Goal: Task Accomplishment & Management: Manage account settings

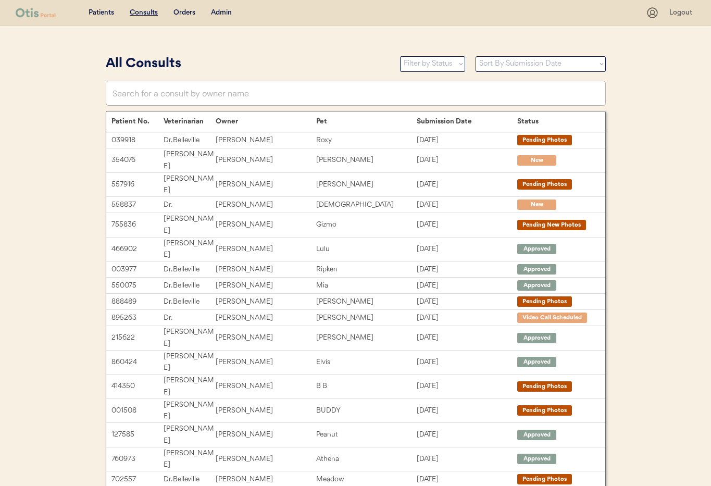
click at [218, 10] on div "Admin" at bounding box center [221, 13] width 21 height 10
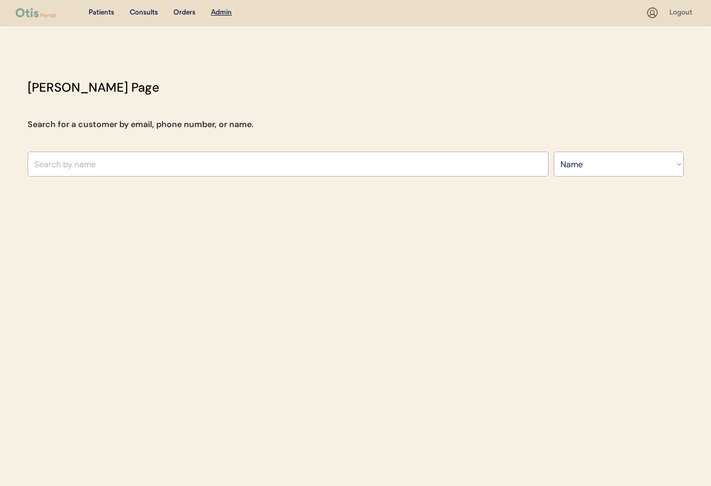
select select ""Name""
click at [162, 166] on input "text" at bounding box center [288, 163] width 521 height 25
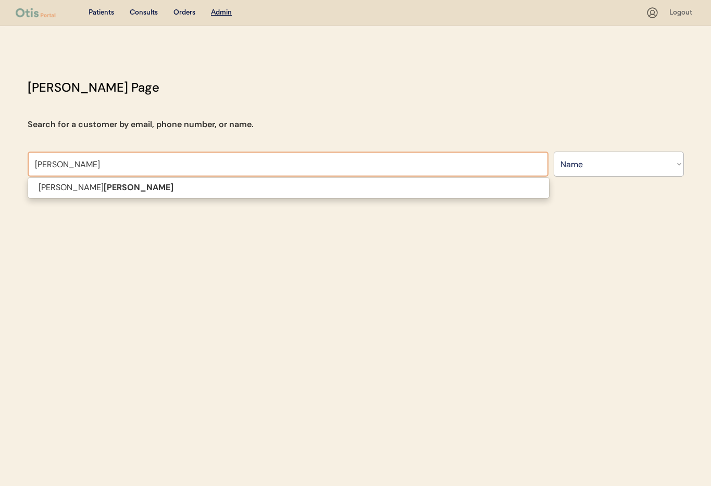
type input "clarry"
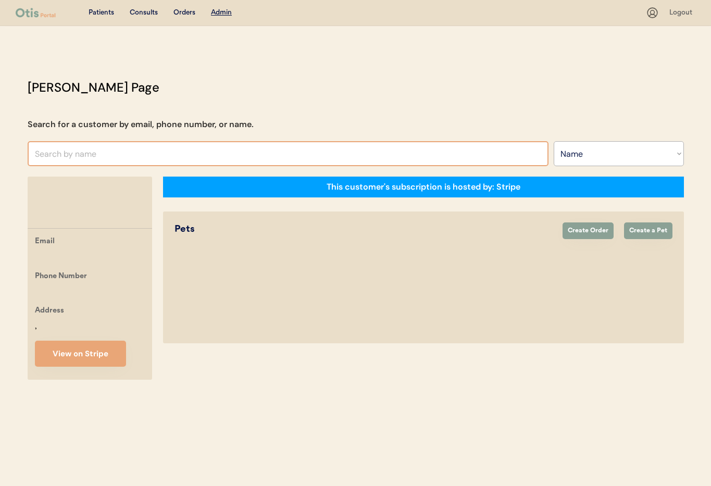
click at [230, 151] on input "text" at bounding box center [288, 153] width 521 height 25
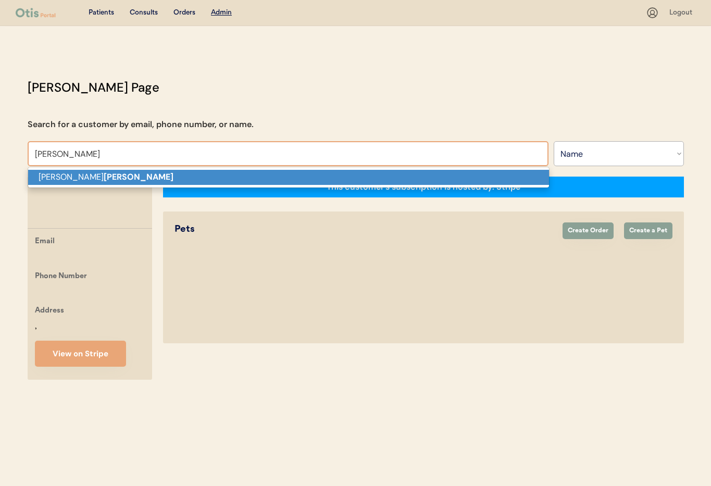
click at [177, 170] on p "Tracy Clarry" at bounding box center [288, 177] width 521 height 15
type input "Tracy Clarry"
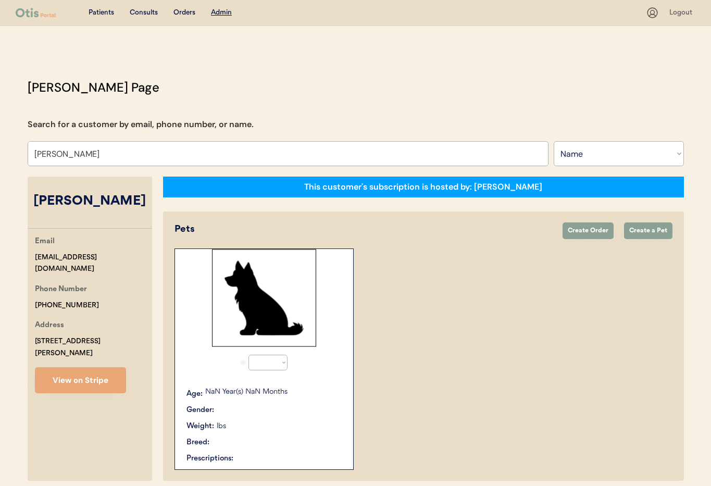
select select "true"
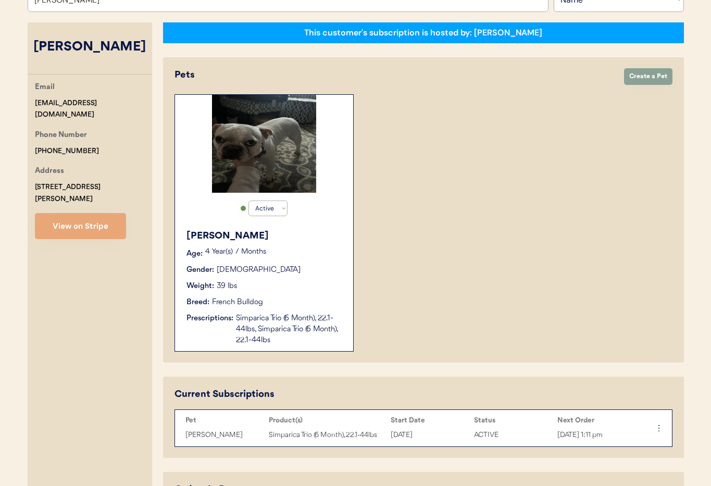
scroll to position [126, 0]
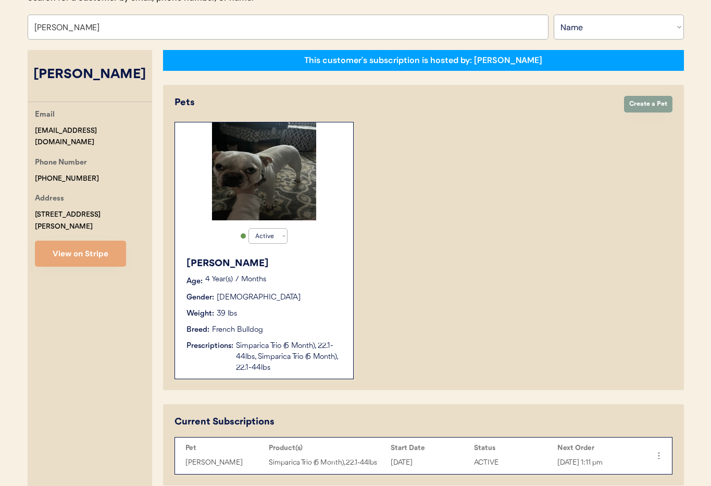
type input "Tracy Clarry"
click at [308, 267] on div "[PERSON_NAME]" at bounding box center [264, 264] width 156 height 14
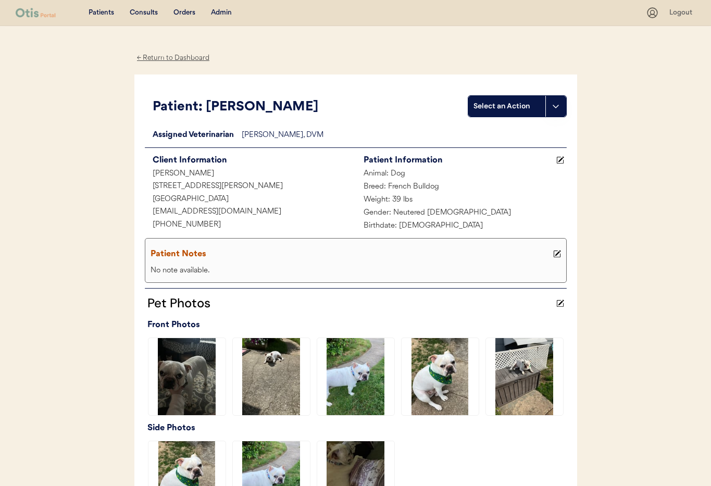
click at [170, 56] on div "← Return to Dashboard" at bounding box center [173, 58] width 78 height 12
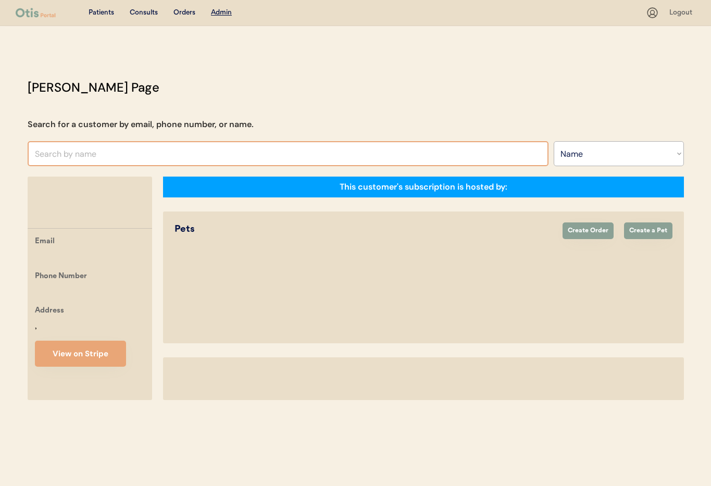
select select ""Name""
select select "true"
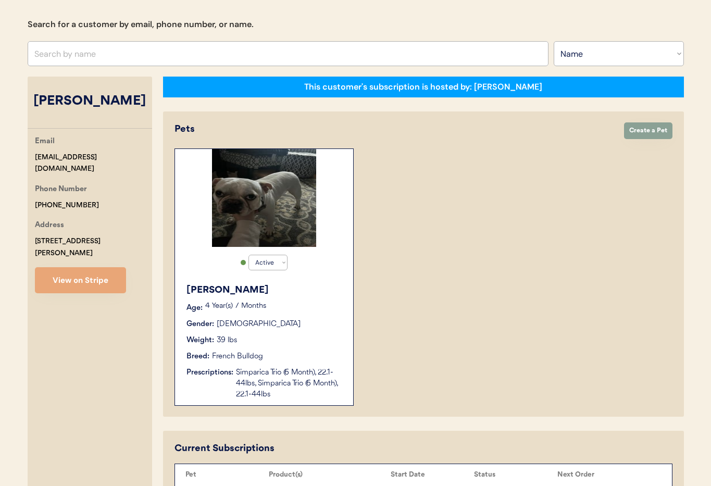
click at [306, 349] on div "Otis Age: 4 Year(s) 7 Months Gender: Male Weight: 39 lbs Breed: French Bulldog …" at bounding box center [264, 341] width 168 height 127
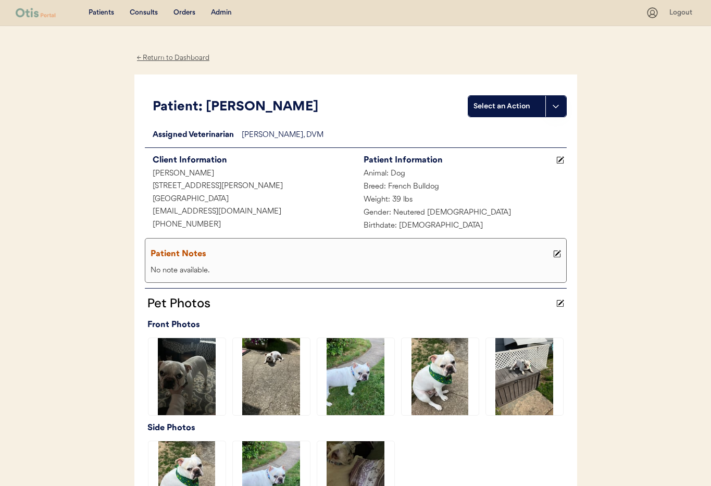
scroll to position [346, 0]
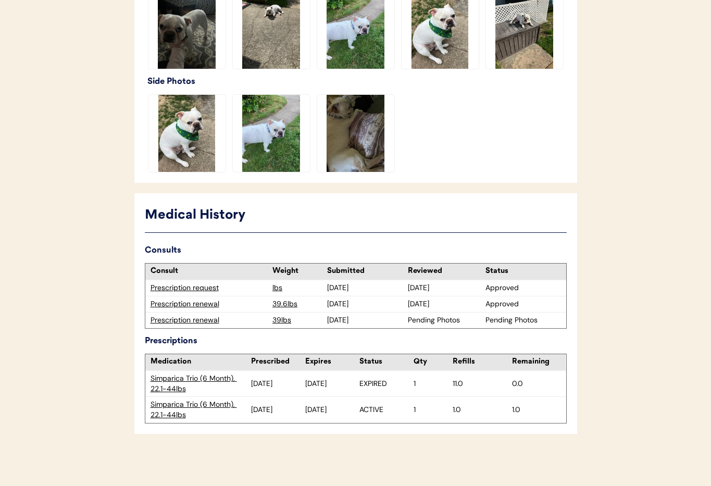
click at [194, 321] on div "Prescription renewal" at bounding box center [208, 320] width 117 height 10
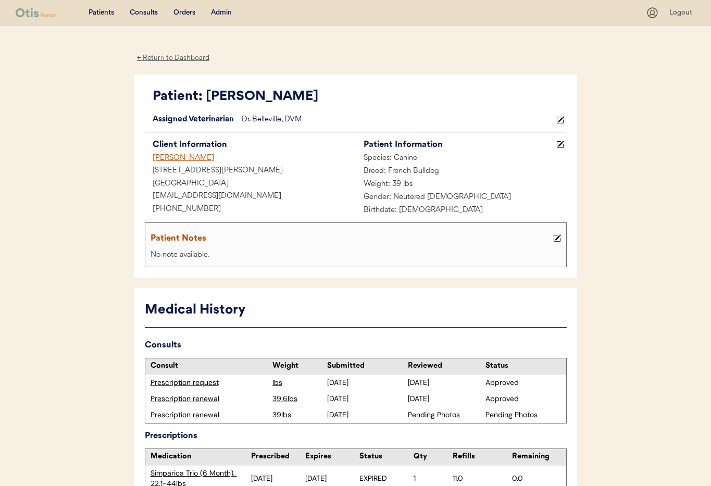
click at [216, 9] on div "Admin" at bounding box center [221, 13] width 21 height 10
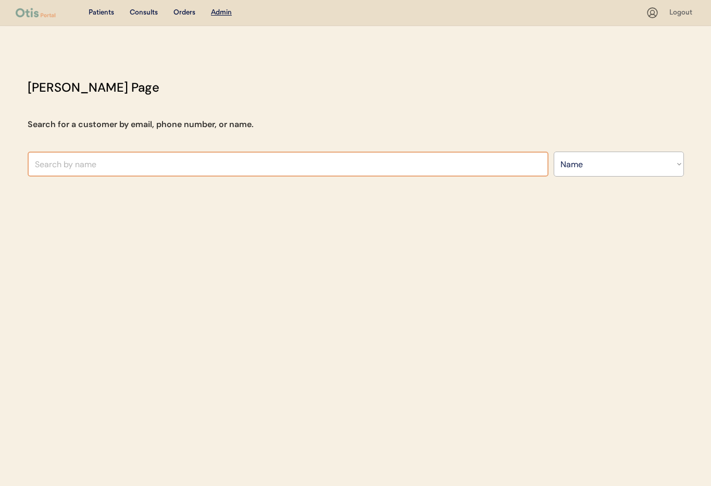
click at [103, 161] on input "text" at bounding box center [288, 163] width 521 height 25
click at [588, 166] on select "Search By Name Email Phone Number" at bounding box center [618, 163] width 130 height 25
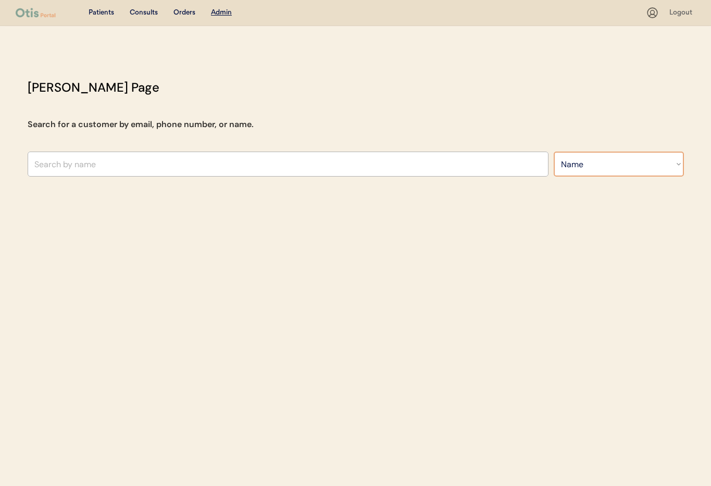
select select ""Phone Number""
click at [553, 151] on select "Search By Name Email Phone Number" at bounding box center [618, 163] width 130 height 25
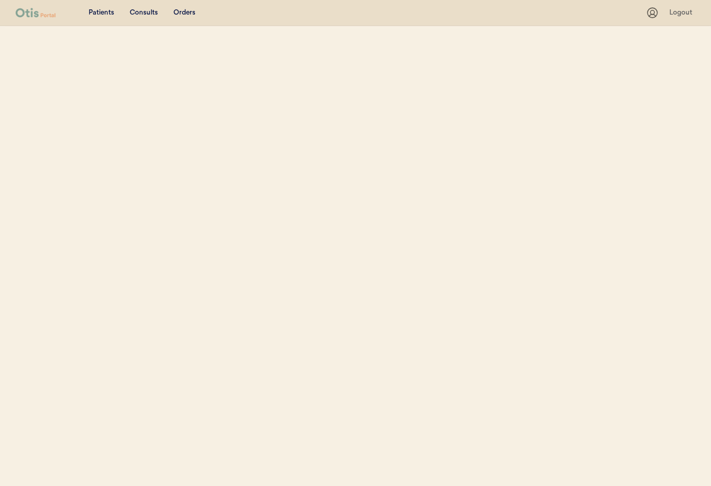
select select ""Phone Number""
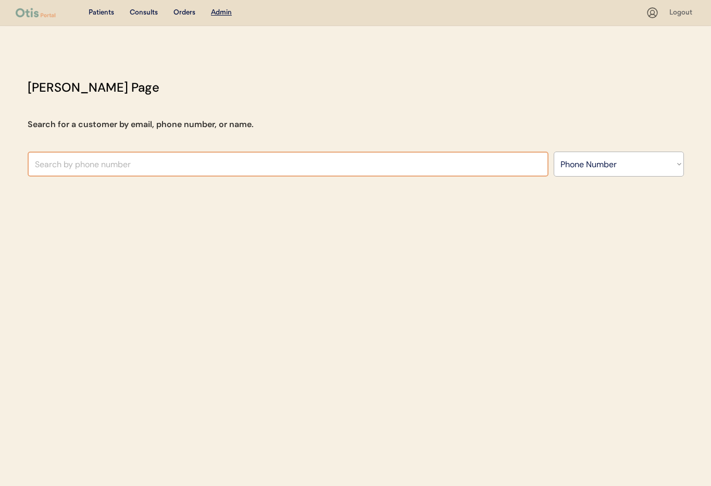
click at [78, 159] on input "text" at bounding box center [288, 163] width 521 height 25
paste input "+1 848 888 2742"
click at [45, 164] on input "+1 848 888 2742" at bounding box center [288, 163] width 521 height 25
drag, startPoint x: 61, startPoint y: 165, endPoint x: 65, endPoint y: 181, distance: 16.0
click at [61, 166] on input "+1848 888 2742" at bounding box center [288, 163] width 521 height 25
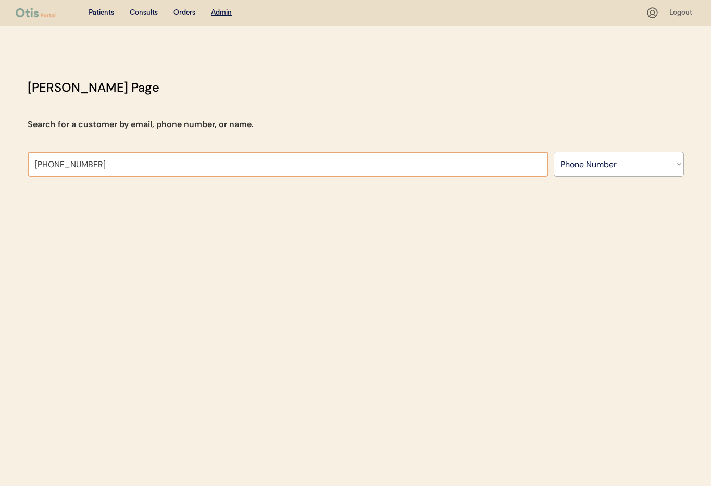
click at [75, 165] on input "+1848888 2742" at bounding box center [288, 163] width 521 height 25
type input "[PHONE_NUMBER]"
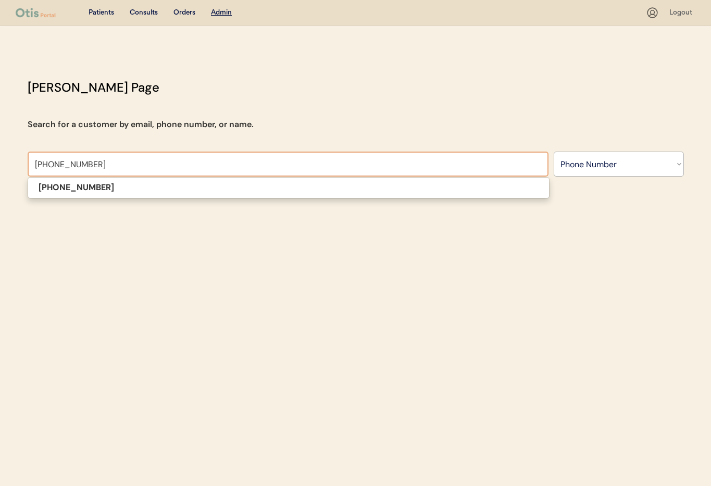
click at [94, 164] on input "[PHONE_NUMBER]" at bounding box center [288, 163] width 521 height 25
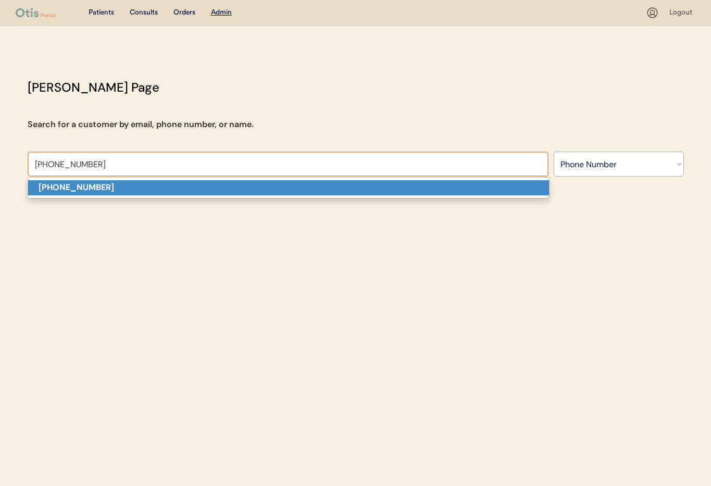
click at [96, 182] on strong "[PHONE_NUMBER]" at bounding box center [76, 187] width 75 height 11
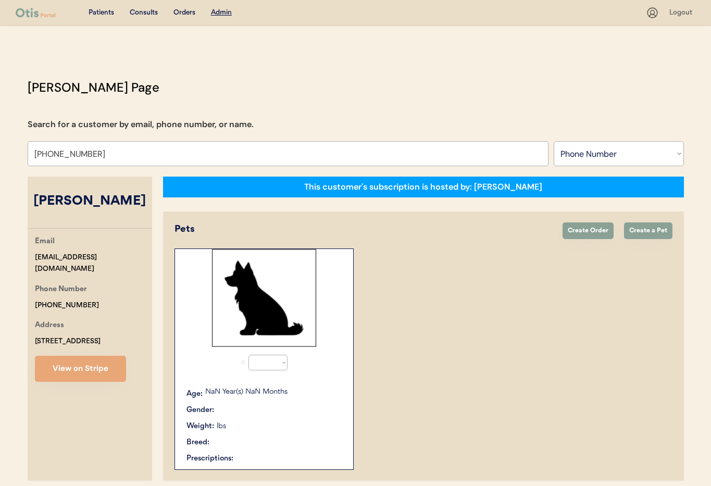
select select "true"
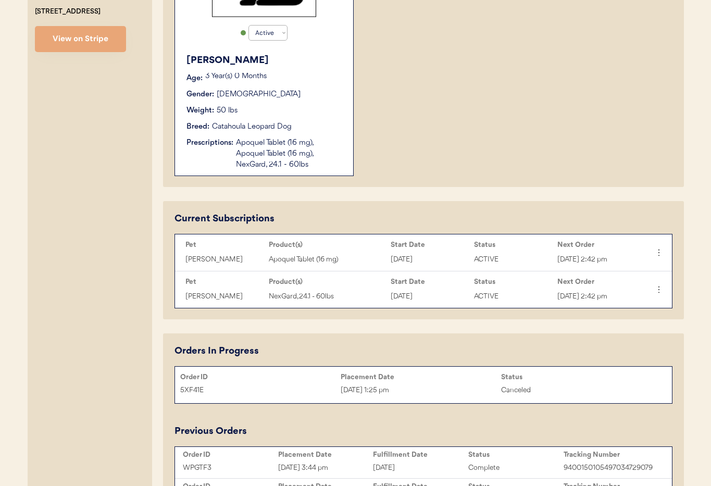
scroll to position [413, 0]
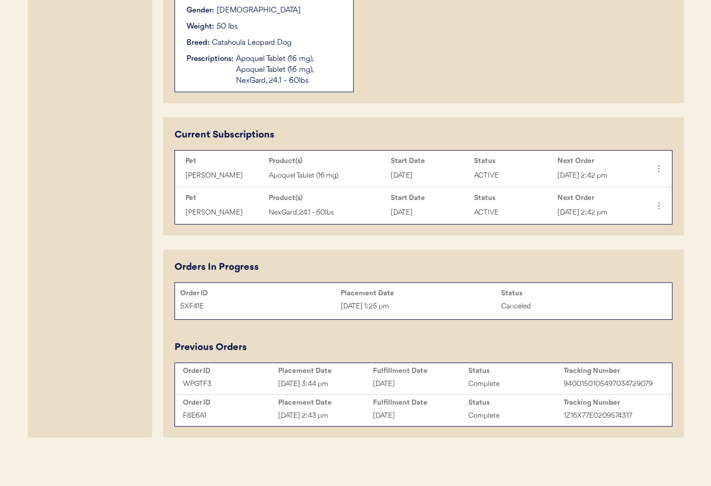
type input "[PHONE_NUMBER]"
click at [422, 386] on div "September 26, 2025" at bounding box center [420, 384] width 95 height 12
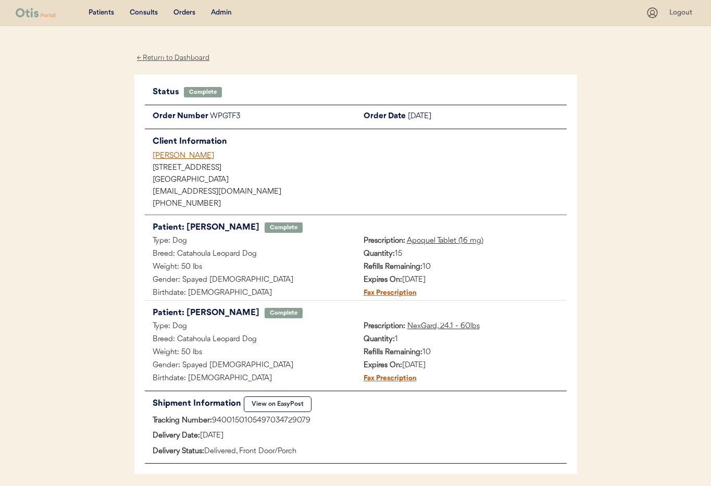
scroll to position [40, 0]
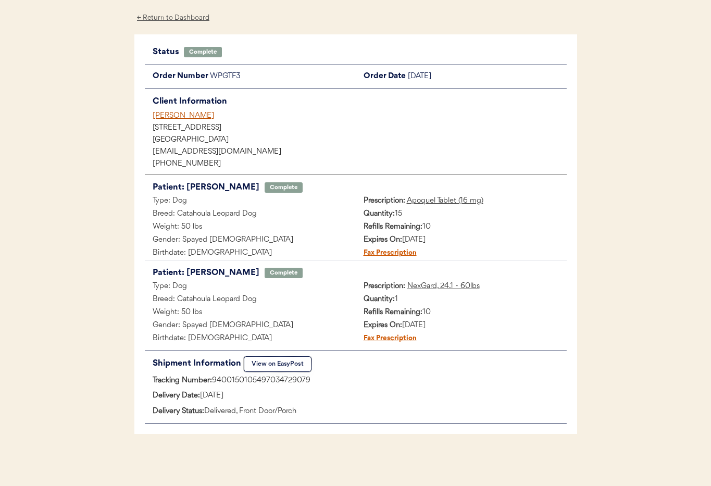
click at [293, 360] on button "View on EasyPost" at bounding box center [278, 364] width 68 height 16
click at [162, 117] on div "[PERSON_NAME]" at bounding box center [360, 115] width 414 height 11
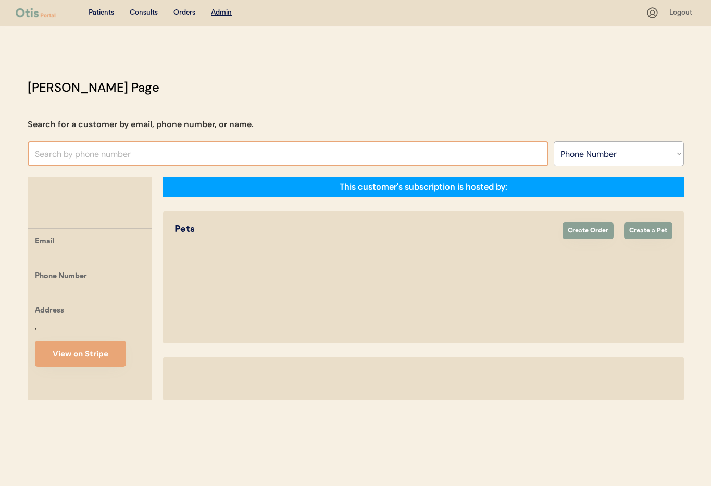
select select ""Phone Number""
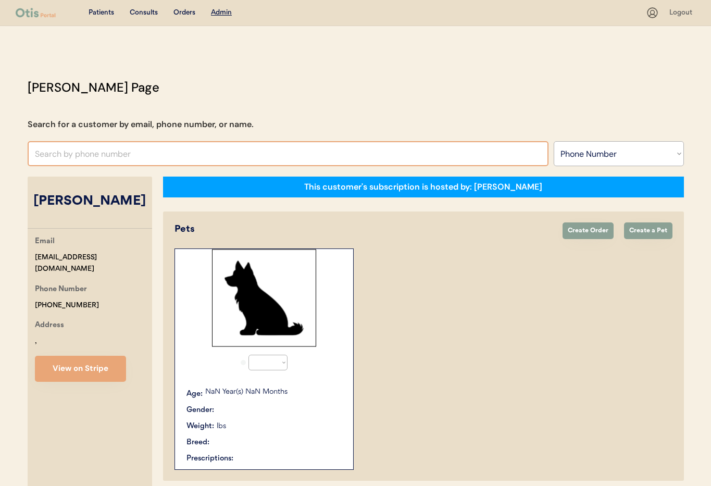
select select "true"
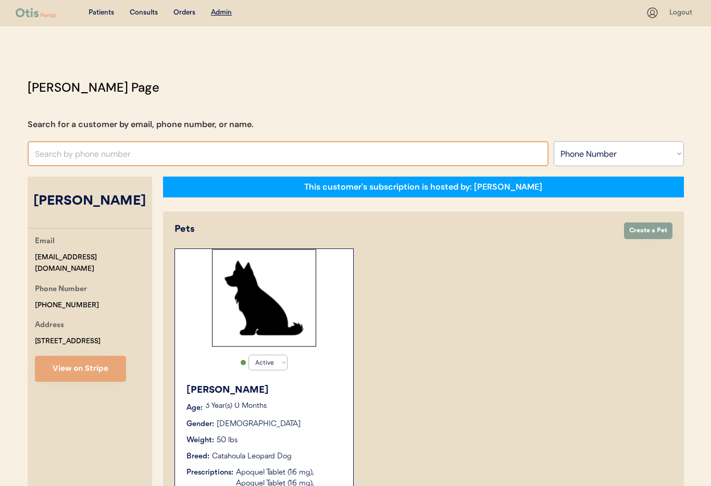
click at [140, 152] on input "text" at bounding box center [288, 153] width 521 height 25
type input "Mark conner"
click at [564, 158] on select "Search By Name Email Phone Number" at bounding box center [618, 153] width 130 height 25
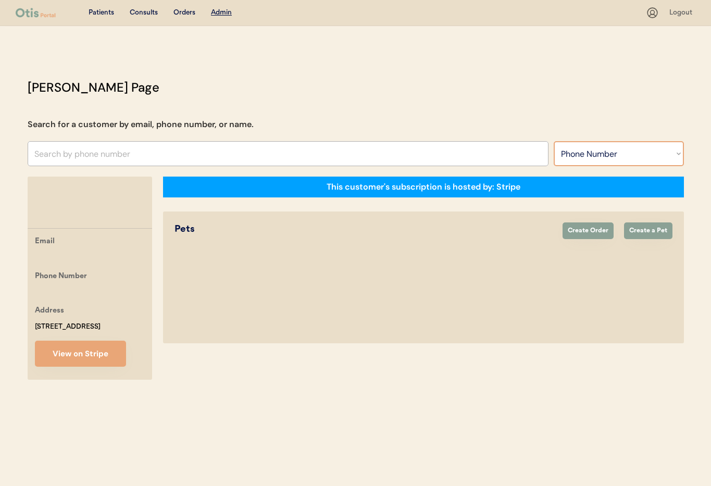
select select ""Name""
click at [553, 141] on select "Search By Name Email Phone Number" at bounding box center [618, 153] width 130 height 25
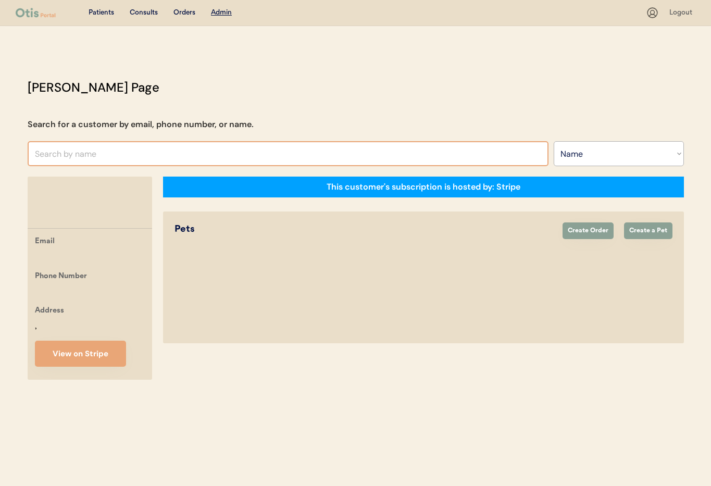
select select ""Name""
click at [71, 160] on input "text" at bounding box center [288, 153] width 521 height 25
type input "Mark"
type input "Mark NEDDO"
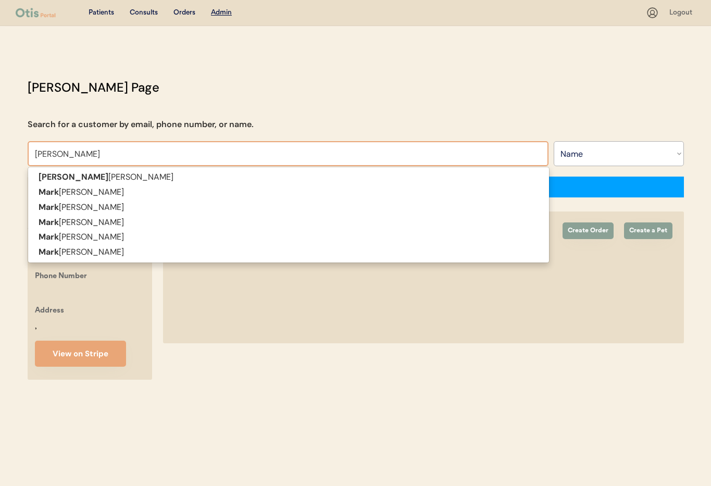
type input "Mark Conn"
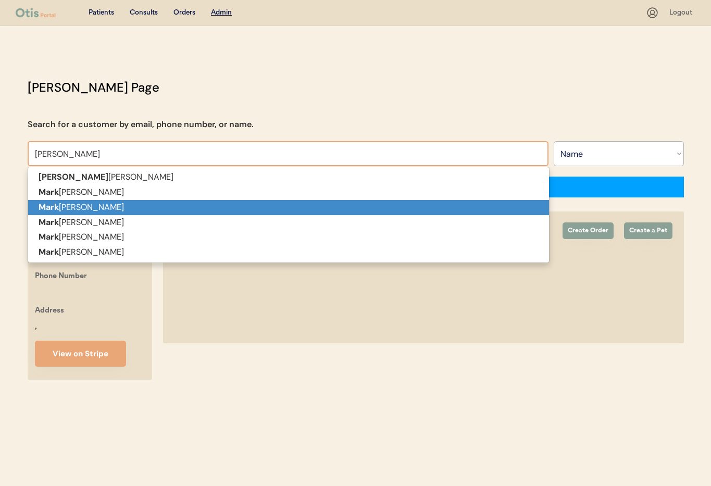
type input "[PERSON_NAME]"
type input "Mark Conn"
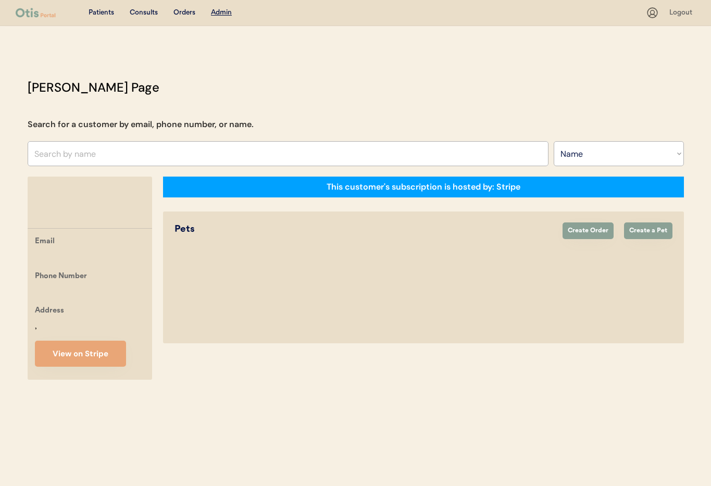
click at [75, 206] on div at bounding box center [90, 200] width 124 height 23
click at [75, 154] on input "text" at bounding box center [288, 153] width 521 height 25
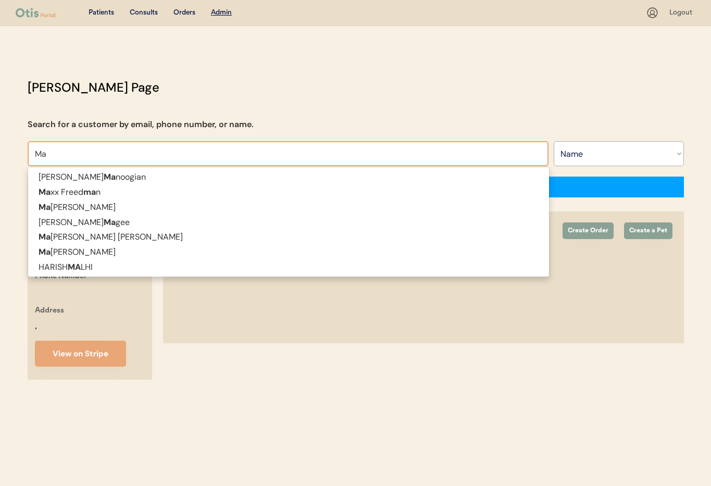
type input "Mar"
type input "Marie Hannold"
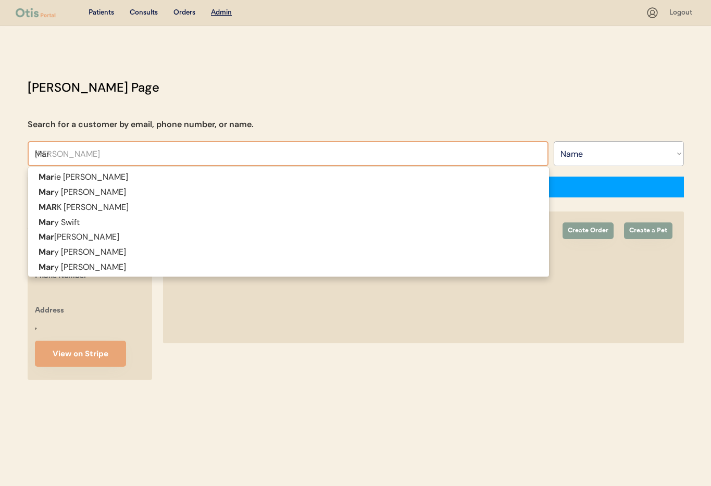
type input "Mark"
type input "Mark NEDDO"
type input "Mark"
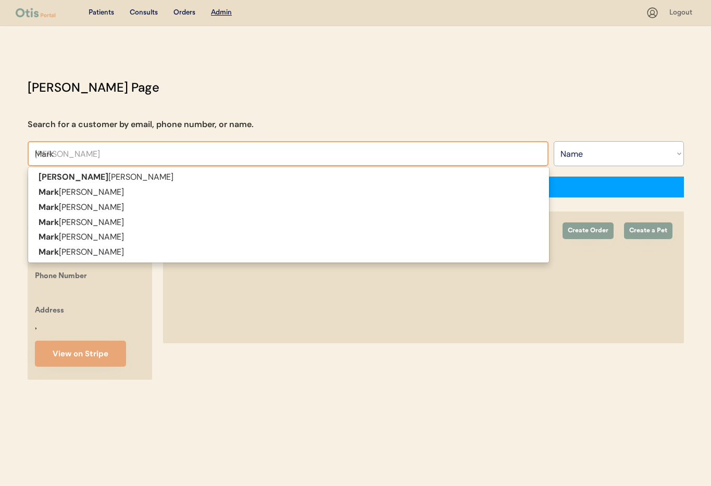
type input "Mark c"
type input "Mark conner"
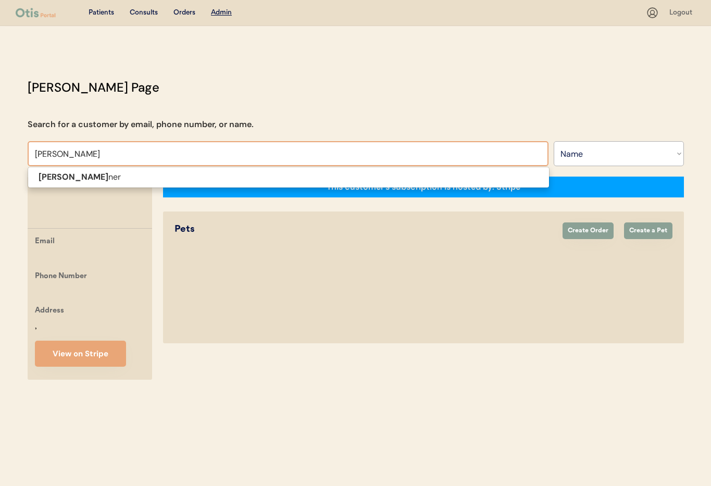
type input "Mark conne"
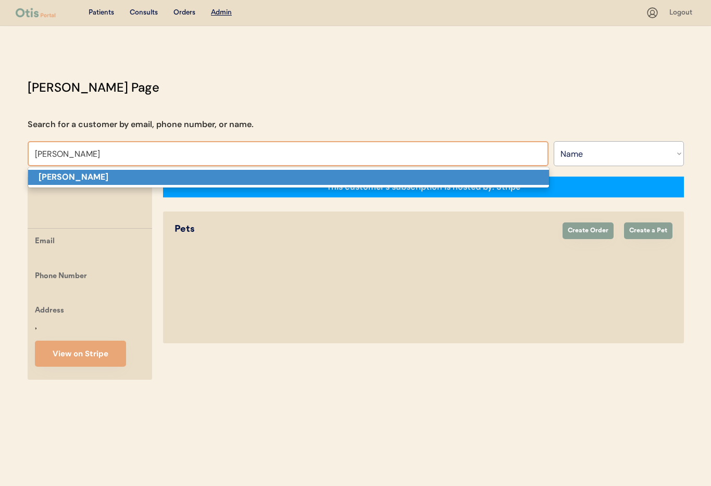
click at [82, 178] on strong "[PERSON_NAME]" at bounding box center [74, 176] width 70 height 11
type input "[PERSON_NAME]"
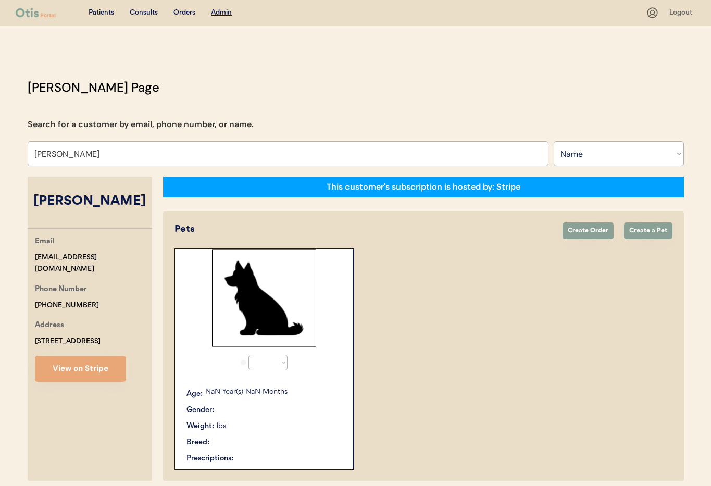
select select "true"
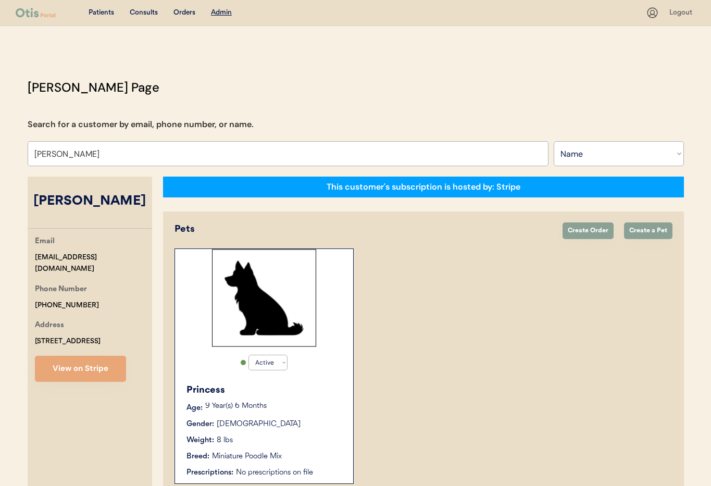
scroll to position [57, 0]
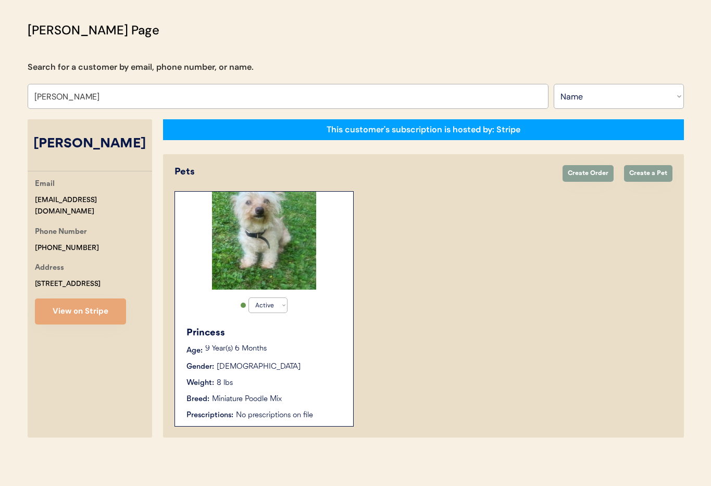
type input "[PERSON_NAME]"
click at [313, 338] on div "Princess" at bounding box center [264, 333] width 156 height 14
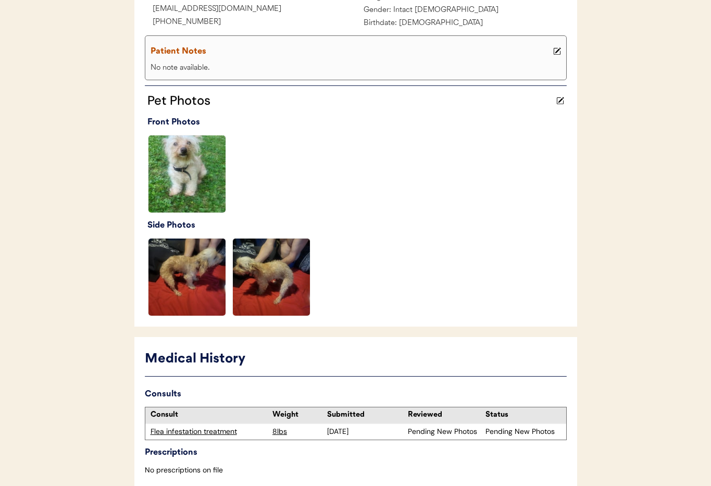
scroll to position [255, 0]
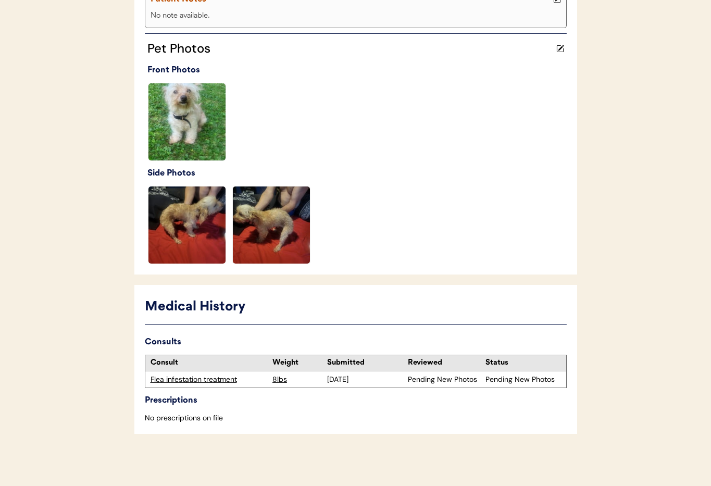
click at [192, 379] on div "Flea infestation treatment" at bounding box center [208, 379] width 117 height 10
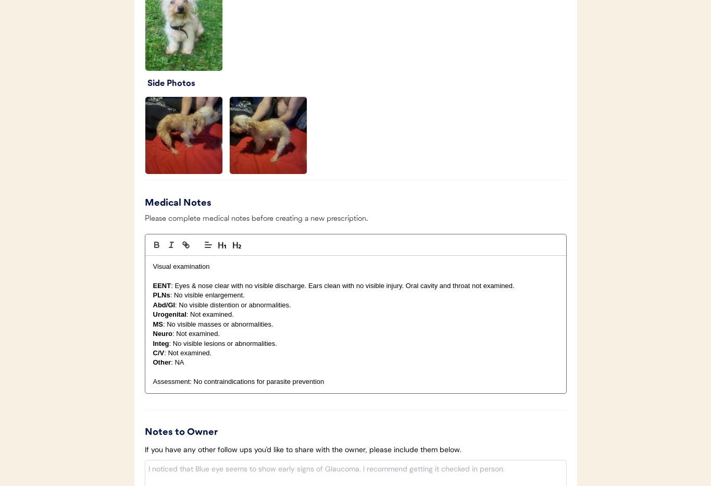
scroll to position [1222, 0]
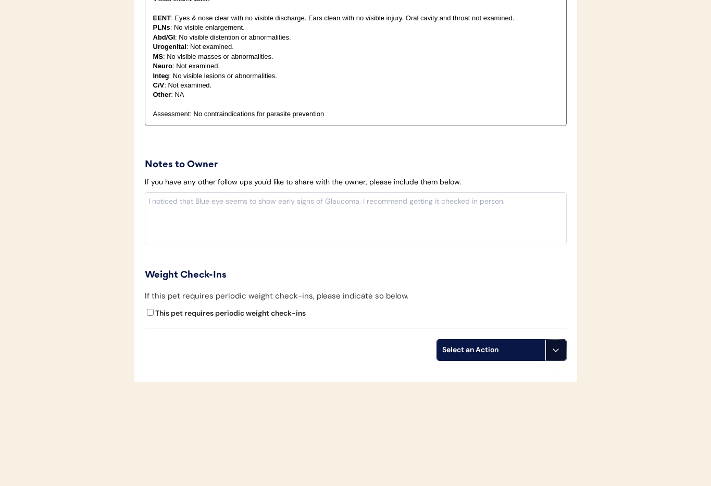
click at [553, 352] on icon at bounding box center [555, 350] width 8 height 8
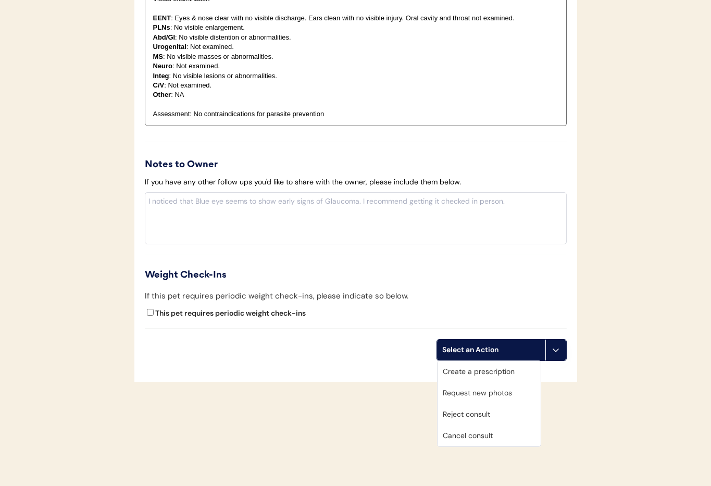
click at [495, 436] on div "Cancel consult" at bounding box center [488, 435] width 103 height 21
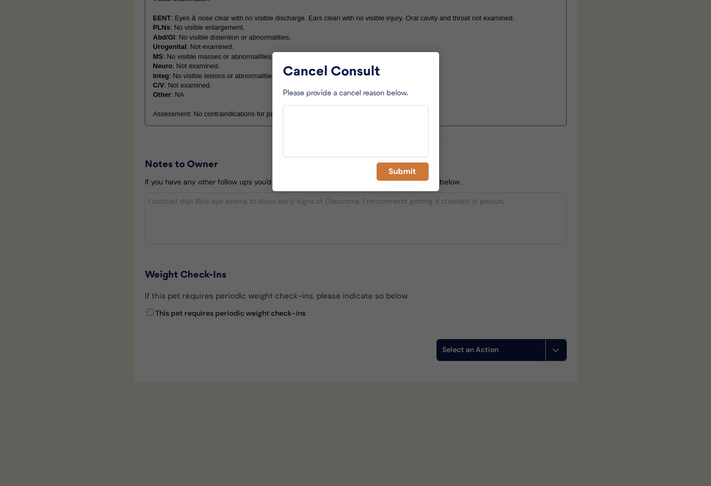
click at [396, 170] on button "Submit" at bounding box center [402, 171] width 52 height 18
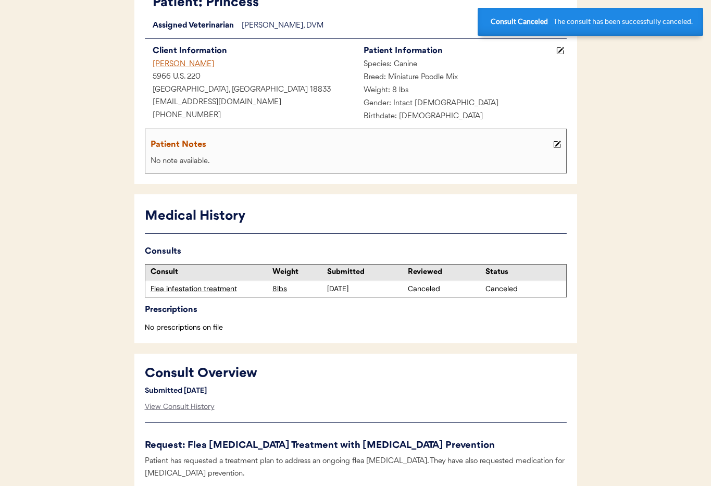
scroll to position [0, 0]
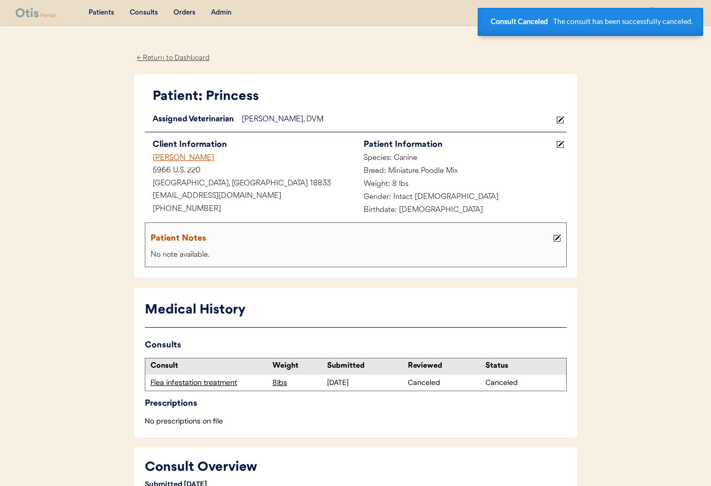
click at [176, 159] on div "[PERSON_NAME]" at bounding box center [250, 158] width 211 height 13
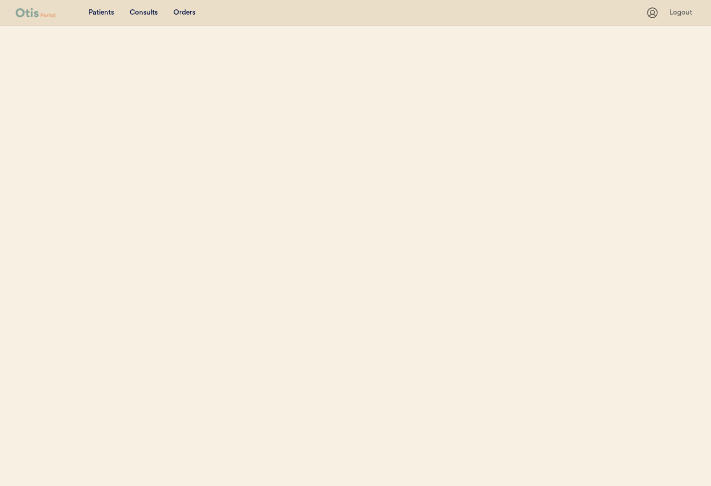
select select ""Name""
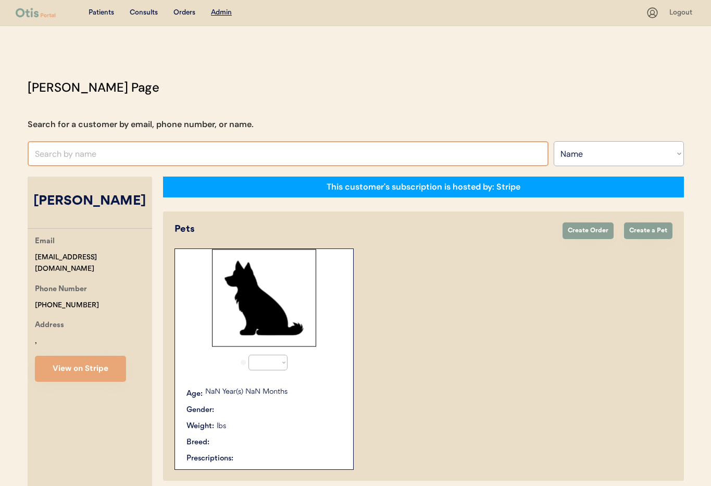
select select "true"
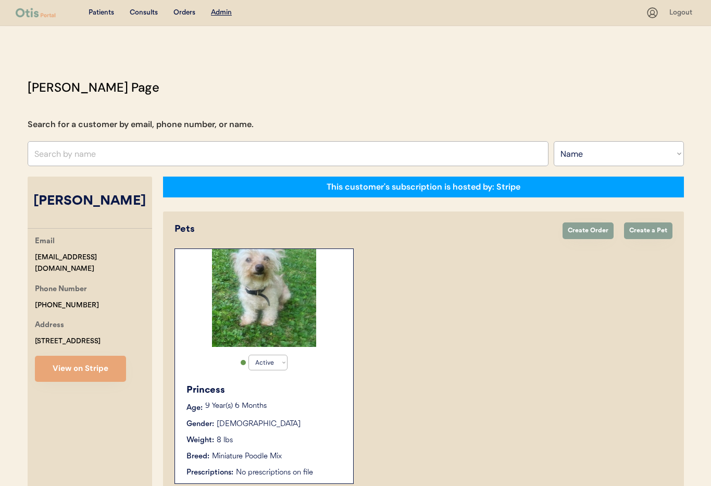
scroll to position [57, 0]
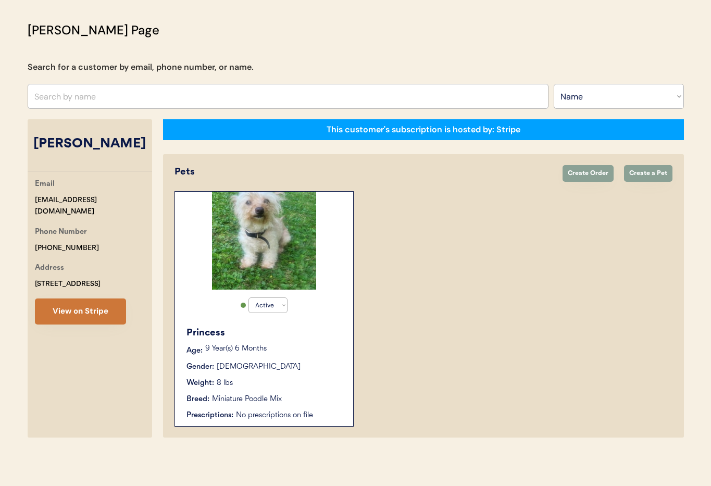
click at [61, 312] on button "View on Stripe" at bounding box center [80, 311] width 91 height 26
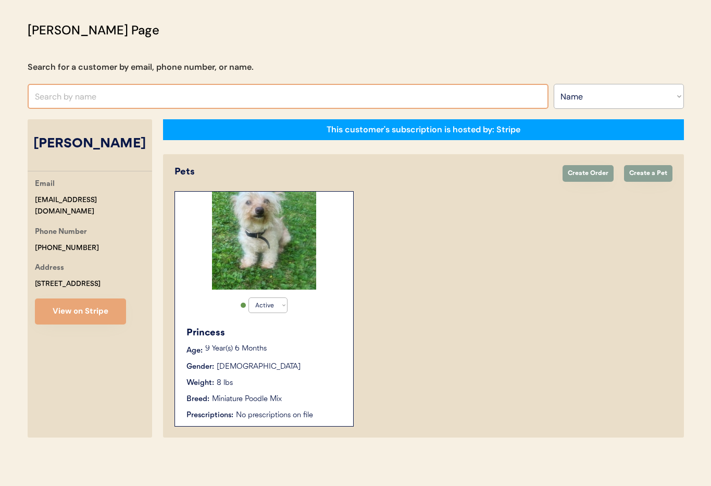
click at [92, 99] on input "text" at bounding box center [288, 96] width 521 height 25
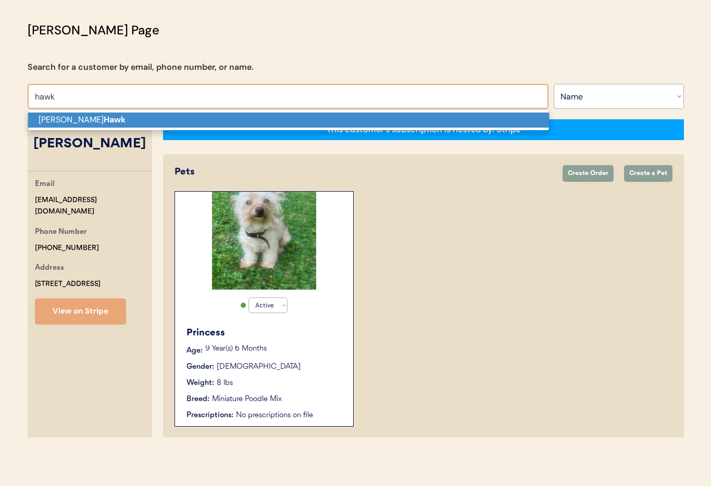
click at [88, 122] on p "[PERSON_NAME]" at bounding box center [288, 119] width 521 height 15
type input "[PERSON_NAME]"
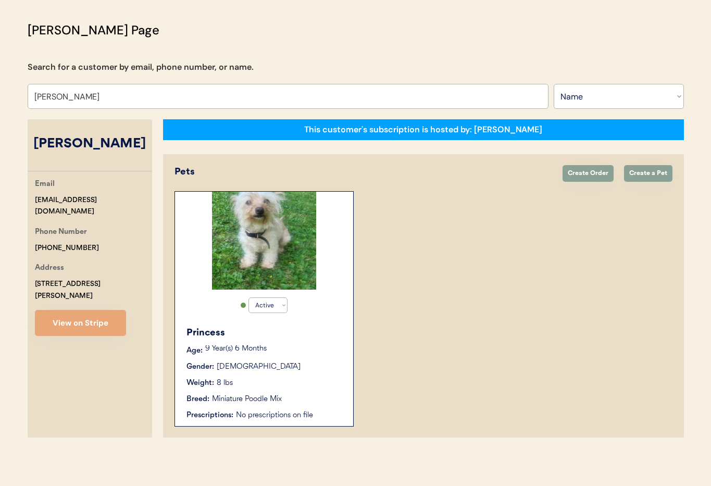
select select "true"
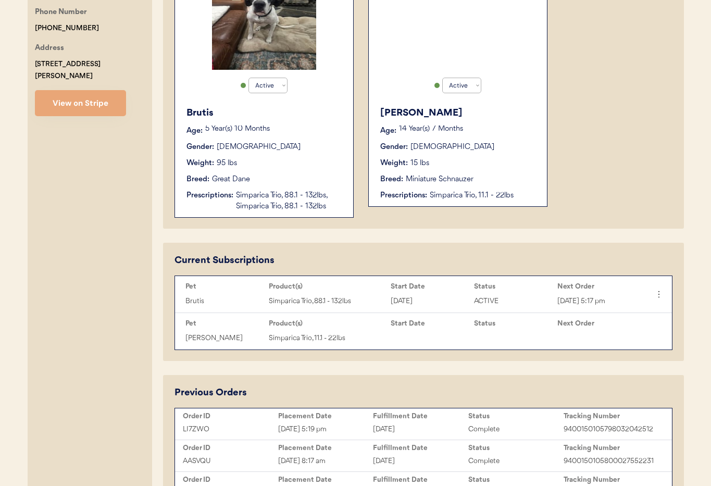
scroll to position [310, 0]
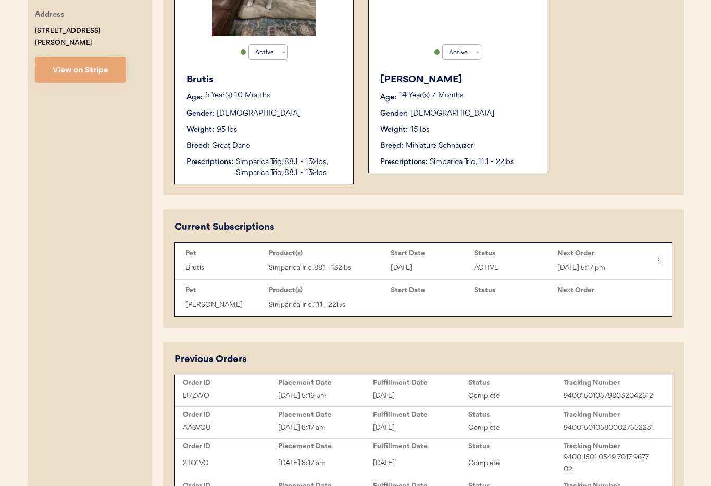
type input "[PERSON_NAME]"
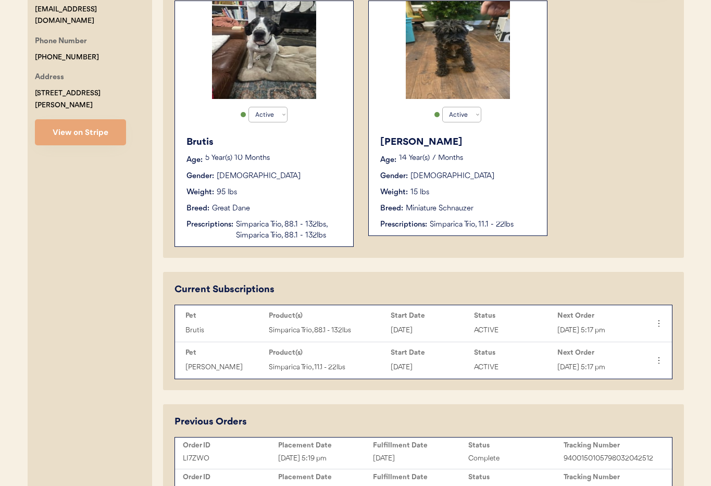
scroll to position [247, 0]
click at [272, 175] on div "Gender: [DEMOGRAPHIC_DATA]" at bounding box center [264, 176] width 156 height 11
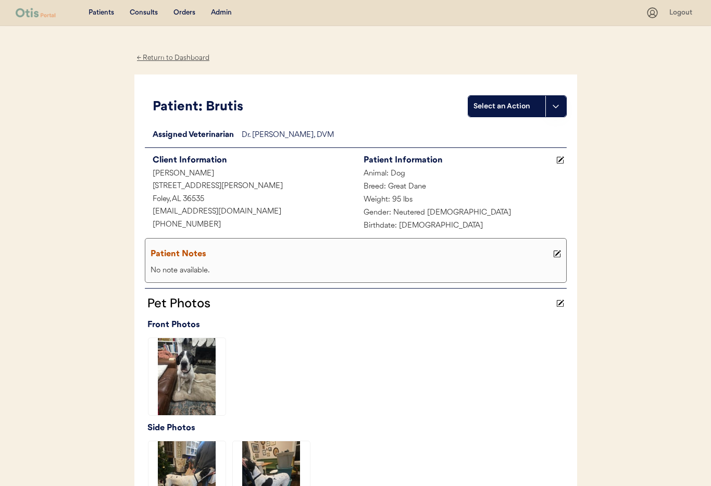
click at [169, 58] on div "← Return to Dashboard" at bounding box center [173, 58] width 78 height 12
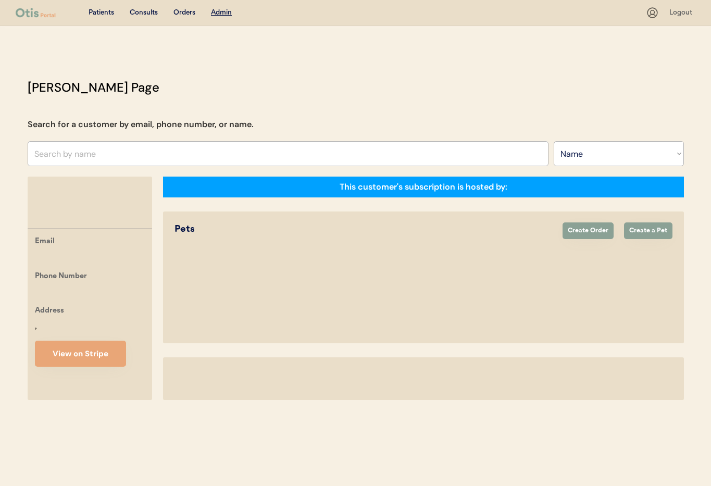
select select ""Name""
select select "true"
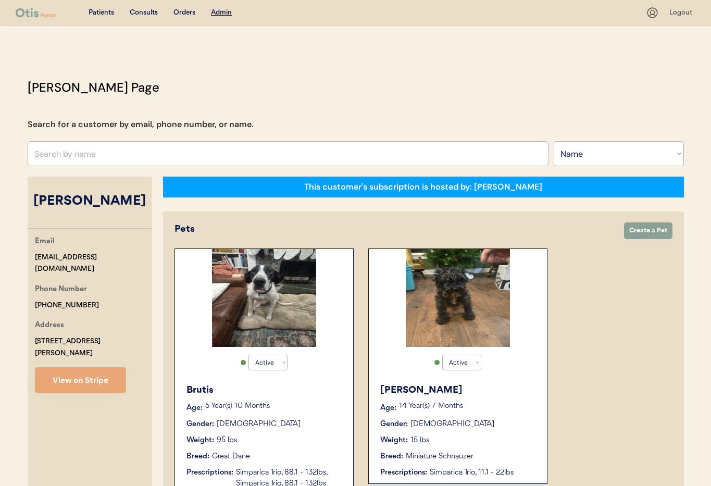
click at [506, 396] on div "[PERSON_NAME]" at bounding box center [458, 390] width 156 height 14
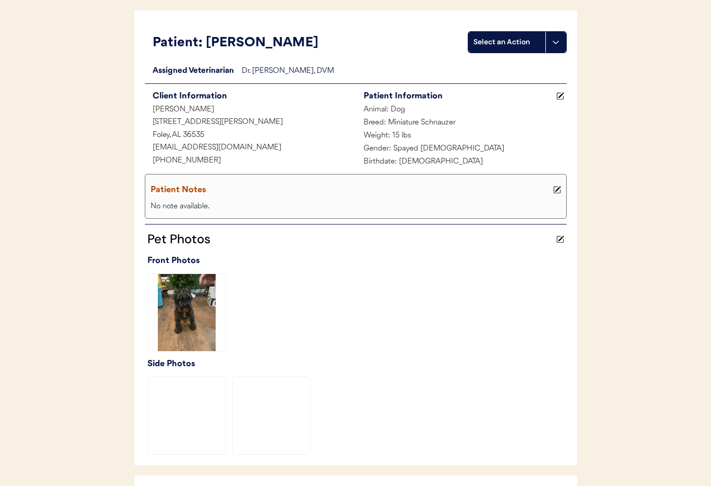
scroll to position [294, 0]
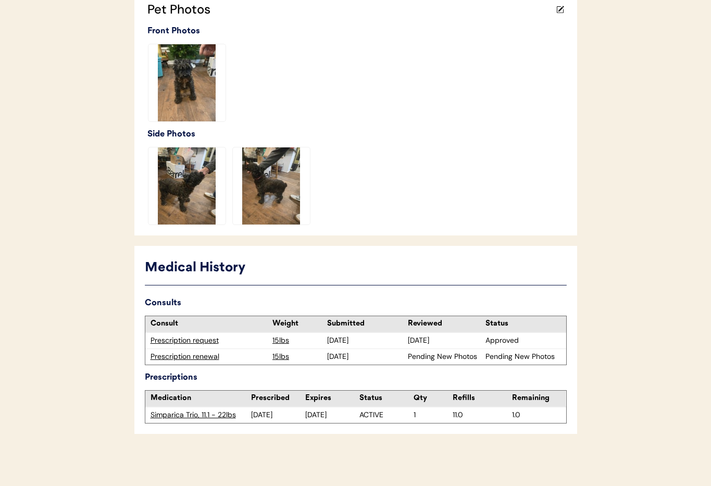
click at [194, 358] on div "Prescription renewal" at bounding box center [208, 356] width 117 height 10
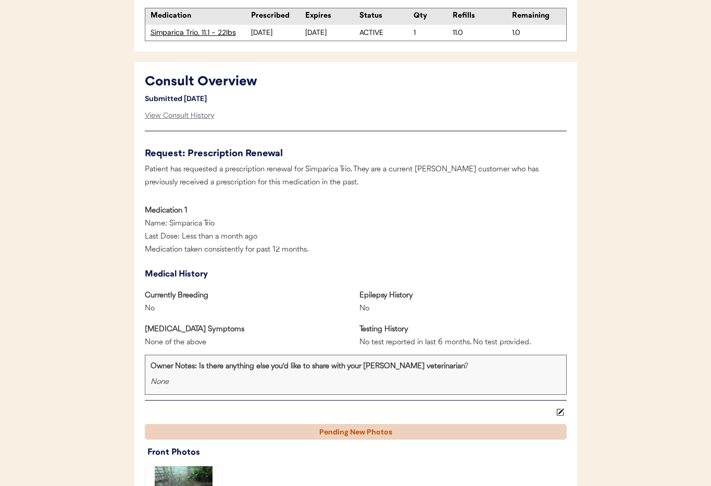
scroll to position [388, 0]
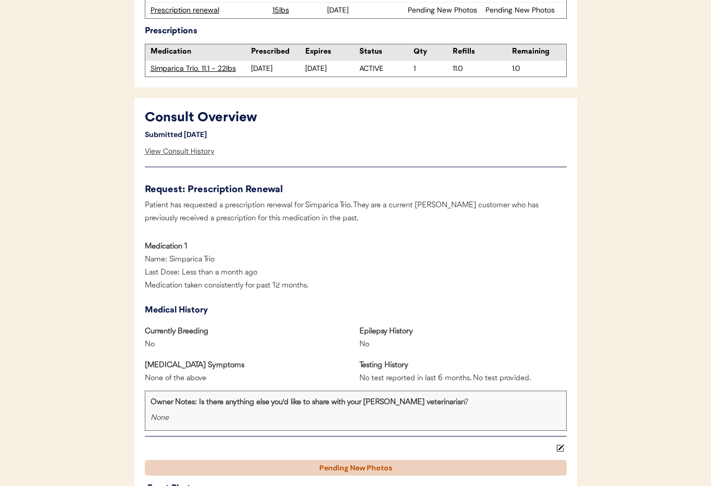
click at [166, 153] on div "View Consult History" at bounding box center [180, 151] width 70 height 21
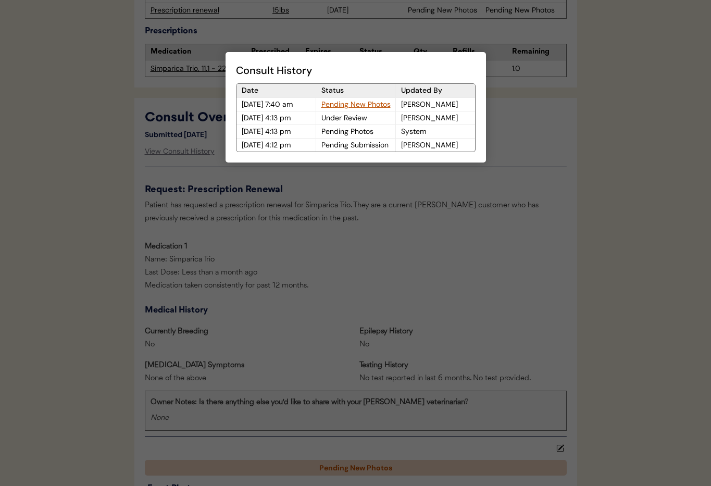
click at [349, 104] on div "Pending New Photos" at bounding box center [355, 104] width 79 height 13
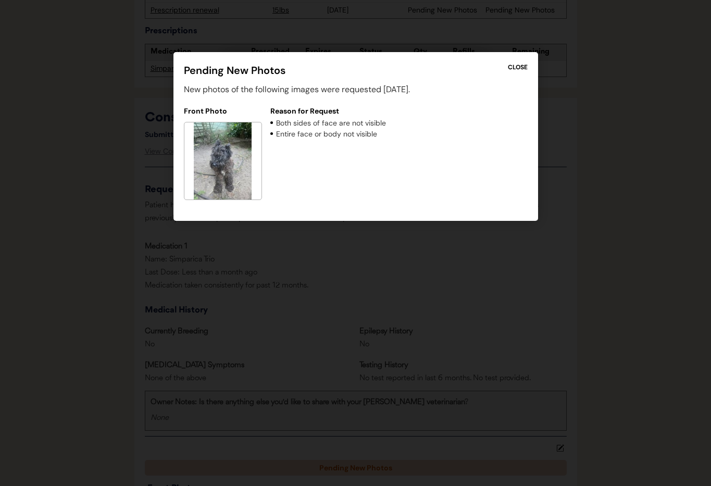
click at [517, 68] on div "CLOSE" at bounding box center [518, 66] width 20 height 9
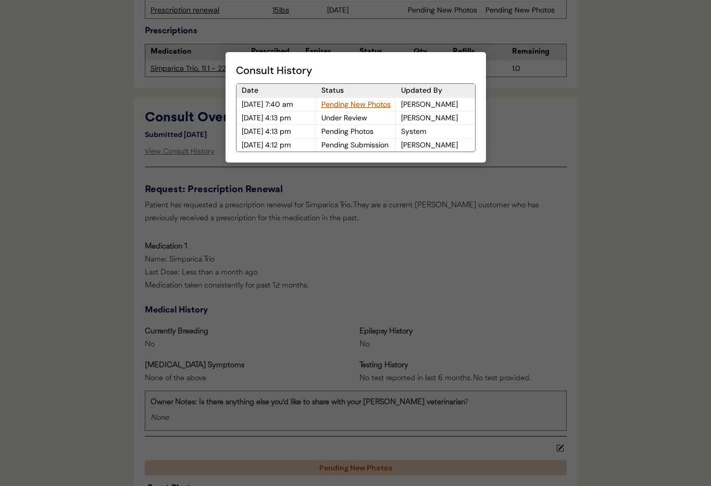
click at [173, 82] on div at bounding box center [355, 243] width 711 height 486
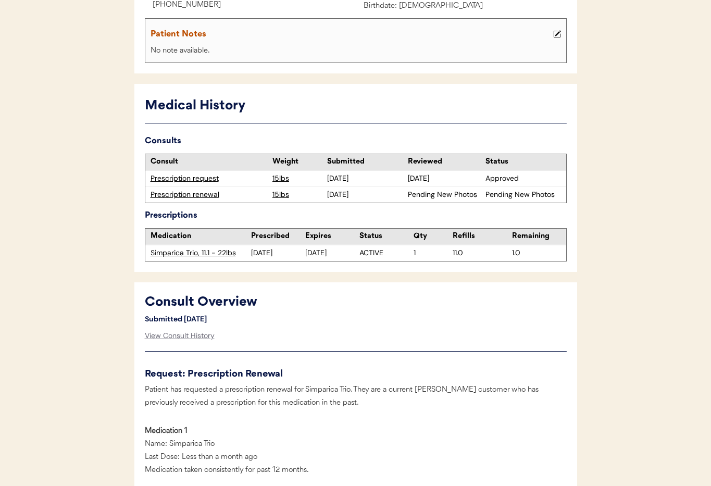
scroll to position [0, 0]
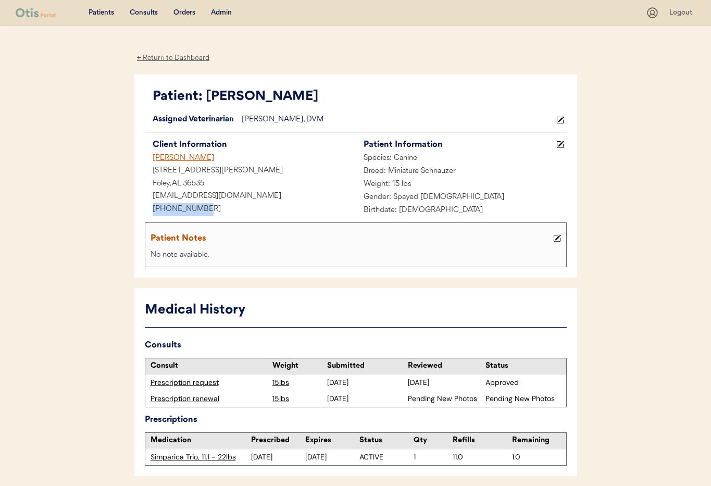
drag, startPoint x: 215, startPoint y: 212, endPoint x: 153, endPoint y: 208, distance: 62.1
click at [153, 208] on div "+13038702607" at bounding box center [250, 209] width 211 height 13
copy div "+13038702607"
click at [168, 58] on div "← Return to Dashboard" at bounding box center [173, 58] width 78 height 12
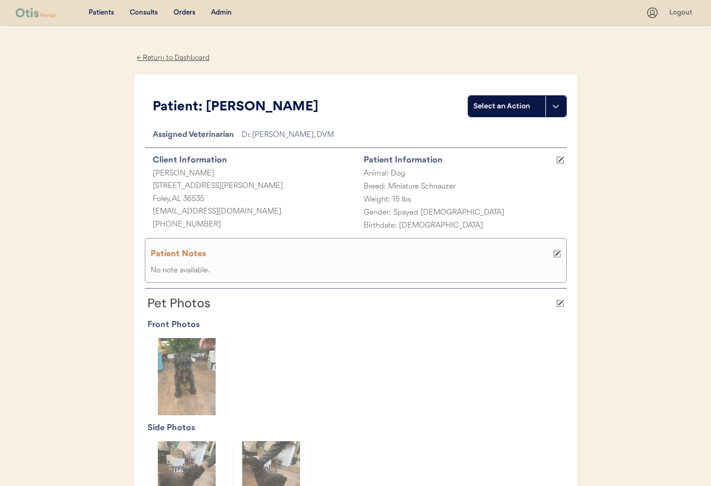
click at [217, 9] on div "Admin" at bounding box center [221, 13] width 21 height 10
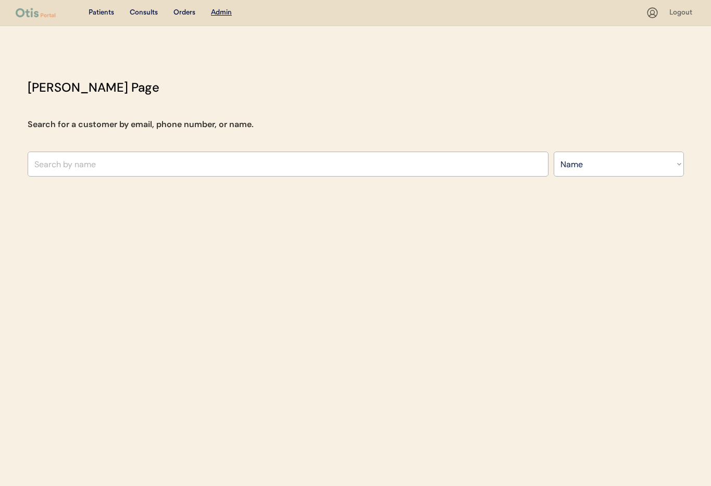
select select ""Name""
click at [106, 168] on input "text" at bounding box center [288, 163] width 521 height 25
type input "Mar"
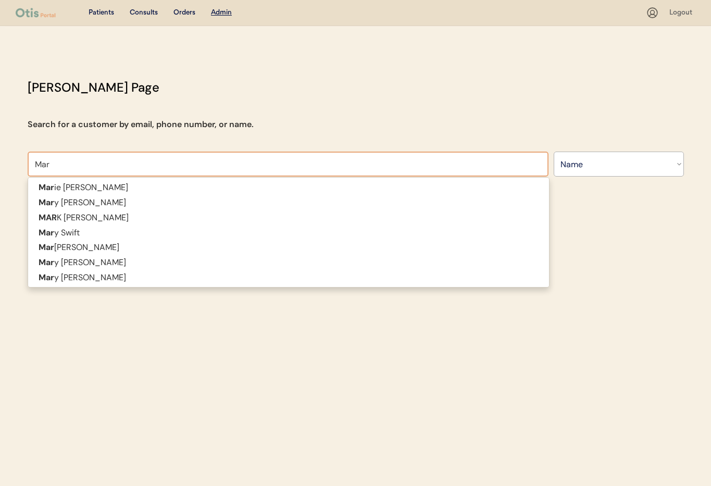
type input "[PERSON_NAME]"
type input "Mari"
type input "[PERSON_NAME]"
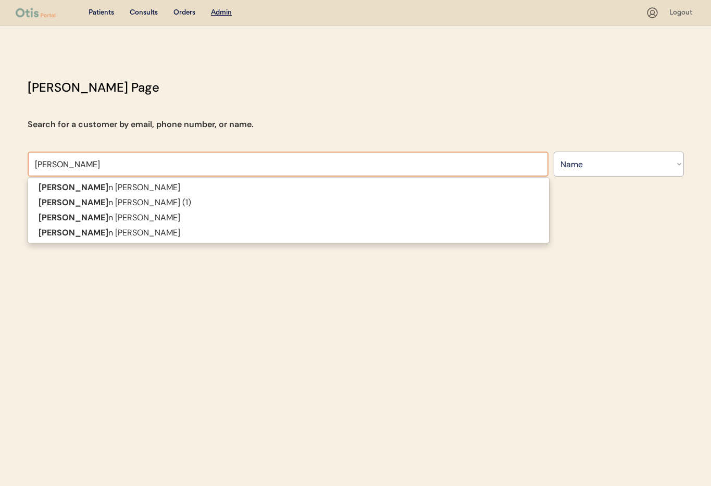
type input "[PERSON_NAME]"
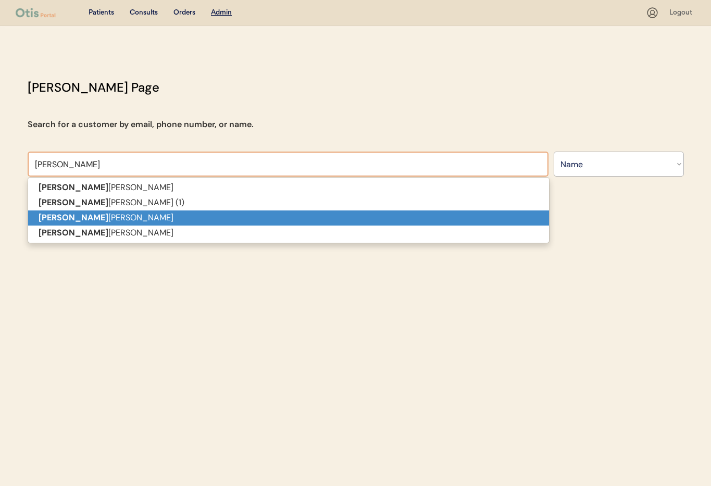
click at [94, 218] on p "[PERSON_NAME]" at bounding box center [288, 217] width 521 height 15
type input "[PERSON_NAME]"
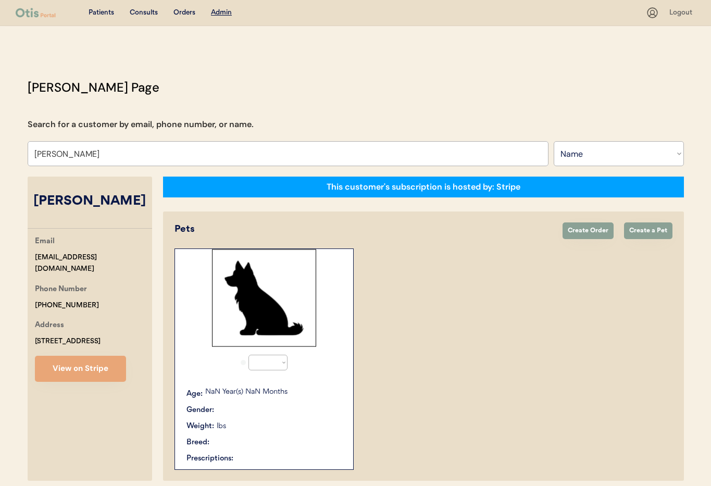
select select "true"
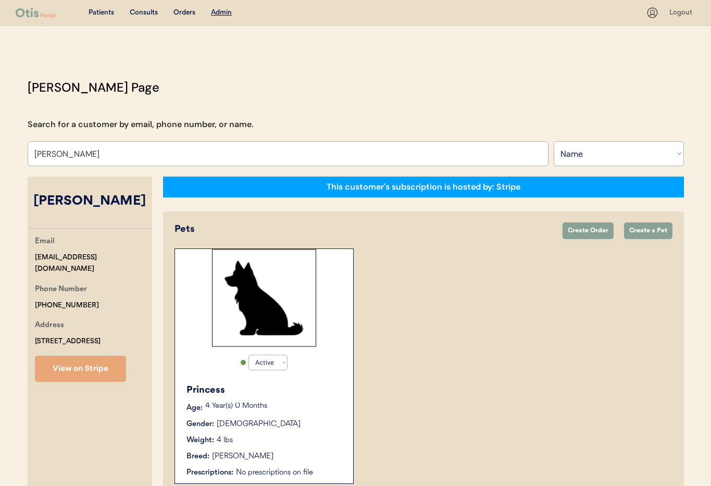
scroll to position [57, 0]
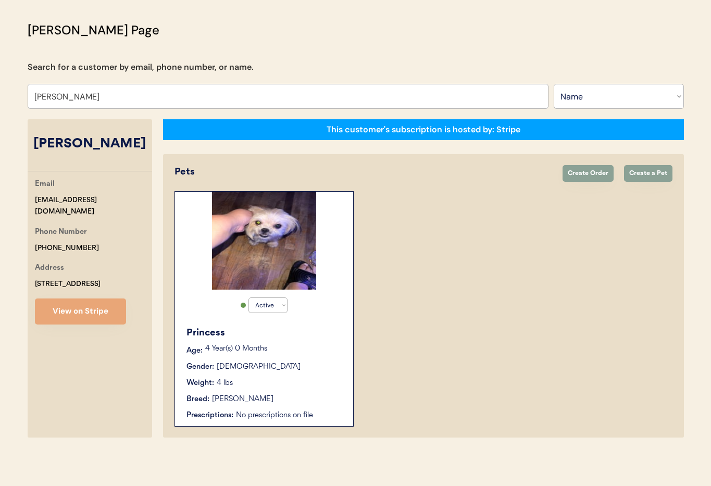
type input "[PERSON_NAME]"
click at [318, 347] on p "4 Year(s) 0 Months" at bounding box center [273, 348] width 137 height 7
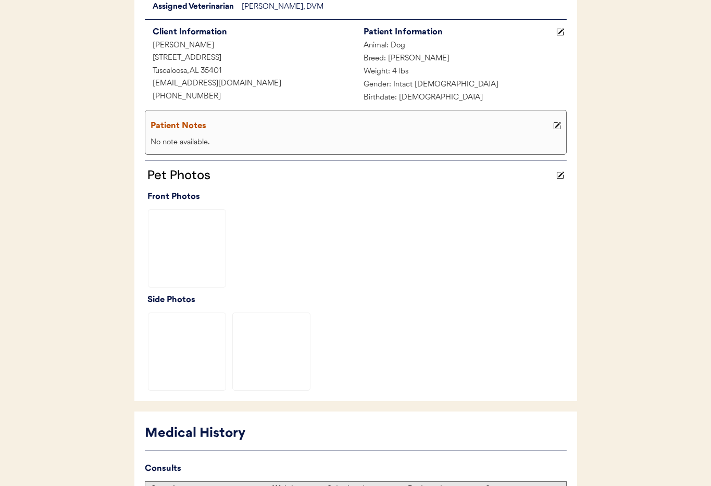
scroll to position [255, 0]
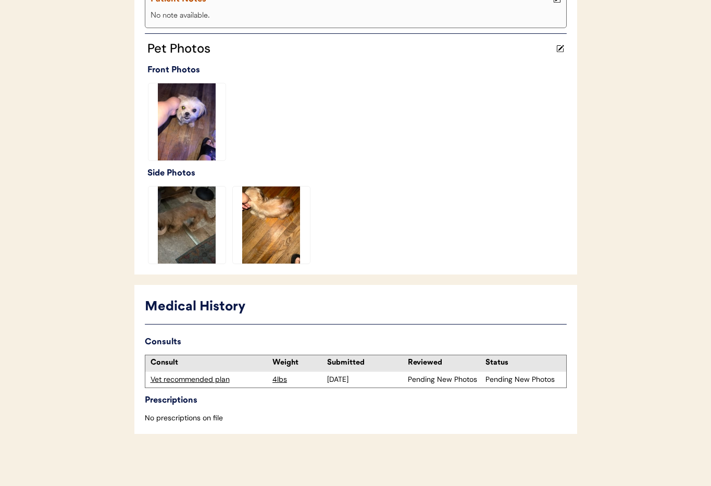
click at [175, 380] on div "Vet recommended plan" at bounding box center [208, 379] width 117 height 10
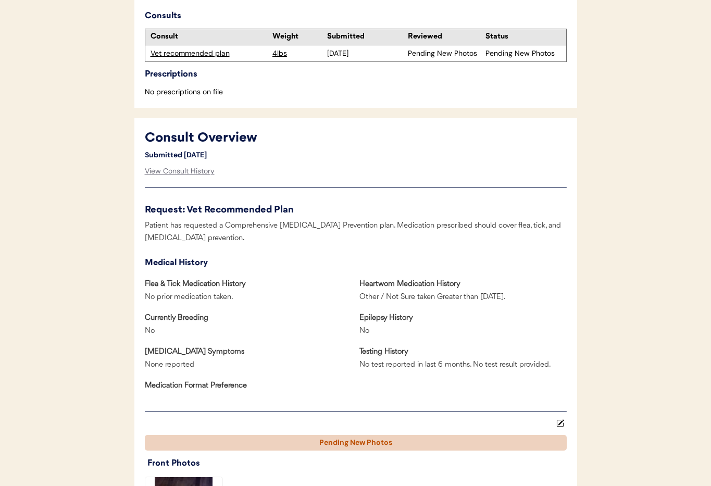
scroll to position [311, 0]
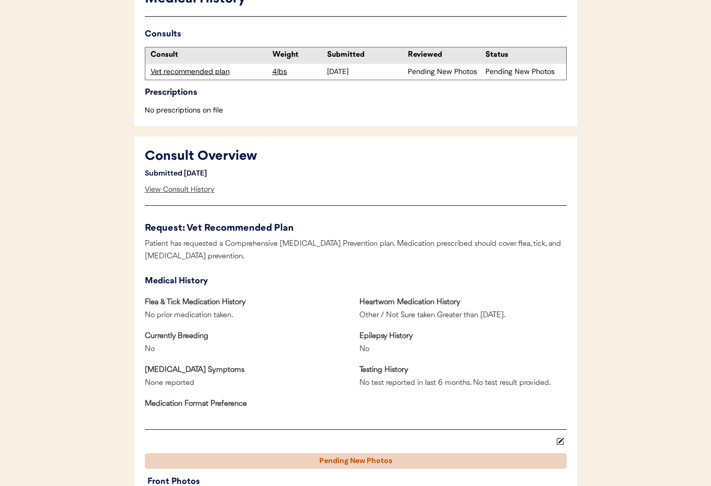
click at [180, 191] on div "View Consult History" at bounding box center [180, 189] width 70 height 21
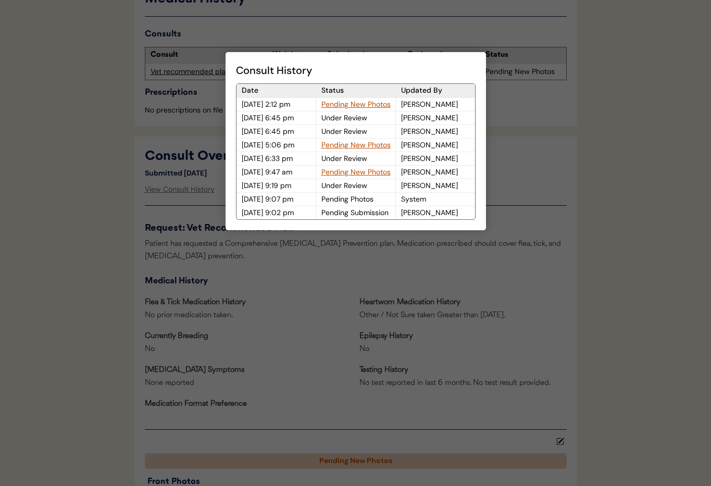
click at [343, 102] on div "Pending New Photos" at bounding box center [355, 104] width 79 height 13
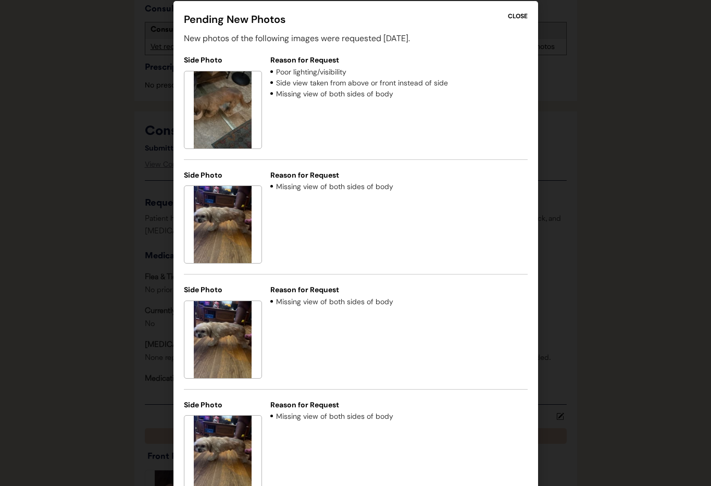
scroll to position [337, 0]
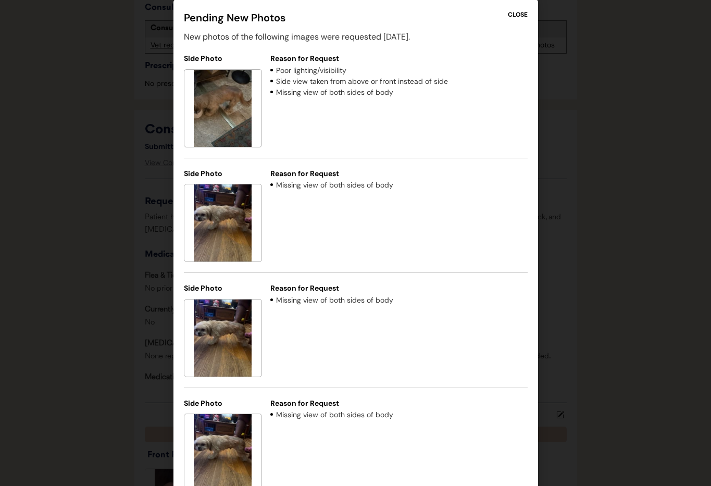
click at [231, 229] on img at bounding box center [222, 222] width 77 height 77
click at [226, 218] on img at bounding box center [222, 222] width 77 height 77
click at [514, 15] on div "CLOSE" at bounding box center [518, 14] width 20 height 9
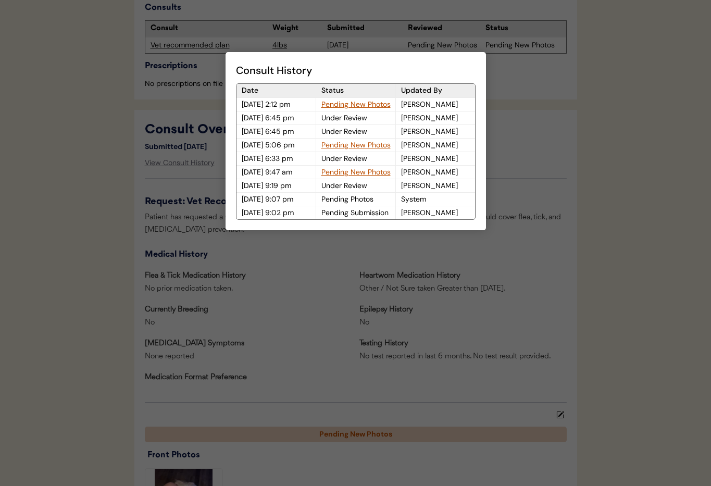
click at [507, 81] on div at bounding box center [355, 243] width 711 height 486
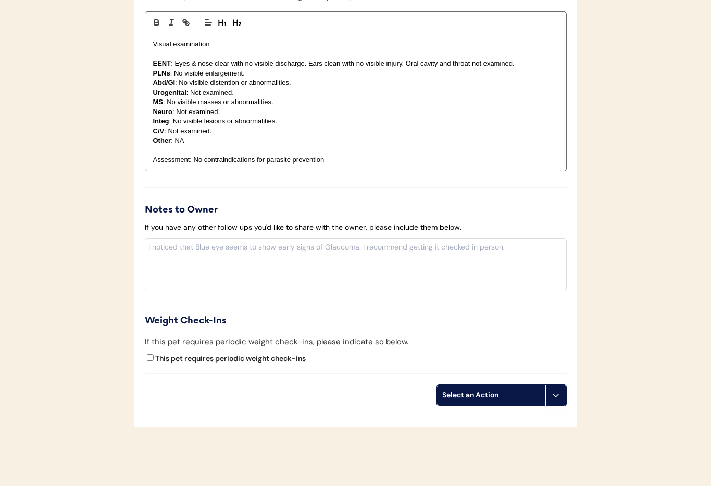
scroll to position [1131, 0]
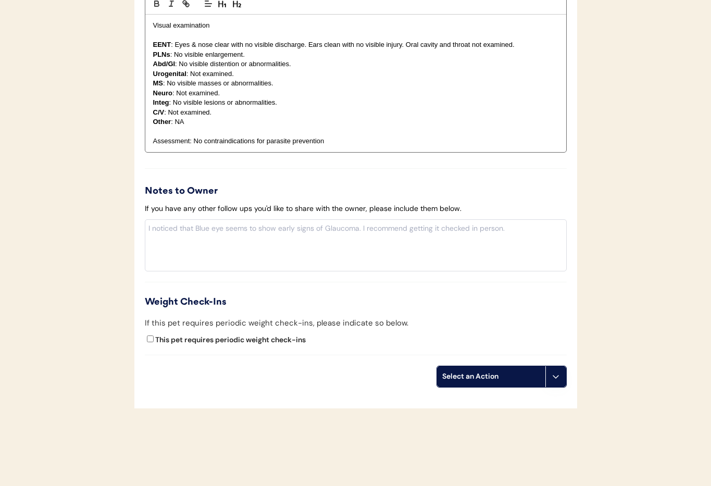
click at [554, 382] on button at bounding box center [555, 376] width 21 height 21
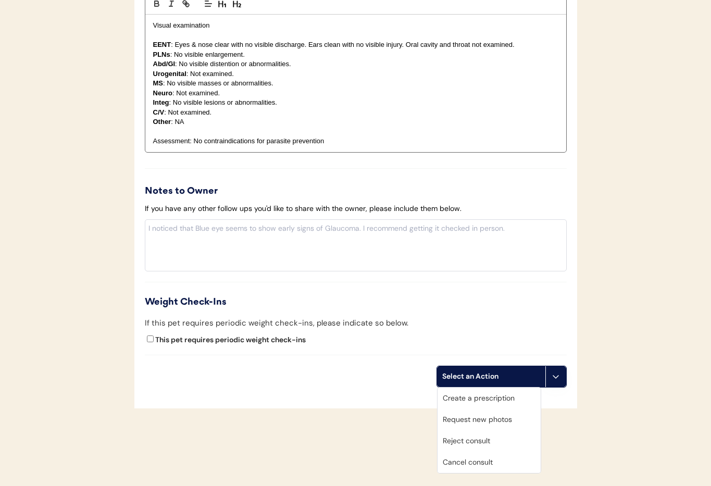
click at [516, 466] on div "Cancel consult" at bounding box center [488, 461] width 103 height 21
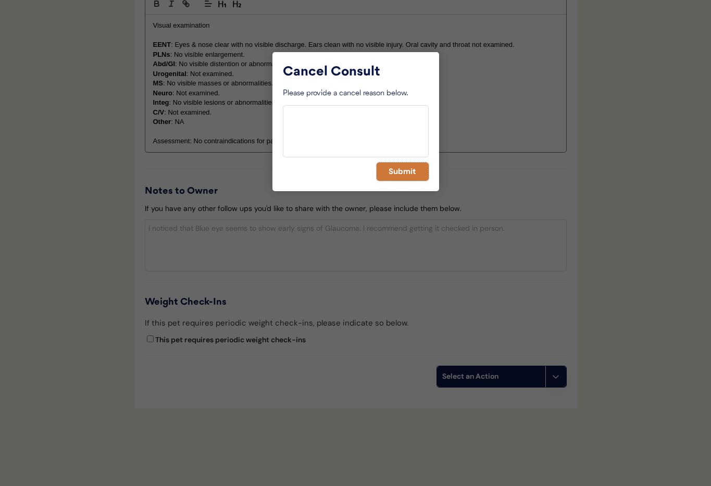
click at [392, 170] on button "Submit" at bounding box center [402, 171] width 52 height 18
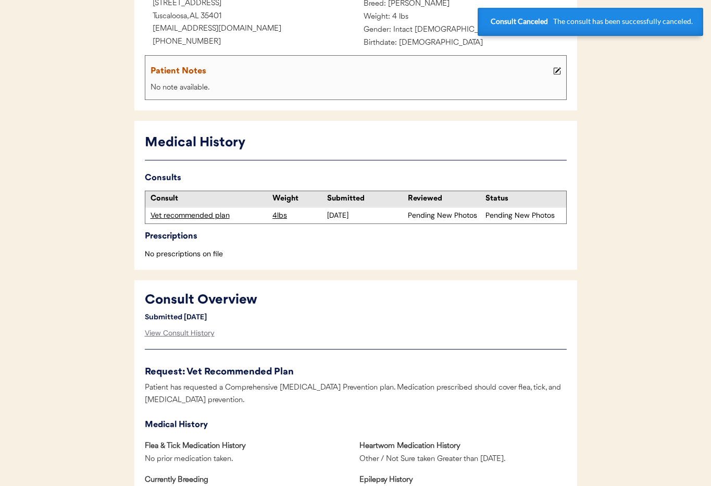
scroll to position [0, 0]
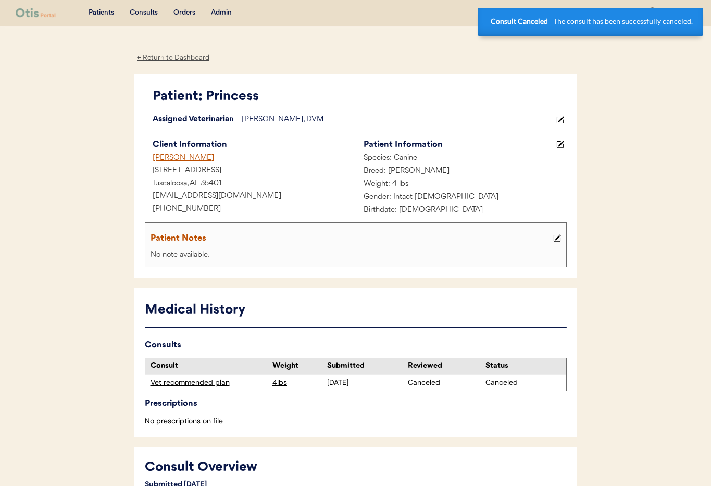
click at [169, 157] on div "Marilyn Stallings" at bounding box center [250, 158] width 211 height 13
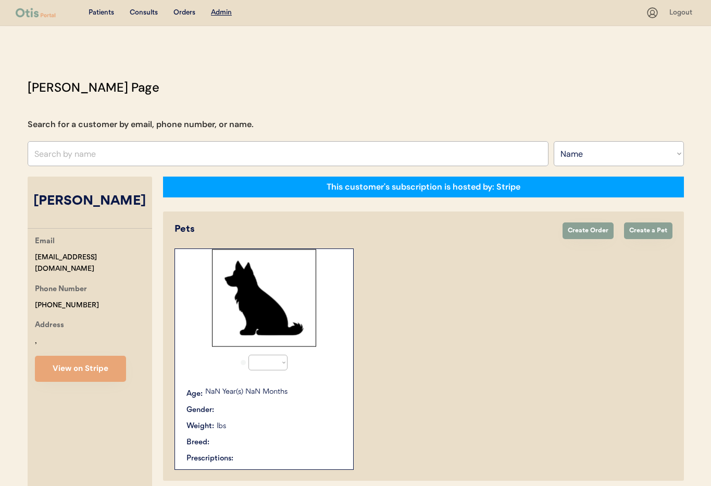
select select ""Name""
select select "true"
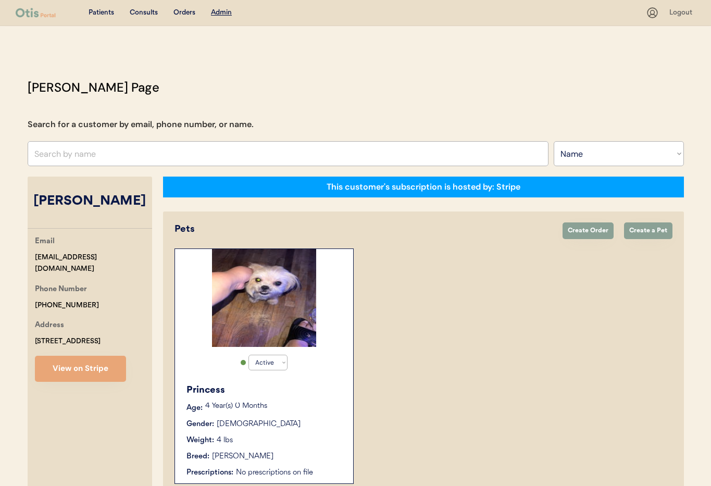
scroll to position [57, 0]
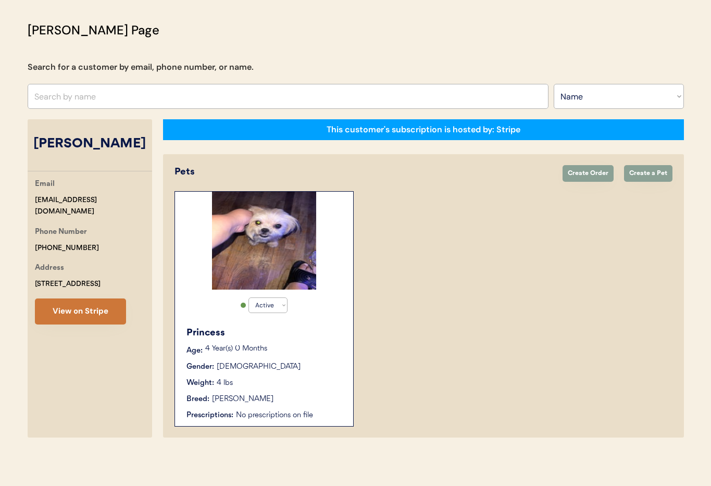
click at [94, 305] on button "View on Stripe" at bounding box center [80, 311] width 91 height 26
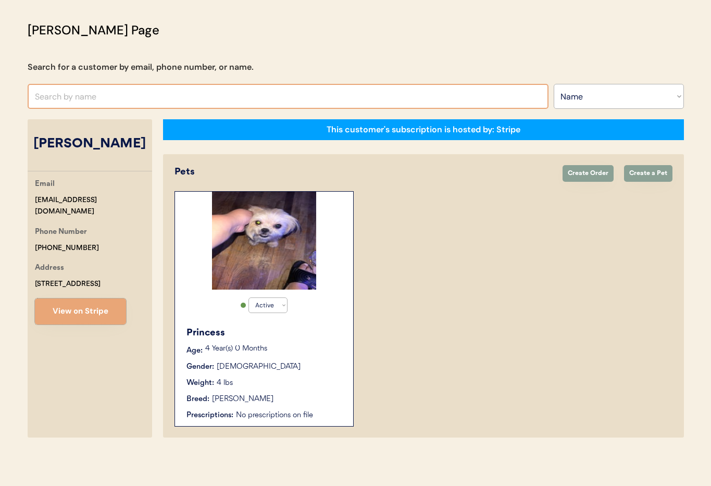
click at [124, 95] on input "text" at bounding box center [288, 96] width 521 height 25
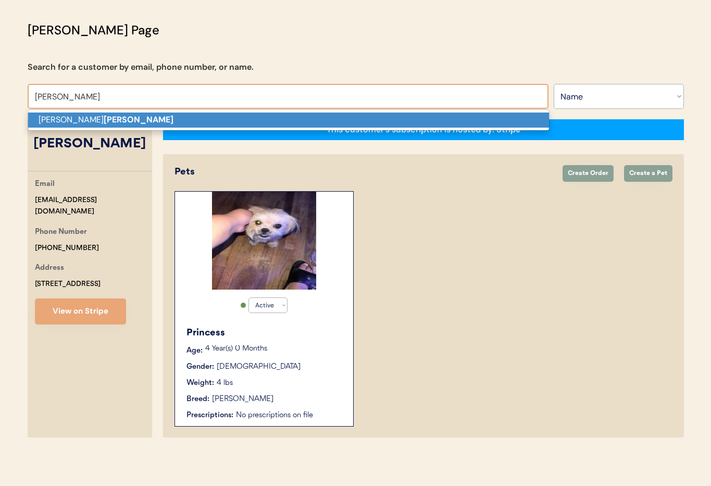
click at [133, 122] on p "Kayson Mobley" at bounding box center [288, 119] width 521 height 15
type input "[PERSON_NAME]"
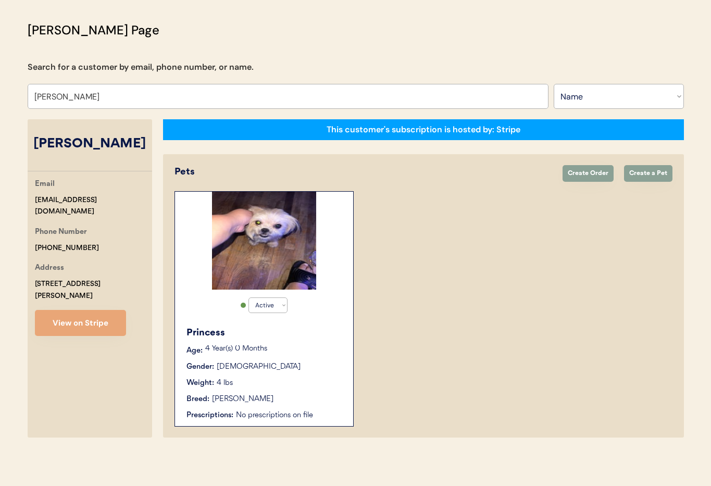
select select "true"
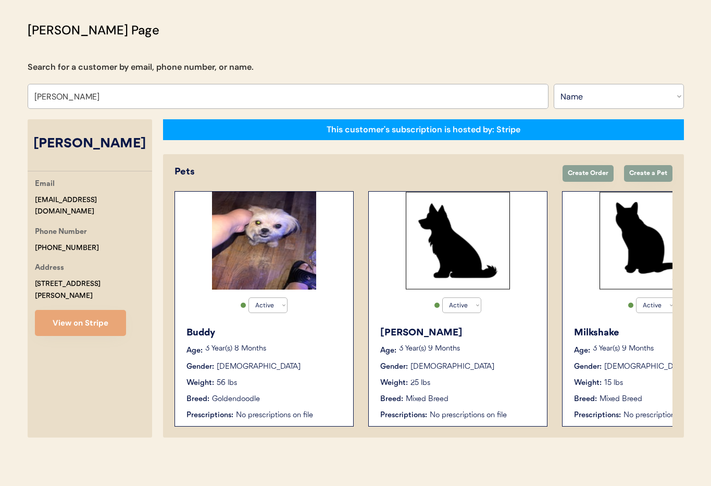
type input "[PERSON_NAME]"
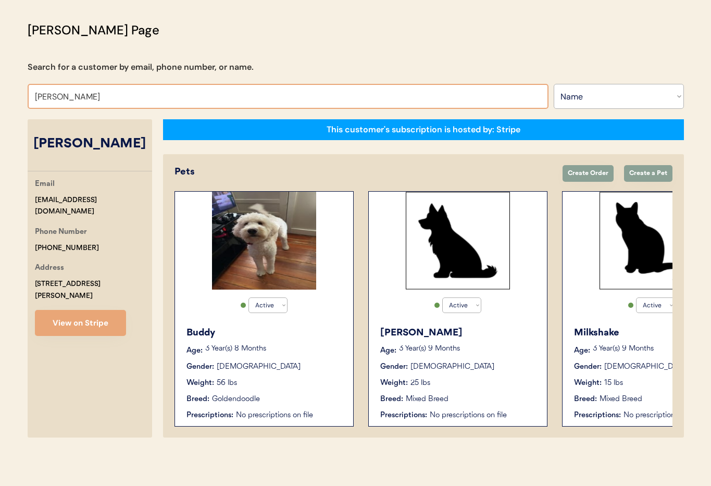
click at [447, 360] on div "Reese Age: 3 Year(s) 9 Months Gender: Male Weight: 25 lbs Breed: Mixed Breed Pr…" at bounding box center [458, 373] width 168 height 105
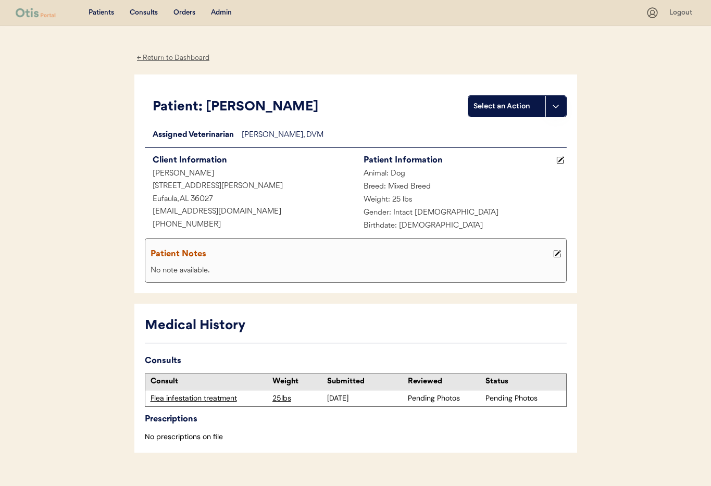
scroll to position [19, 0]
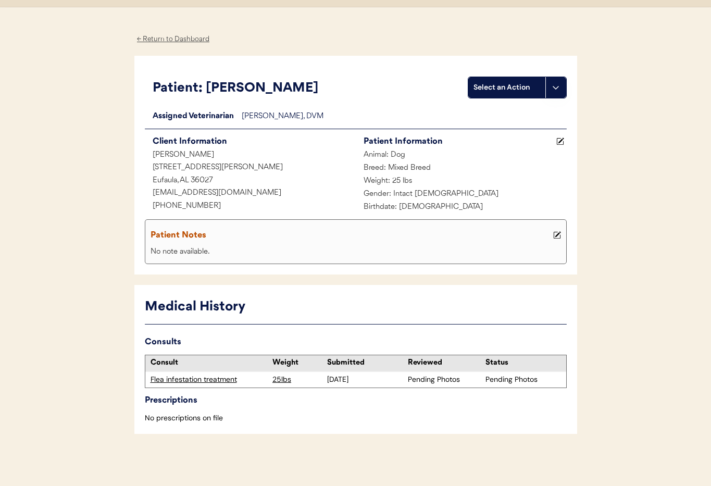
click at [201, 378] on div "Flea infestation treatment" at bounding box center [208, 379] width 117 height 10
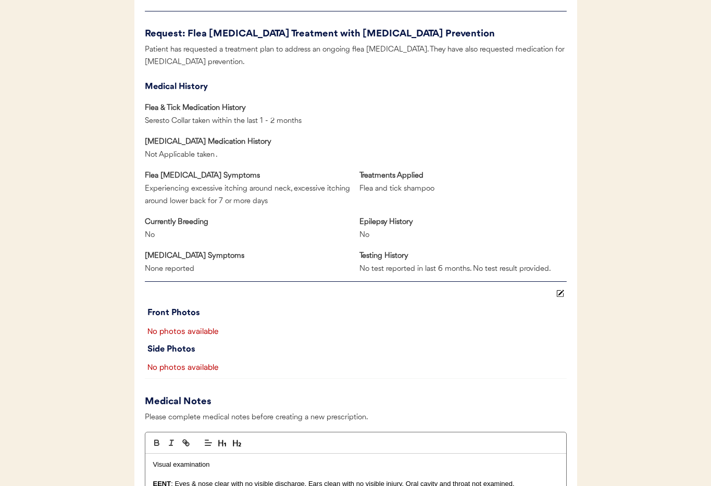
scroll to position [970, 0]
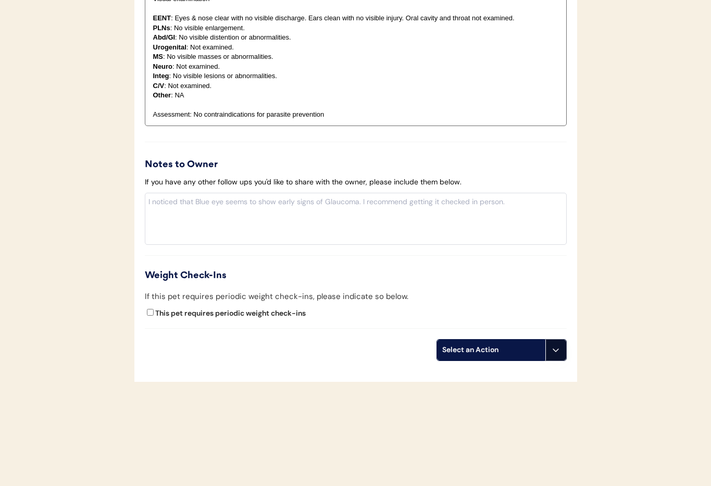
click at [560, 354] on button at bounding box center [555, 349] width 21 height 21
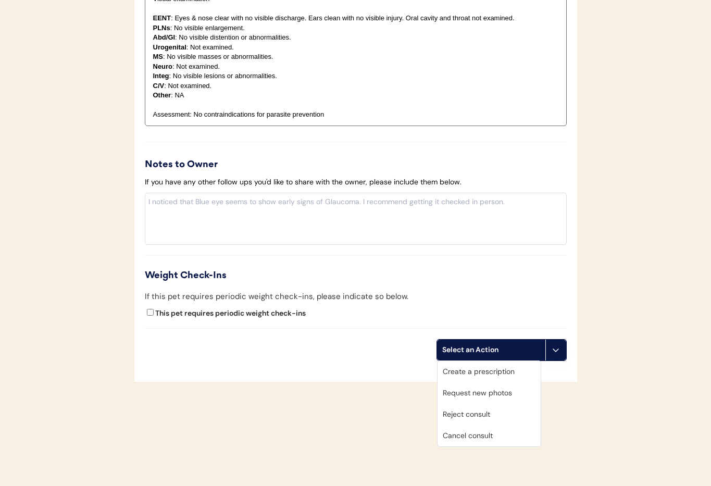
click at [509, 435] on div "Cancel consult" at bounding box center [488, 435] width 103 height 21
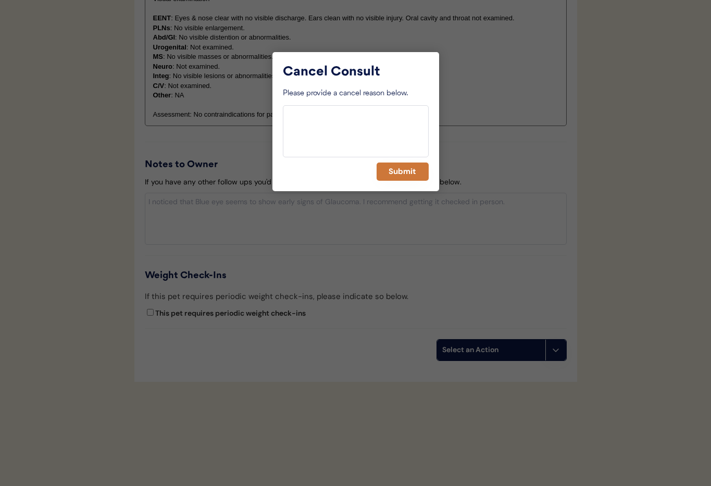
click at [404, 175] on button "Submit" at bounding box center [402, 171] width 52 height 18
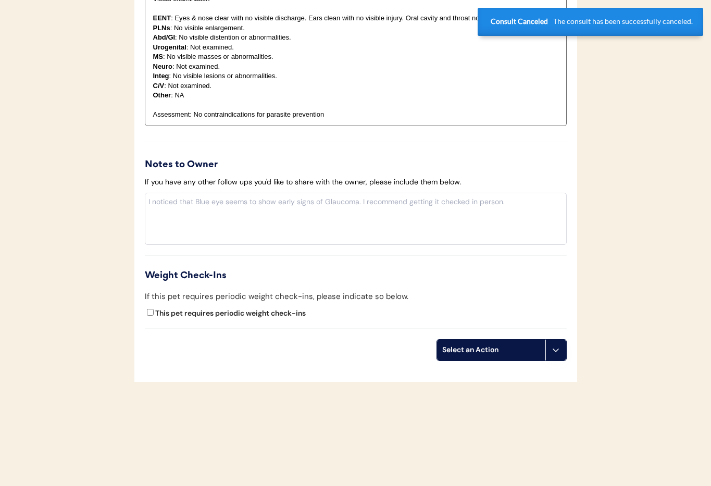
scroll to position [0, 0]
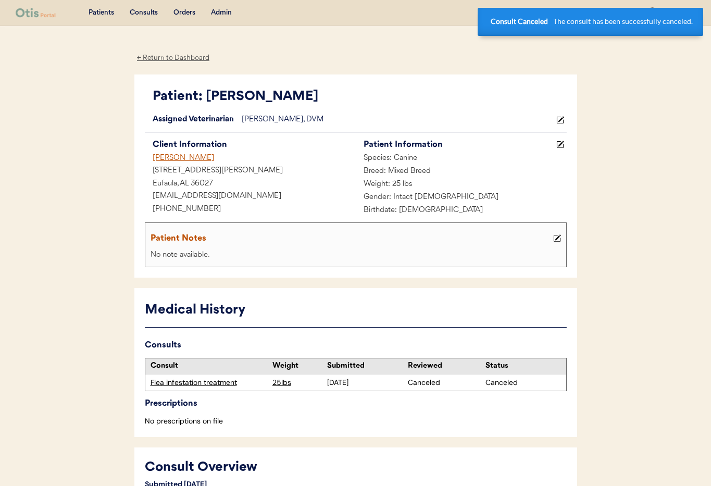
click at [185, 157] on div "[PERSON_NAME]" at bounding box center [250, 158] width 211 height 13
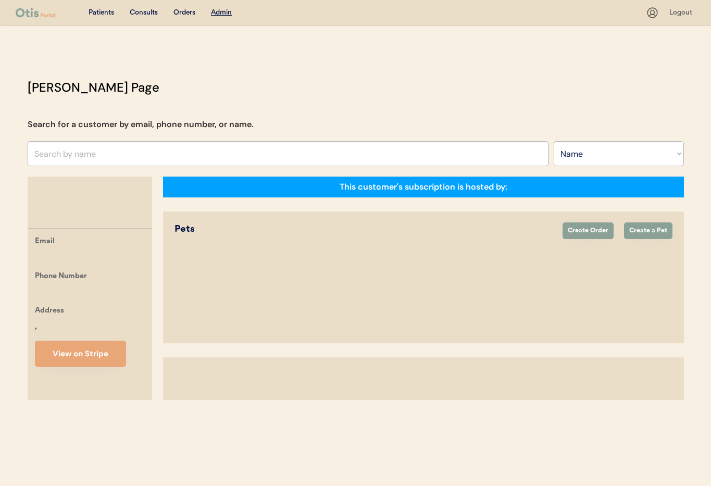
select select ""Name""
select select "true"
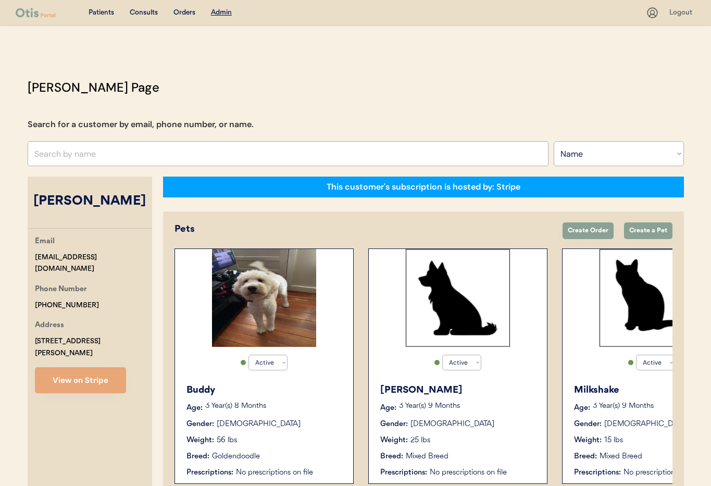
scroll to position [57, 0]
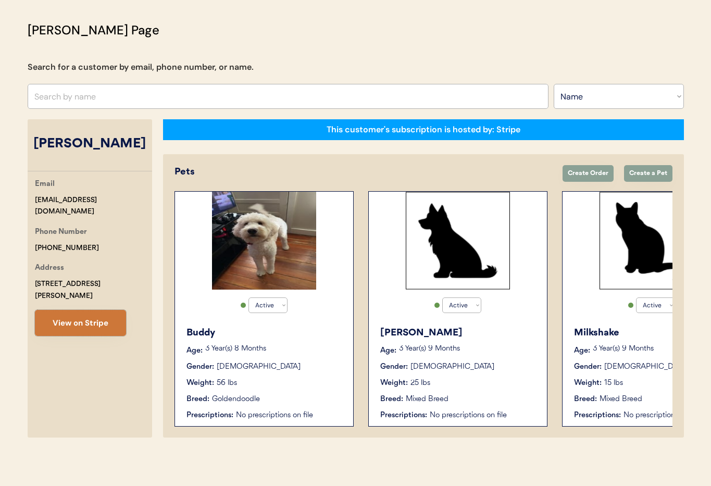
click at [70, 314] on button "View on Stripe" at bounding box center [80, 323] width 91 height 26
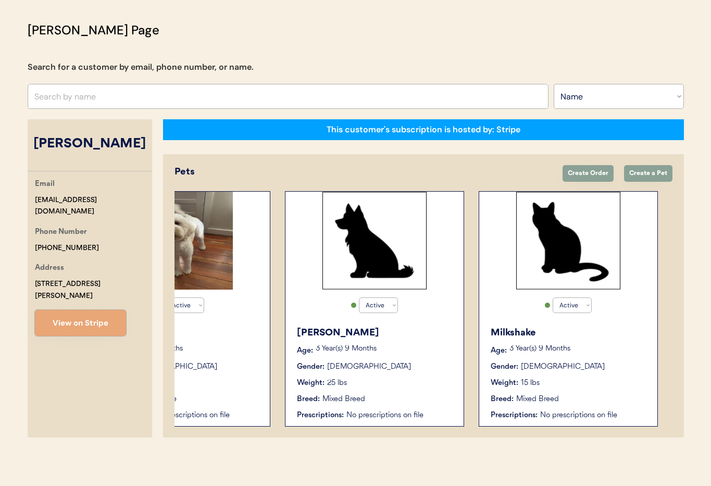
scroll to position [0, 0]
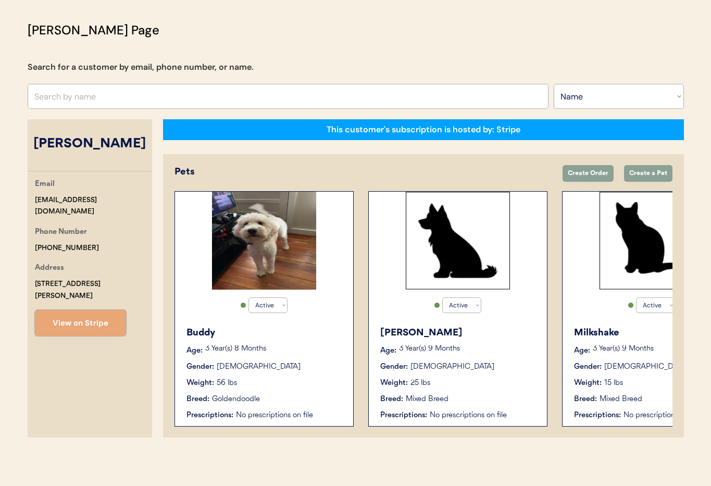
click at [86, 103] on input "text" at bounding box center [288, 96] width 521 height 25
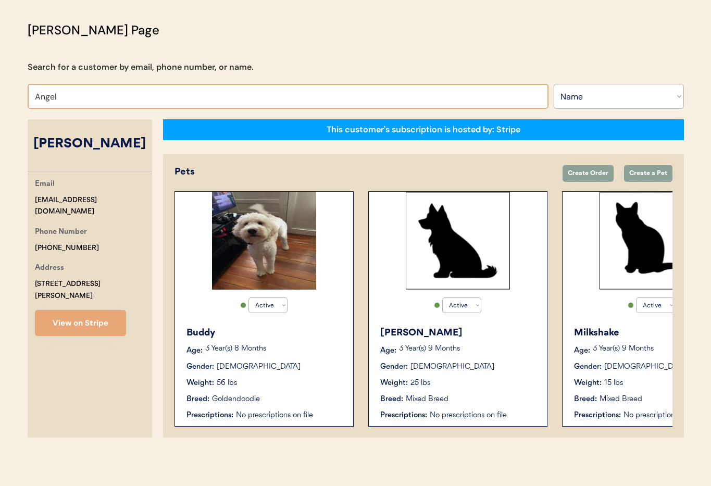
type input "Angelo"
type input "[PERSON_NAME]"
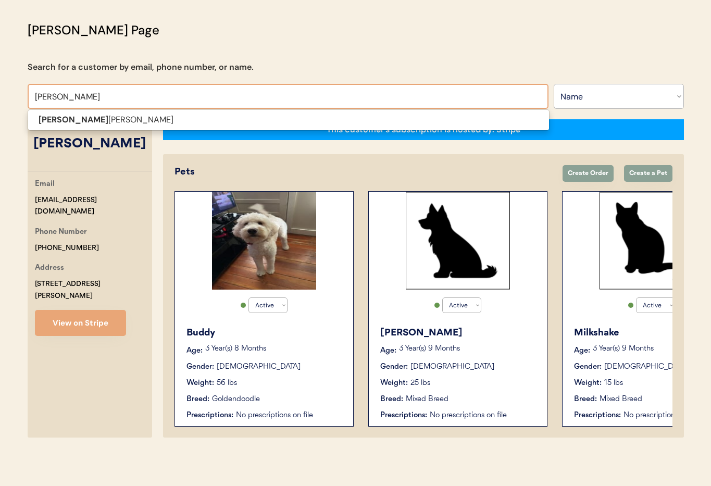
type input "Angelo Martin"
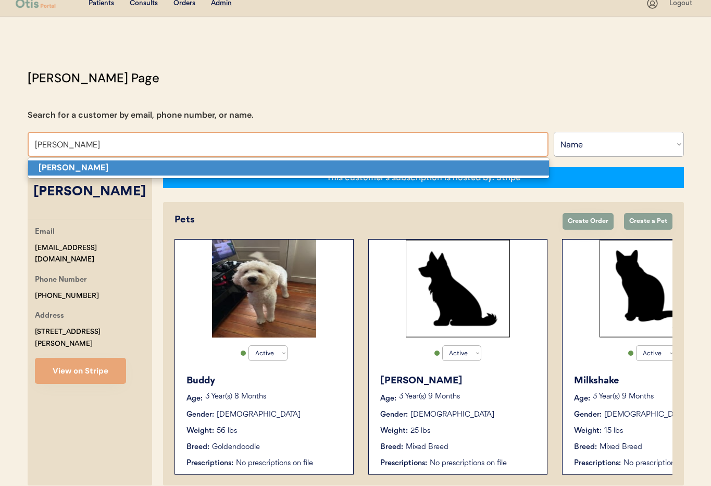
scroll to position [11, 0]
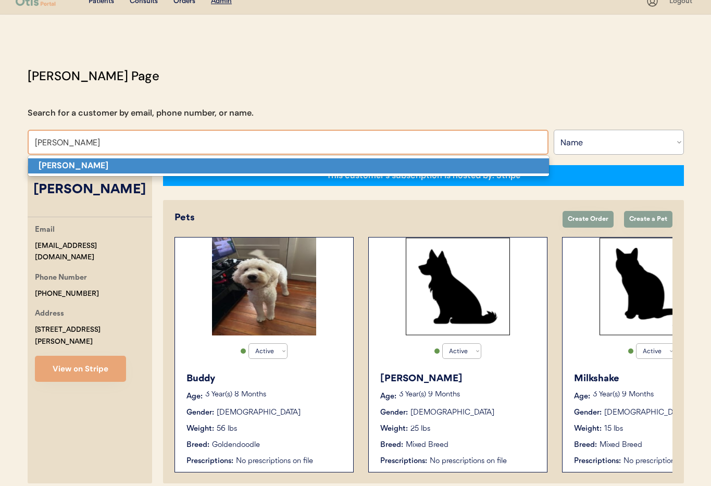
click at [105, 169] on p "[PERSON_NAME]" at bounding box center [288, 165] width 521 height 15
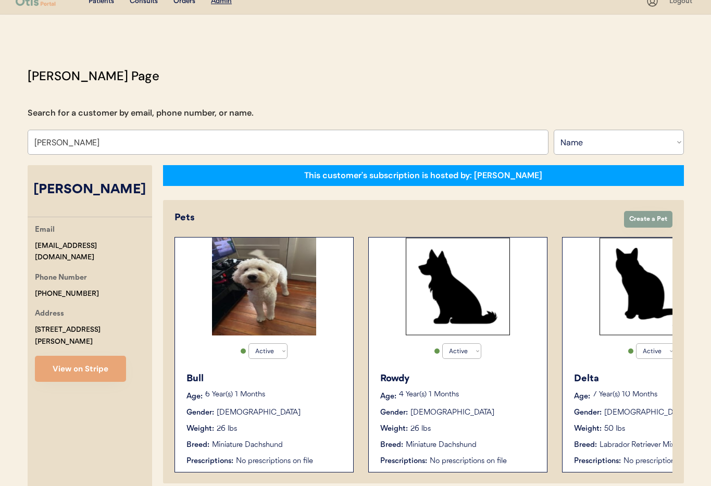
type input "[PERSON_NAME]"
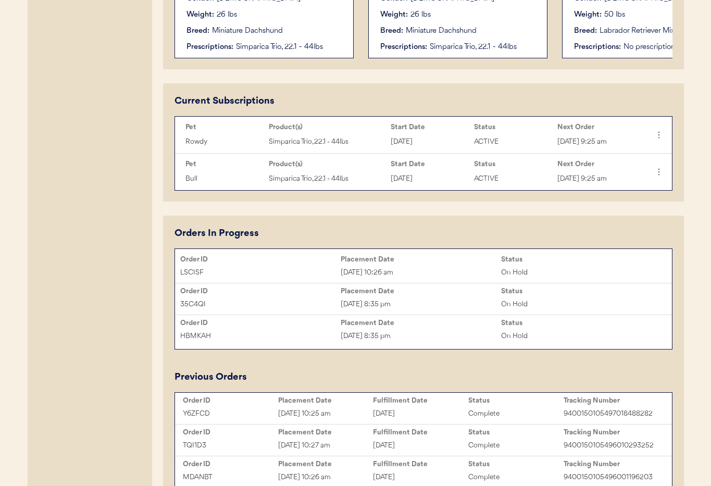
scroll to position [521, 0]
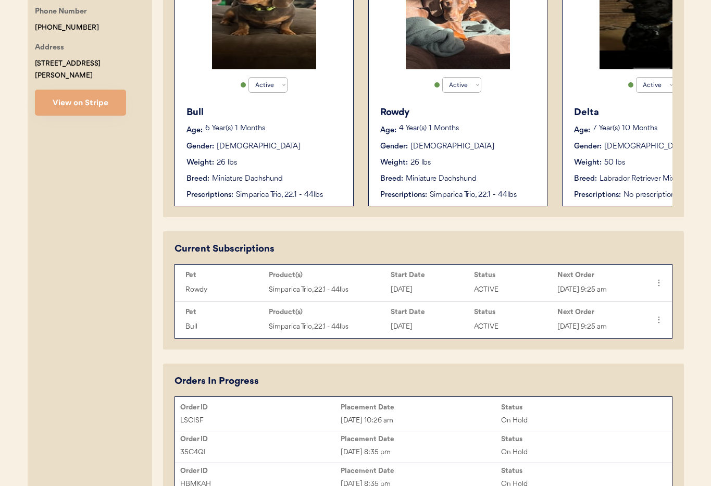
click at [295, 149] on div "Gender: [DEMOGRAPHIC_DATA]" at bounding box center [264, 146] width 156 height 11
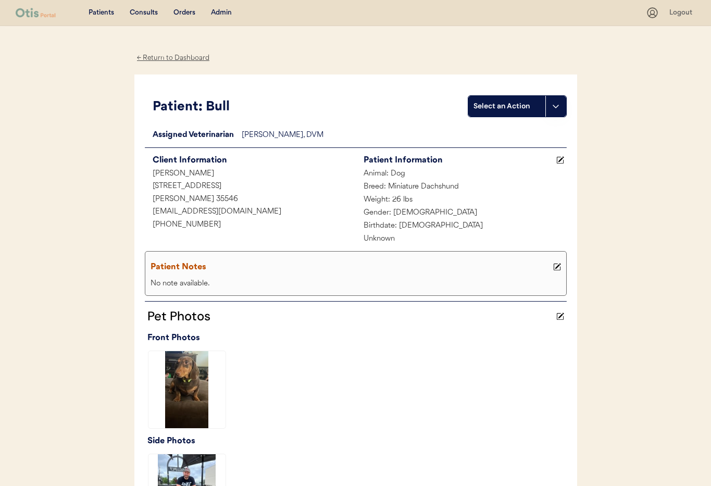
click at [147, 60] on div "← Return to Dashboard" at bounding box center [173, 58] width 78 height 12
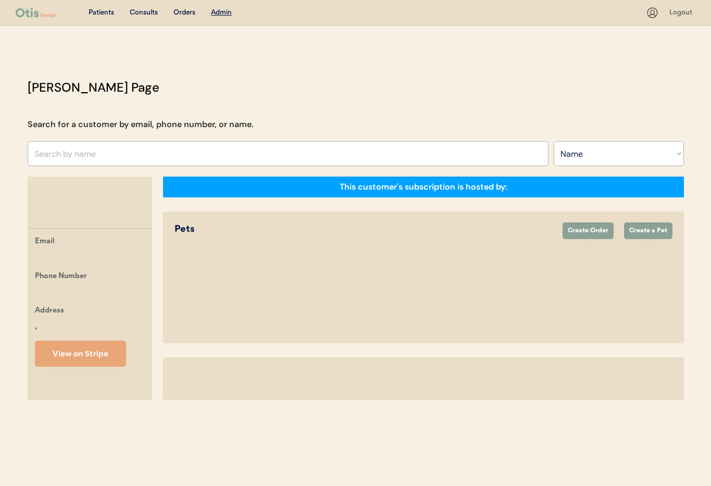
select select ""Name""
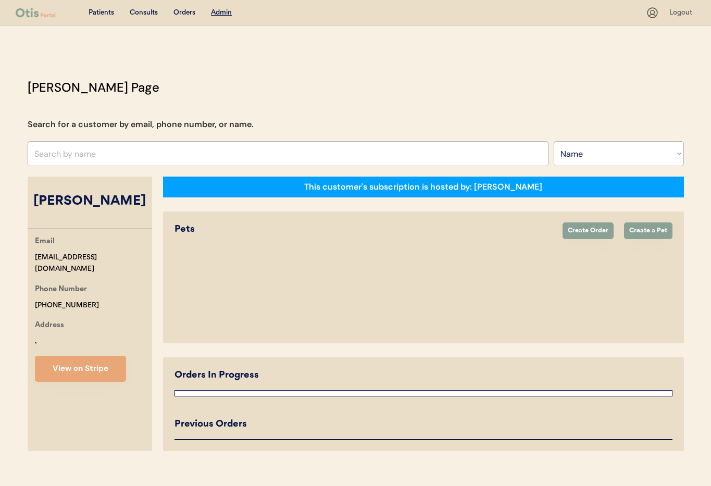
select select "true"
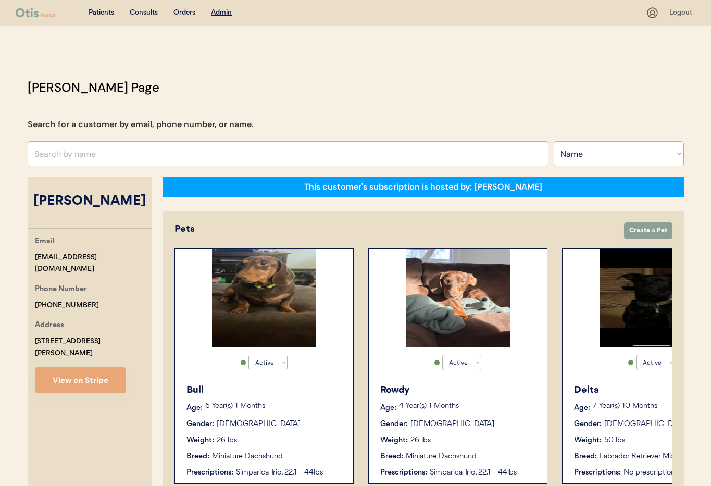
click at [479, 406] on p "4 Year(s) 1 Months" at bounding box center [467, 405] width 137 height 7
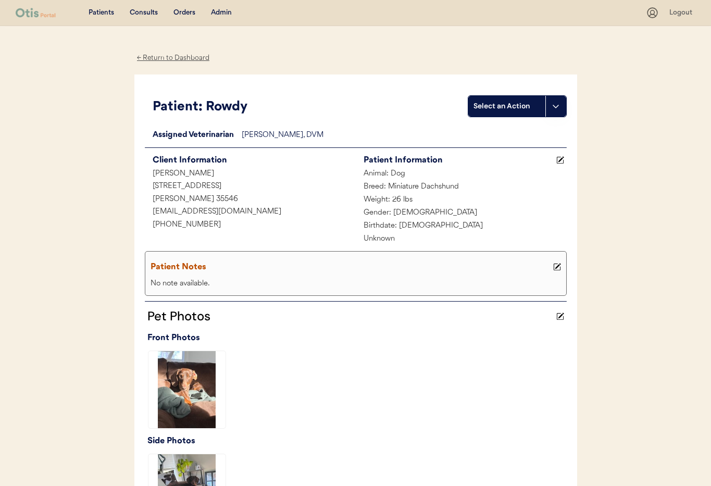
click at [166, 58] on div "← Return to Dashboard" at bounding box center [173, 58] width 78 height 12
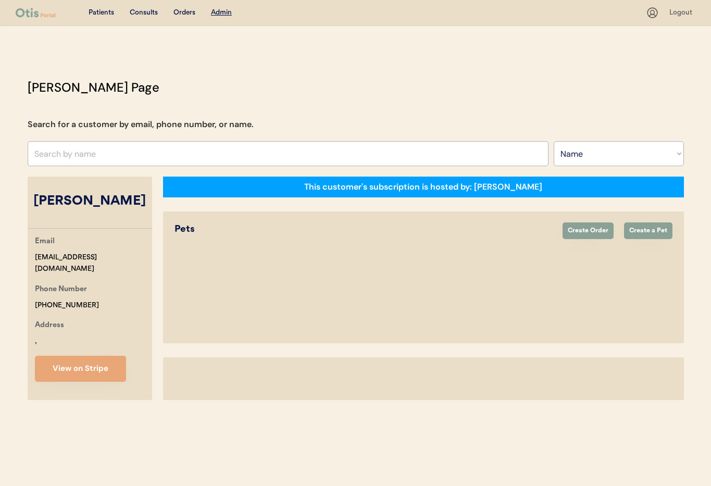
select select ""Name""
select select "true"
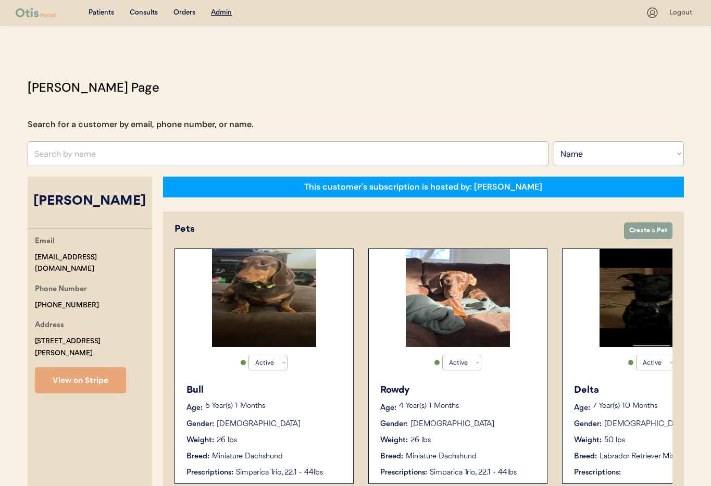
scroll to position [0, 83]
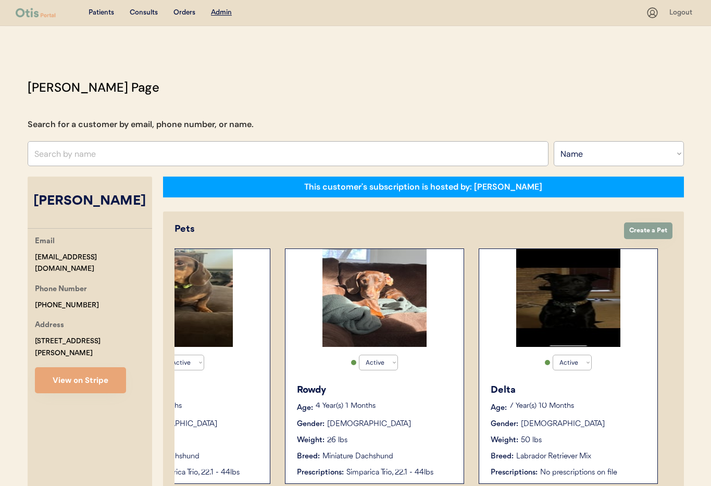
click at [581, 413] on div "Delta Age: 7 Year(s) 10 Months Gender: Female Weight: 50 lbs Breed: Labrador Re…" at bounding box center [568, 430] width 168 height 105
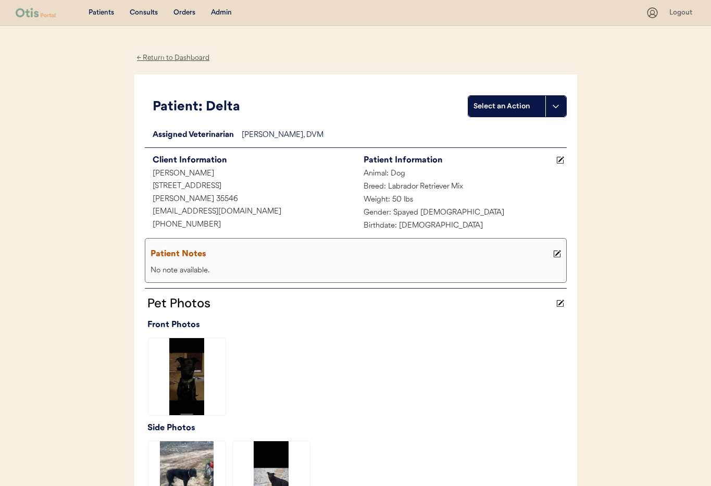
click at [162, 57] on div "← Return to Dashboard" at bounding box center [173, 58] width 78 height 12
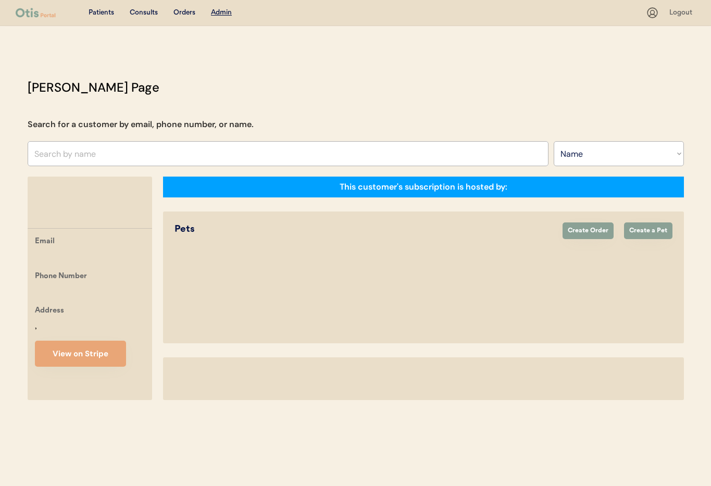
select select ""Name""
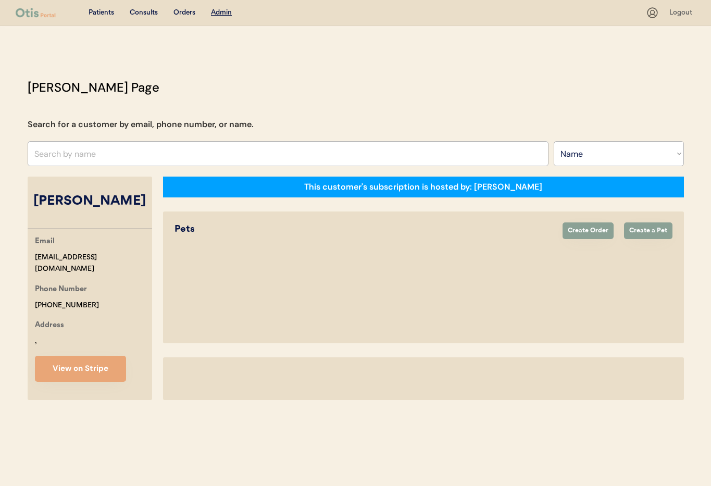
select select "true"
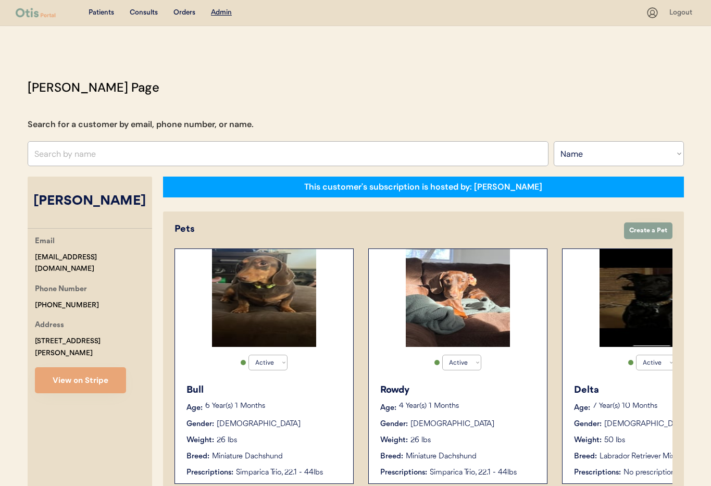
click at [626, 410] on div "7 Year(s) 10 Months" at bounding box center [660, 407] width 137 height 10
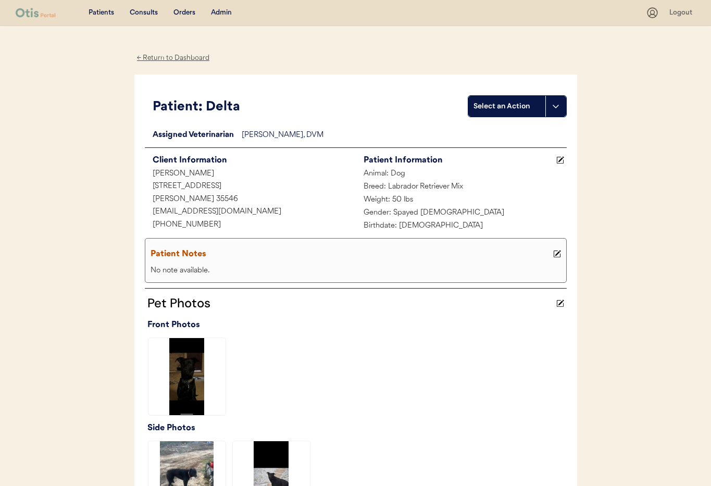
scroll to position [255, 0]
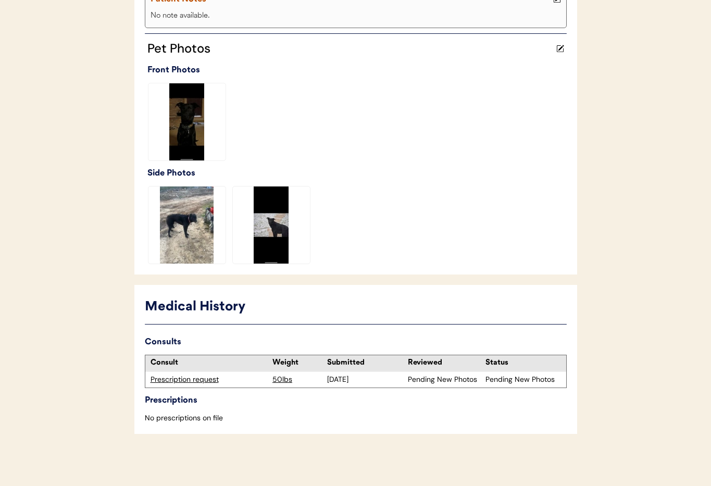
click at [192, 379] on div "Prescription request" at bounding box center [208, 379] width 117 height 10
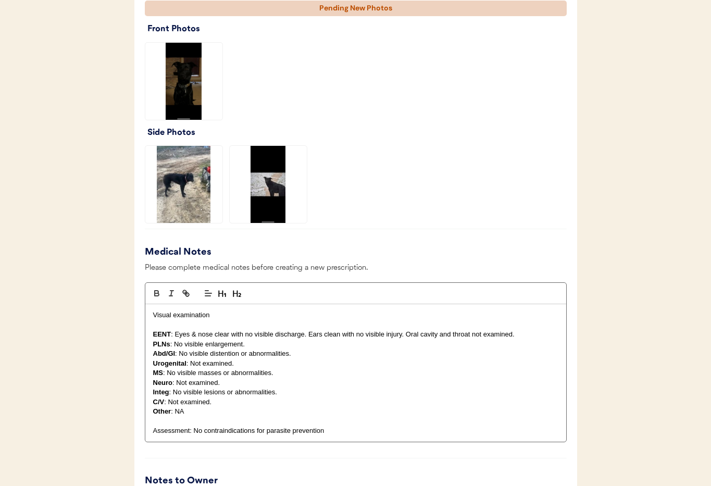
scroll to position [1020, 0]
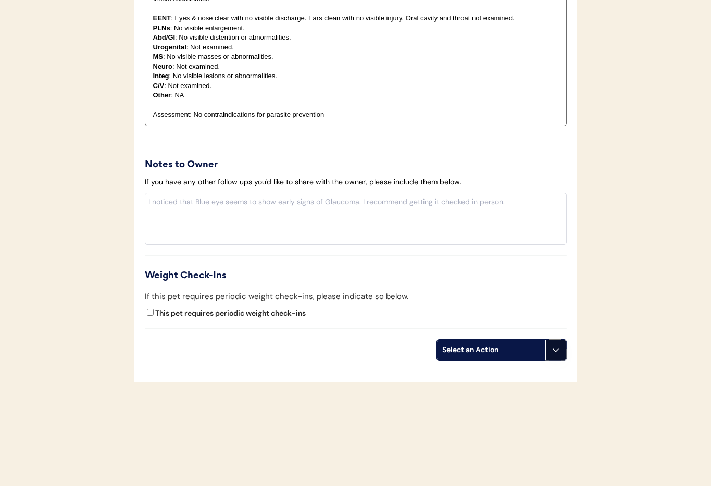
click at [555, 349] on icon at bounding box center [555, 350] width 8 height 8
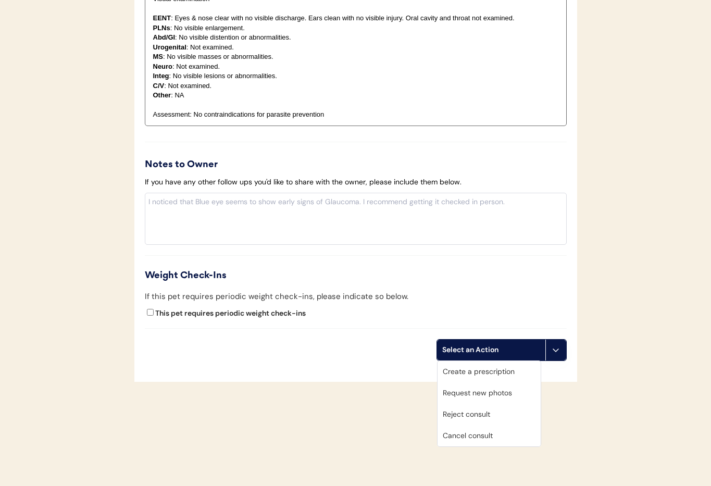
click at [496, 436] on div "Cancel consult" at bounding box center [488, 435] width 103 height 21
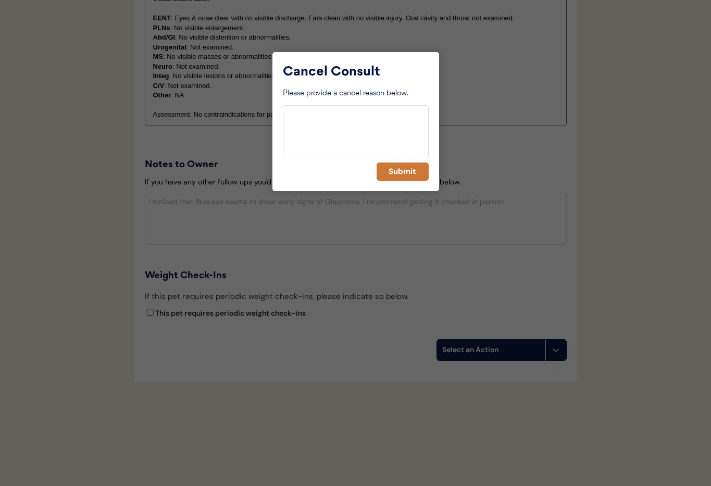
click at [391, 179] on button "Submit" at bounding box center [402, 171] width 52 height 18
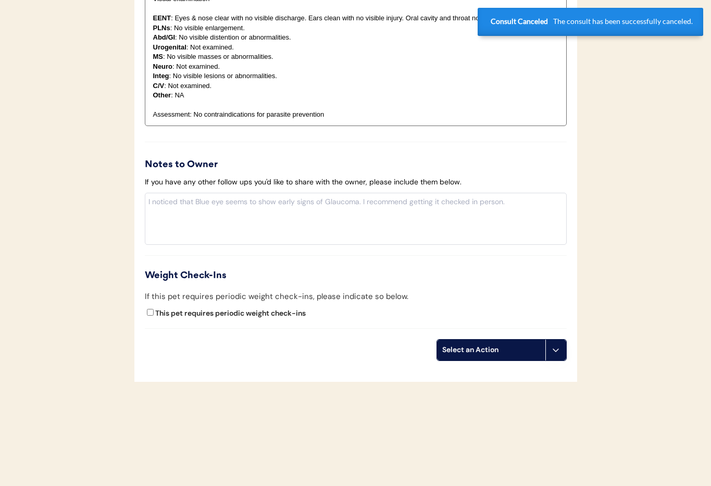
scroll to position [0, 0]
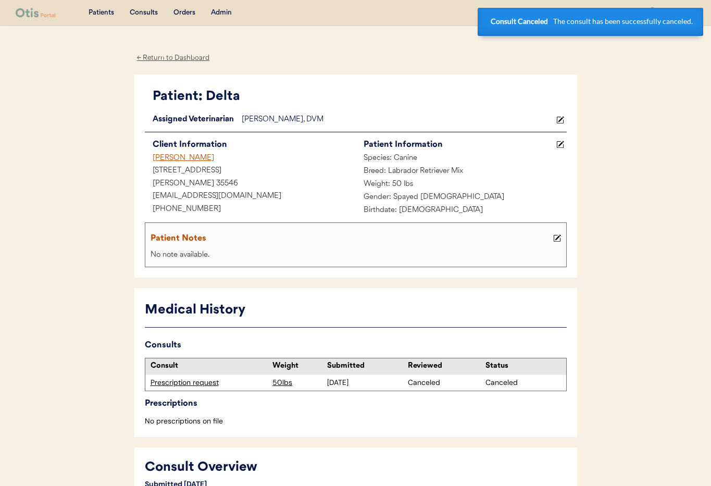
click at [180, 56] on div "← Return to Dashboard" at bounding box center [173, 58] width 78 height 12
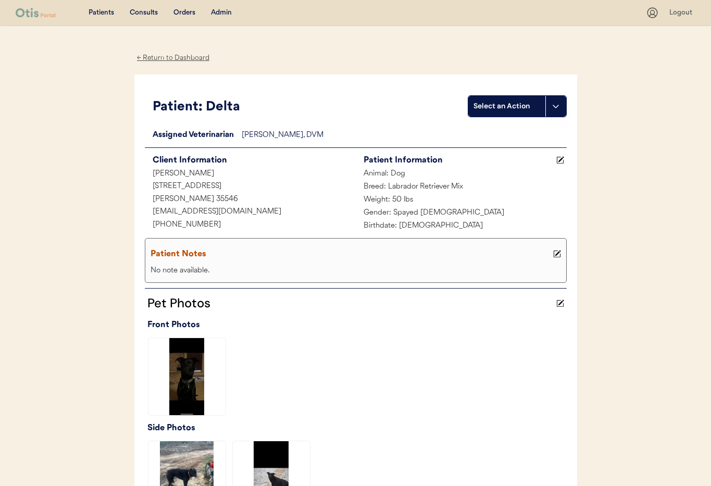
scroll to position [255, 0]
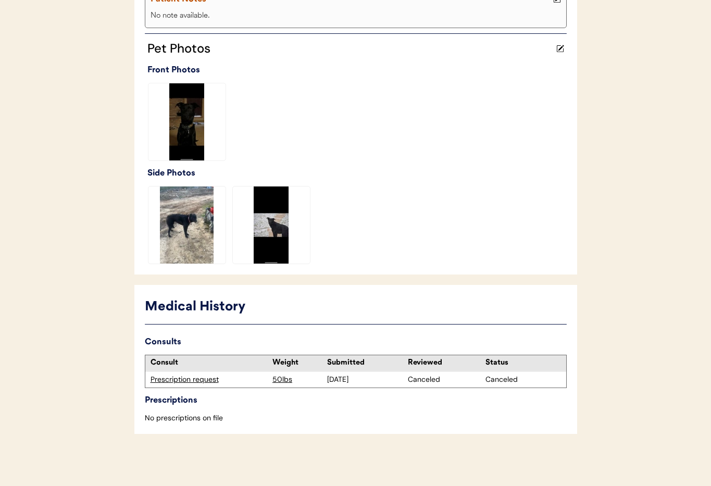
click at [198, 378] on div "Prescription request" at bounding box center [208, 379] width 117 height 10
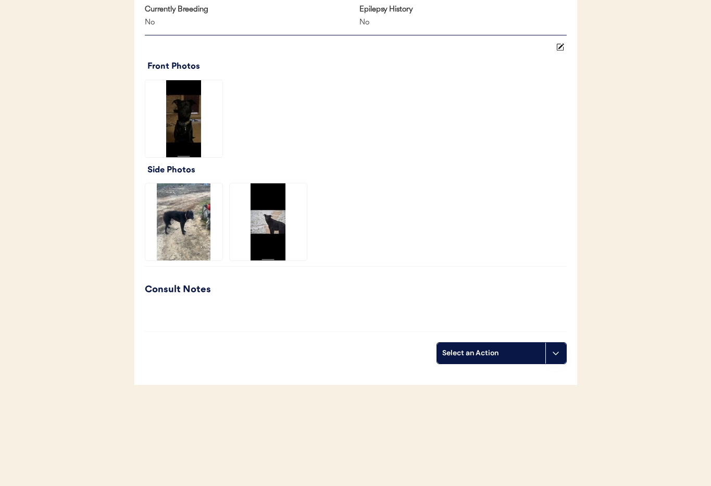
scroll to position [649, 0]
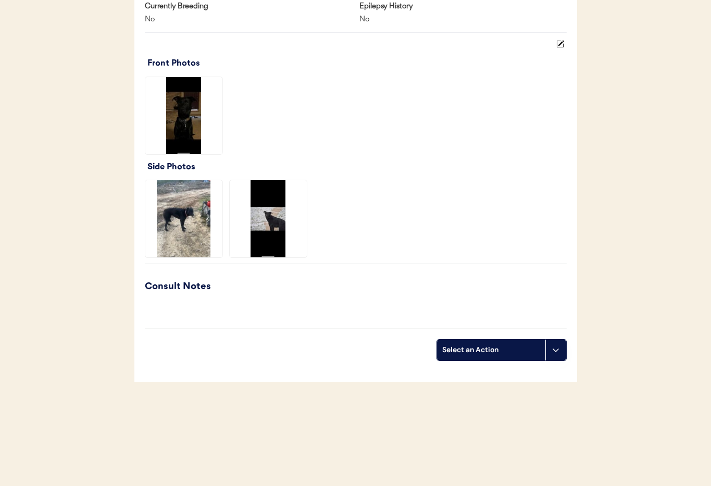
click at [554, 354] on button at bounding box center [555, 349] width 21 height 21
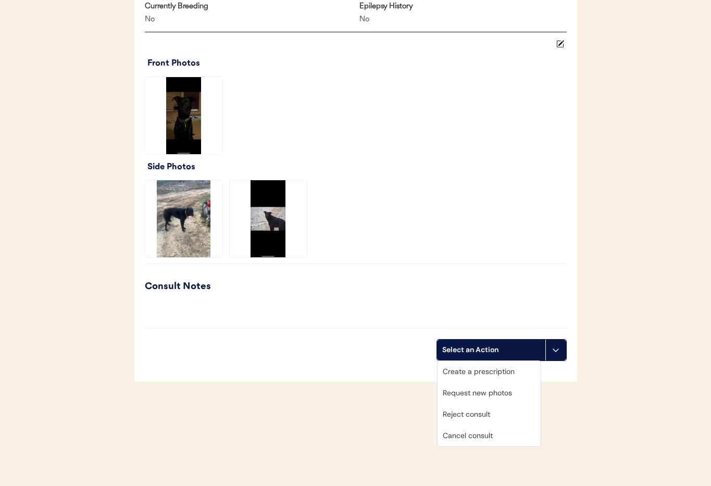
click at [500, 436] on div "Cancel consult" at bounding box center [488, 435] width 103 height 21
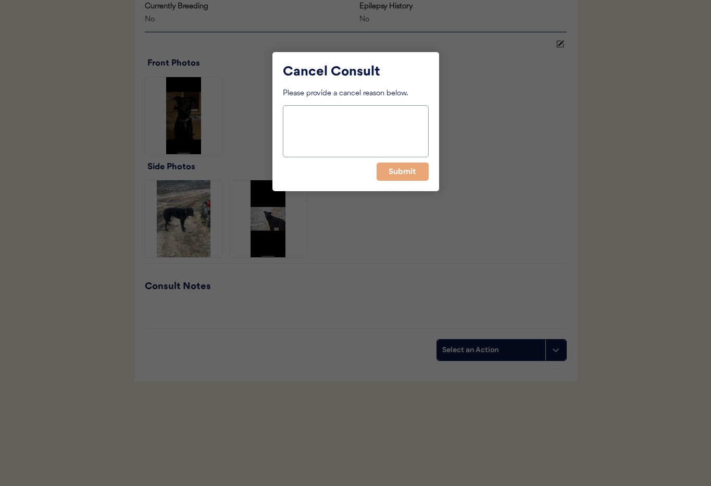
click at [334, 136] on textarea at bounding box center [356, 131] width 146 height 52
type textarea "Owner asked to stop messaging"
click at [409, 175] on button "Submit" at bounding box center [402, 171] width 52 height 18
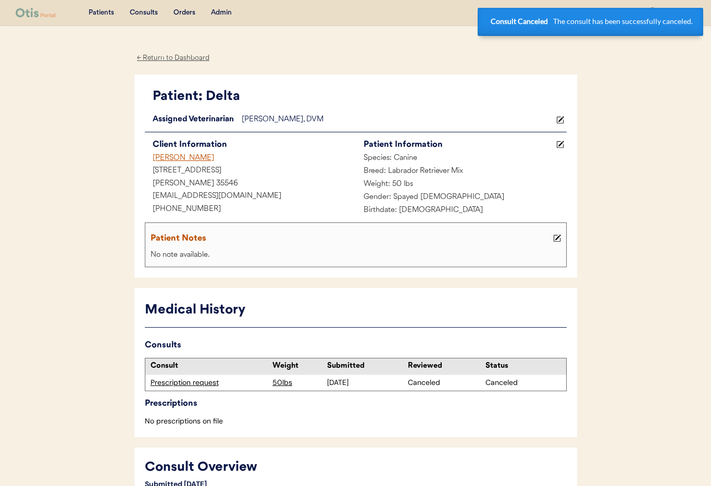
scroll to position [5, 0]
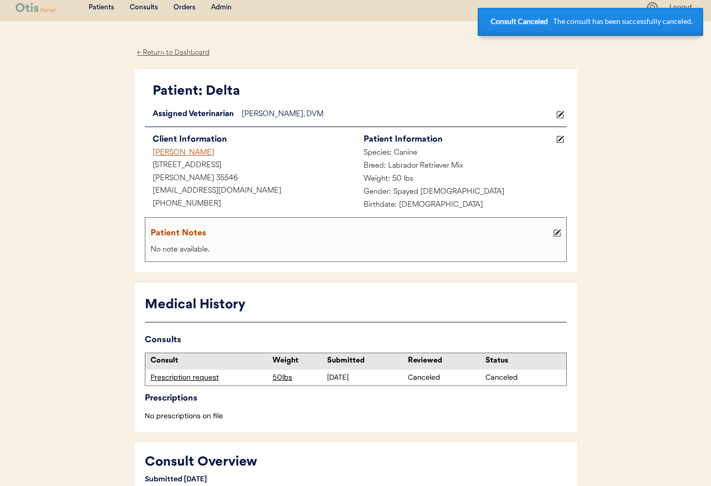
click at [170, 53] on div "← Return to Dashboard" at bounding box center [173, 53] width 78 height 12
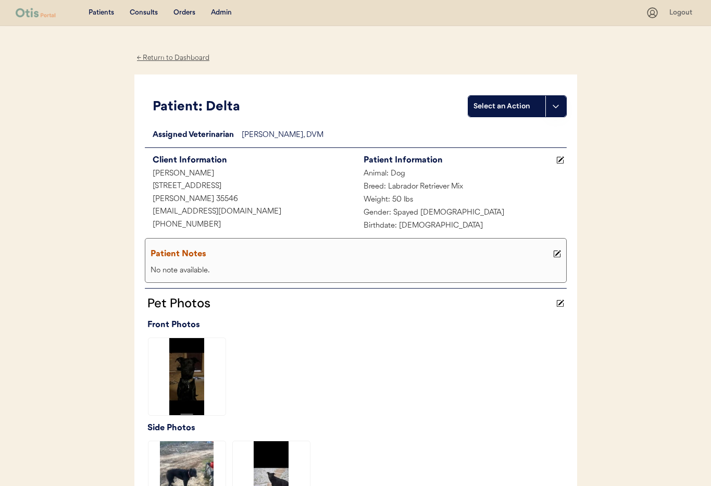
click at [179, 53] on div "← Return to Dashboard" at bounding box center [173, 58] width 78 height 12
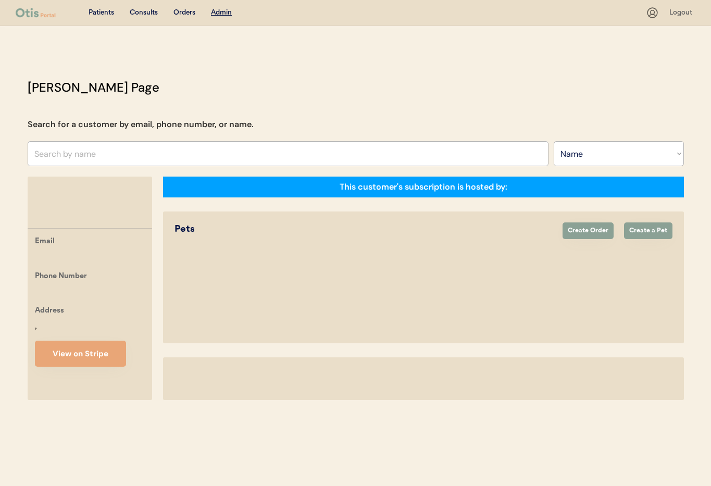
select select ""Name""
select select "true"
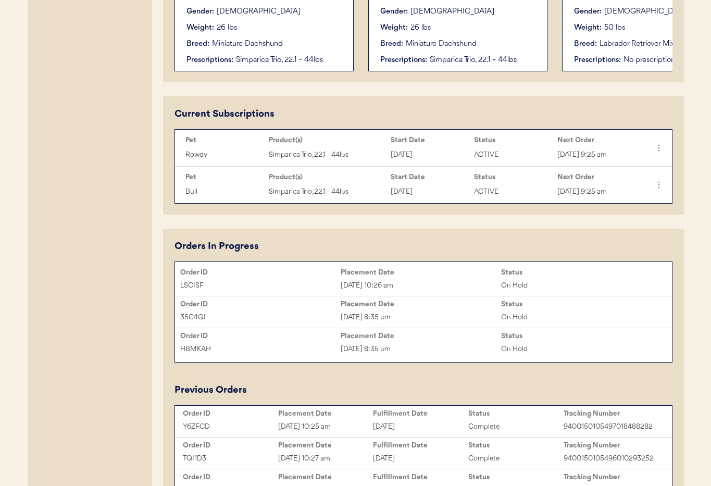
scroll to position [207, 0]
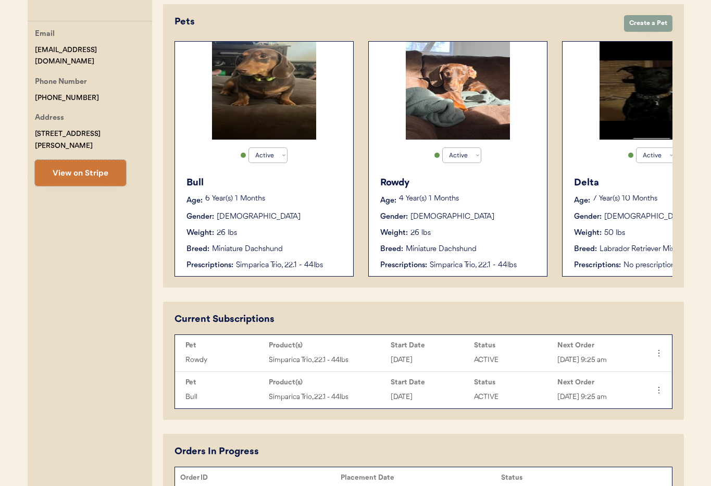
click at [55, 160] on button "View on Stripe" at bounding box center [80, 173] width 91 height 26
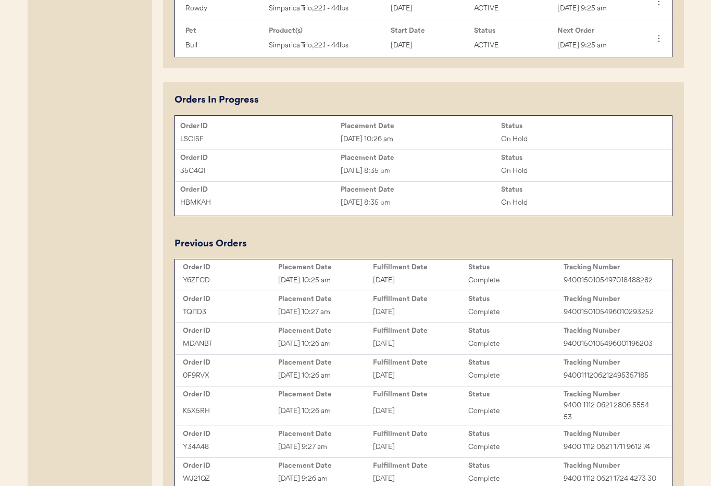
scroll to position [0, 0]
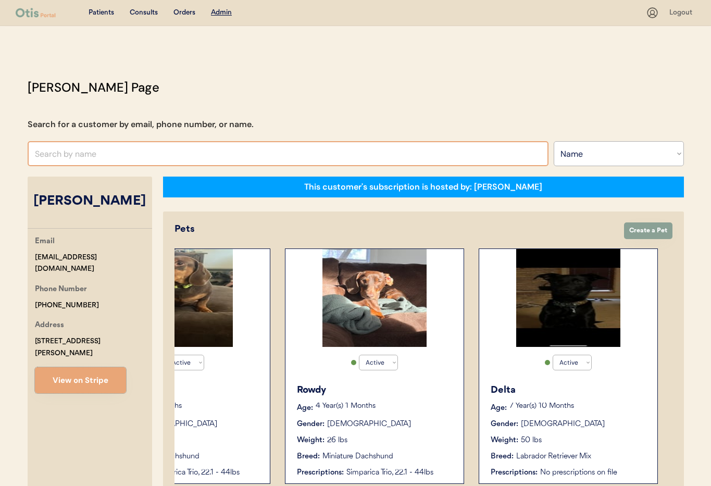
click at [138, 157] on input "text" at bounding box center [288, 153] width 521 height 25
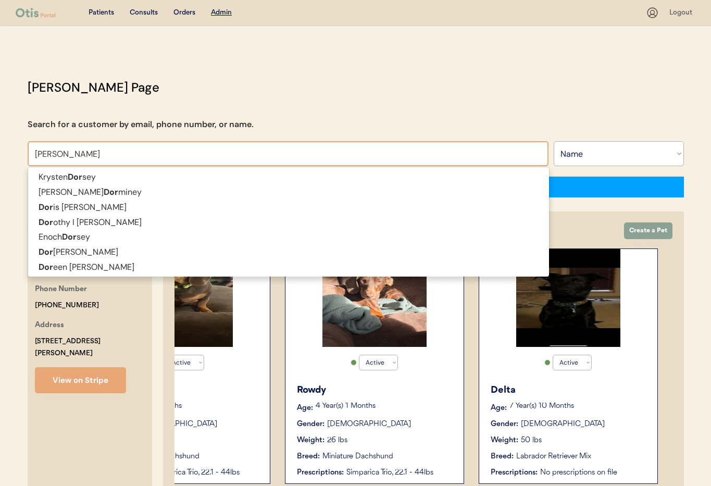
type input "Doreen"
type input "[PERSON_NAME]"
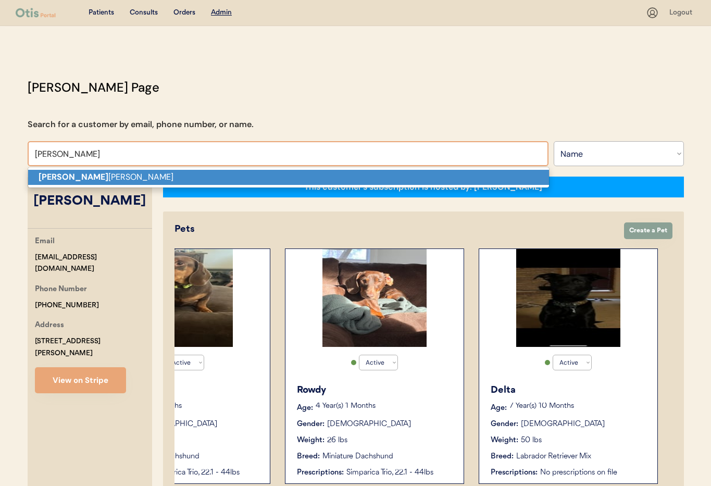
click at [147, 174] on p "Doreen Passmore" at bounding box center [288, 177] width 521 height 15
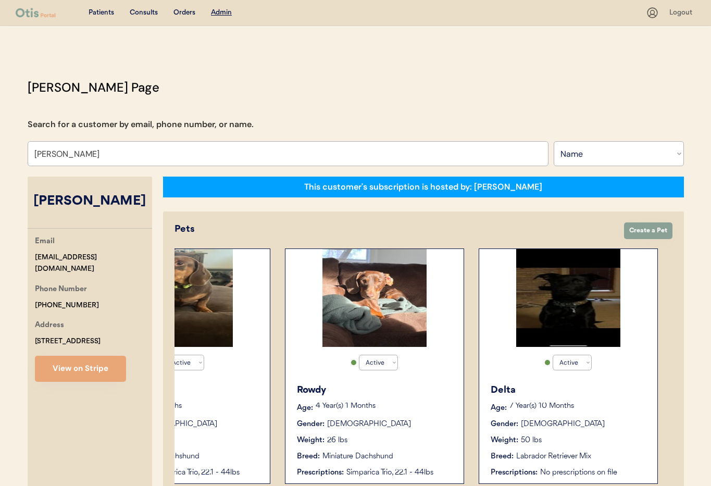
type input "[PERSON_NAME]"
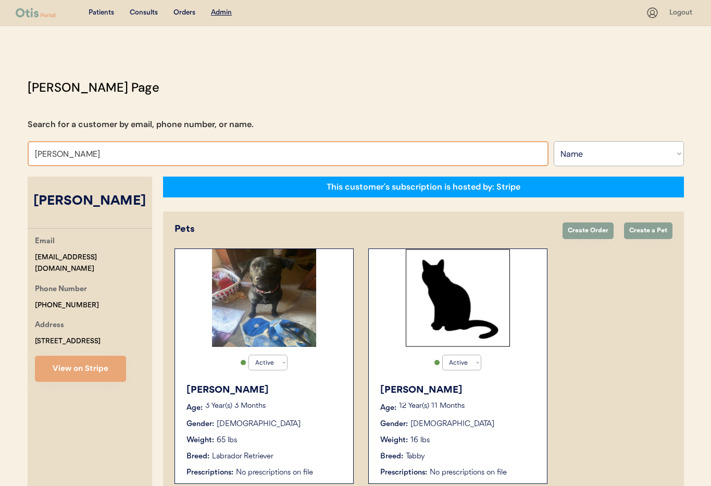
scroll to position [57, 0]
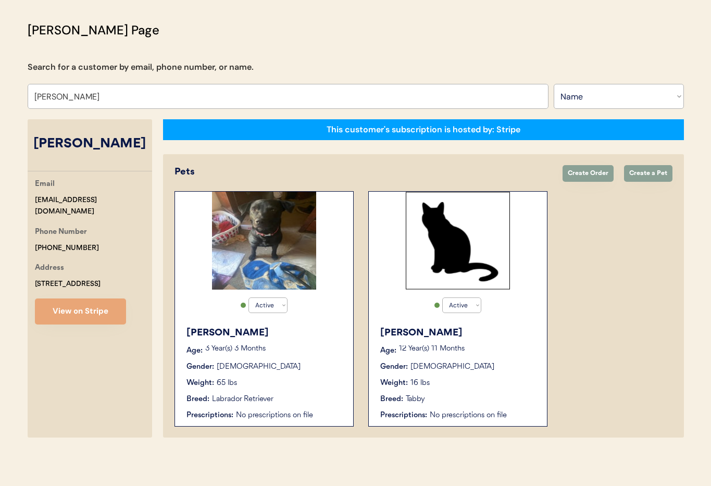
click at [299, 332] on div "[PERSON_NAME]" at bounding box center [264, 333] width 156 height 14
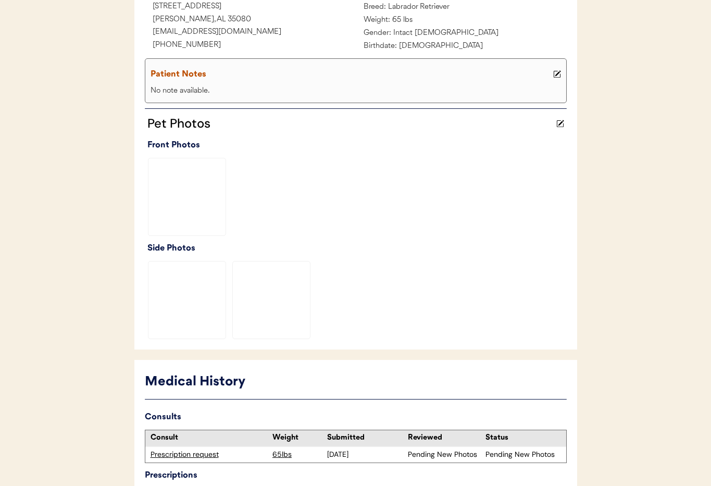
scroll to position [255, 0]
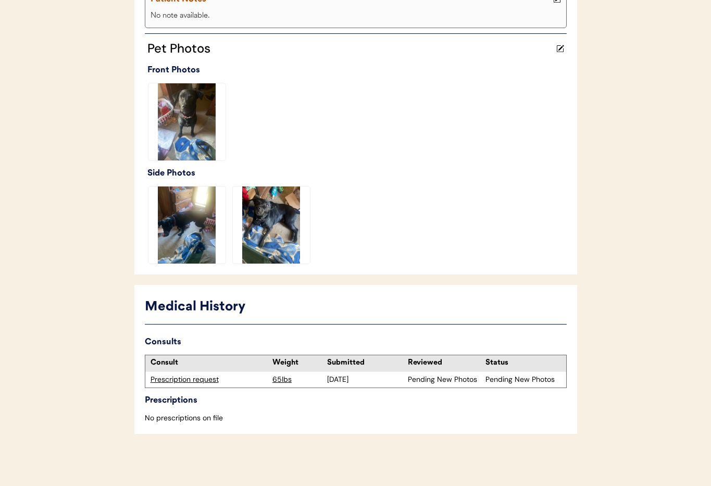
click at [203, 380] on div "Prescription request" at bounding box center [208, 379] width 117 height 10
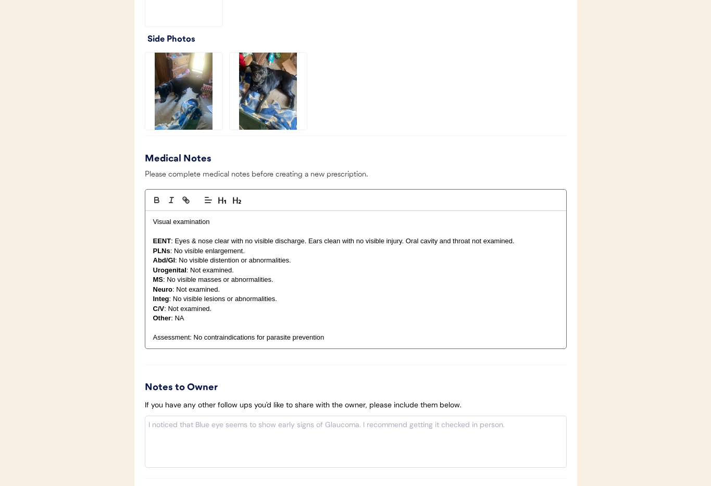
scroll to position [1066, 0]
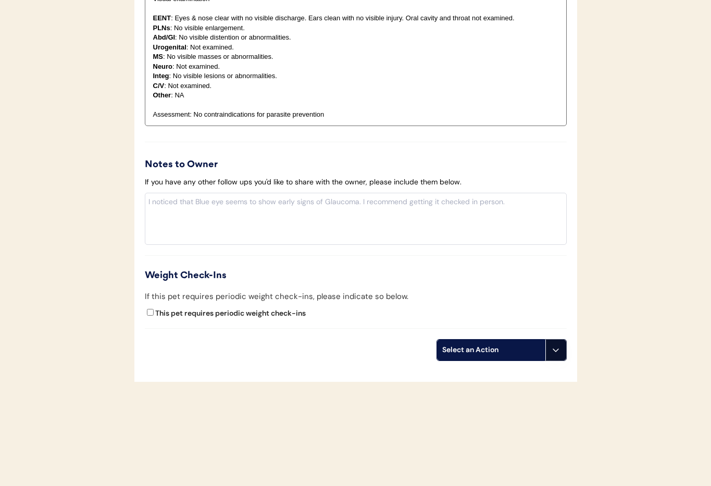
click at [552, 352] on icon at bounding box center [555, 350] width 8 height 8
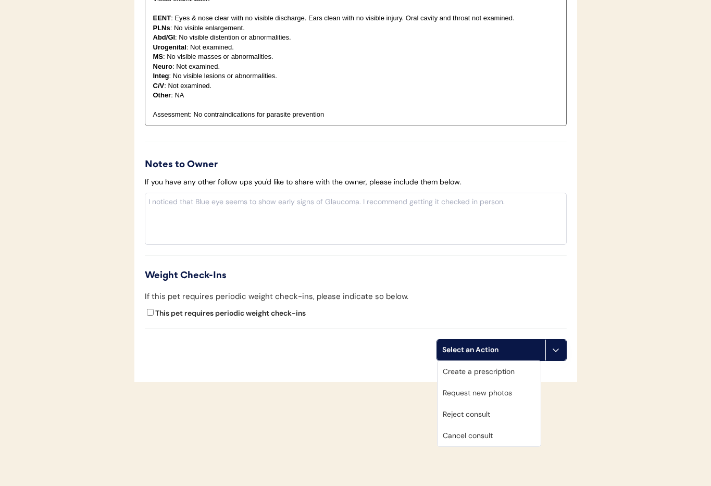
click at [505, 437] on div "Cancel consult" at bounding box center [488, 435] width 103 height 21
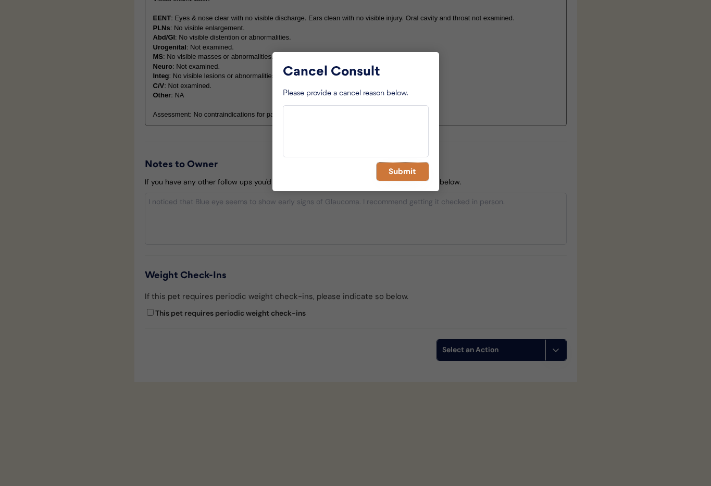
click at [380, 171] on button "Submit" at bounding box center [402, 171] width 52 height 18
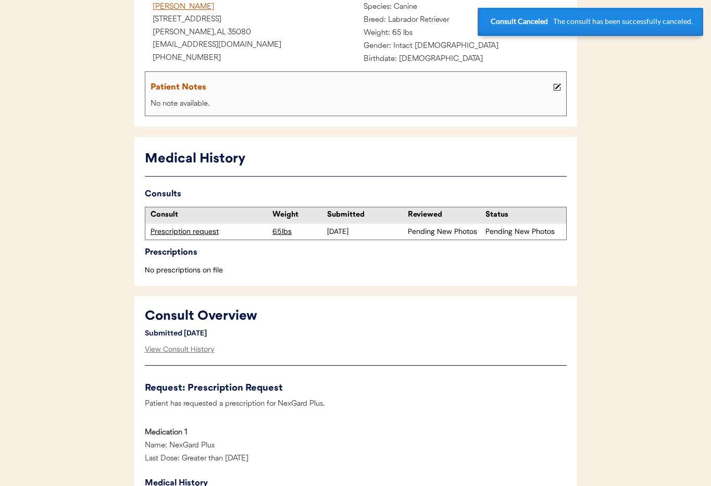
scroll to position [0, 0]
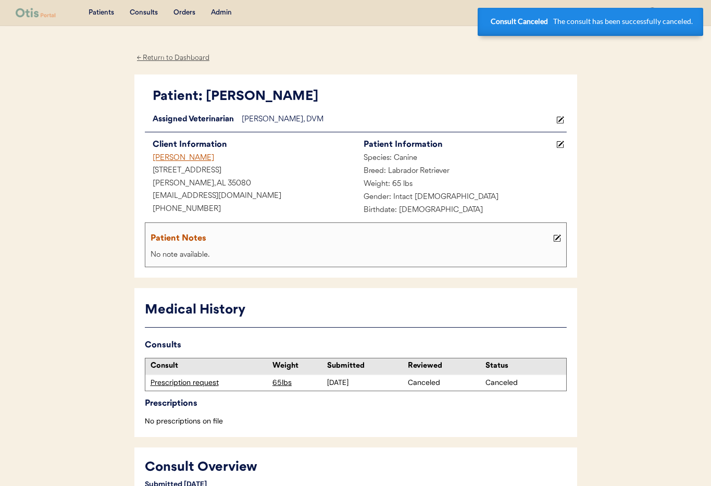
click at [167, 158] on div "[PERSON_NAME]" at bounding box center [250, 158] width 211 height 13
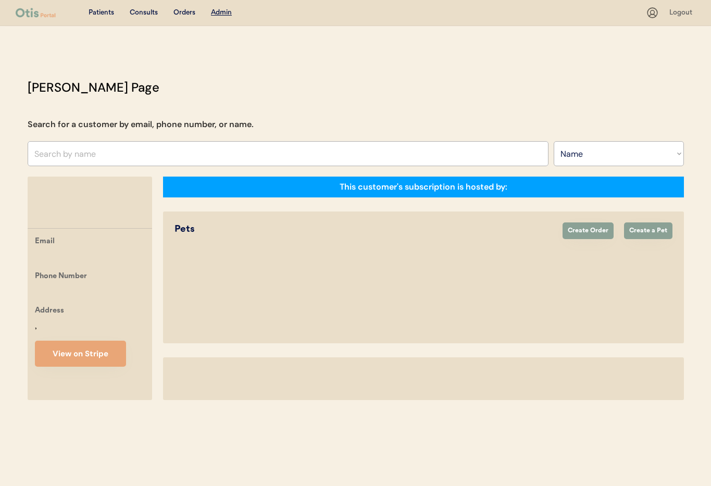
select select ""Name""
select select "true"
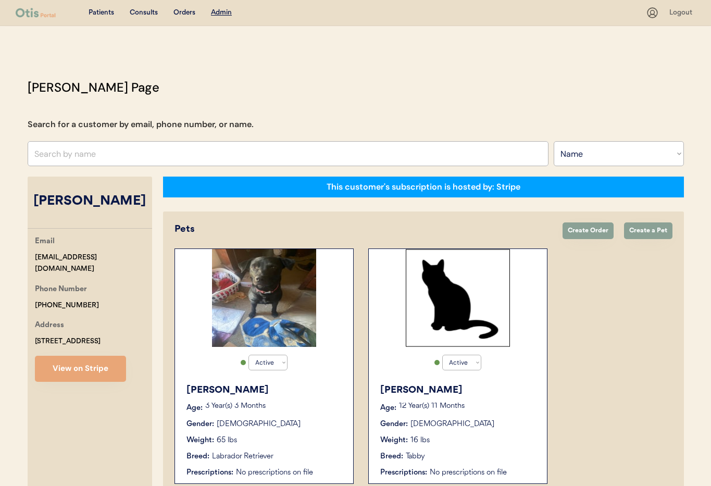
click at [491, 424] on div "Gender: [DEMOGRAPHIC_DATA]" at bounding box center [458, 424] width 156 height 11
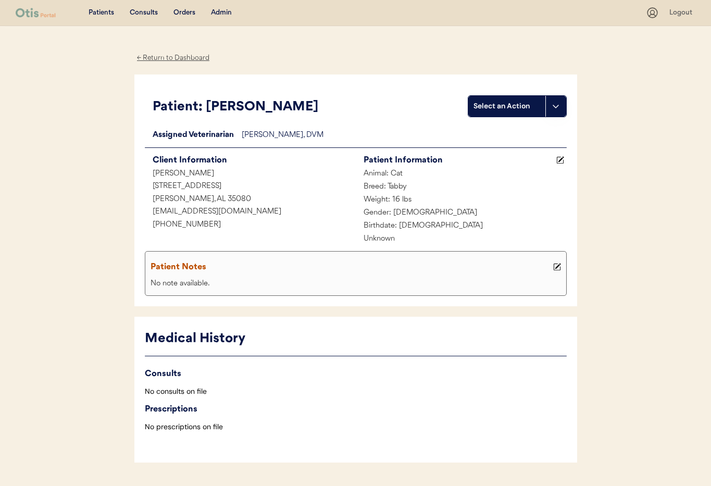
click at [161, 57] on div "← Return to Dashboard" at bounding box center [173, 58] width 78 height 12
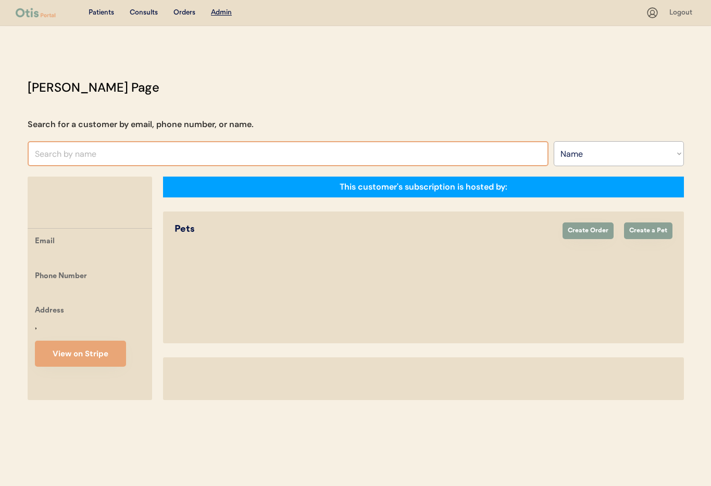
select select ""Name""
select select "true"
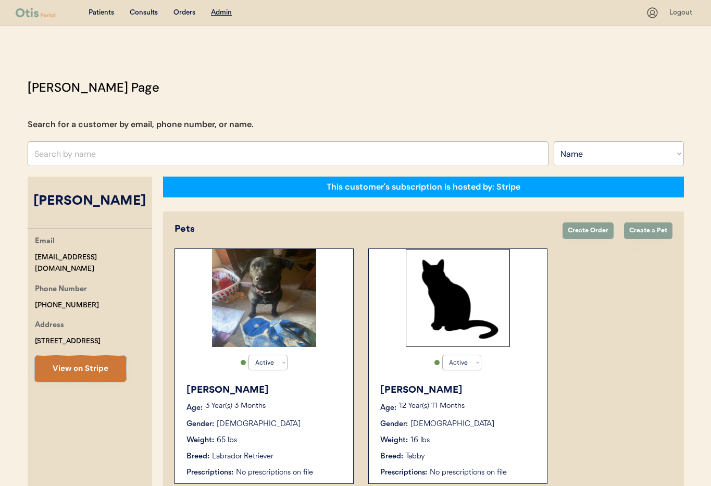
click at [107, 373] on button "View on Stripe" at bounding box center [80, 369] width 91 height 26
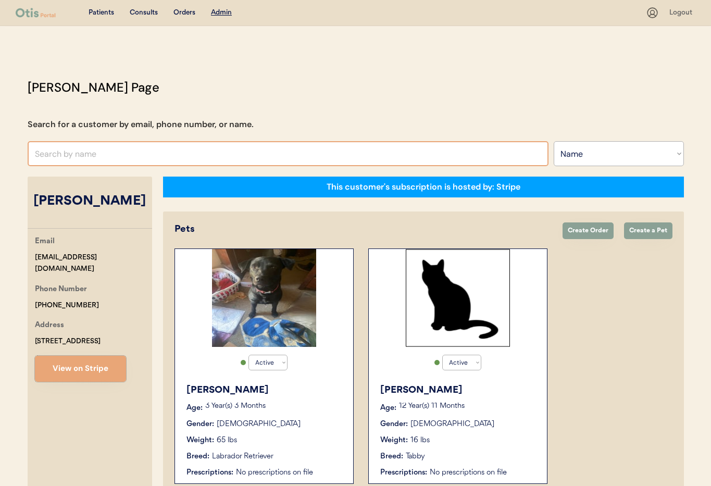
click at [121, 153] on input "text" at bounding box center [288, 153] width 521 height 25
type input "Mi"
type input "Michal Jablonski"
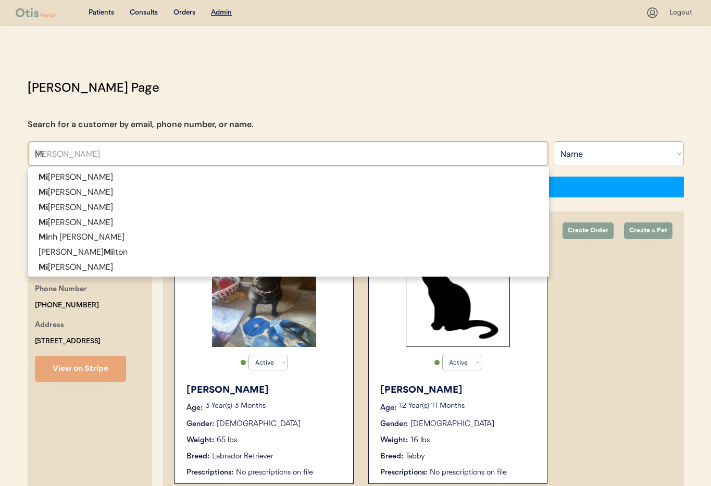
type input "Mis"
type input "Misti Nichols"
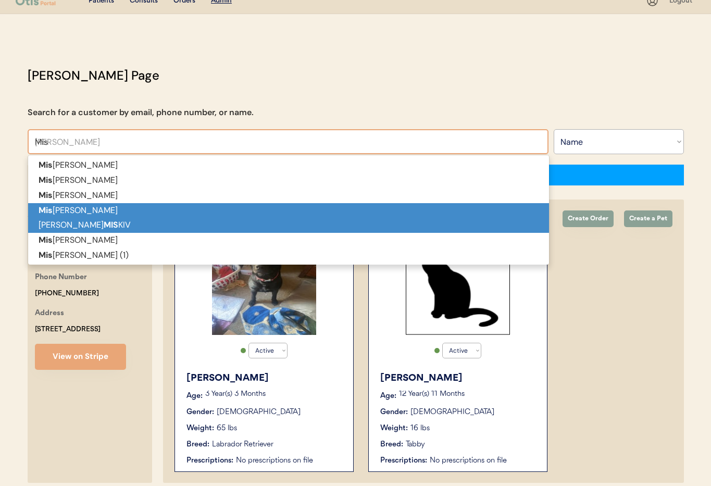
scroll to position [1, 0]
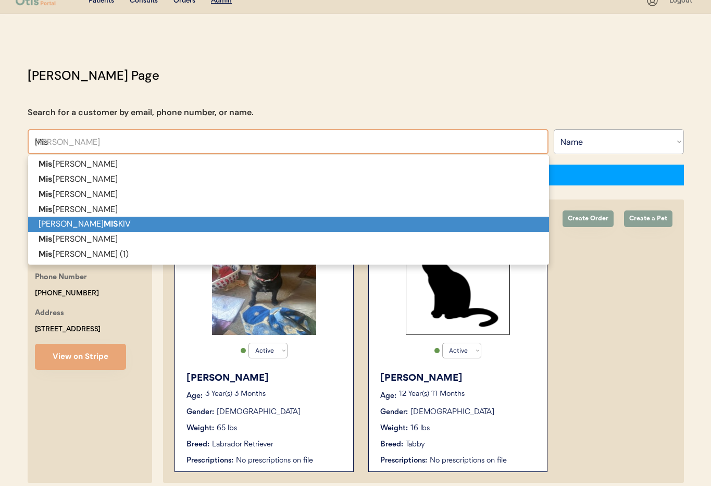
click at [97, 225] on p "JUSTIN MIS KIV" at bounding box center [288, 224] width 521 height 15
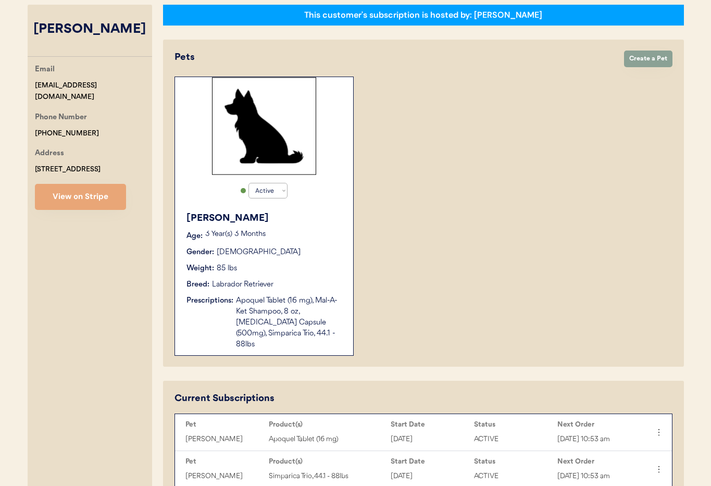
scroll to position [157, 0]
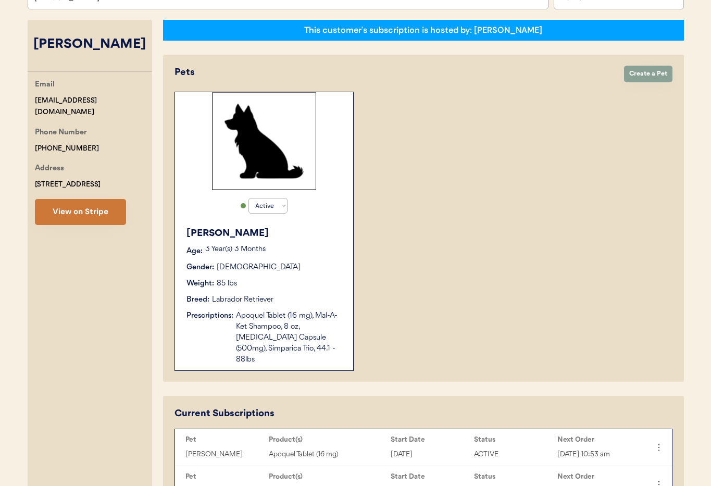
click at [87, 212] on button "View on Stripe" at bounding box center [80, 212] width 91 height 26
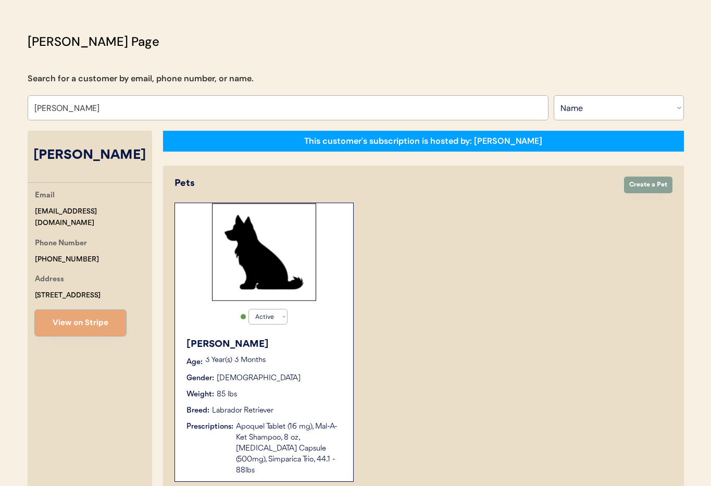
scroll to position [0, 0]
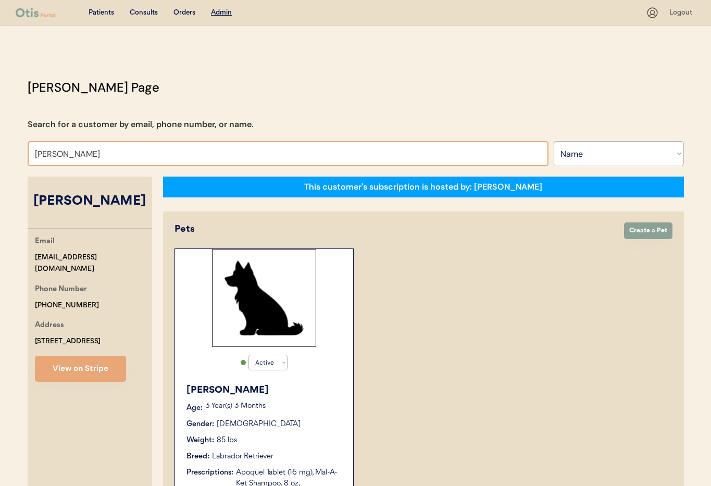
click at [103, 158] on input "JUSTIN MISKIV" at bounding box center [288, 153] width 521 height 25
drag, startPoint x: 61, startPoint y: 150, endPoint x: 7, endPoint y: 148, distance: 54.2
click at [7, 148] on div "Patients Consults Orders Admin Logout Otis Admin Page Search for a customer by …" at bounding box center [355, 404] width 711 height 809
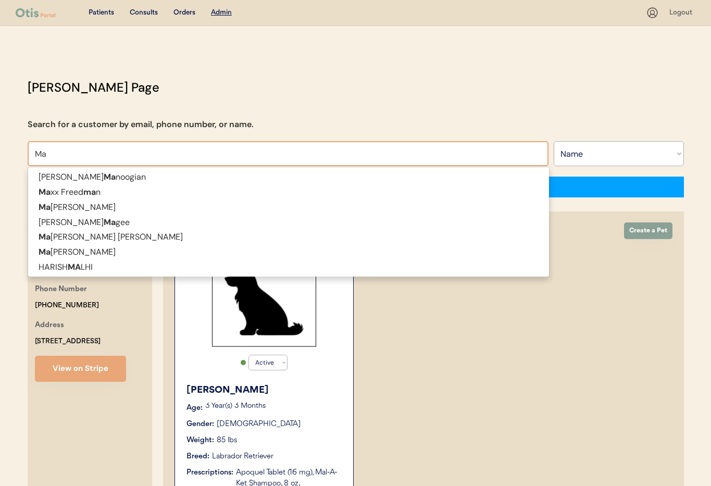
type input "M"
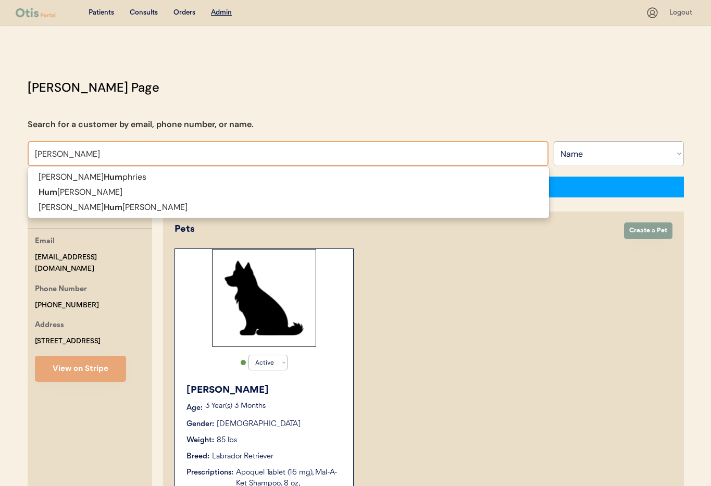
type input "Humberto"
type input "[PERSON_NAME]"
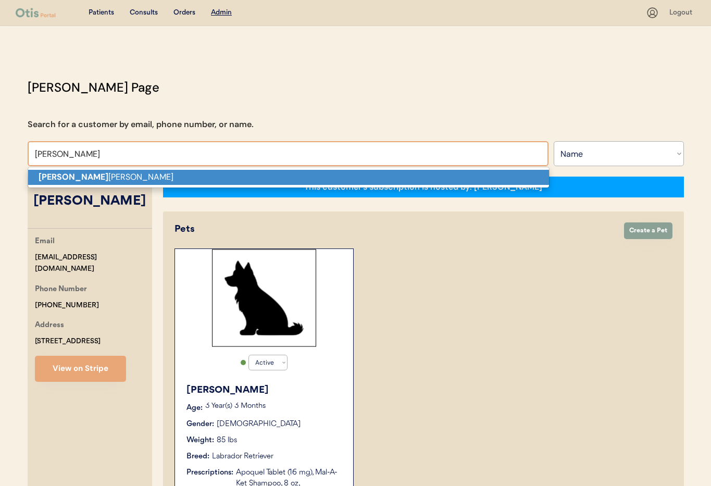
click at [69, 176] on strong "Humberto" at bounding box center [74, 176] width 70 height 11
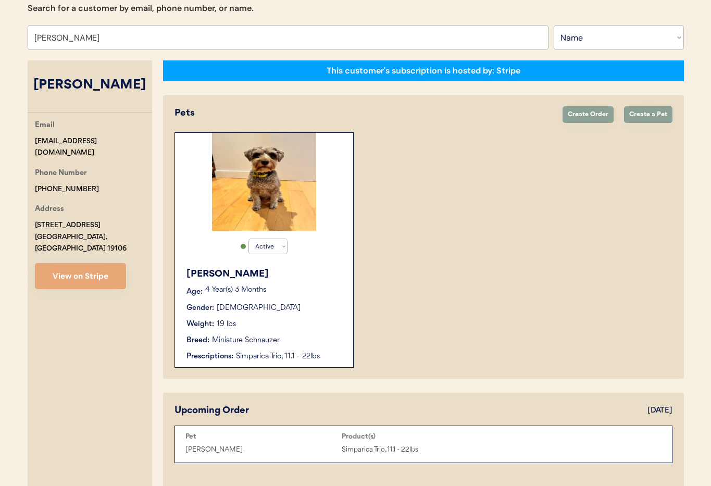
scroll to position [117, 0]
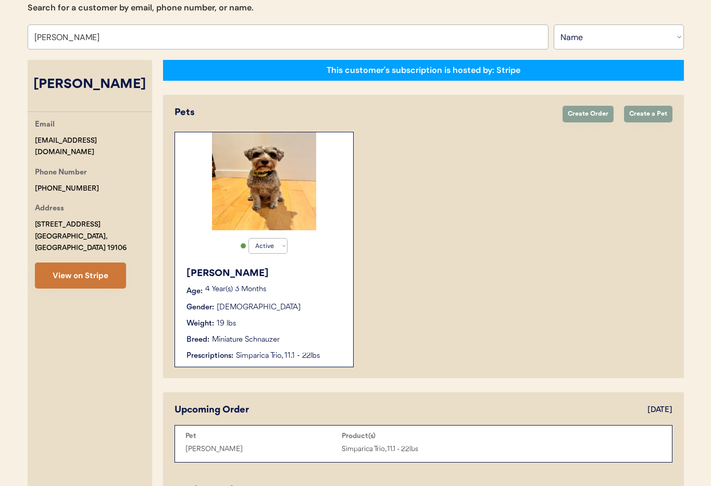
type input "[PERSON_NAME]"
click at [66, 265] on button "View on Stripe" at bounding box center [80, 275] width 91 height 26
click at [268, 315] on div "Bruno Age: 4 Year(s) 3 Months Gender: Male Weight: 19 lbs Breed: Miniature Schn…" at bounding box center [264, 313] width 168 height 105
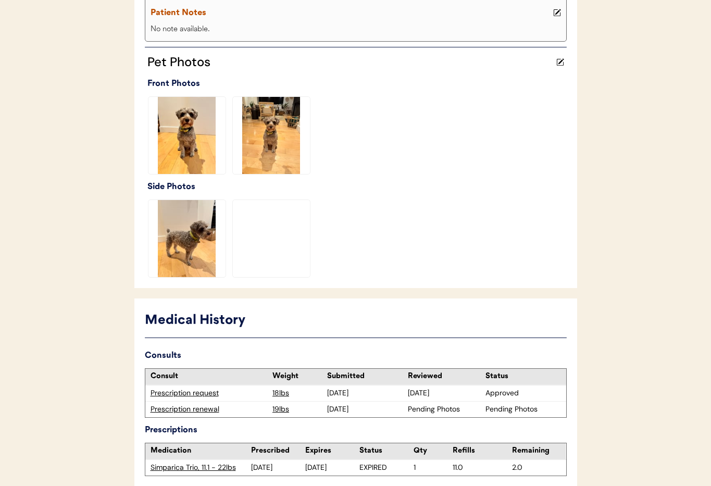
scroll to position [305, 0]
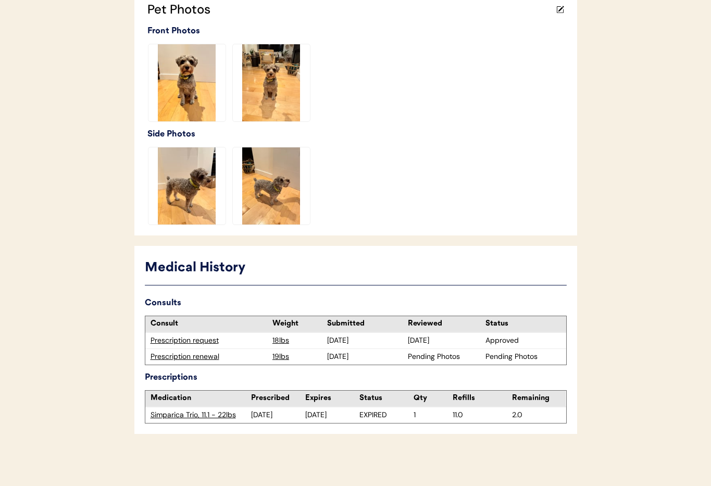
click at [193, 360] on div "Prescription renewal" at bounding box center [208, 356] width 117 height 10
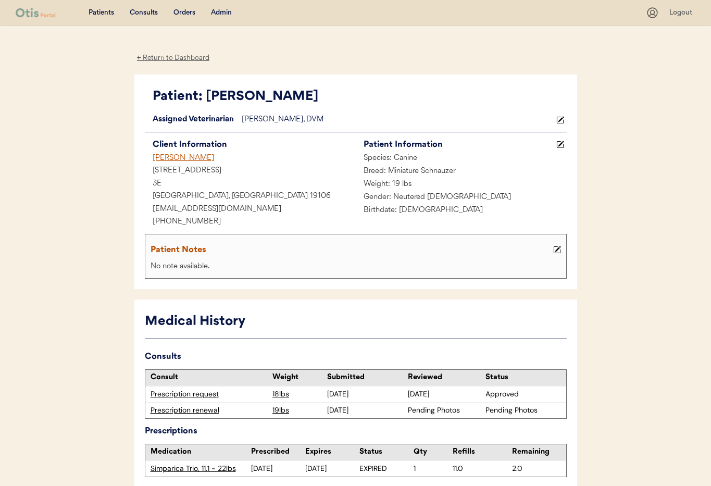
click at [172, 56] on div "← Return to Dashboard" at bounding box center [173, 58] width 78 height 12
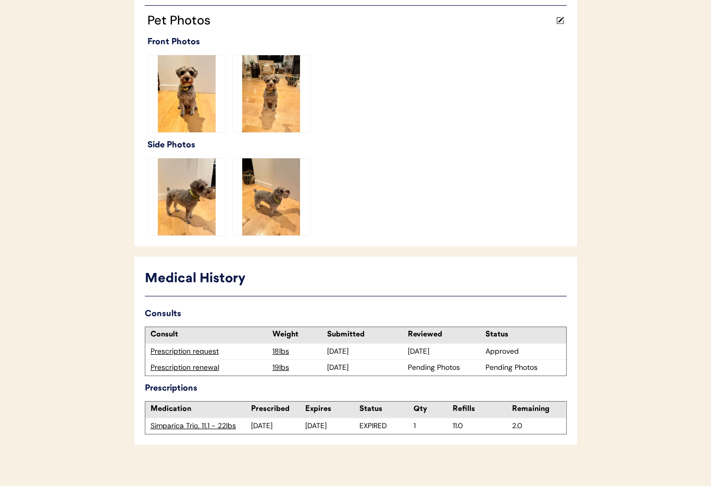
scroll to position [305, 0]
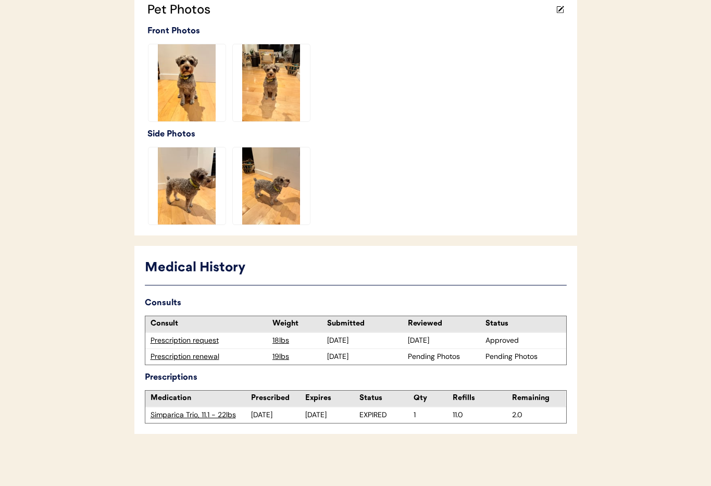
click at [179, 356] on div "Prescription renewal" at bounding box center [208, 356] width 117 height 10
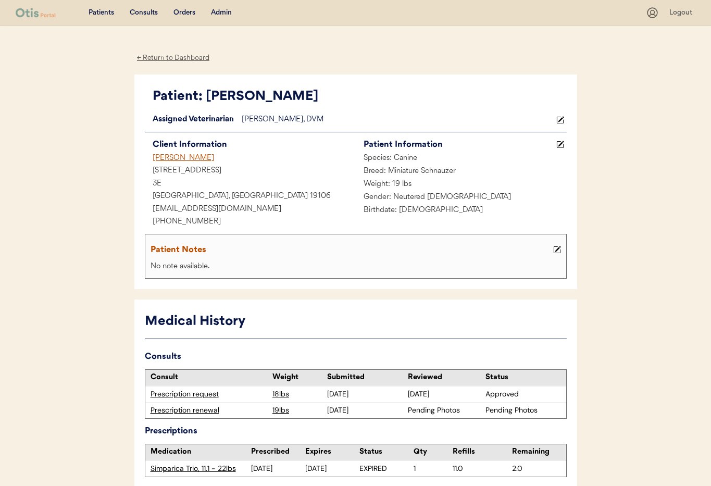
click at [221, 10] on div "Admin" at bounding box center [221, 13] width 21 height 10
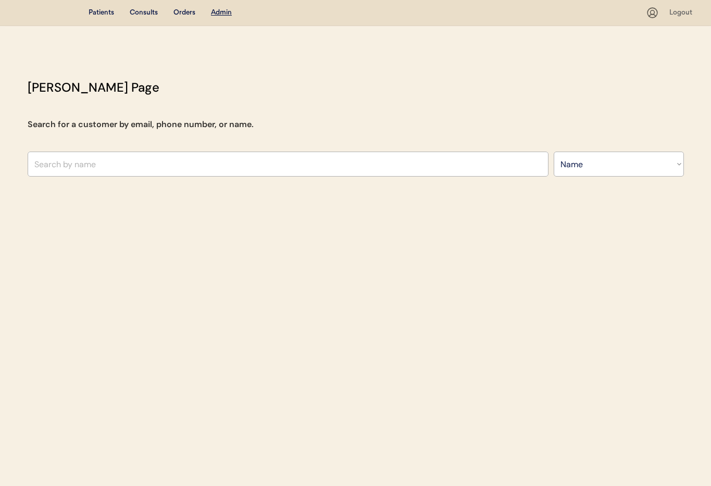
select select ""Name""
click at [160, 166] on input "text" at bounding box center [288, 163] width 521 height 25
type input "h"
type input "Shei"
type input "Sheila Hall Borrelli"
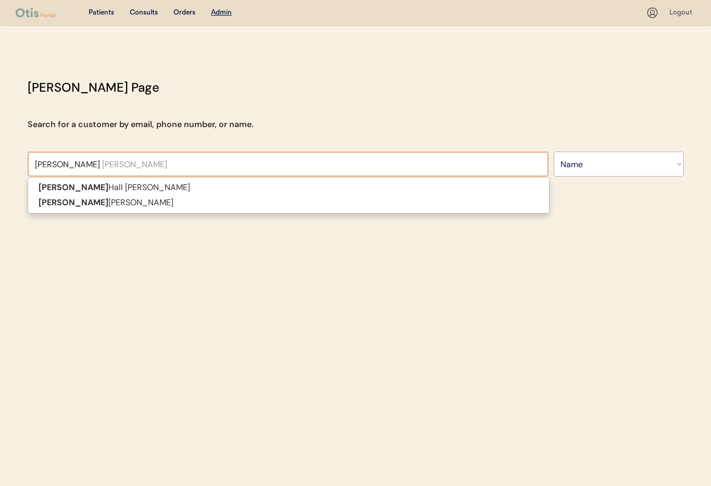
type input "Sheila"
type input "Sheila ca"
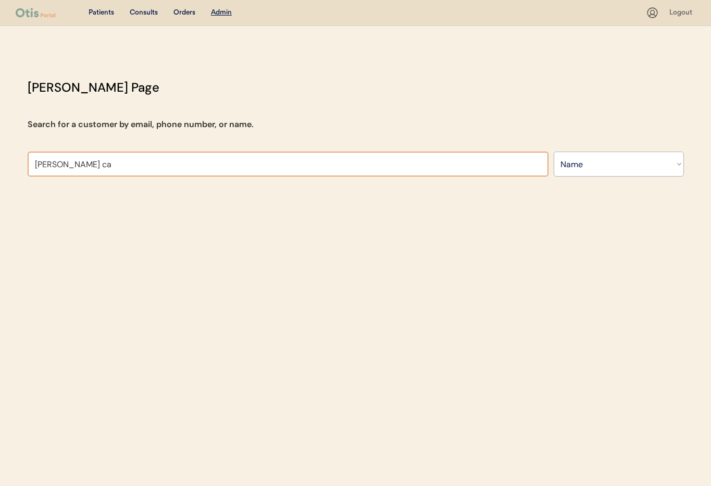
drag, startPoint x: 190, startPoint y: 172, endPoint x: 0, endPoint y: 155, distance: 190.8
click at [0, 155] on div "Patients Consults Orders Admin Logout Otis Admin Page Search for a customer by …" at bounding box center [355, 243] width 711 height 486
click at [588, 172] on select "Search By Name Email Phone Number" at bounding box center [618, 163] width 130 height 25
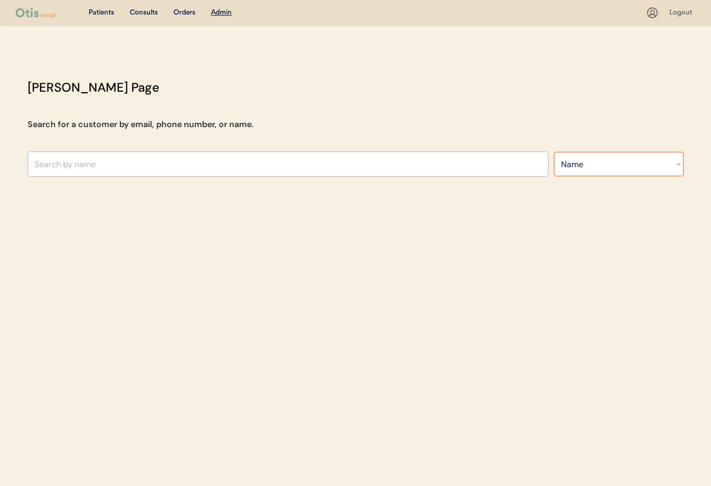
click at [553, 151] on select "Search By Name Email Phone Number" at bounding box center [618, 163] width 130 height 25
click at [584, 168] on select "Search By Name Email Phone Number" at bounding box center [618, 163] width 130 height 25
select select ""Email""
click at [553, 151] on select "Search By Name Email Phone Number" at bounding box center [618, 163] width 130 height 25
select select ""Email""
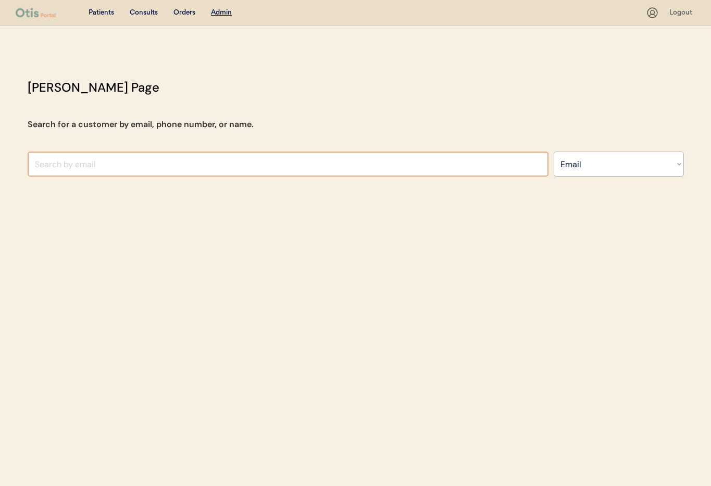
click at [103, 153] on input "input" at bounding box center [288, 163] width 521 height 25
paste input "[EMAIL_ADDRESS][DOMAIN_NAME]"
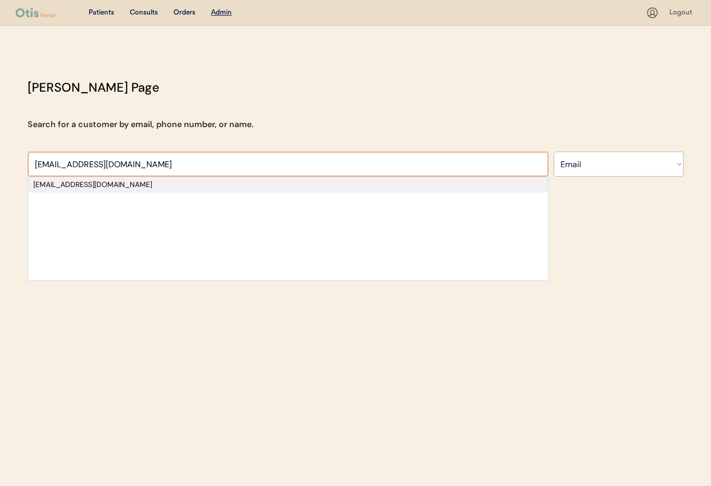
type input "[EMAIL_ADDRESS][DOMAIN_NAME]"
click at [130, 186] on div "[EMAIL_ADDRESS][DOMAIN_NAME]" at bounding box center [287, 185] width 509 height 10
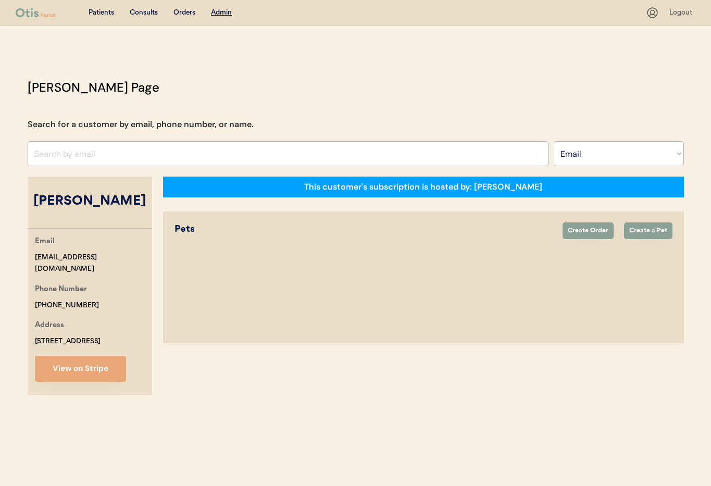
select select "true"
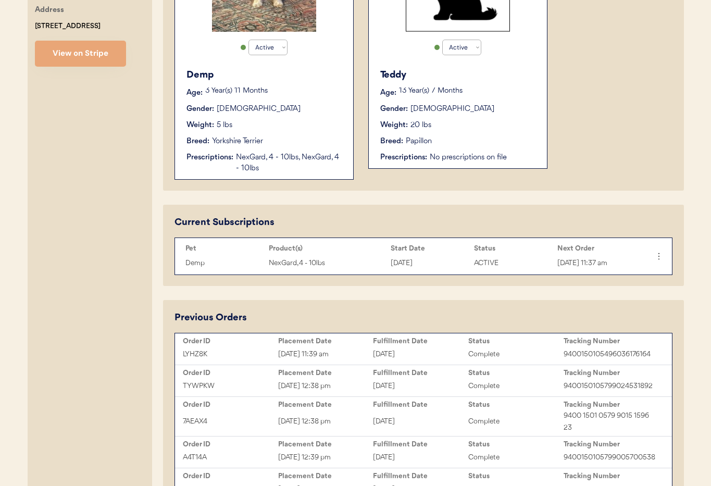
scroll to position [332, 0]
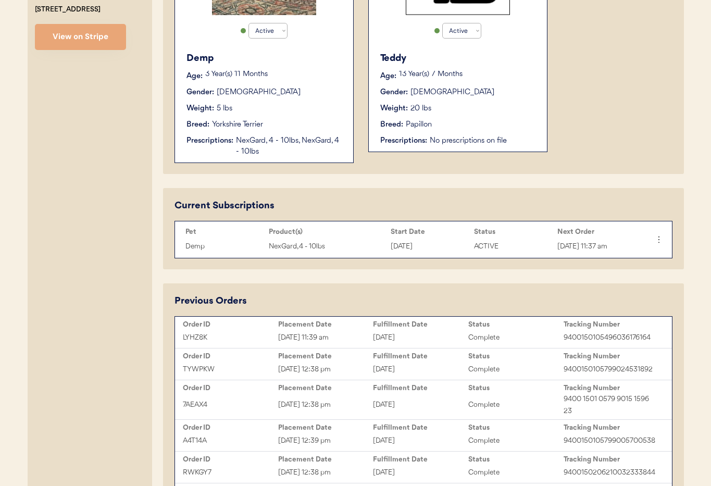
click at [408, 337] on div "[DATE]" at bounding box center [420, 338] width 95 height 12
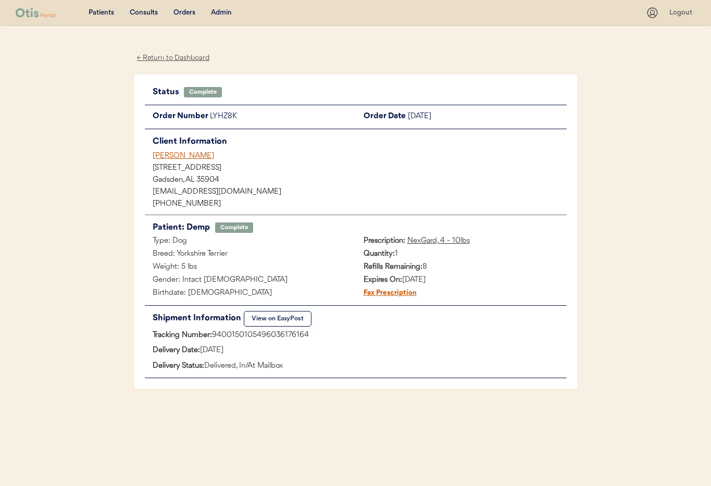
click at [286, 321] on button "View on EasyPost" at bounding box center [278, 319] width 68 height 16
click at [181, 158] on div "[PERSON_NAME]" at bounding box center [360, 155] width 414 height 11
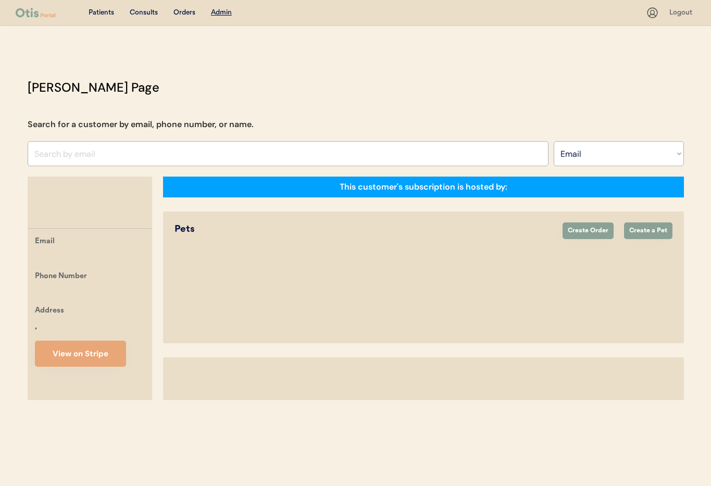
select select ""Email""
select select "true"
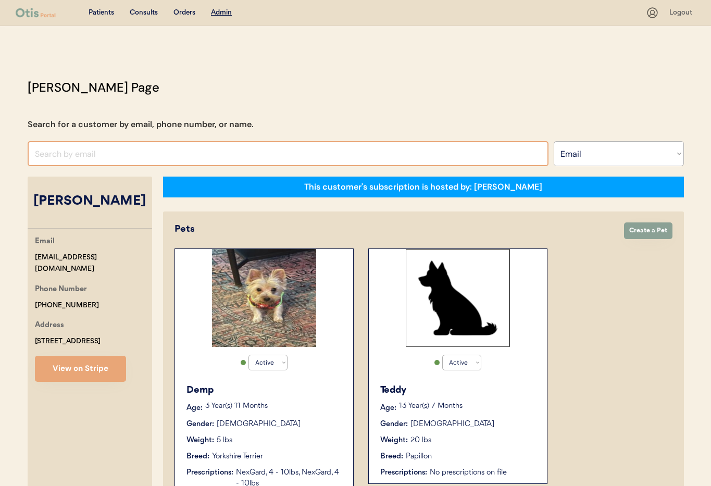
click at [80, 154] on input "input" at bounding box center [288, 153] width 521 height 25
paste input "+1 757 344 5391"
type input "+1 757 344 5391"
click at [590, 151] on select "Search By Name Email Phone Number" at bounding box center [618, 153] width 130 height 25
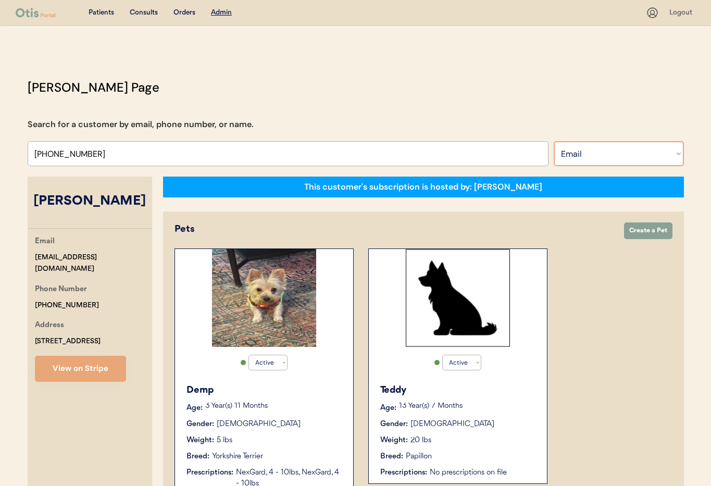
select select ""Phone Number""
click at [553, 141] on select "Search By Name Email Phone Number" at bounding box center [618, 153] width 130 height 25
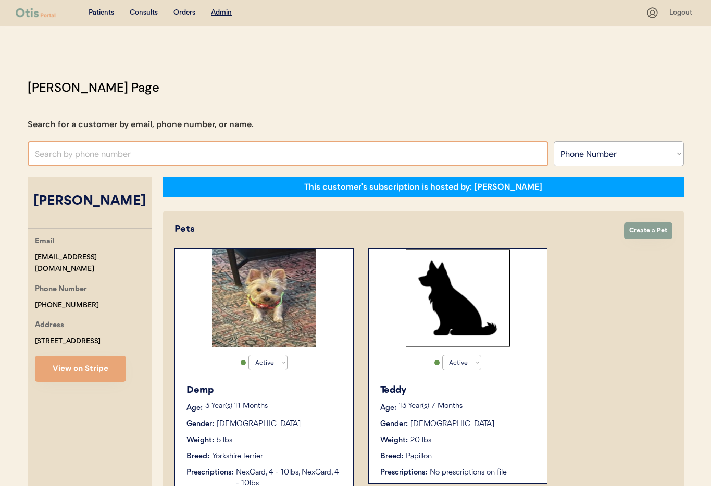
click at [74, 146] on input "text" at bounding box center [288, 153] width 521 height 25
paste input "+1 757 344 5391"
click at [45, 156] on input "+1 757 344 5391" at bounding box center [288, 153] width 521 height 25
click at [58, 157] on input "+1757 344 5391" at bounding box center [288, 153] width 521 height 25
click at [73, 155] on input "+1757344 5391" at bounding box center [288, 153] width 521 height 25
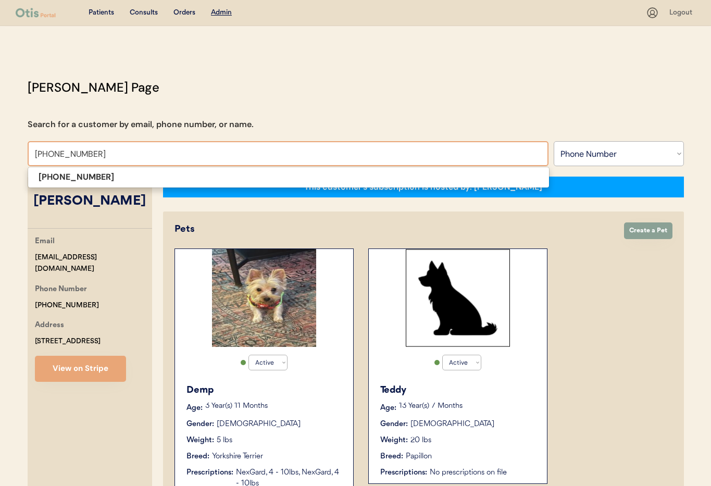
click at [96, 157] on input "+17573445391" at bounding box center [288, 153] width 521 height 25
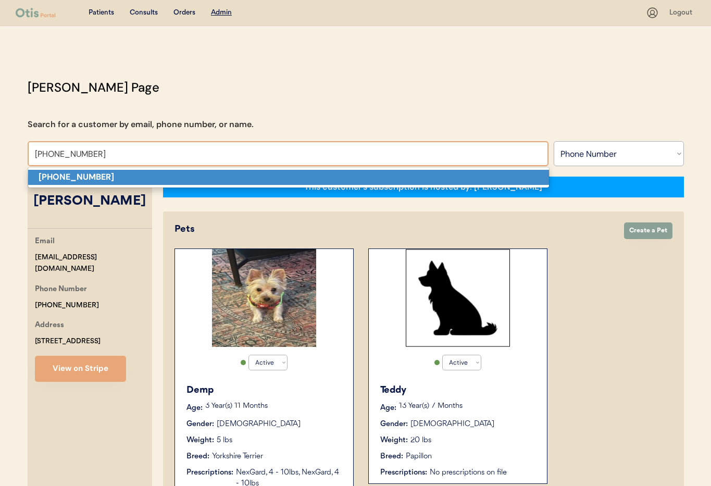
click at [88, 177] on strong "+17573445391" at bounding box center [76, 176] width 75 height 11
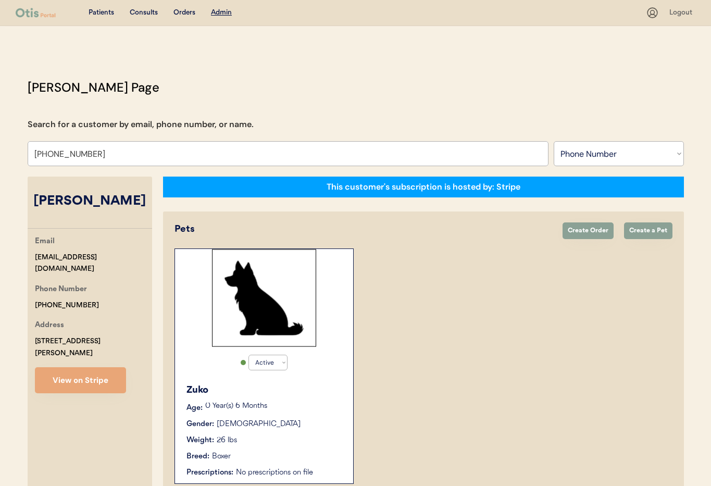
scroll to position [57, 0]
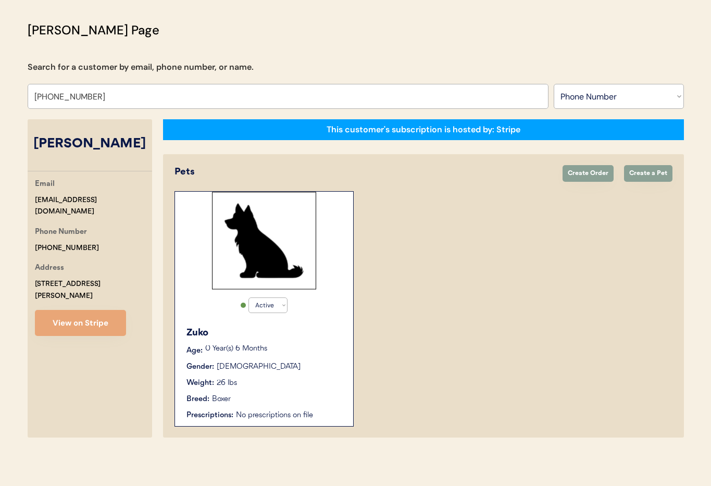
type input "+17573445391"
click at [308, 324] on div "Zuko Age: 0 Year(s) 6 Months Gender: Male Weight: 26 lbs Breed: Boxer Prescript…" at bounding box center [264, 373] width 168 height 105
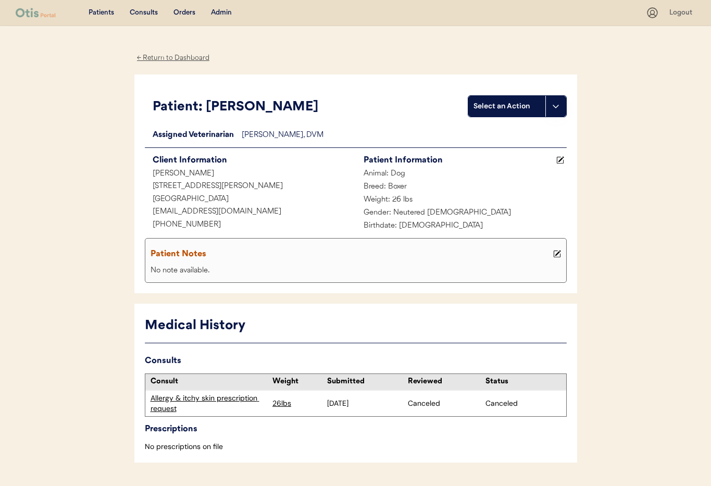
click at [249, 198] on div "[GEOGRAPHIC_DATA]" at bounding box center [250, 199] width 211 height 13
drag, startPoint x: 240, startPoint y: 212, endPoint x: 157, endPoint y: 210, distance: 83.3
click at [139, 208] on div "Patient: Zuko Select an Action Loading... Assigned Veterinarian [PERSON_NAME], …" at bounding box center [355, 183] width 442 height 219
copy div "[EMAIL_ADDRESS][DOMAIN_NAME]"
click at [232, 11] on div "Patients Consults Orders Admin" at bounding box center [331, 12] width 630 height 13
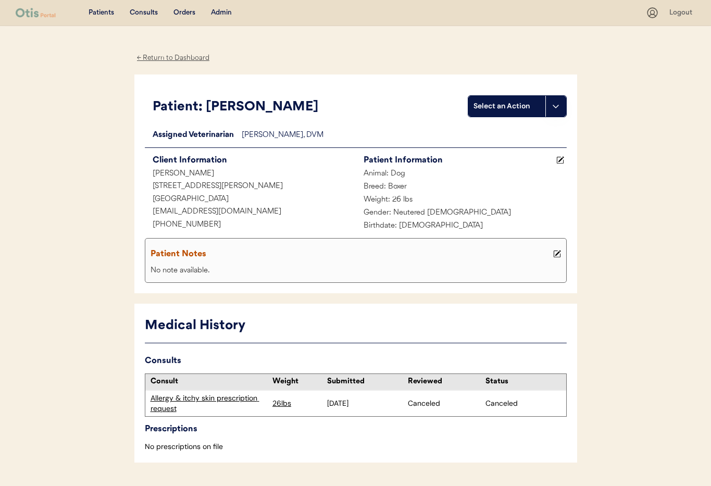
click at [227, 12] on div "Admin" at bounding box center [221, 13] width 21 height 10
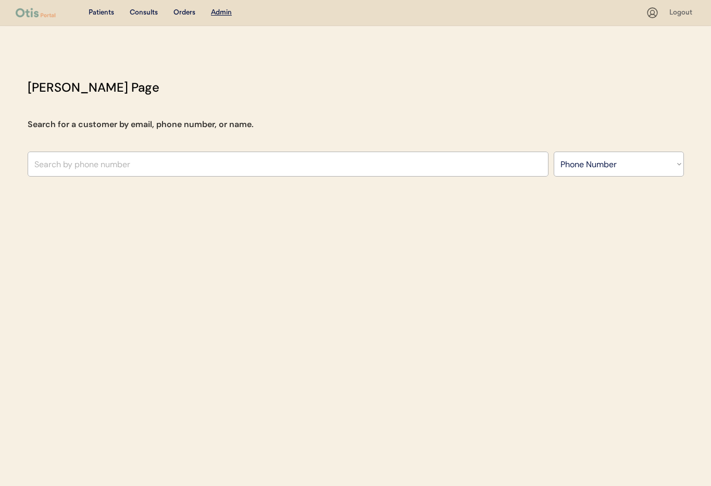
select select ""Phone Number""
click at [589, 171] on select "Search By Name Email Phone Number" at bounding box center [618, 163] width 130 height 25
click at [105, 163] on input "text" at bounding box center [288, 163] width 521 height 25
paste input "12054854837"
drag, startPoint x: 34, startPoint y: 166, endPoint x: 39, endPoint y: 181, distance: 16.0
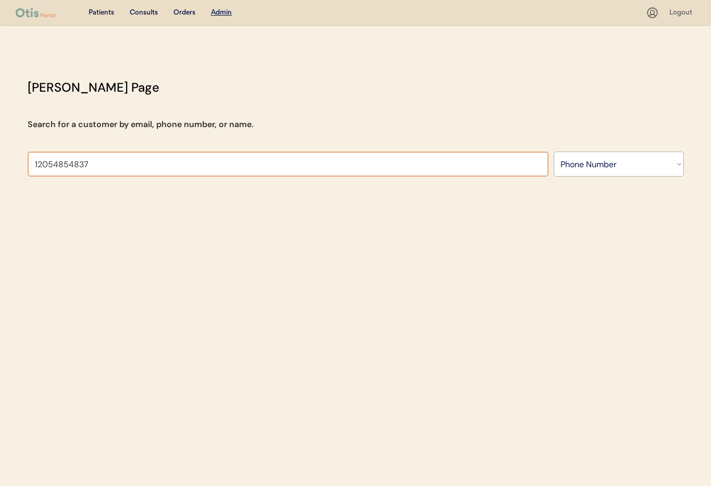
click at [34, 166] on input "12054854837" at bounding box center [288, 163] width 521 height 25
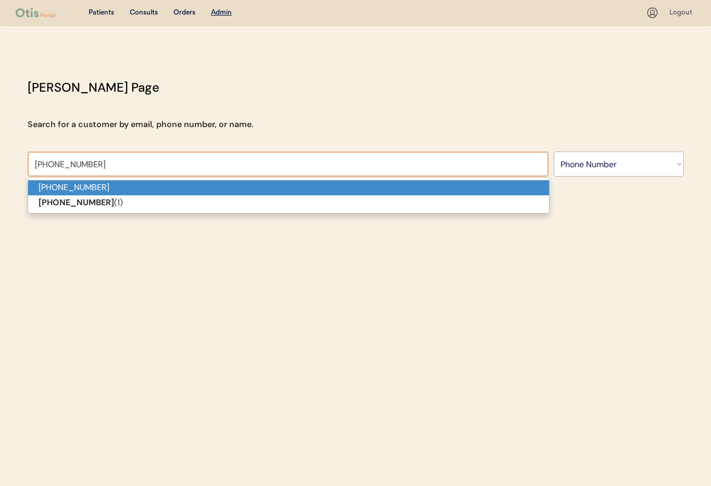
click at [52, 185] on p "+12054854837" at bounding box center [288, 187] width 521 height 15
type input "+12054854837"
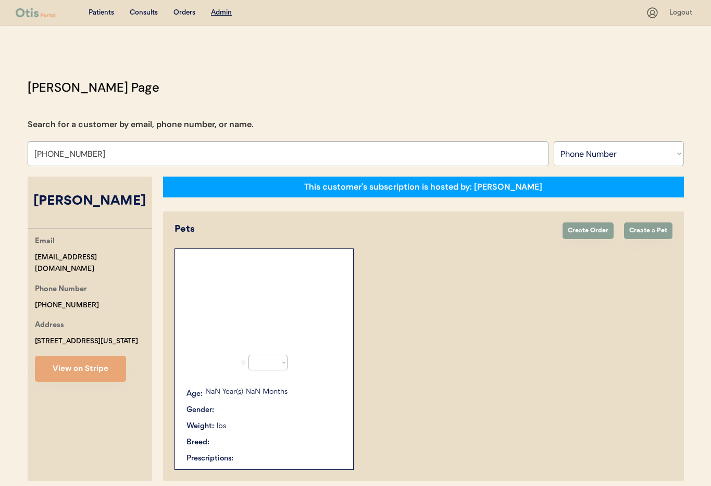
select select "true"
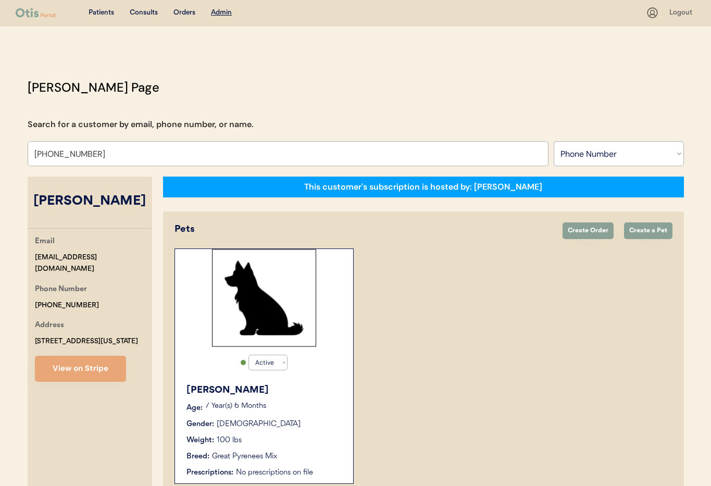
scroll to position [57, 0]
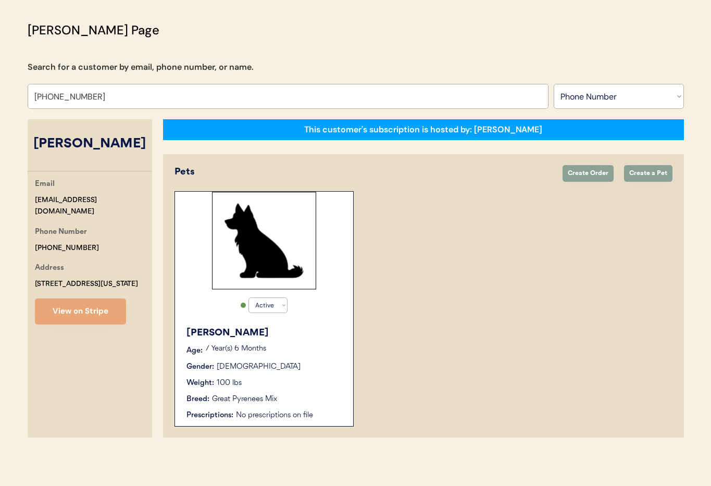
type input "+12054854837"
click at [327, 326] on div "Gibbs" at bounding box center [264, 333] width 156 height 14
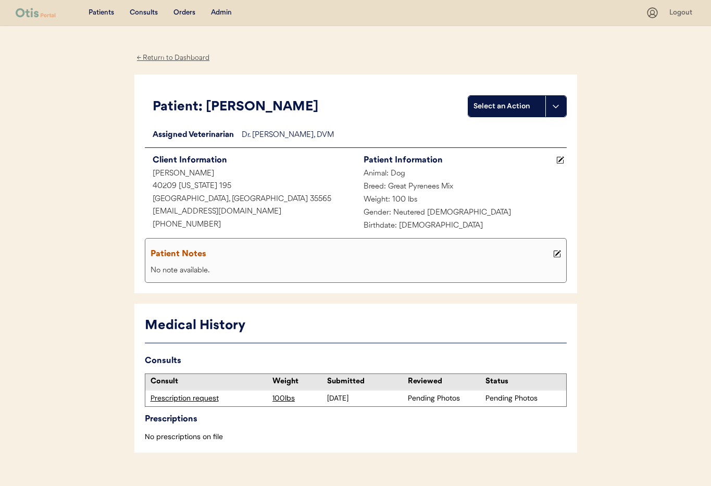
click at [172, 56] on div "← Return to Dashboard" at bounding box center [173, 58] width 78 height 12
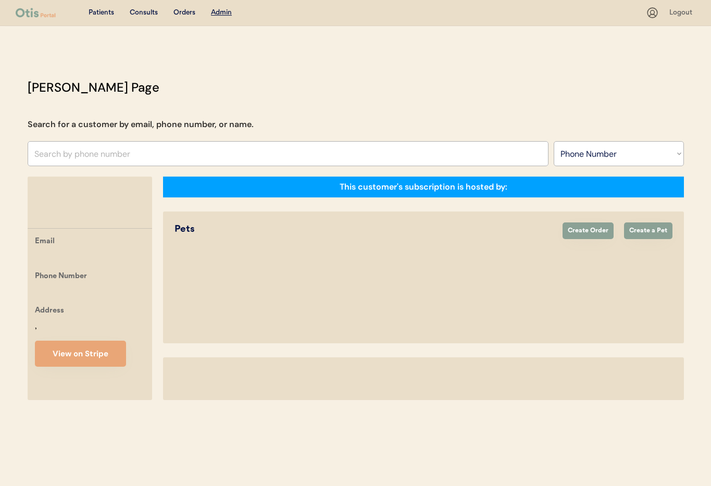
select select ""Phone Number""
select select "true"
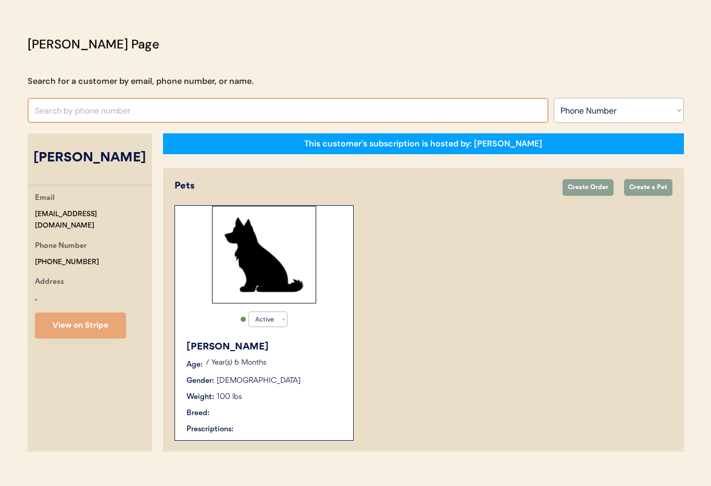
scroll to position [57, 0]
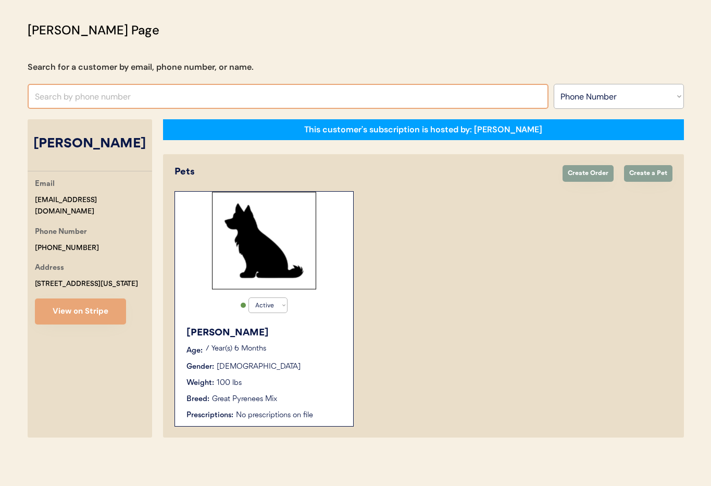
drag, startPoint x: 143, startPoint y: 84, endPoint x: 142, endPoint y: 91, distance: 6.8
click at [143, 84] on input "text" at bounding box center [288, 96] width 521 height 25
type input "[PERSON_NAME]"
click at [608, 101] on select "Search By Name Email Phone Number" at bounding box center [618, 96] width 130 height 25
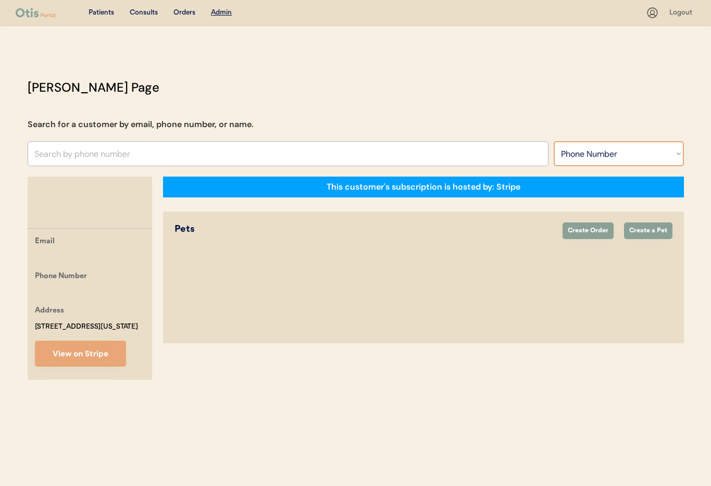
select select ""Name""
click at [553, 141] on select "Search By Name Email Phone Number" at bounding box center [618, 153] width 130 height 25
select select ""Name""
click at [110, 158] on input "text" at bounding box center [288, 153] width 521 height 25
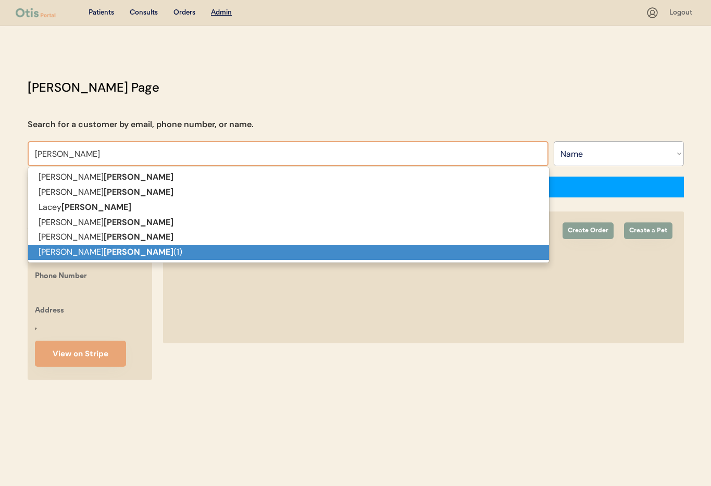
click at [121, 246] on p "Misty Gibson (1)" at bounding box center [288, 252] width 521 height 15
type input "Misty Gibson (1)"
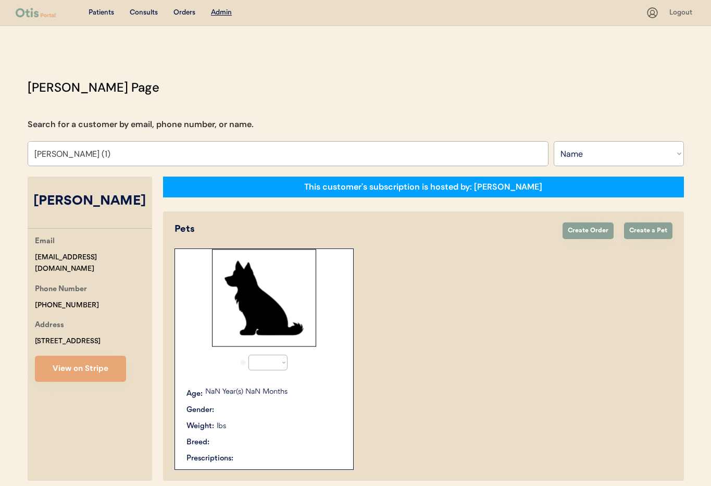
select select "true"
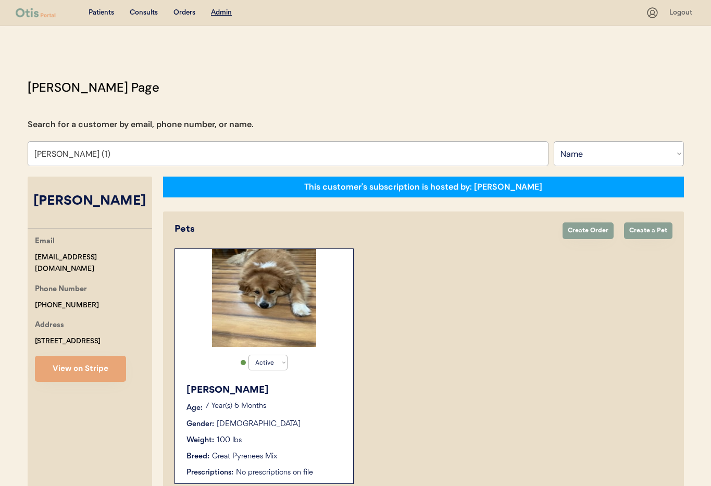
scroll to position [57, 0]
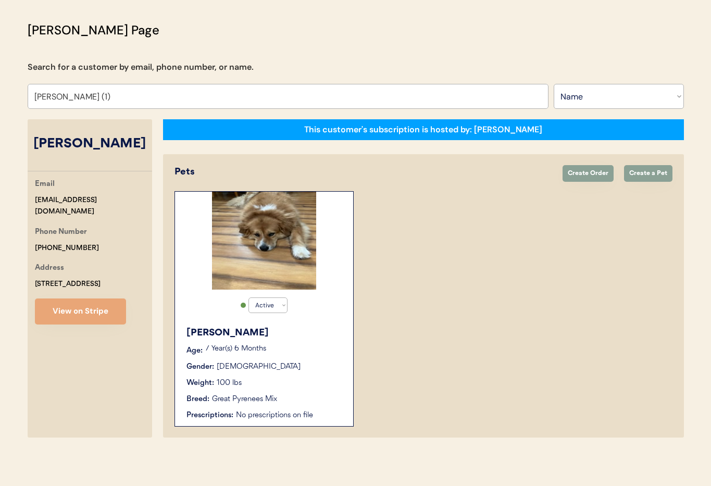
type input "Misty Gibson (1)"
click at [312, 361] on div "Gender: Male" at bounding box center [264, 366] width 156 height 11
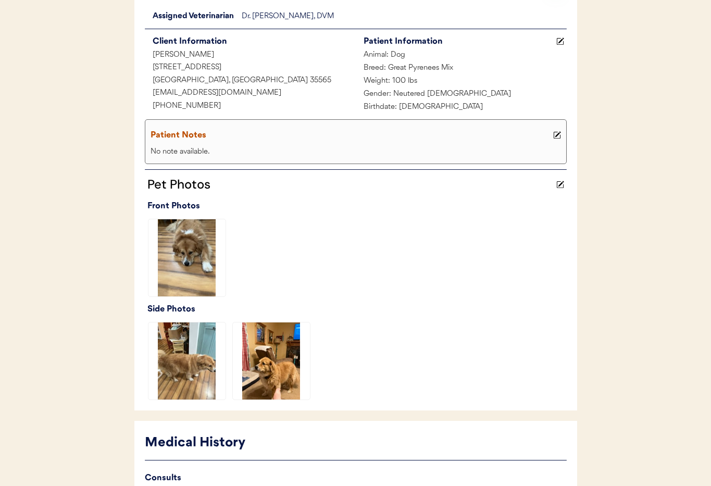
scroll to position [255, 0]
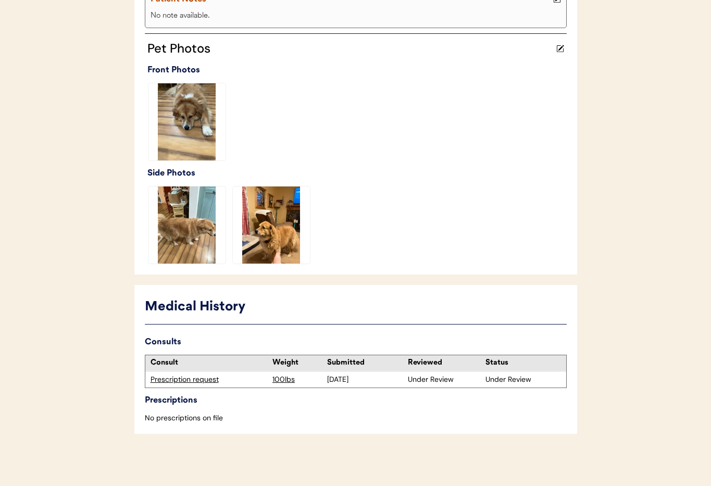
click at [193, 380] on div "Prescription request" at bounding box center [208, 379] width 117 height 10
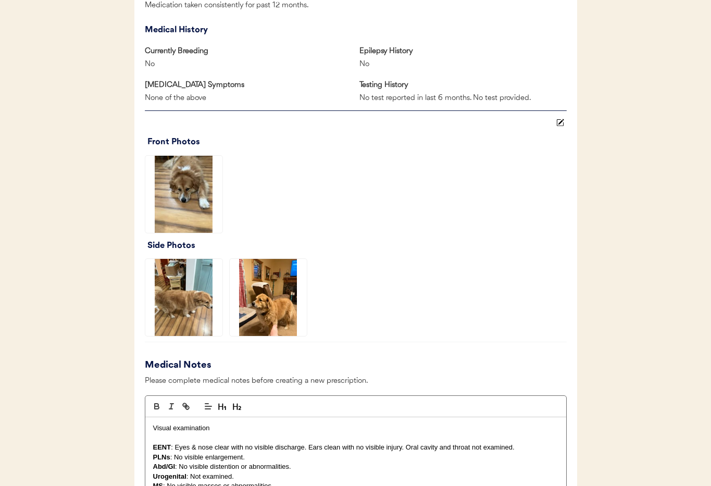
scroll to position [620, 0]
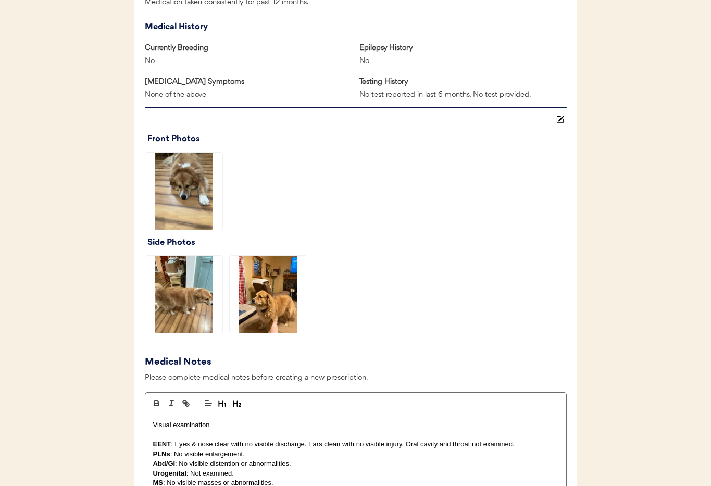
click at [185, 206] on img at bounding box center [183, 191] width 77 height 77
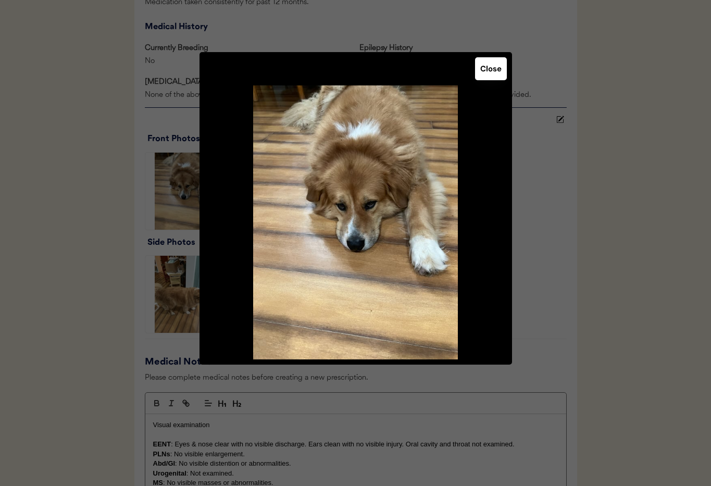
click at [497, 78] on button "Close" at bounding box center [491, 68] width 32 height 23
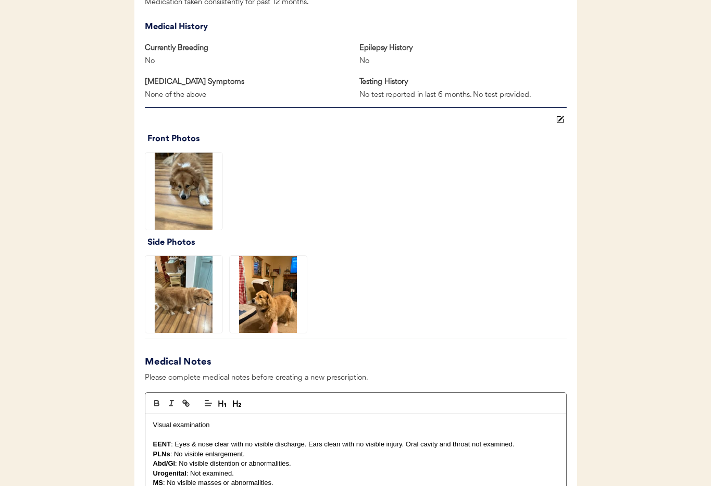
click at [193, 277] on img at bounding box center [183, 294] width 77 height 77
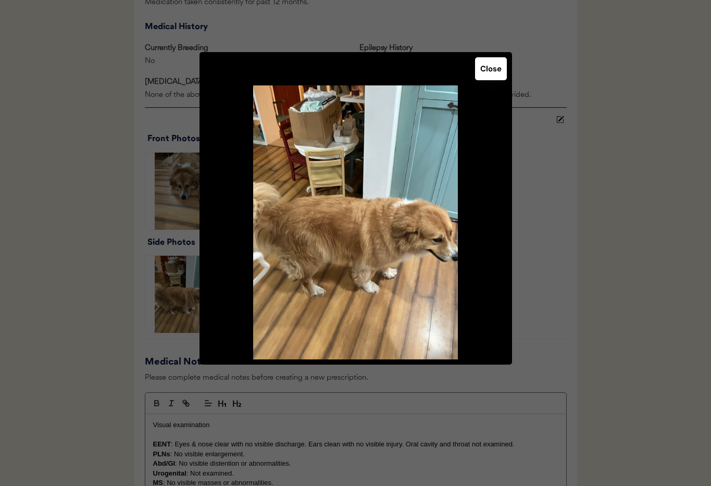
click at [487, 75] on button "Close" at bounding box center [491, 68] width 32 height 23
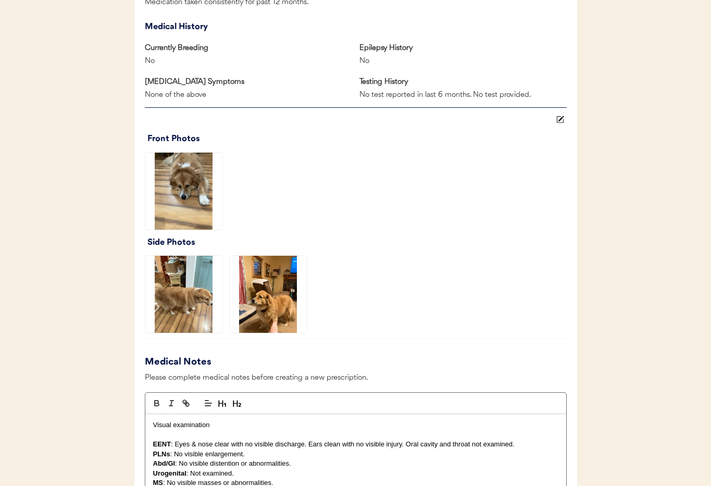
drag, startPoint x: 285, startPoint y: 286, endPoint x: 298, endPoint y: 280, distance: 14.0
click at [285, 286] on img at bounding box center [268, 294] width 77 height 77
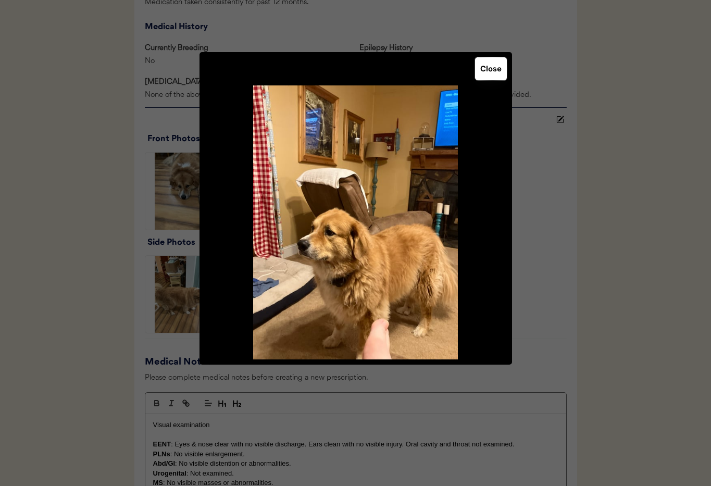
click at [489, 74] on button "Close" at bounding box center [491, 68] width 32 height 23
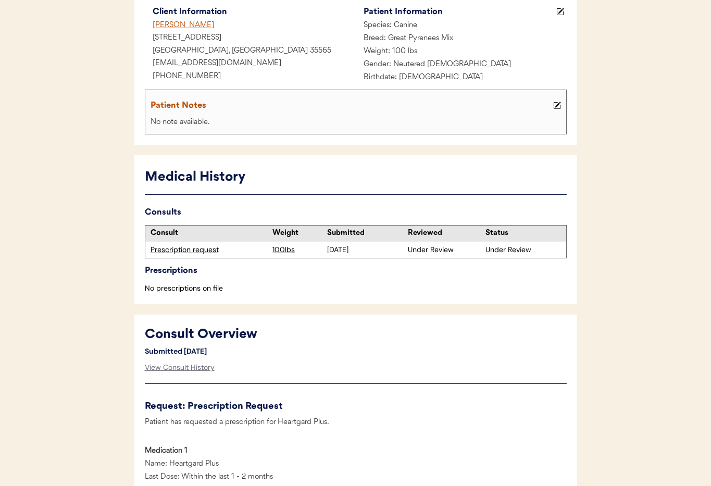
scroll to position [0, 0]
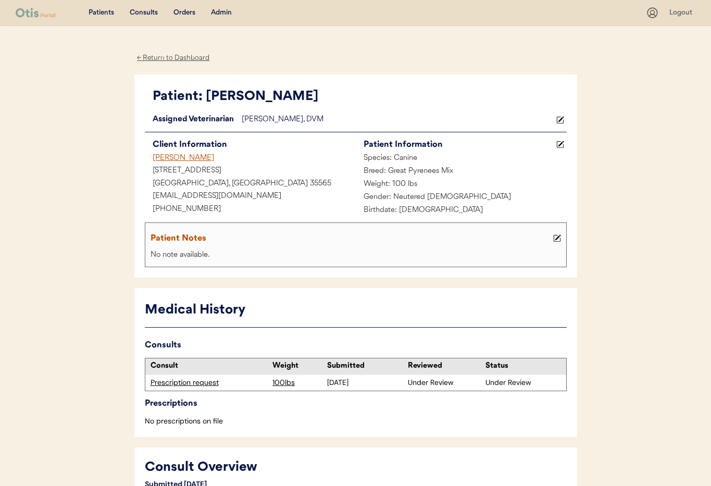
click at [155, 59] on div "← Return to Dashboard" at bounding box center [173, 58] width 78 height 12
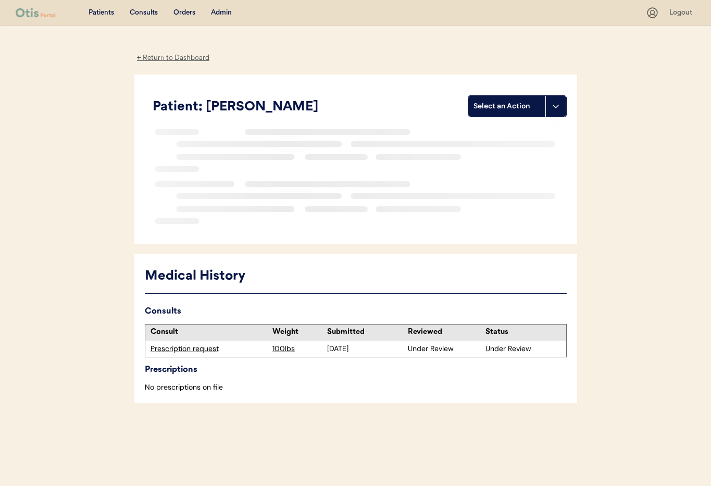
click at [168, 57] on div "← Return to Dashboard" at bounding box center [173, 58] width 78 height 12
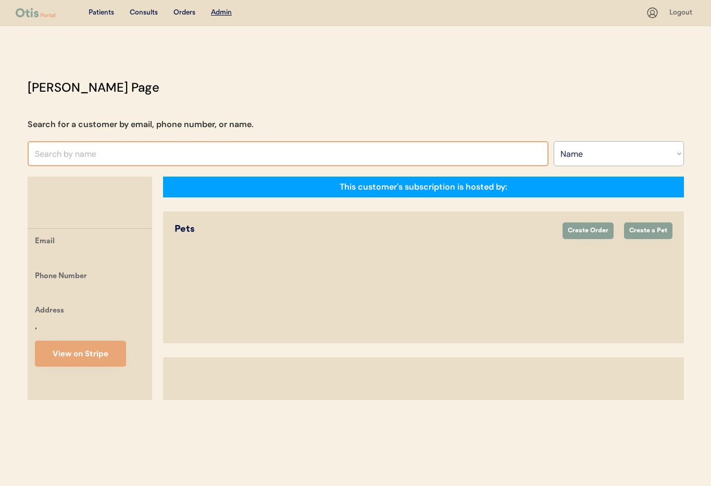
select select ""Name""
select select "true"
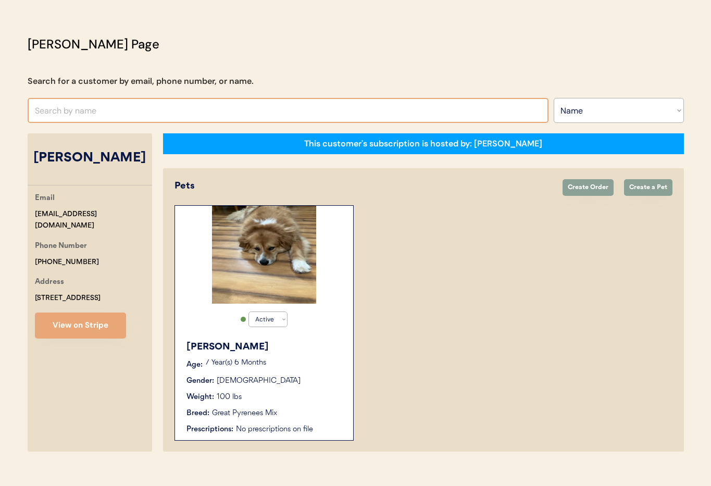
click at [120, 115] on input "text" at bounding box center [288, 110] width 521 height 25
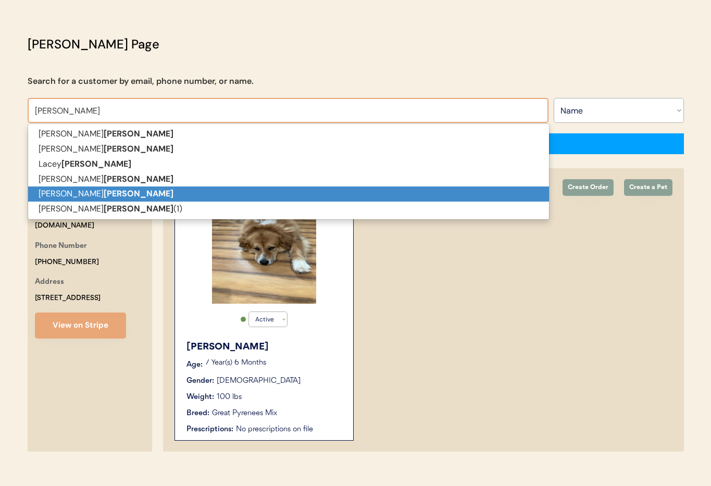
click at [126, 192] on p "Misty Gibson" at bounding box center [288, 193] width 521 height 15
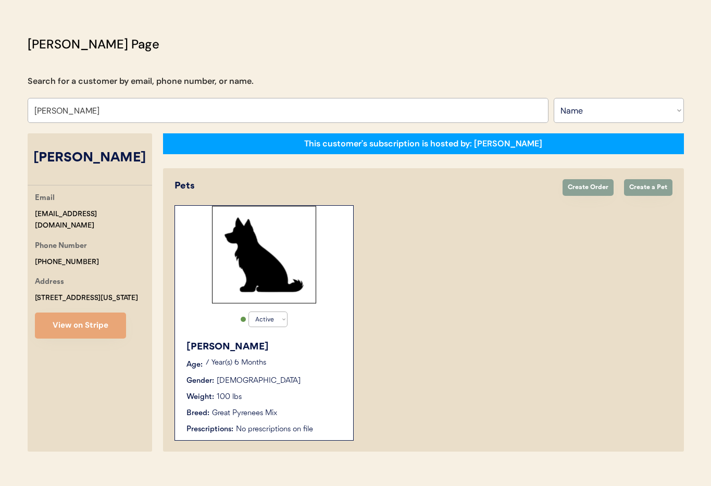
type input "[PERSON_NAME]"
click at [310, 355] on div "Gibbs Age: 7 Year(s) 6 Months Gender: Male Weight: 100 lbs Breed: Great Pyrenee…" at bounding box center [264, 387] width 168 height 105
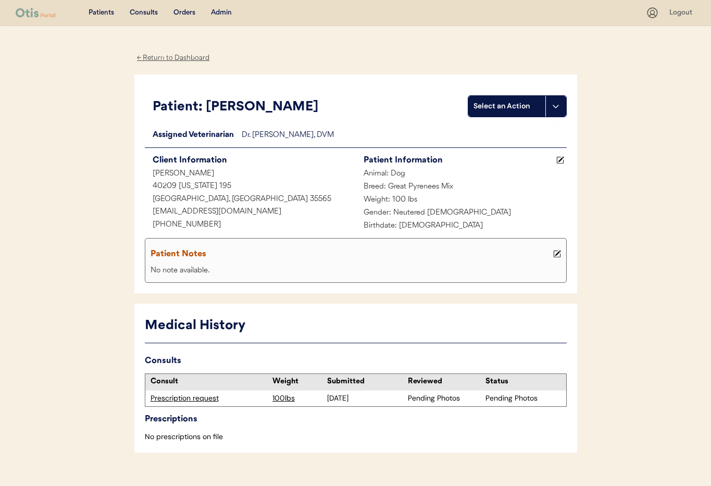
scroll to position [19, 0]
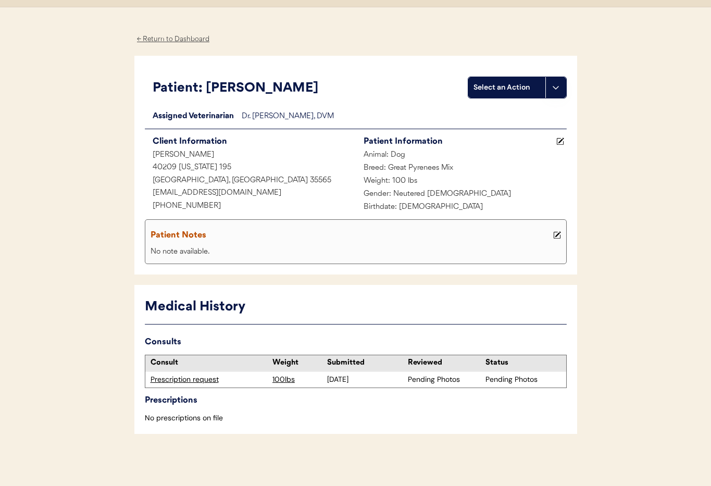
click at [192, 379] on div "Prescription request" at bounding box center [208, 379] width 117 height 10
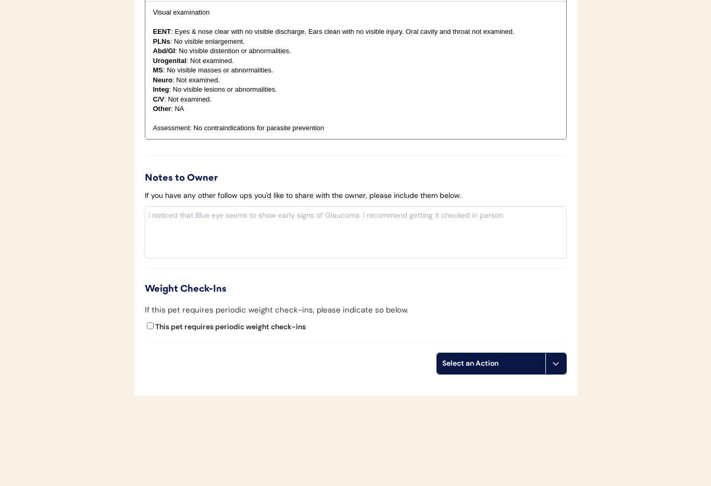
scroll to position [957, 0]
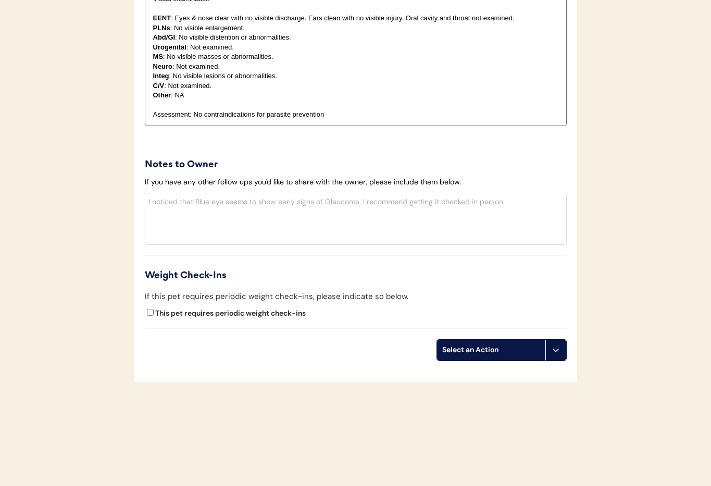
click at [563, 355] on button at bounding box center [555, 349] width 21 height 21
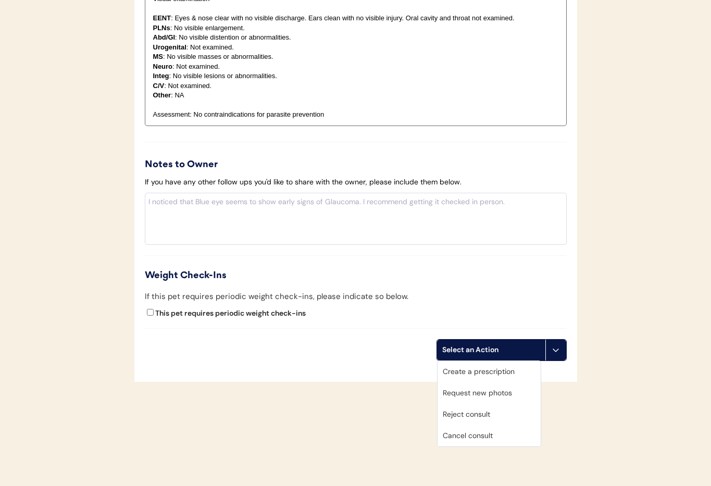
click at [511, 433] on div "Cancel consult" at bounding box center [488, 435] width 103 height 21
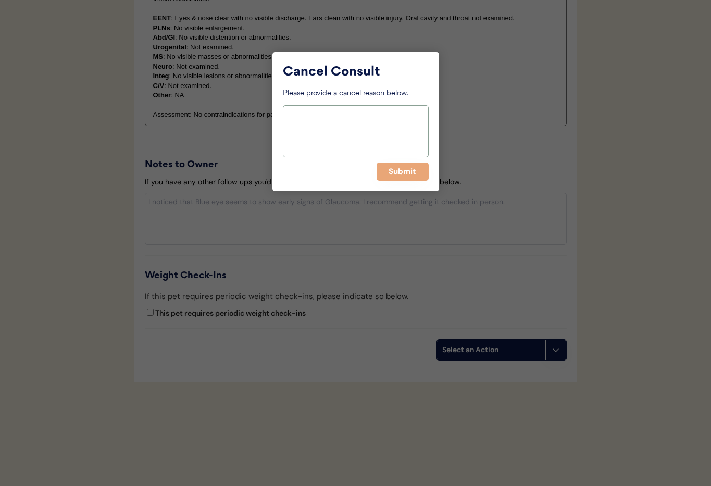
click at [322, 135] on textarea at bounding box center [356, 131] width 146 height 52
type textarea "Owner created 2 accounts"
click at [391, 169] on button "Submit" at bounding box center [402, 171] width 52 height 18
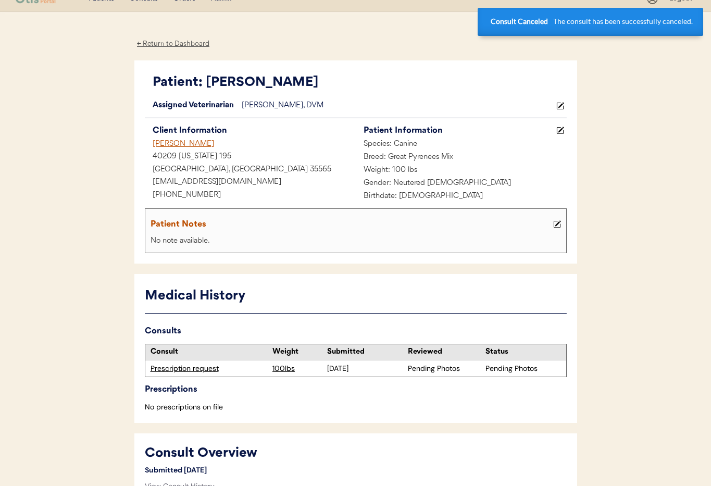
scroll to position [0, 0]
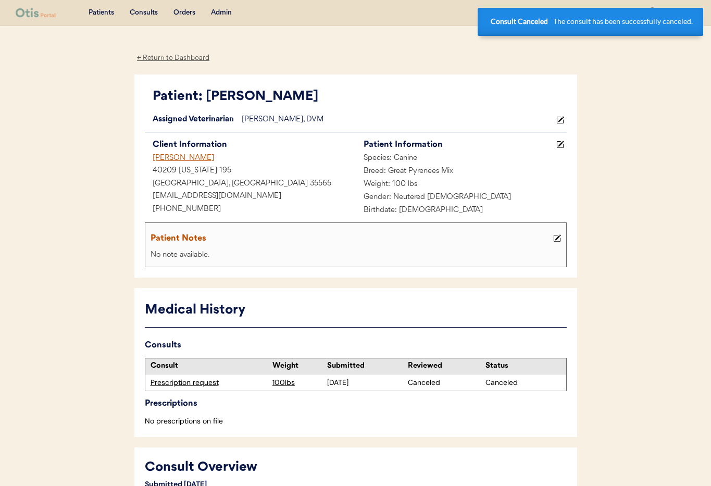
click at [173, 59] on div "← Return to Dashboard" at bounding box center [173, 58] width 78 height 12
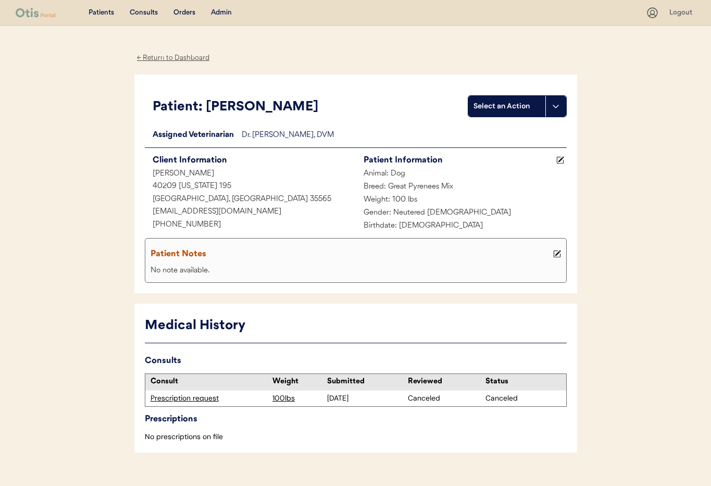
drag, startPoint x: 217, startPoint y: 12, endPoint x: 215, endPoint y: 21, distance: 9.0
click at [217, 12] on div "Admin" at bounding box center [221, 13] width 21 height 10
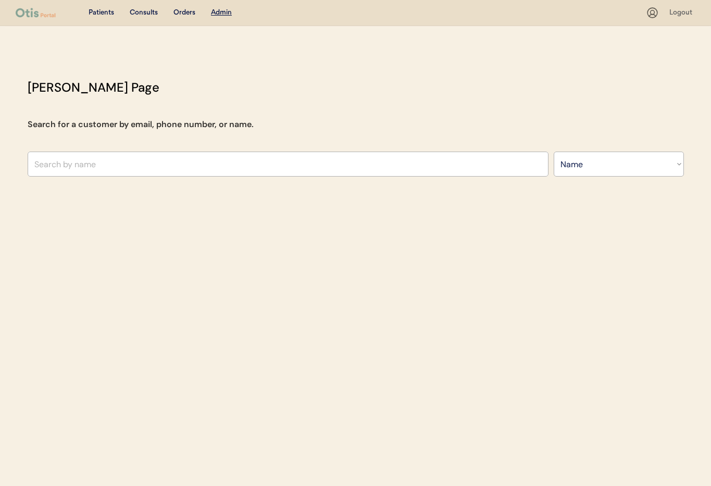
select select ""Name""
click at [138, 162] on input "text" at bounding box center [288, 163] width 521 height 25
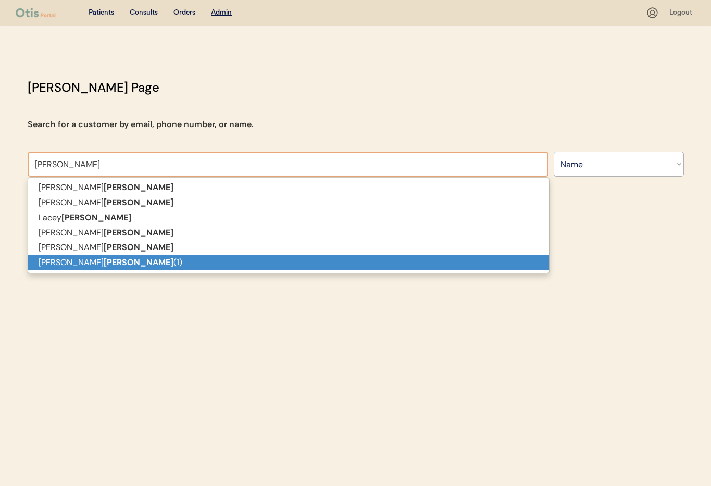
click at [109, 258] on p "[PERSON_NAME] (1)" at bounding box center [288, 262] width 521 height 15
type input "[PERSON_NAME] (1)"
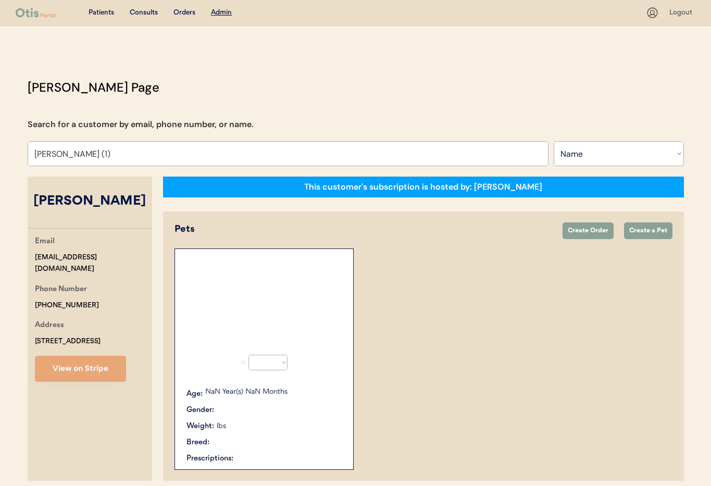
select select "true"
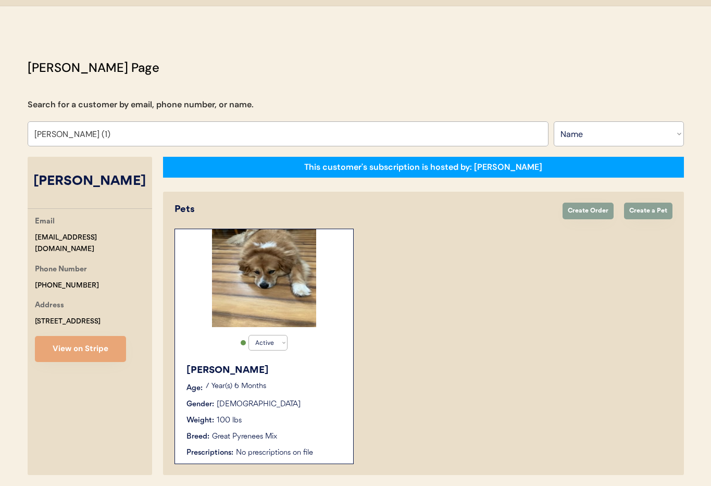
scroll to position [57, 0]
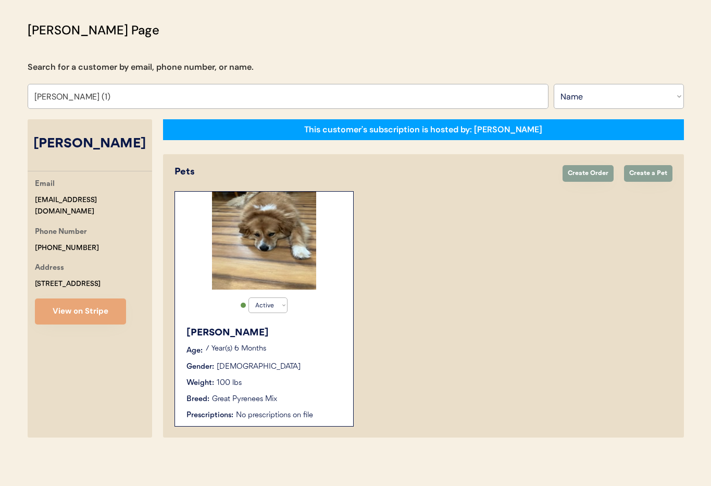
type input "[PERSON_NAME] (1)"
click at [303, 373] on div "[PERSON_NAME] Age: [DEMOGRAPHIC_DATA] Year(s) 6 Months Gender: [DEMOGRAPHIC_DAT…" at bounding box center [264, 373] width 168 height 105
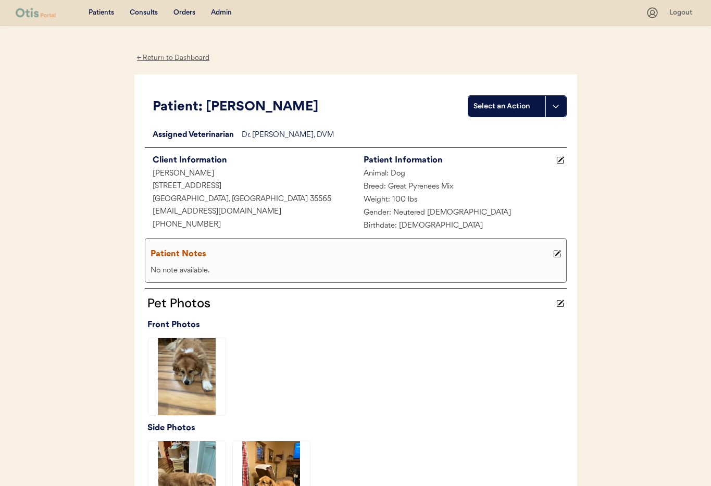
click at [218, 9] on div "Admin" at bounding box center [221, 13] width 21 height 10
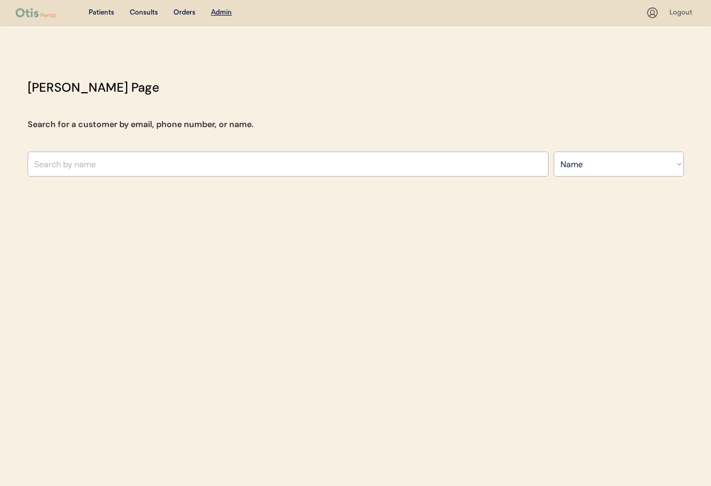
click at [613, 166] on select "Search By Name Email Phone Number" at bounding box center [618, 163] width 130 height 25
select select ""Phone Number""
click at [553, 151] on select "Search By Name Email Phone Number" at bounding box center [618, 163] width 130 height 25
select select ""Phone Number""
click at [58, 170] on input "text" at bounding box center [288, 163] width 521 height 25
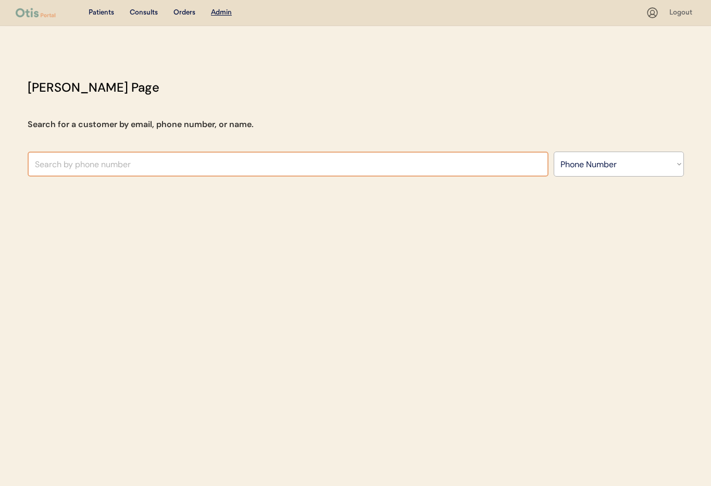
paste input "[PHONE_NUMBER]"
click at [45, 164] on input "[PHONE_NUMBER]" at bounding box center [288, 163] width 521 height 25
click at [59, 166] on input "[PHONE_NUMBER]" at bounding box center [288, 163] width 521 height 25
click at [73, 163] on input "+1757344 5391" at bounding box center [288, 163] width 521 height 25
type input "+17573445391"
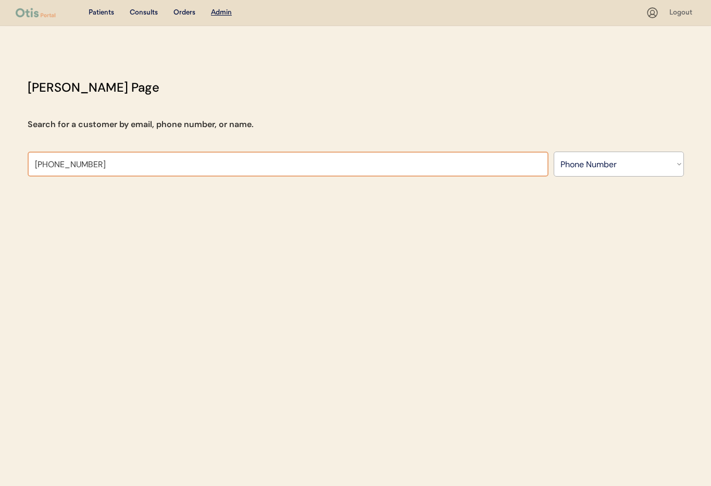
click at [92, 162] on input "+17573445391" at bounding box center [288, 163] width 521 height 25
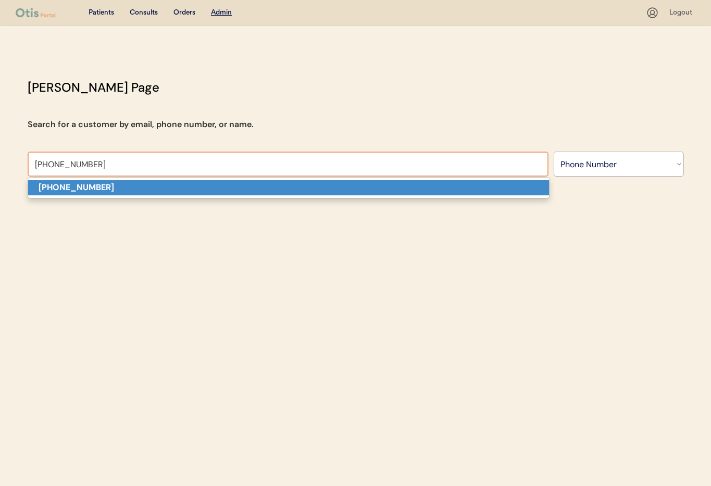
click at [107, 184] on p "+17573445391" at bounding box center [288, 187] width 521 height 15
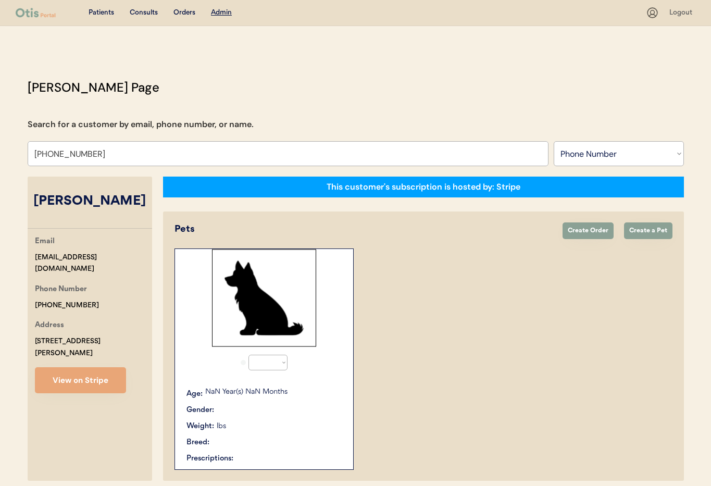
select select "true"
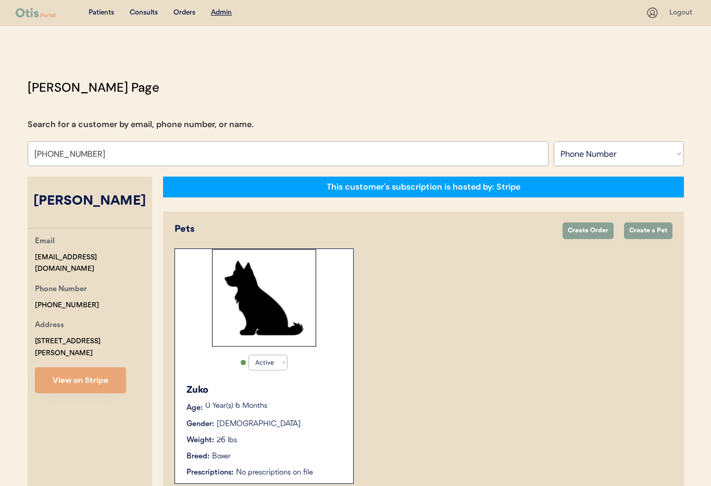
type input "+17573445391"
click at [575, 156] on select "Search By Name Email Phone Number" at bounding box center [618, 153] width 130 height 25
select select ""Name""
click at [553, 141] on select "Search By Name Email Phone Number" at bounding box center [618, 153] width 130 height 25
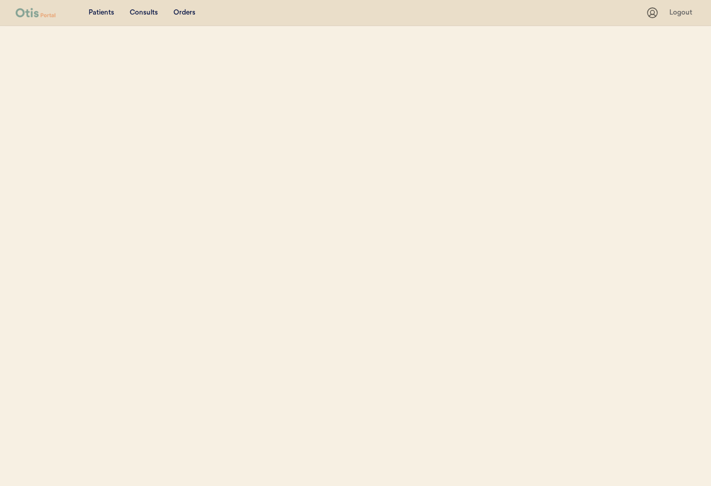
select select ""Name""
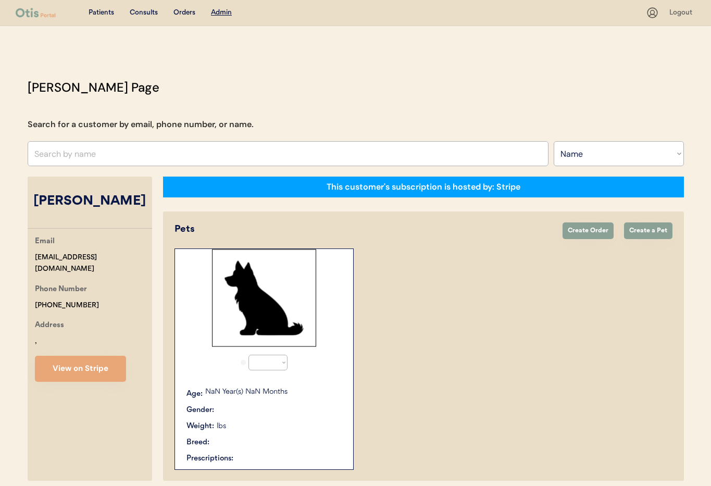
select select "true"
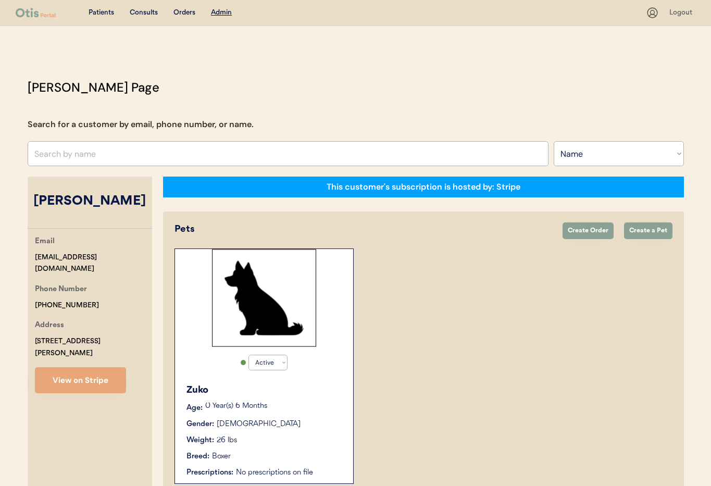
click at [118, 149] on input "text" at bounding box center [288, 153] width 521 height 25
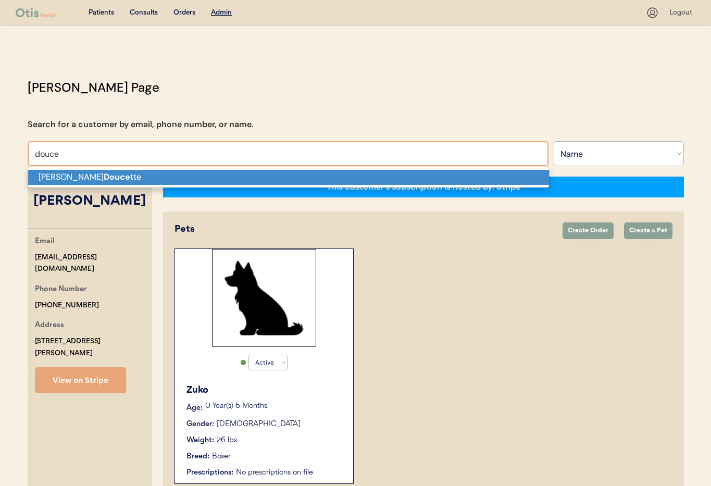
click at [110, 179] on p "Cheryl Douce tte" at bounding box center [288, 177] width 521 height 15
type input "Cheryl Doucette"
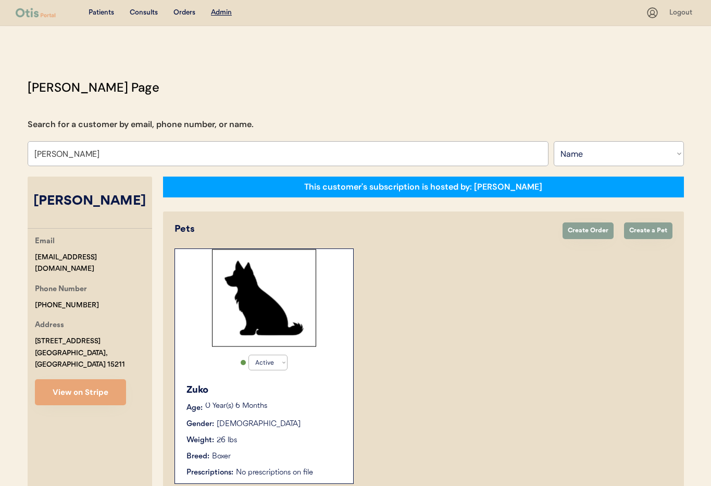
select select "true"
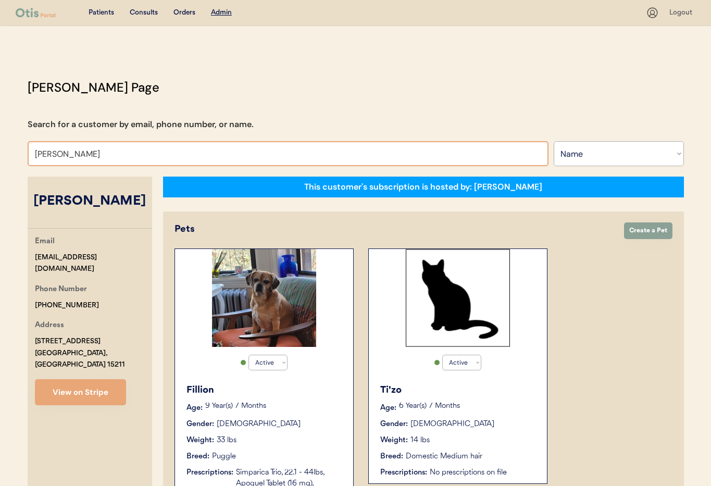
drag, startPoint x: 90, startPoint y: 154, endPoint x: -2, endPoint y: 149, distance: 91.7
click at [0, 149] on html "Patients Consults Orders Admin Logout Otis Admin Page Search for a customer by …" at bounding box center [355, 243] width 711 height 486
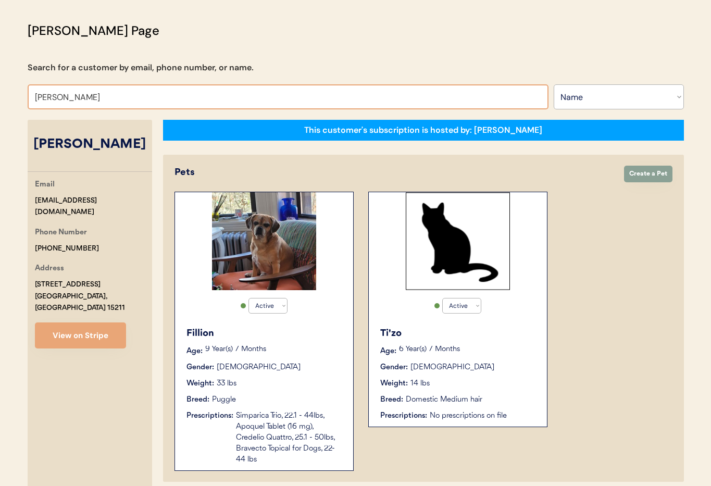
scroll to position [69, 0]
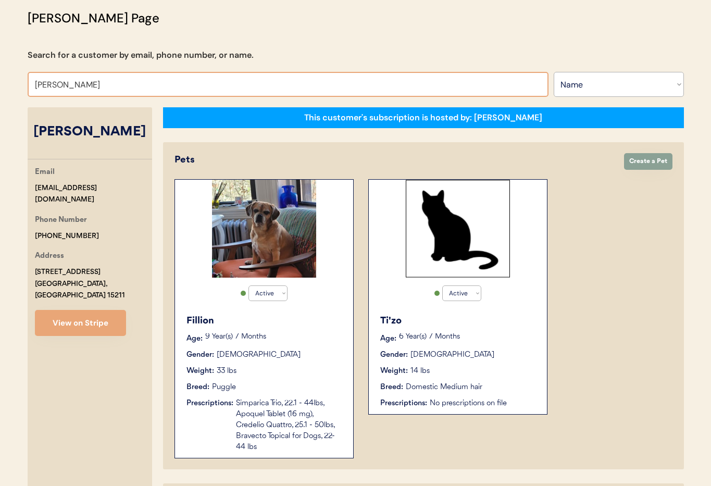
type input "Lisa"
type input "Lisa Tate"
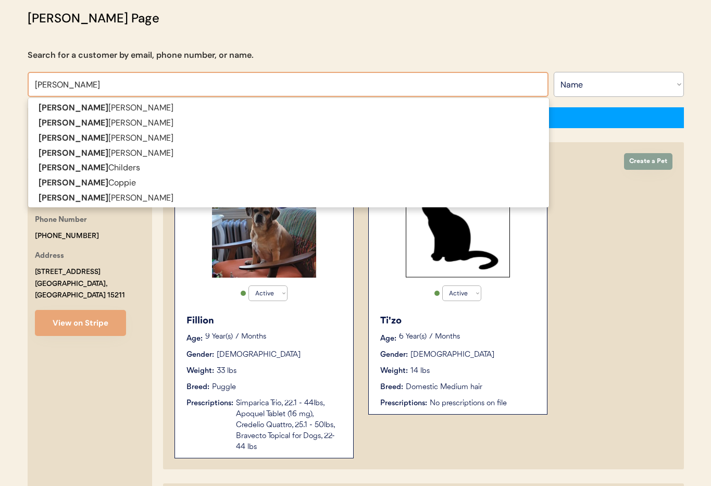
type input "Lisa O"
type input "[PERSON_NAME]"
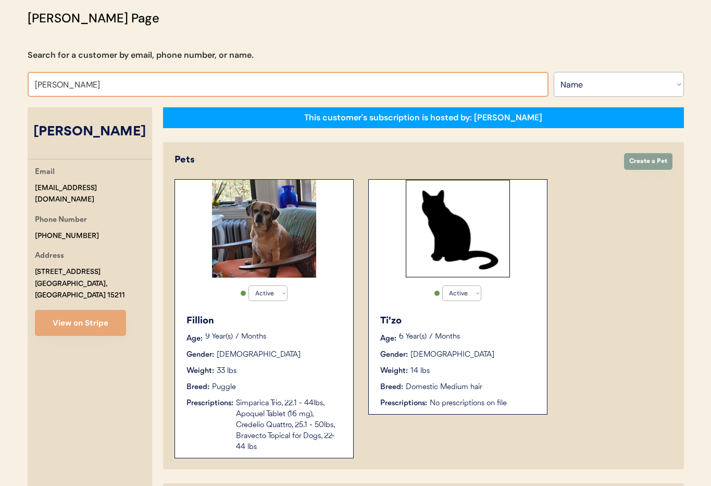
type input "Lisa O"
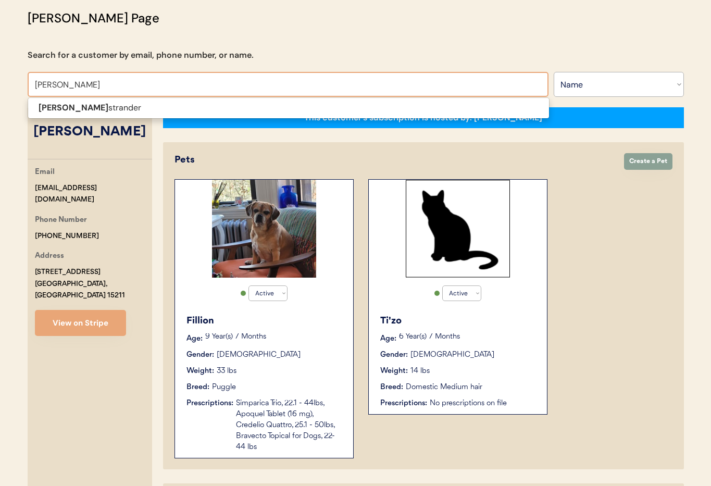
type input "[PERSON_NAME]"
type input "Lisa Os"
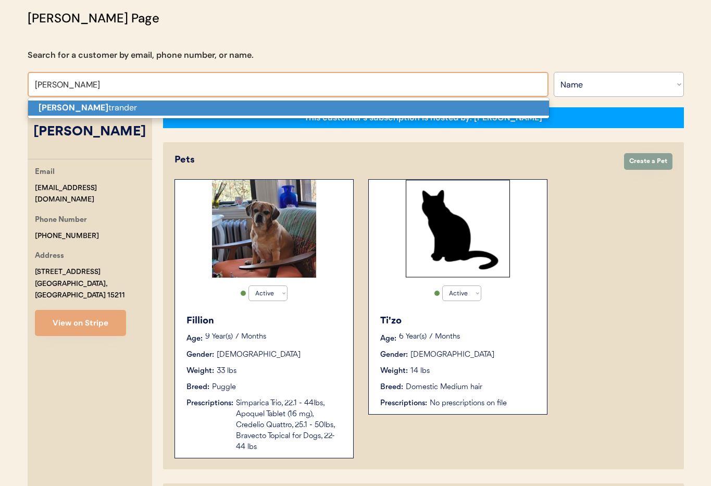
click at [72, 108] on p "Lisa Os trander" at bounding box center [288, 107] width 521 height 15
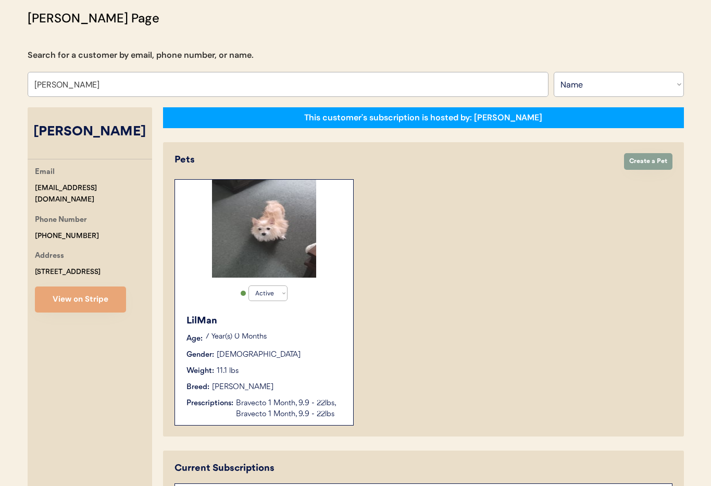
type input "[PERSON_NAME]"
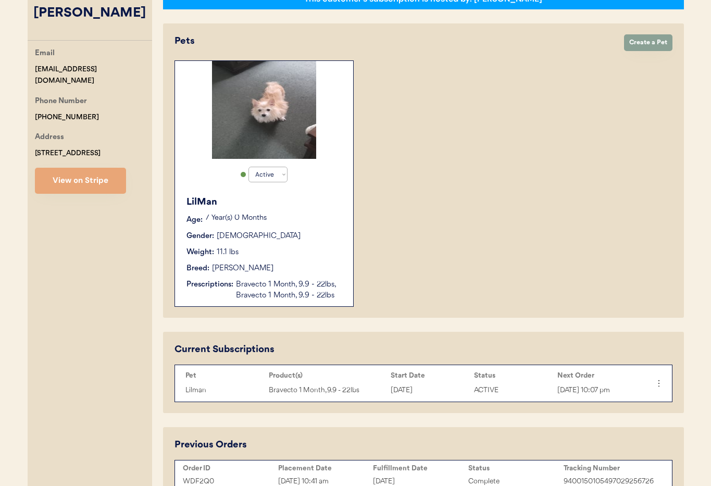
scroll to position [72, 0]
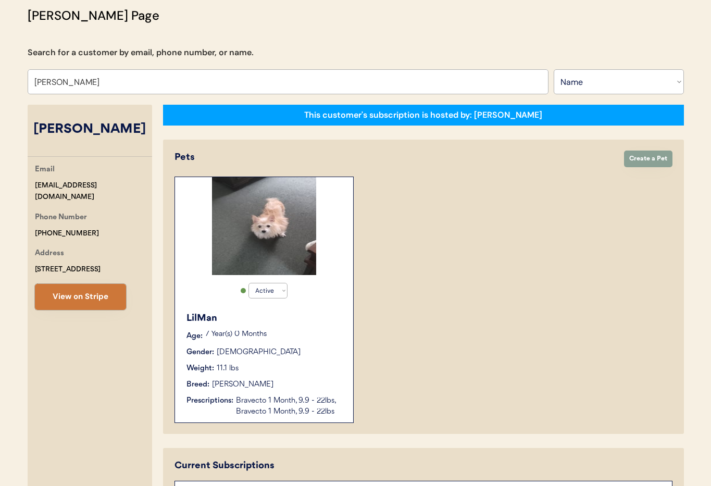
click at [96, 297] on button "View on Stripe" at bounding box center [80, 297] width 91 height 26
click at [290, 322] on div "LilMan" at bounding box center [264, 318] width 156 height 14
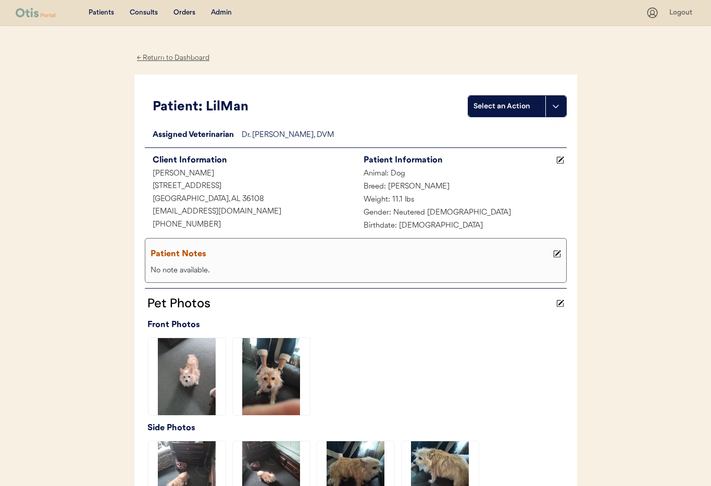
click at [158, 60] on div "← Return to Dashboard" at bounding box center [173, 58] width 78 height 12
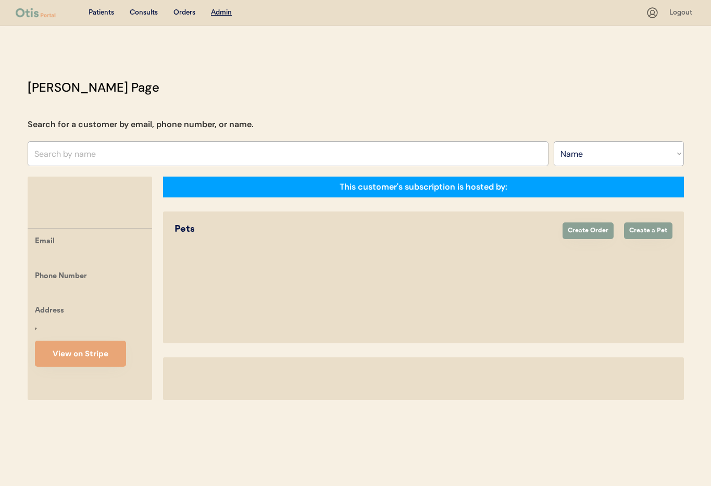
select select ""Name""
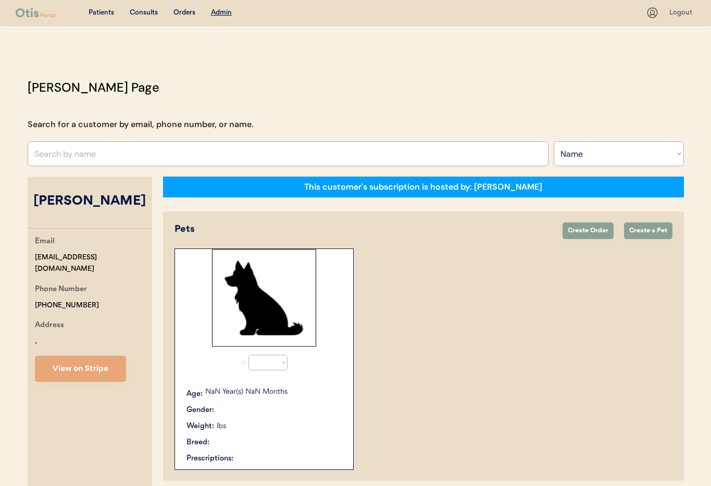
select select "true"
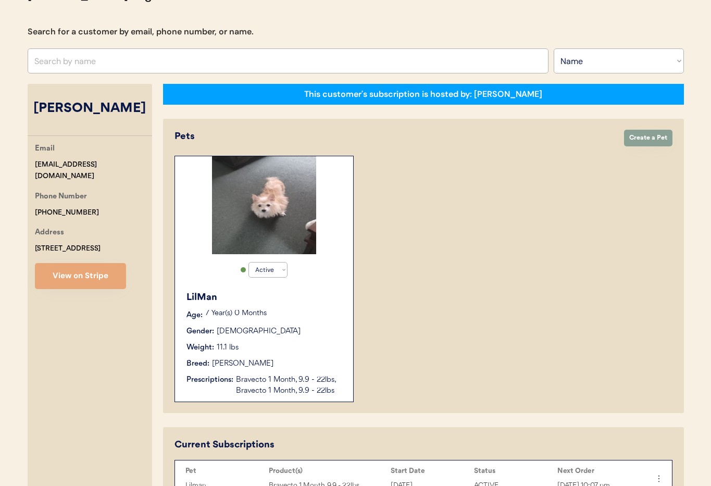
scroll to position [79, 0]
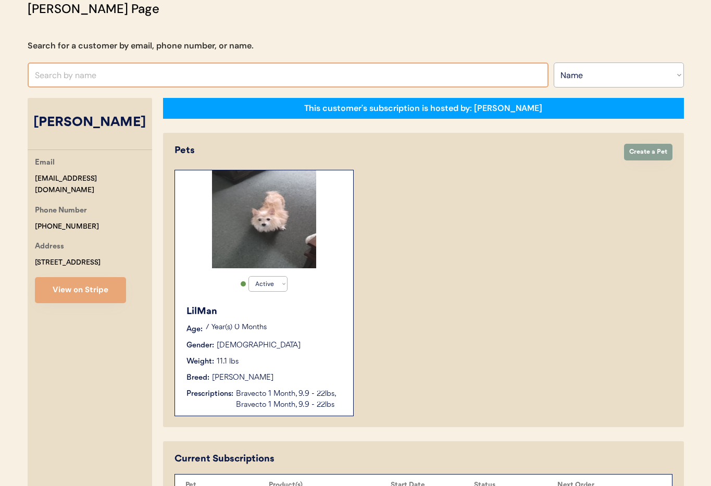
click at [149, 74] on input "text" at bounding box center [288, 74] width 521 height 25
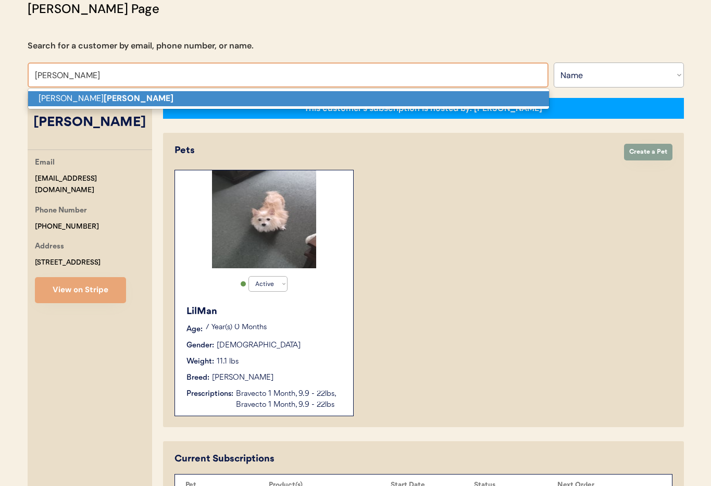
click at [144, 95] on p "[PERSON_NAME]" at bounding box center [288, 98] width 521 height 15
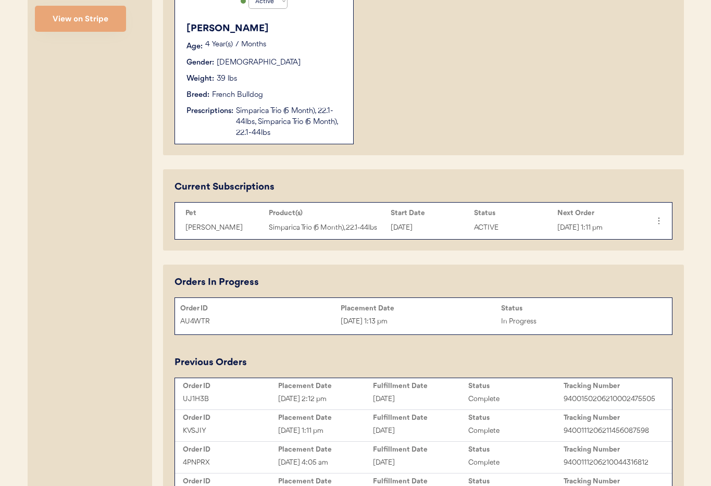
scroll to position [360, 0]
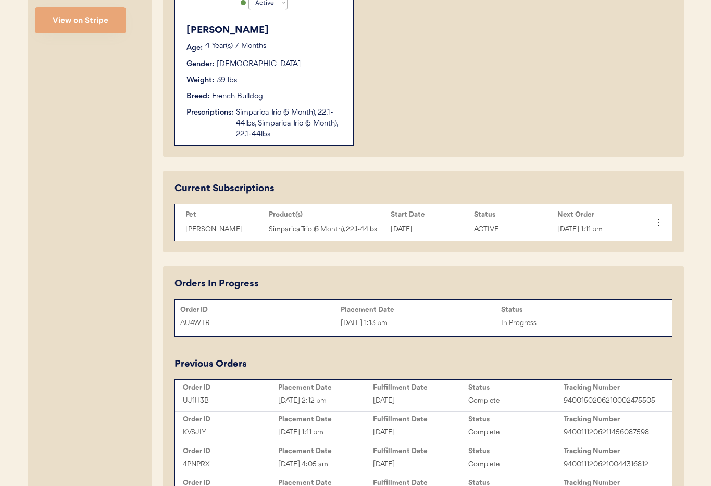
type input "[PERSON_NAME]"
click at [430, 318] on div "[DATE] 1:13 pm" at bounding box center [420, 323] width 160 height 12
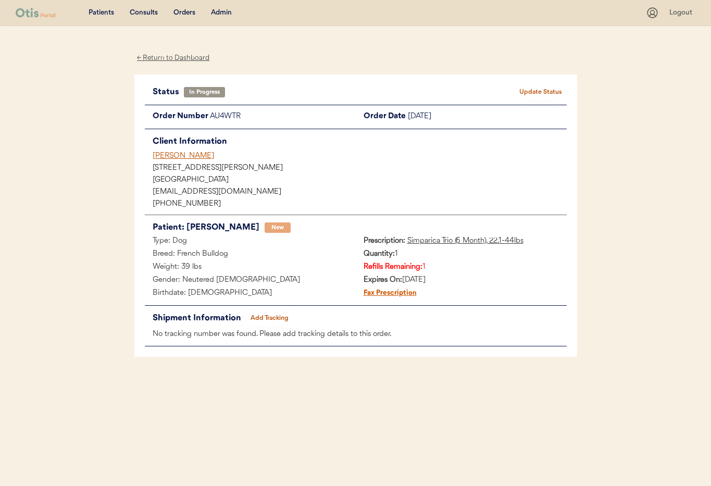
click at [186, 59] on div "← Return to Dashboard" at bounding box center [173, 58] width 78 height 12
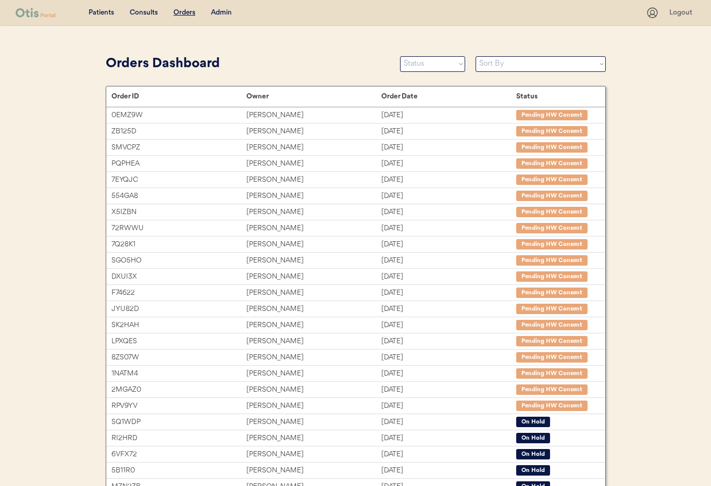
click at [220, 11] on div "Admin" at bounding box center [221, 13] width 21 height 10
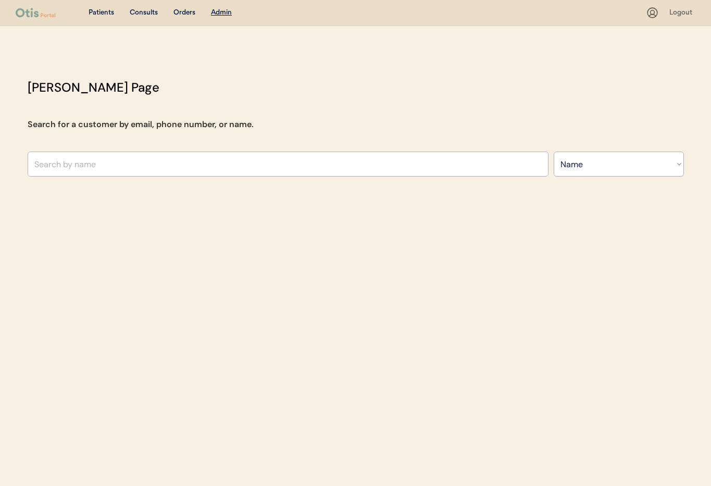
select select ""Name""
click at [148, 164] on input "text" at bounding box center [288, 163] width 521 height 25
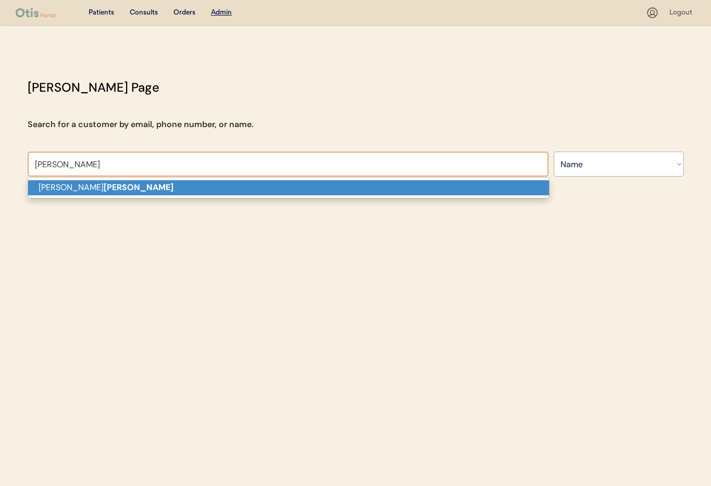
click at [145, 187] on p "[PERSON_NAME]" at bounding box center [288, 187] width 521 height 15
type input "[PERSON_NAME]"
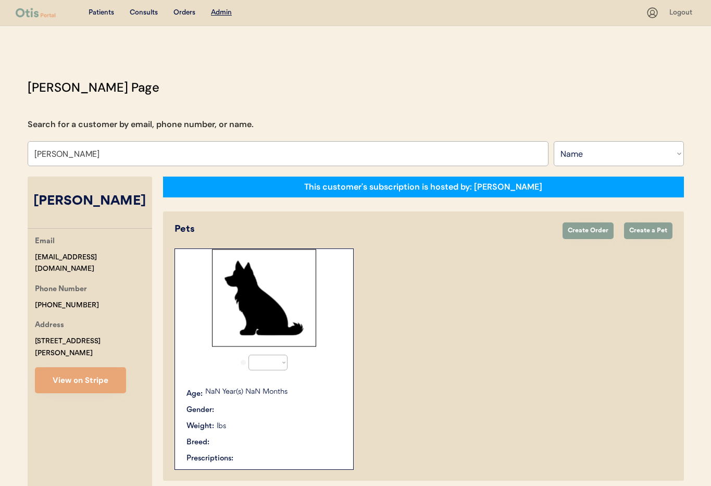
select select "true"
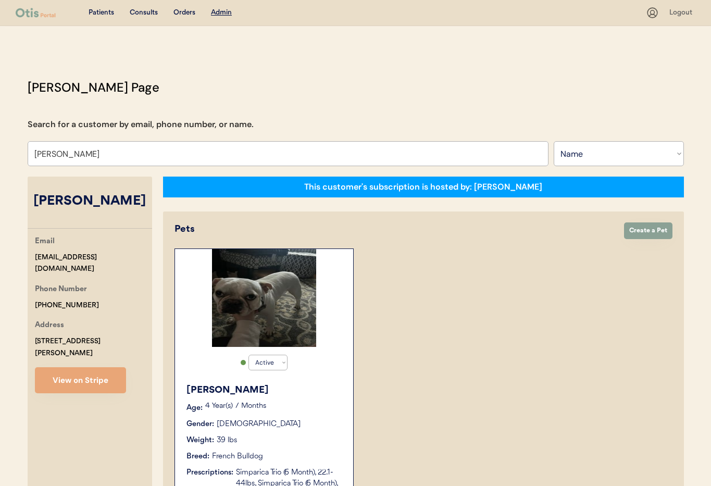
type input "[PERSON_NAME]"
click at [453, 292] on div "Active Active Inactive [PERSON_NAME] Age: [DEMOGRAPHIC_DATA] Year(s) 7 Months G…" at bounding box center [423, 376] width 498 height 257
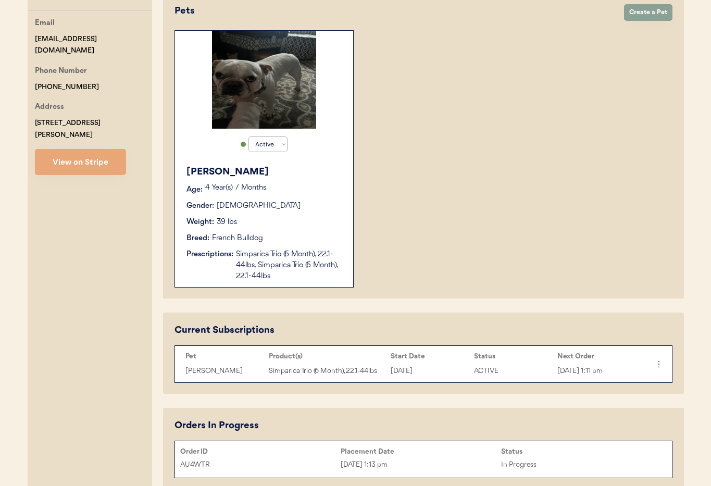
scroll to position [224, 0]
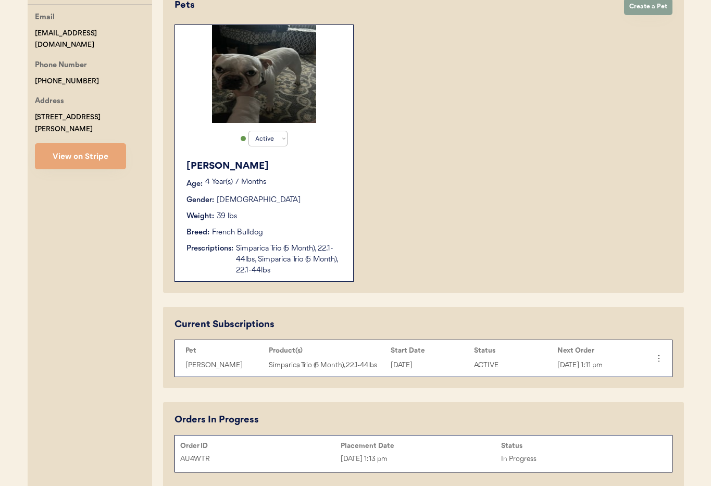
click at [309, 226] on div "[PERSON_NAME] Age: [DEMOGRAPHIC_DATA] Year(s) 7 Months Gender: [DEMOGRAPHIC_DAT…" at bounding box center [264, 217] width 168 height 127
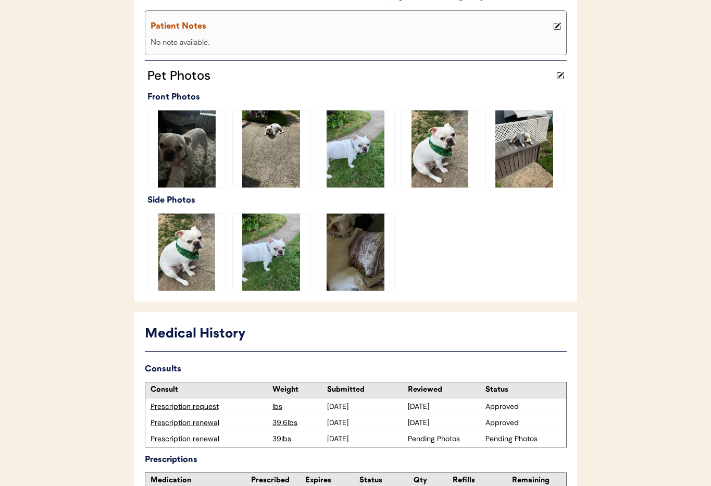
scroll to position [346, 0]
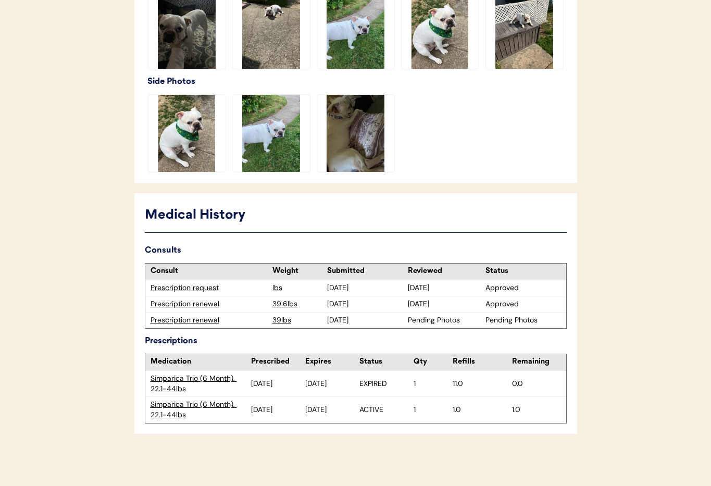
click at [179, 321] on div "Prescription renewal" at bounding box center [208, 320] width 117 height 10
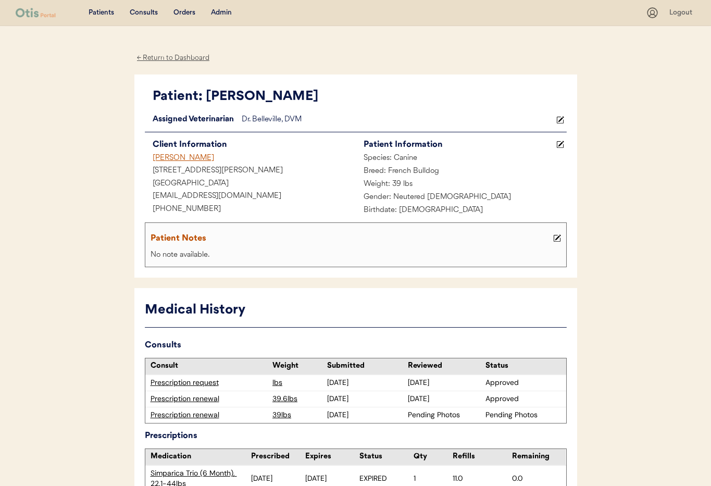
click at [220, 12] on div "Admin" at bounding box center [221, 13] width 21 height 10
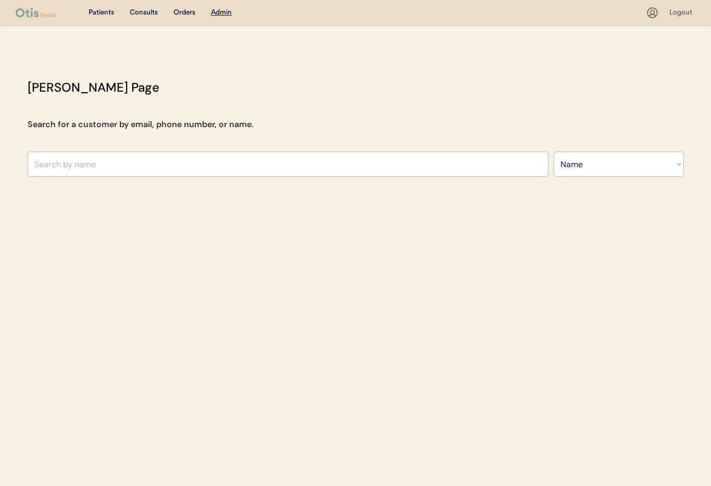
select select ""Name""
click at [126, 159] on input "text" at bounding box center [288, 163] width 521 height 25
paste input "[EMAIL_ADDRESS][DOMAIN_NAME]"
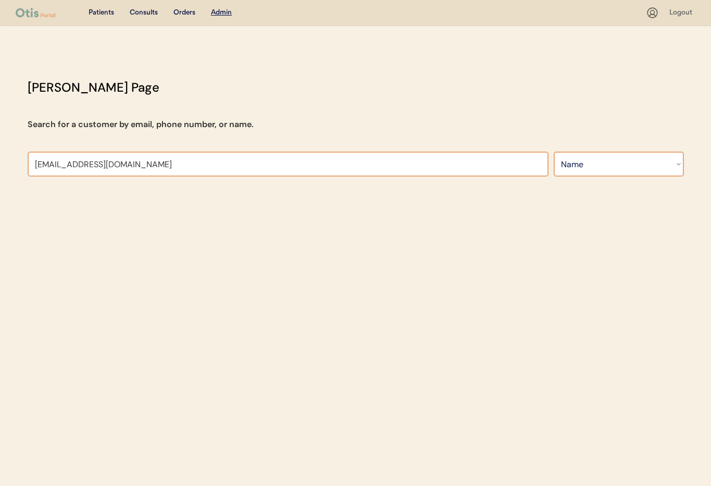
type input "[EMAIL_ADDRESS][DOMAIN_NAME]"
click at [596, 171] on select "Search By Name Email Phone Number" at bounding box center [618, 163] width 130 height 25
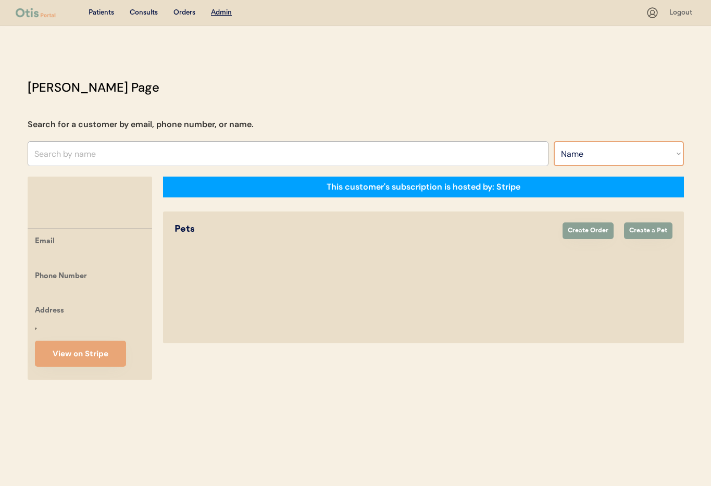
select select ""Email""
click at [553, 141] on select "Search By Name Email Phone Number" at bounding box center [618, 153] width 130 height 25
select select ""Email""
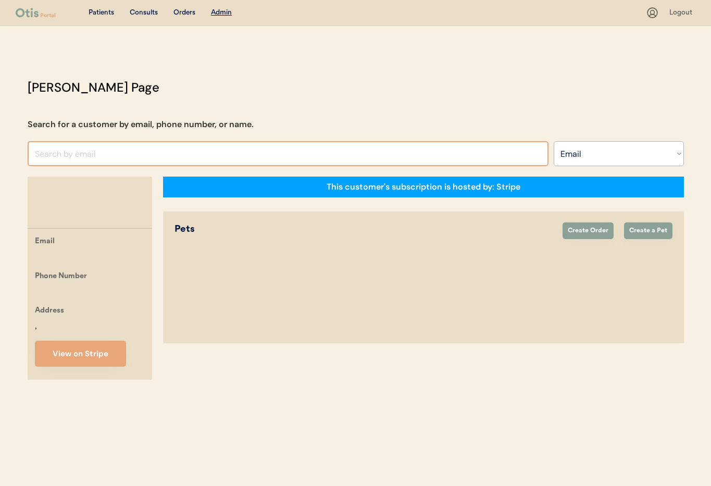
click at [74, 155] on input "input" at bounding box center [288, 153] width 521 height 25
paste input "[EMAIL_ADDRESS][DOMAIN_NAME]"
type input "klfreeman74@"
select select ""Email""
click at [55, 159] on input "input" at bounding box center [288, 153] width 521 height 25
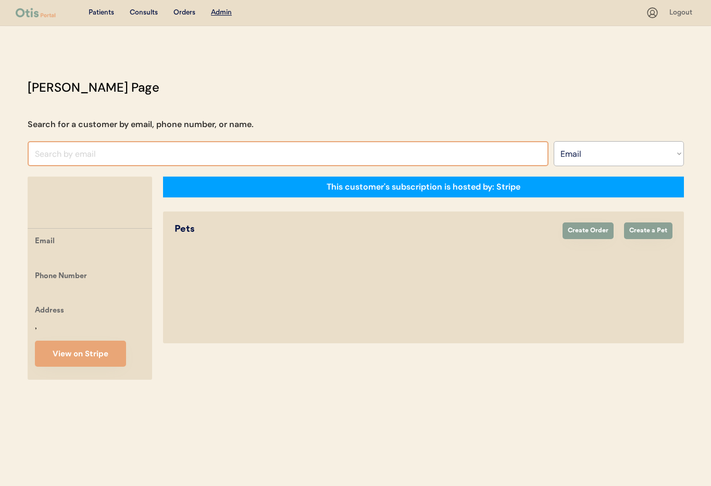
paste input "[EMAIL_ADDRESS][DOMAIN_NAME]"
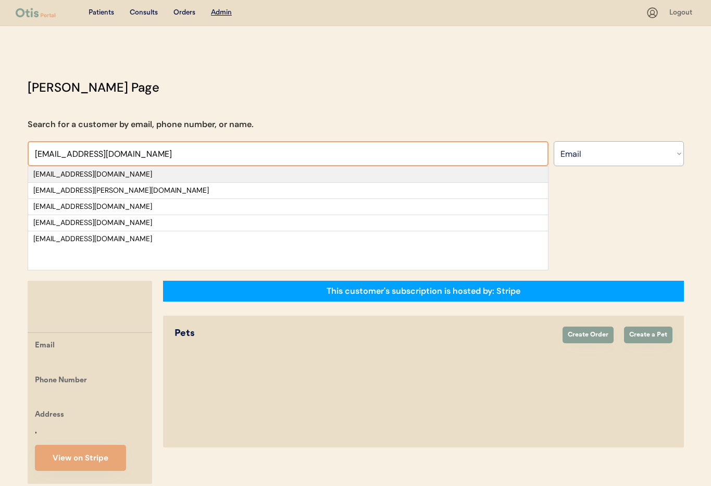
type input "[EMAIL_ADDRESS][DOMAIN_NAME]"
click at [128, 175] on div "[EMAIL_ADDRESS][DOMAIN_NAME]" at bounding box center [287, 174] width 509 height 10
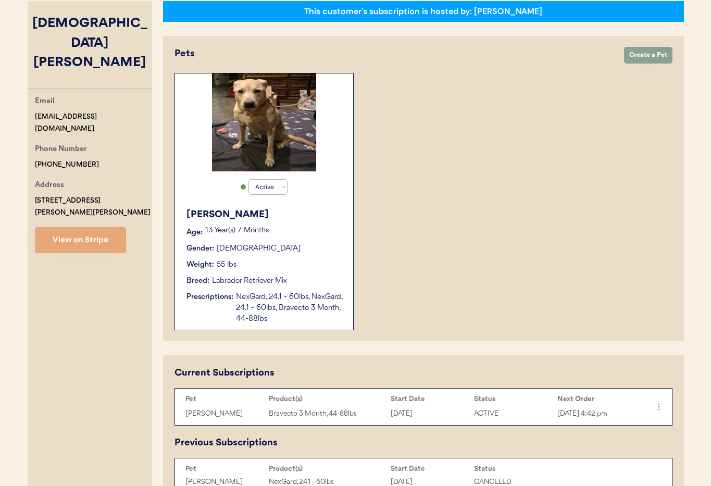
scroll to position [122, 0]
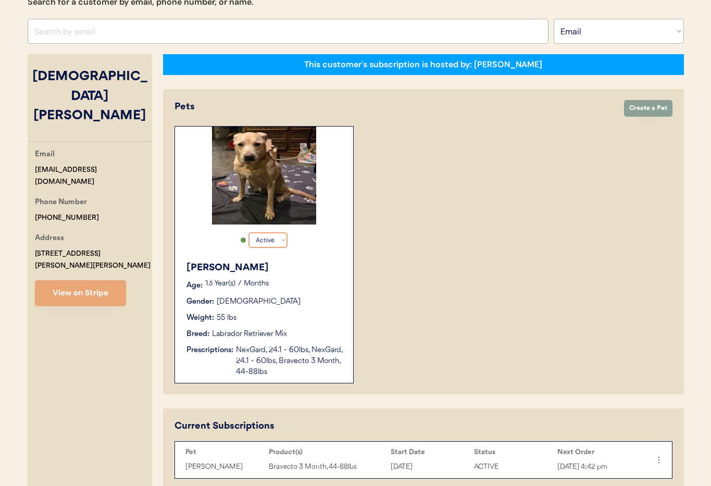
click at [284, 240] on select "Active Active Inactive" at bounding box center [267, 240] width 39 height 16
select select "false"
click at [248, 232] on select "Active Active Inactive" at bounding box center [267, 240] width 39 height 16
click at [74, 280] on button "View on Stripe" at bounding box center [80, 293] width 91 height 26
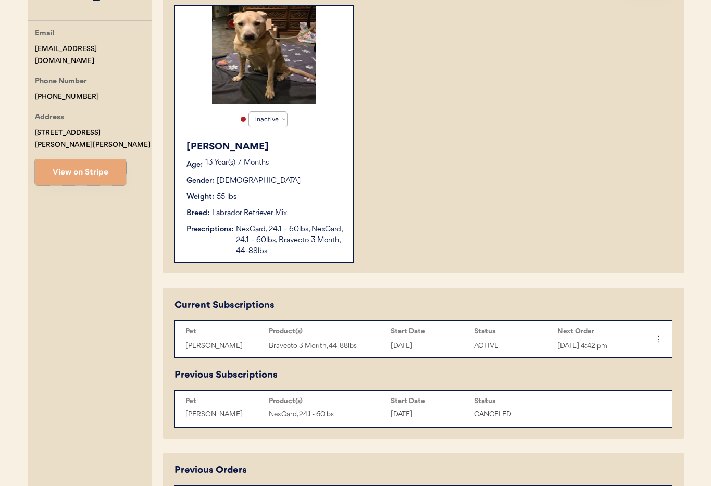
scroll to position [246, 0]
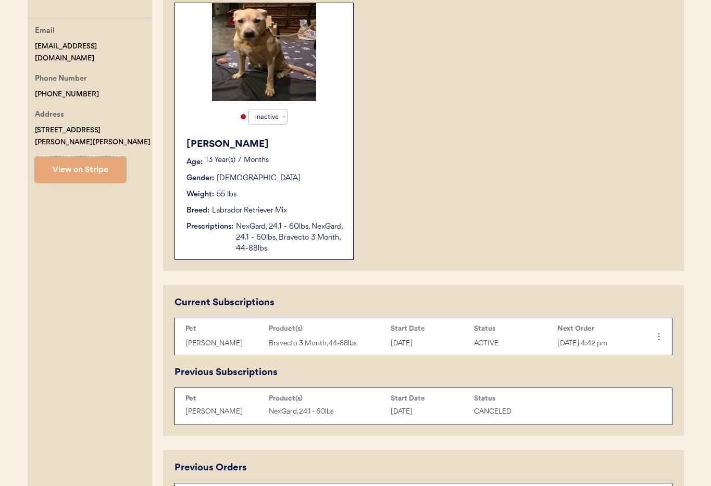
click at [661, 341] on icon at bounding box center [658, 336] width 10 height 10
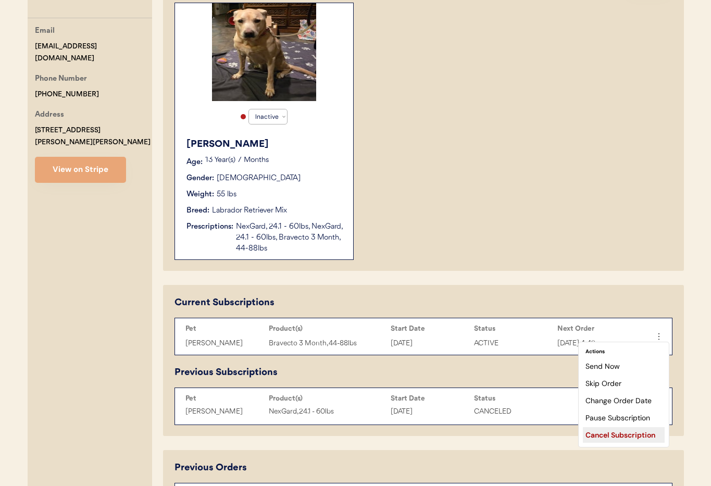
click at [631, 433] on div "Cancel Subscription" at bounding box center [624, 435] width 82 height 16
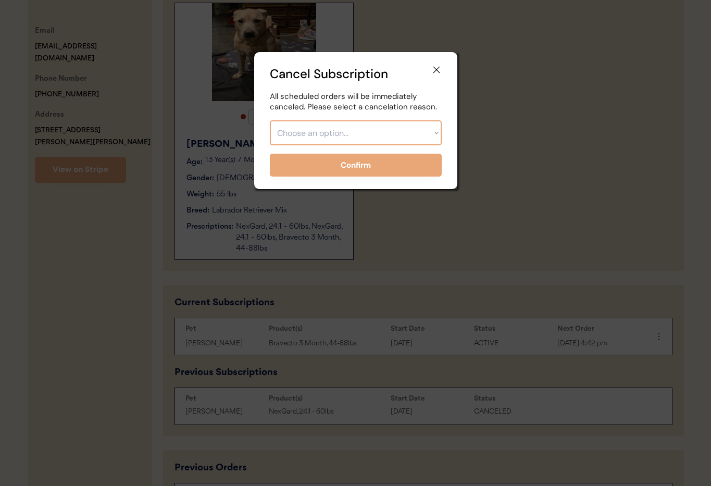
click at [410, 129] on select "Choose an option... Too expensive / can't afford Getting medication elsewhere (…" at bounding box center [356, 132] width 172 height 25
click at [435, 71] on icon at bounding box center [436, 70] width 10 height 10
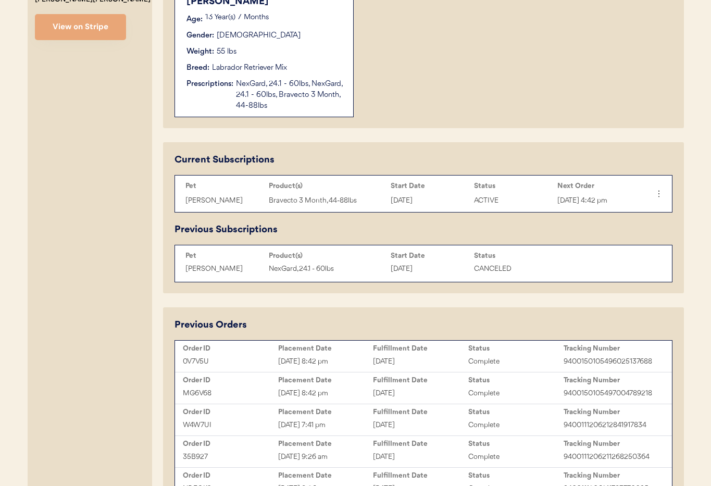
scroll to position [389, 0]
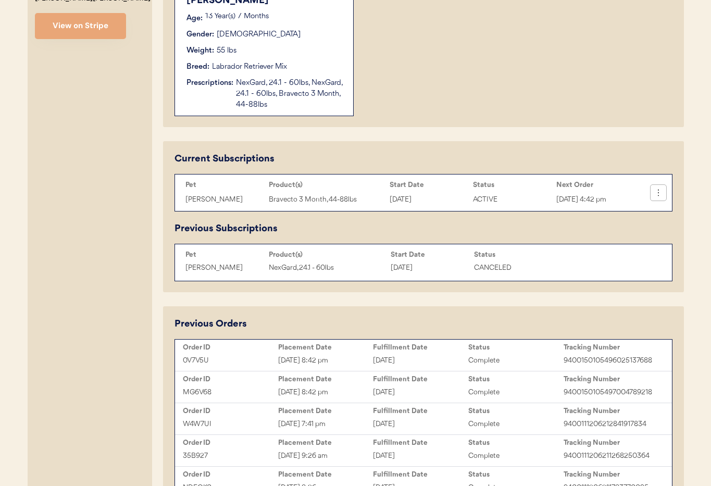
click at [661, 192] on icon at bounding box center [658, 192] width 10 height 10
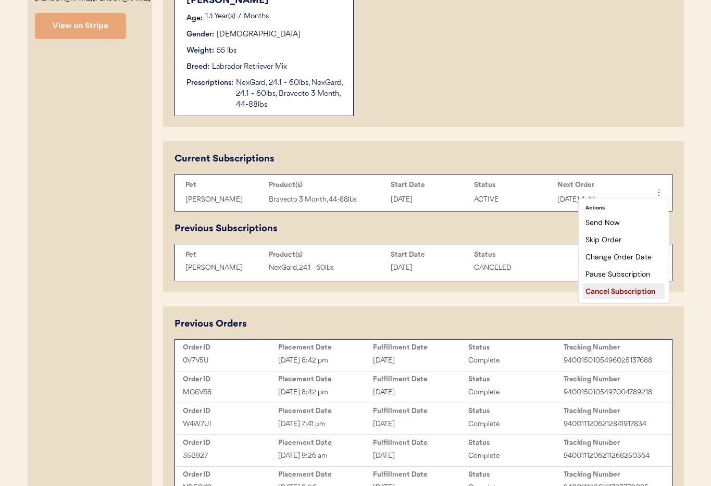
click at [622, 290] on div "Cancel Subscription" at bounding box center [624, 291] width 82 height 16
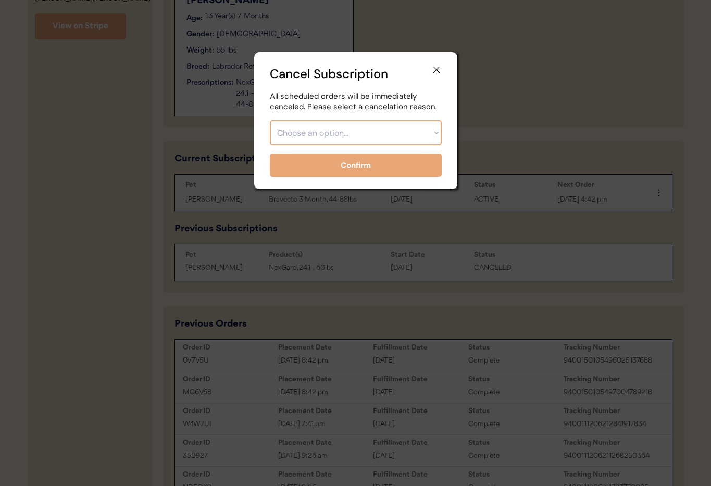
click at [438, 132] on select "Choose an option... Too expensive / can't afford Getting medication elsewhere (…" at bounding box center [356, 132] width 172 height 25
select select ""pet_passed_away""
click at [270, 120] on select "Choose an option... Too expensive / can't afford Getting medication elsewhere (…" at bounding box center [356, 132] width 172 height 25
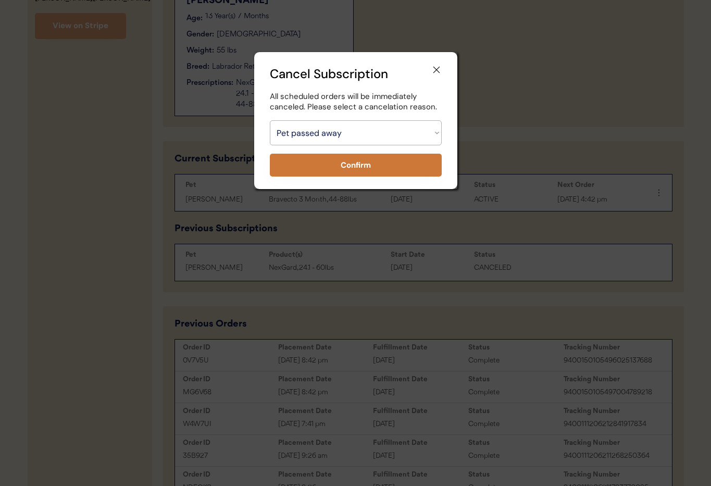
click at [348, 164] on button "Confirm" at bounding box center [356, 165] width 172 height 23
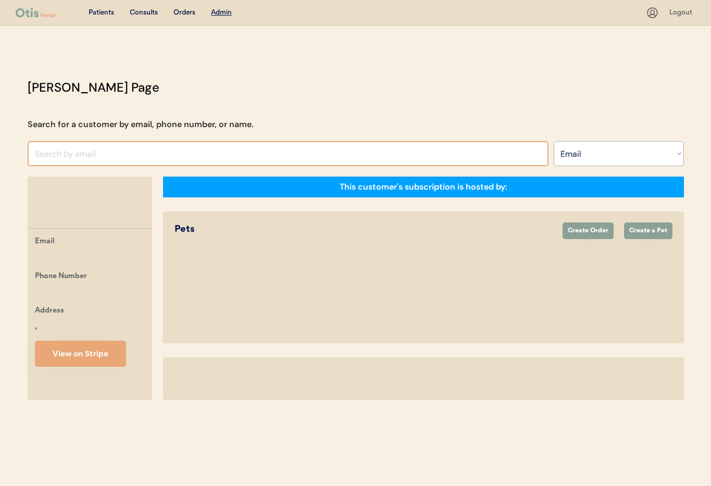
select select ""Email""
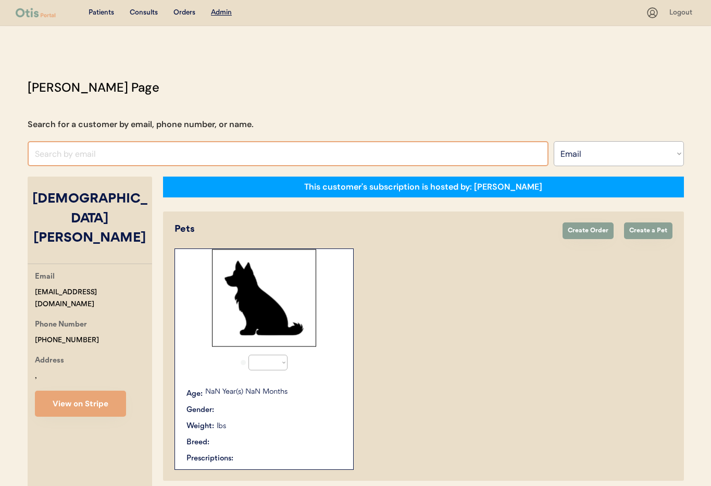
select select "false"
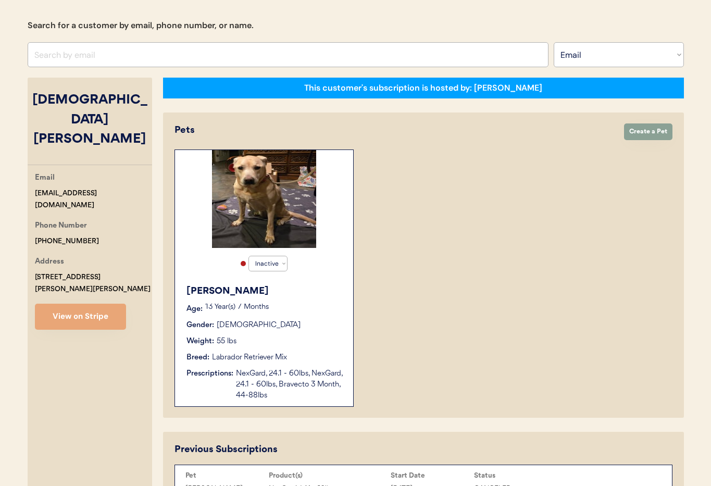
scroll to position [49, 0]
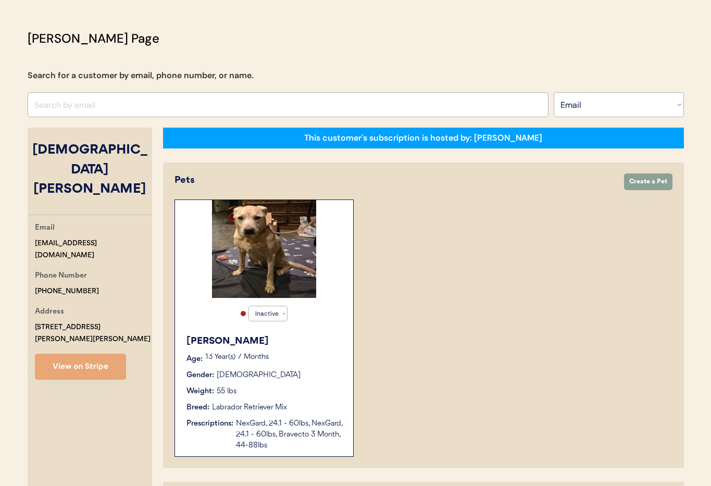
click at [316, 353] on p "13 Year(s) 7 Months" at bounding box center [273, 356] width 137 height 7
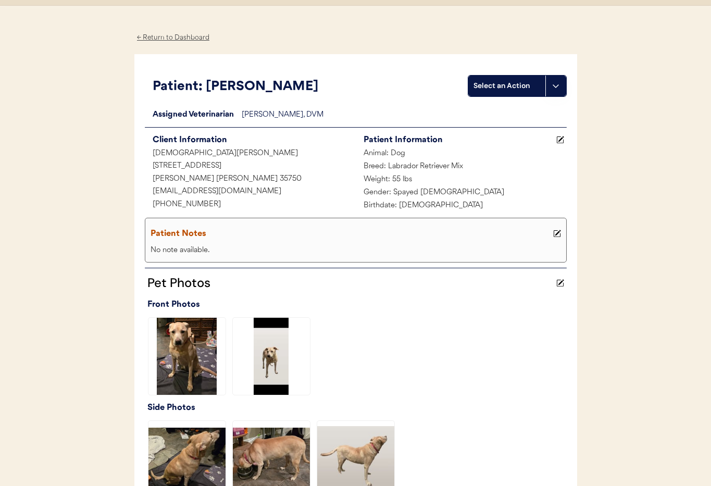
scroll to position [9, 0]
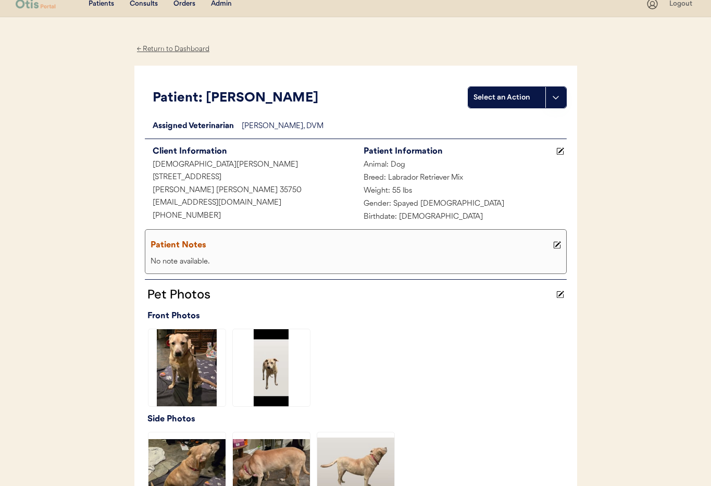
click at [558, 241] on icon at bounding box center [557, 245] width 8 height 8
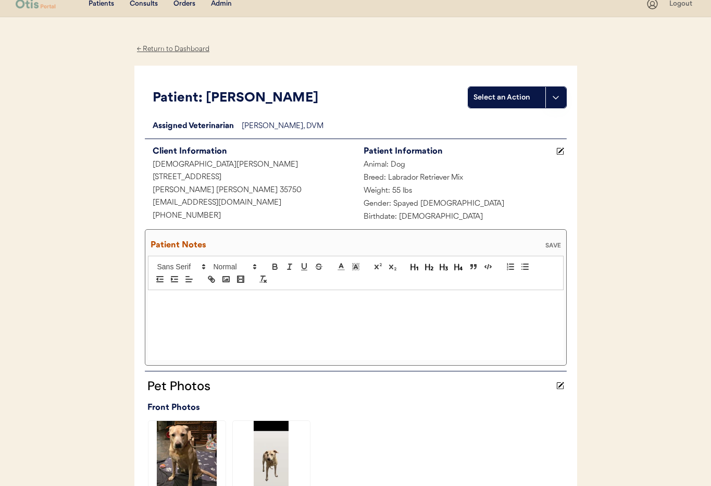
click at [201, 308] on div at bounding box center [355, 325] width 415 height 70
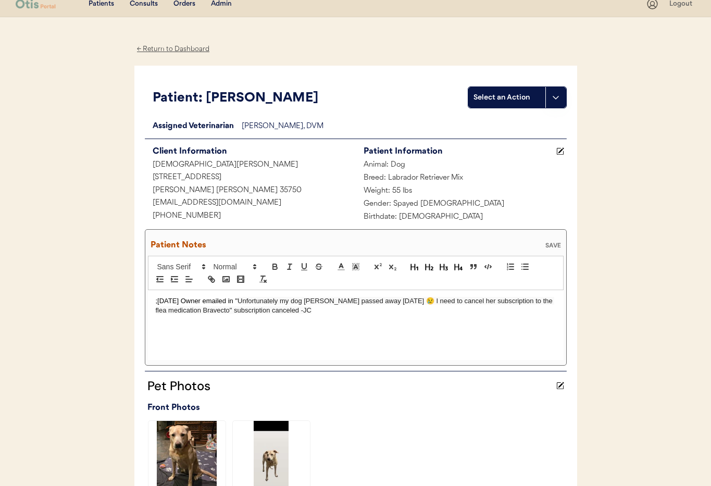
click at [553, 243] on div "SAVE" at bounding box center [552, 245] width 21 height 6
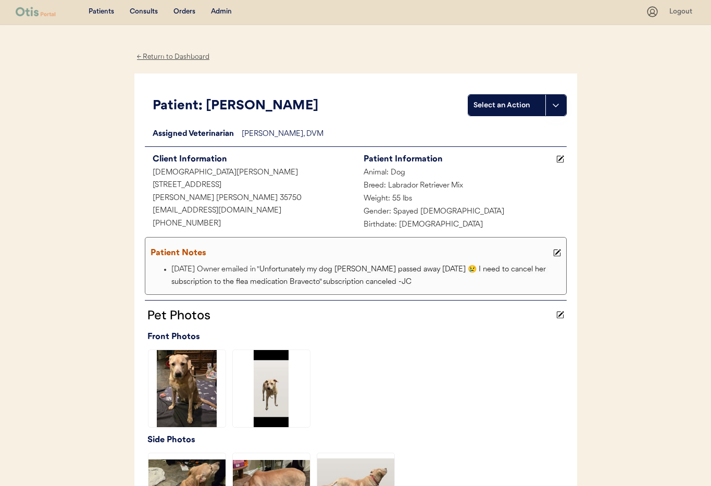
scroll to position [0, 0]
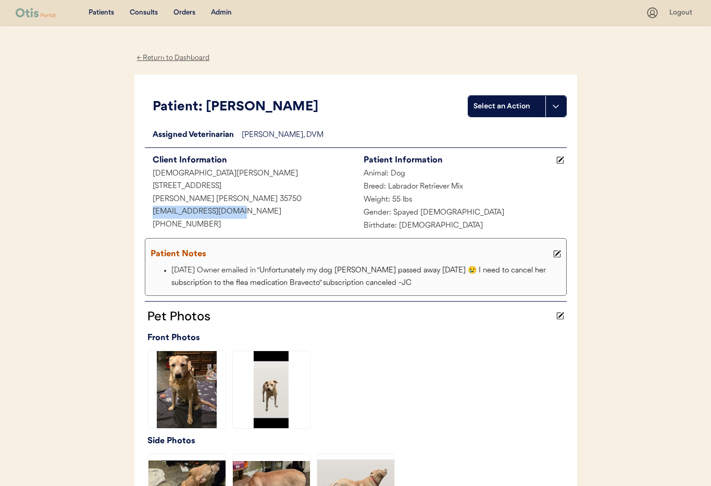
drag, startPoint x: 238, startPoint y: 211, endPoint x: 144, endPoint y: 212, distance: 93.7
click at [145, 212] on div "[EMAIL_ADDRESS][DOMAIN_NAME]" at bounding box center [250, 212] width 211 height 13
copy div "[EMAIL_ADDRESS][DOMAIN_NAME]"
click at [170, 58] on div "← Return to Dashboard" at bounding box center [173, 58] width 78 height 12
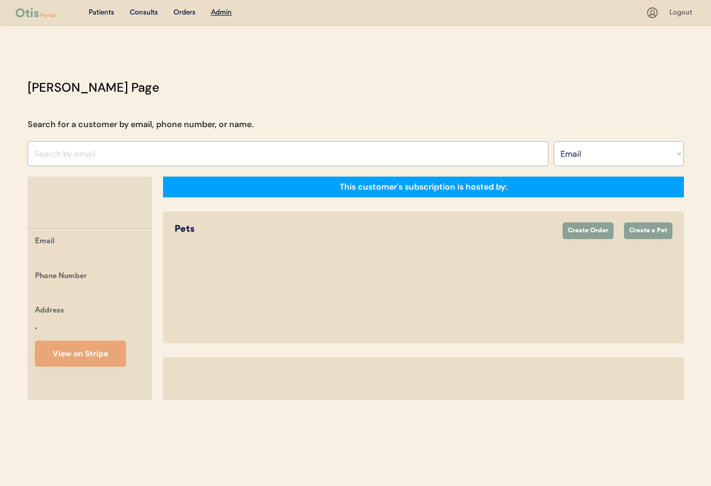
select select ""Email""
select select "false"
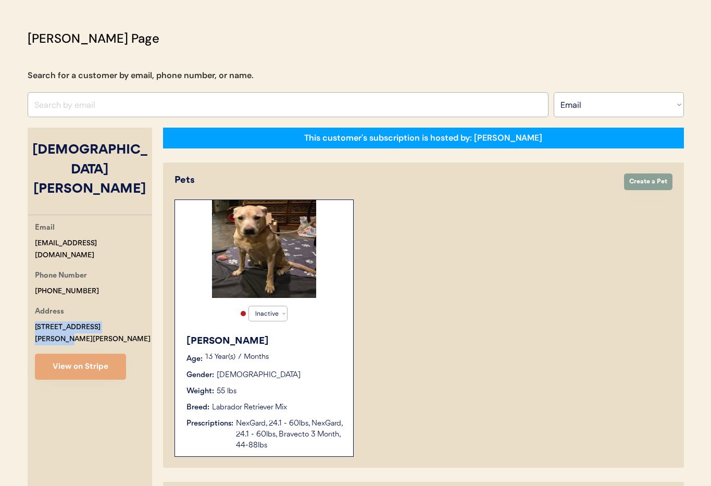
drag, startPoint x: 35, startPoint y: 280, endPoint x: 123, endPoint y: 279, distance: 88.0
click at [125, 321] on div "[STREET_ADDRESS][PERSON_NAME][PERSON_NAME]" at bounding box center [93, 333] width 117 height 24
copy div "[STREET_ADDRESS]"
click at [68, 304] on div "Email [EMAIL_ADDRESS][DOMAIN_NAME] Phone Number [PHONE_NUMBER] Address [STREET_…" at bounding box center [90, 301] width 124 height 158
drag, startPoint x: 112, startPoint y: 292, endPoint x: 33, endPoint y: 292, distance: 79.1
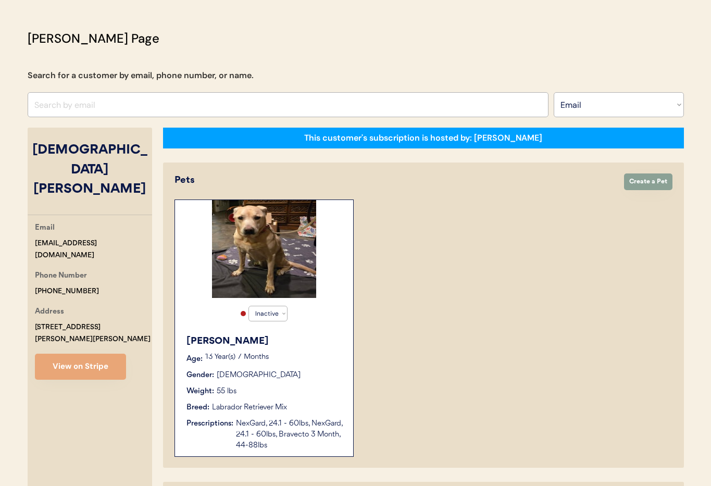
click at [29, 292] on div "Email [EMAIL_ADDRESS][DOMAIN_NAME] Phone Number [PHONE_NUMBER] Address [STREET_…" at bounding box center [90, 301] width 124 height 158
copy div "Hazel Green, AL 35750"
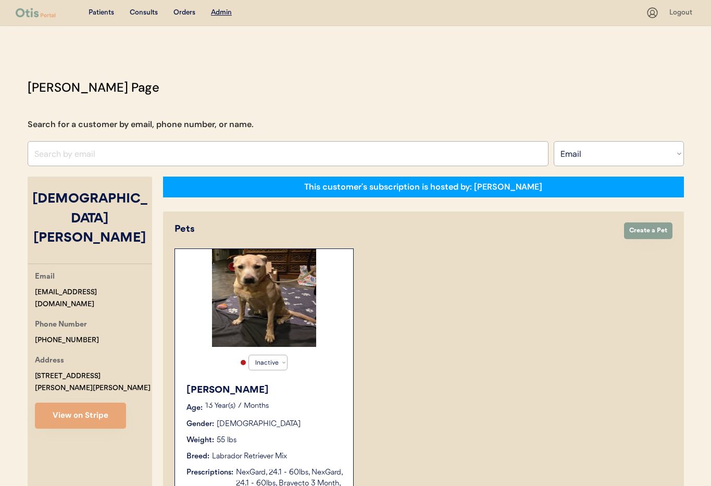
click at [311, 419] on div "Gender: Female" at bounding box center [264, 424] width 156 height 11
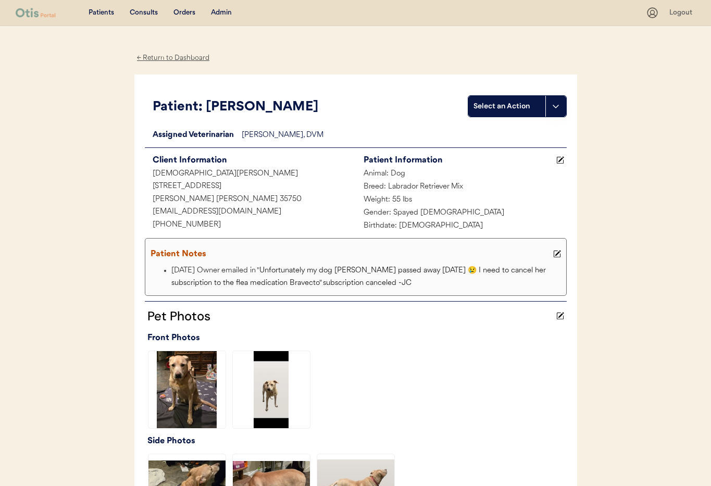
click at [168, 58] on div "← Return to Dashboard" at bounding box center [173, 58] width 78 height 12
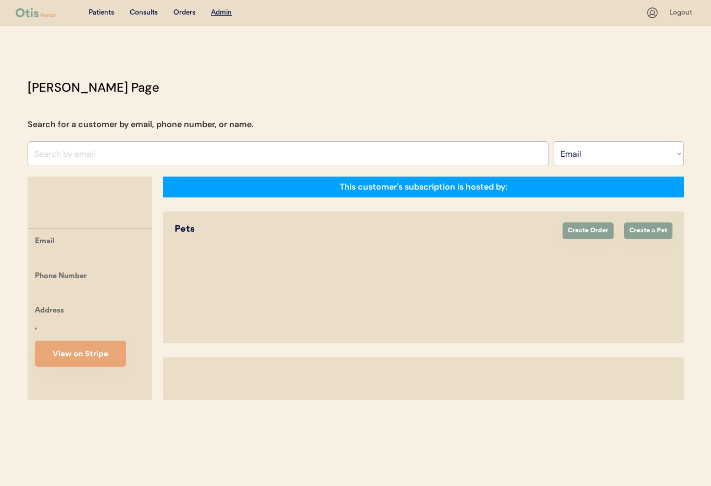
select select ""Email""
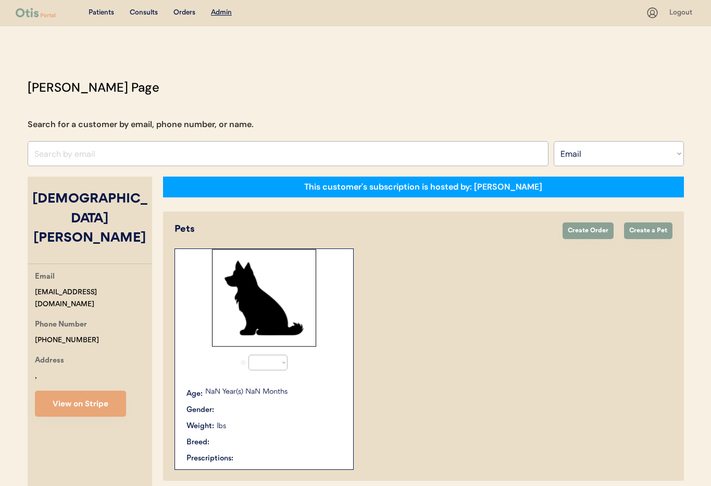
select select "false"
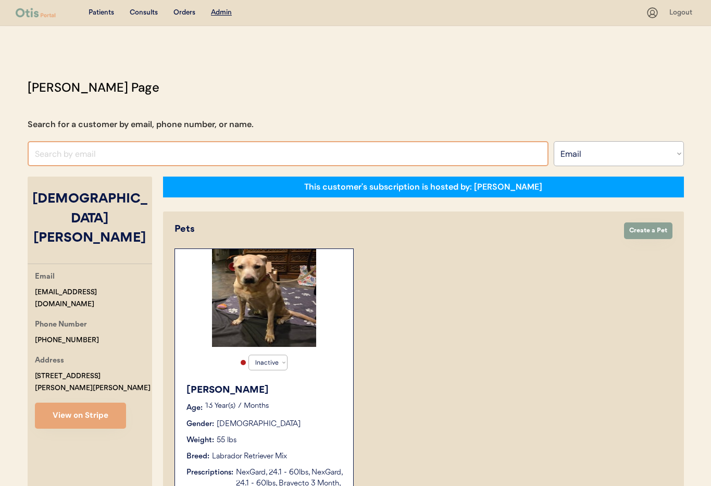
click at [61, 153] on input "input" at bounding box center [288, 153] width 521 height 25
paste input "+1 757 344 5391"
click at [44, 153] on input "input" at bounding box center [288, 153] width 521 height 25
click at [58, 154] on input "input" at bounding box center [288, 153] width 521 height 25
click at [72, 155] on input "input" at bounding box center [288, 153] width 521 height 25
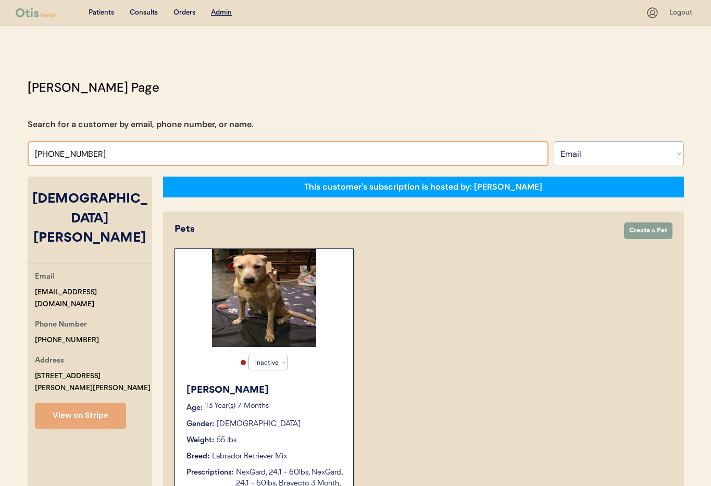
type input "+17573445391"
click at [569, 157] on select "Search By Name Email Phone Number" at bounding box center [618, 153] width 130 height 25
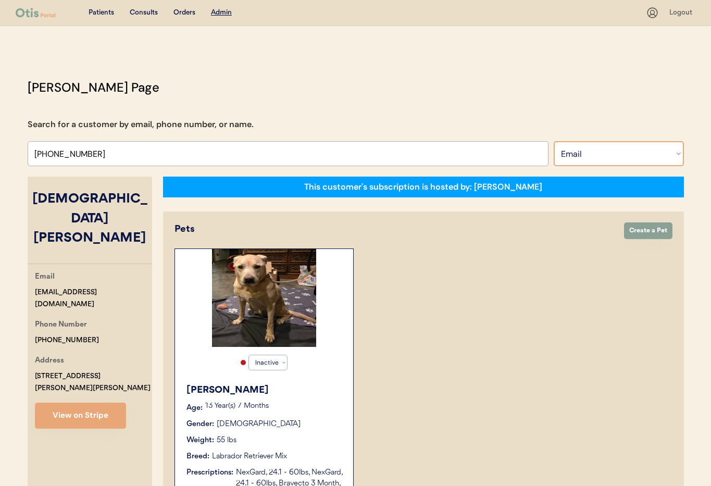
select select ""Phone Number""
click at [553, 141] on select "Search By Name Email Phone Number" at bounding box center [618, 153] width 130 height 25
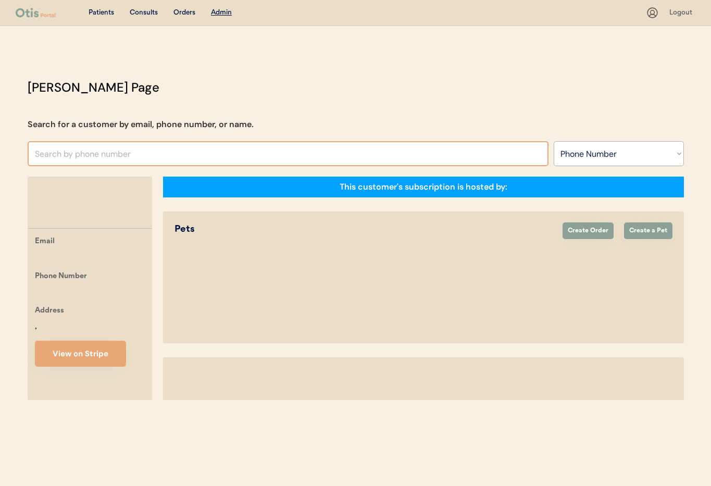
select select ""Phone Number""
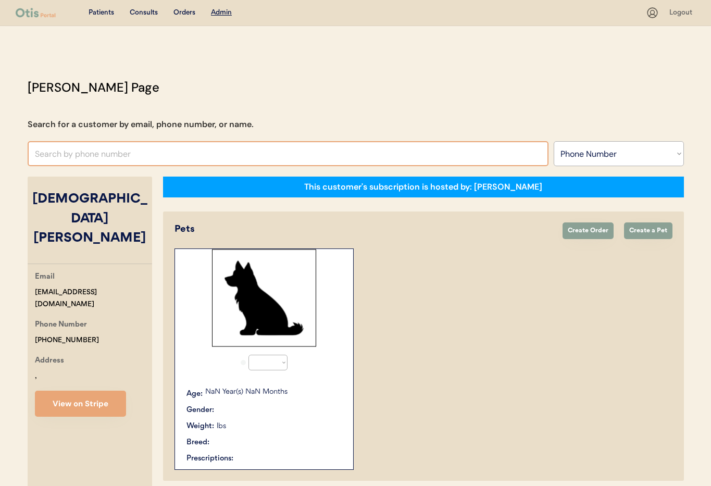
click at [56, 157] on input "text" at bounding box center [288, 153] width 521 height 25
select select "false"
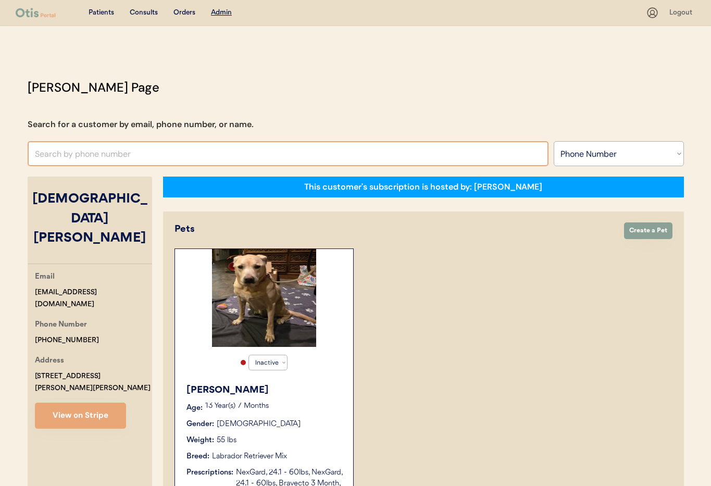
paste input "+1 757 344 5391"
click at [45, 154] on input "+1 757 344 5391" at bounding box center [288, 153] width 521 height 25
click at [58, 157] on input "+1757 344 5391" at bounding box center [288, 153] width 521 height 25
click at [57, 153] on input "+1757344 5391" at bounding box center [288, 153] width 521 height 25
click at [73, 153] on input "+1757344 5391" at bounding box center [288, 153] width 521 height 25
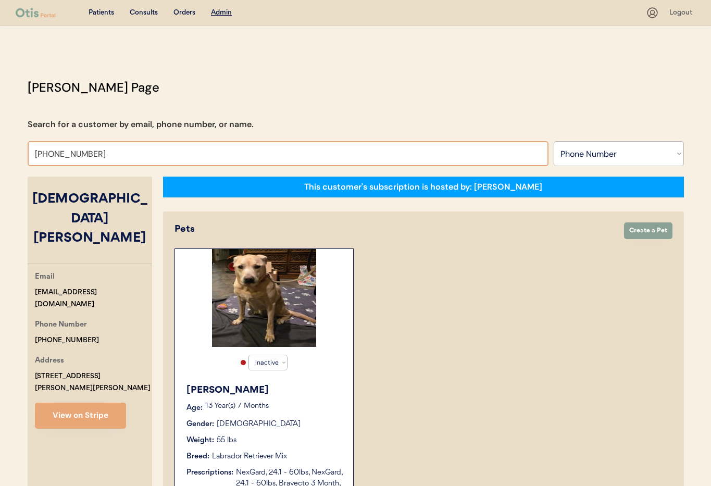
click at [92, 159] on input "+17573445391" at bounding box center [288, 153] width 521 height 25
type input "+17573"
type input "+17573736817"
type input "+175"
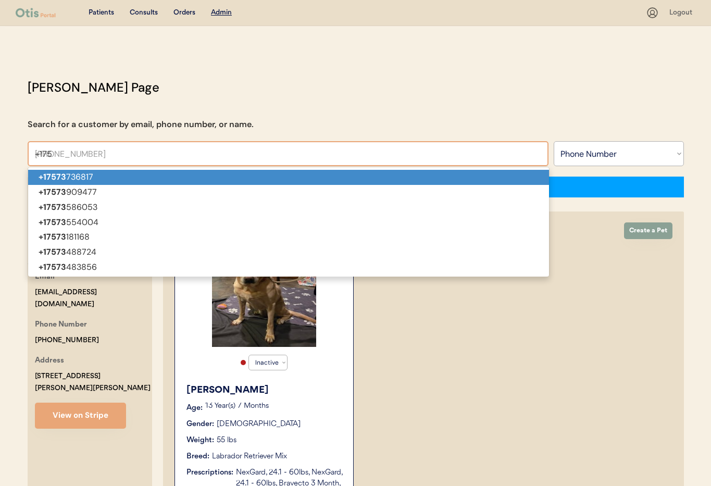
type input "+17576755735"
type input "+17"
type input "+17162600289"
click at [187, 170] on p "+17 162600289" at bounding box center [288, 177] width 521 height 15
type input "+17162600289"
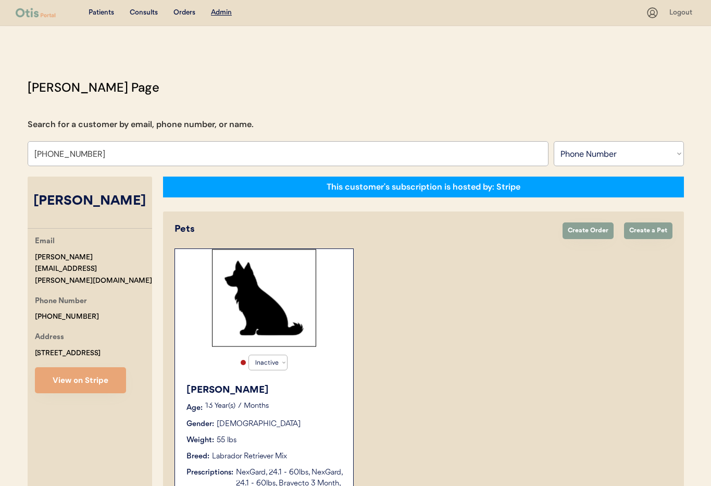
select select "true"
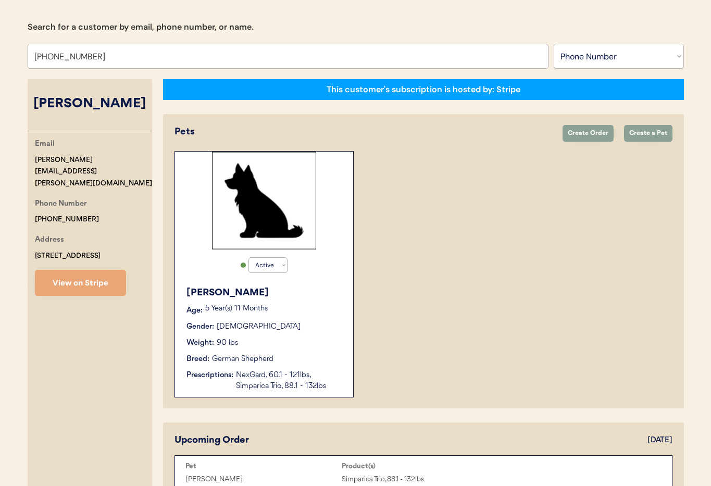
scroll to position [119, 0]
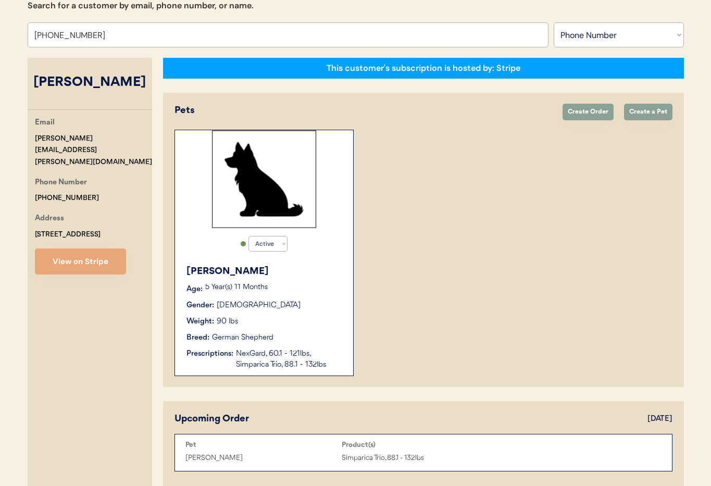
drag, startPoint x: 100, startPoint y: 35, endPoint x: 41, endPoint y: 34, distance: 58.8
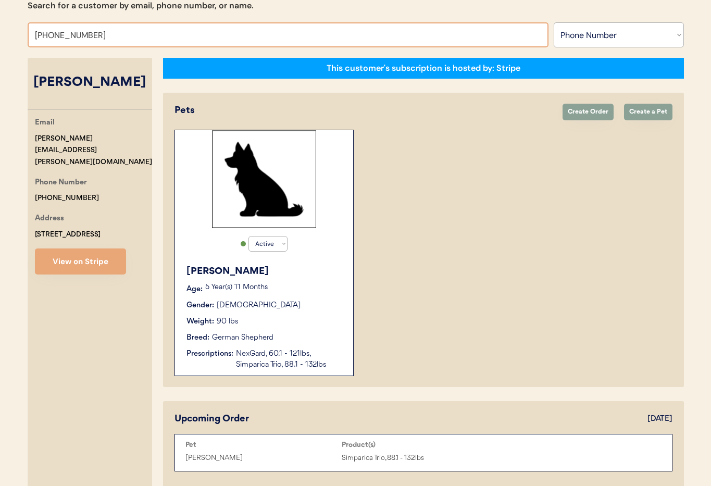
drag, startPoint x: 45, startPoint y: 36, endPoint x: 62, endPoint y: 65, distance: 33.2
click at [45, 36] on input "+1 757 344 5391" at bounding box center [288, 34] width 521 height 25
click at [90, 38] on input "+17573445391" at bounding box center [288, 34] width 521 height 25
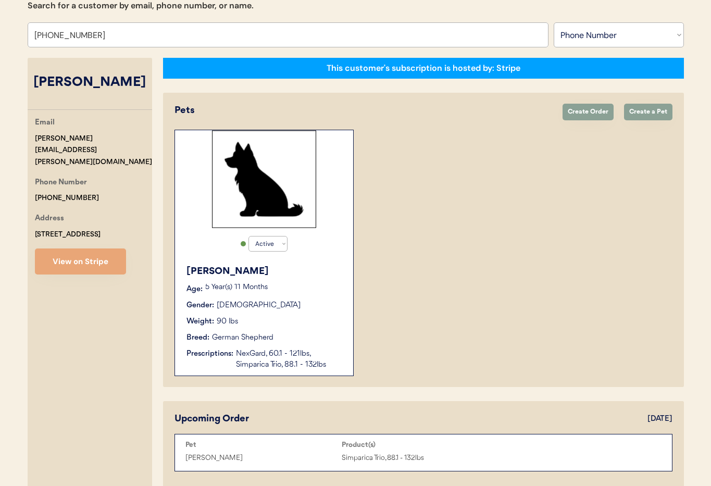
type input "+17573445391"
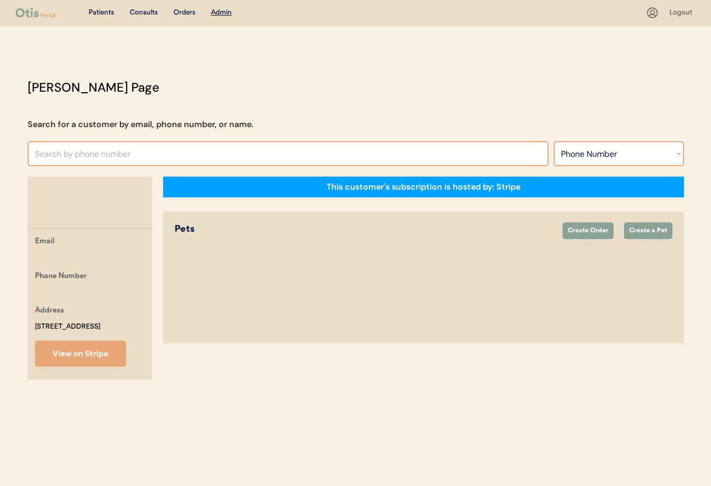
click at [627, 156] on select "Search By Name Email Phone Number" at bounding box center [618, 153] width 130 height 25
click at [553, 141] on select "Search By Name Email Phone Number" at bounding box center [618, 153] width 130 height 25
click at [589, 154] on select "Search By Name Email Phone Number" at bounding box center [618, 153] width 130 height 25
select select ""Name""
click at [553, 141] on select "Search By Name Email Phone Number" at bounding box center [618, 153] width 130 height 25
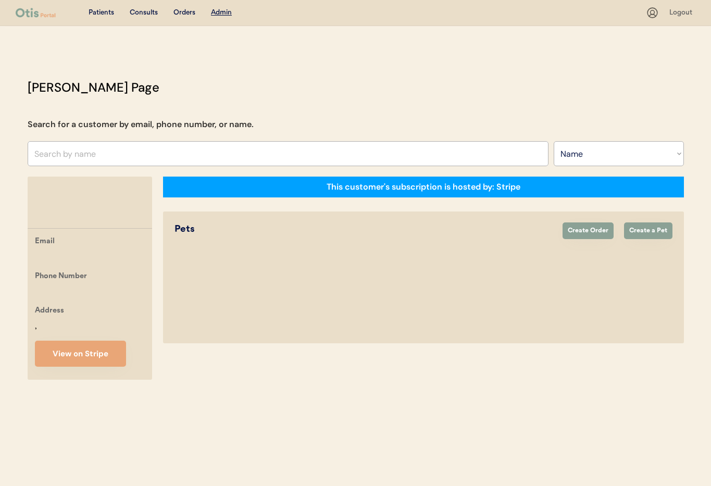
select select ""Name""
click at [115, 148] on input "text" at bounding box center [288, 153] width 521 height 25
type input "Dana"
type input "Dana DeLio"
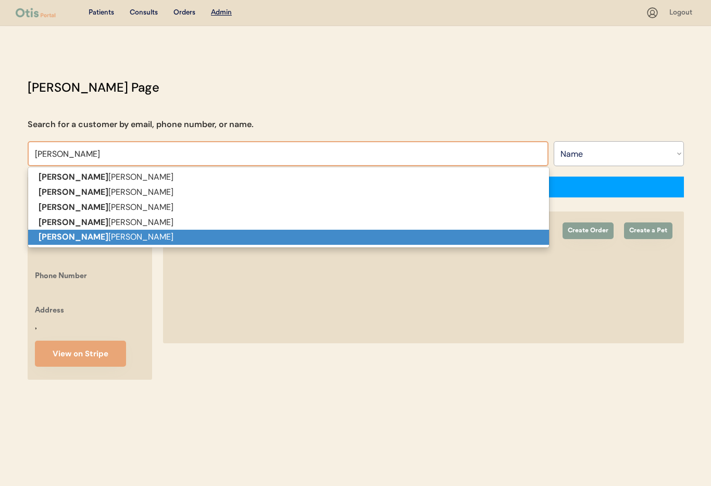
click at [106, 236] on p "Dana Miller" at bounding box center [288, 237] width 521 height 15
type input "Dana Miller"
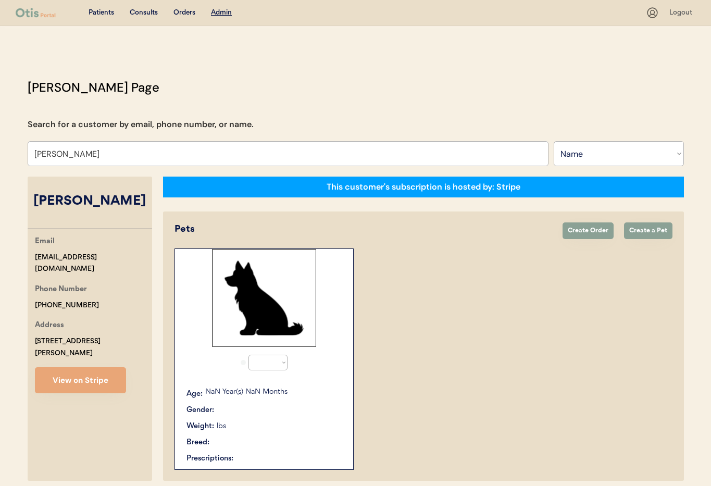
select select "true"
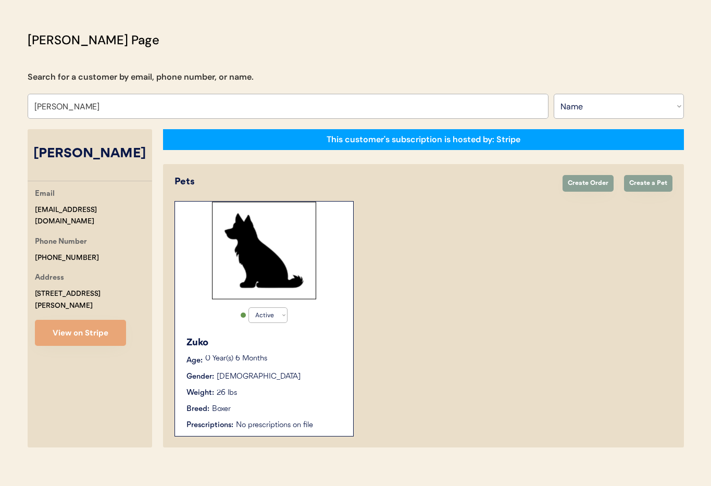
scroll to position [57, 0]
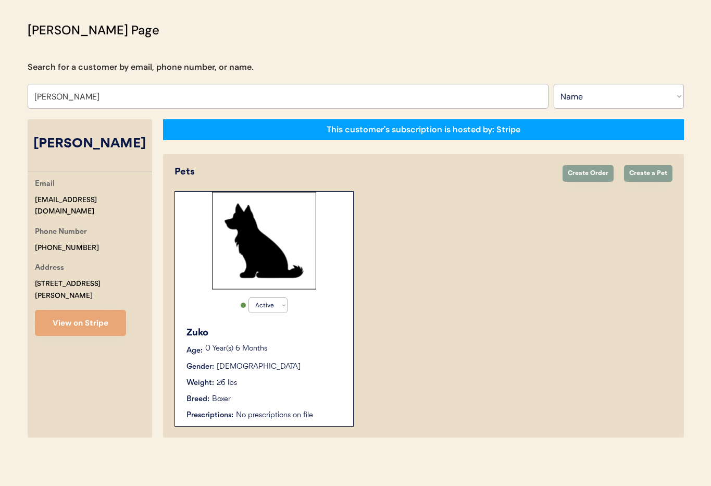
type input "Dana Miller"
click at [467, 279] on div "Active Active Inactive Zuko Age: 0 Year(s) 6 Months Gender: Male Weight: 26 lbs…" at bounding box center [423, 308] width 498 height 235
click at [294, 346] on p "0 Year(s) 6 Months" at bounding box center [273, 348] width 137 height 7
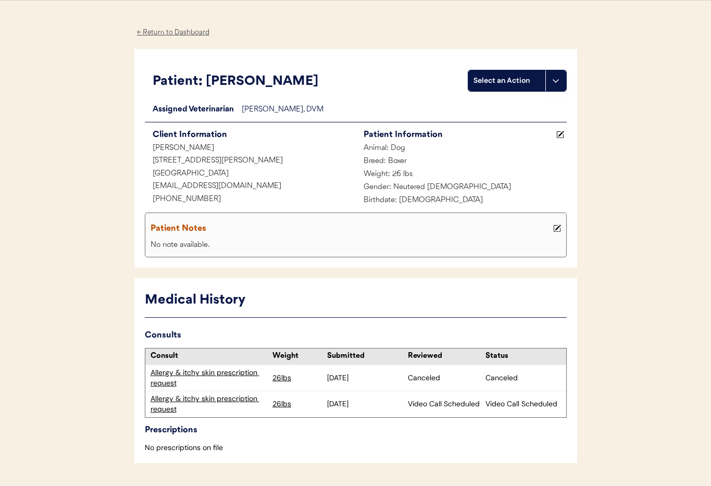
scroll to position [55, 0]
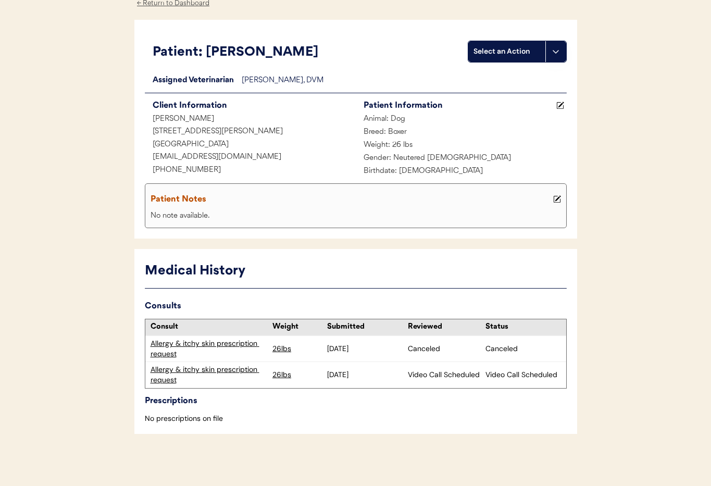
click at [241, 370] on div "Allergy & itchy skin prescription request" at bounding box center [208, 374] width 117 height 20
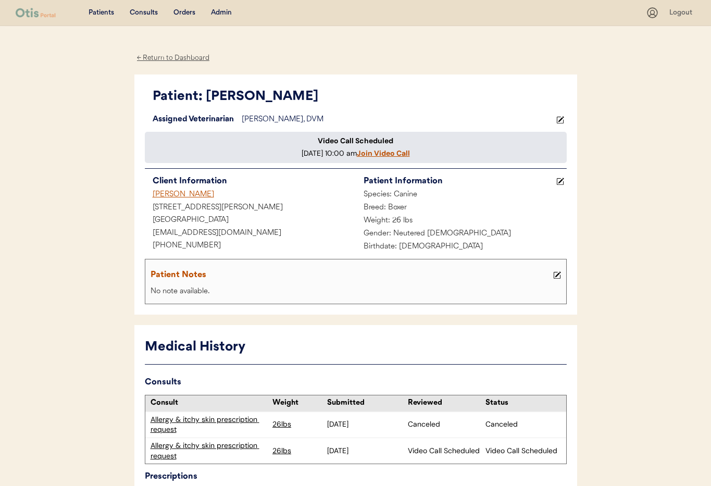
click at [170, 201] on div "[PERSON_NAME]" at bounding box center [250, 194] width 211 height 13
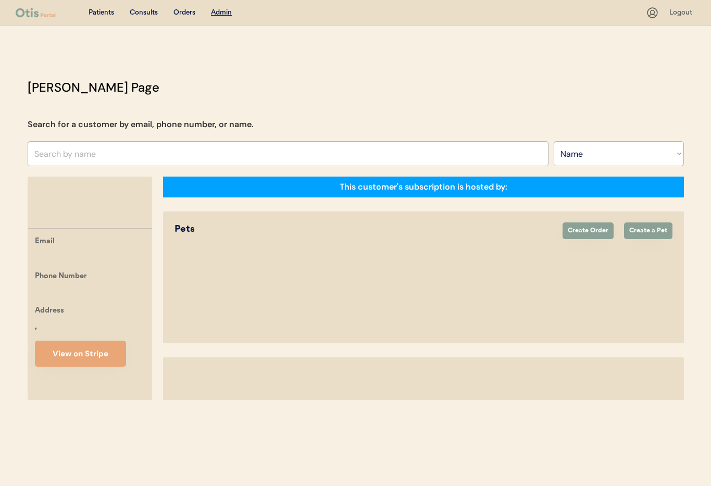
select select ""Name""
select select "true"
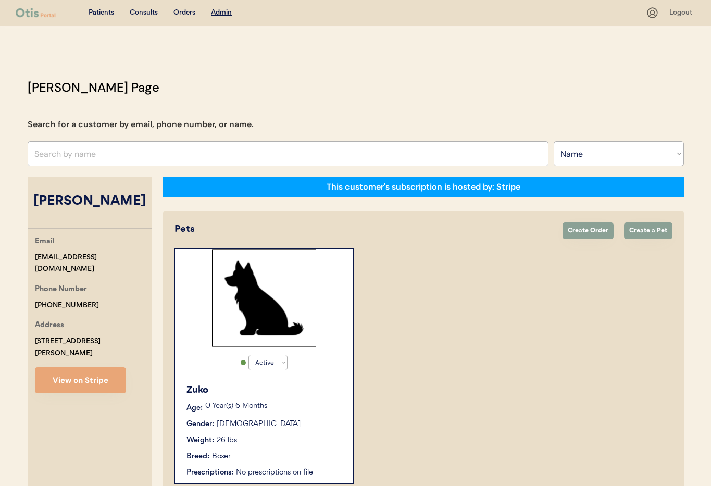
click at [77, 376] on button "View on Stripe" at bounding box center [80, 380] width 91 height 26
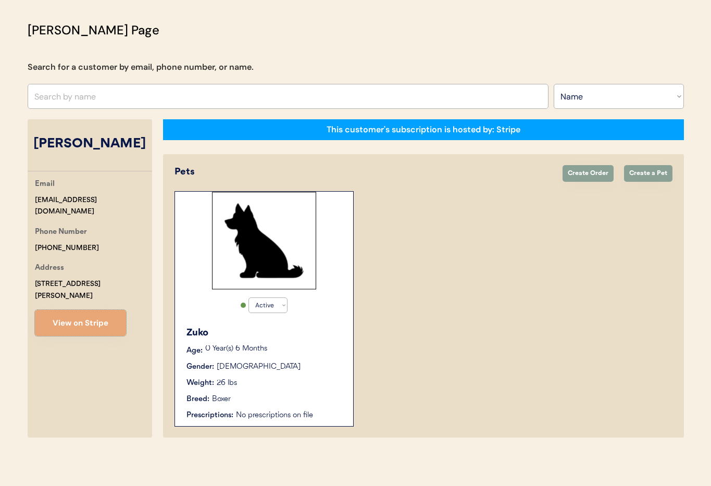
click at [298, 363] on div "Gender: [DEMOGRAPHIC_DATA]" at bounding box center [264, 366] width 156 height 11
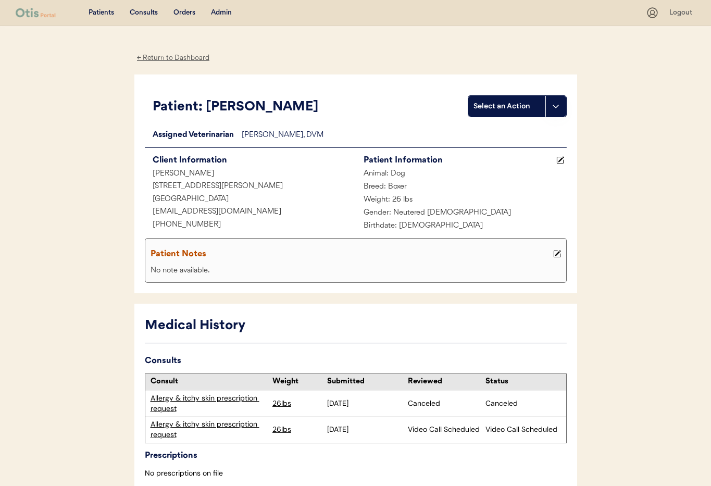
click at [194, 425] on div "Allergy & itchy skin prescription request" at bounding box center [208, 429] width 117 height 20
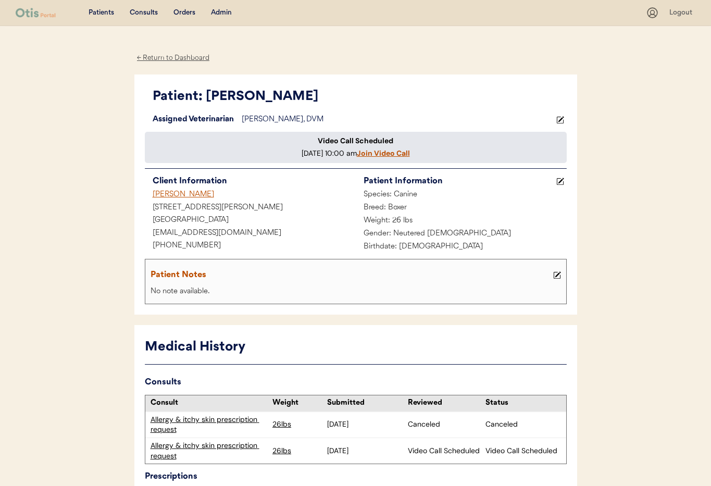
click at [221, 13] on div "Admin" at bounding box center [221, 13] width 21 height 10
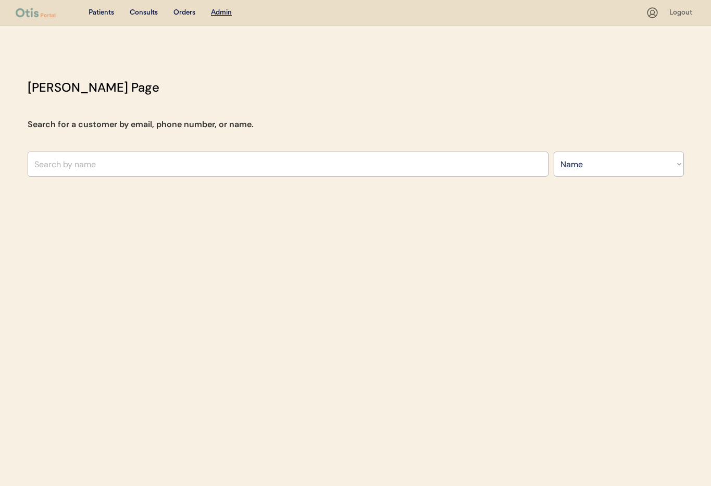
select select ""Name""
click at [119, 167] on input "text" at bounding box center [288, 163] width 521 height 25
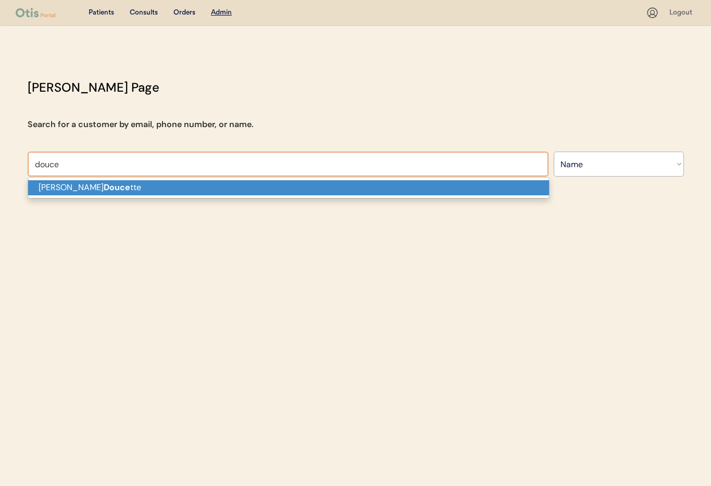
click at [115, 187] on p "Cheryl Douce tte" at bounding box center [288, 187] width 521 height 15
type input "[PERSON_NAME]"
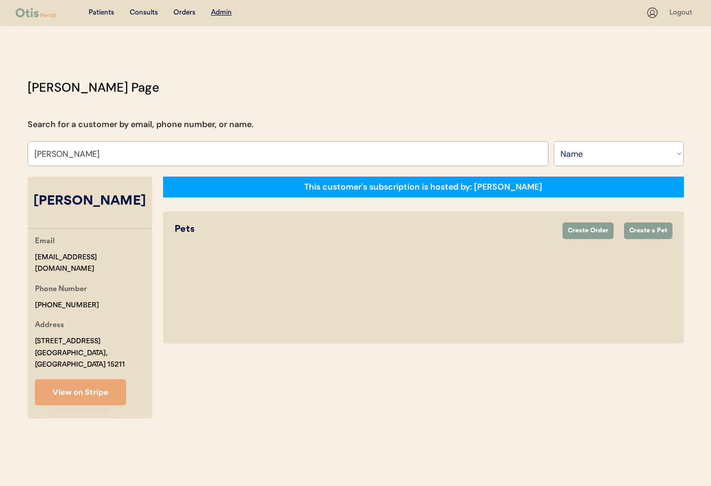
select select "true"
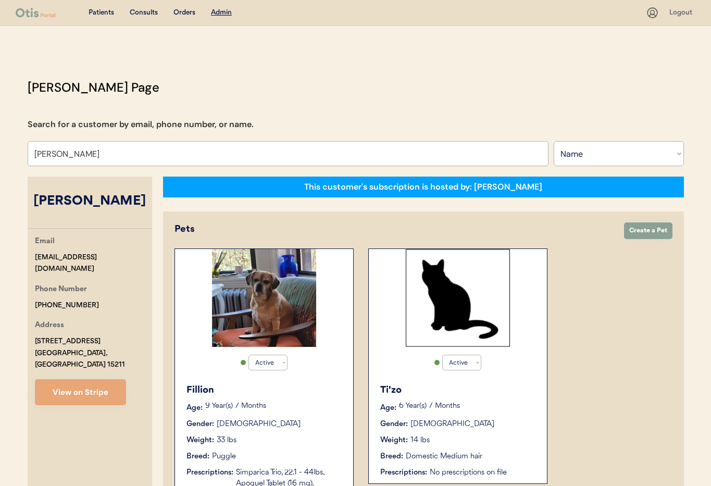
type input "[PERSON_NAME]"
drag, startPoint x: 113, startPoint y: 254, endPoint x: 31, endPoint y: 252, distance: 82.3
click at [30, 252] on div "Email [EMAIL_ADDRESS][DOMAIN_NAME] Phone Number [PHONE_NUMBER] Address [STREET_…" at bounding box center [90, 320] width 124 height 170
copy div "[EMAIL_ADDRESS][DOMAIN_NAME]"
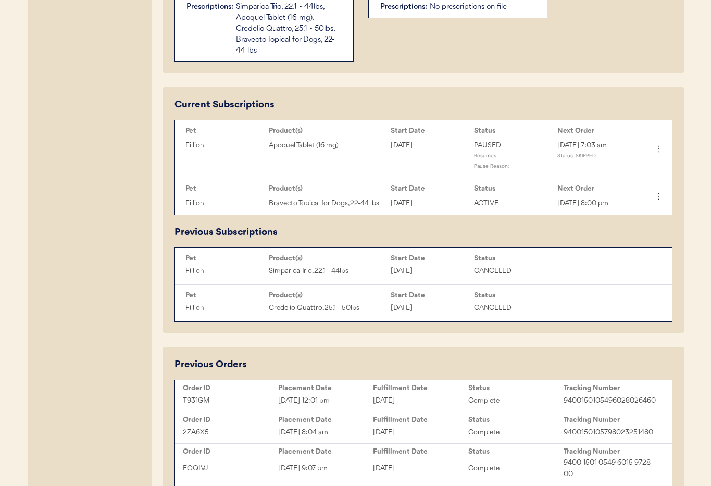
scroll to position [418, 0]
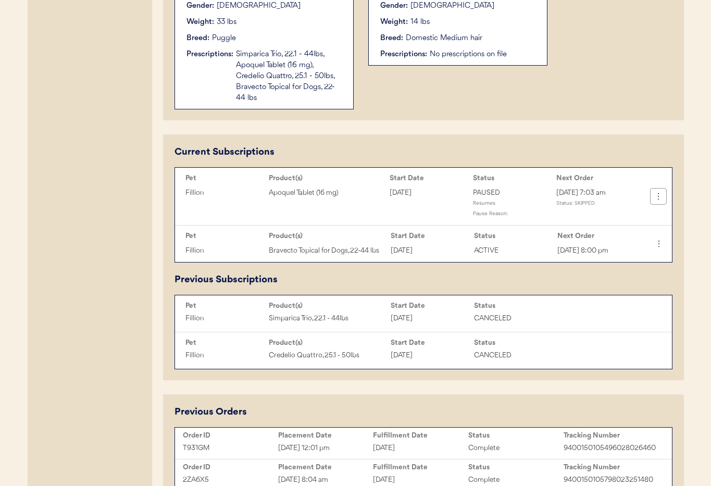
click at [657, 197] on icon at bounding box center [658, 196] width 10 height 10
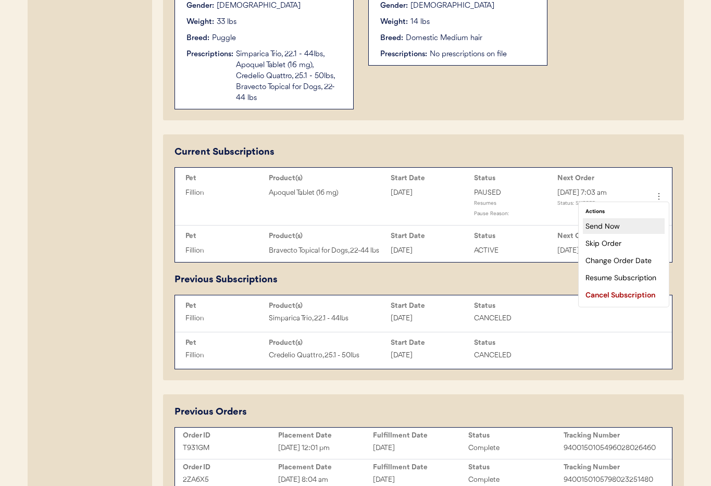
click at [627, 225] on div "Send Now" at bounding box center [624, 226] width 82 height 16
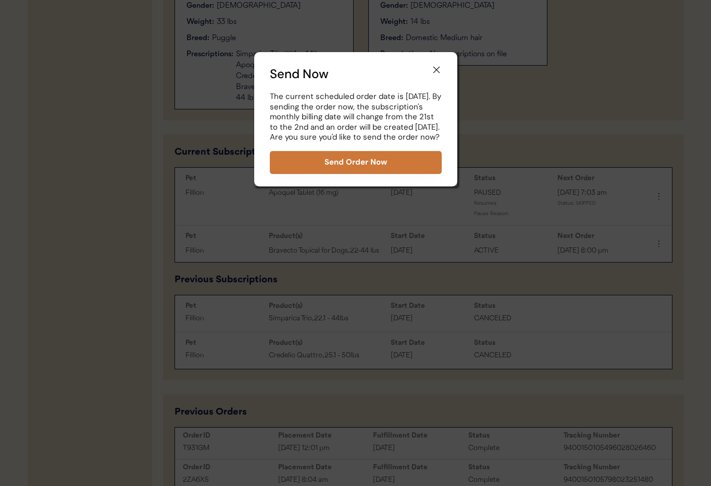
click at [343, 174] on button "Send Order Now" at bounding box center [356, 162] width 172 height 23
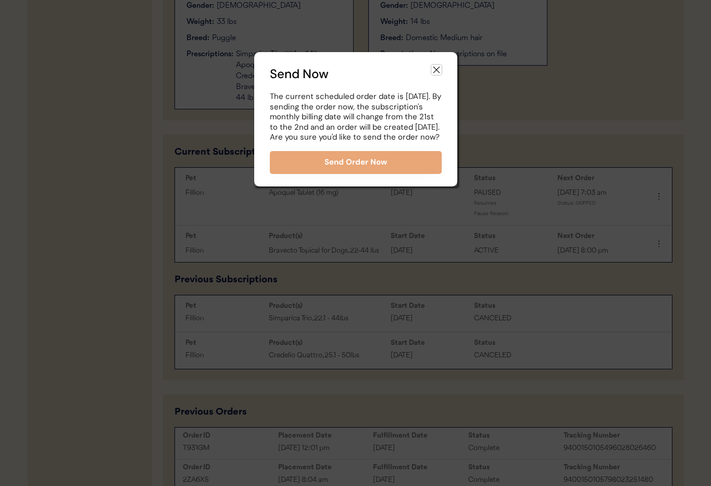
click at [435, 68] on icon at bounding box center [436, 70] width 10 height 10
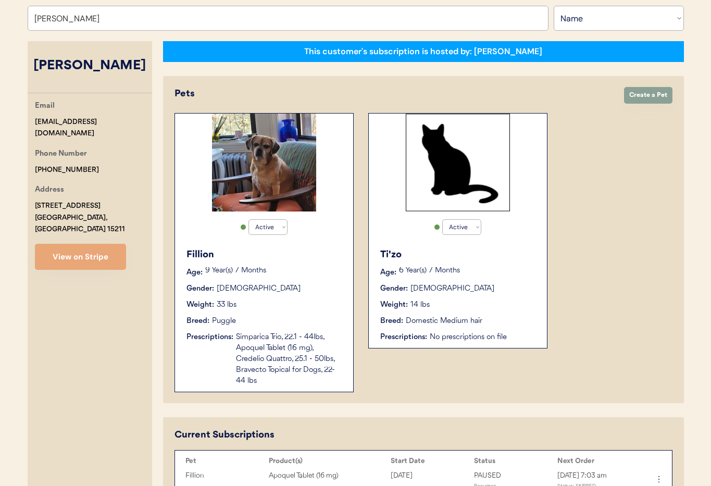
scroll to position [0, 0]
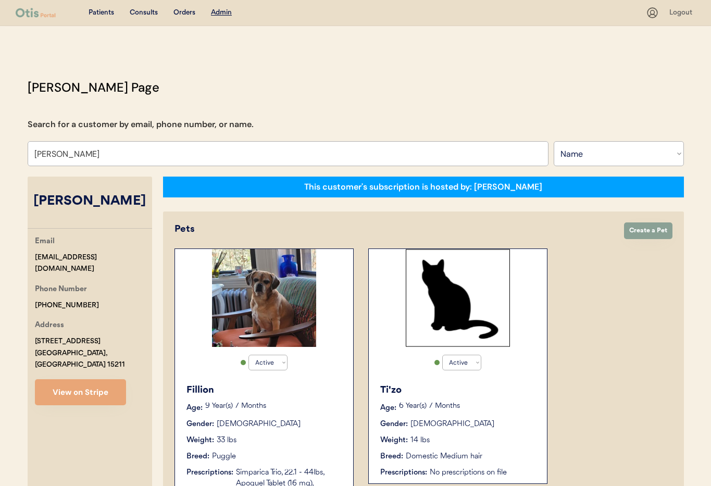
click at [275, 421] on div "Gender: Male" at bounding box center [264, 424] width 156 height 11
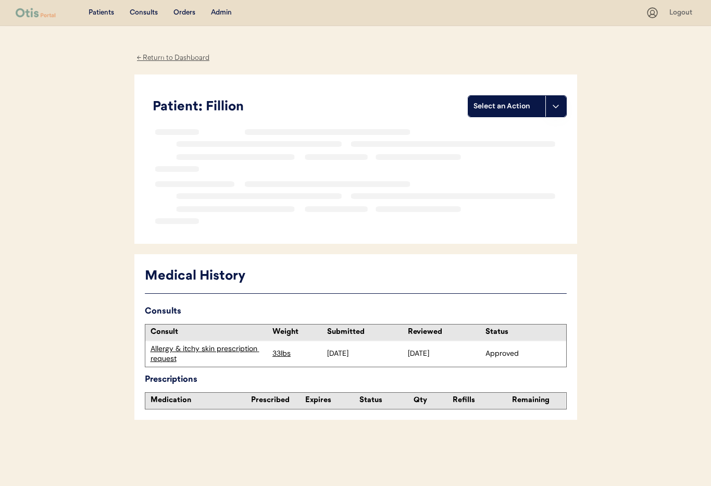
click at [182, 59] on div "← Return to Dashboard" at bounding box center [173, 58] width 78 height 12
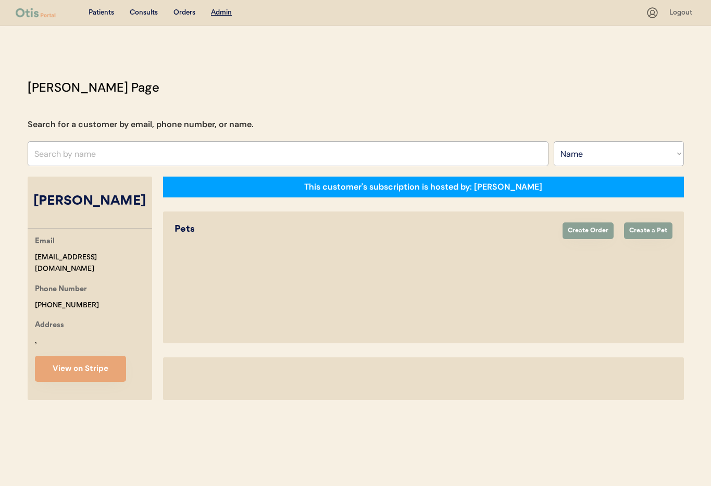
select select ""Name""
select select "true"
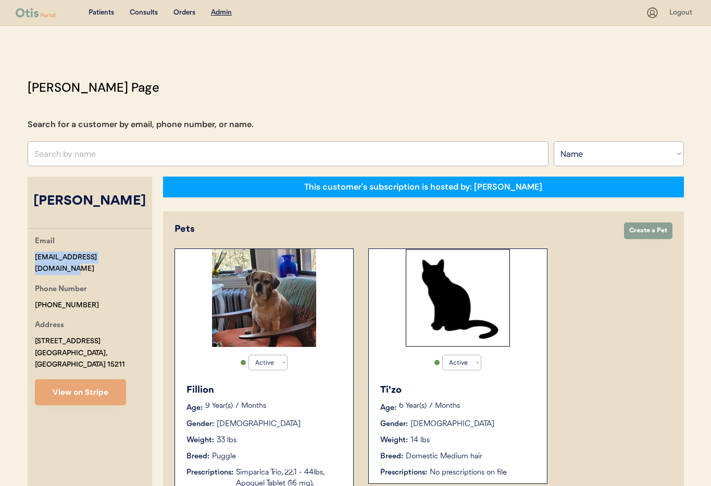
drag, startPoint x: 129, startPoint y: 255, endPoint x: 28, endPoint y: 258, distance: 101.0
click at [28, 258] on div "Email [EMAIL_ADDRESS][DOMAIN_NAME] Phone Number [PHONE_NUMBER] Address [STREET_…" at bounding box center [90, 320] width 124 height 170
copy div "[EMAIL_ADDRESS][DOMAIN_NAME]"
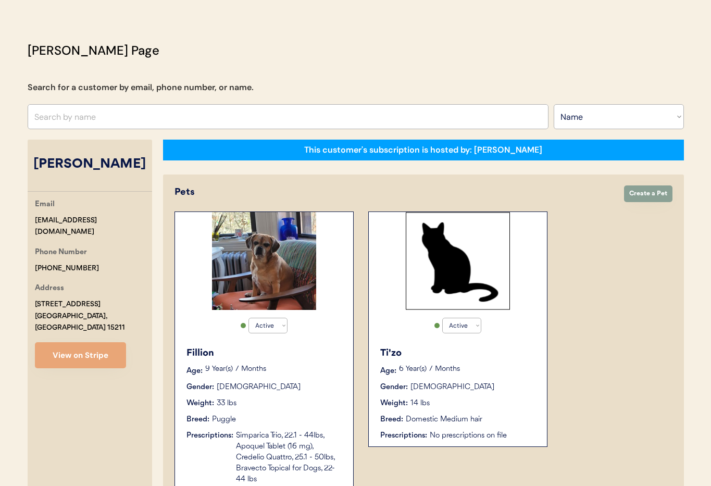
click at [302, 378] on div "Fillion Age: [DEMOGRAPHIC_DATA] Year(s) 7 Months Gender: [DEMOGRAPHIC_DATA] Wei…" at bounding box center [264, 415] width 168 height 149
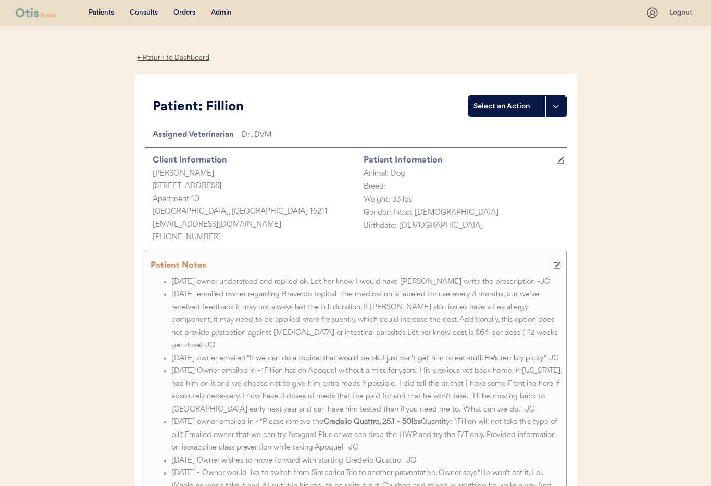
click at [162, 59] on div "← Return to Dashboard" at bounding box center [173, 58] width 78 height 12
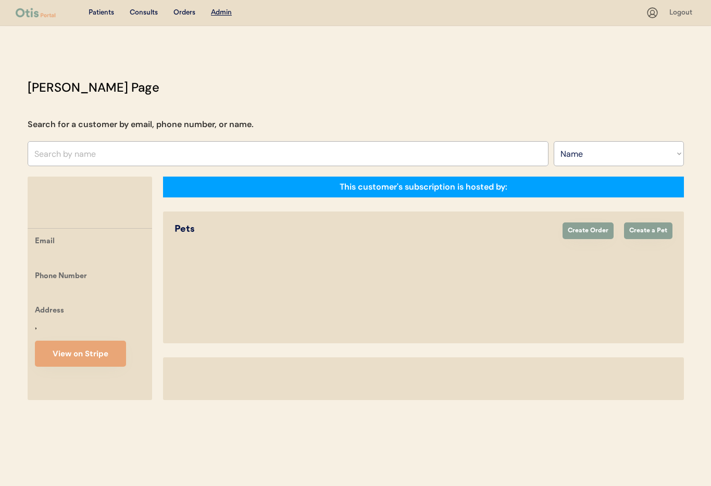
select select ""Name""
select select "true"
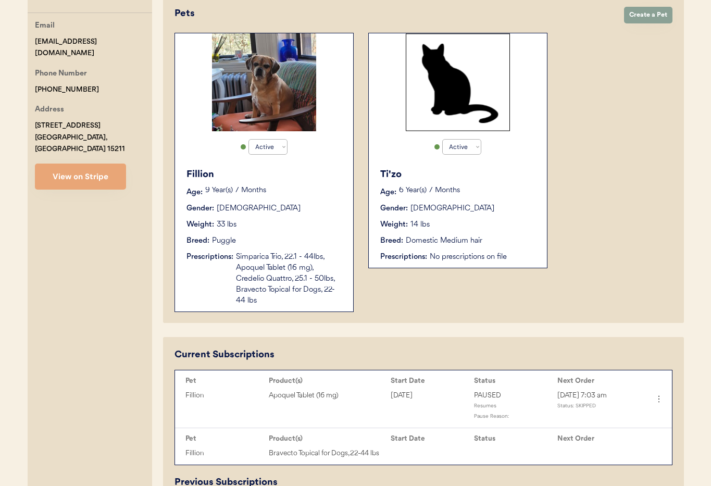
scroll to position [370, 0]
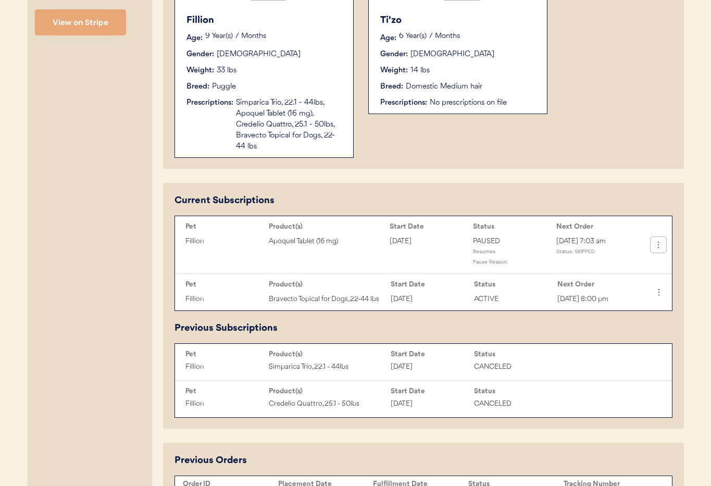
click at [661, 244] on icon at bounding box center [658, 244] width 10 height 10
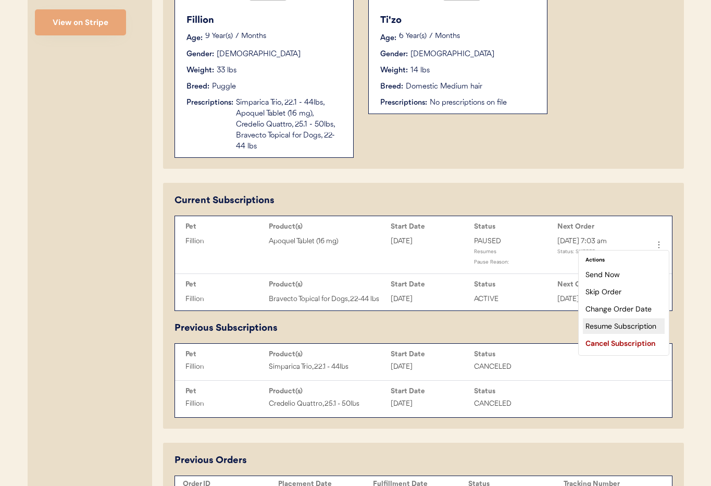
click at [628, 324] on div "Resume Subscription" at bounding box center [624, 326] width 82 height 16
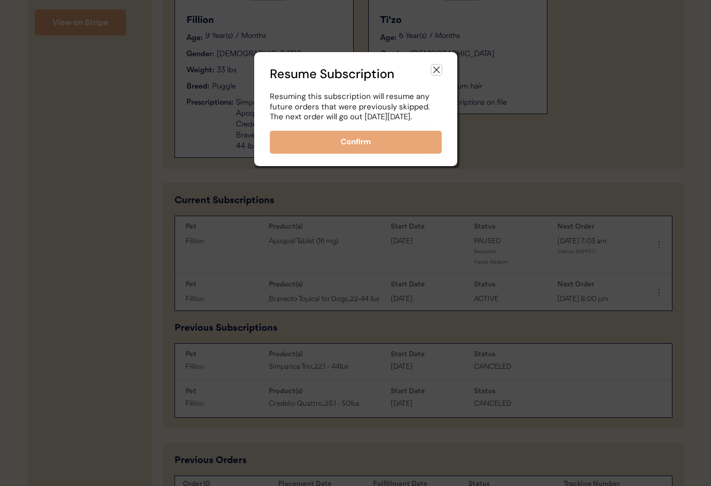
drag, startPoint x: 437, startPoint y: 68, endPoint x: 438, endPoint y: 88, distance: 20.8
click at [437, 68] on use at bounding box center [436, 70] width 10 height 10
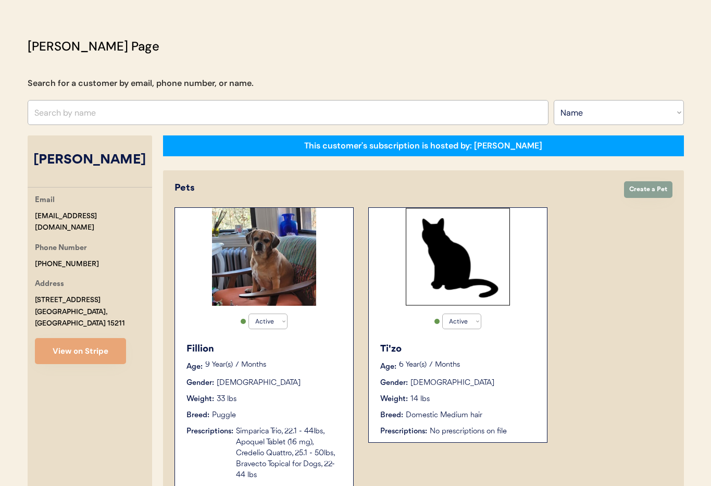
scroll to position [0, 0]
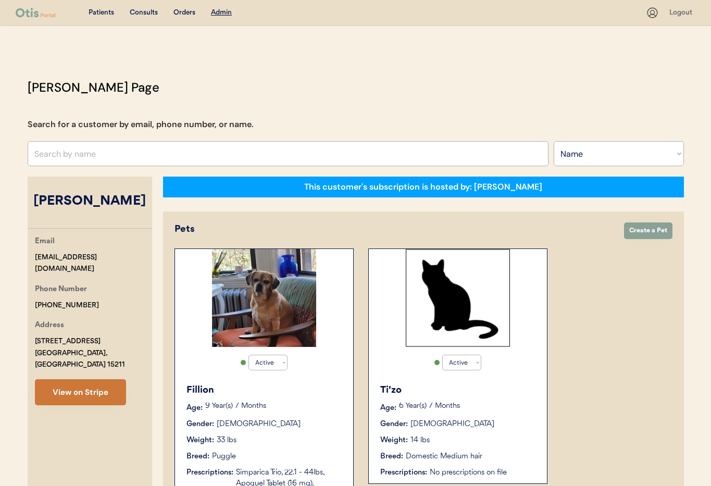
click at [77, 379] on button "View on Stripe" at bounding box center [80, 392] width 91 height 26
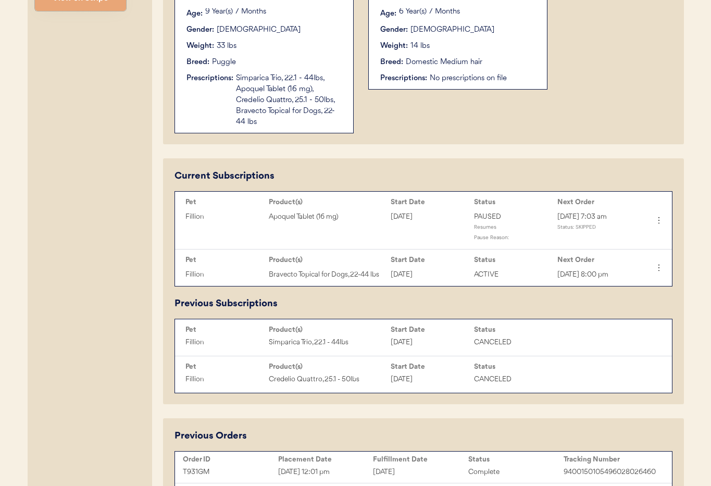
scroll to position [402, 0]
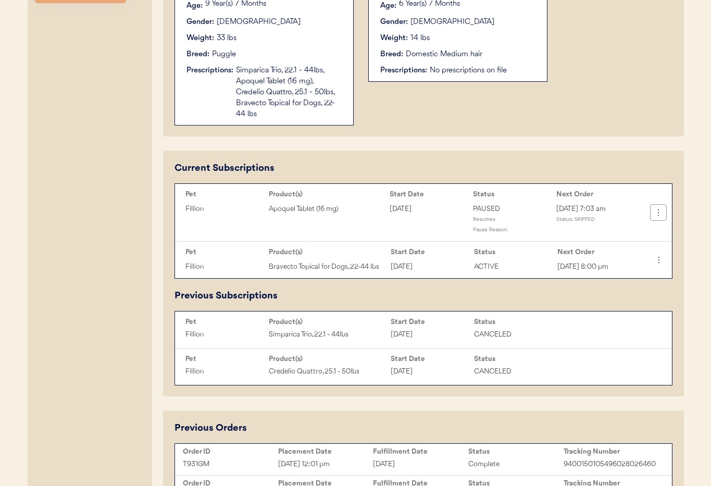
click at [657, 213] on icon at bounding box center [658, 212] width 10 height 10
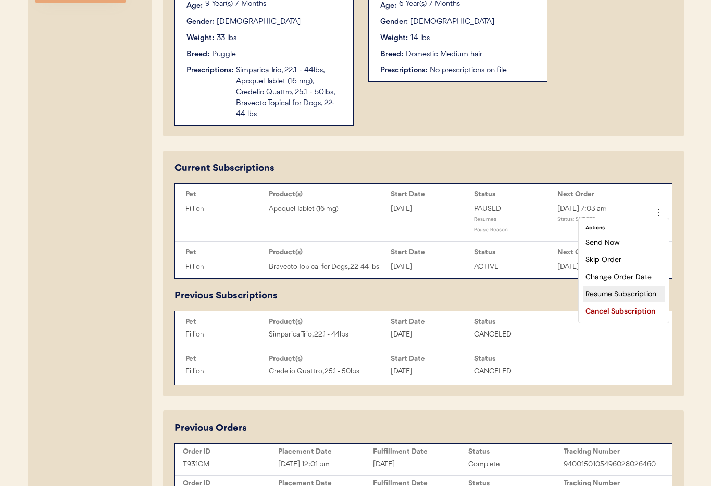
click at [602, 290] on div "Resume Subscription" at bounding box center [624, 294] width 82 height 16
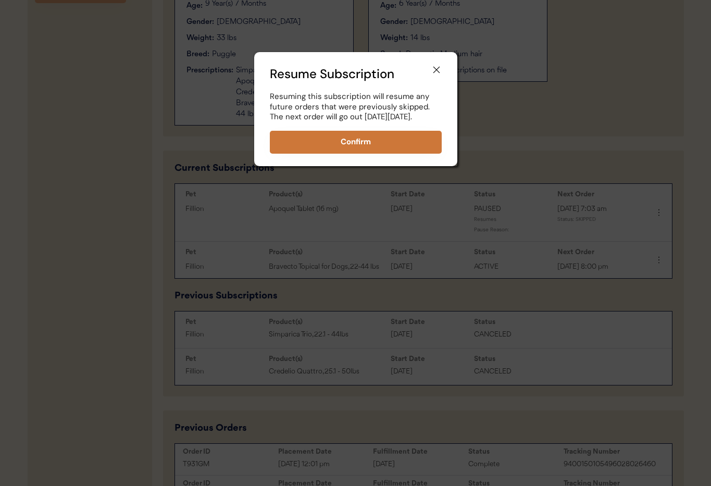
click at [359, 154] on button "Confirm" at bounding box center [356, 142] width 172 height 23
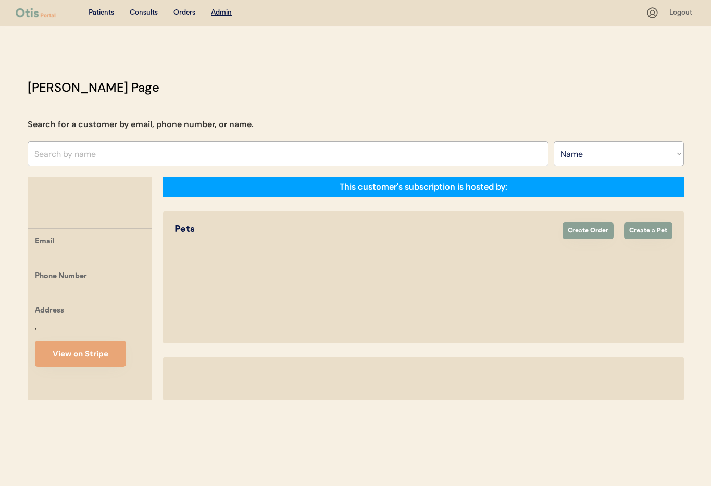
select select ""Name""
select select "true"
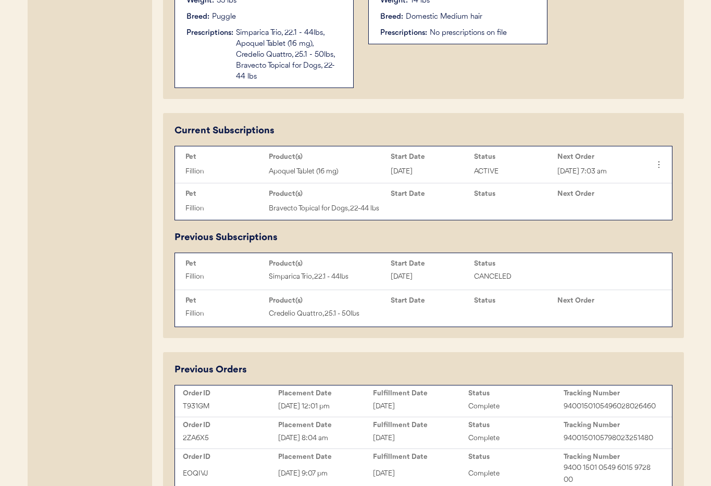
scroll to position [454, 0]
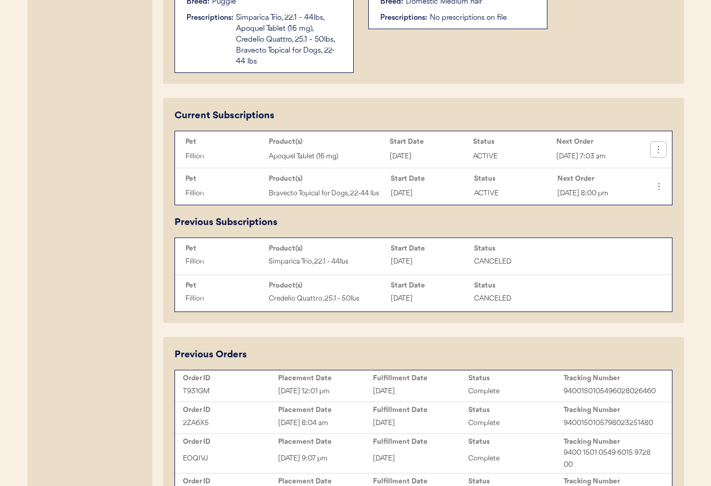
click at [659, 149] on icon at bounding box center [658, 149] width 10 height 10
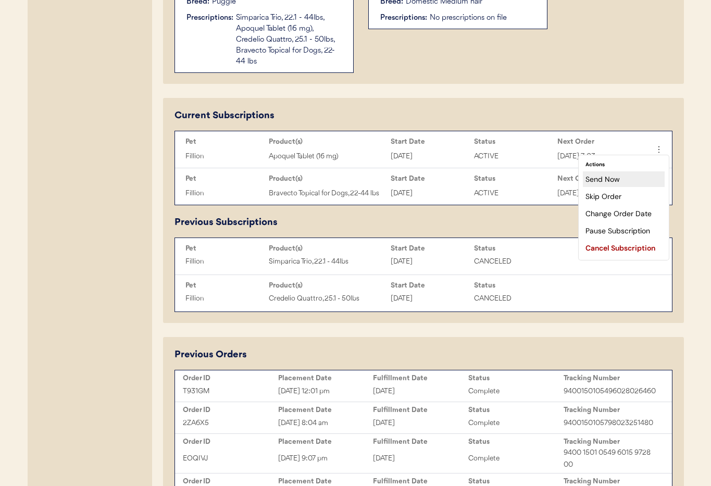
click at [631, 179] on div "Send Now" at bounding box center [624, 179] width 82 height 16
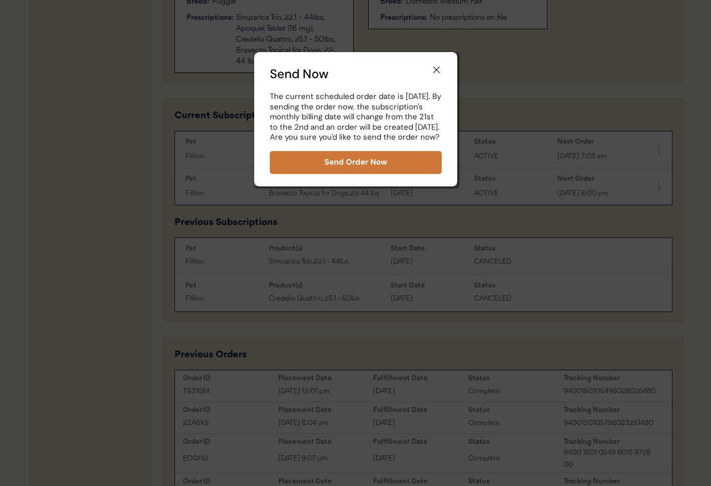
click at [384, 172] on button "Send Order Now" at bounding box center [356, 162] width 172 height 23
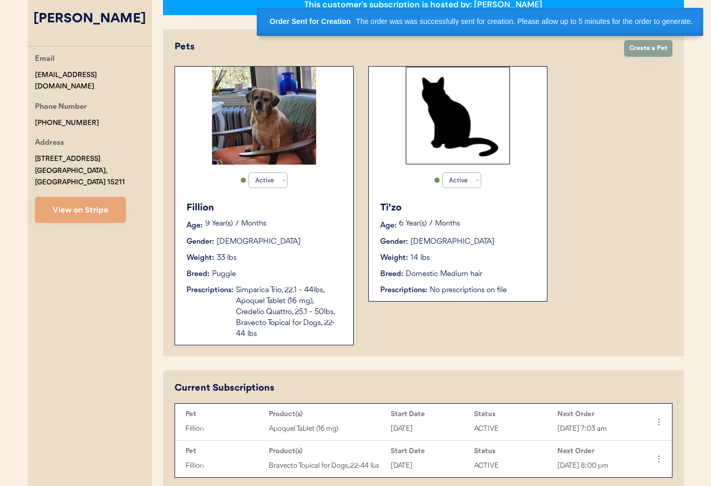
scroll to position [157, 0]
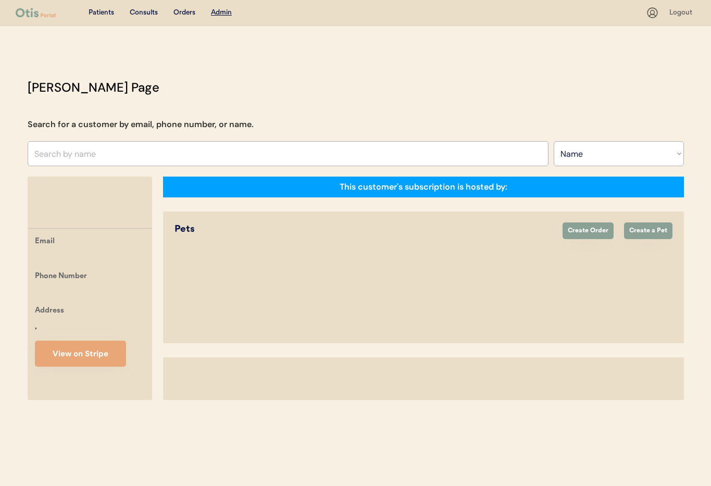
select select ""Name""
select select "true"
select select ""Name""
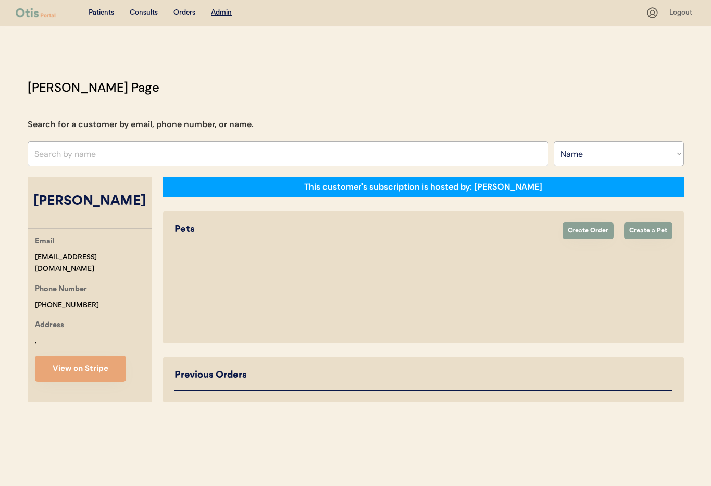
select select "true"
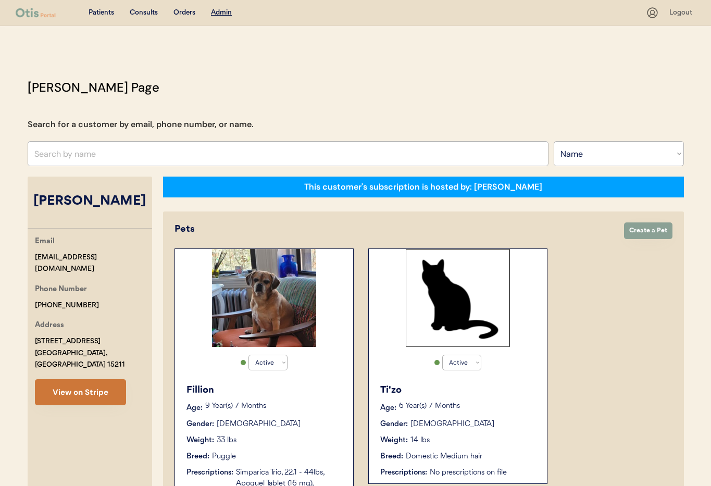
click at [64, 379] on button "View on Stripe" at bounding box center [80, 392] width 91 height 26
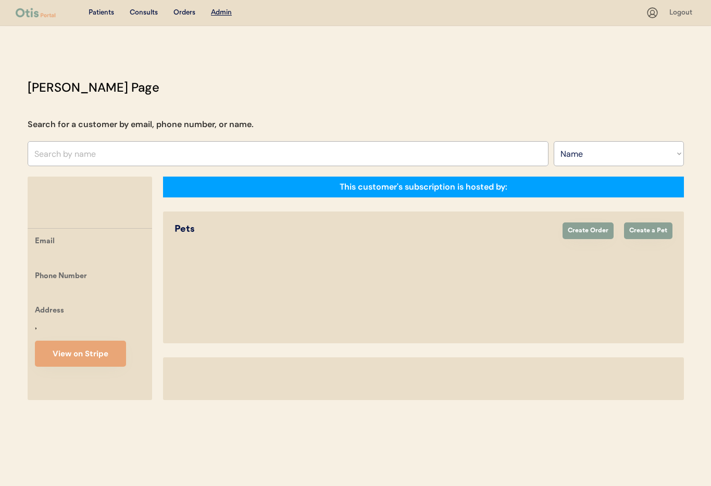
select select ""Name""
select select "true"
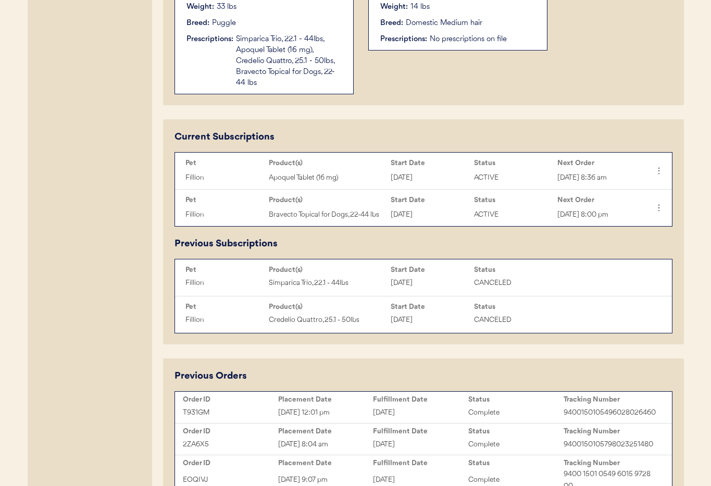
scroll to position [421, 0]
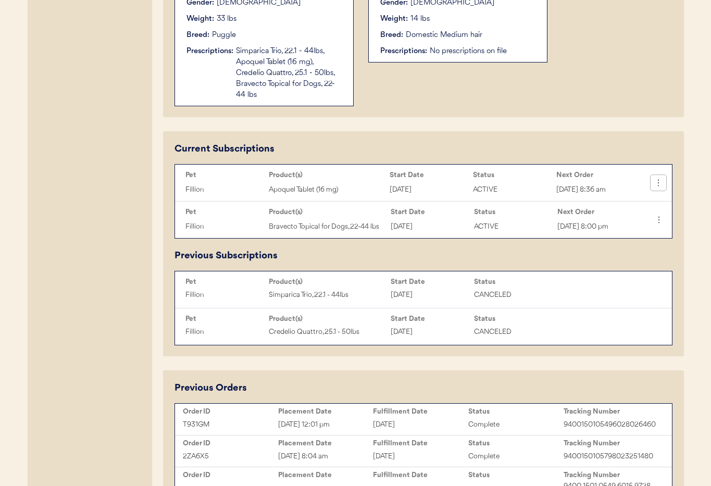
click at [660, 183] on icon at bounding box center [658, 183] width 10 height 10
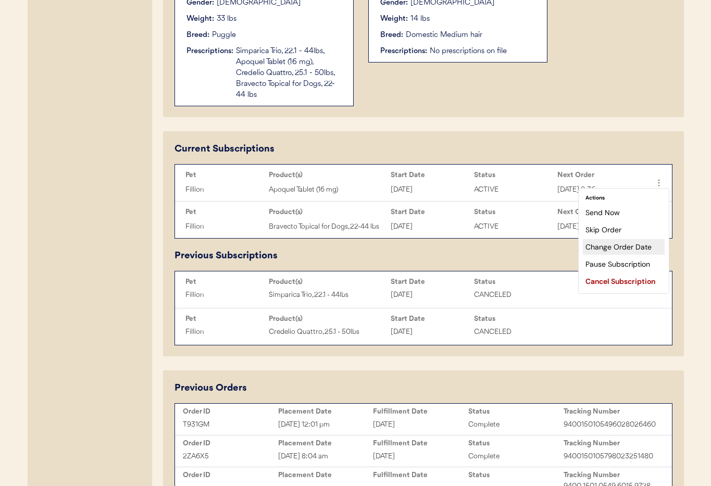
click at [634, 245] on div "Change Order Date" at bounding box center [624, 247] width 82 height 16
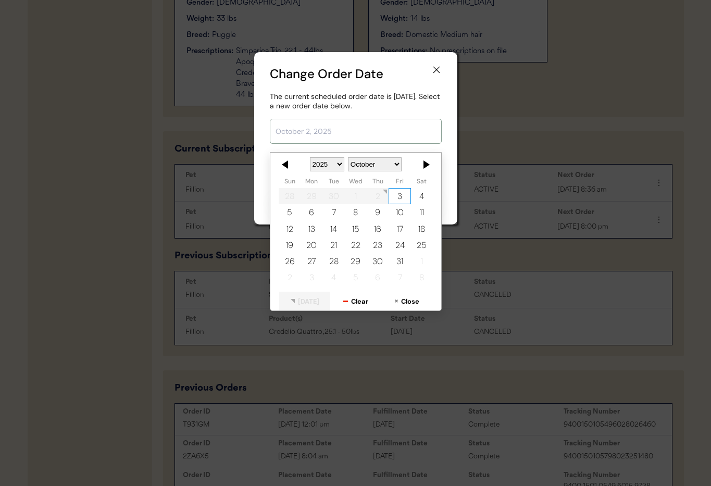
click at [389, 133] on input "text" at bounding box center [356, 131] width 172 height 25
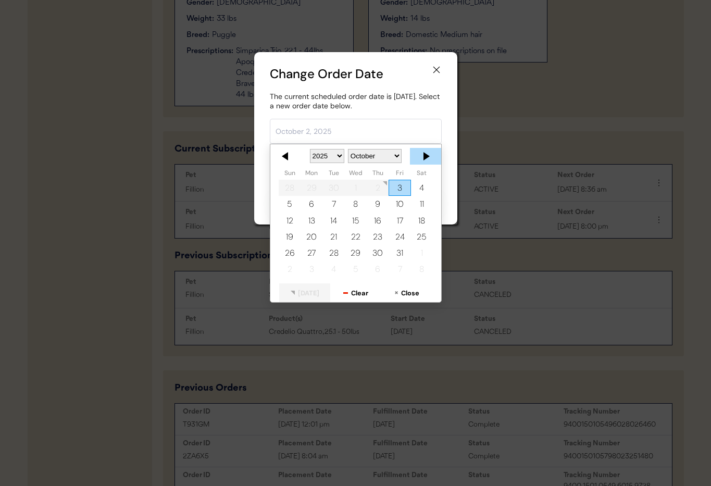
click at [427, 159] on div at bounding box center [425, 156] width 31 height 17
click at [289, 204] on div "2" at bounding box center [290, 204] width 22 height 16
type input "November 2, 2025"
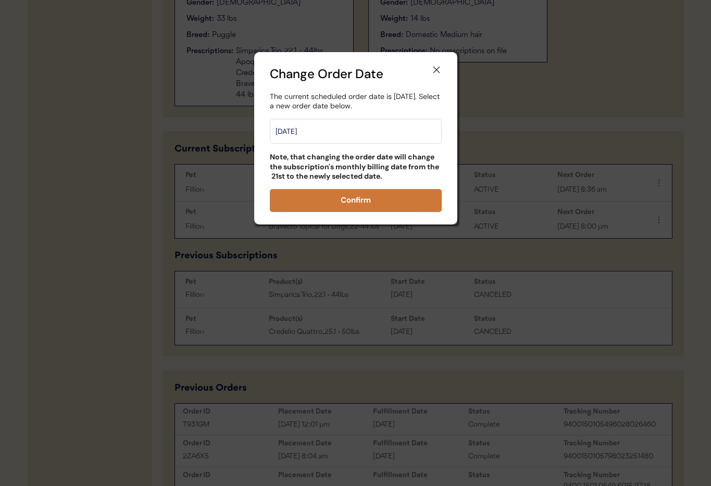
click at [330, 200] on button "Confirm" at bounding box center [356, 200] width 172 height 23
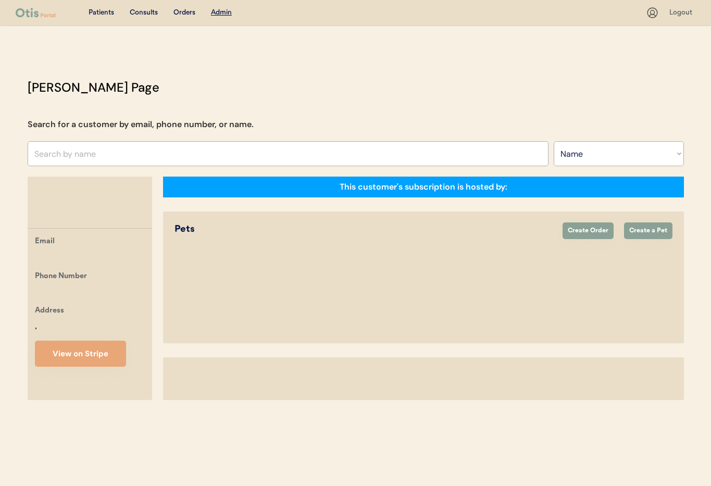
select select ""Name""
select select "true"
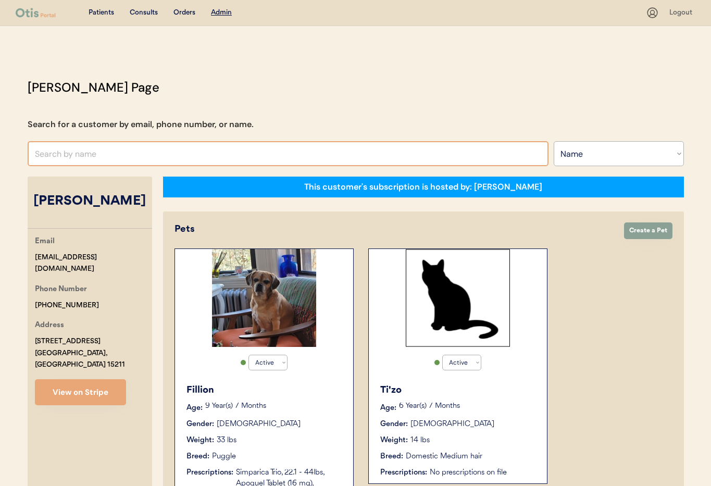
click at [106, 158] on input "text" at bounding box center [288, 153] width 521 height 25
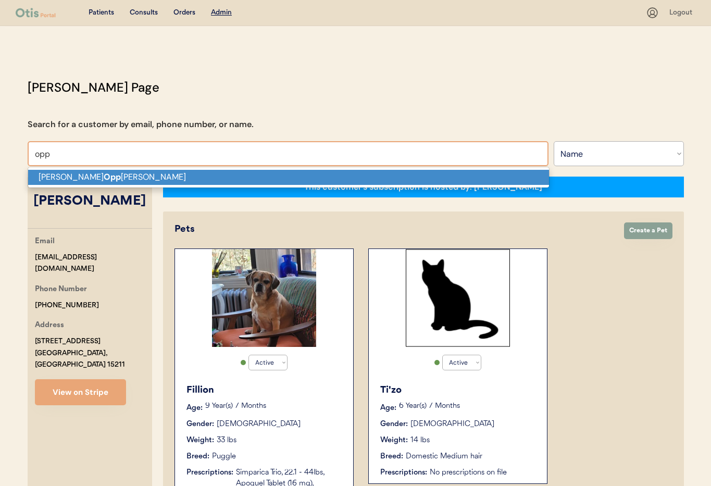
click at [114, 176] on p "Brandon Opp ong-Antwi" at bounding box center [288, 177] width 521 height 15
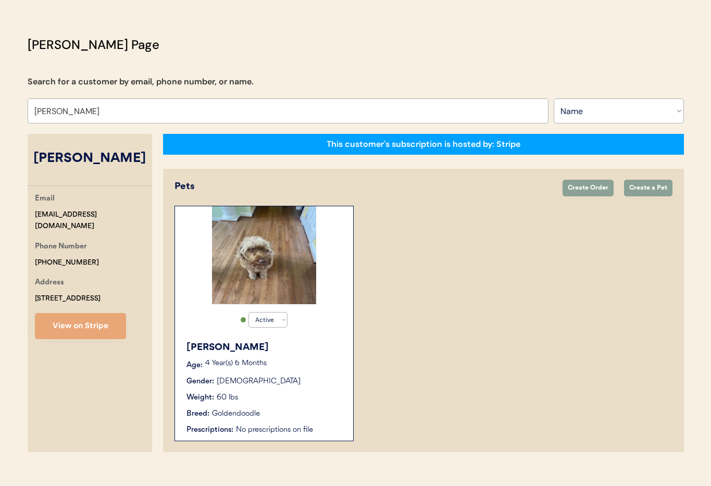
scroll to position [57, 0]
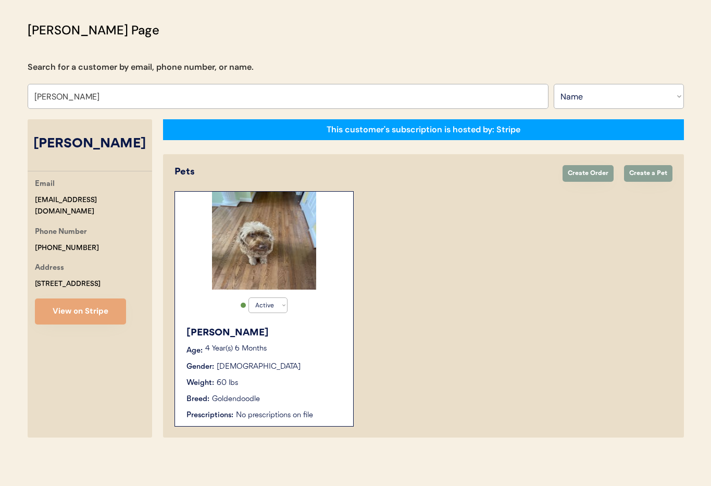
type input "[PERSON_NAME]"
click at [294, 361] on div "Gender: Female" at bounding box center [264, 366] width 156 height 11
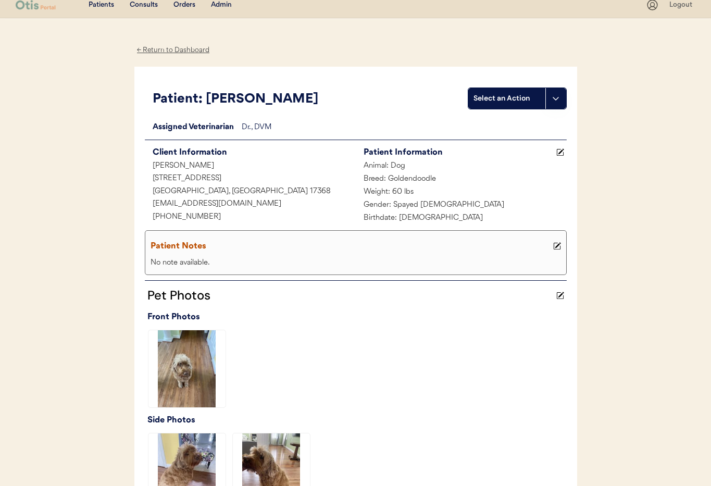
scroll to position [264, 0]
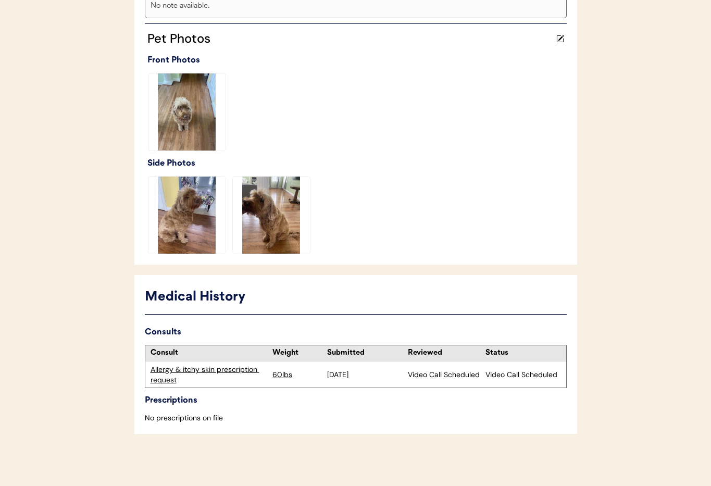
click at [219, 371] on div "Allergy & itchy skin prescription request" at bounding box center [208, 374] width 117 height 20
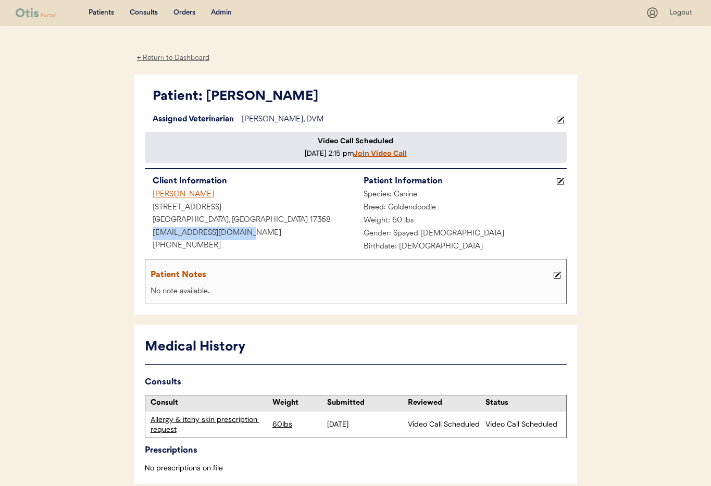
drag, startPoint x: 257, startPoint y: 239, endPoint x: 151, endPoint y: 240, distance: 105.7
copy div "[EMAIL_ADDRESS][DOMAIN_NAME]"
click at [267, 214] on div "[STREET_ADDRESS]" at bounding box center [250, 207] width 211 height 13
click at [219, 14] on div "Admin" at bounding box center [221, 13] width 21 height 10
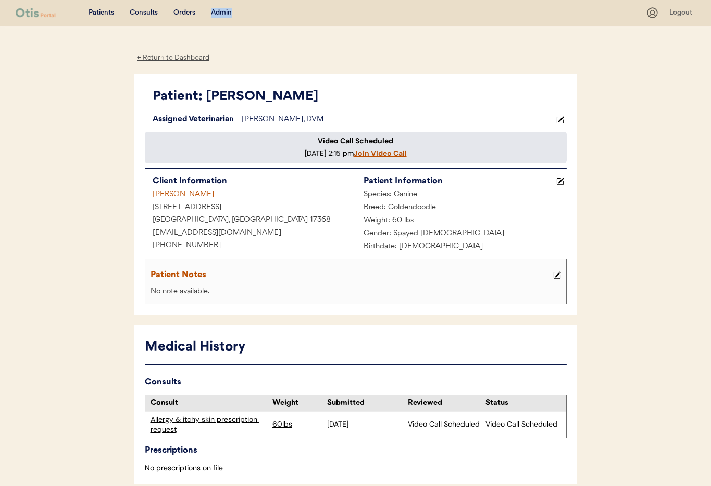
click at [219, 14] on div "Admin" at bounding box center [221, 13] width 21 height 10
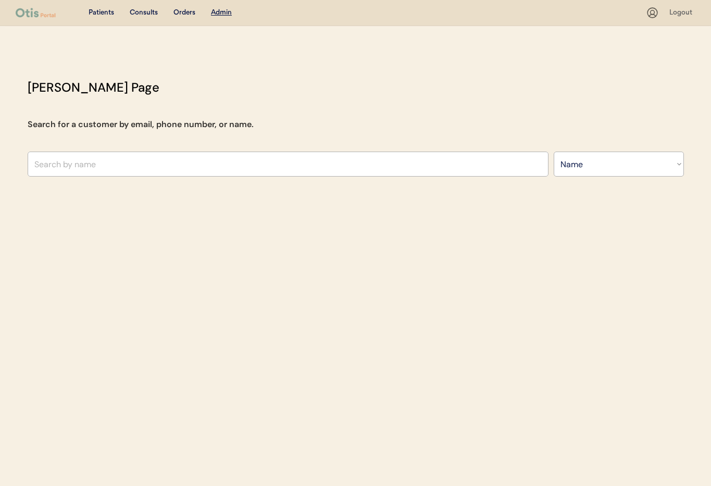
select select ""Name""
click at [134, 159] on input "text" at bounding box center [288, 163] width 521 height 25
type input "Humber"
type input "[PERSON_NAME]"
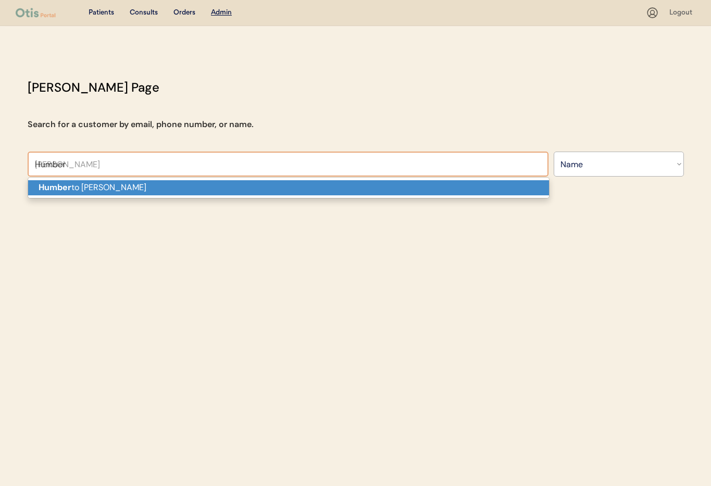
click at [133, 183] on p "Humber to [PERSON_NAME]" at bounding box center [288, 187] width 521 height 15
type input "[PERSON_NAME]"
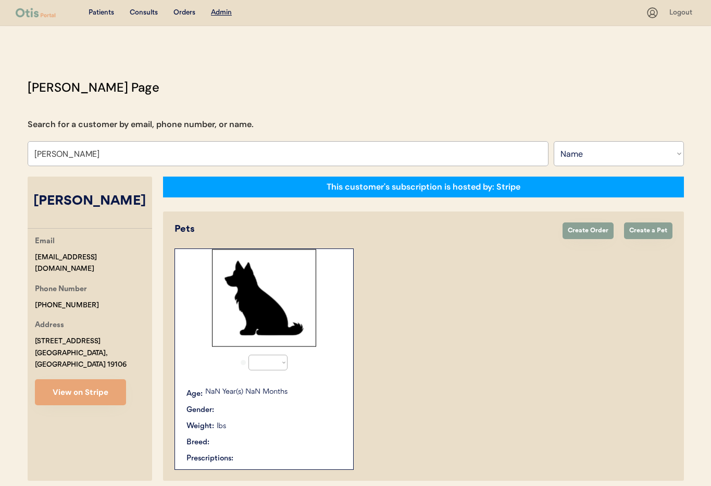
select select "true"
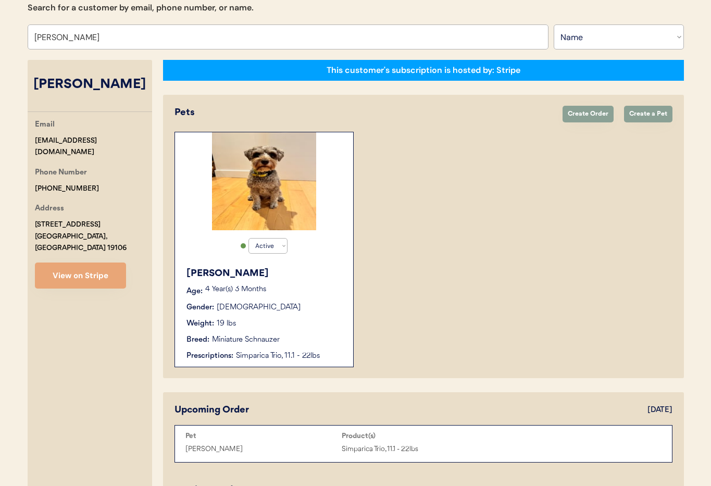
scroll to position [123, 0]
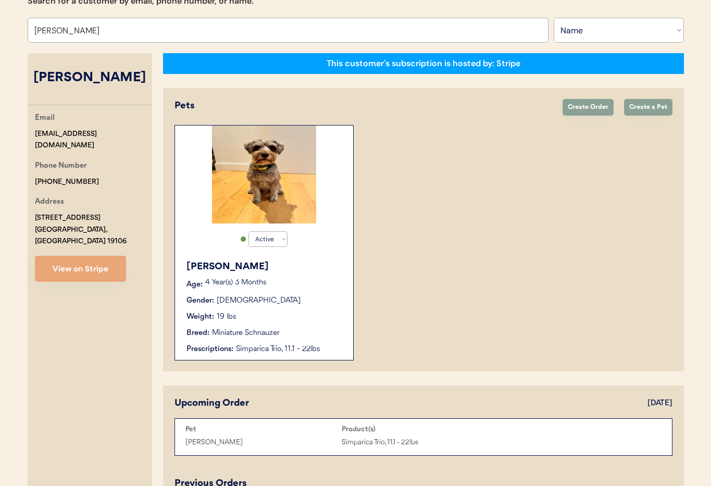
type input "[PERSON_NAME]"
click at [321, 286] on div "4 Year(s) 3 Months" at bounding box center [273, 284] width 137 height 10
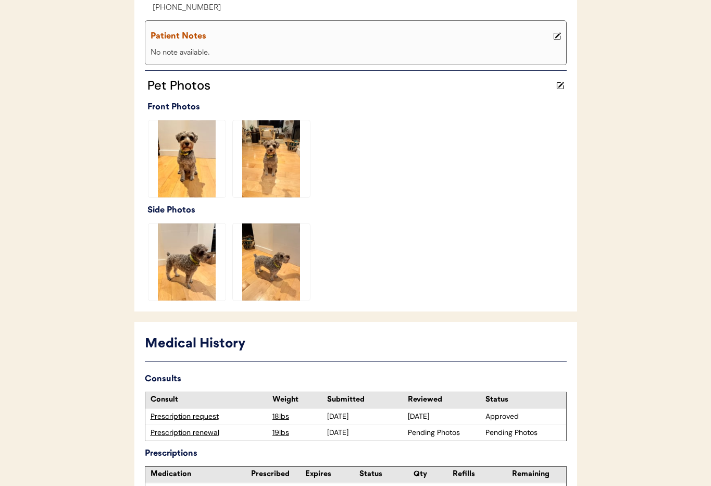
scroll to position [305, 0]
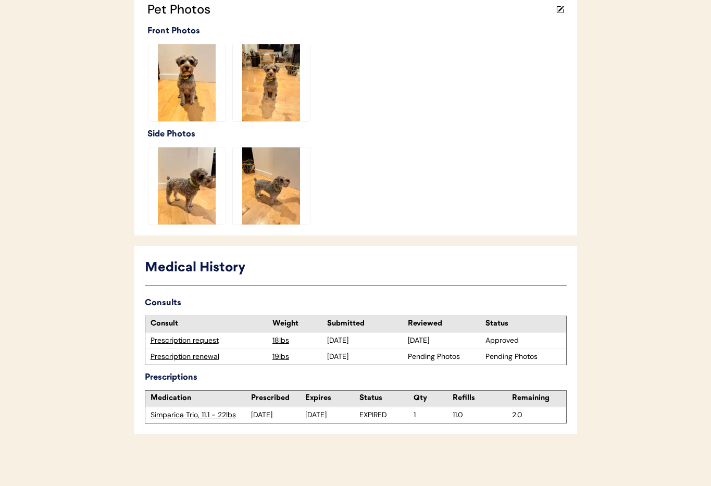
click at [186, 358] on div "Prescription renewal" at bounding box center [208, 356] width 117 height 10
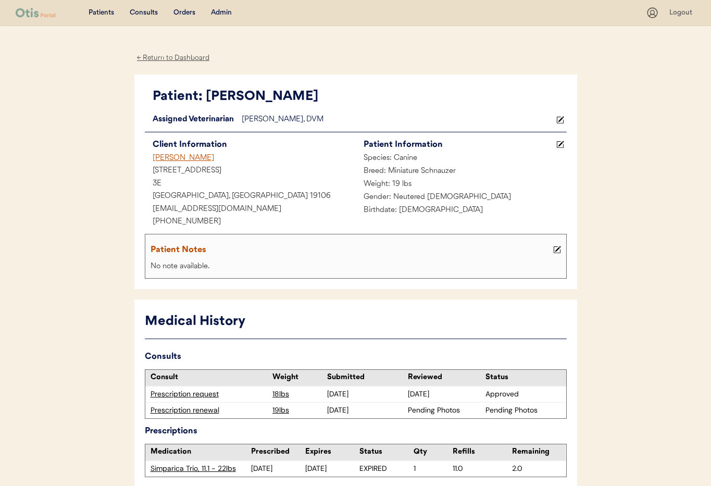
click at [174, 57] on div "← Return to Dashboard" at bounding box center [173, 58] width 78 height 12
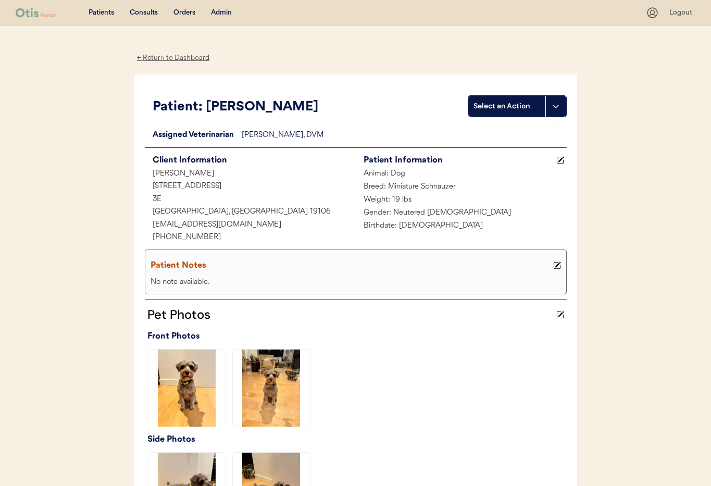
click at [223, 14] on div "Admin" at bounding box center [221, 13] width 21 height 10
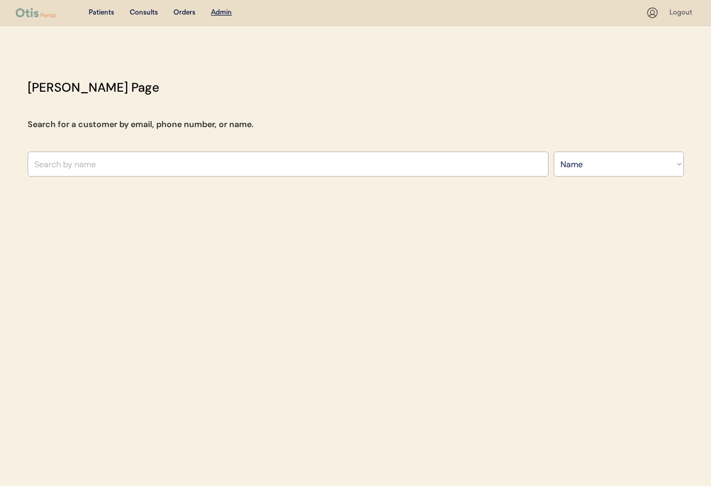
select select ""Name""
click at [181, 168] on input "text" at bounding box center [288, 163] width 521 height 25
type input "Mis"
type input "Misti Nichols"
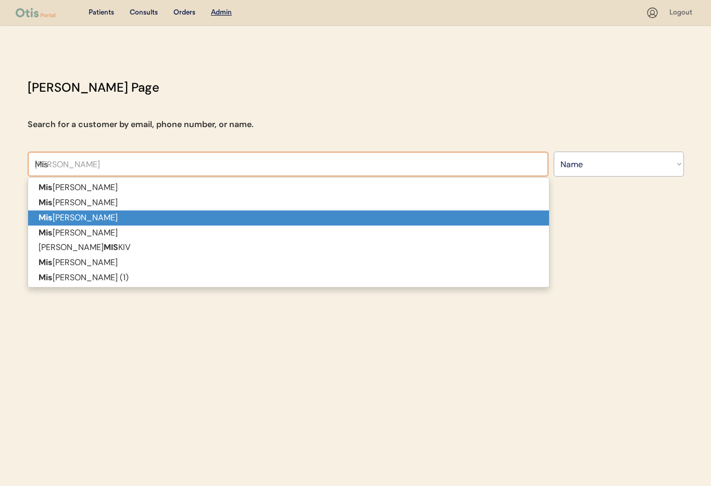
click at [133, 245] on p "JUSTIN MIS KIV" at bounding box center [288, 247] width 521 height 15
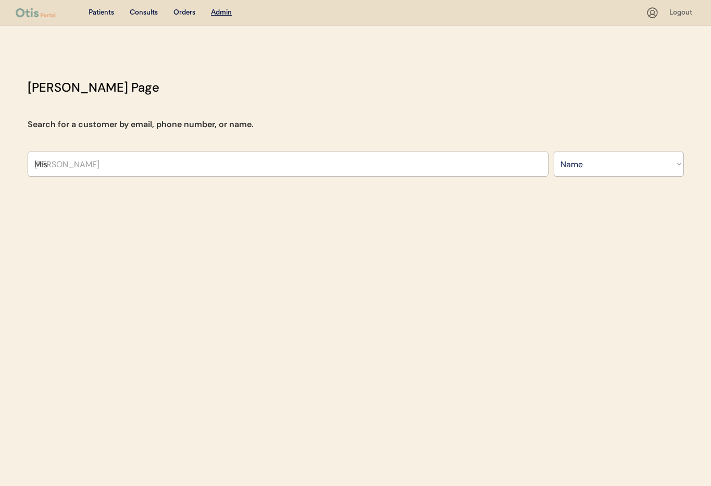
type input "[PERSON_NAME]"
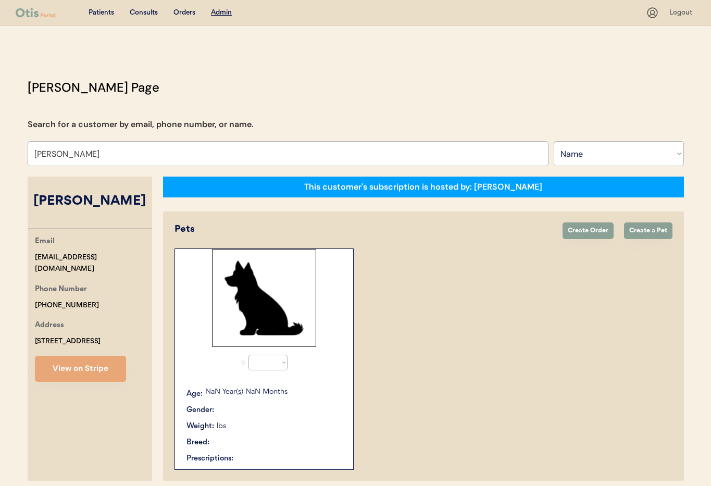
select select "true"
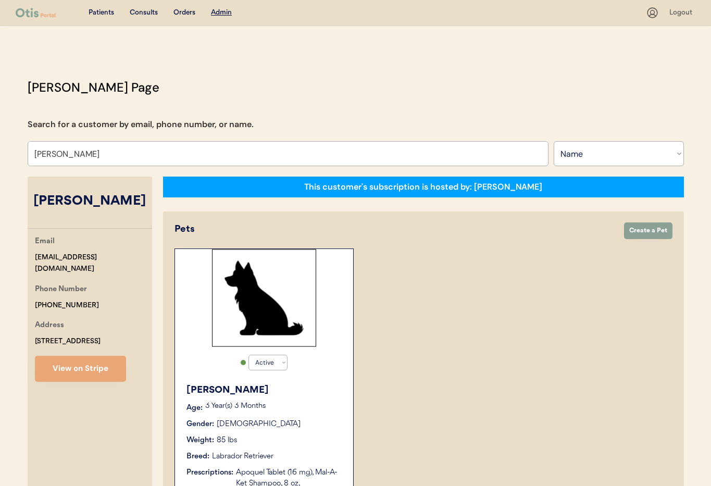
type input "[PERSON_NAME]"
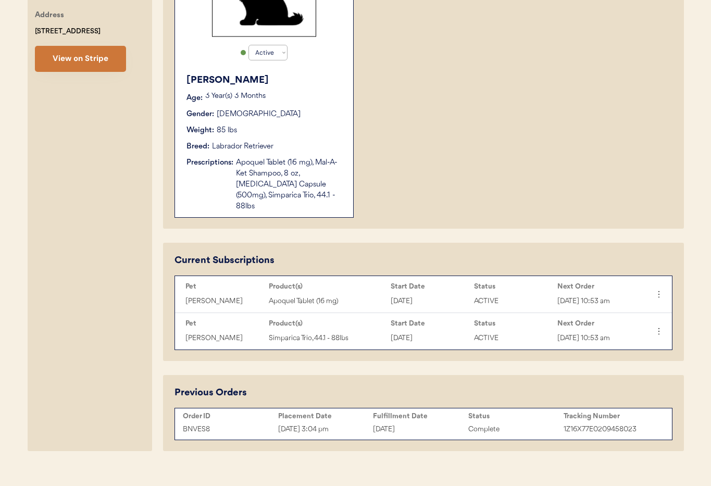
scroll to position [309, 0]
click at [72, 61] on button "View on Stripe" at bounding box center [80, 59] width 91 height 26
click at [660, 288] on icon at bounding box center [658, 293] width 10 height 10
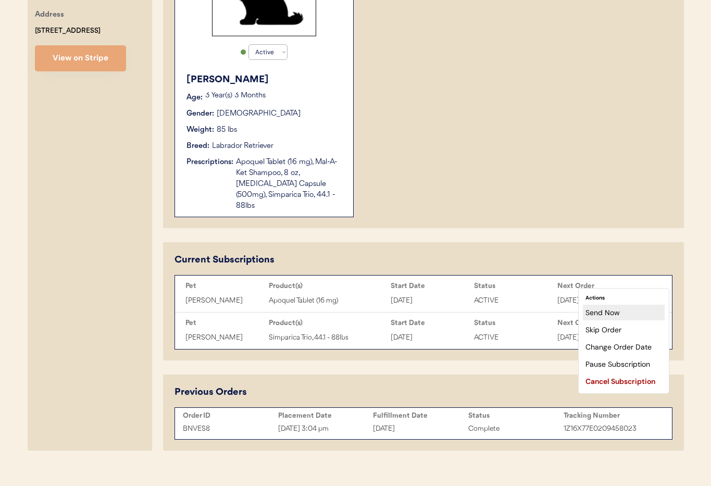
click at [638, 314] on div "Send Now" at bounding box center [624, 313] width 82 height 16
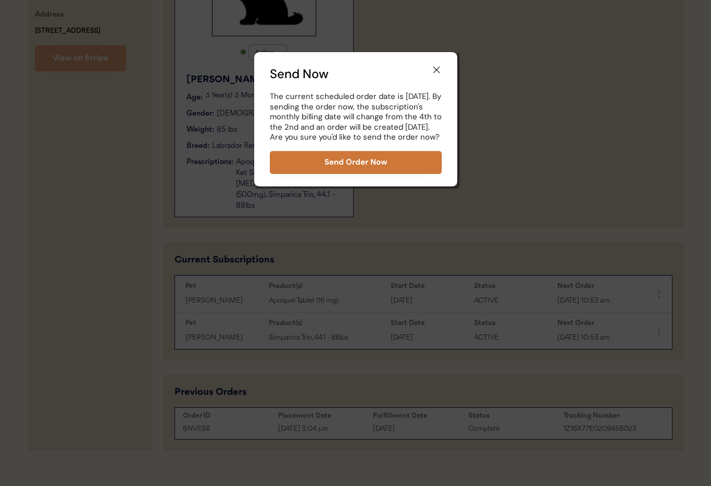
click at [343, 167] on button "Send Order Now" at bounding box center [356, 162] width 172 height 23
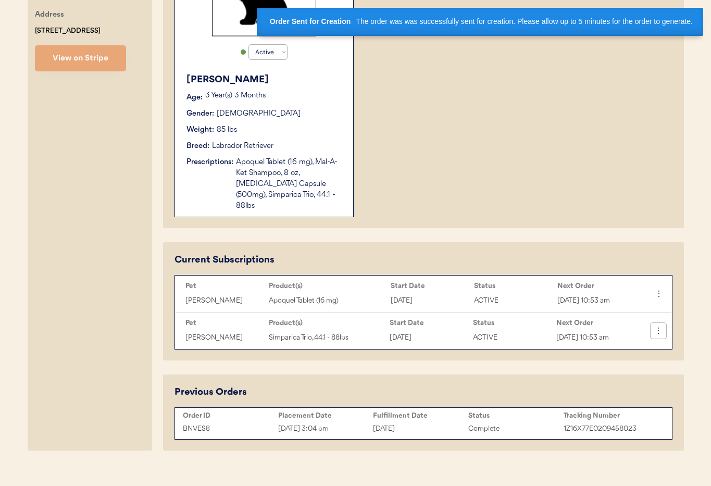
click at [662, 325] on icon at bounding box center [658, 330] width 10 height 10
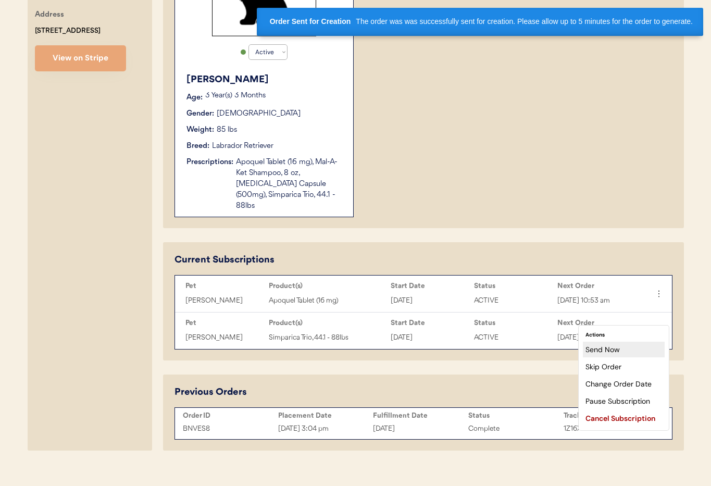
click at [637, 349] on div "Send Now" at bounding box center [624, 349] width 82 height 16
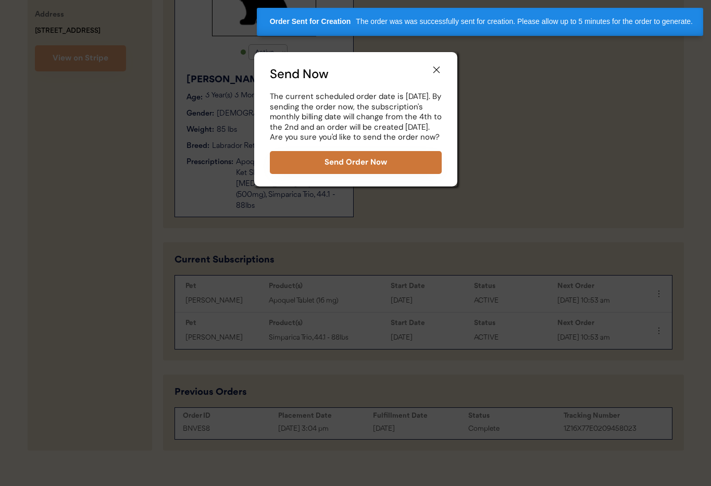
click at [372, 171] on button "Send Order Now" at bounding box center [356, 162] width 172 height 23
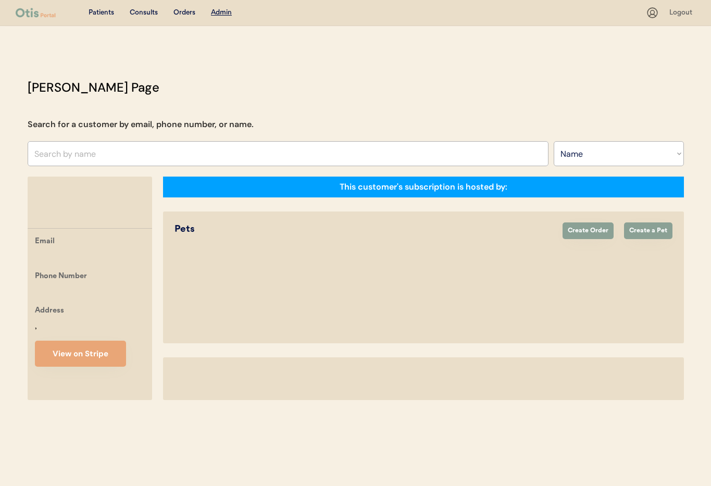
select select ""Name""
select select "true"
select select ""Name""
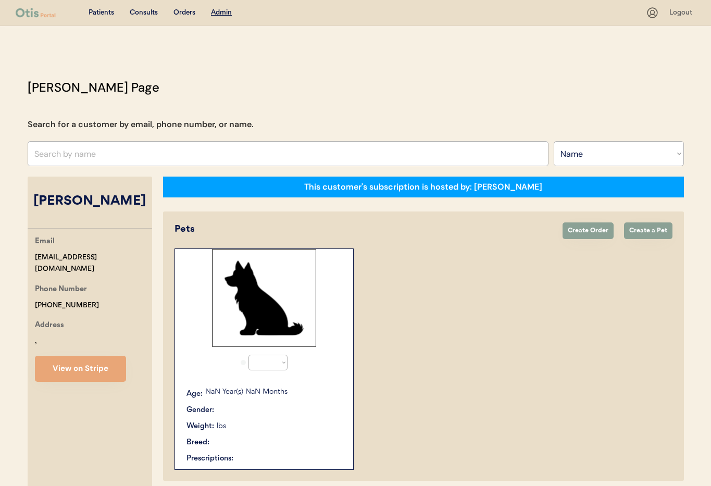
select select "true"
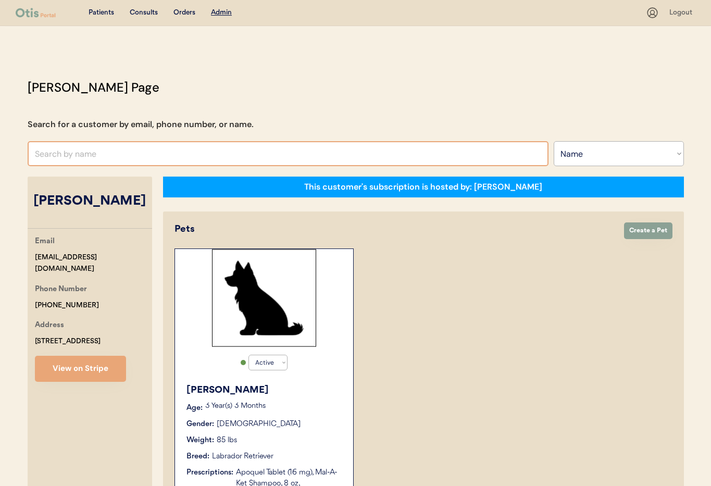
click at [139, 152] on input "text" at bounding box center [288, 153] width 521 height 25
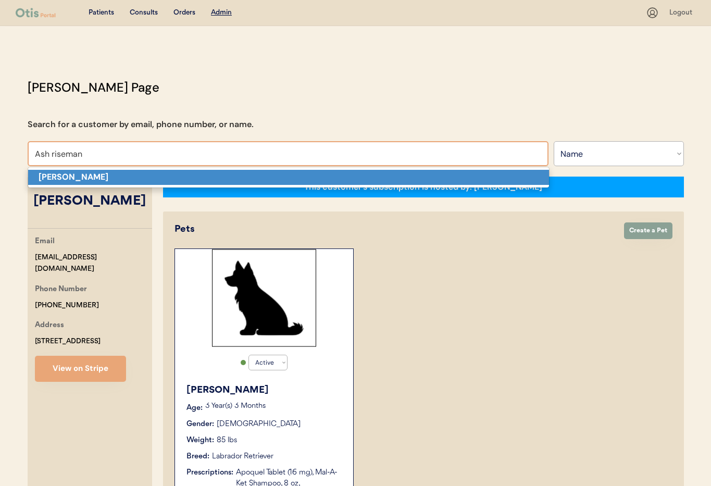
click at [159, 179] on p "[PERSON_NAME]" at bounding box center [288, 177] width 521 height 15
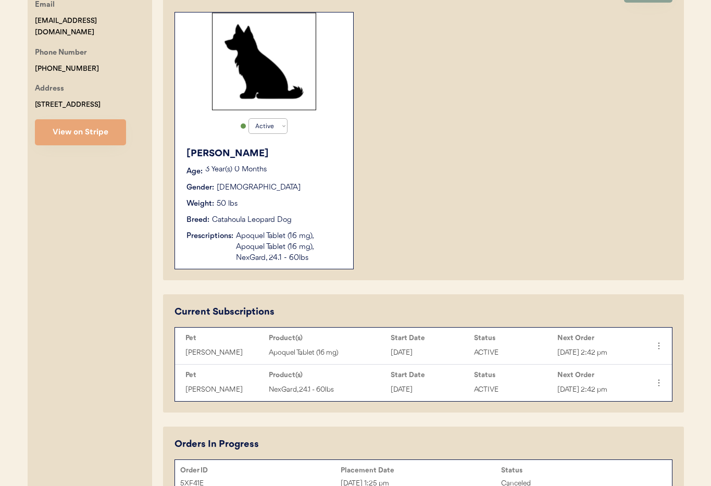
scroll to position [237, 0]
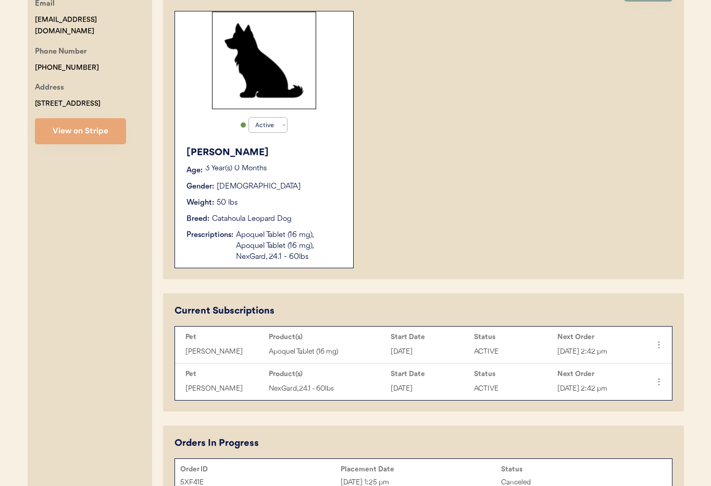
type input "[PERSON_NAME]"
click at [270, 230] on div "Apoquel Tablet (16 mg), Apoquel Tablet (16 mg), NexGard, 24.1 - 60lbs" at bounding box center [289, 246] width 107 height 33
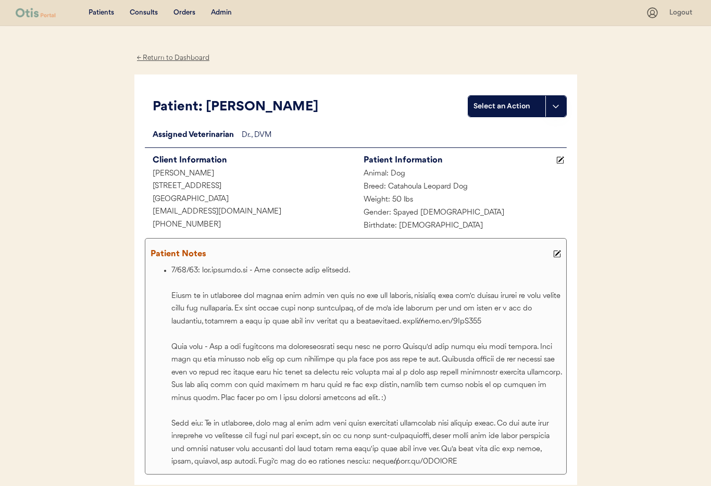
click at [216, 9] on div "Admin" at bounding box center [221, 13] width 21 height 10
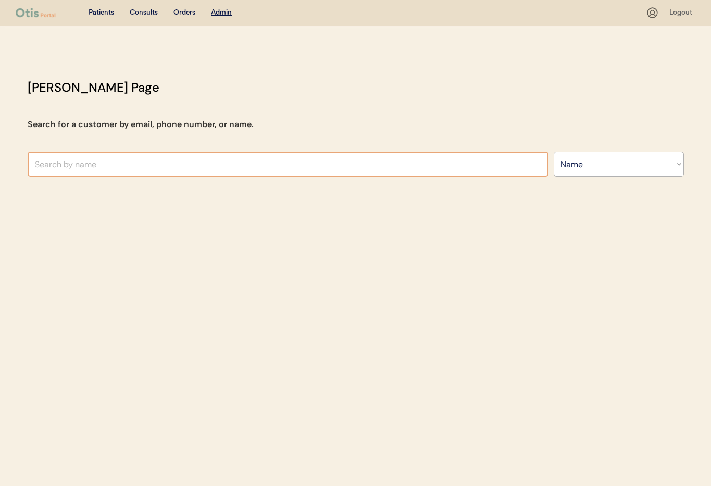
select select ""Name""
click at [144, 168] on input "text" at bounding box center [288, 163] width 521 height 25
drag, startPoint x: 54, startPoint y: 161, endPoint x: -2, endPoint y: 159, distance: 55.2
click at [0, 159] on html "Patients Consults Orders Admin Logout Otis Admin Page Search for a customer by …" at bounding box center [355, 243] width 711 height 486
type input "tr"
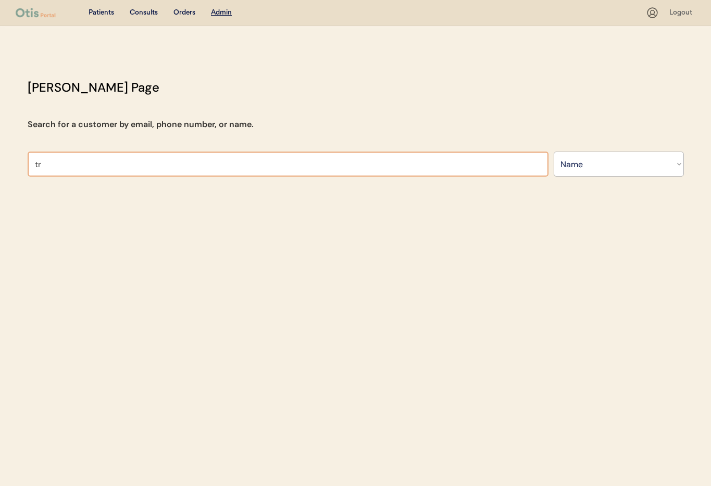
type input "tracey Bindhammer"
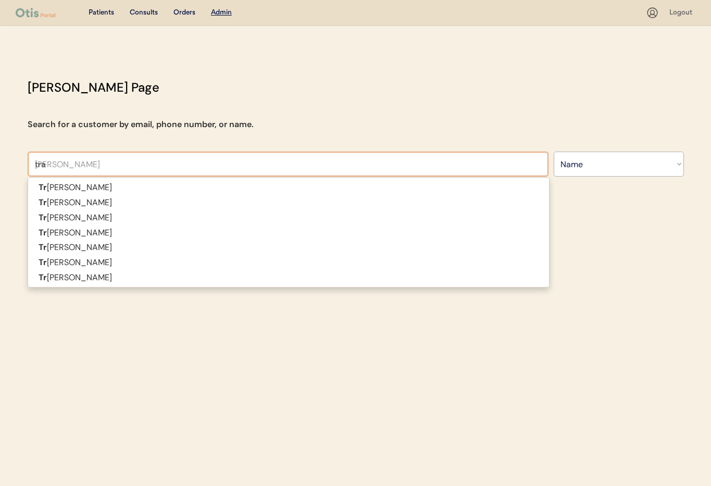
type input "trac"
type input "tracy"
type input "tracy Magee"
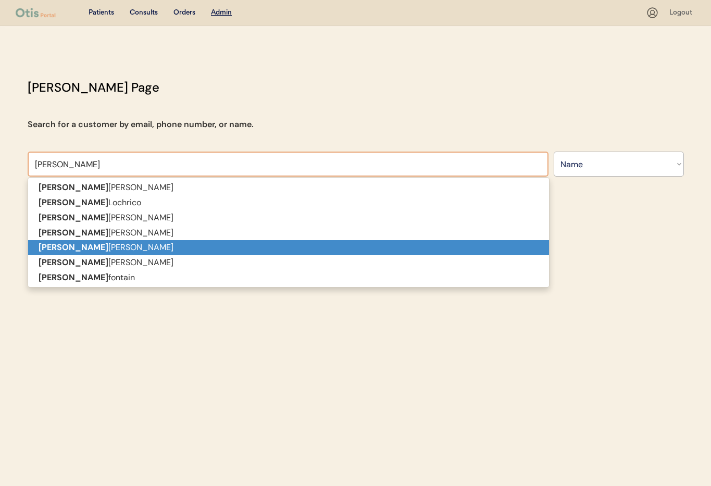
click at [71, 249] on p "Tracy Clarry" at bounding box center [288, 247] width 521 height 15
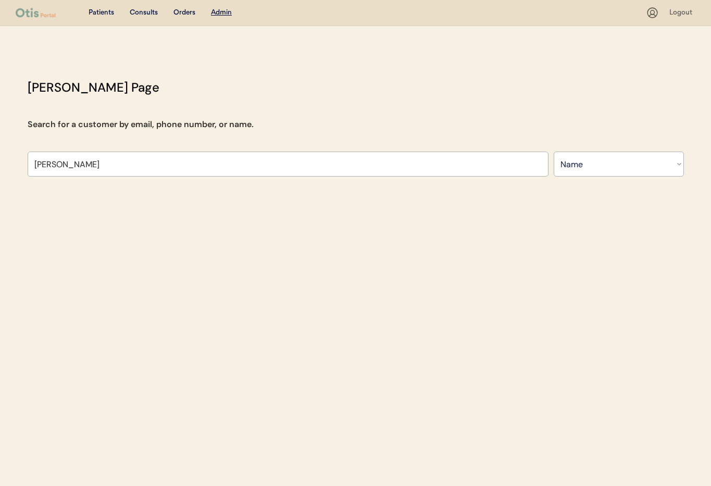
type input "Tracy Clarry"
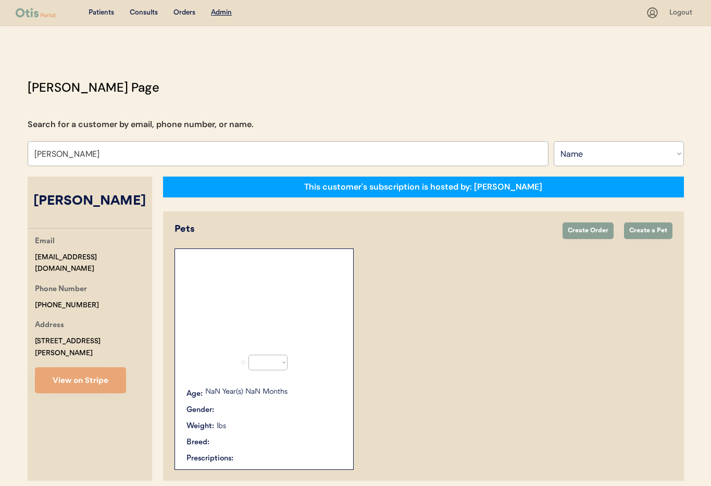
select select "true"
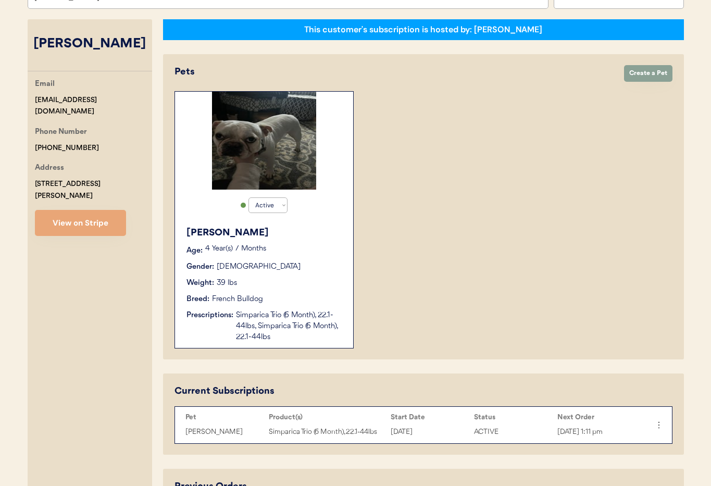
scroll to position [159, 0]
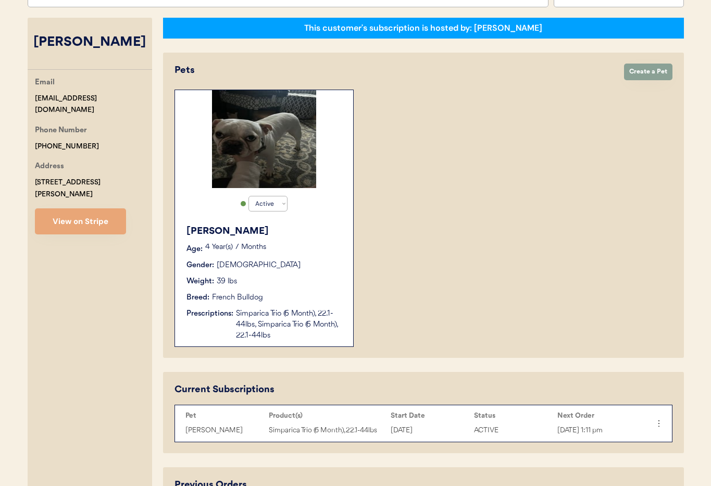
type input "Tracy Clarry"
click at [283, 297] on div "Breed: French Bulldog" at bounding box center [264, 297] width 156 height 11
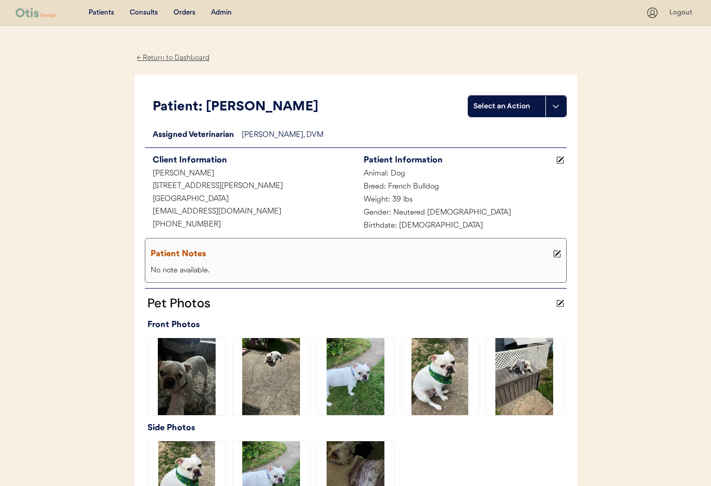
click at [216, 9] on div "Admin" at bounding box center [221, 13] width 21 height 10
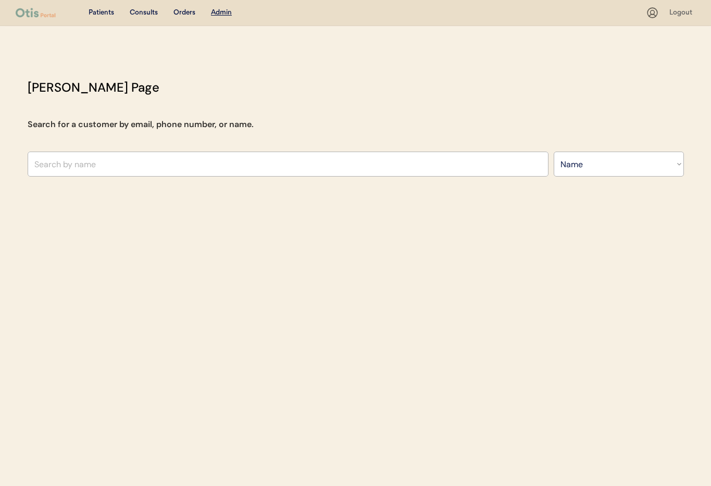
select select ""Name""
click at [161, 166] on input "text" at bounding box center [288, 163] width 521 height 25
type input "ASh rise"
type input "ASh riseman"
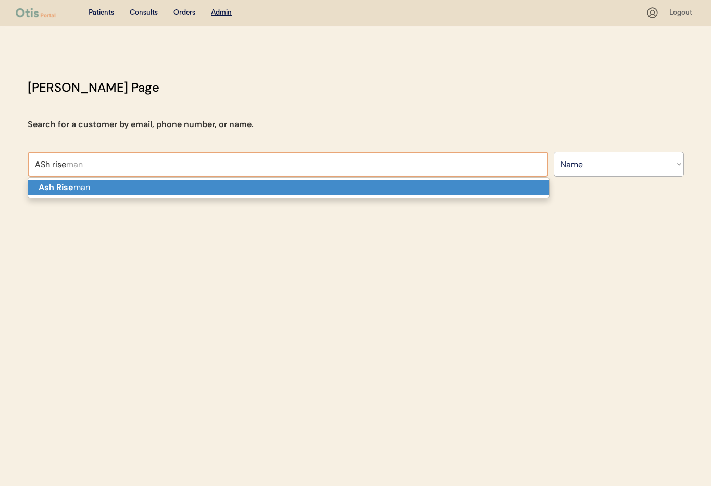
click at [152, 188] on p "Ash Rise man" at bounding box center [288, 187] width 521 height 15
type input "Ash Riseman"
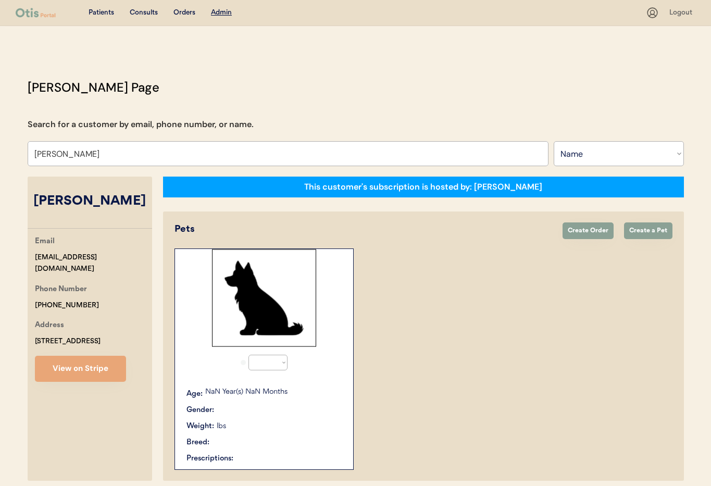
select select "true"
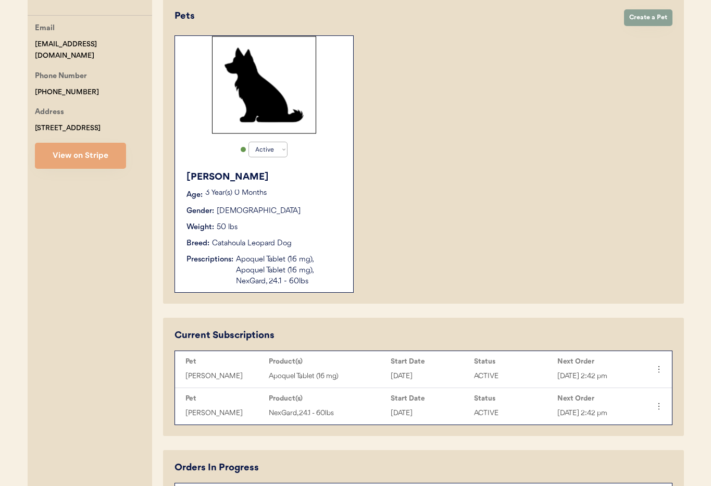
scroll to position [319, 0]
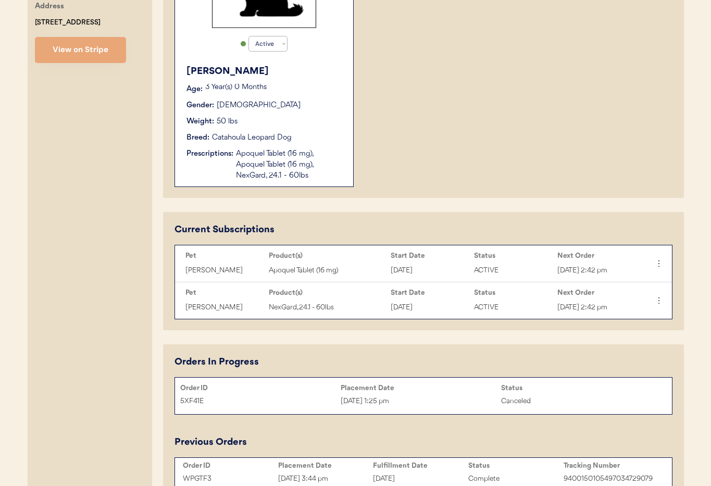
type input "Ash Riseman"
click at [655, 264] on icon at bounding box center [658, 263] width 10 height 10
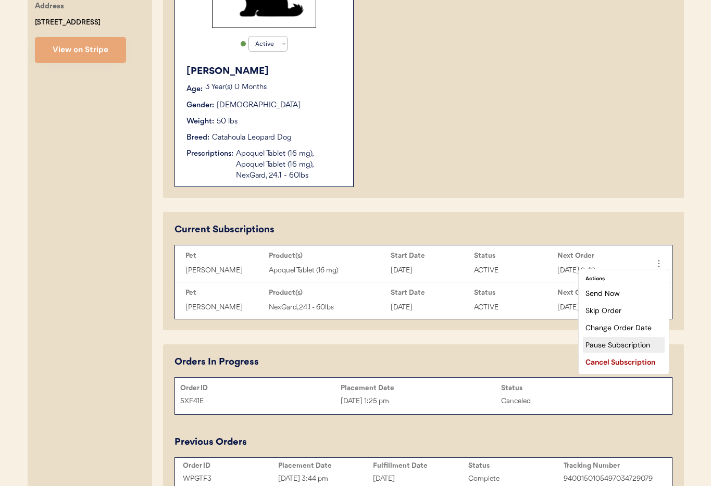
click at [615, 344] on div "Pause Subscription" at bounding box center [624, 345] width 82 height 16
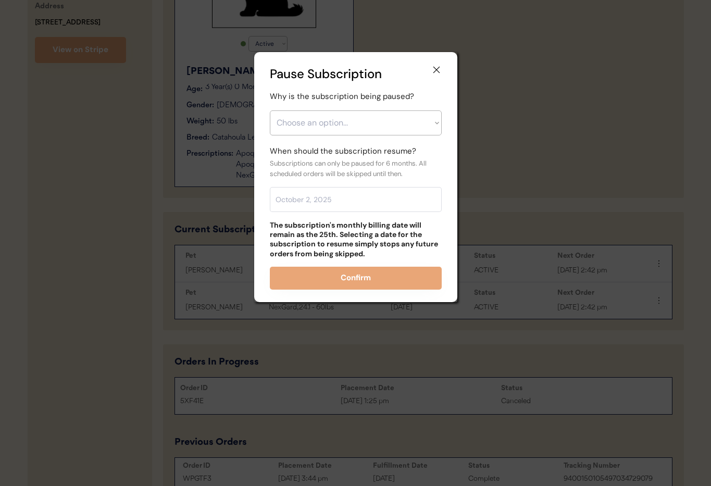
click at [316, 117] on select "Choose an option... Financial reasons / too expensive Has enough medication / s…" at bounding box center [356, 122] width 172 height 25
select select ""financial_reasons___too_expensive""
click at [270, 110] on select "Choose an option... Financial reasons / too expensive Has enough medication / s…" at bounding box center [356, 122] width 172 height 25
click at [311, 196] on input "text" at bounding box center [356, 199] width 172 height 25
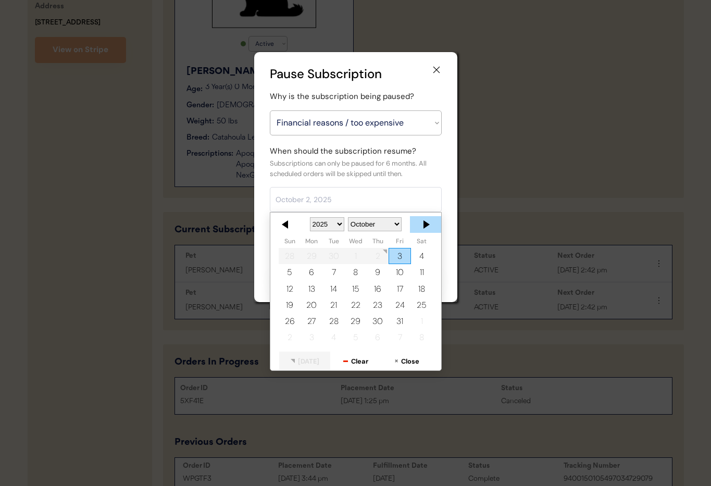
click at [425, 225] on div at bounding box center [425, 224] width 31 height 17
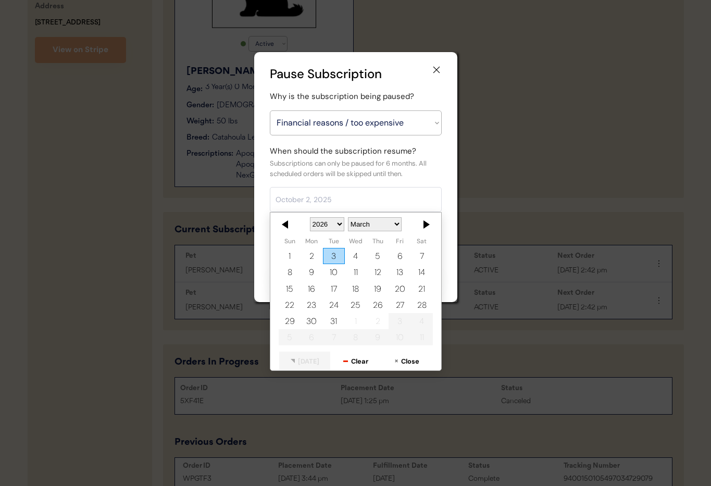
click at [334, 257] on div "3" at bounding box center [333, 256] width 22 height 16
type input "[DATE]"
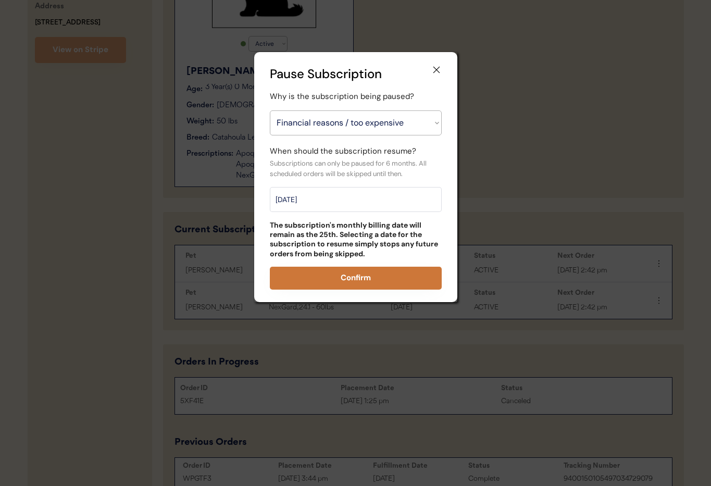
click at [346, 281] on button "Confirm" at bounding box center [356, 278] width 172 height 23
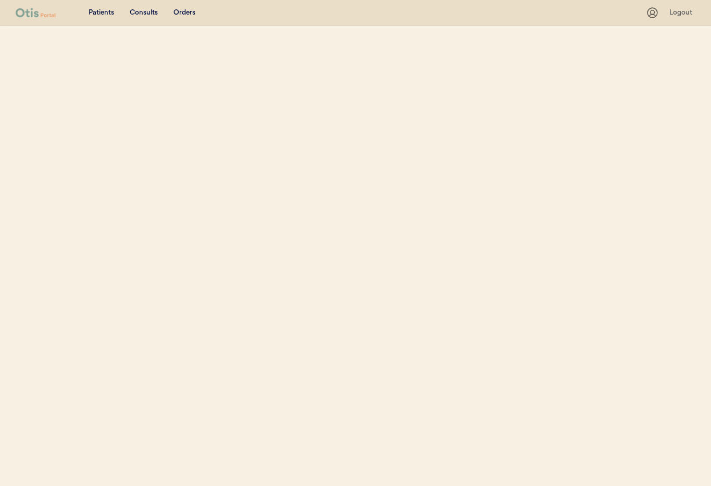
select select ""Name""
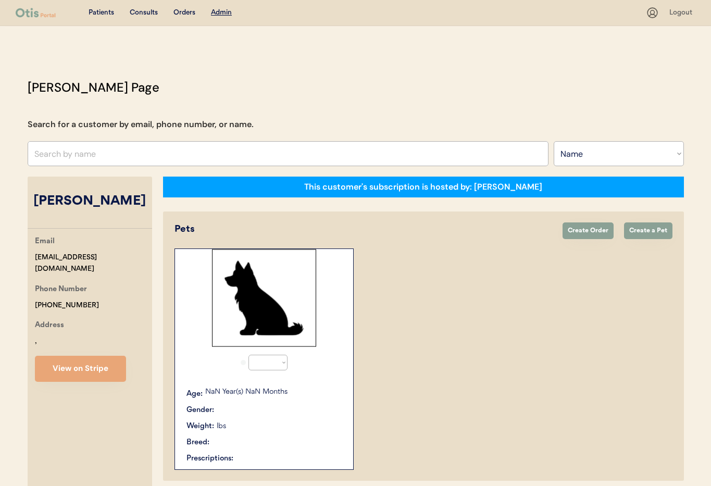
select select "true"
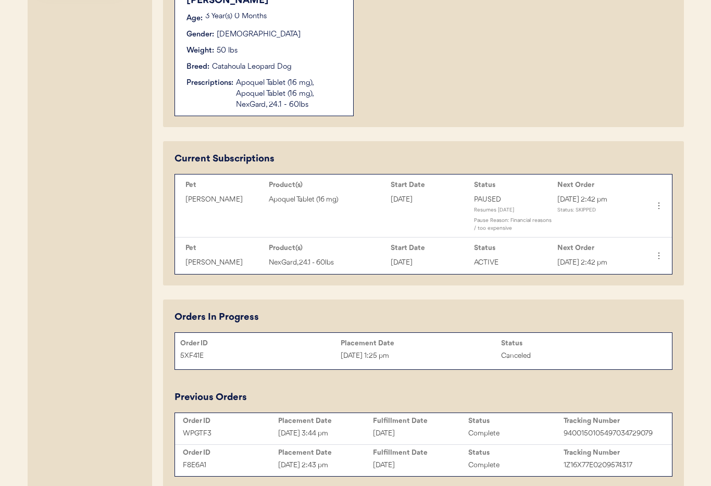
scroll to position [400, 0]
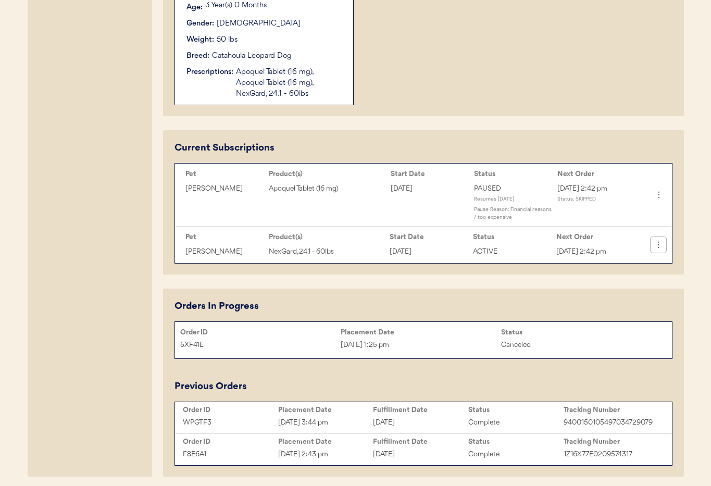
click at [657, 245] on icon at bounding box center [658, 244] width 10 height 10
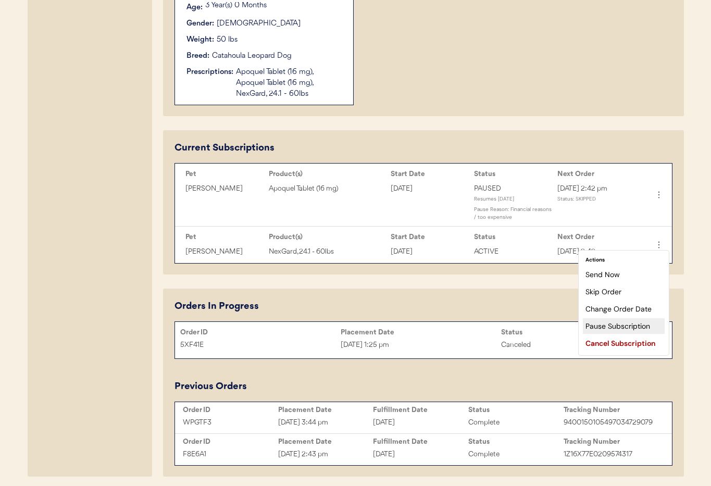
click at [636, 324] on div "Pause Subscription" at bounding box center [624, 326] width 82 height 16
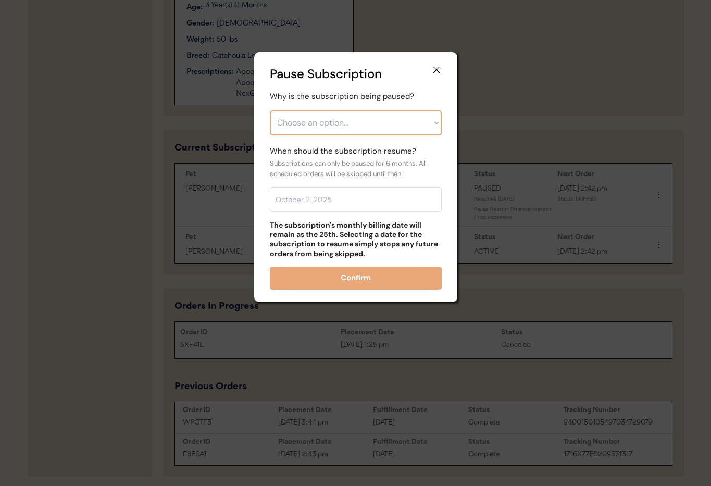
click at [359, 111] on select "Choose an option... Financial reasons / too expensive Has enough medication / s…" at bounding box center [356, 122] width 172 height 25
select select ""financial_reasons___too_expensive""
click at [270, 110] on select "Choose an option... Financial reasons / too expensive Has enough medication / s…" at bounding box center [356, 122] width 172 height 25
click at [355, 205] on input "text" at bounding box center [356, 199] width 172 height 25
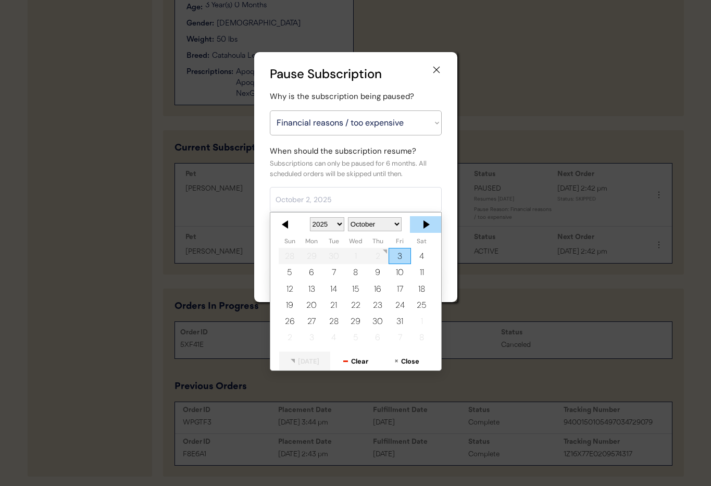
click at [423, 222] on div at bounding box center [425, 224] width 31 height 17
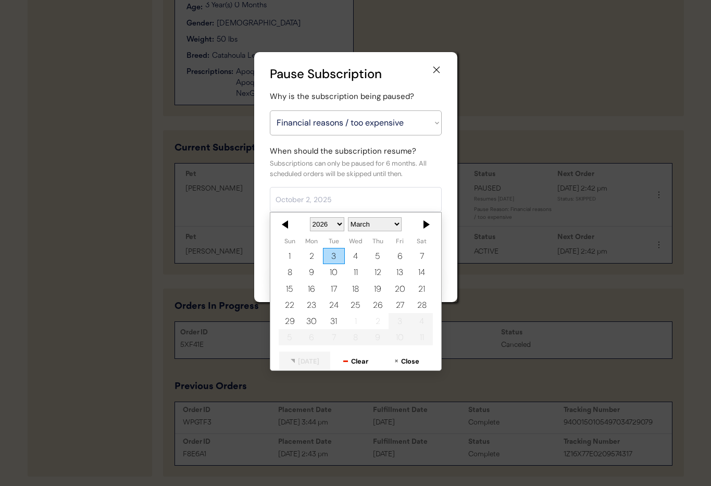
click at [334, 257] on div "3" at bounding box center [333, 256] width 22 height 16
type input "March 3, 2026"
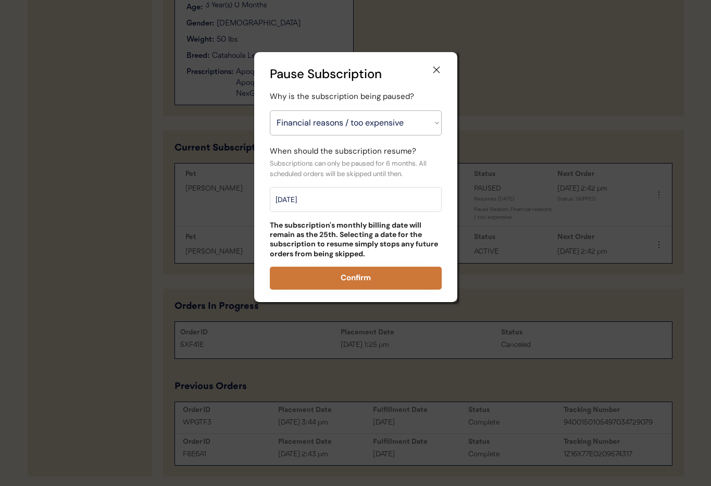
click at [352, 273] on button "Confirm" at bounding box center [356, 278] width 172 height 23
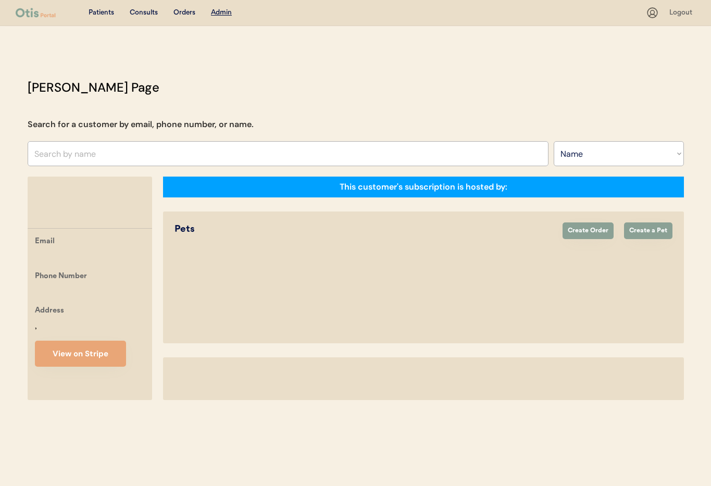
select select ""Name""
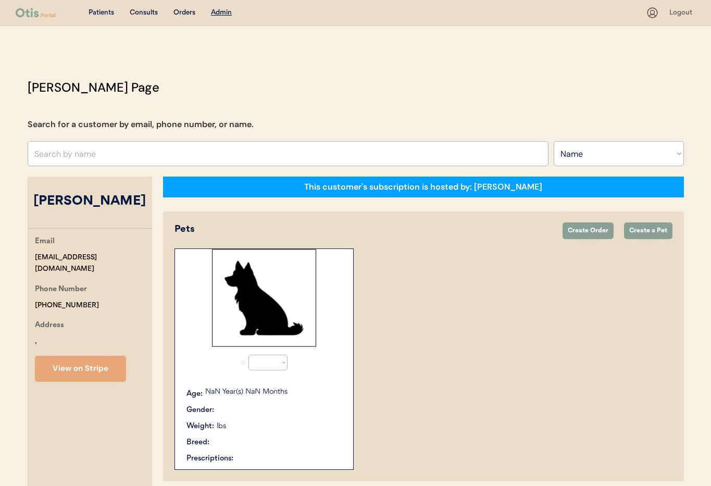
select select "true"
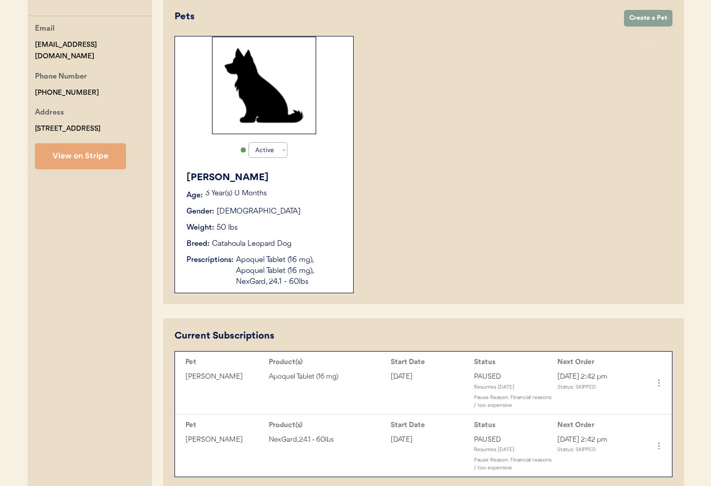
scroll to position [196, 0]
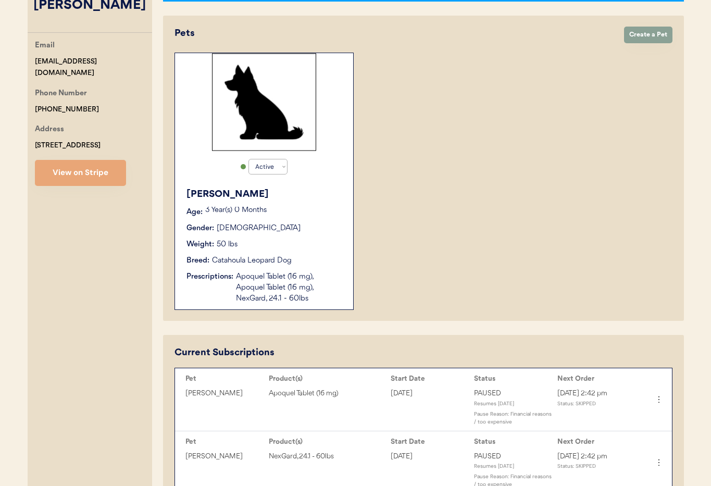
click at [320, 199] on div "[PERSON_NAME]" at bounding box center [264, 194] width 156 height 14
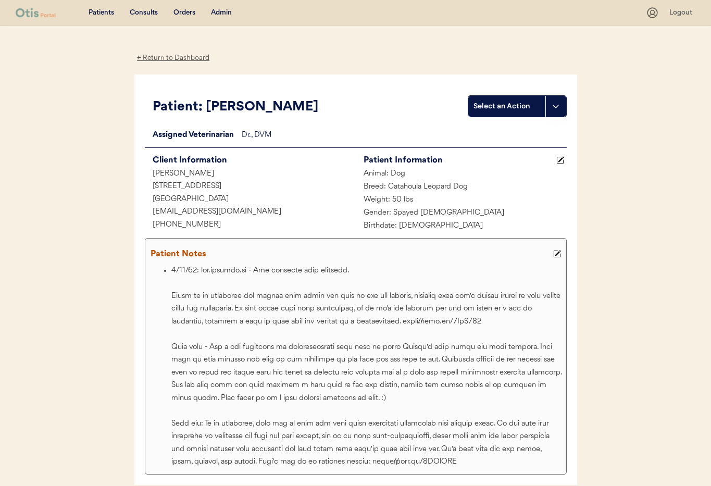
click at [557, 254] on icon at bounding box center [557, 254] width 8 height 8
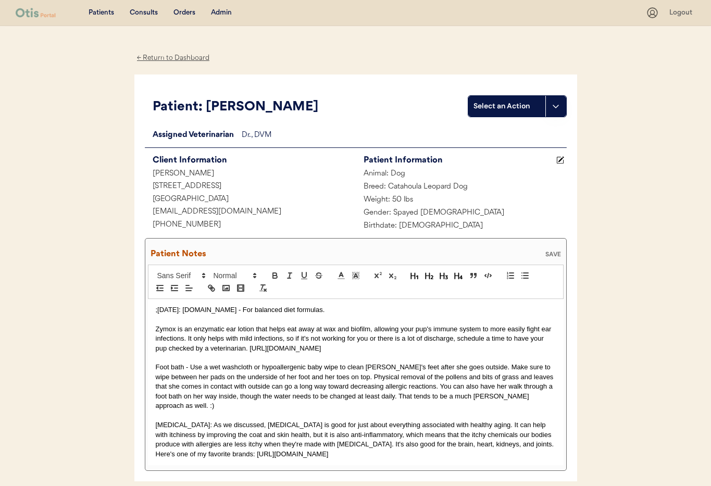
drag, startPoint x: 156, startPoint y: 309, endPoint x: 163, endPoint y: 312, distance: 7.9
click at [156, 309] on p ";[DATE]: [DOMAIN_NAME] - For balanced diet formulas." at bounding box center [356, 309] width 400 height 9
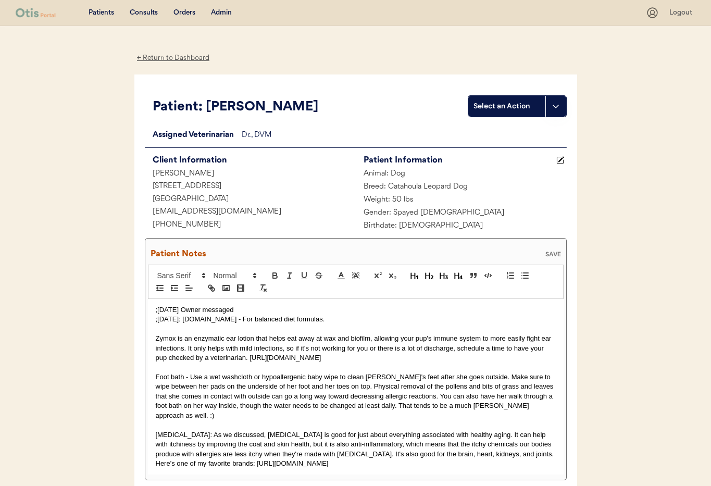
drag, startPoint x: 236, startPoint y: 310, endPoint x: 203, endPoint y: 308, distance: 33.4
click at [203, 308] on p ";10/2/25 Owner messaged" at bounding box center [356, 309] width 400 height 9
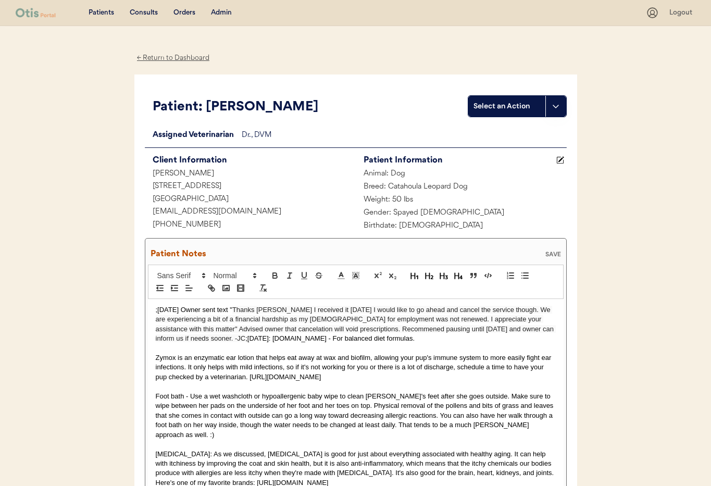
click at [546, 251] on div "SAVE" at bounding box center [552, 254] width 21 height 6
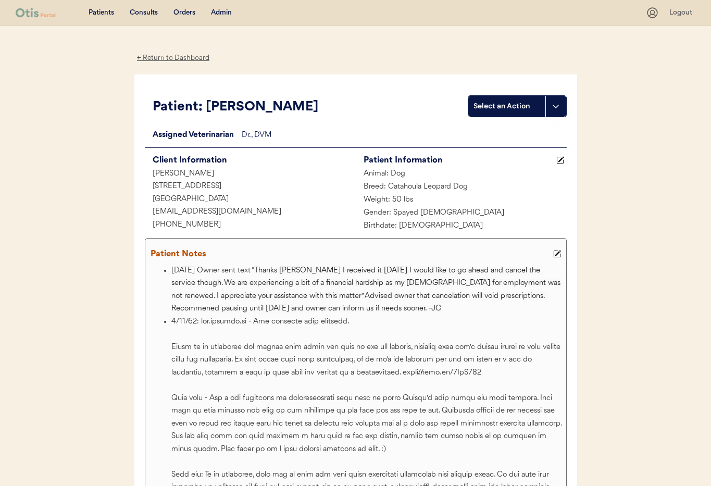
click at [557, 254] on icon at bounding box center [557, 254] width 8 height 8
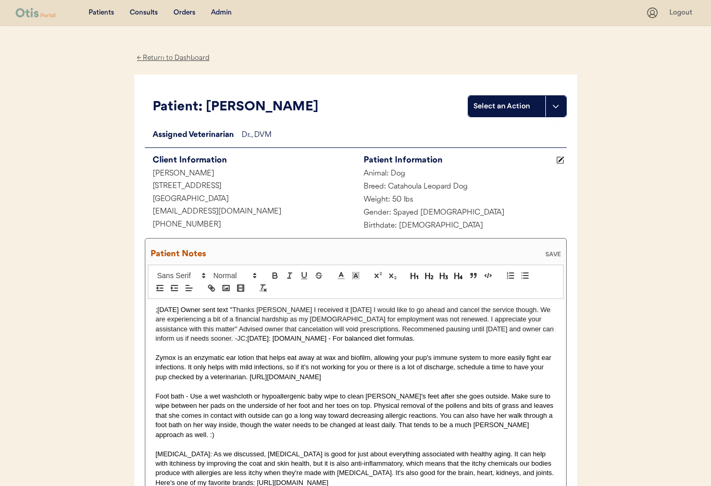
drag, startPoint x: 176, startPoint y: 340, endPoint x: 183, endPoint y: 344, distance: 7.5
click at [176, 340] on span "Thanks Janine I received it today I would like to go ahead and cancel the servi…" at bounding box center [356, 324] width 400 height 36
click at [547, 253] on div "SAVE" at bounding box center [552, 254] width 21 height 6
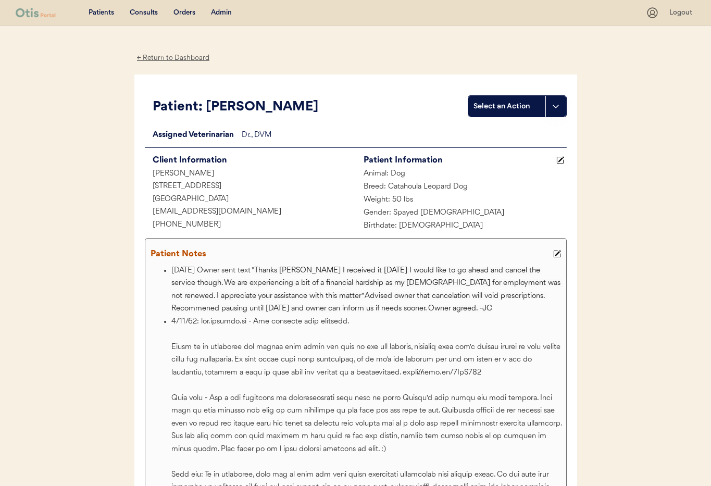
click at [184, 61] on div "← Return to Dashboard" at bounding box center [173, 58] width 78 height 12
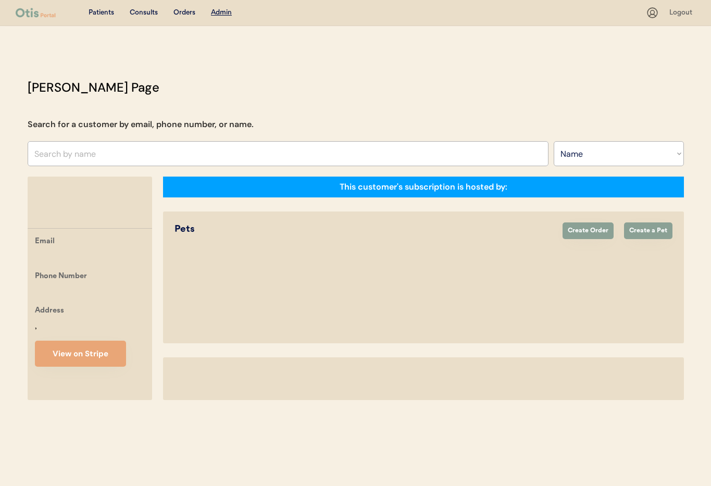
select select ""Name""
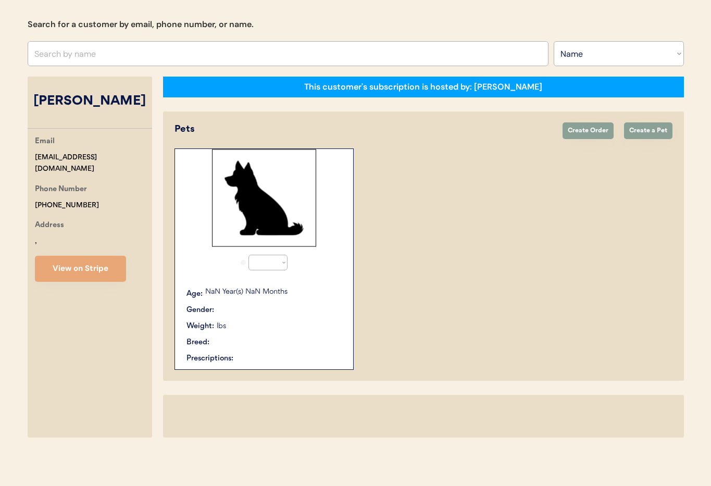
select select "true"
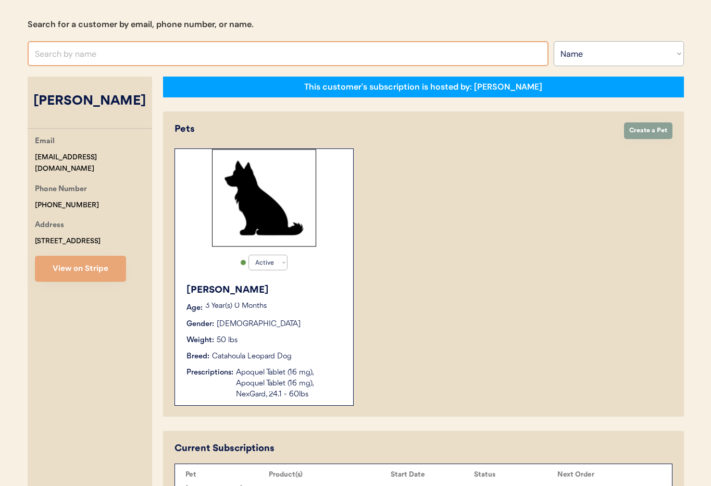
click at [161, 51] on input "text" at bounding box center [288, 53] width 521 height 25
type input "Ch"
type input "[PERSON_NAME]"
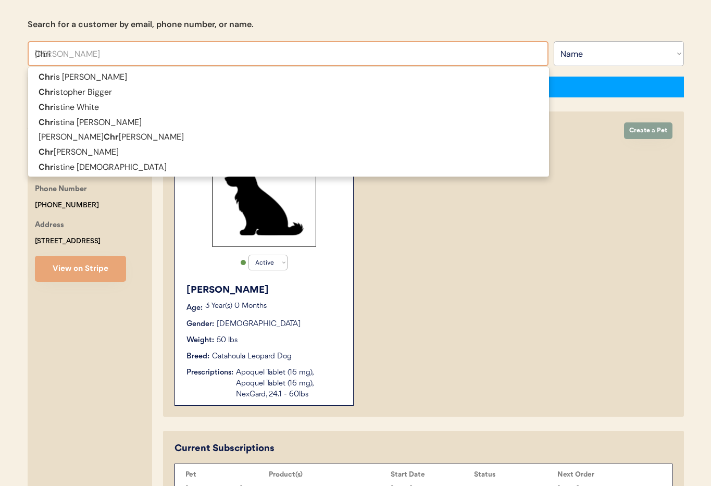
type input "[PERSON_NAME]"
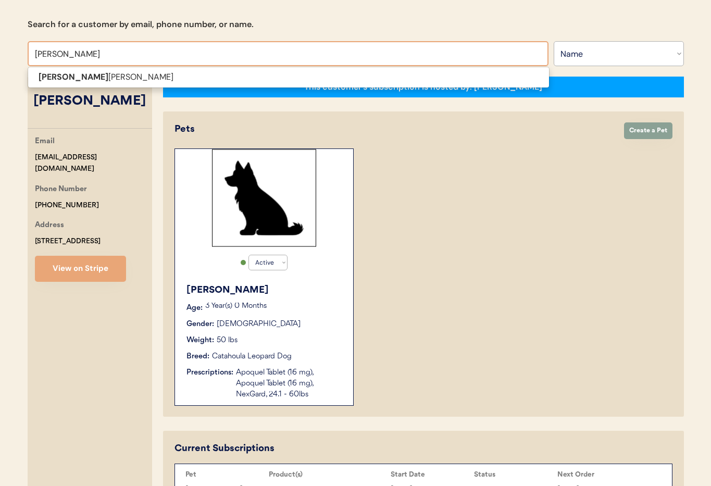
type input "[PERSON_NAME]"
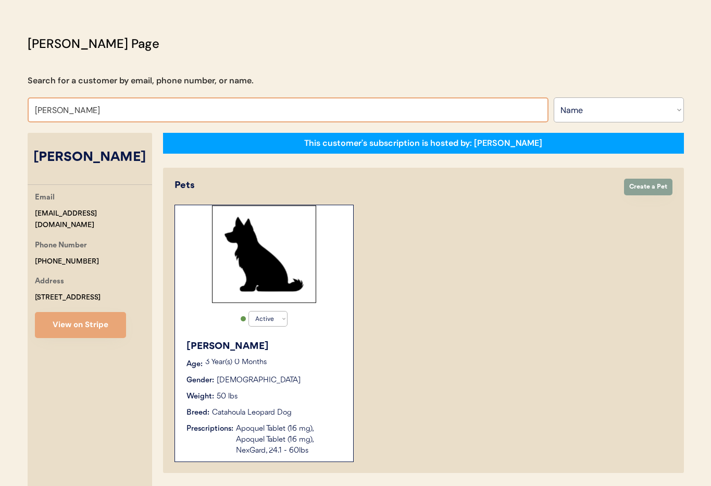
scroll to position [41, 0]
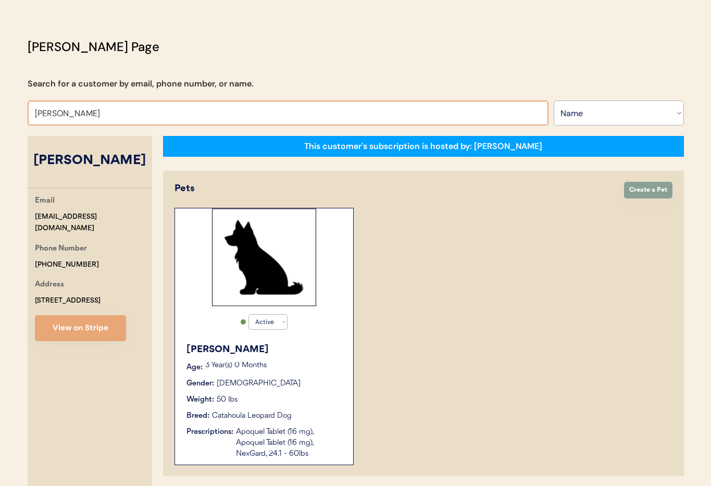
type input "[PERSON_NAME]"
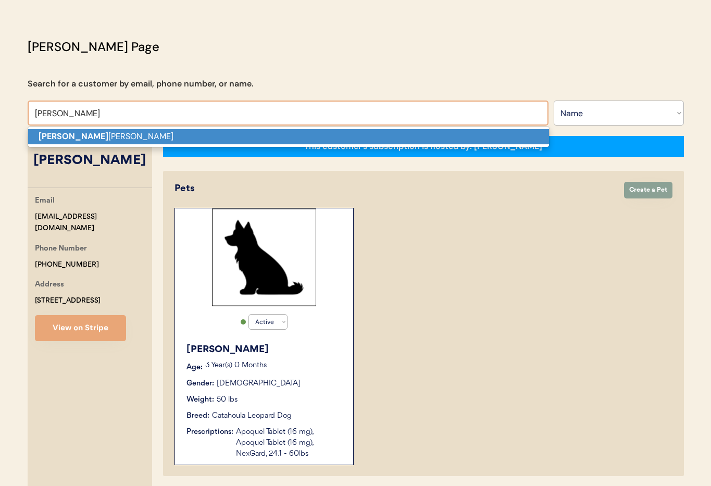
click at [128, 135] on p "[PERSON_NAME]" at bounding box center [288, 136] width 521 height 15
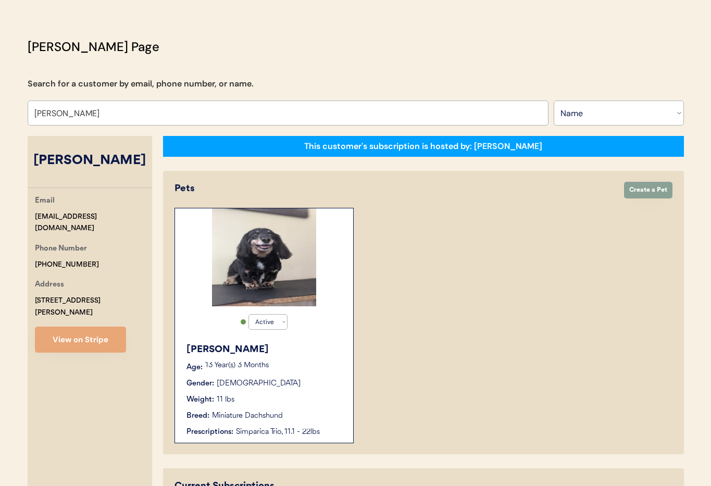
type input "[PERSON_NAME]"
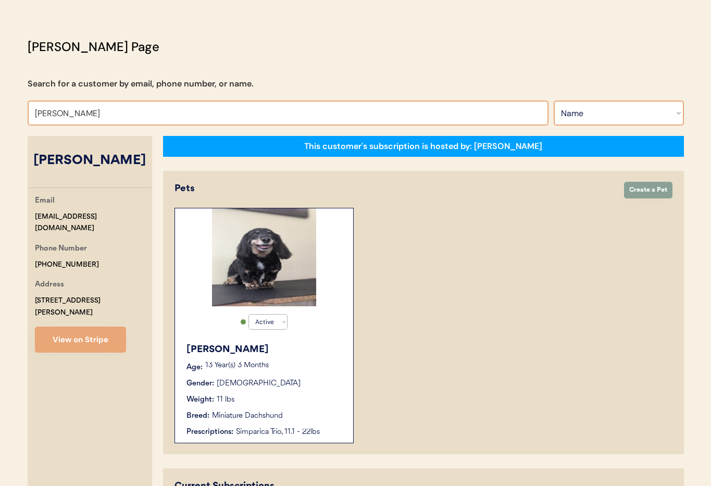
click at [587, 118] on select "Search By Name Email Phone Number" at bounding box center [618, 112] width 130 height 25
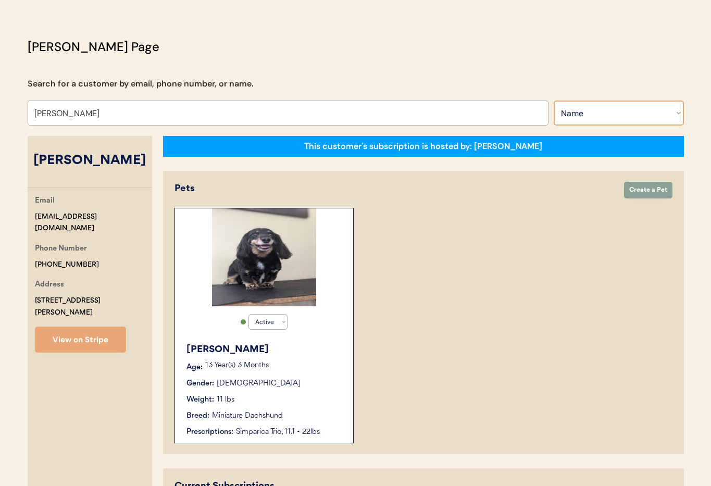
select select ""Email""
click at [553, 100] on select "Search By Name Email Phone Number" at bounding box center [618, 112] width 130 height 25
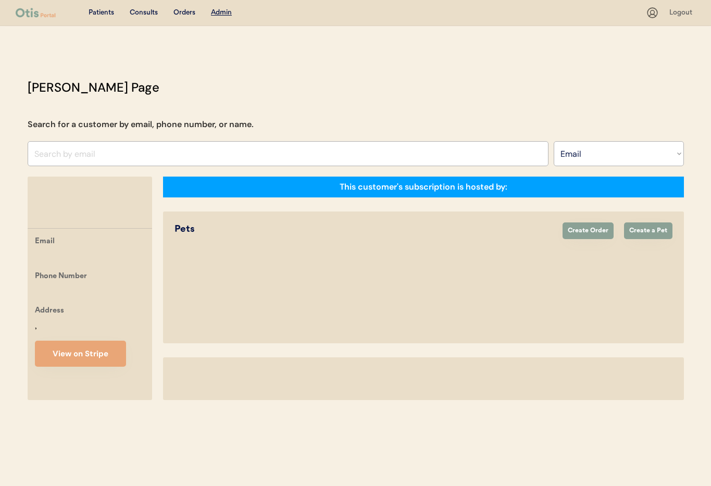
select select ""Email""
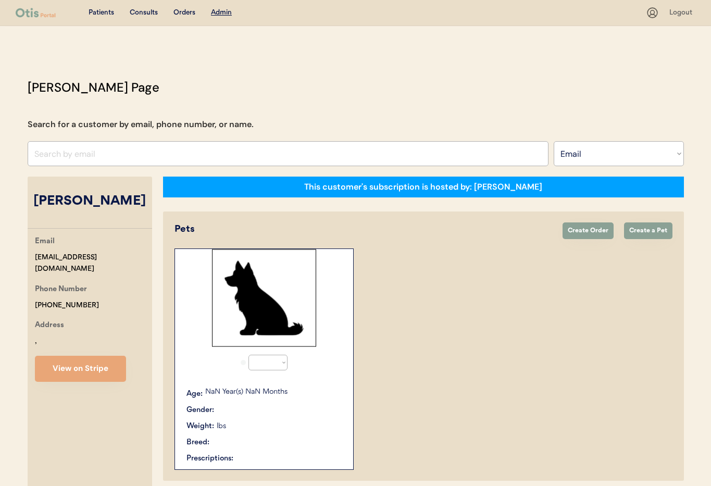
select select "true"
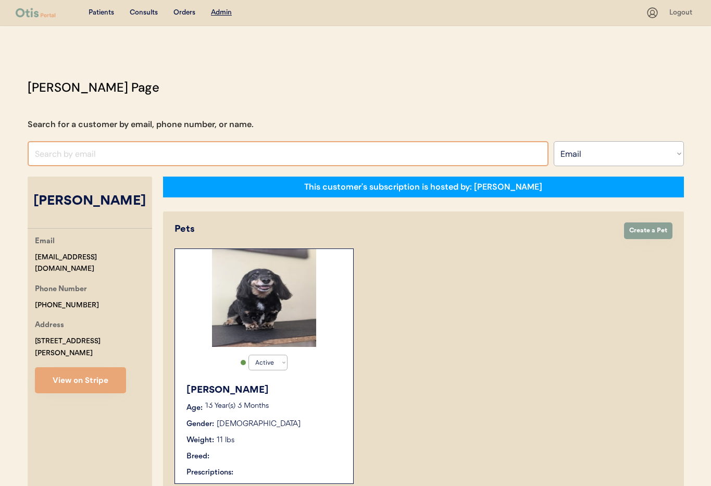
click at [72, 149] on input "input" at bounding box center [288, 153] width 521 height 25
paste input "[EMAIL_ADDRESS][DOMAIN_NAME]"
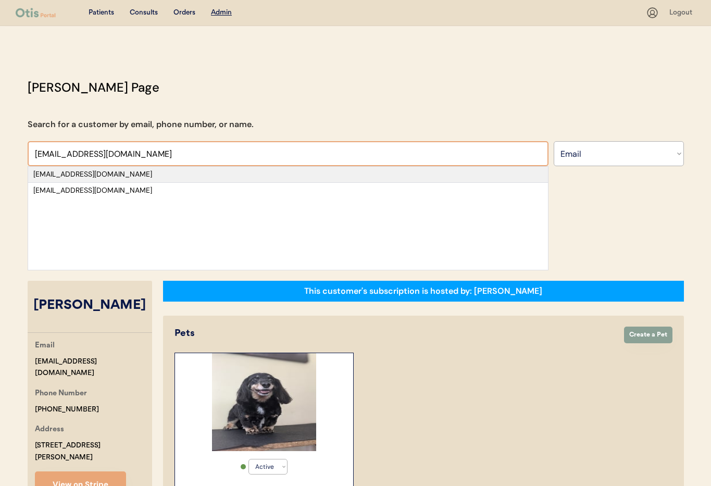
type input "[EMAIL_ADDRESS][DOMAIN_NAME]"
click at [151, 178] on div "[EMAIL_ADDRESS][DOMAIN_NAME]" at bounding box center [287, 174] width 509 height 10
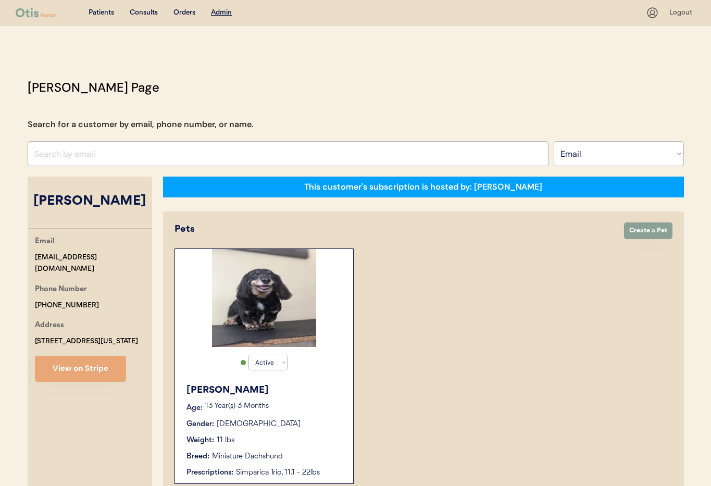
select select "true"
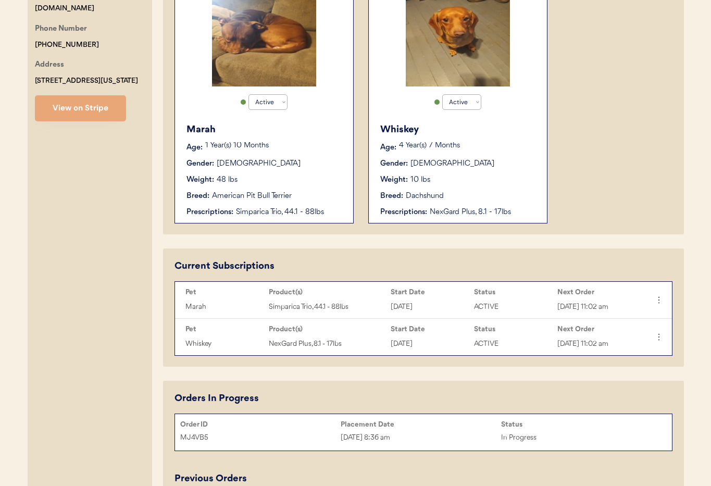
scroll to position [203, 0]
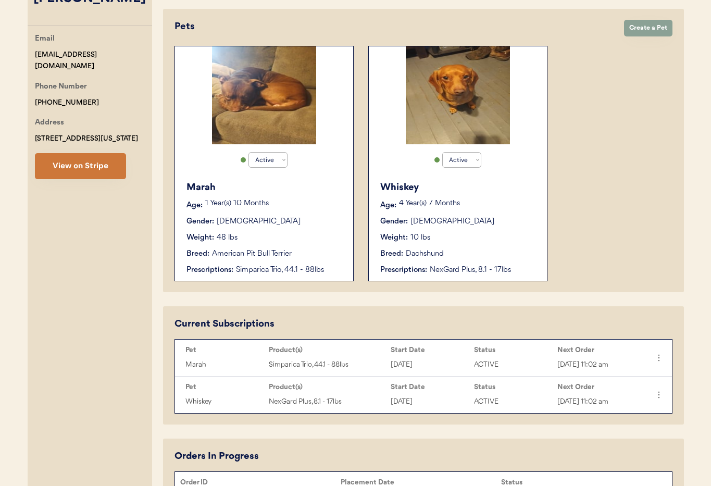
click at [69, 173] on button "View on Stripe" at bounding box center [80, 166] width 91 height 26
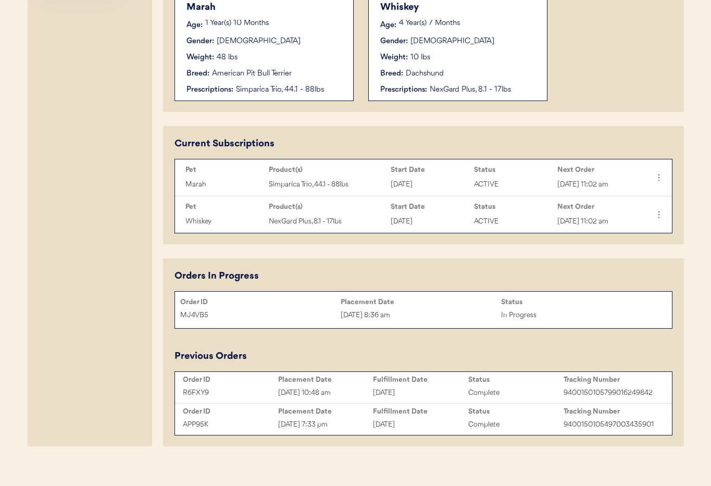
scroll to position [391, 0]
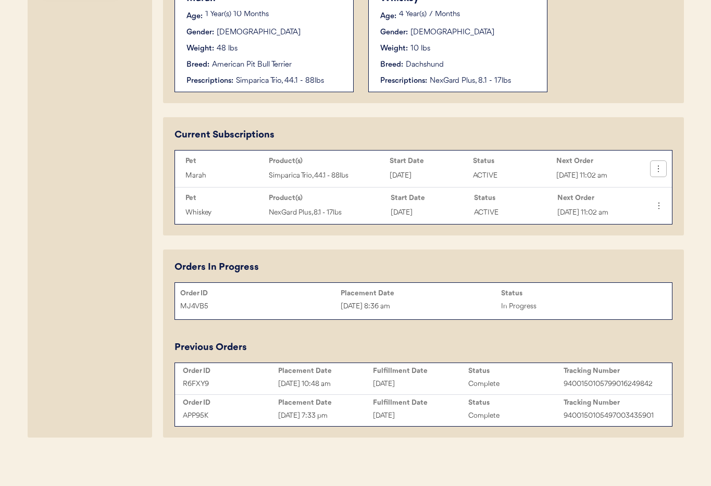
click at [656, 170] on icon at bounding box center [658, 168] width 10 height 10
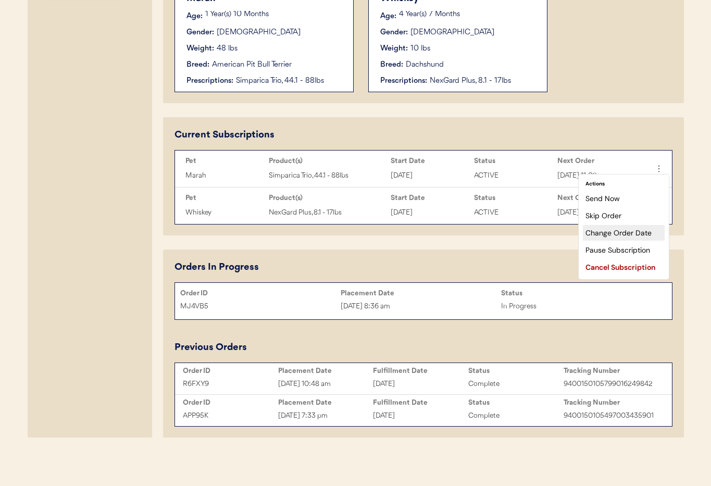
click at [619, 234] on div "Change Order Date" at bounding box center [624, 233] width 82 height 16
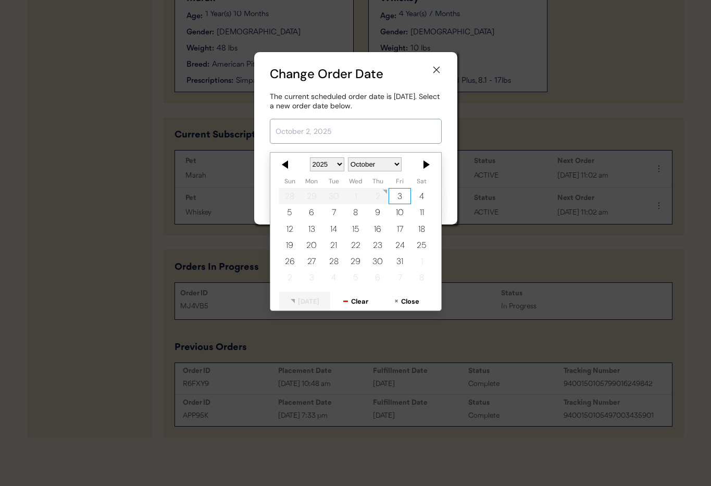
click at [340, 132] on input "text" at bounding box center [356, 131] width 172 height 25
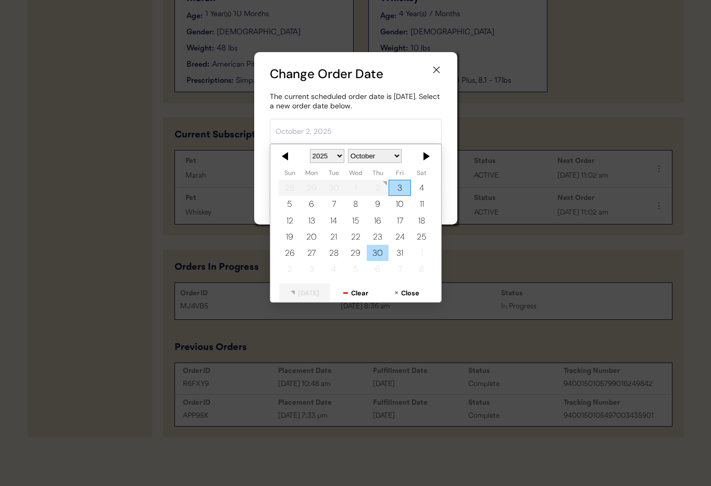
click at [382, 257] on div "30" at bounding box center [377, 253] width 22 height 16
type input "[DATE]"
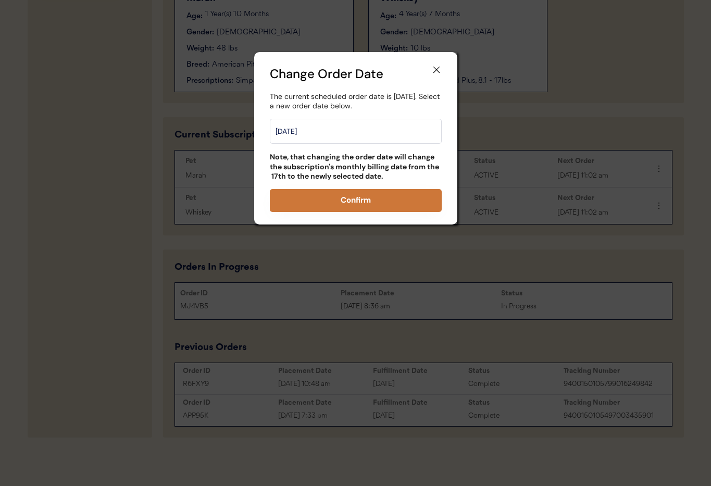
click at [379, 199] on button "Confirm" at bounding box center [356, 200] width 172 height 23
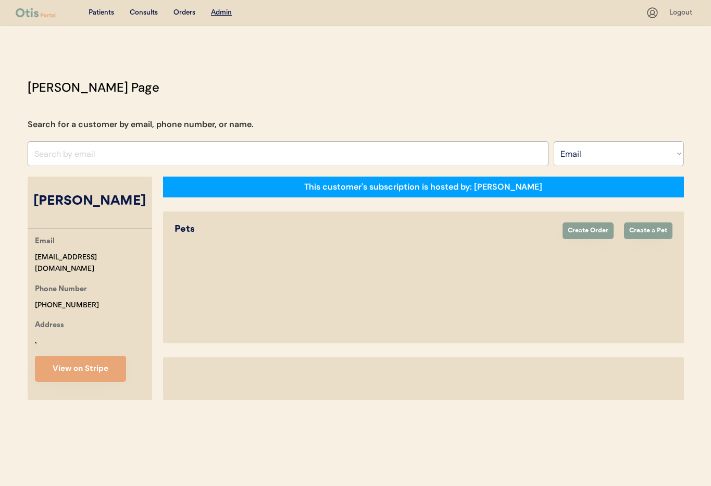
select select ""Email""
select select "true"
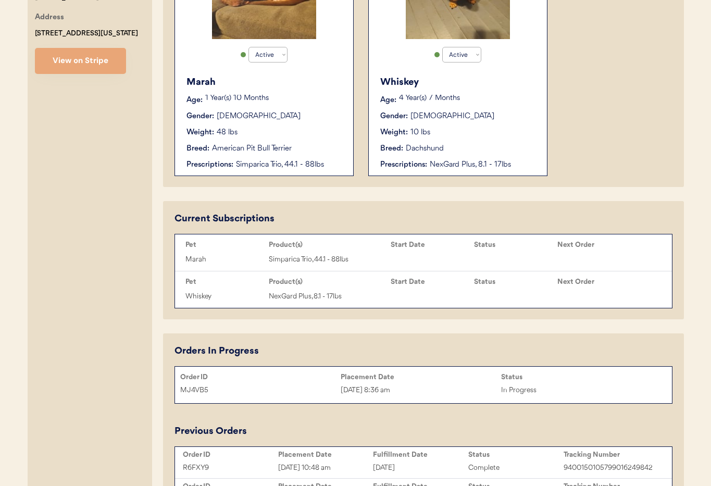
scroll to position [403, 0]
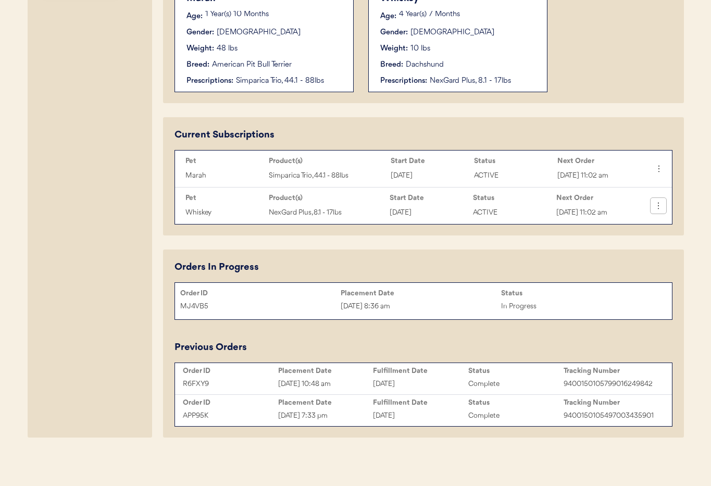
click at [661, 209] on icon at bounding box center [658, 205] width 10 height 10
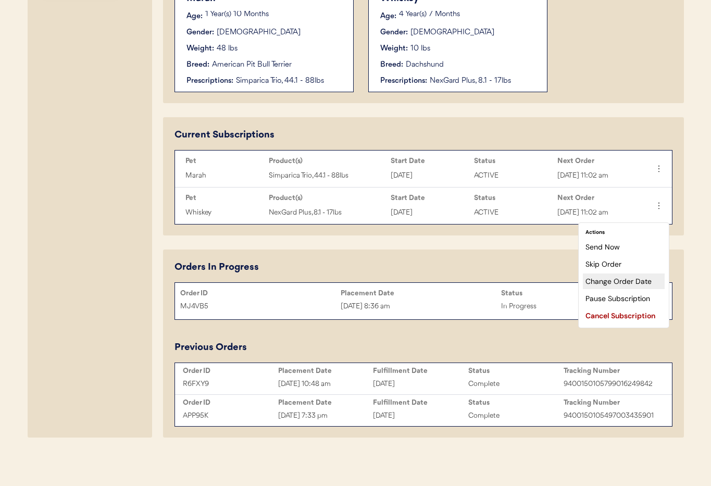
click at [608, 273] on div "Change Order Date" at bounding box center [624, 281] width 82 height 16
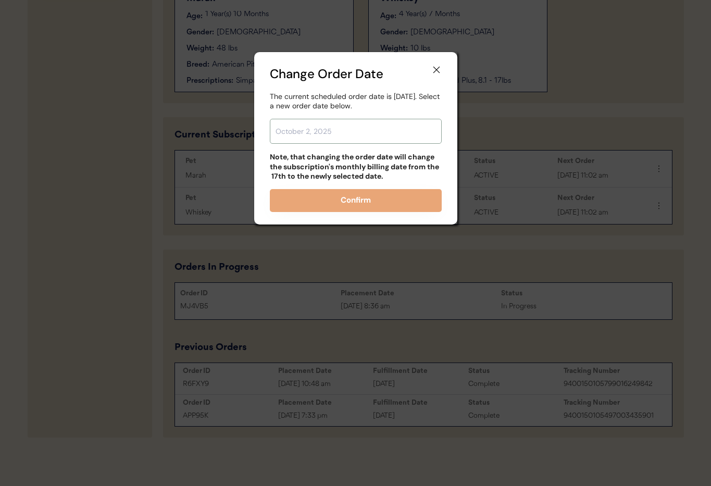
click at [341, 122] on input "text" at bounding box center [356, 131] width 172 height 25
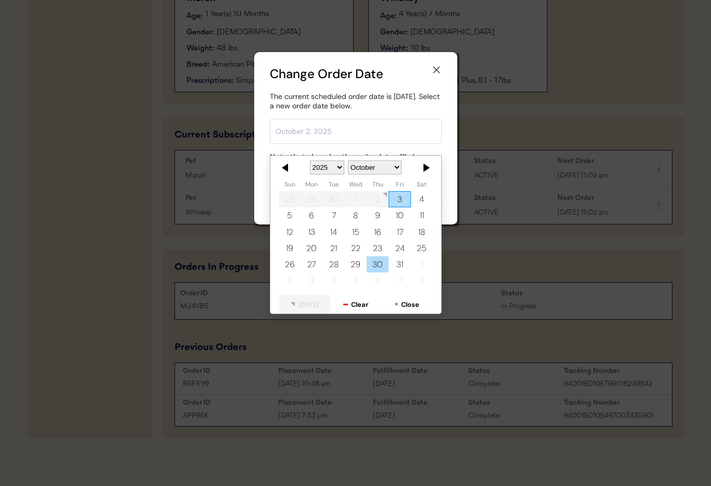
click at [376, 256] on div "30" at bounding box center [377, 264] width 22 height 16
type input "[DATE]"
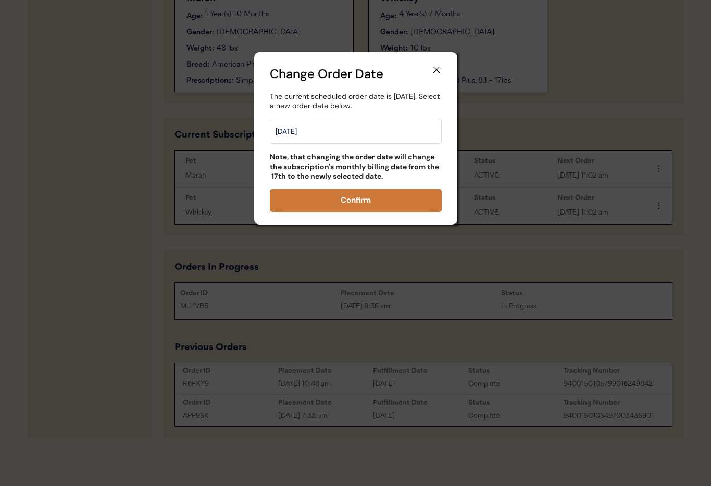
click at [365, 195] on button "Confirm" at bounding box center [356, 200] width 172 height 23
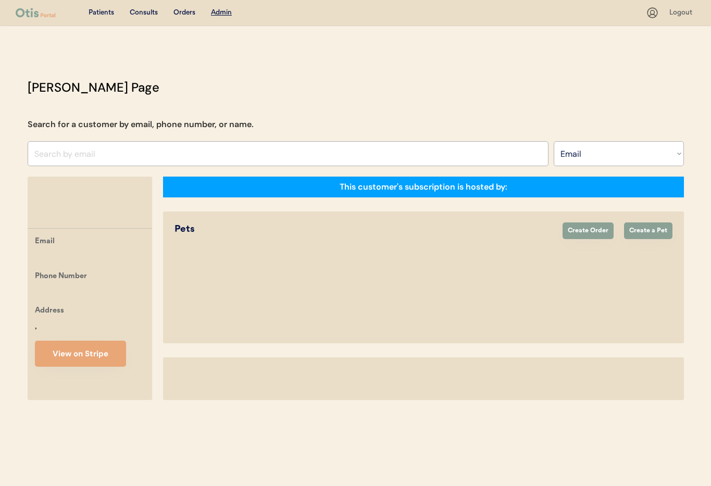
select select ""Email""
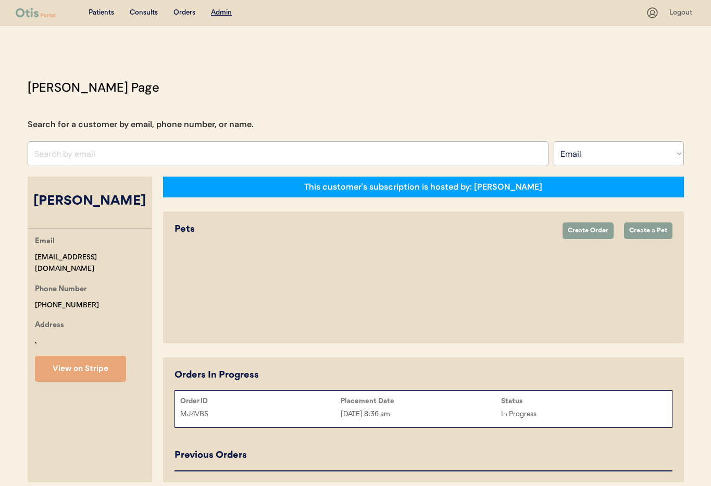
select select "true"
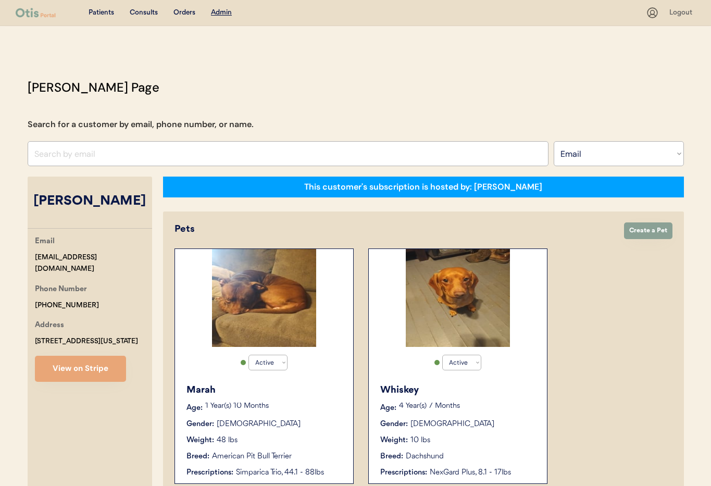
click at [263, 432] on div "Marah Age: 1 Year(s) 10 Months Gender: Female Weight: 48 lbs Breed: American Pi…" at bounding box center [264, 430] width 168 height 105
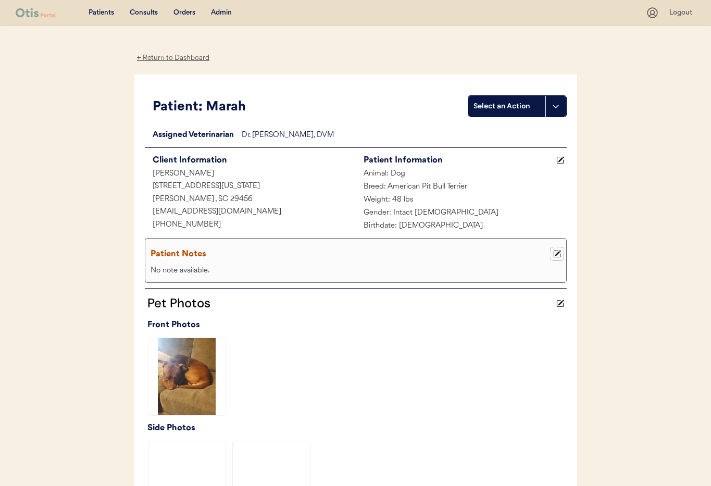
click at [555, 257] on button at bounding box center [556, 253] width 13 height 13
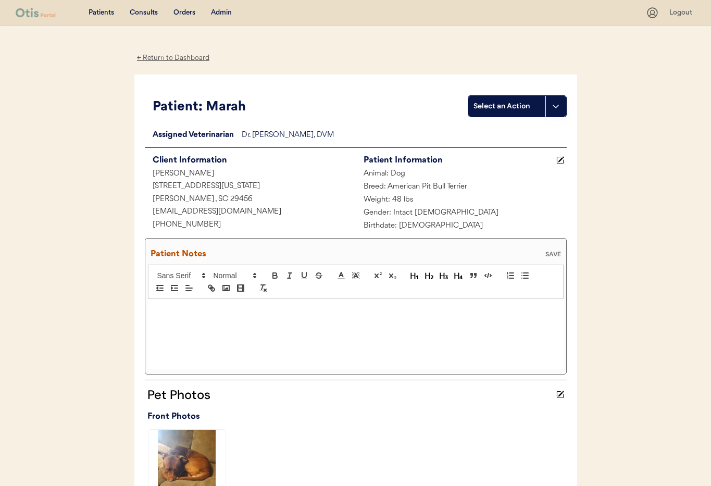
click at [219, 316] on div at bounding box center [355, 334] width 415 height 70
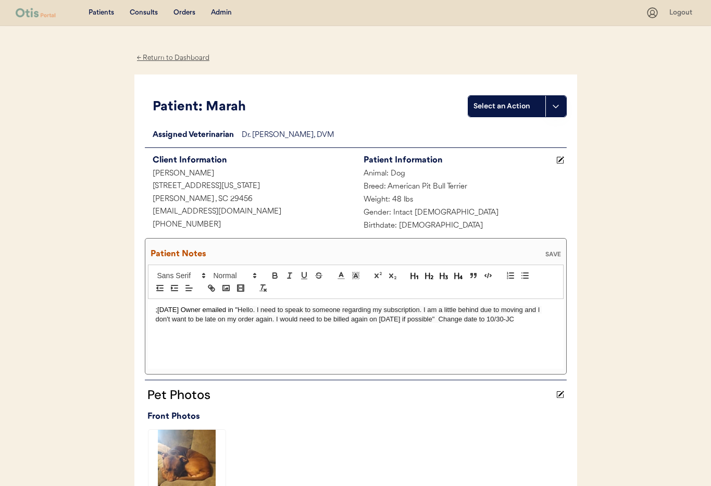
drag, startPoint x: 537, startPoint y: 316, endPoint x: 145, endPoint y: 307, distance: 391.6
click at [145, 307] on div "Patient Notes SAVE 10/2/25 Owner emailed in " Hello. I need to speak to someone…" at bounding box center [356, 306] width 422 height 136
copy p ";10/2/25 Owner emailed in " Hello. I need to speak to someone regarding my subs…"
click at [556, 260] on div "Patient Notes SAVE" at bounding box center [355, 254] width 415 height 21
click at [552, 255] on div "SAVE" at bounding box center [552, 254] width 21 height 6
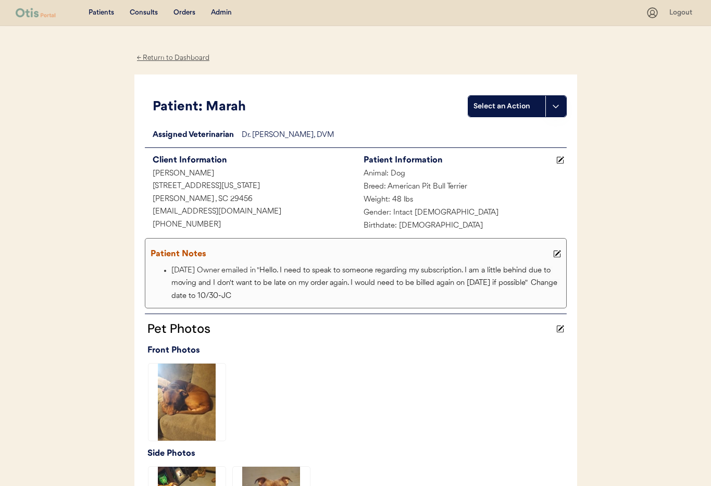
click at [164, 56] on div "← Return to Dashboard" at bounding box center [173, 58] width 78 height 12
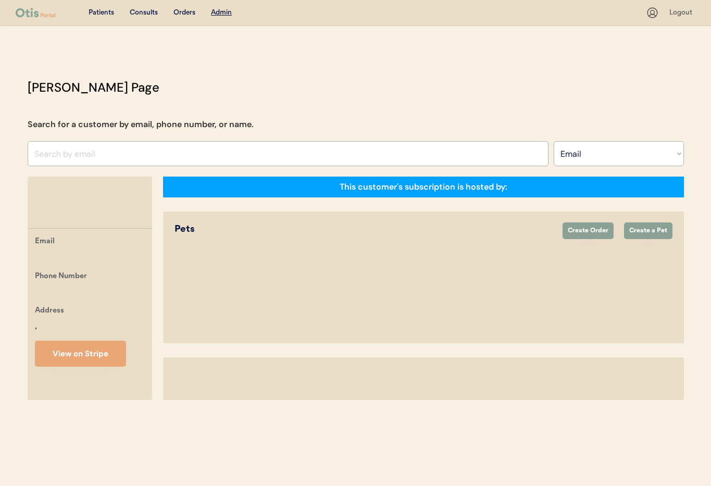
select select ""Email""
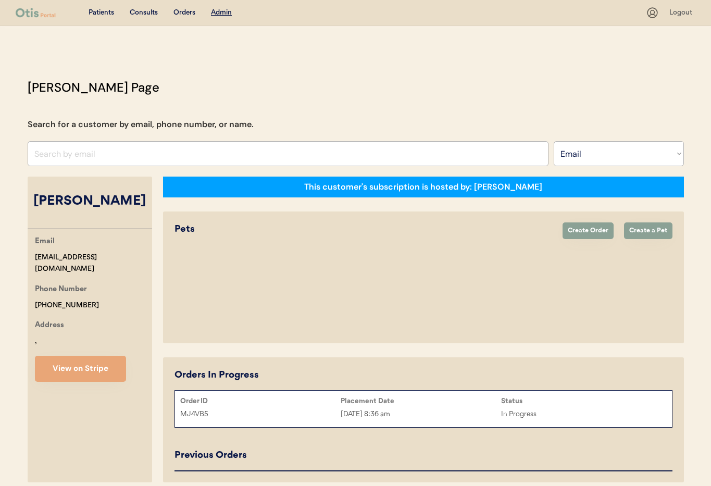
select select "true"
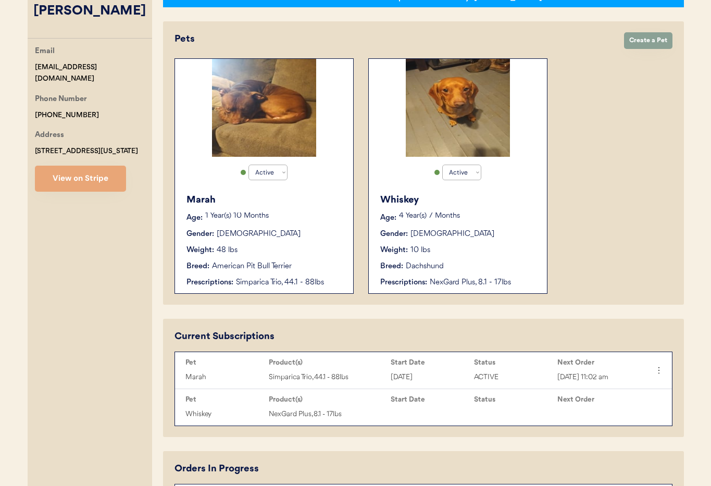
scroll to position [208, 0]
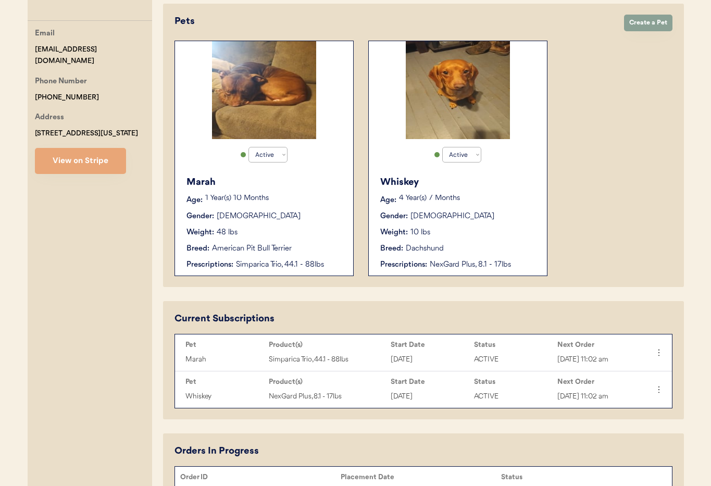
click at [483, 232] on div "Weight: 10 lbs" at bounding box center [458, 232] width 156 height 11
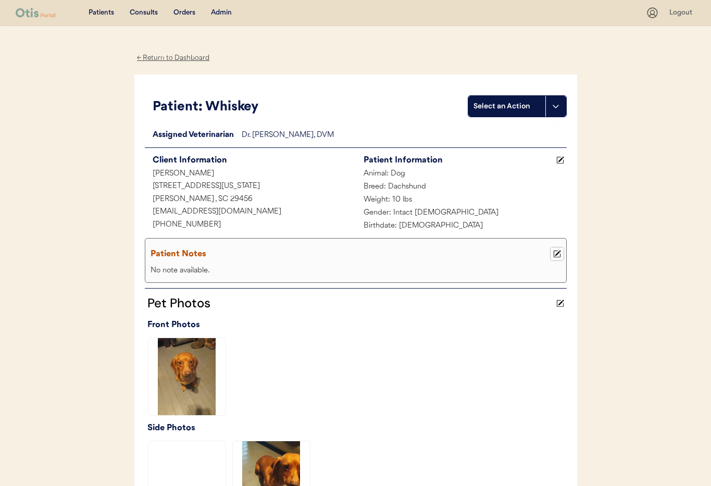
click at [559, 255] on icon at bounding box center [557, 254] width 8 height 8
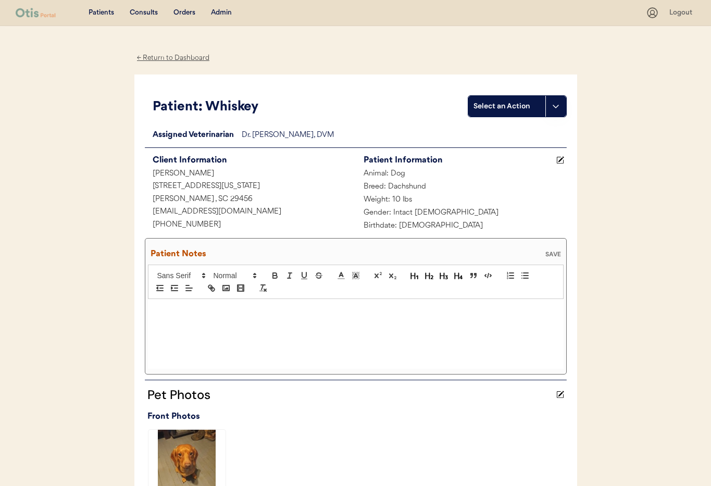
click at [157, 307] on p at bounding box center [356, 309] width 400 height 9
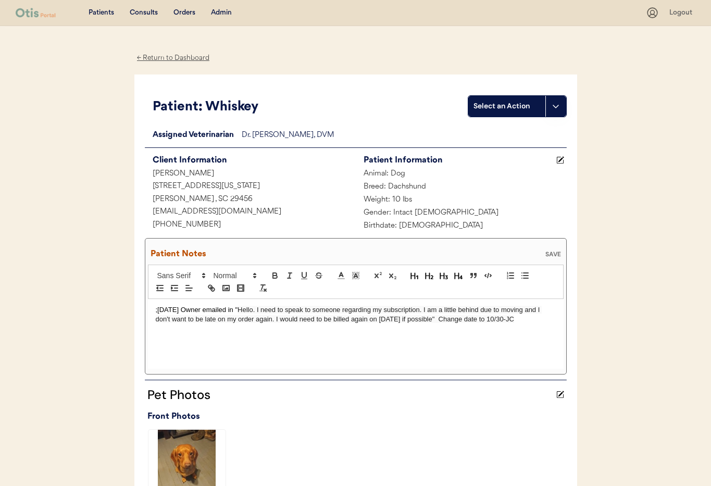
click at [551, 254] on div "SAVE" at bounding box center [552, 254] width 21 height 6
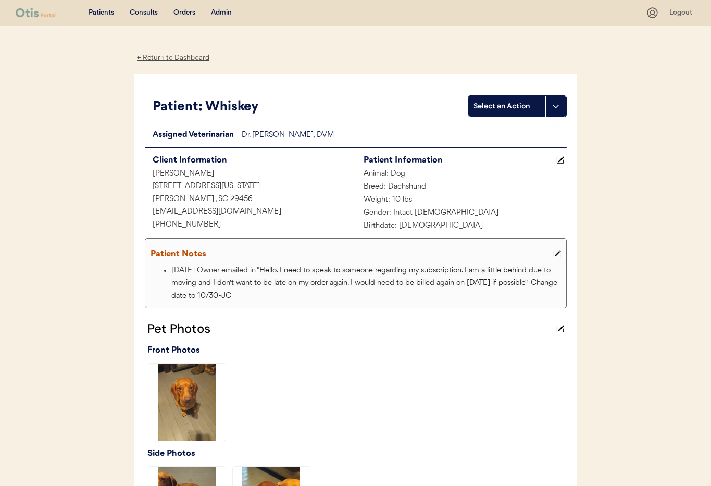
drag, startPoint x: 222, startPoint y: 15, endPoint x: 223, endPoint y: 27, distance: 12.6
click at [221, 15] on div "Admin" at bounding box center [221, 13] width 21 height 10
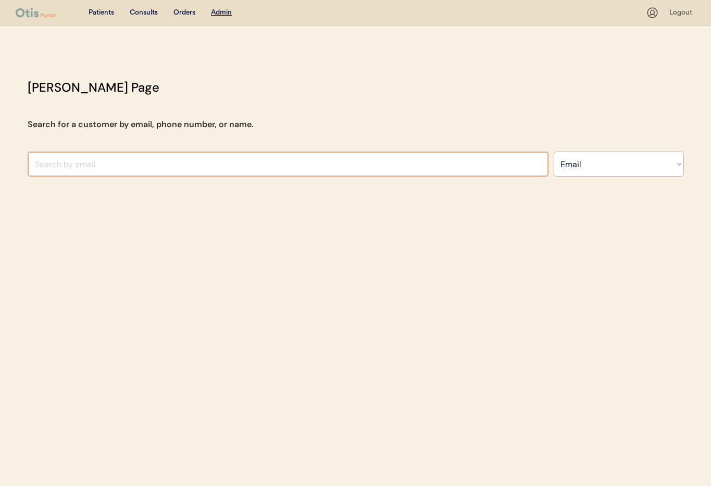
select select ""Email""
click at [185, 165] on input "input" at bounding box center [288, 163] width 521 height 25
type input "[PERSON_NAME]"
click at [627, 169] on select "Search By Name Email Phone Number" at bounding box center [618, 163] width 130 height 25
select select ""Name""
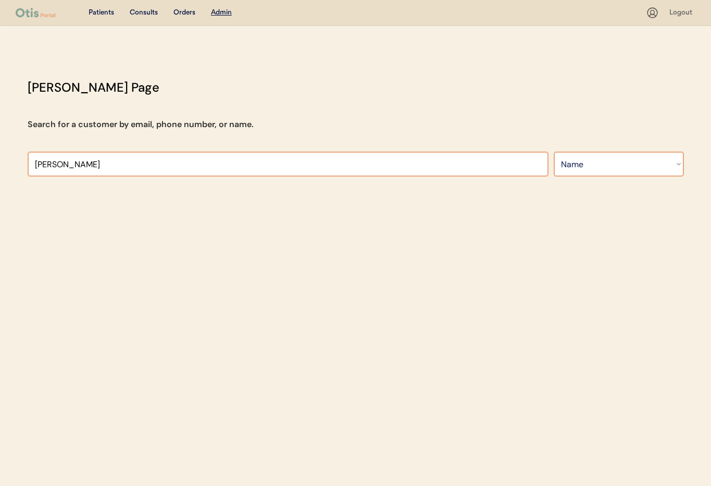
click at [553, 151] on select "Search By Name Email Phone Number" at bounding box center [618, 163] width 130 height 25
select select ""Name""
click at [93, 160] on input "text" at bounding box center [288, 163] width 521 height 25
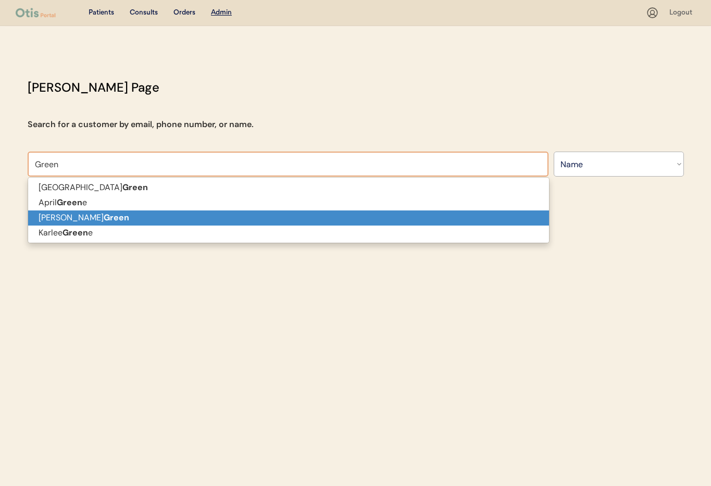
click at [104, 221] on strong "Green" at bounding box center [117, 217] width 26 height 11
type input "[PERSON_NAME]"
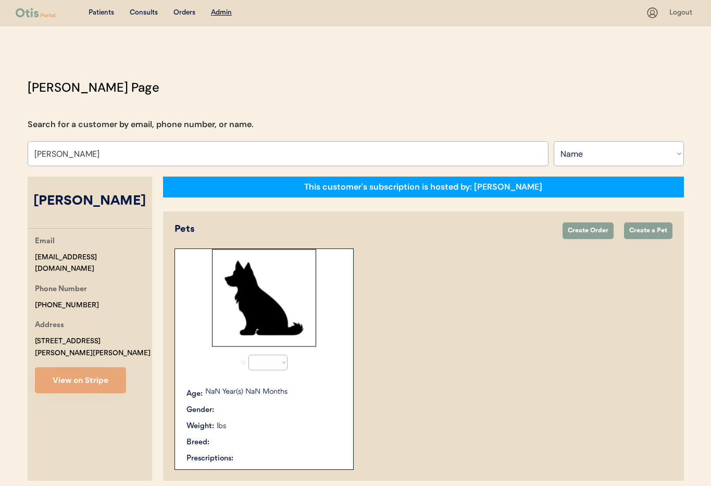
select select "true"
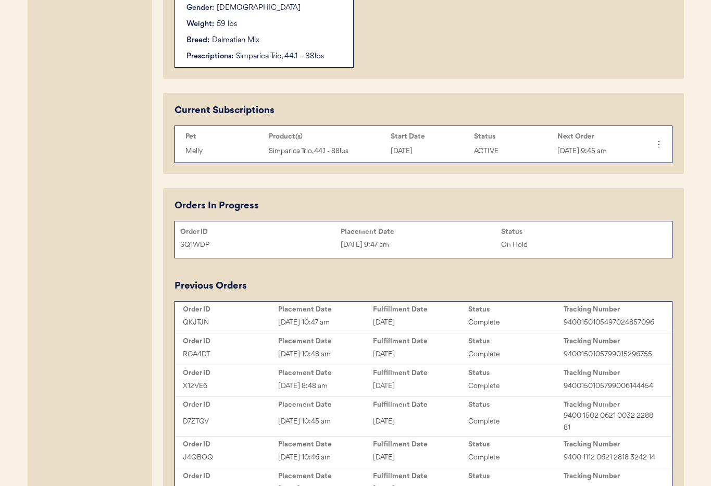
scroll to position [485, 0]
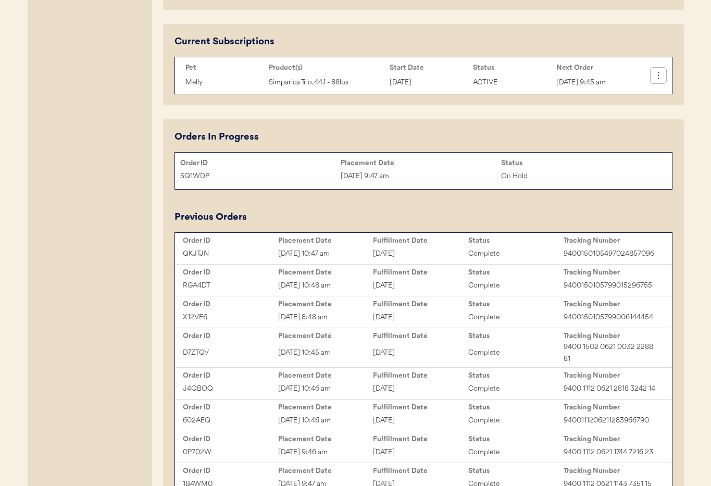
type input "[PERSON_NAME]"
click at [659, 70] on icon at bounding box center [658, 75] width 10 height 10
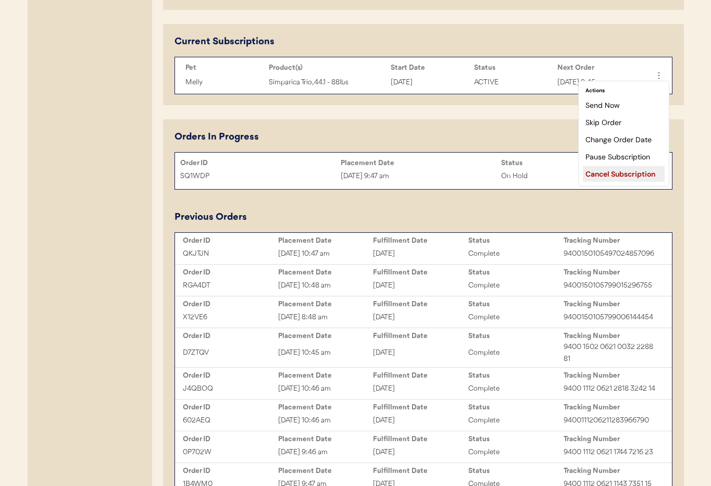
click at [615, 173] on div "Cancel Subscription" at bounding box center [624, 174] width 82 height 16
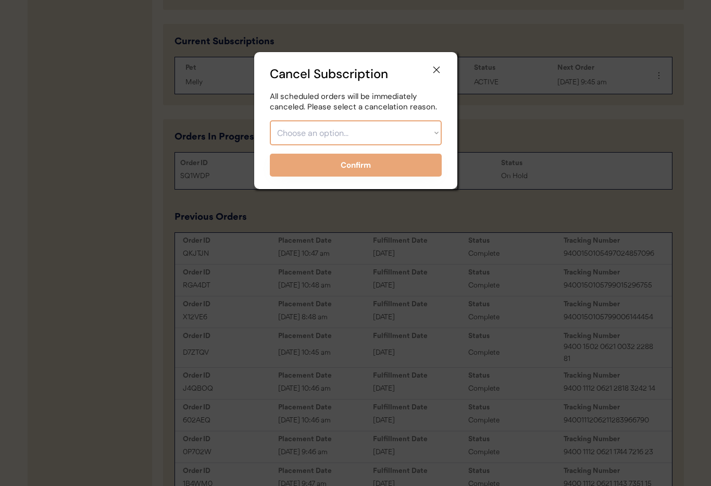
click at [357, 130] on select "Choose an option... Too expensive / can't afford Getting medication elsewhere (…" at bounding box center [356, 132] width 172 height 25
select select ""getting_medication_elsewhere__vet_or_retailer_""
click at [270, 120] on select "Choose an option... Too expensive / can't afford Getting medication elsewhere (…" at bounding box center [356, 132] width 172 height 25
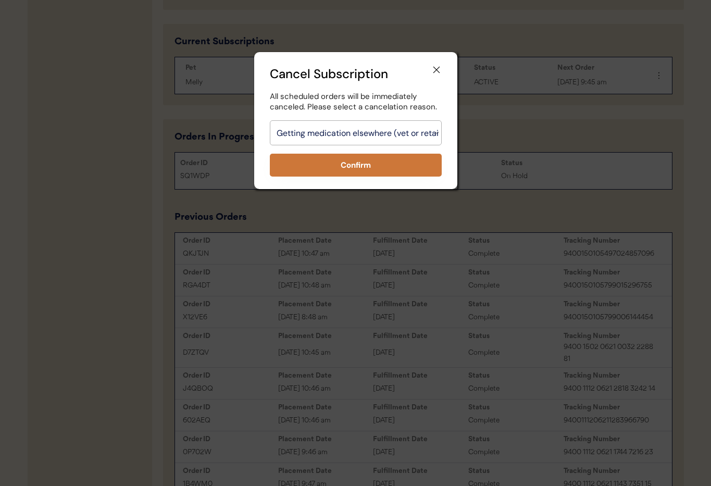
click at [376, 162] on button "Confirm" at bounding box center [356, 165] width 172 height 23
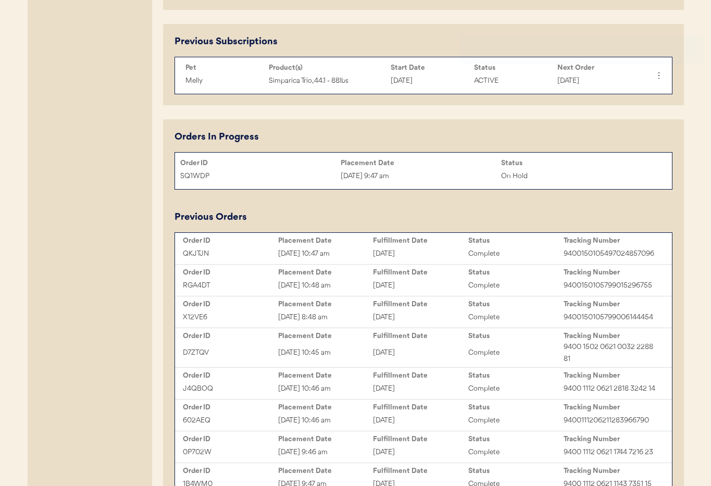
click at [635, 178] on div "On Hold" at bounding box center [581, 176] width 160 height 12
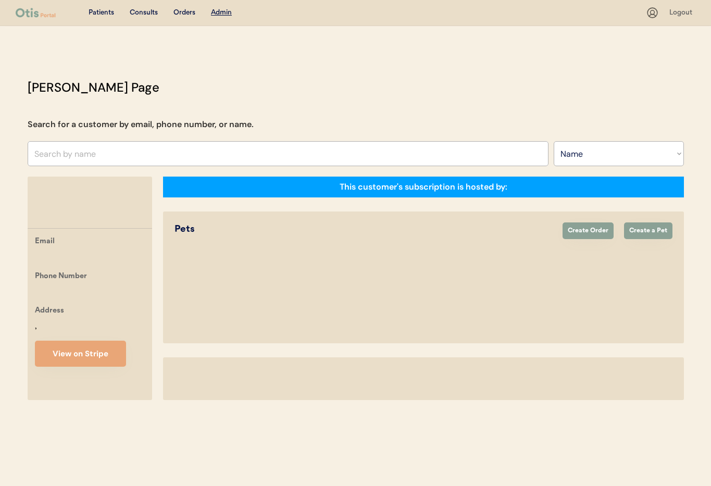
select select ""Name""
select select "true"
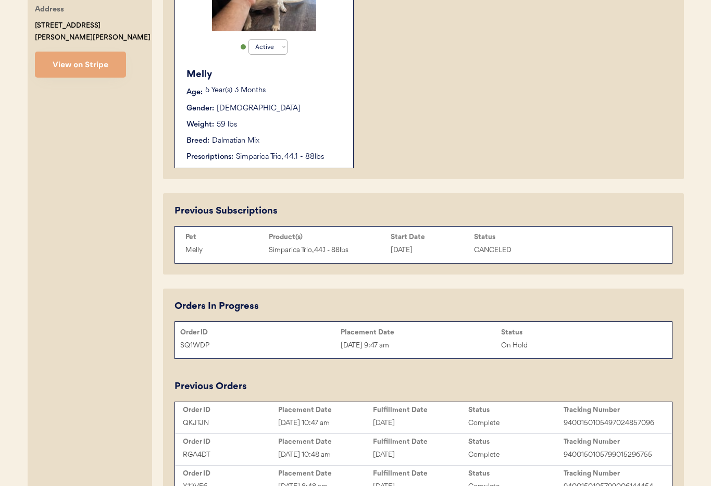
scroll to position [419, 0]
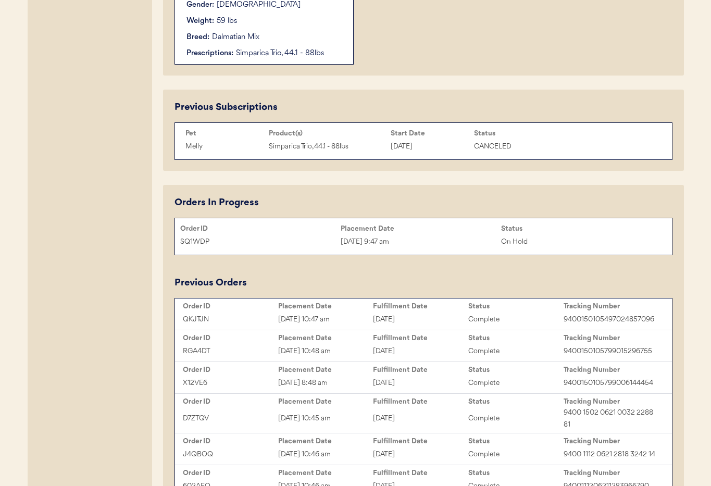
click at [616, 243] on div "Orders In Progress Order ID Placement Date Status SQ1WDP [DATE] 9:47 am On Hold…" at bounding box center [423, 442] width 521 height 514
click at [361, 239] on div "[DATE] 9:47 am" at bounding box center [420, 242] width 160 height 12
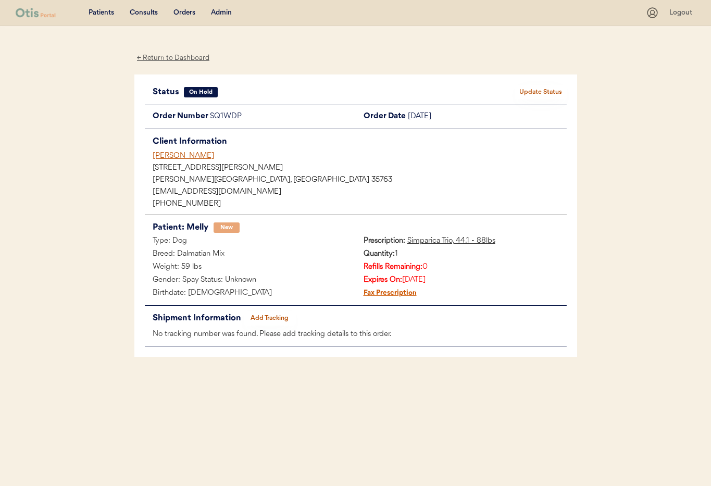
click at [547, 93] on button "Update Status" at bounding box center [540, 92] width 52 height 15
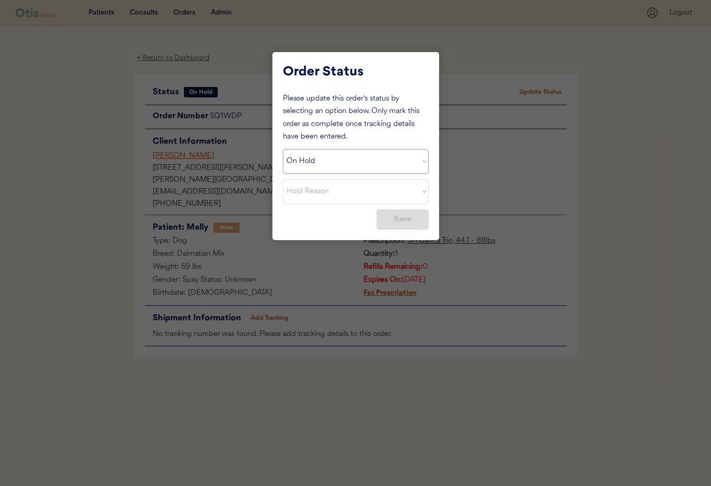
click at [356, 154] on select "Status On Hold New In Progress Complete Pending HW Consent Canceled" at bounding box center [356, 161] width 146 height 25
select select ""cancelled""
click at [283, 149] on select "Status On Hold New In Progress Complete Pending HW Consent Canceled" at bounding box center [356, 161] width 146 height 25
click at [313, 197] on select "Cancel Reason Missing order information Incorrect order information Out of refi…" at bounding box center [356, 191] width 146 height 25
click at [283, 179] on select "Cancel Reason Missing order information Incorrect order information Out of refi…" at bounding box center [356, 191] width 146 height 25
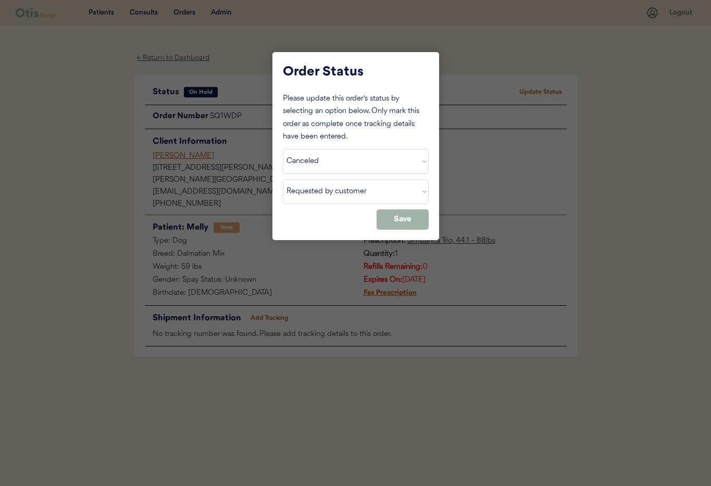
click at [403, 220] on button "Save" at bounding box center [402, 219] width 52 height 20
select select ""PLACEHOLDER_1427118222253""
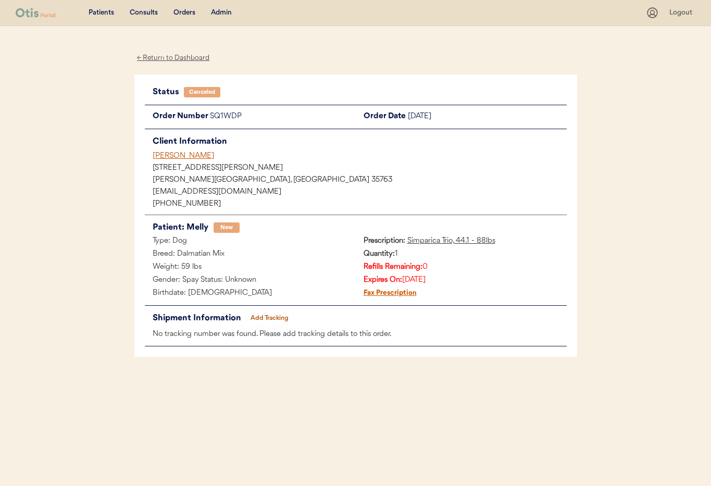
click at [161, 155] on div "[PERSON_NAME]" at bounding box center [360, 155] width 414 height 11
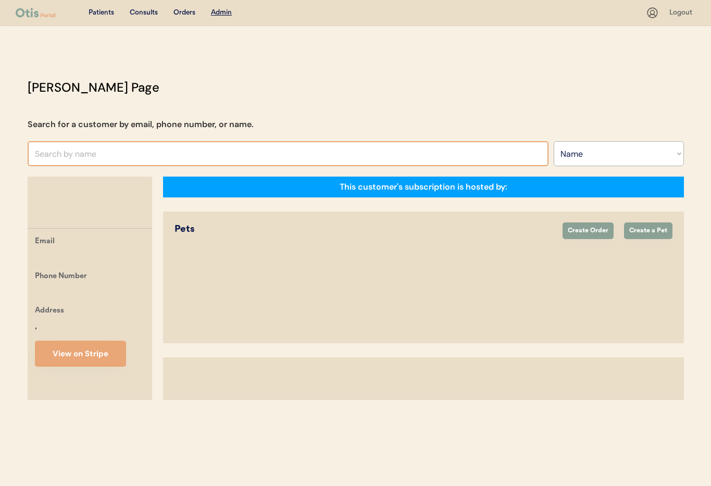
select select ""Name""
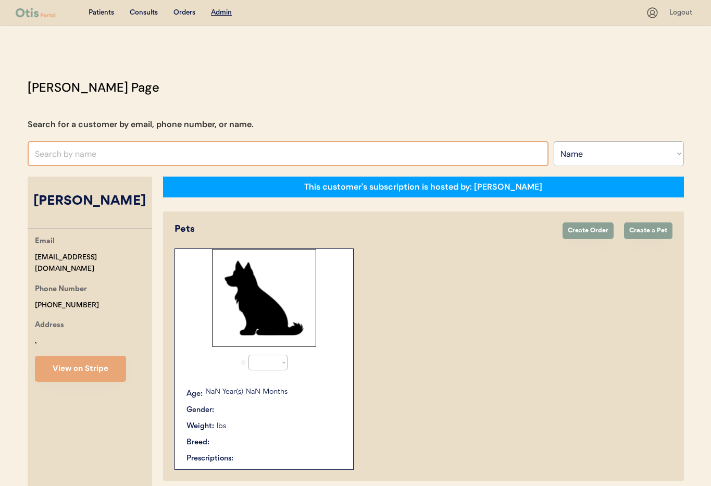
select select "true"
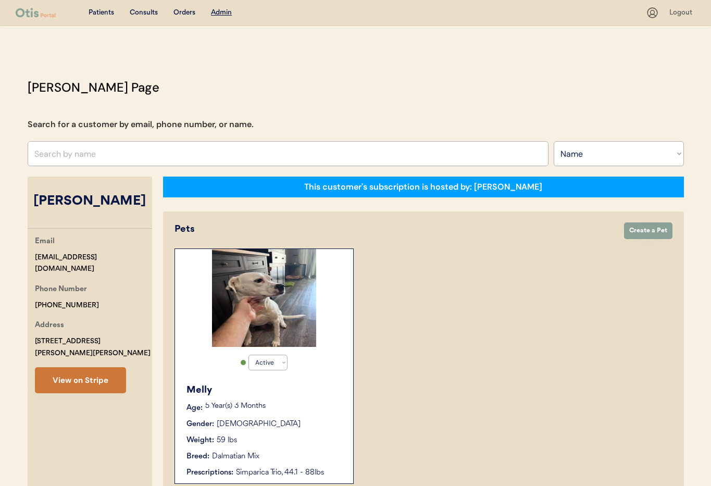
click at [75, 368] on button "View on Stripe" at bounding box center [80, 380] width 91 height 26
click at [319, 417] on div "Melly Age: 5 Year(s) 3 Months Gender: Female Weight: 59 lbs Breed: Dalmatian Mi…" at bounding box center [264, 430] width 168 height 105
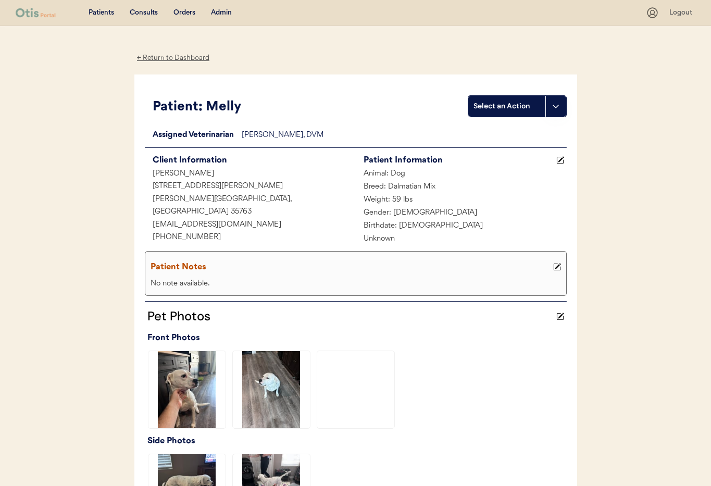
click at [558, 267] on icon at bounding box center [557, 267] width 8 height 8
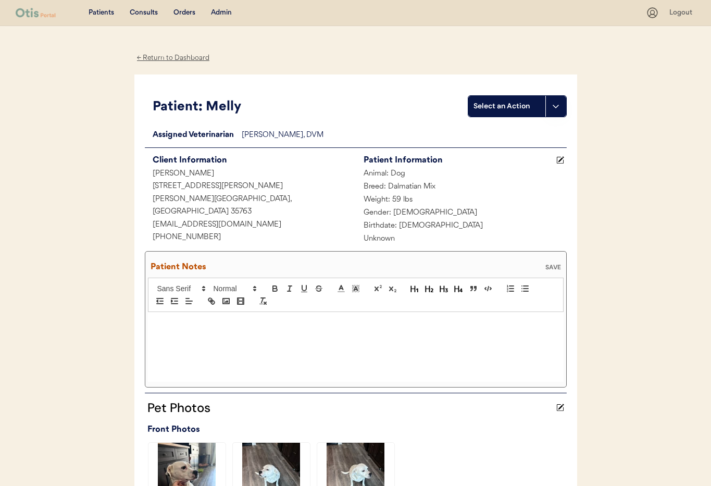
click at [190, 328] on div at bounding box center [355, 347] width 415 height 70
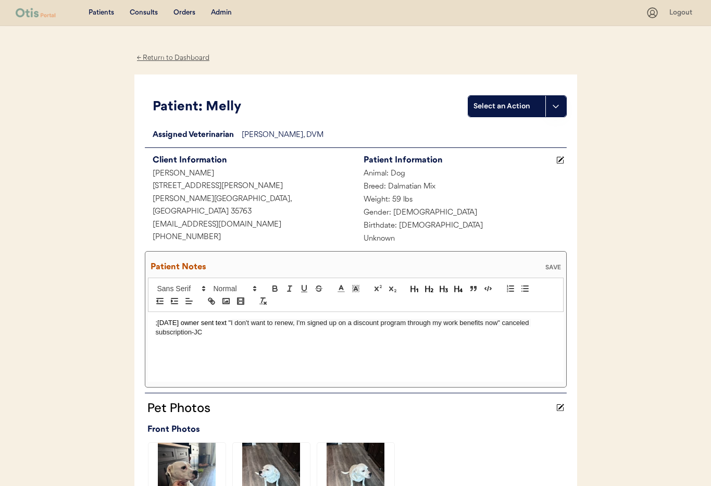
click at [559, 268] on div "SAVE" at bounding box center [552, 267] width 21 height 6
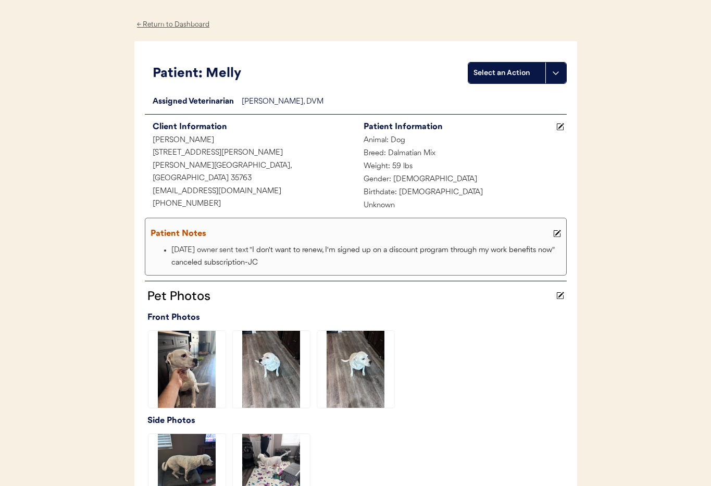
scroll to position [34, 0]
click at [193, 26] on div "← Return to Dashboard" at bounding box center [173, 24] width 78 height 12
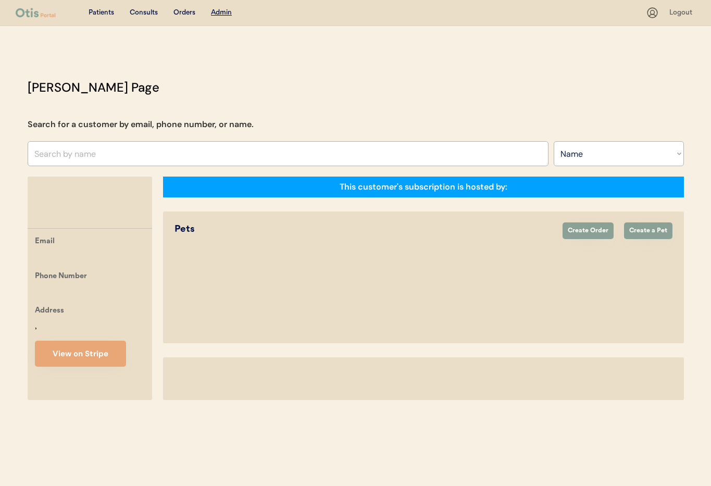
select select ""Name""
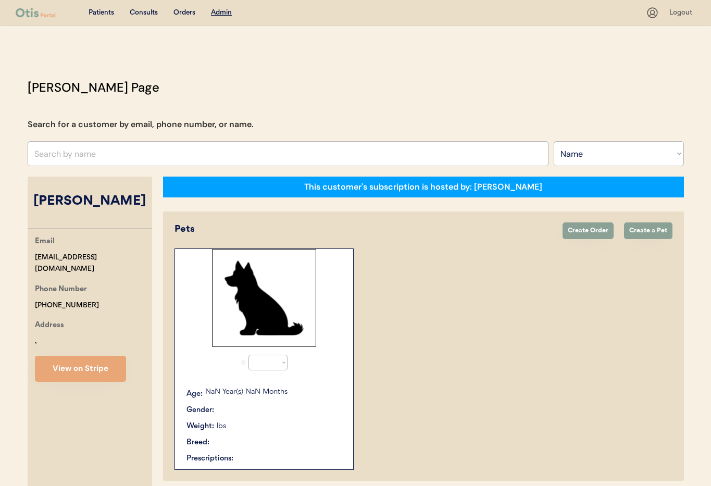
select select "true"
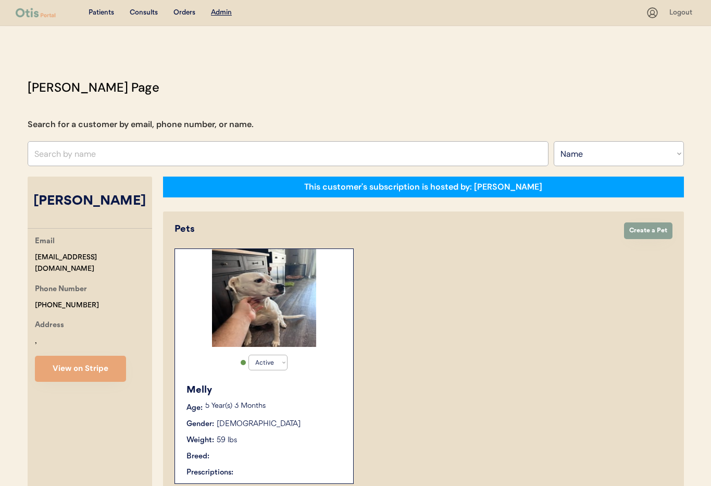
click at [143, 158] on input "text" at bounding box center [288, 153] width 521 height 25
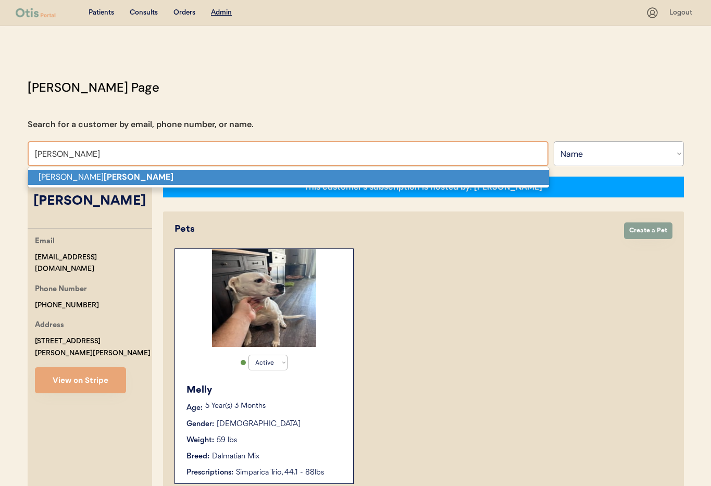
click at [143, 180] on p "[PERSON_NAME]" at bounding box center [288, 177] width 521 height 15
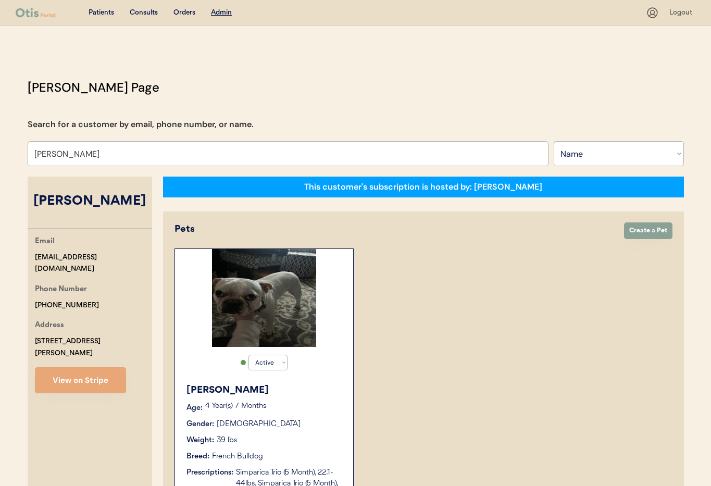
type input "[PERSON_NAME]"
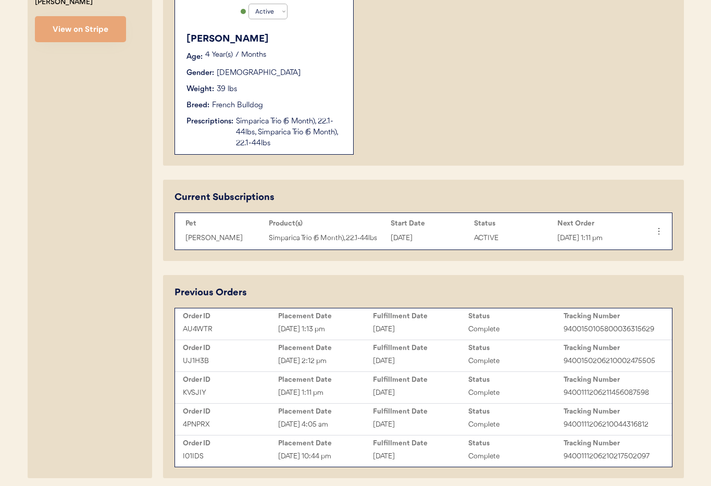
scroll to position [391, 0]
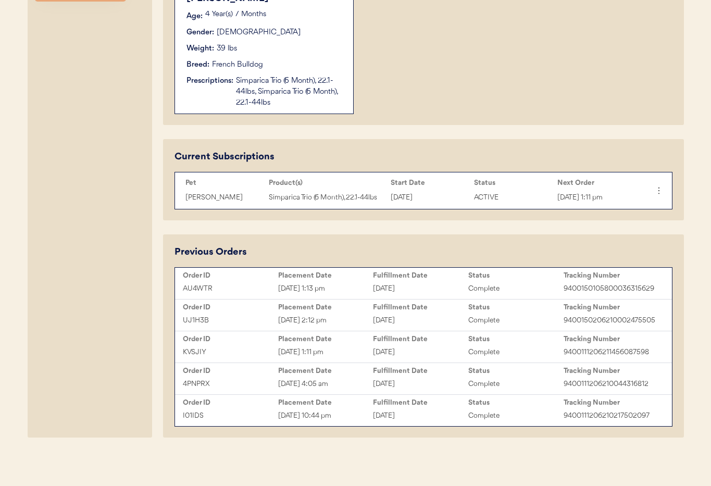
click at [221, 103] on div "Prescriptions: Simparica Trio (6 Month), 22.1-44lbs, Simparica Trio (6 Month), …" at bounding box center [264, 91] width 156 height 33
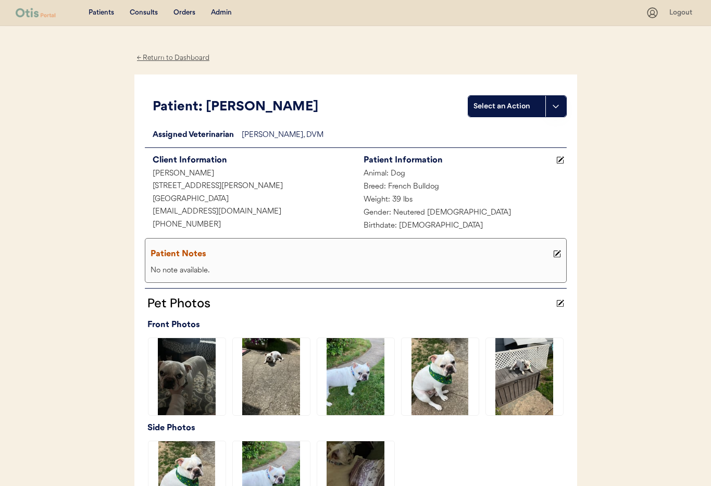
click at [165, 50] on div "← Return to Dashboard Patient: [PERSON_NAME] Select an Action Loading... Assign…" at bounding box center [355, 429] width 442 height 806
click at [163, 55] on div "← Return to Dashboard" at bounding box center [173, 58] width 78 height 12
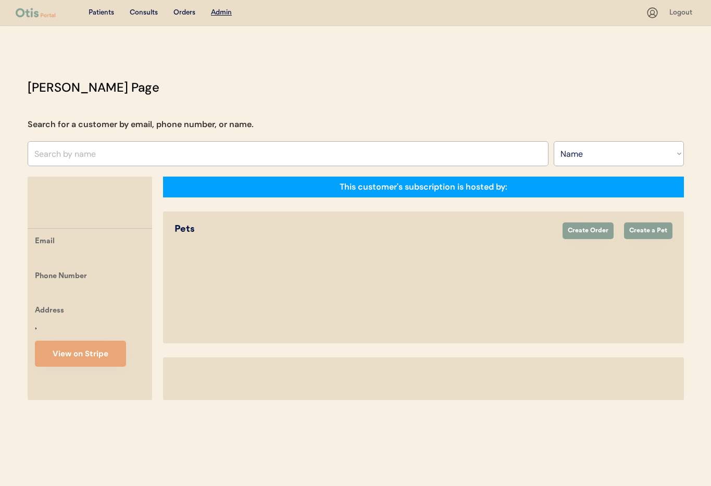
select select ""Name""
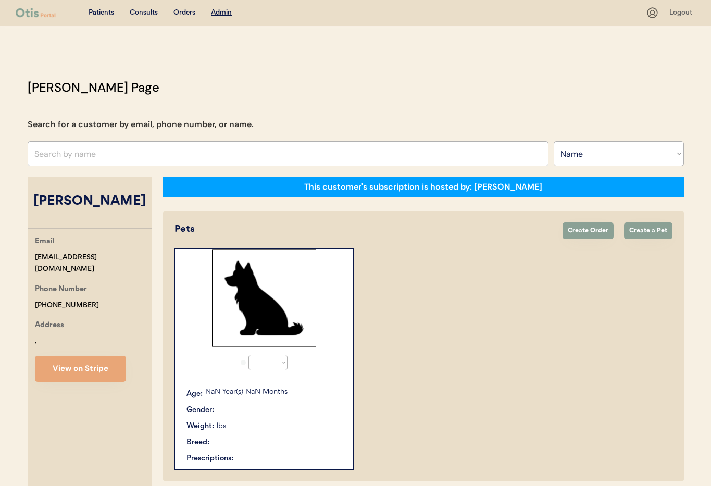
select select "true"
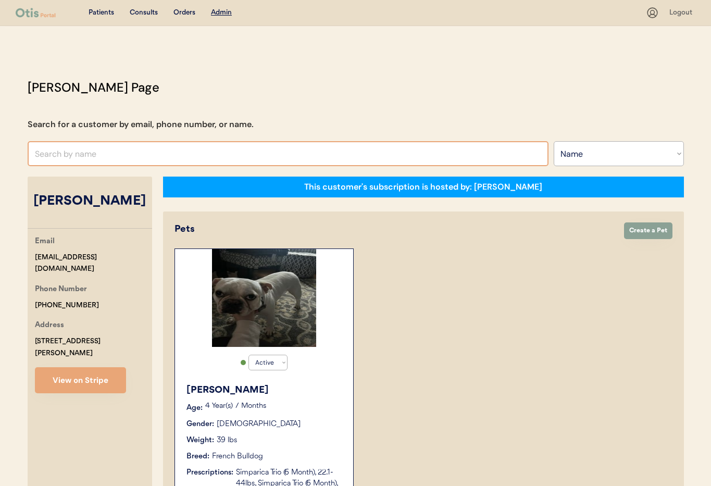
click at [188, 153] on input "text" at bounding box center [288, 153] width 521 height 25
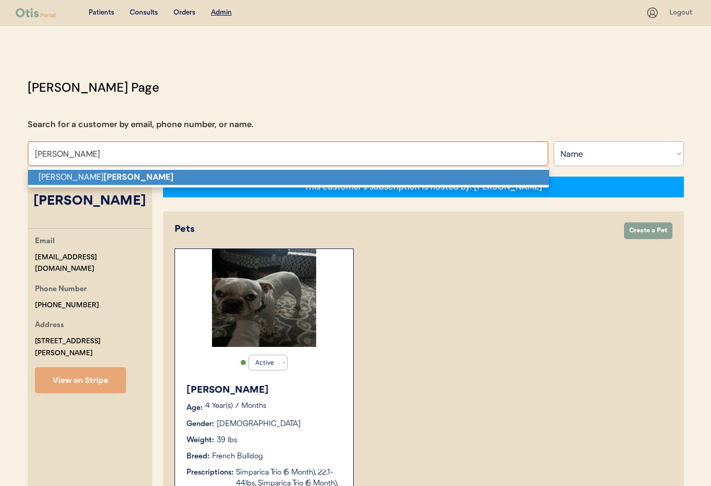
click at [160, 179] on p "Brandon watts" at bounding box center [288, 177] width 521 height 15
type input "Brandon watts"
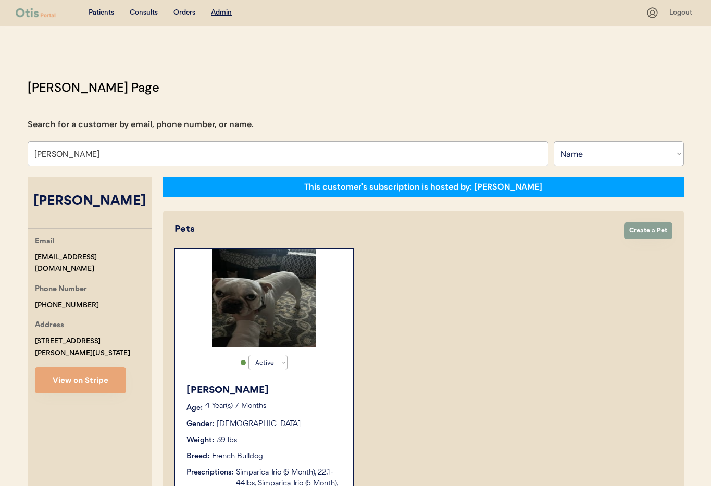
select select "true"
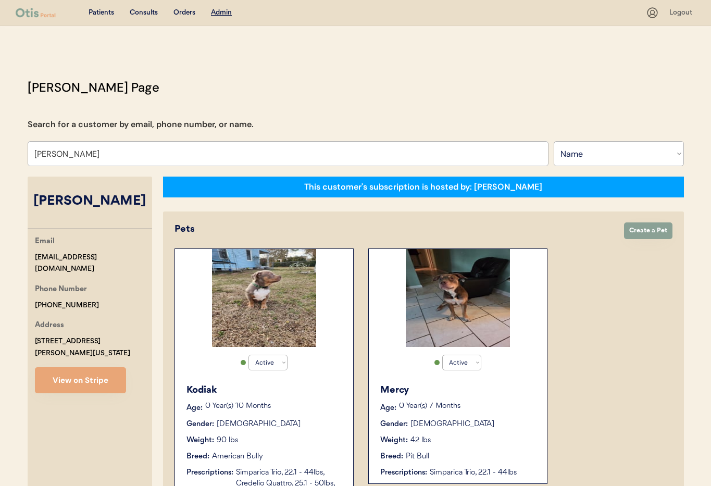
type input "Brandon watts"
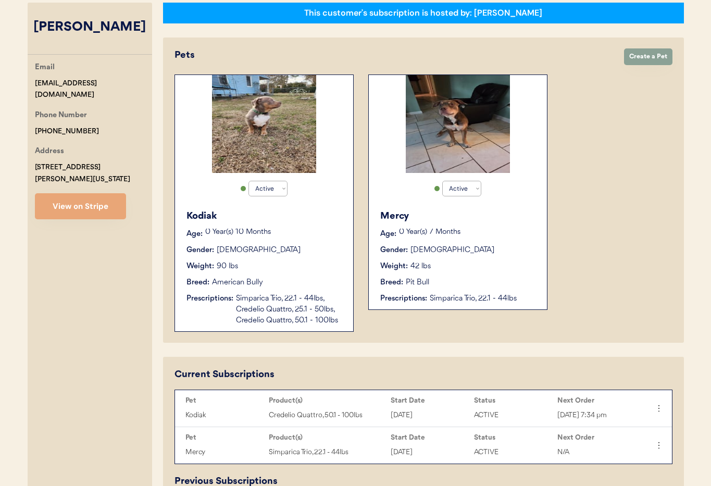
scroll to position [223, 0]
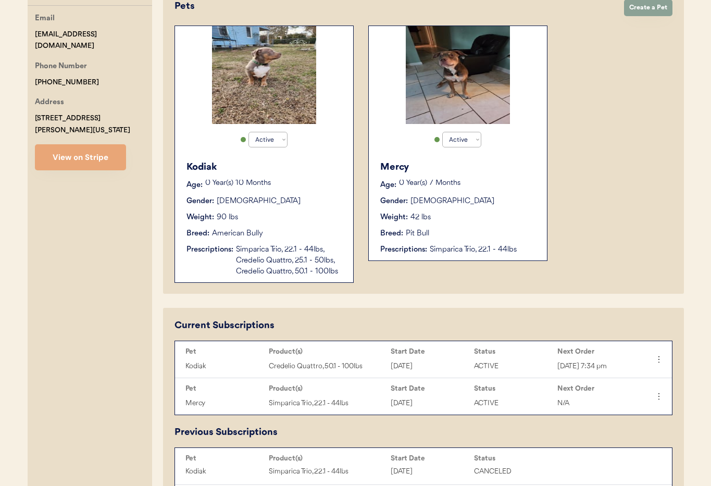
click at [479, 223] on div "Mercy Age: 0 Year(s) 7 Months Gender: Female Weight: 42 lbs Breed: Pit Bull Pre…" at bounding box center [458, 207] width 168 height 105
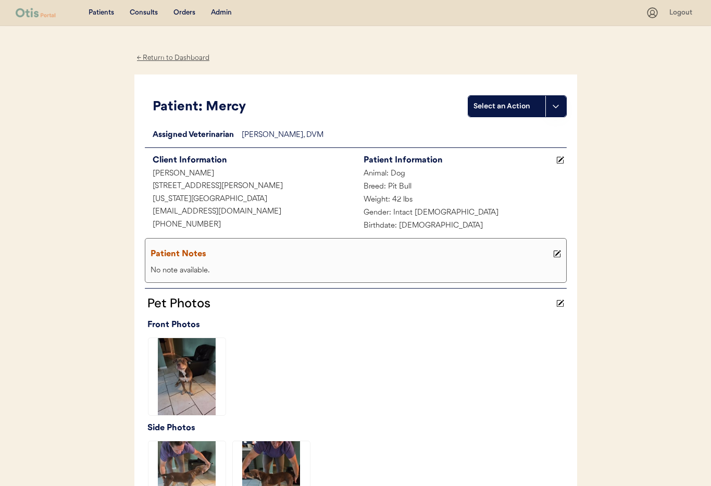
click at [183, 59] on div "← Return to Dashboard" at bounding box center [173, 58] width 78 height 12
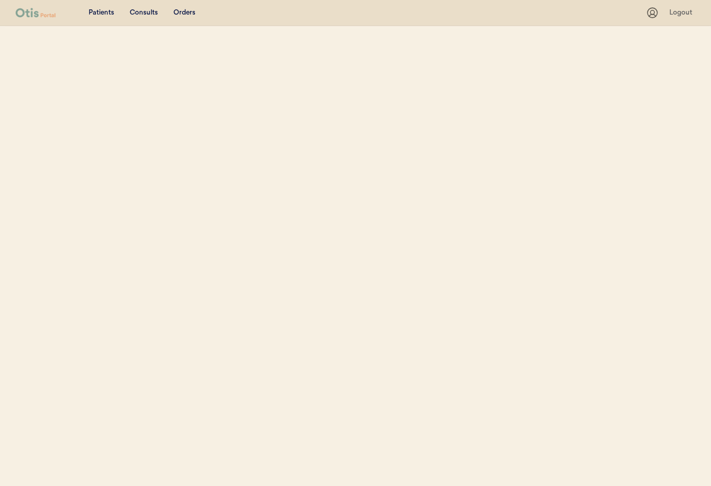
select select ""Name""
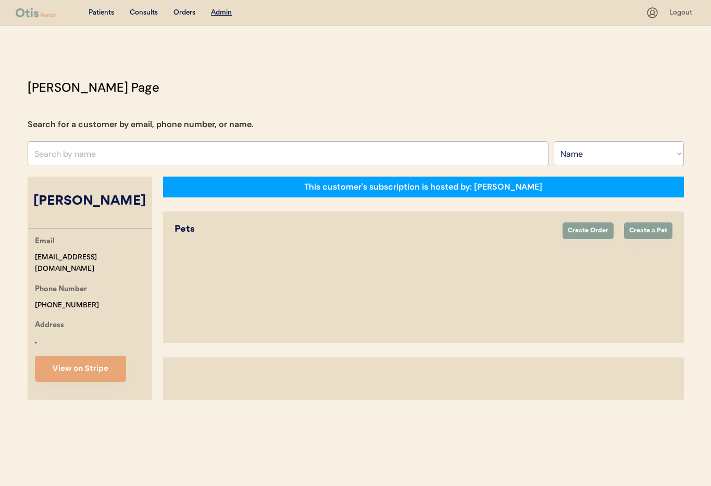
select select "true"
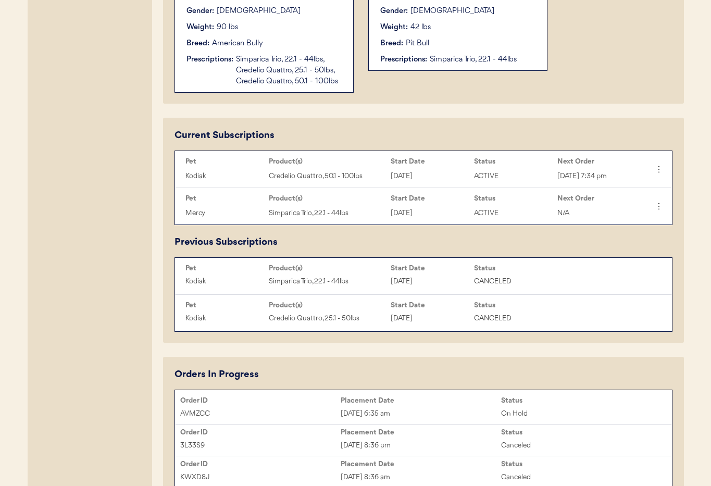
scroll to position [312, 0]
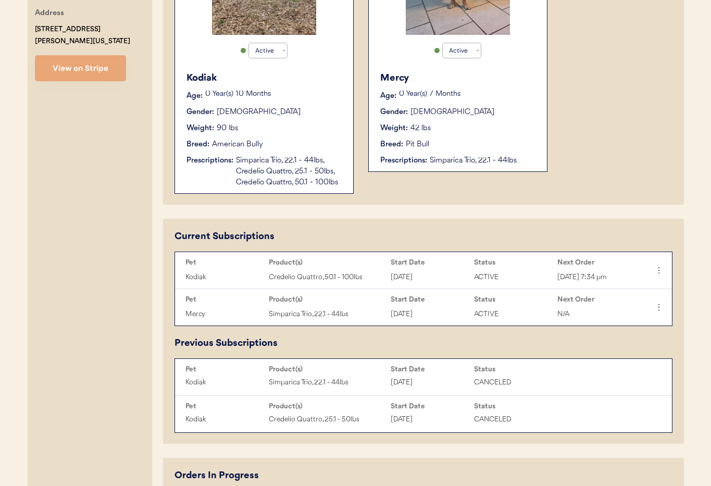
click at [487, 131] on div "Weight: 42 lbs" at bounding box center [458, 128] width 156 height 11
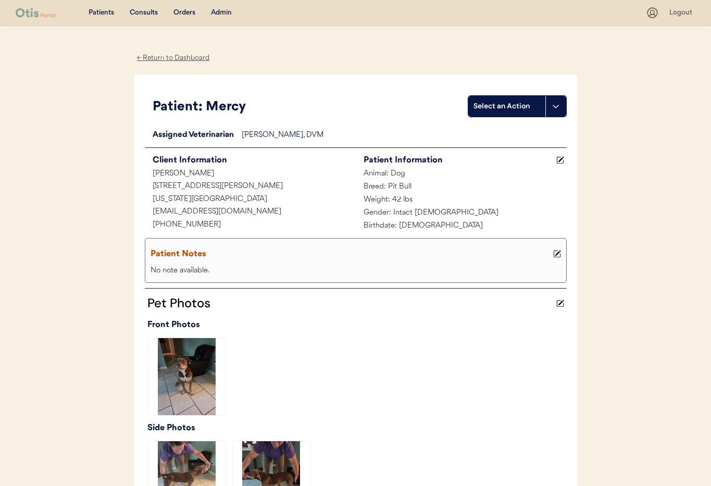
click at [223, 10] on div "Admin" at bounding box center [221, 13] width 21 height 10
click at [222, 14] on div "Admin" at bounding box center [221, 13] width 21 height 10
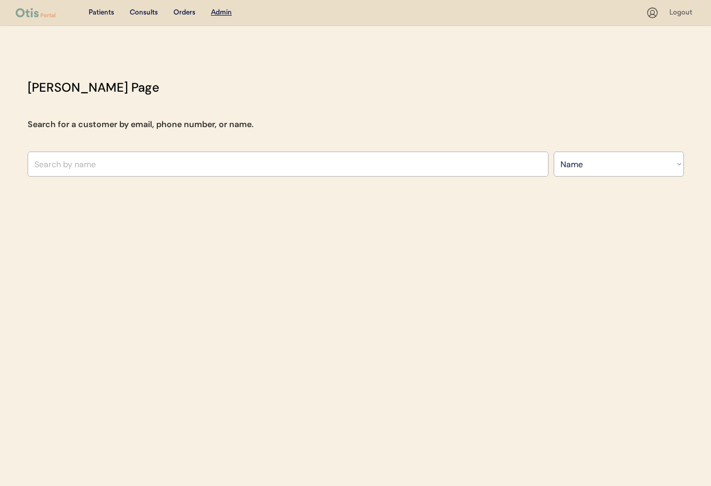
select select ""Name""
click at [89, 156] on input "text" at bounding box center [288, 163] width 521 height 25
type input "Misty"
type input "Misty Miller"
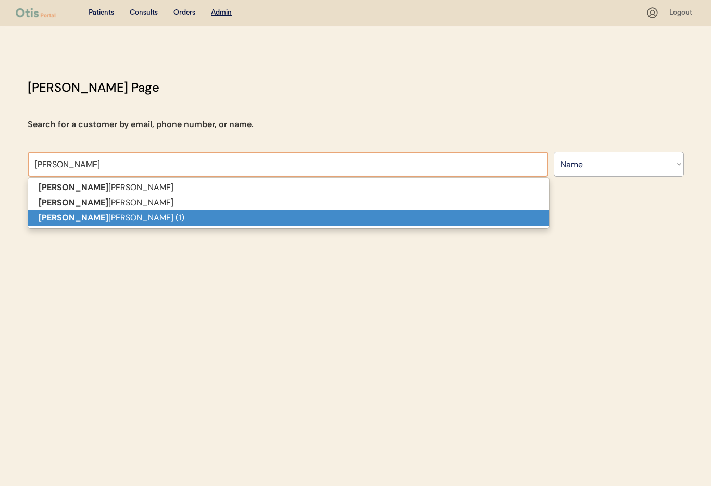
click at [86, 222] on p "Misty Gibson (1)" at bounding box center [288, 217] width 521 height 15
type input "Misty Gibson (1)"
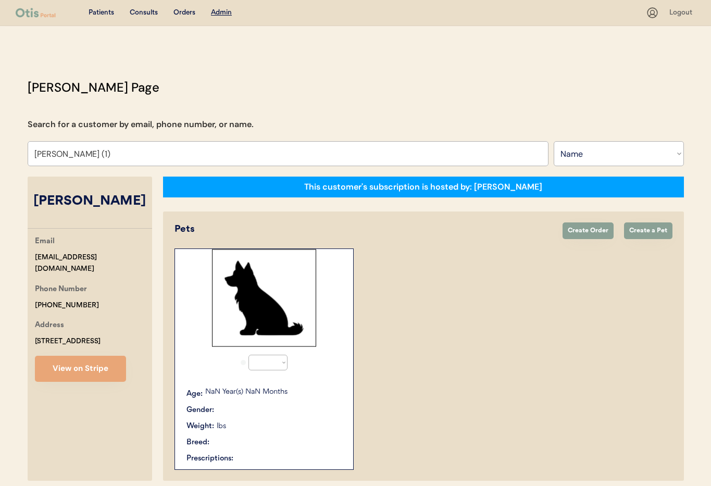
select select "true"
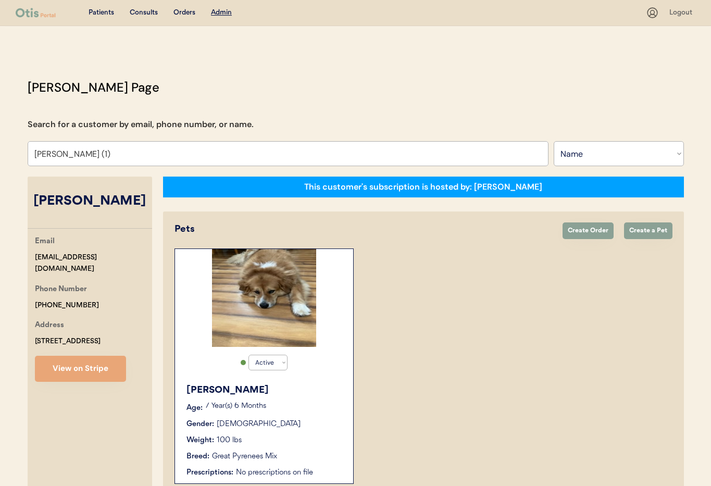
type input "Misty Gibson (1)"
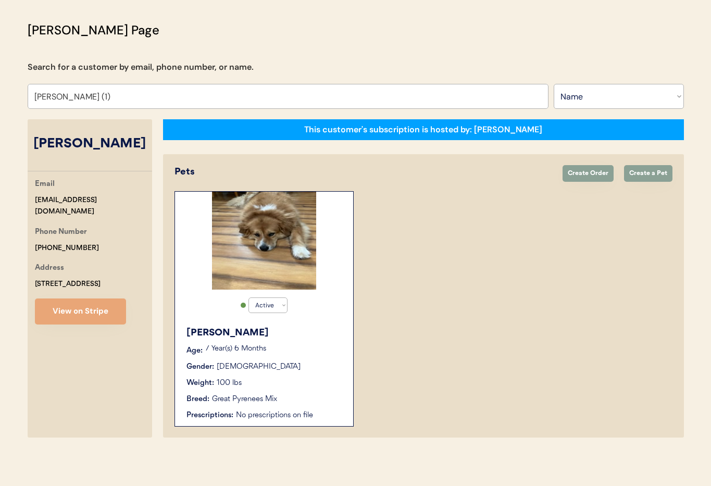
click at [294, 376] on div "Gibbs Age: 7 Year(s) 6 Months Gender: Male Weight: 100 lbs Breed: Great Pyrenee…" at bounding box center [264, 373] width 168 height 105
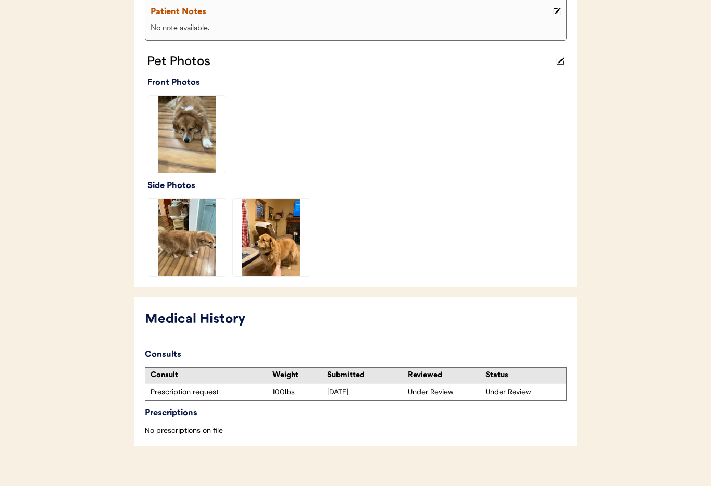
scroll to position [255, 0]
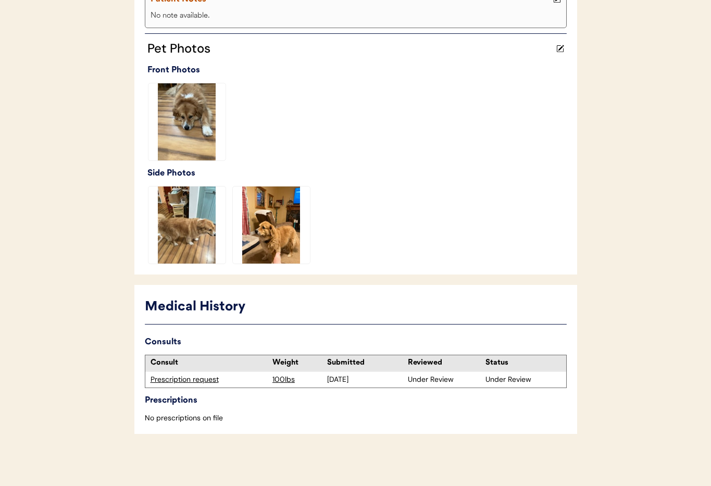
click at [176, 381] on div "Prescription request" at bounding box center [208, 379] width 117 height 10
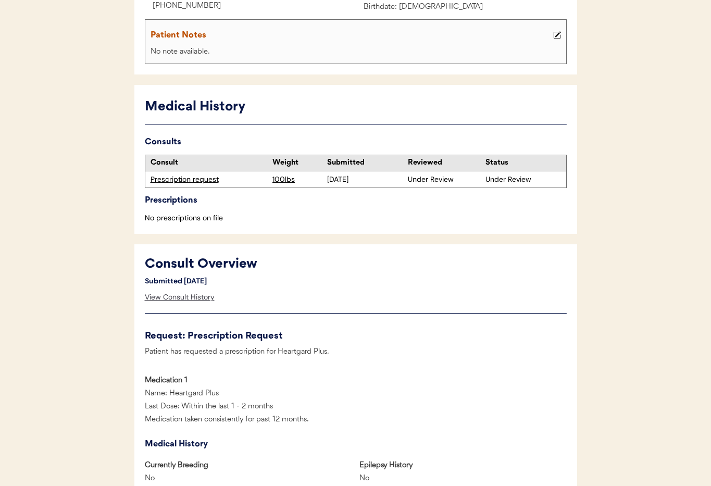
scroll to position [204, 0]
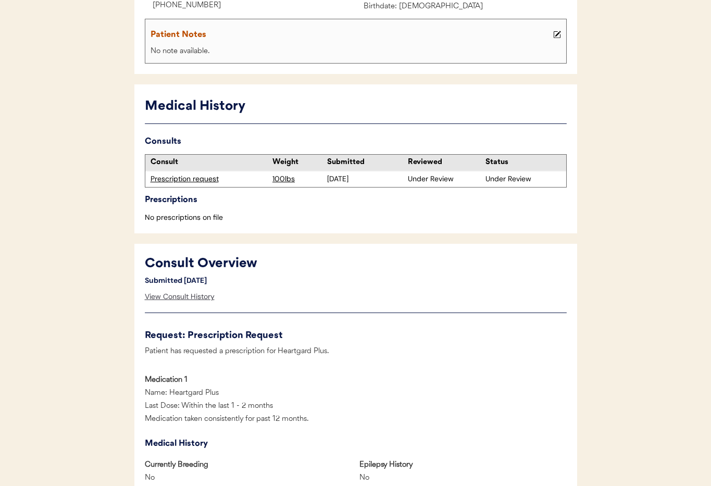
click at [182, 296] on div "View Consult History" at bounding box center [180, 296] width 70 height 21
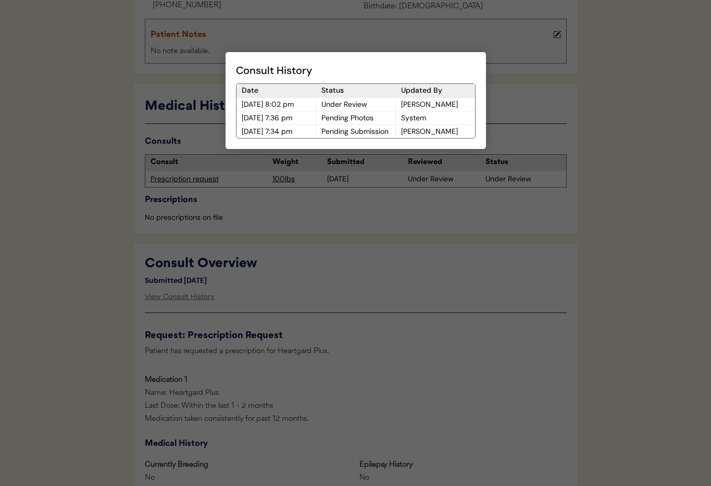
click at [366, 294] on div at bounding box center [355, 243] width 711 height 486
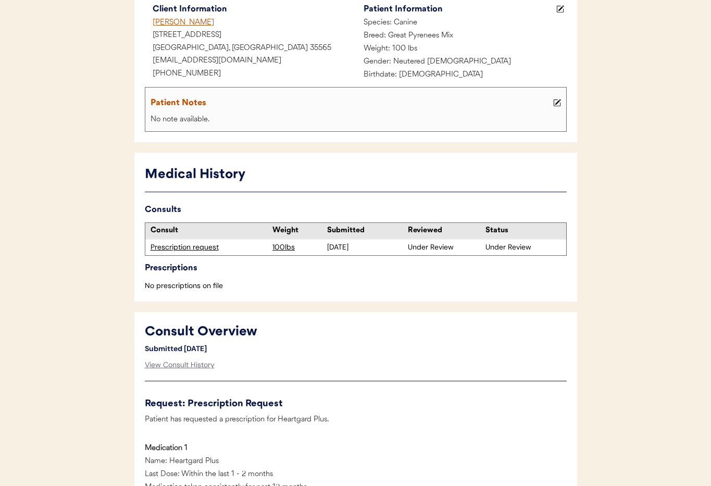
scroll to position [0, 0]
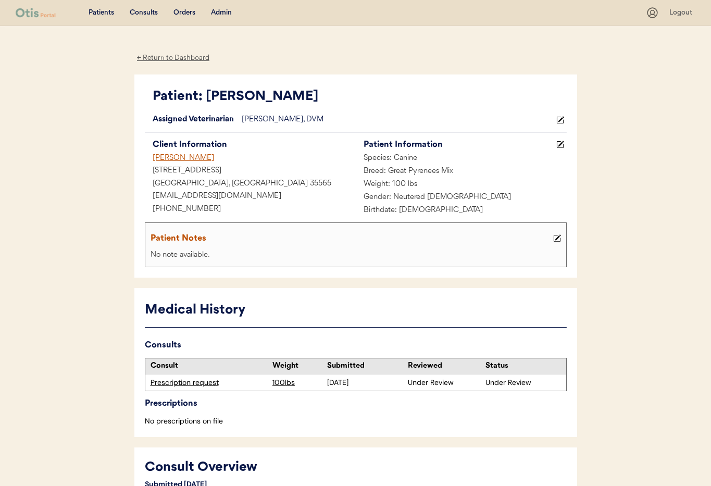
click at [158, 57] on div "← Return to Dashboard" at bounding box center [173, 58] width 78 height 12
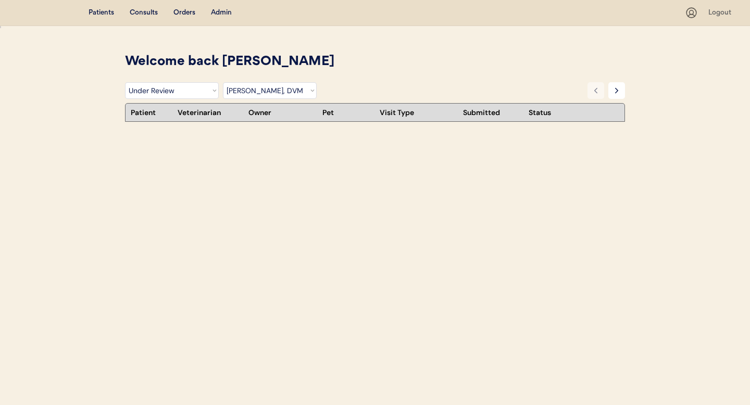
select select ""under_review""
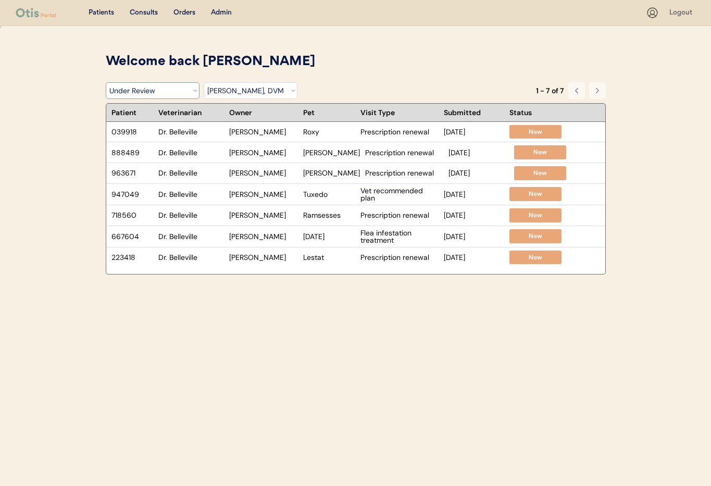
click at [187, 91] on select "Filter by Status Pending Photos Under Review Pending Video Call Video Call Sche…" at bounding box center [153, 90] width 94 height 17
click at [106, 82] on select "Filter by Status Pending Photos Under Review Pending Video Call Video Call Sche…" at bounding box center [153, 90] width 94 height 17
click at [232, 91] on select "Filter by Veterinarian Dr. Erin Belleville, DVM Dr. Scott Perry, DVM Dr. Jamie …" at bounding box center [251, 90] width 94 height 17
click at [204, 82] on select "Filter by Veterinarian Dr. Erin Belleville, DVM Dr. Scott Perry, DVM Dr. Jamie …" at bounding box center [251, 90] width 94 height 17
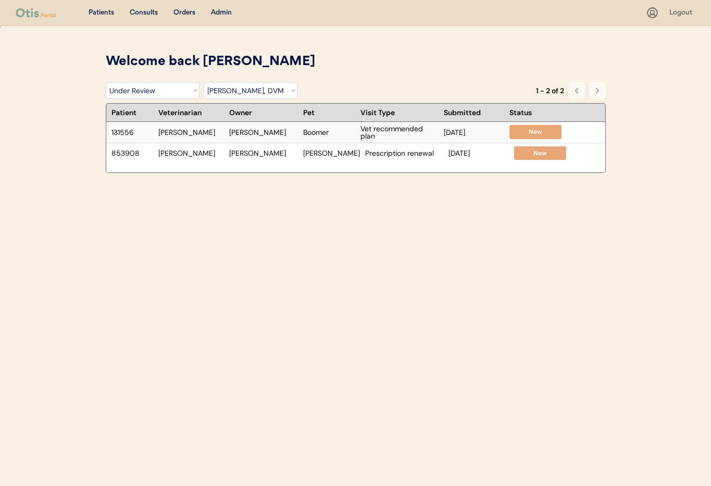
click at [192, 135] on div "Dr. Clanin" at bounding box center [191, 132] width 66 height 7
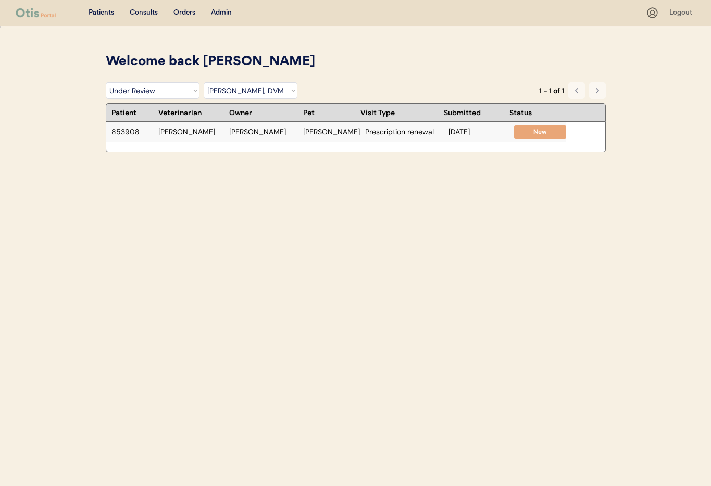
click at [216, 134] on div "Dr. Clanin" at bounding box center [191, 131] width 66 height 7
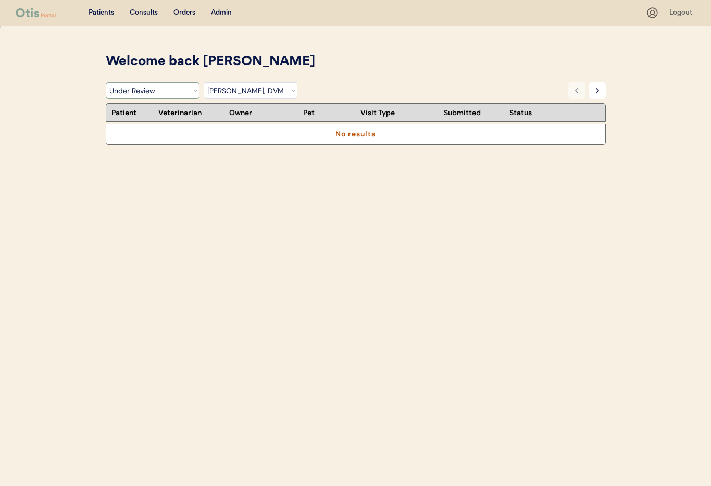
click at [173, 94] on select "Filter by Status Pending Photos Under Review Pending Video Call Video Call Sche…" at bounding box center [153, 90] width 94 height 17
click at [226, 92] on select "Filter by Veterinarian Dr. Erin Belleville, DVM Dr. Scott Perry, DVM Dr. Jamie …" at bounding box center [251, 90] width 94 height 17
select select ""dr__scott_perry__dvm""
click at [204, 82] on select "Filter by Veterinarian Dr. Erin Belleville, DVM Dr. Scott Perry, DVM Dr. Jamie …" at bounding box center [251, 90] width 94 height 17
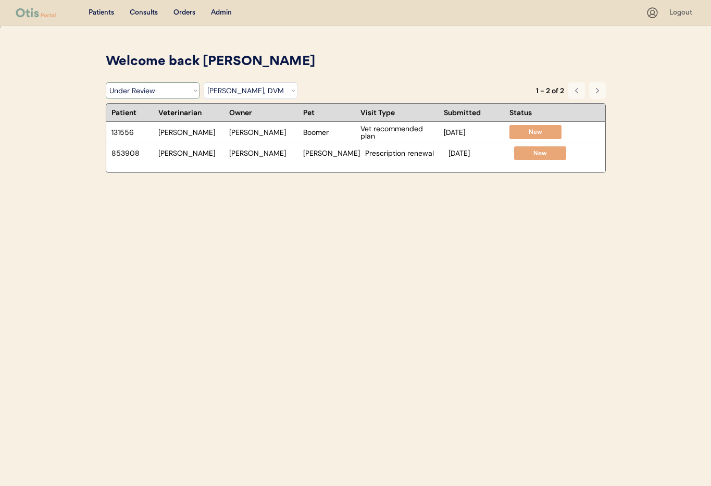
click at [175, 92] on select "Filter by Status Pending Photos Under Review Pending Video Call Video Call Sche…" at bounding box center [153, 90] width 94 height 17
click at [106, 82] on select "Filter by Status Pending Photos Under Review Pending Video Call Video Call Sche…" at bounding box center [153, 90] width 94 height 17
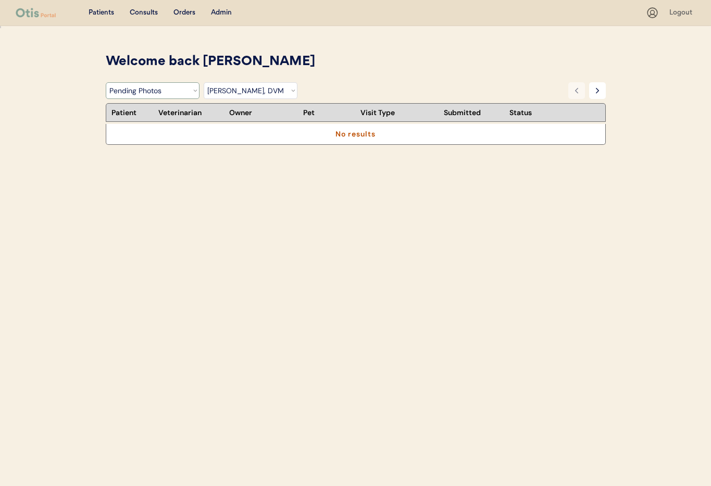
click at [181, 93] on select "Filter by Status Pending Photos Under Review Pending Video Call Video Call Sche…" at bounding box center [153, 90] width 94 height 17
select select ""under_review""
click at [106, 82] on select "Filter by Status Pending Photos Under Review Pending Video Call Video Call Sche…" at bounding box center [153, 90] width 94 height 17
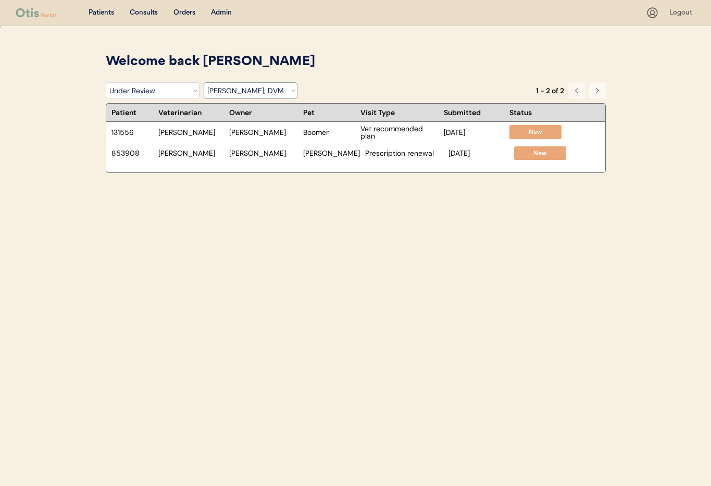
click at [247, 94] on select "Filter by Veterinarian Dr. Erin Belleville, DVM Dr. Scott Perry, DVM Dr. Jamie …" at bounding box center [251, 90] width 94 height 17
click at [204, 82] on select "Filter by Veterinarian Dr. Erin Belleville, DVM Dr. Scott Perry, DVM Dr. Jamie …" at bounding box center [251, 90] width 94 height 17
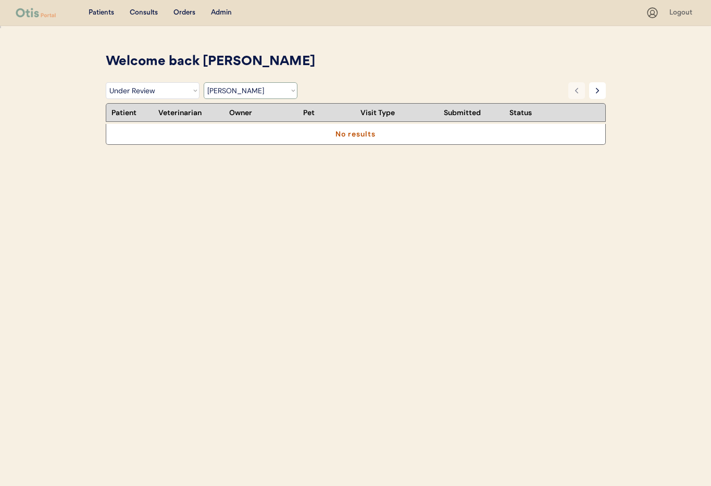
click at [234, 93] on select "Filter by Veterinarian Dr. Erin Belleville, DVM Dr. Scott Perry, DVM Dr. Jamie …" at bounding box center [251, 90] width 94 height 17
click at [204, 82] on select "Filter by Veterinarian Dr. Erin Belleville, DVM Dr. Scott Perry, DVM Dr. Jamie …" at bounding box center [251, 90] width 94 height 17
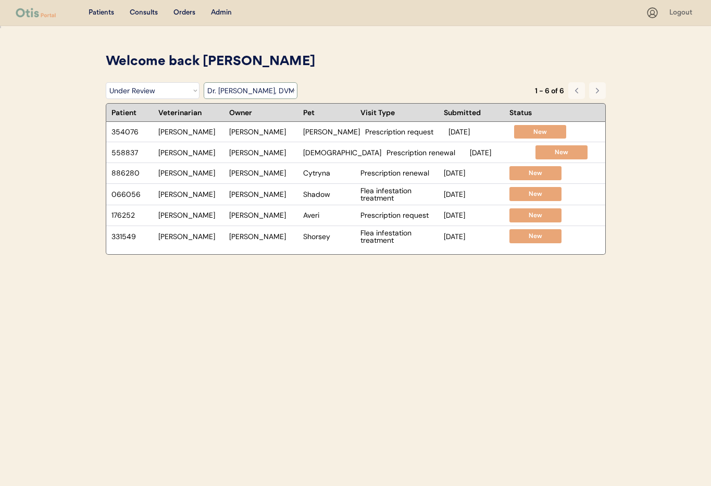
click at [243, 93] on select "Filter by Veterinarian Dr. Erin Belleville, DVM Dr. Scott Perry, DVM Dr. Jamie …" at bounding box center [251, 90] width 94 height 17
select select ""dr__erin_belleville""
click at [204, 82] on select "Filter by Veterinarian [PERSON_NAME], DVM [PERSON_NAME], DVM [PERSON_NAME], DVM…" at bounding box center [251, 90] width 94 height 17
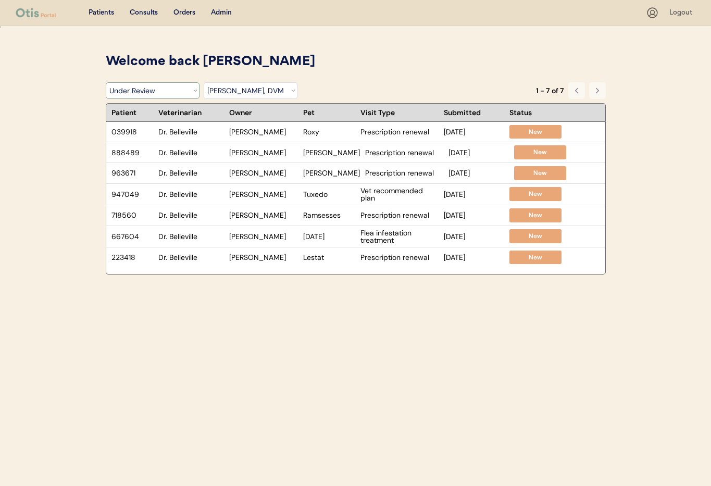
click at [169, 92] on select "Filter by Status Pending Photos Under Review Pending Video Call Video Call Sche…" at bounding box center [153, 90] width 94 height 17
select select ""pending_video_call""
click at [106, 82] on select "Filter by Status Pending Photos Under Review Pending Video Call Video Call Sche…" at bounding box center [153, 90] width 94 height 17
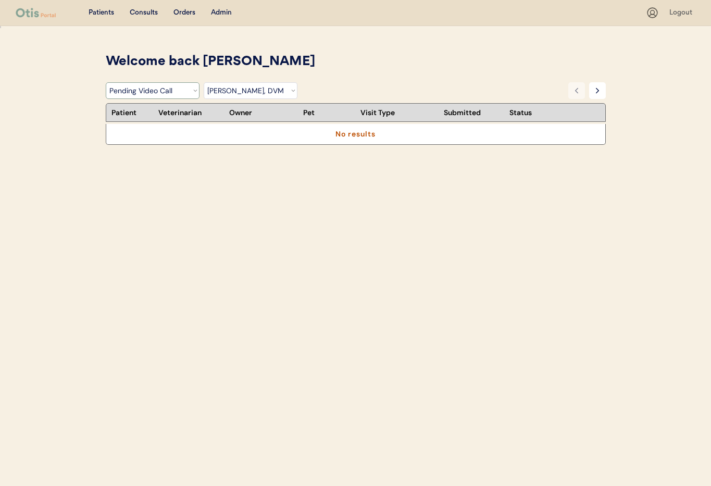
click at [256, 92] on select "Filter by Veterinarian Dr. Erin Belleville, DVM Dr. Scott Perry, DVM Dr. Jamie …" at bounding box center [251, 90] width 94 height 17
select select ""dr__scott_perry__dvm""
click at [204, 82] on select "Filter by Veterinarian Dr. Erin Belleville, DVM Dr. Scott Perry, DVM Dr. Jamie …" at bounding box center [251, 90] width 94 height 17
click at [186, 93] on select "Filter by Status Pending Photos Under Review Pending Video Call Video Call Sche…" at bounding box center [153, 90] width 94 height 17
click at [106, 82] on select "Filter by Status Pending Photos Under Review Pending Video Call Video Call Sche…" at bounding box center [153, 90] width 94 height 17
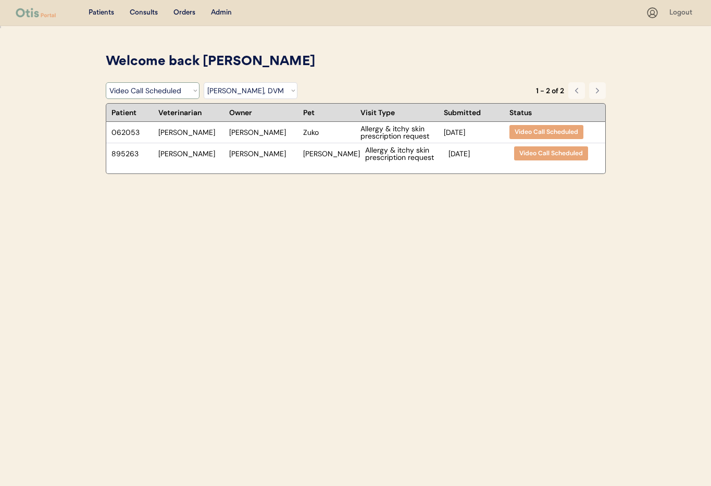
click at [181, 95] on select "Filter by Status Pending Photos Under Review Pending Video Call Video Call Sche…" at bounding box center [153, 90] width 94 height 17
select select ""pending_new_photos""
click at [106, 82] on select "Filter by Status Pending Photos Under Review Pending Video Call Video Call Sche…" at bounding box center [153, 90] width 94 height 17
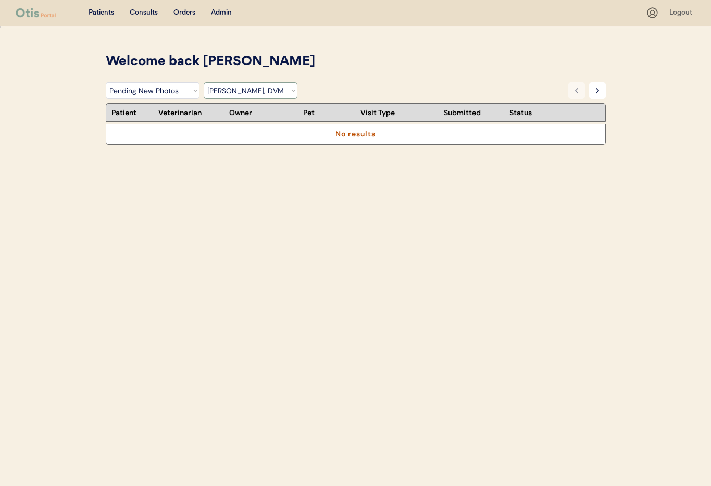
click at [217, 90] on select "Filter by Veterinarian Dr. Erin Belleville, DVM Dr. Scott Perry, DVM Dr. Jamie …" at bounding box center [251, 90] width 94 height 17
click at [235, 95] on select "Filter by Veterinarian Dr. Erin Belleville, DVM Dr. Scott Perry, DVM Dr. Jamie …" at bounding box center [251, 90] width 94 height 17
select select ""dr__kit_warren__dvm""
click at [204, 82] on select "Filter by Veterinarian Dr. Erin Belleville, DVM Dr. Scott Perry, DVM Dr. Jamie …" at bounding box center [251, 90] width 94 height 17
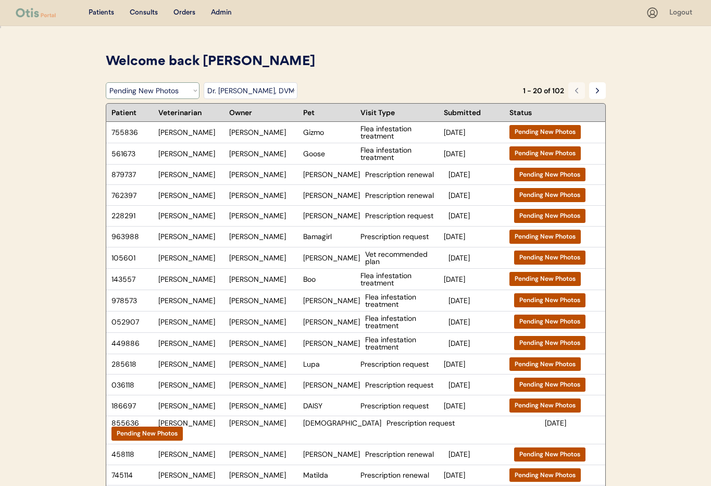
click at [129, 86] on select "Filter by Status Pending Photos Under Review Pending Video Call Video Call Sche…" at bounding box center [153, 90] width 94 height 17
select select ""under_review""
click at [106, 82] on select "Filter by Status Pending Photos Under Review Pending Video Call Video Call Sche…" at bounding box center [153, 90] width 94 height 17
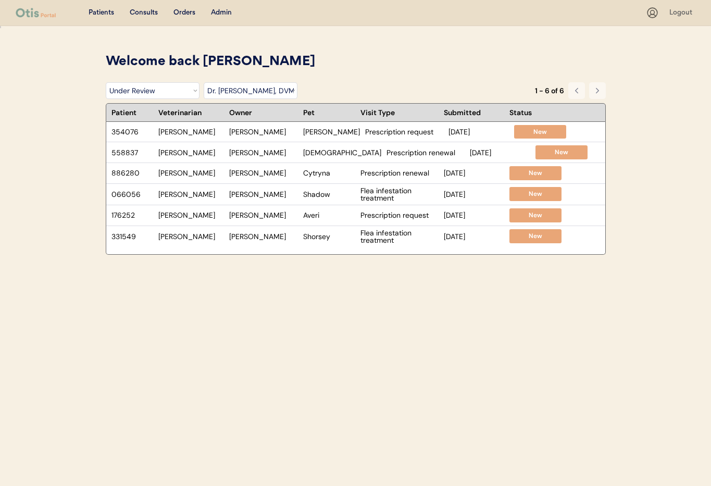
click at [452, 69] on div "Welcome back Janine" at bounding box center [356, 62] width 500 height 20
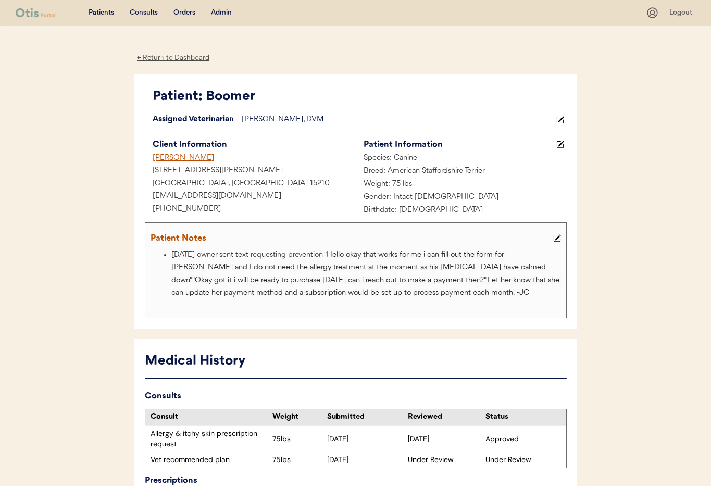
click at [562, 119] on icon at bounding box center [560, 120] width 8 height 8
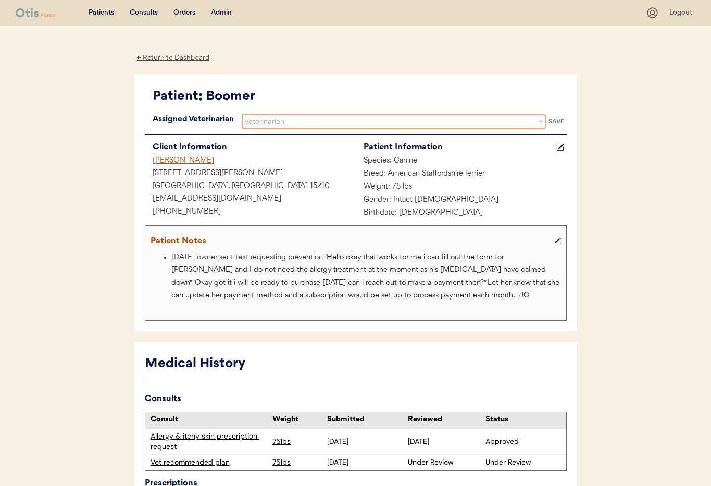
click at [463, 121] on select "Veterinarian [PERSON_NAME] [PERSON_NAME] [PERSON_NAME]" at bounding box center [394, 121] width 304 height 16
select select ""1348695171700984260__LOOKUP__1759338682901x585269581670902800""
click at [242, 113] on select "Veterinarian [PERSON_NAME] [PERSON_NAME] [PERSON_NAME]" at bounding box center [394, 121] width 304 height 16
click at [554, 120] on div "SAVE" at bounding box center [556, 121] width 21 height 6
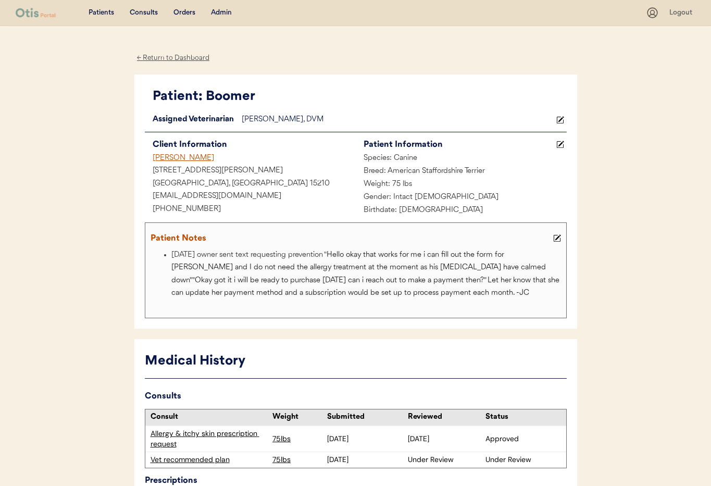
click at [165, 54] on div "← Return to Dashboard" at bounding box center [173, 58] width 78 height 12
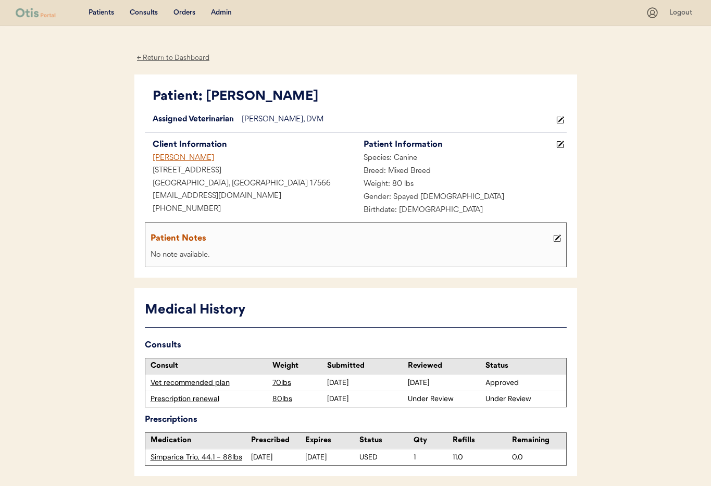
click at [561, 119] on use at bounding box center [559, 119] width 7 height 7
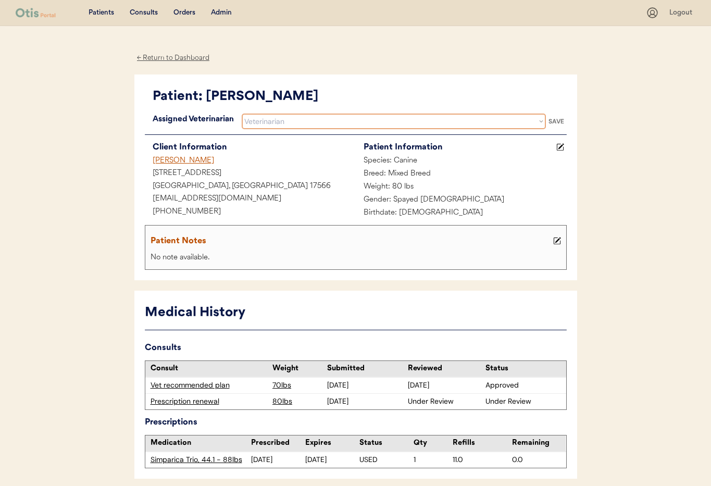
click at [379, 123] on select "Veterinarian Erin Belleville Hillary Braverman Kit Warren Scott Perry" at bounding box center [394, 121] width 304 height 16
select select ""1348695171700984260__LOOKUP__1759338682901x585269581670902800""
click at [242, 113] on select "Veterinarian Erin Belleville Hillary Braverman Kit Warren Scott Perry" at bounding box center [394, 121] width 304 height 16
drag, startPoint x: 555, startPoint y: 119, endPoint x: 542, endPoint y: 119, distance: 12.5
click at [555, 119] on div "SAVE" at bounding box center [556, 121] width 21 height 6
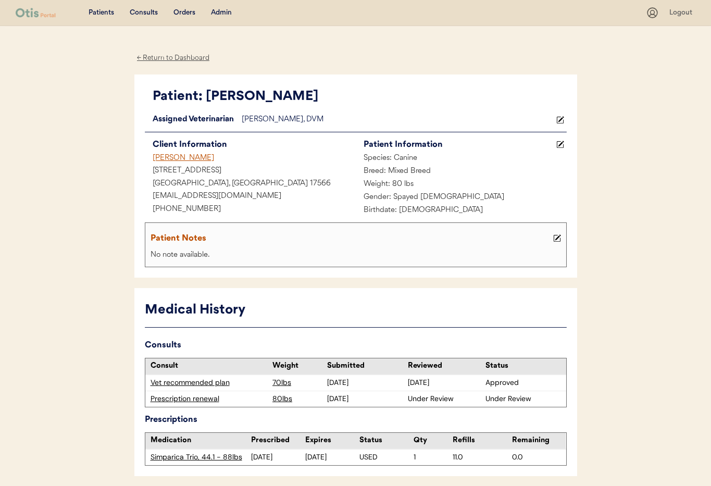
click at [166, 55] on div "← Return to Dashboard" at bounding box center [173, 58] width 78 height 12
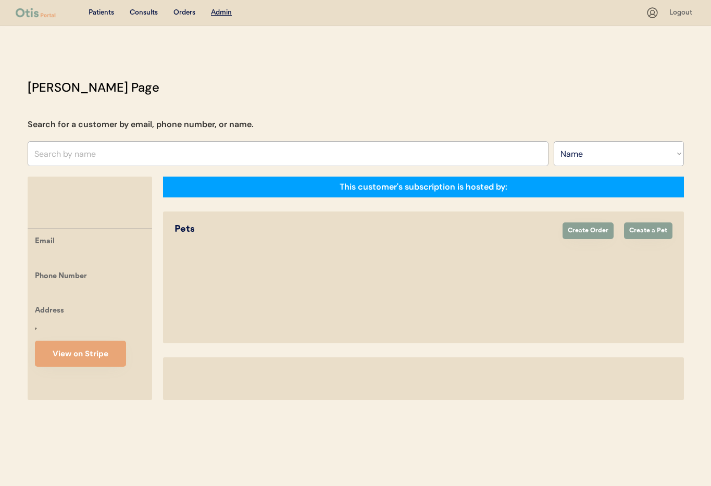
select select ""Name""
select select "true"
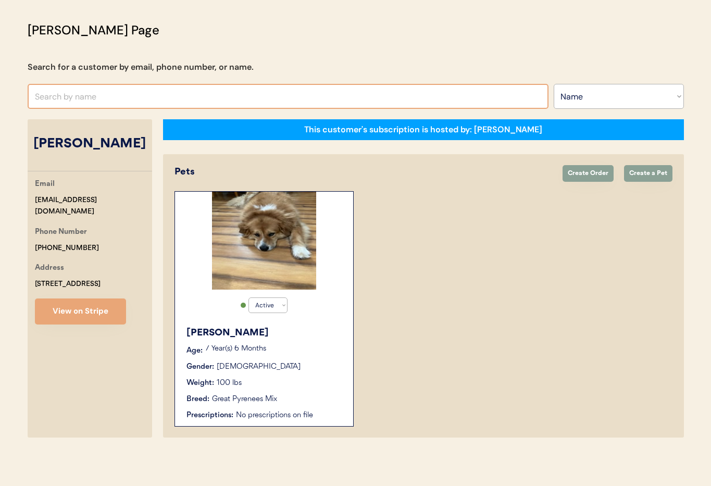
click at [206, 102] on input "text" at bounding box center [288, 96] width 521 height 25
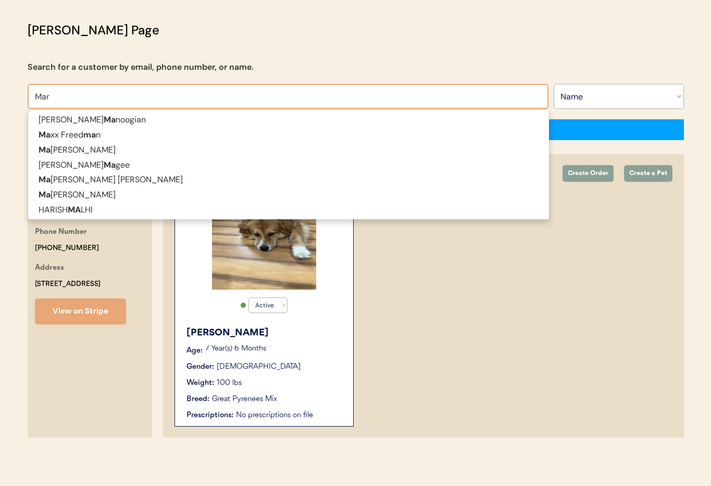
type input "[PERSON_NAME]"
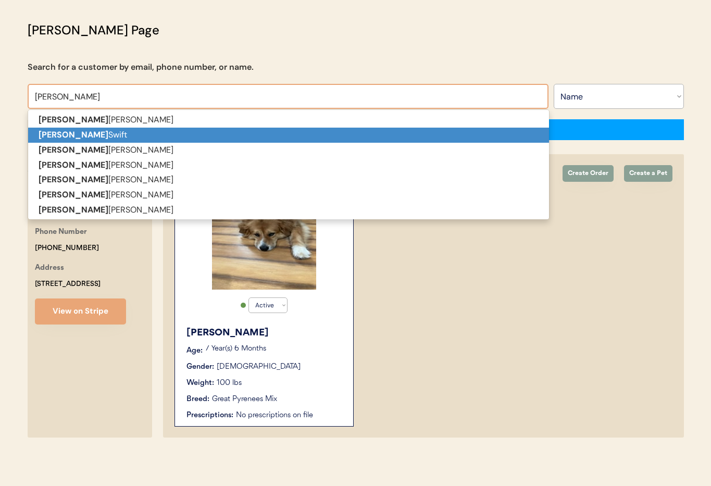
drag, startPoint x: 50, startPoint y: 134, endPoint x: 69, endPoint y: 137, distance: 19.0
click at [50, 134] on strong "[PERSON_NAME]" at bounding box center [74, 134] width 70 height 11
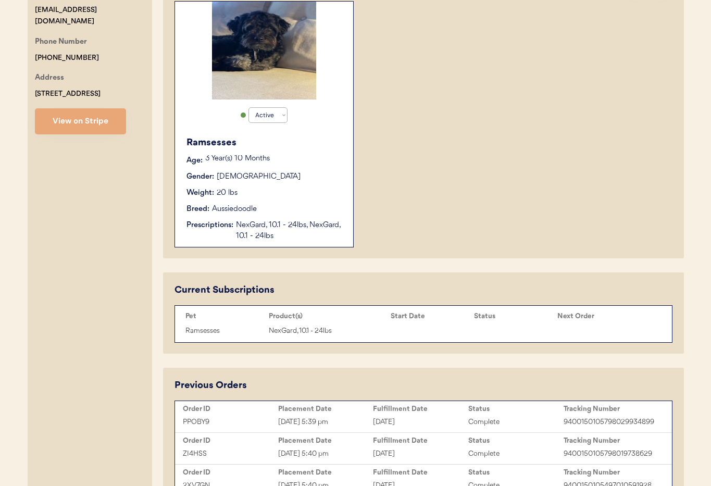
scroll to position [249, 0]
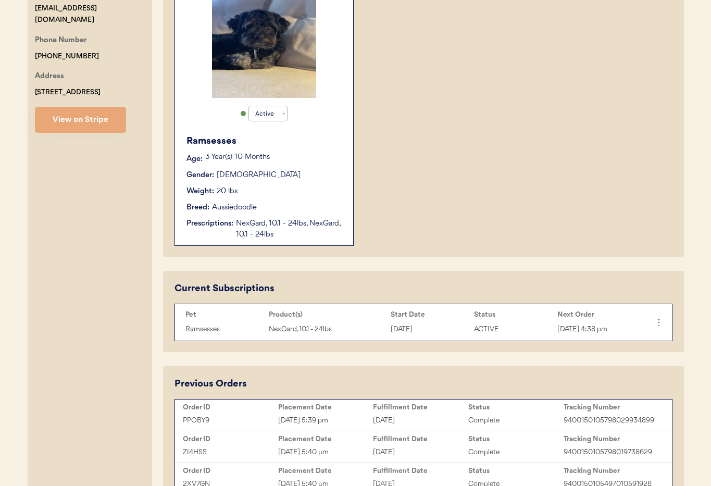
type input "[PERSON_NAME]"
click at [315, 197] on div "Ramsesses Age: 3 Year(s) 10 Months Gender: Male Weight: 20 lbs Breed: Aussiedoo…" at bounding box center [264, 187] width 168 height 116
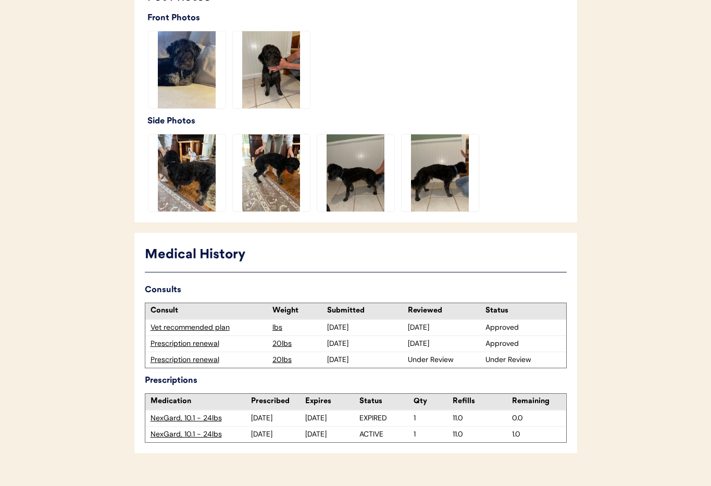
scroll to position [326, 0]
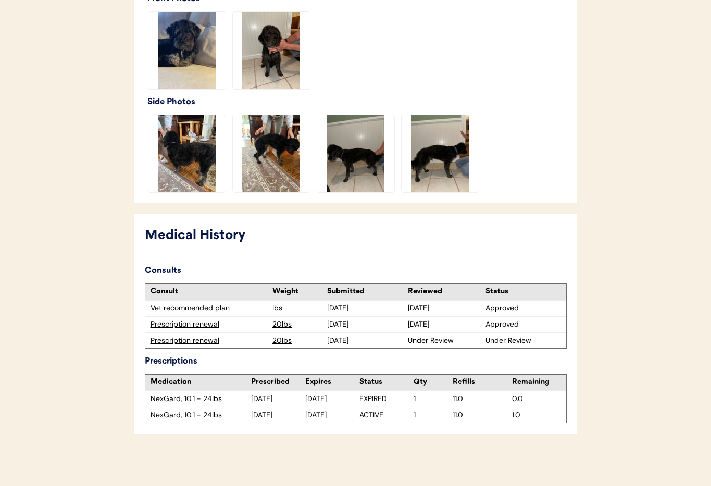
click at [176, 340] on div "Prescription renewal" at bounding box center [208, 340] width 117 height 10
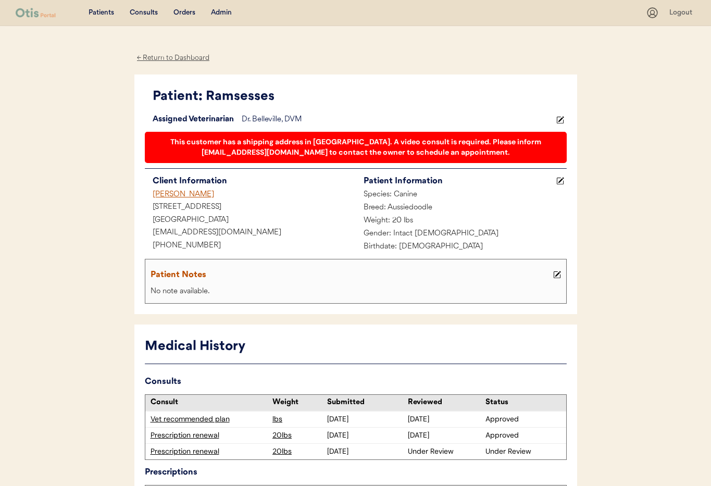
click at [177, 57] on div "← Return to Dashboard" at bounding box center [173, 58] width 78 height 12
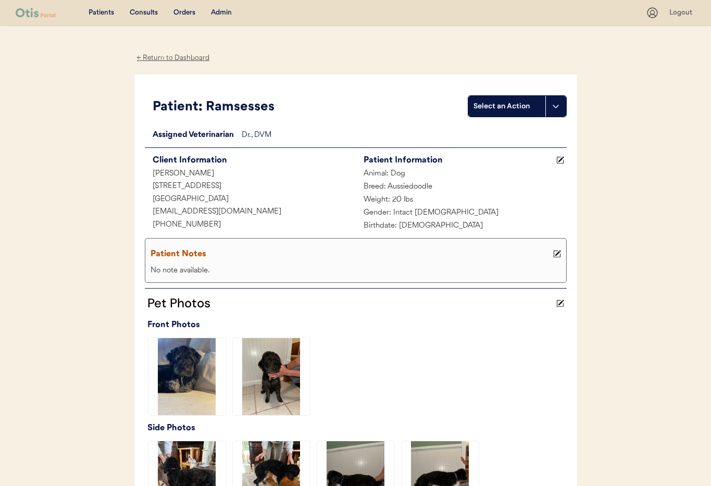
click at [153, 57] on div "← Return to Dashboard" at bounding box center [173, 58] width 78 height 12
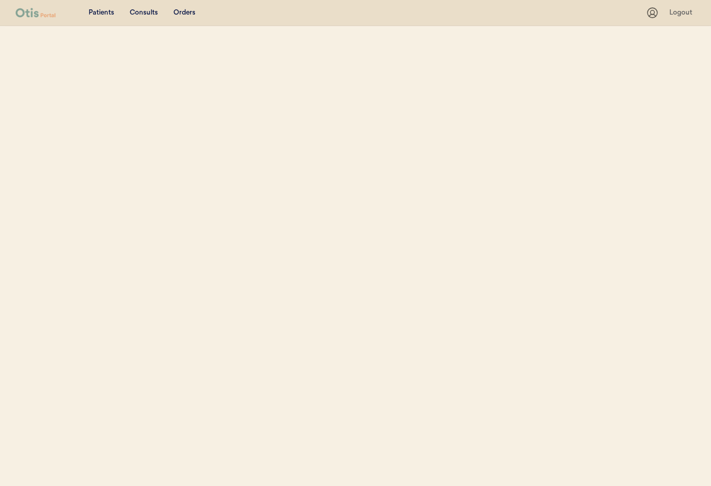
select select ""Name""
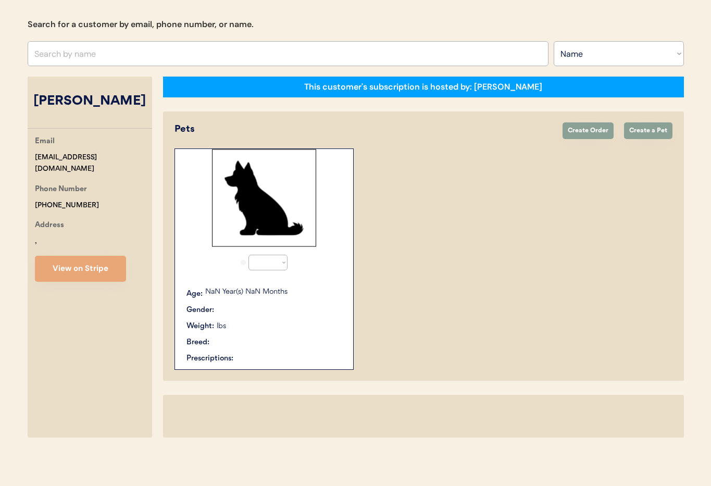
select select "true"
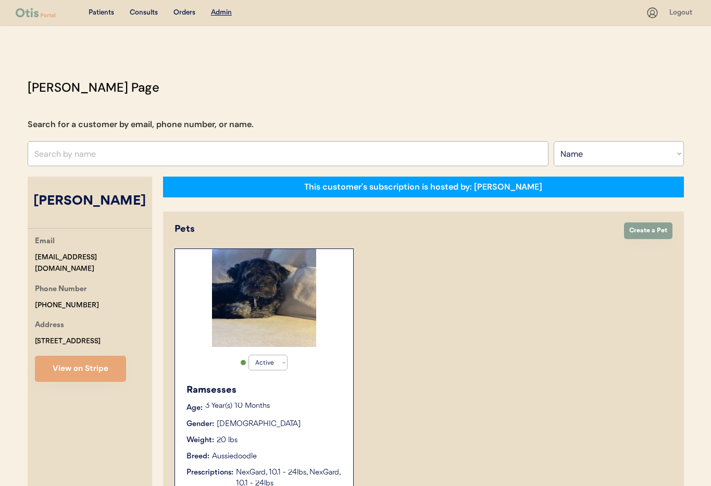
click at [138, 10] on div "Consults" at bounding box center [144, 13] width 28 height 10
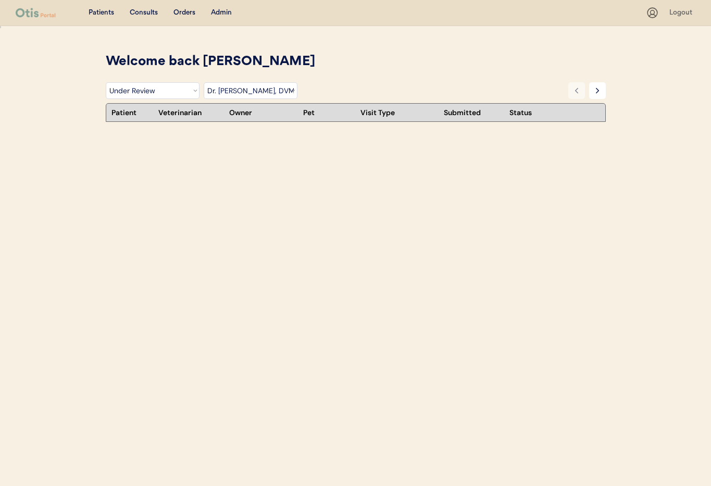
select select ""under_review""
select select ""dr__kit_warren__dvm""
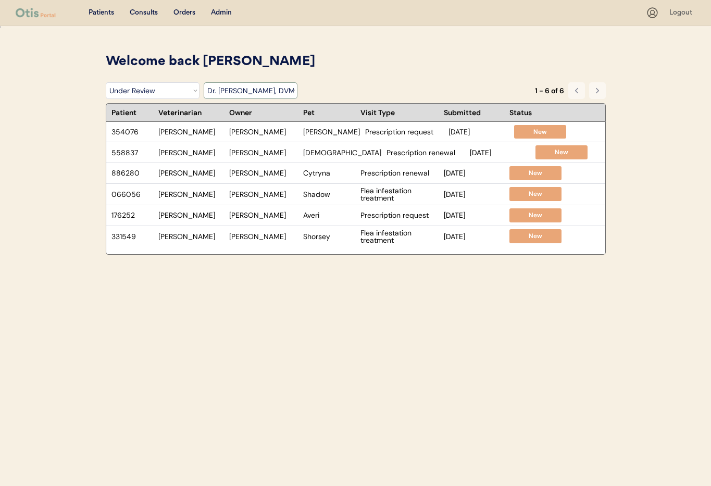
click at [288, 92] on select "Filter by Veterinarian [PERSON_NAME], DVM [PERSON_NAME], DVM [PERSON_NAME], DVM…" at bounding box center [251, 90] width 94 height 17
click at [224, 12] on div "Admin" at bounding box center [221, 13] width 21 height 10
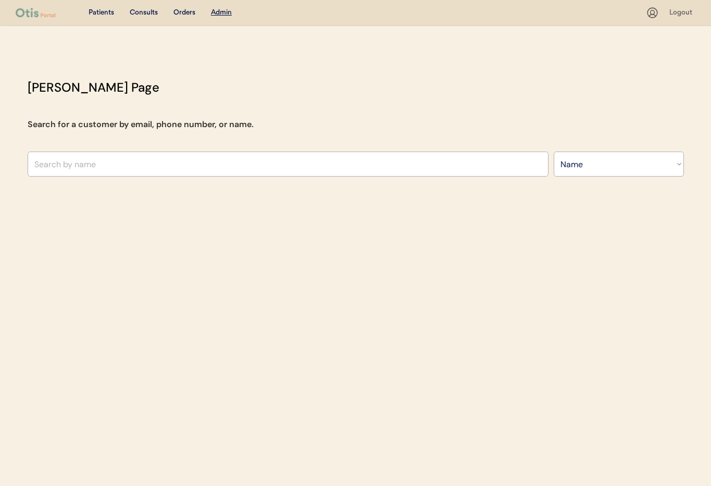
select select ""Name""
click at [184, 12] on div "Orders" at bounding box center [184, 13] width 22 height 10
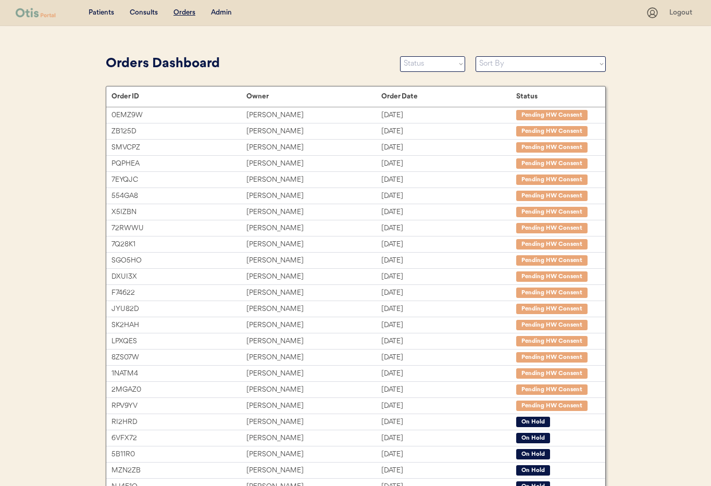
click at [99, 12] on div "Patients" at bounding box center [101, 13] width 26 height 10
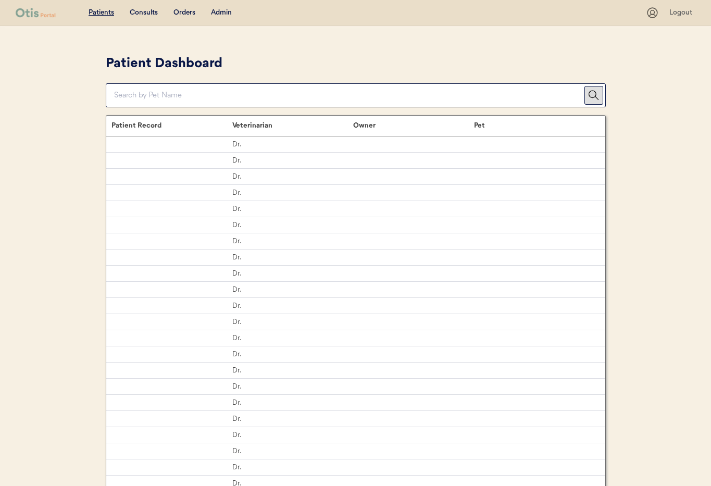
click at [141, 12] on div "Consults" at bounding box center [144, 13] width 28 height 10
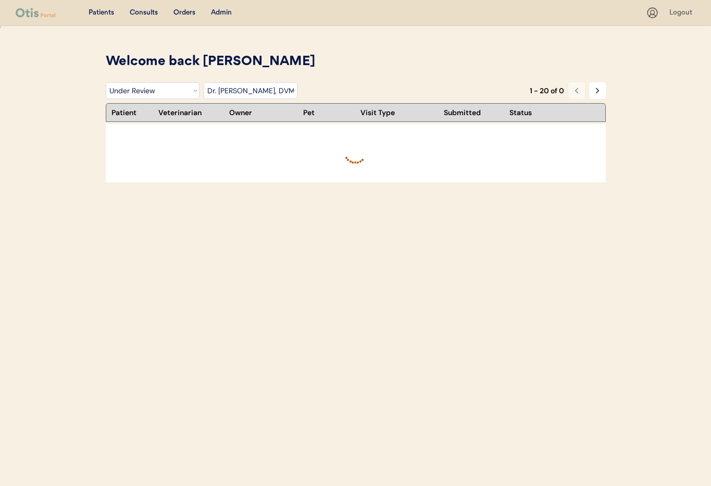
select select ""under_review""
select select ""dr__kit_warren__dvm""
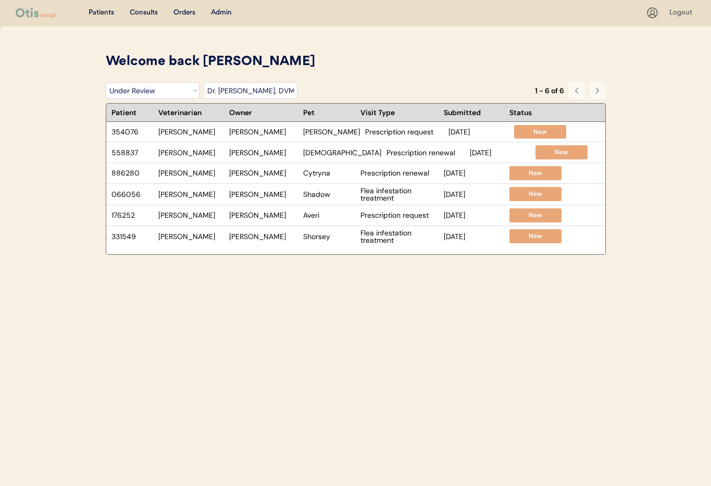
click at [176, 15] on div "Orders" at bounding box center [184, 13] width 22 height 10
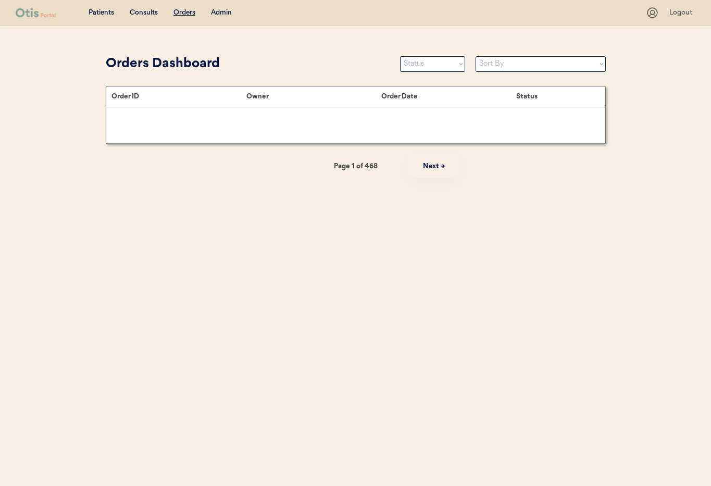
click at [145, 16] on div "Consults" at bounding box center [144, 13] width 28 height 10
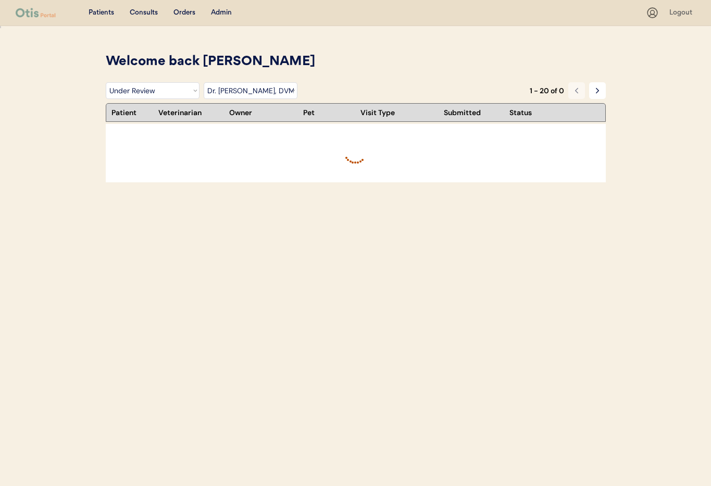
select select ""under_review""
select select ""dr__kit_warren__dvm""
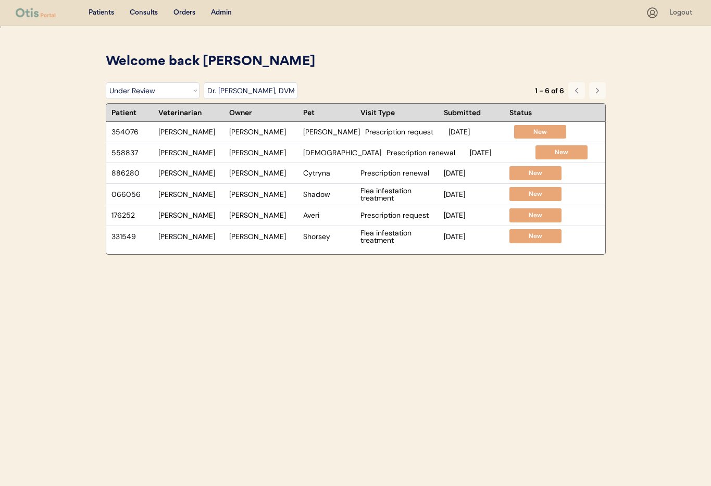
click at [235, 12] on div "Patients Consults Orders Admin" at bounding box center [331, 12] width 630 height 13
click at [228, 13] on div "Admin" at bounding box center [221, 13] width 21 height 10
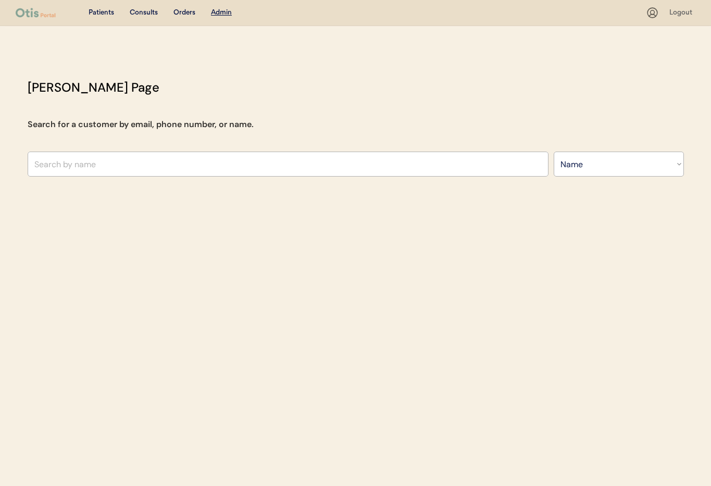
select select ""Name""
click at [78, 163] on input "text" at bounding box center [288, 163] width 521 height 25
type input "Mi"
type input "Michal Jablonski"
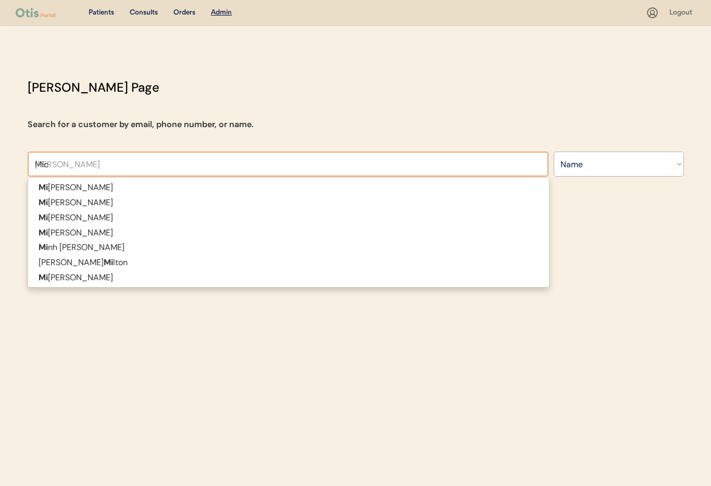
type input "Mich"
type input "Miche"
type input "Michelle Elmer"
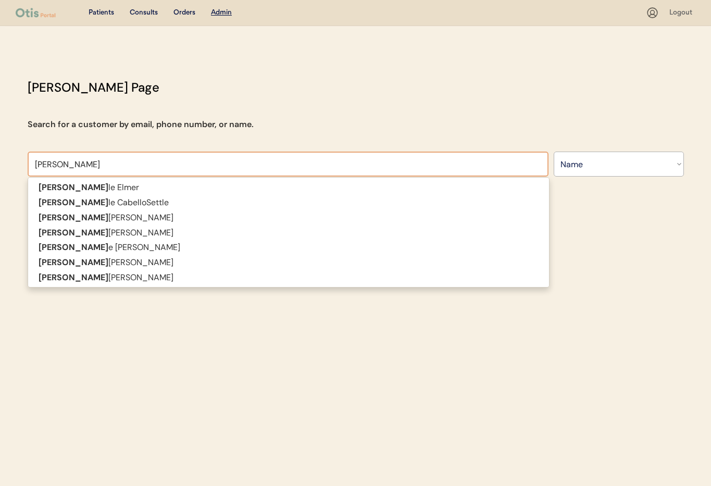
type input "Michel"
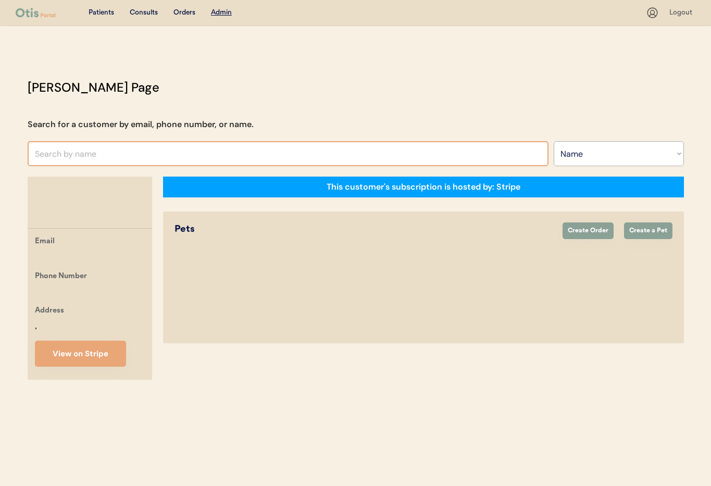
click at [75, 154] on input "text" at bounding box center [288, 153] width 521 height 25
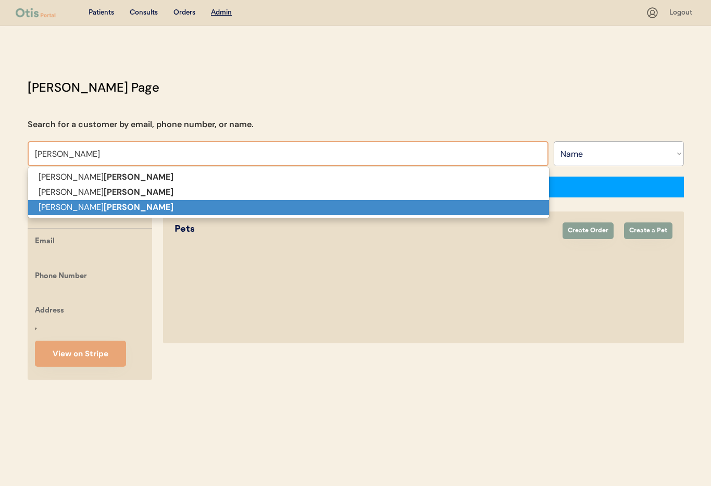
click at [104, 209] on strong "Walker" at bounding box center [139, 206] width 70 height 11
type input "[PERSON_NAME]"
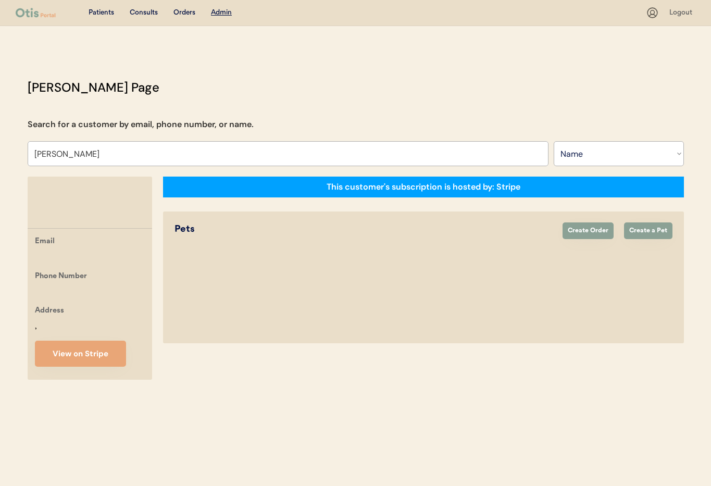
select select "true"
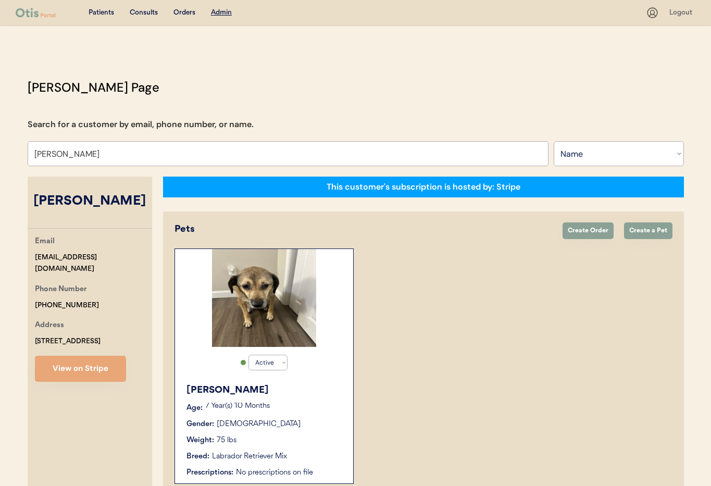
scroll to position [57, 0]
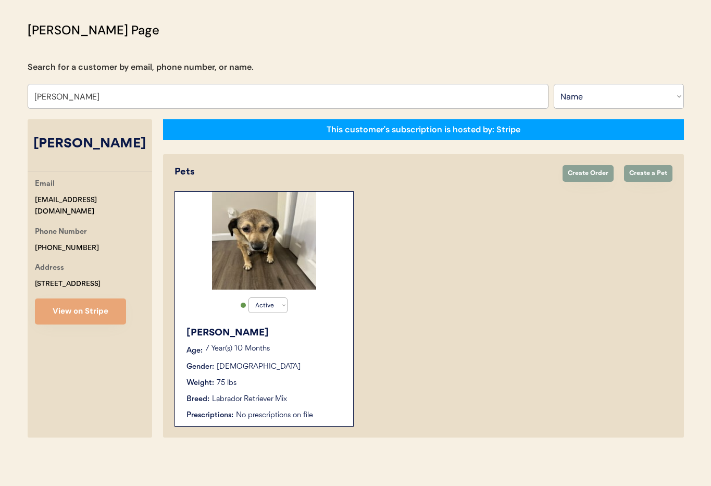
type input "[PERSON_NAME]"
click at [315, 322] on div "Rory Age: 7 Year(s) 10 Months Gender: Female Weight: 75 lbs Breed: Labrador Ret…" at bounding box center [264, 373] width 168 height 105
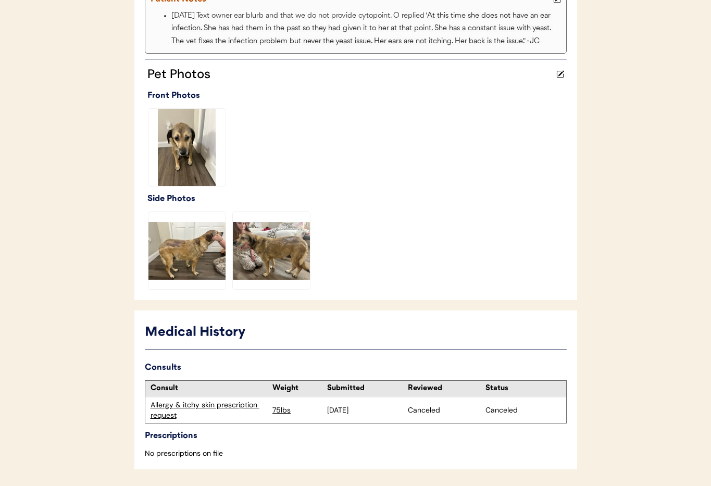
scroll to position [290, 0]
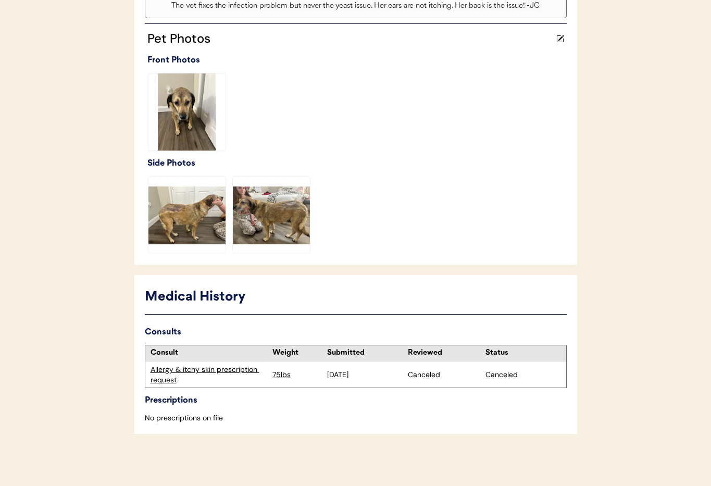
click at [229, 368] on div "Allergy & itchy skin prescription request" at bounding box center [208, 374] width 117 height 20
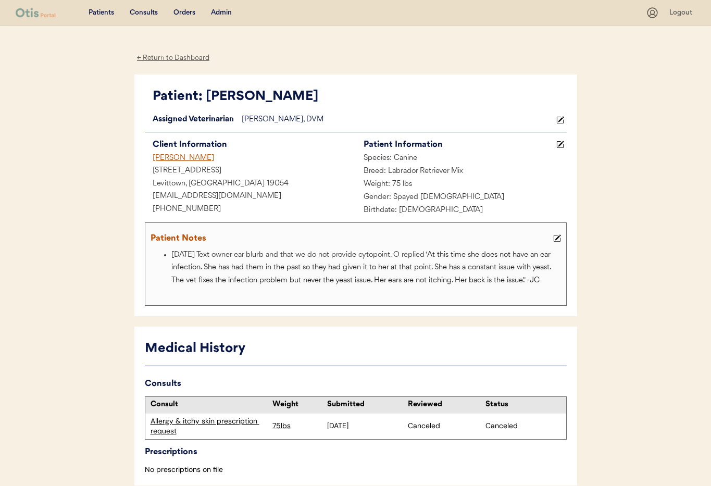
click at [212, 14] on div "Admin" at bounding box center [221, 13] width 21 height 10
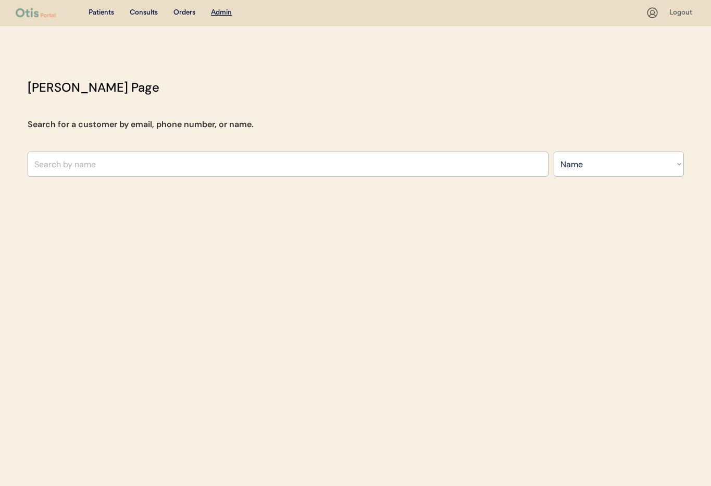
select select ""Name""
click at [84, 169] on input "text" at bounding box center [288, 163] width 521 height 25
click at [105, 162] on input "text" at bounding box center [288, 163] width 521 height 25
type input "Den"
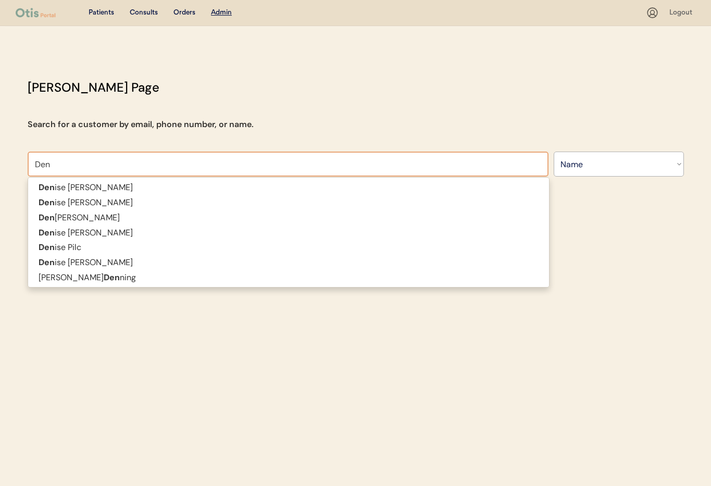
type input "Denise Barbaree"
type input "Dene"
type input "Denelle Smith"
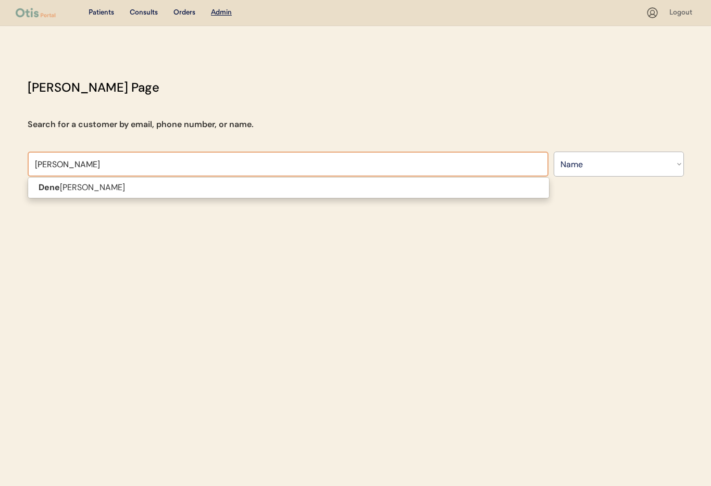
type input "Denelle"
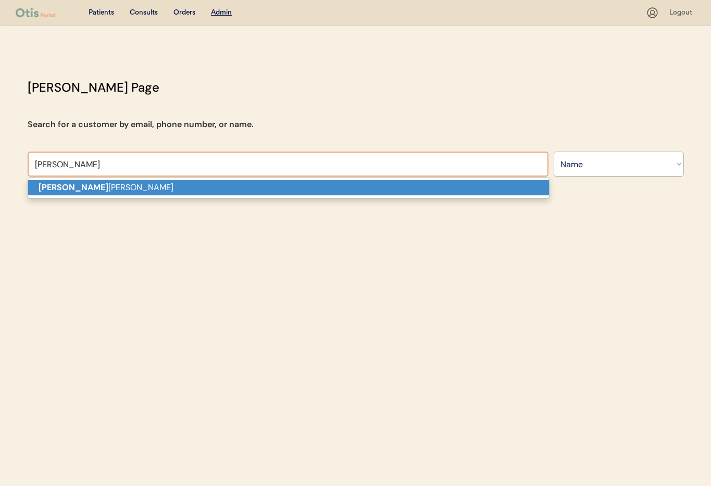
click at [106, 185] on p "Denelle Smith" at bounding box center [288, 187] width 521 height 15
type input "Denelle Smith"
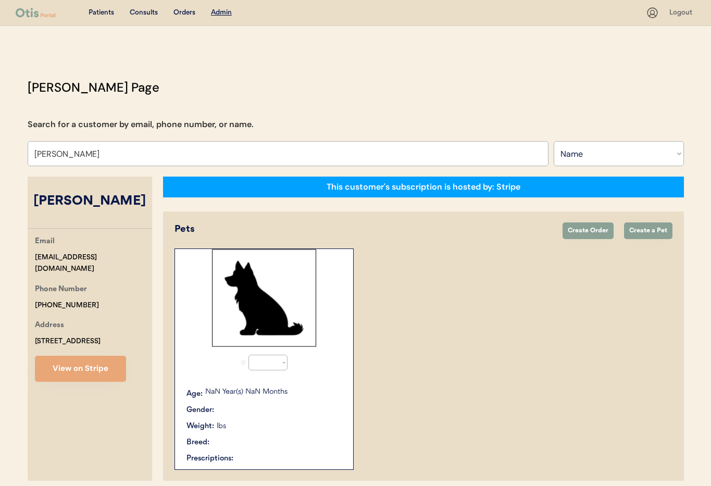
select select "true"
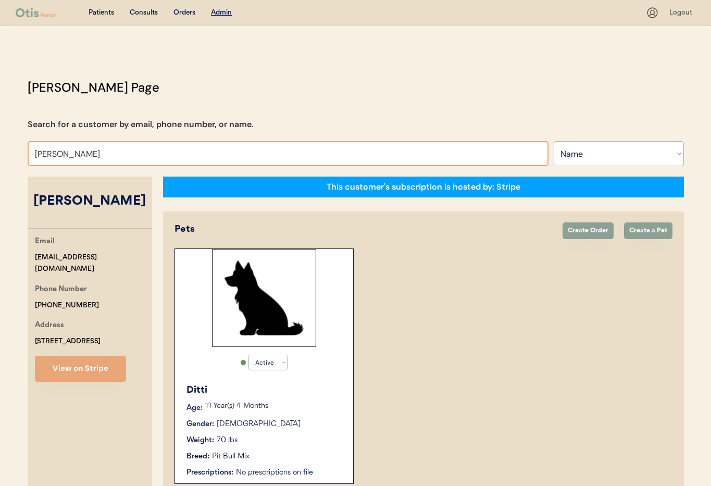
drag, startPoint x: 100, startPoint y: 152, endPoint x: 12, endPoint y: 147, distance: 87.6
click at [12, 147] on div "Patients Consults Orders Admin Logout Otis Admin Page Search for a customer by …" at bounding box center [355, 271] width 711 height 543
type input "Dan"
type input "Danielle Blake"
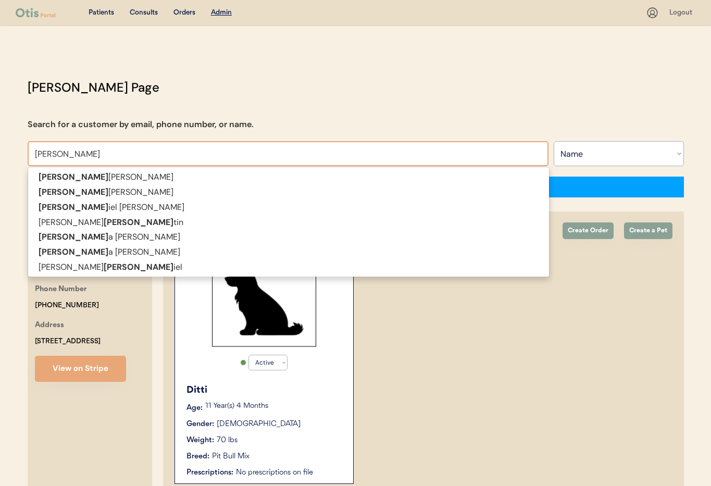
type input "Dana miller"
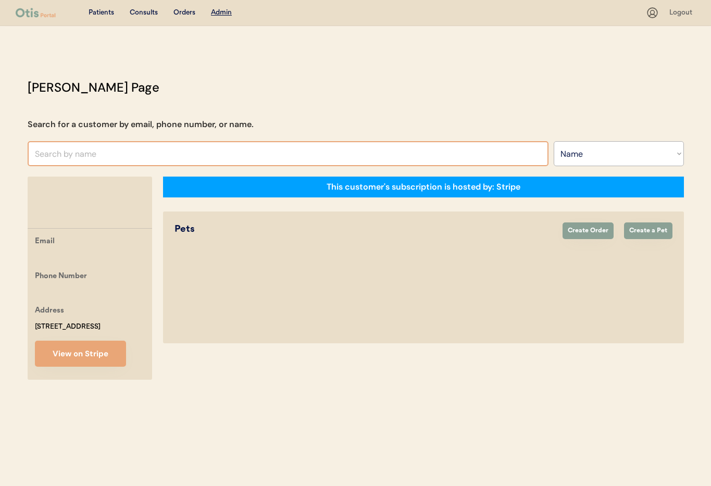
click at [66, 158] on input "text" at bounding box center [288, 153] width 521 height 25
type input "Da"
type input "David Lobo"
type input "Dan"
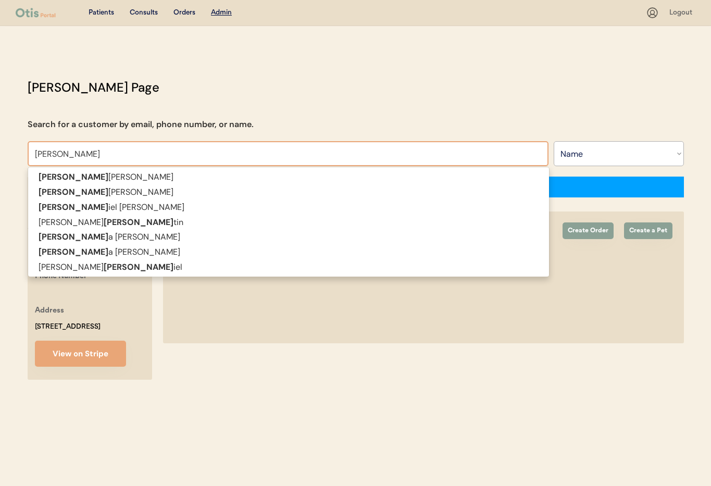
type input "Danielle Blake"
type input "Dana"
type input "Dana DeLio"
type input "Dana"
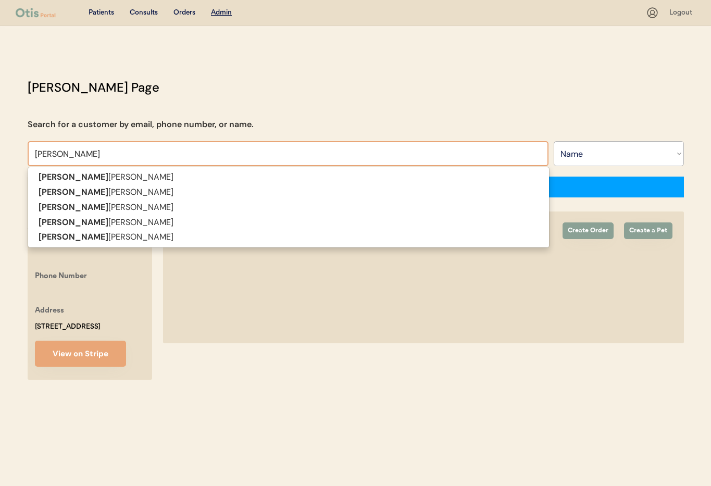
type input "Dana m"
type input "Dana milewicz"
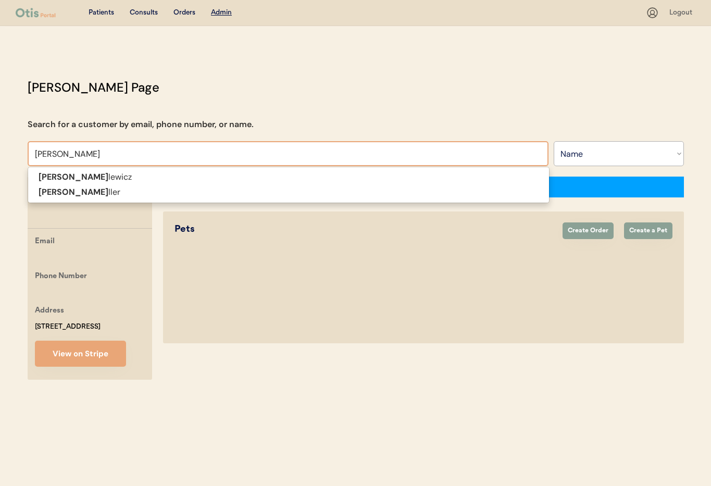
type input "Dana mil"
type input "Dana mill"
type input "Dana miller"
type input "Dana mille"
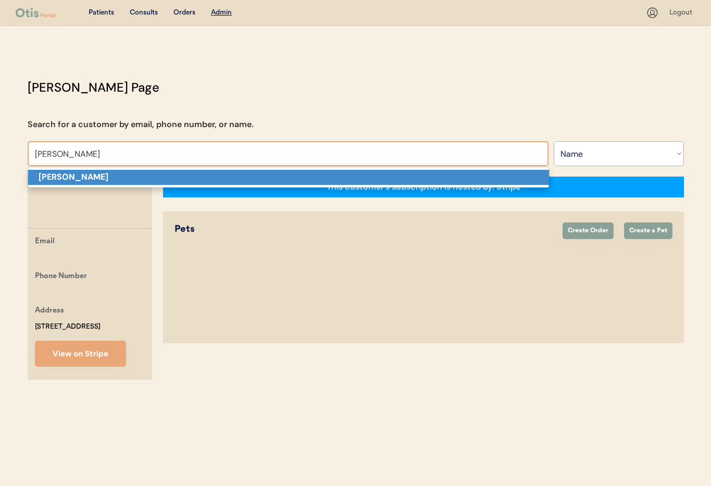
click at [73, 179] on strong "Dana Miller" at bounding box center [74, 176] width 70 height 11
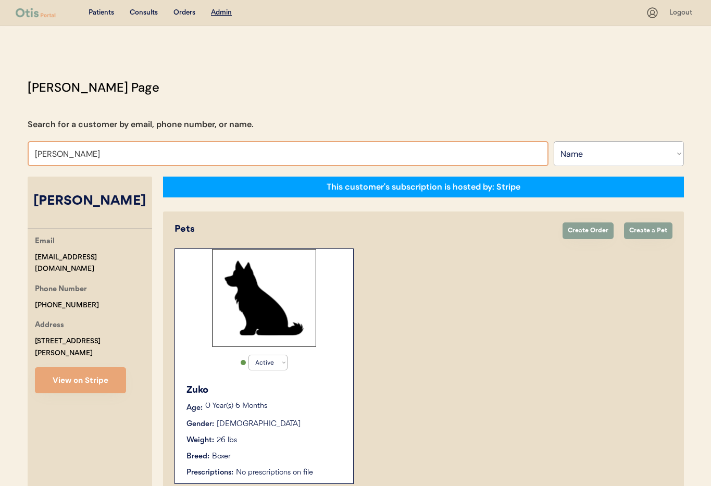
drag, startPoint x: 40, startPoint y: 152, endPoint x: 3, endPoint y: 151, distance: 37.0
click at [3, 151] on div "Patients Consults Orders Admin Logout Otis Admin Page Search for a customer by …" at bounding box center [355, 271] width 711 height 543
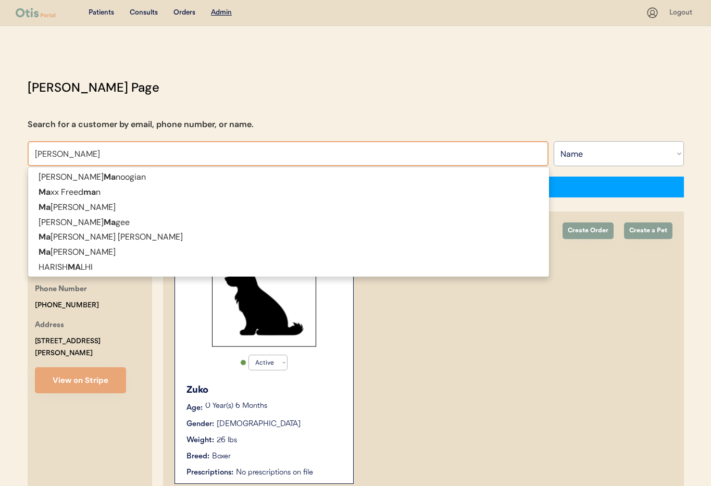
type input "Matthew"
type input "Matthew Sheaffer"
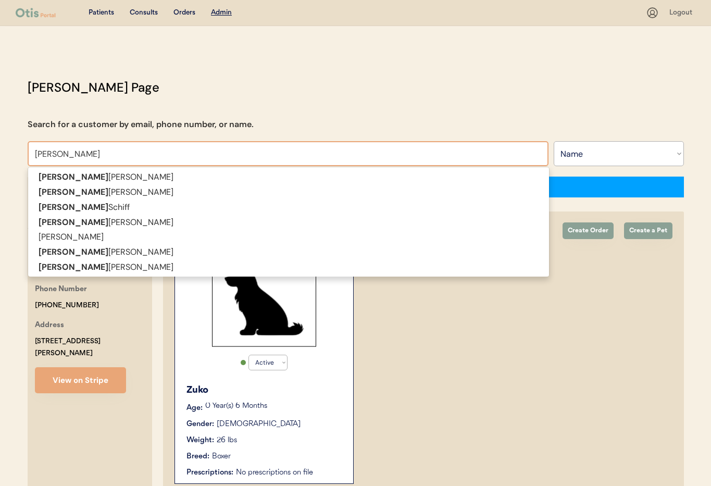
type input "Matthew sc"
type input "Matthew schiff"
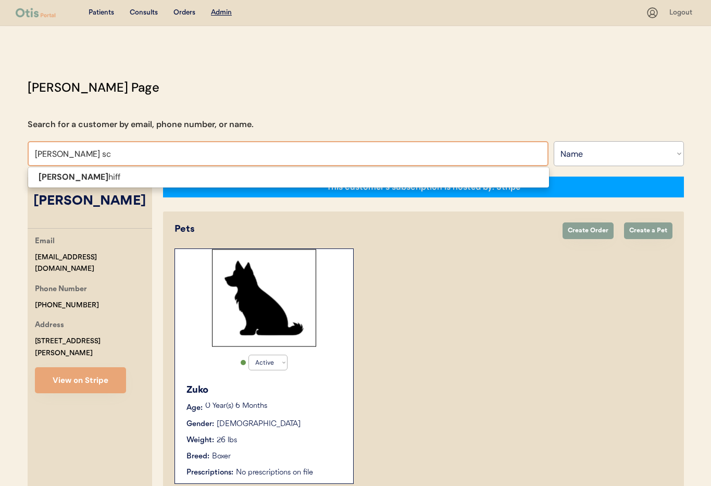
type input "Matthew s"
type input "Matthew sheaffer"
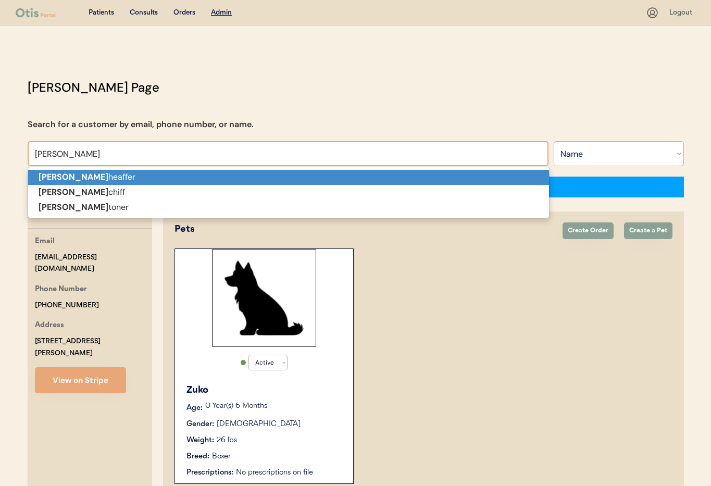
click at [121, 174] on p "Matthew S heaffer" at bounding box center [288, 177] width 521 height 15
type input "Matthew Sheaffer"
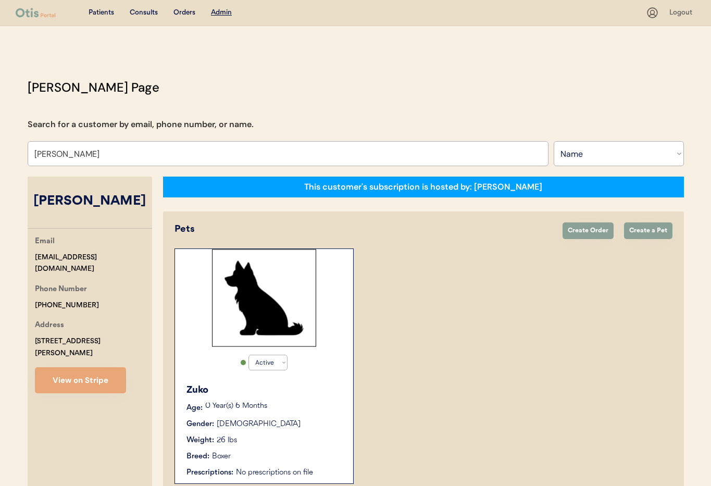
select select "true"
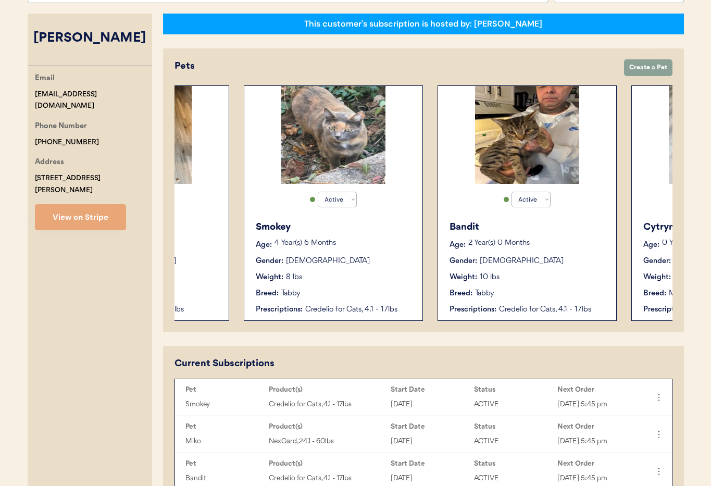
scroll to position [0, 277]
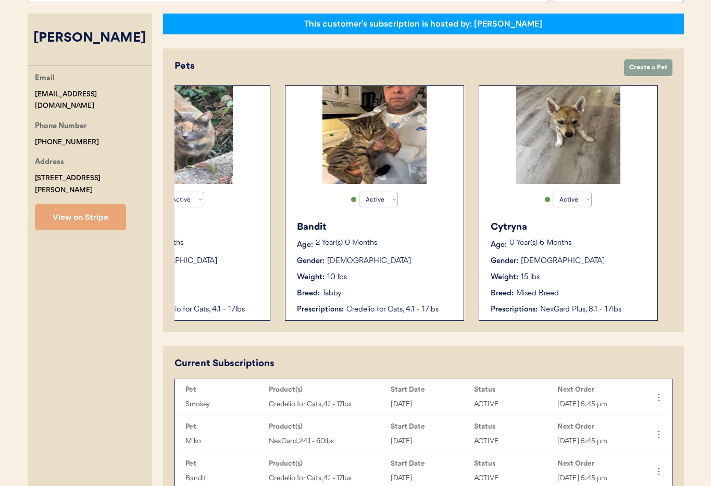
type input "Matthew Sheaffer"
click at [577, 260] on div "Gender: Female" at bounding box center [568, 261] width 156 height 11
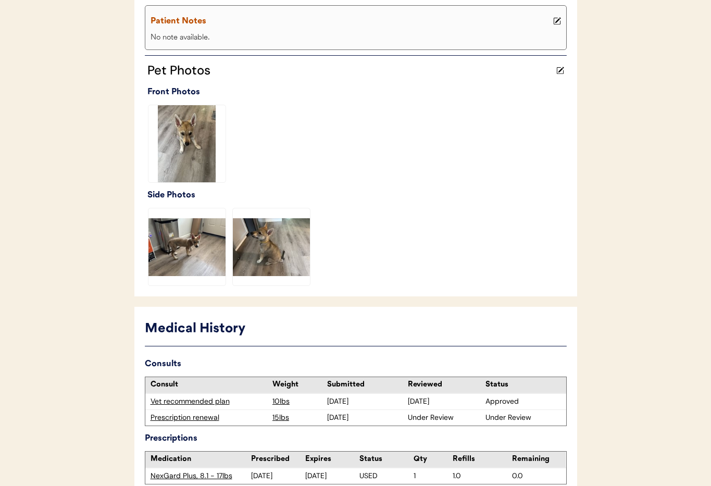
scroll to position [294, 0]
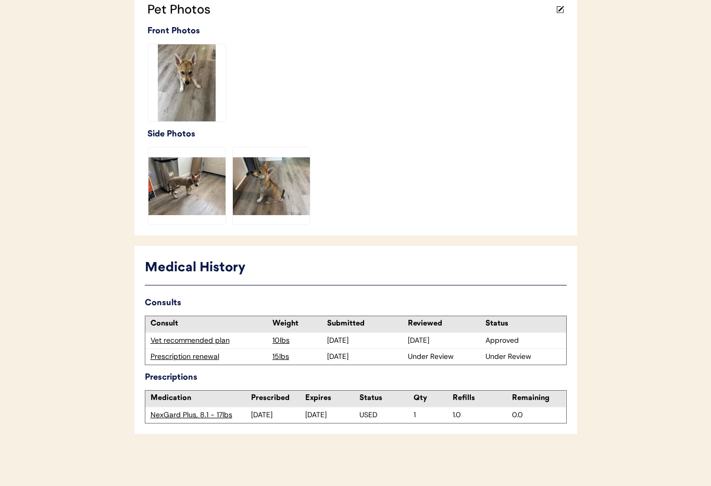
click at [169, 356] on div "Prescription renewal" at bounding box center [208, 356] width 117 height 10
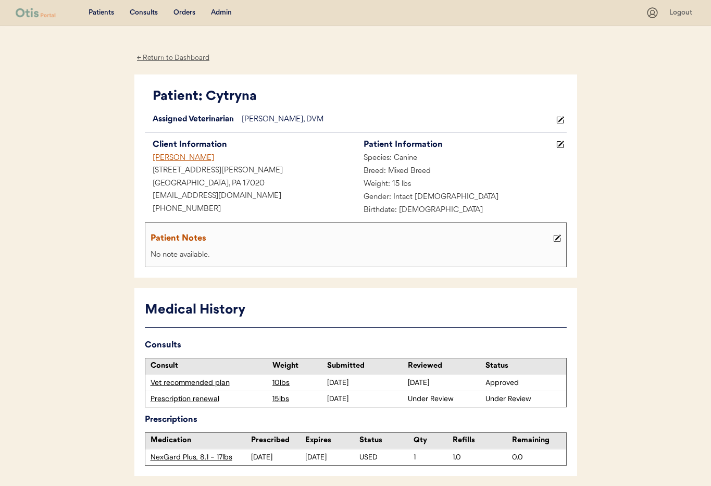
click at [563, 118] on button at bounding box center [559, 119] width 13 height 13
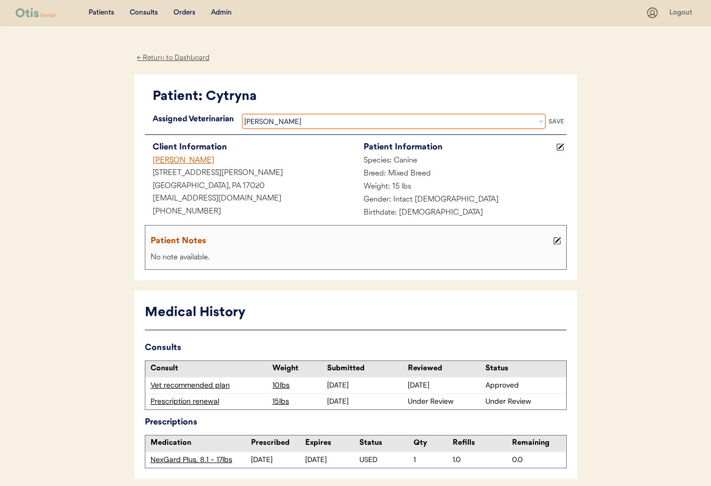
click at [366, 118] on select "Veterinarian Erin Belleville Hillary Braverman Kit Warren Scott Perry" at bounding box center [394, 121] width 304 height 16
select select ""1348695171700984260__LOOKUP__1759338682901x585269581670902800""
click at [242, 113] on select "Veterinarian Erin Belleville Hillary Braverman Kit Warren Scott Perry" at bounding box center [394, 121] width 304 height 16
click at [561, 119] on div "SAVE" at bounding box center [556, 121] width 21 height 6
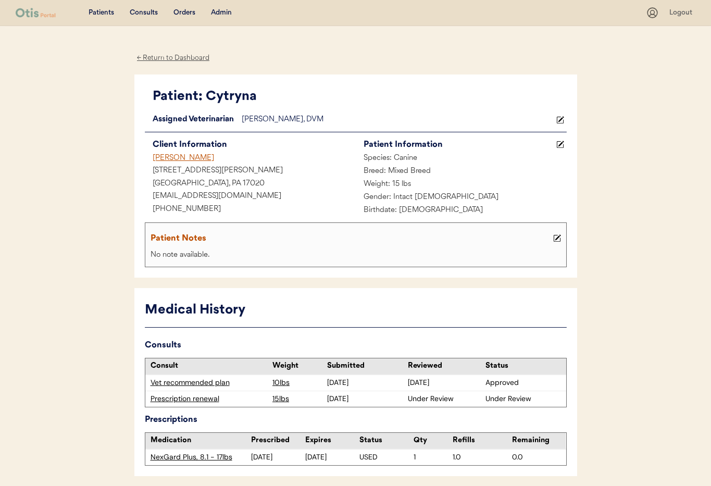
click at [149, 11] on div "Consults" at bounding box center [144, 13] width 28 height 10
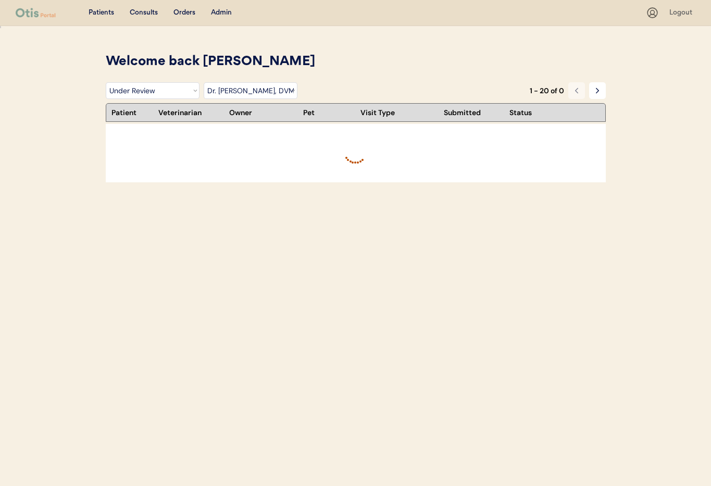
select select ""under_review""
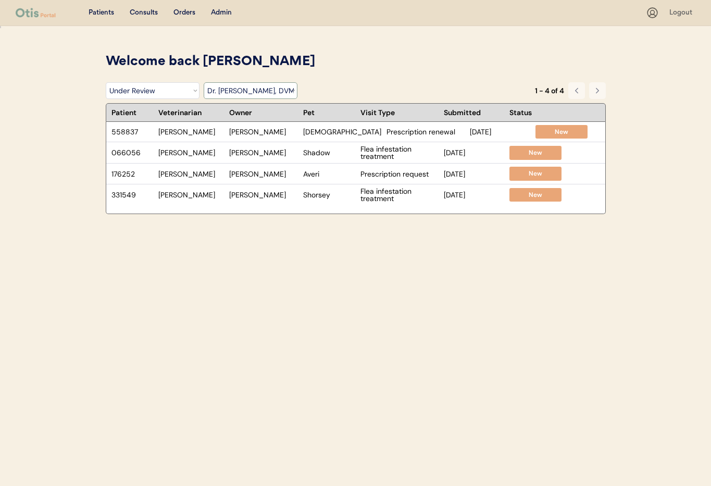
click at [232, 89] on select "Filter by Veterinarian Dr. Erin Belleville, DVM Dr. Scott Perry, DVM Dr. Jamie …" at bounding box center [251, 90] width 94 height 17
select select ""dr__scott_perry__dvm""
click at [204, 82] on select "Filter by Veterinarian Dr. Erin Belleville, DVM Dr. Scott Perry, DVM Dr. Jamie …" at bounding box center [251, 90] width 94 height 17
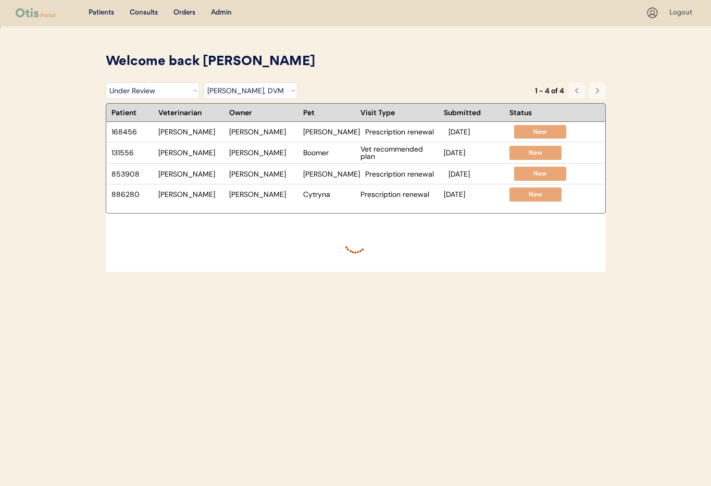
click at [220, 10] on div "Admin" at bounding box center [221, 13] width 21 height 10
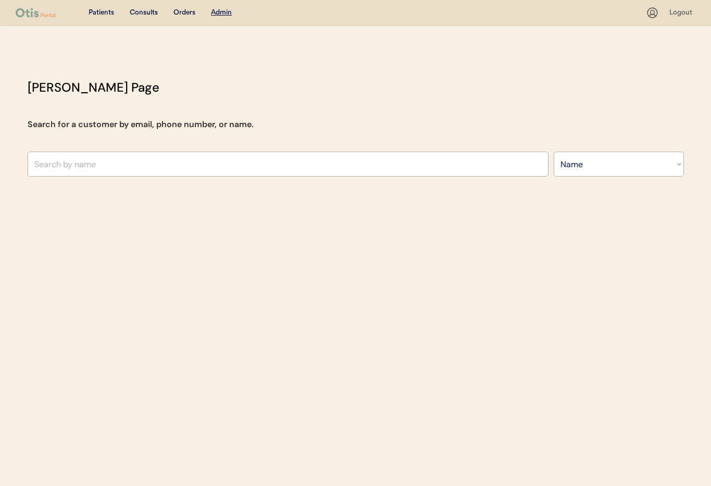
select select ""Name""
click at [206, 167] on input "text" at bounding box center [288, 163] width 521 height 25
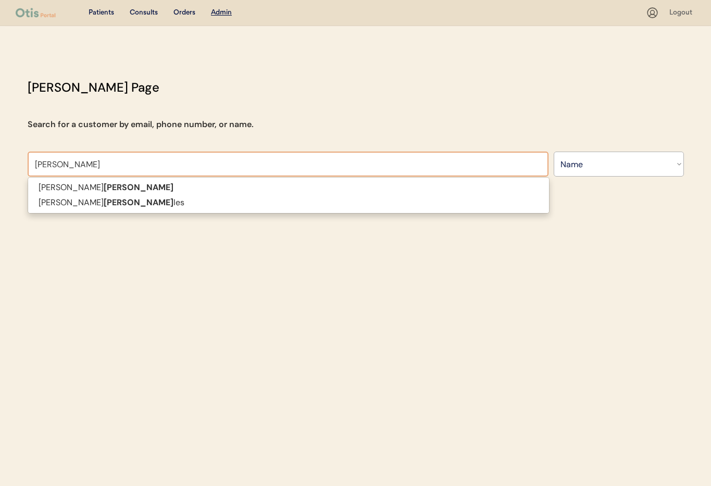
click at [150, 186] on p "[PERSON_NAME]" at bounding box center [288, 187] width 521 height 15
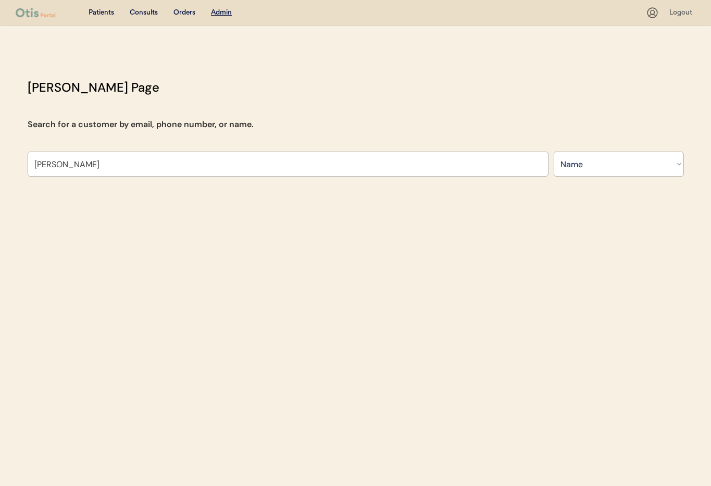
type input "[PERSON_NAME]"
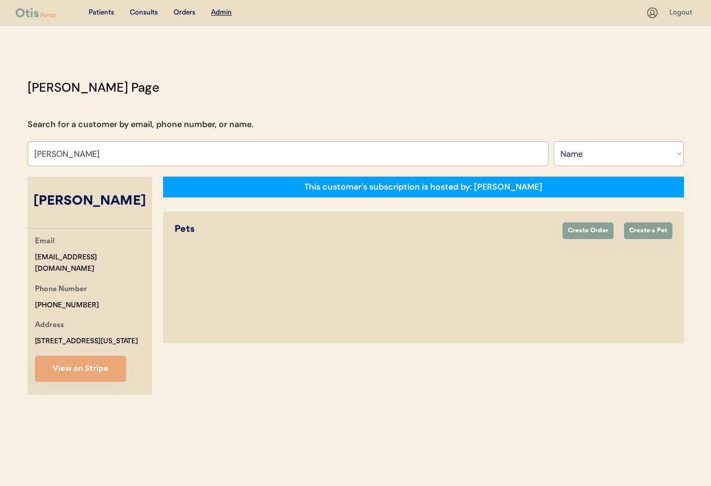
select select "true"
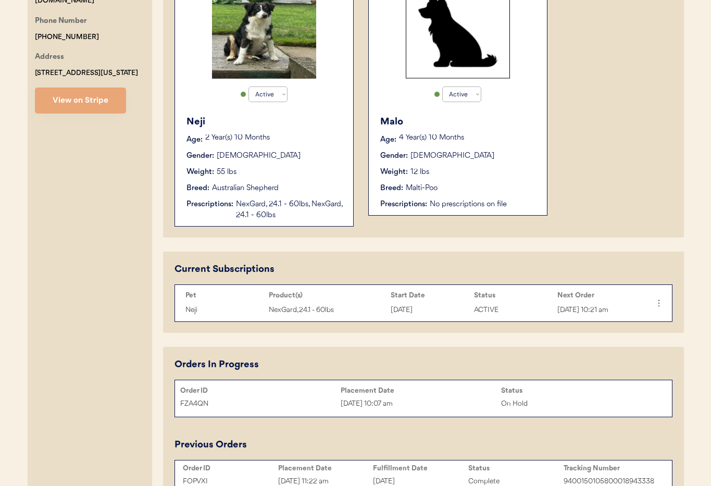
scroll to position [257, 0]
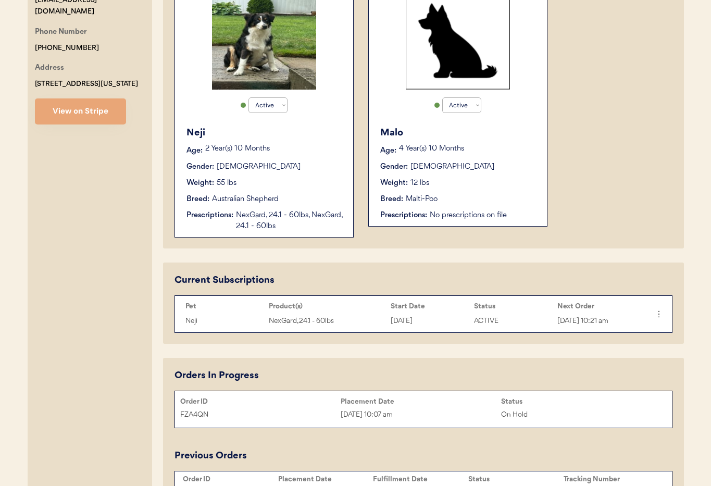
type input "Jonathan Mora"
click at [321, 170] on div "Gender: Male" at bounding box center [264, 166] width 156 height 11
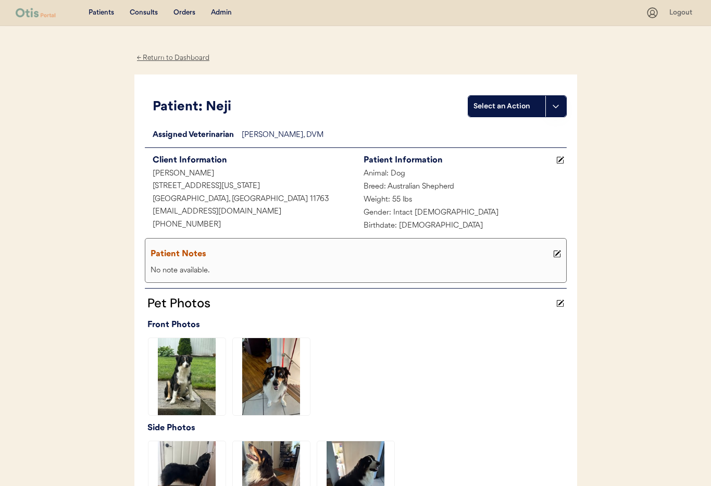
click at [165, 58] on div "← Return to Dashboard" at bounding box center [173, 58] width 78 height 12
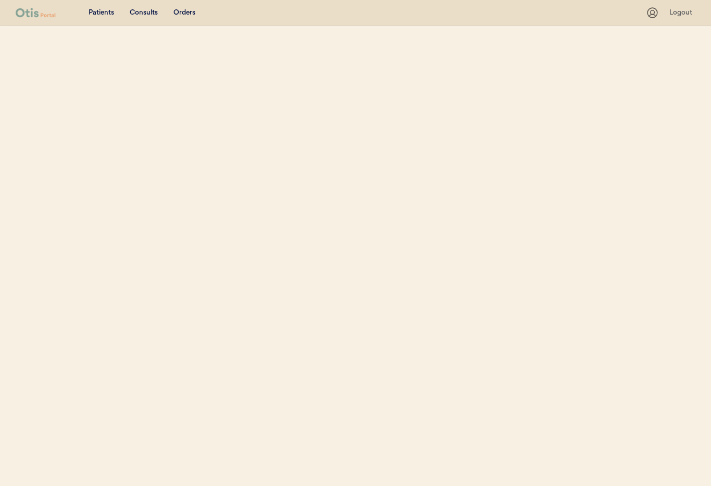
select select ""Name""
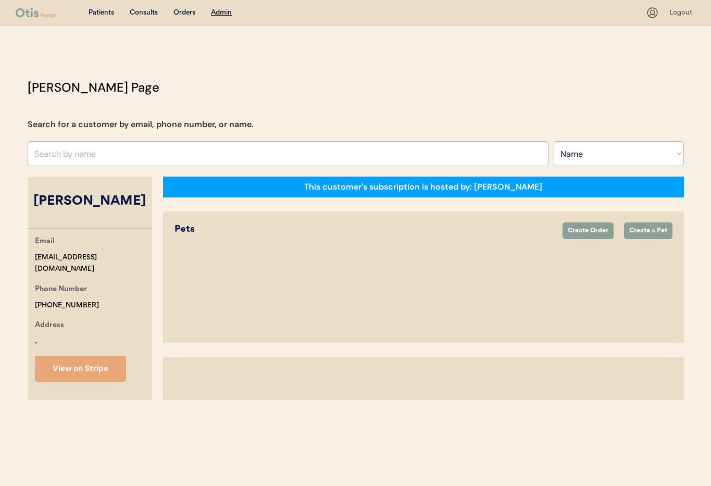
select select "true"
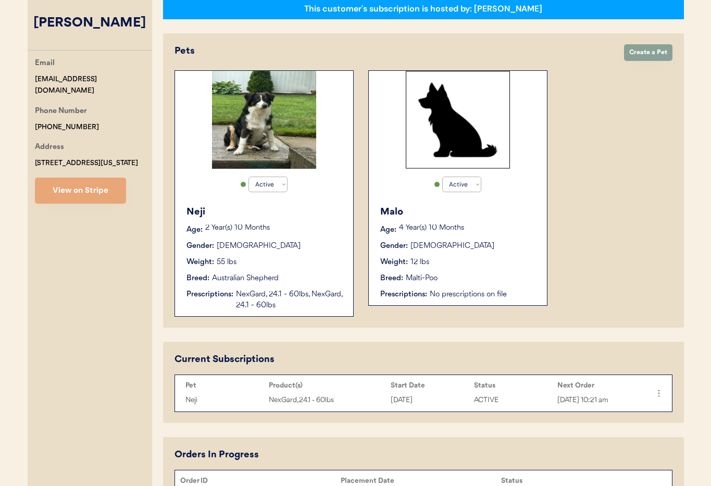
scroll to position [184, 0]
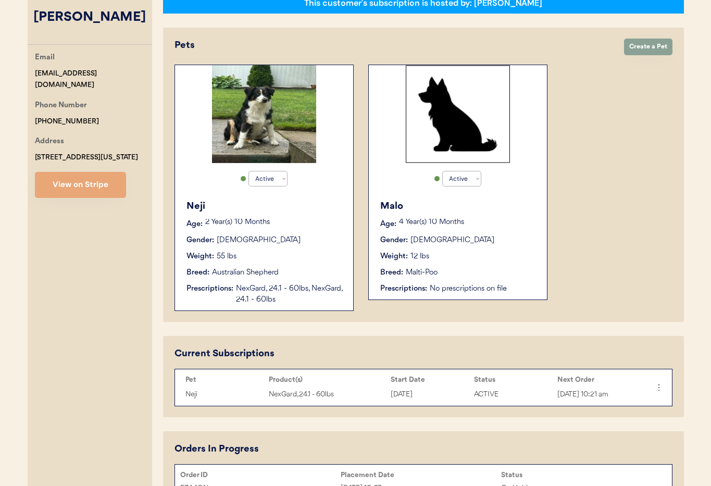
click at [478, 255] on div "Weight: 12 lbs" at bounding box center [458, 256] width 156 height 11
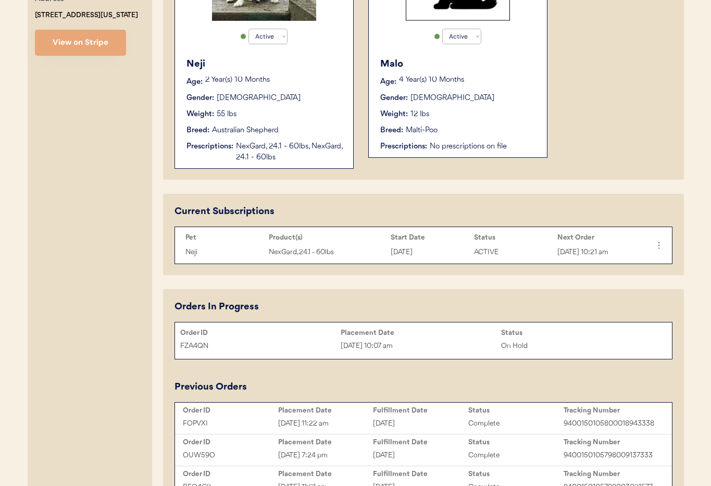
scroll to position [327, 0]
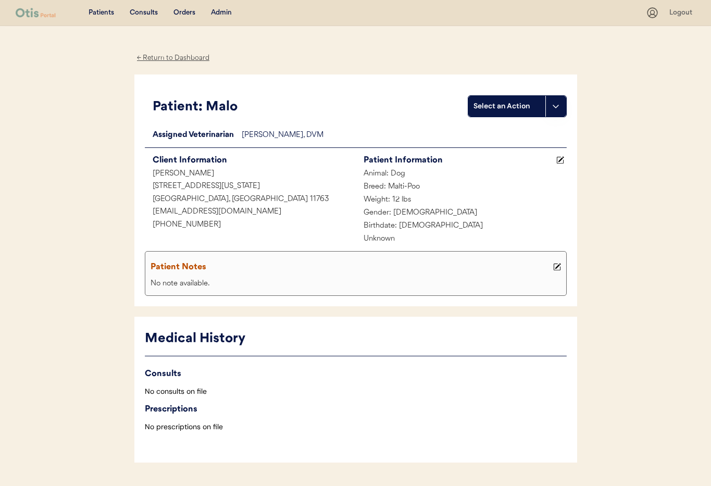
click at [151, 56] on div "← Return to Dashboard" at bounding box center [173, 58] width 78 height 12
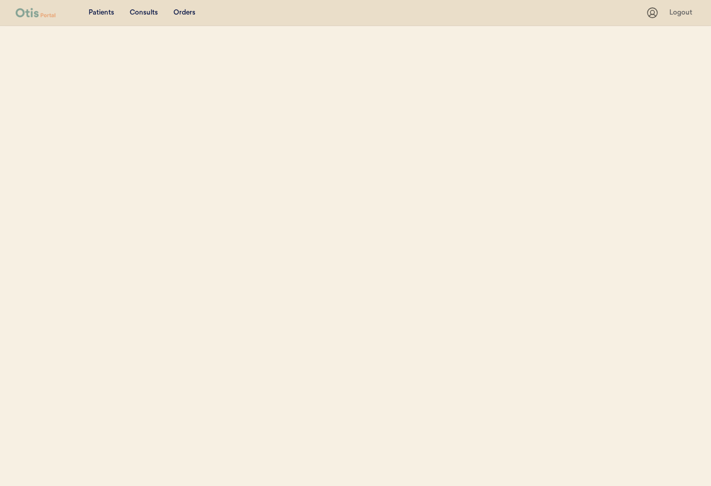
select select ""Name""
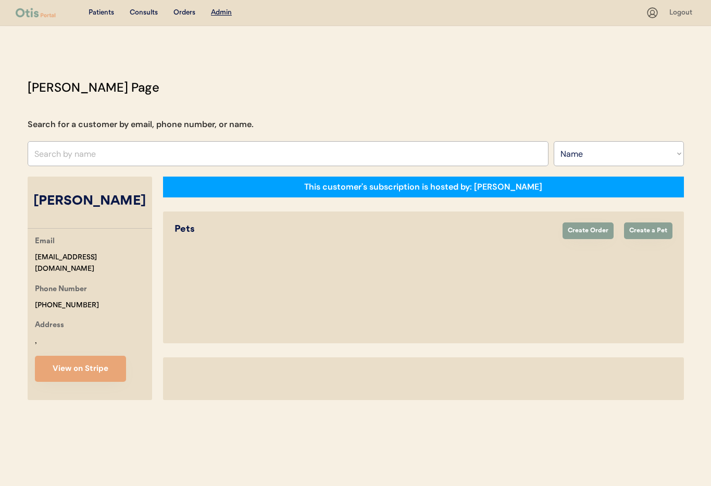
select select "true"
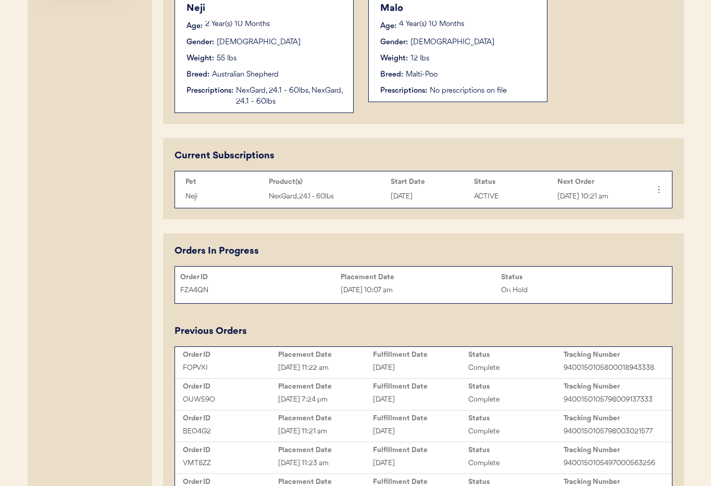
scroll to position [419, 0]
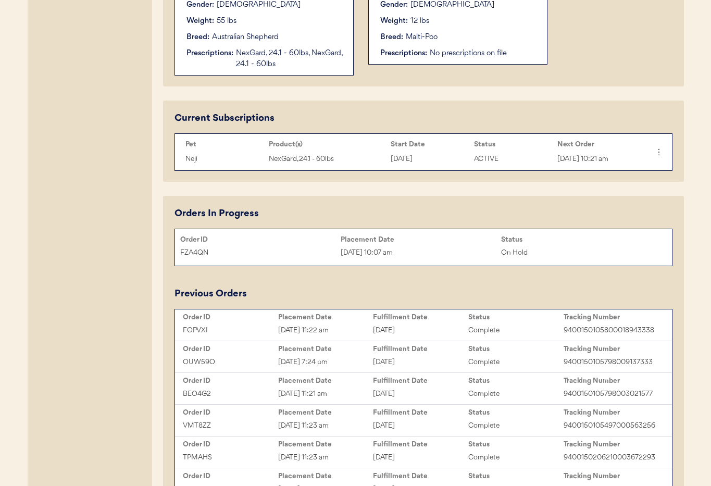
click at [292, 250] on div "FZA4QN" at bounding box center [260, 253] width 160 height 12
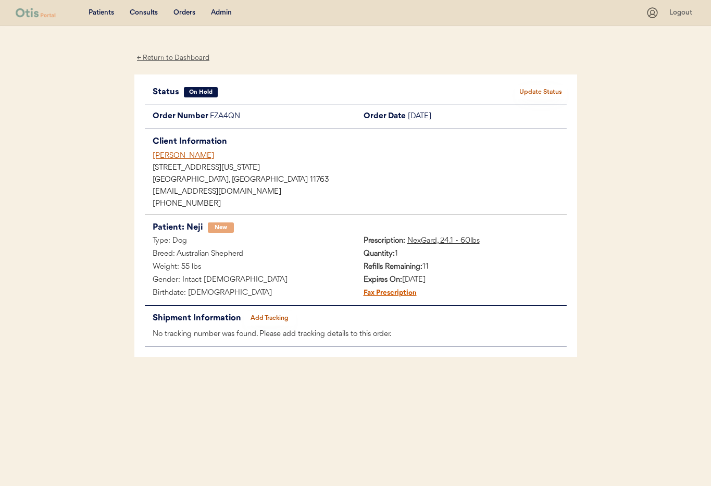
click at [528, 92] on button "Update Status" at bounding box center [540, 92] width 52 height 15
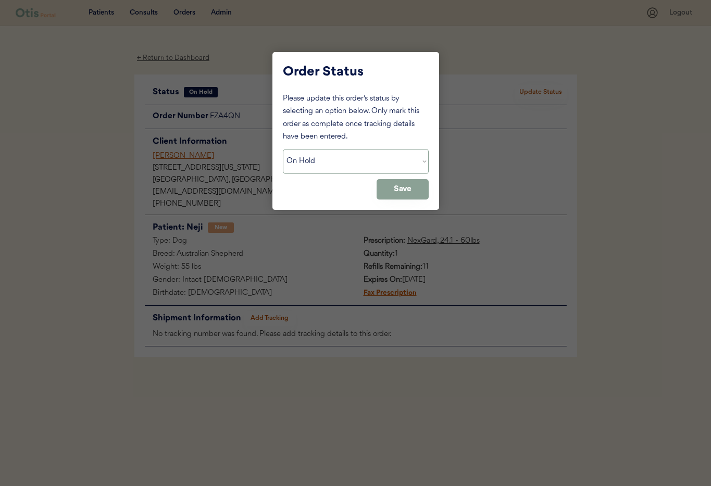
click at [349, 161] on select "Status On Hold New In Progress Complete Pending HW Consent Canceled" at bounding box center [356, 161] width 146 height 25
select select ""new""
click at [283, 149] on select "Status On Hold New In Progress Complete Pending HW Consent Canceled" at bounding box center [356, 161] width 146 height 25
click at [388, 184] on button "Save" at bounding box center [402, 189] width 52 height 20
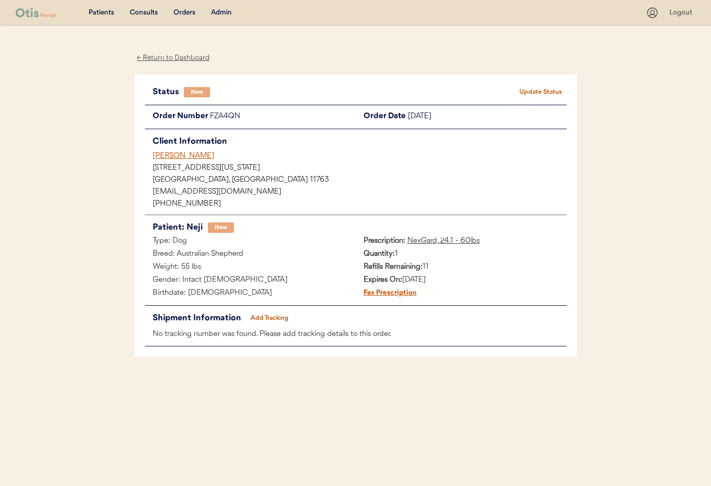
click at [186, 156] on div "[PERSON_NAME]" at bounding box center [360, 155] width 414 height 11
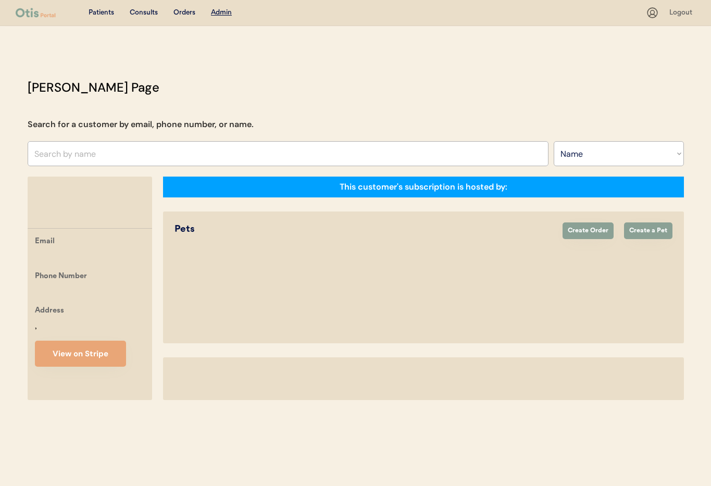
select select ""Name""
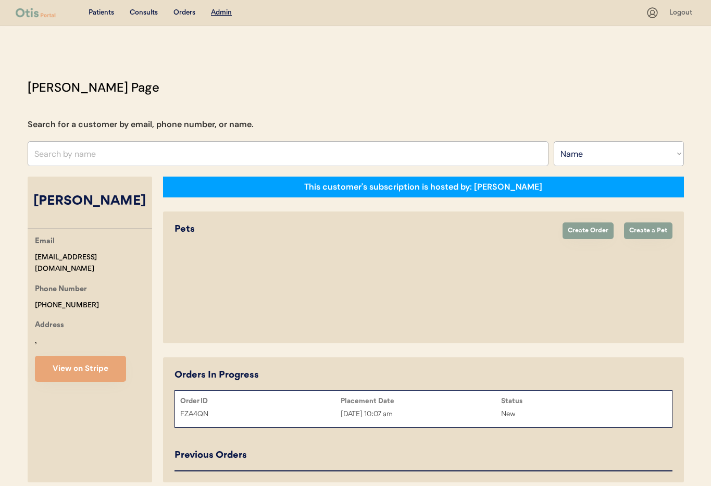
select select "true"
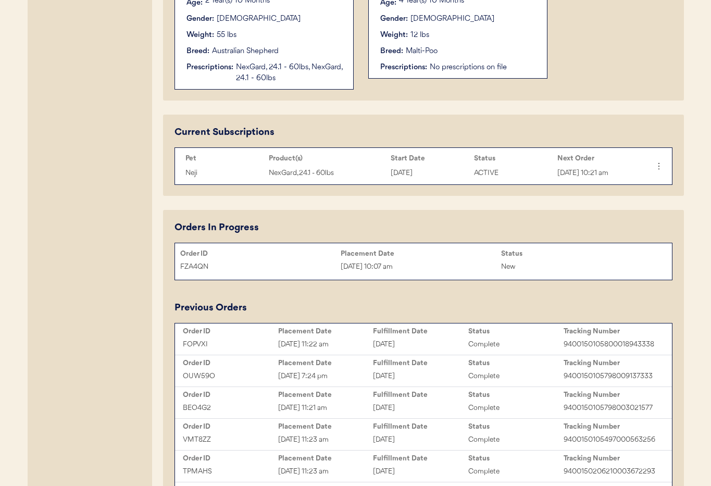
scroll to position [452, 0]
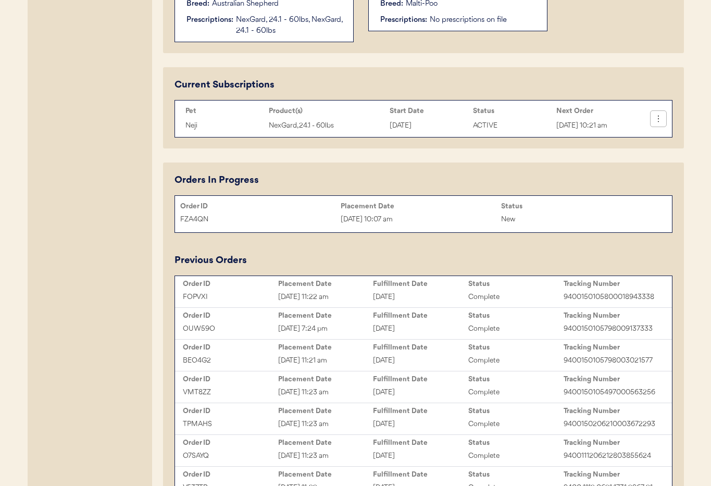
click at [662, 123] on button at bounding box center [658, 119] width 16 height 16
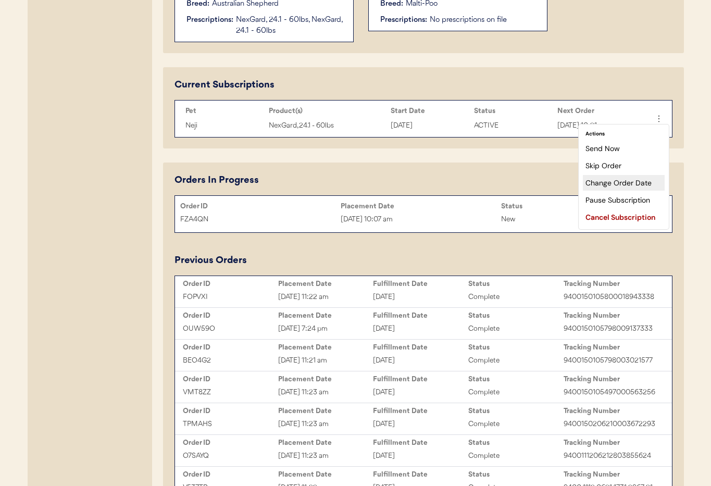
click at [629, 183] on div "Change Order Date" at bounding box center [624, 183] width 82 height 16
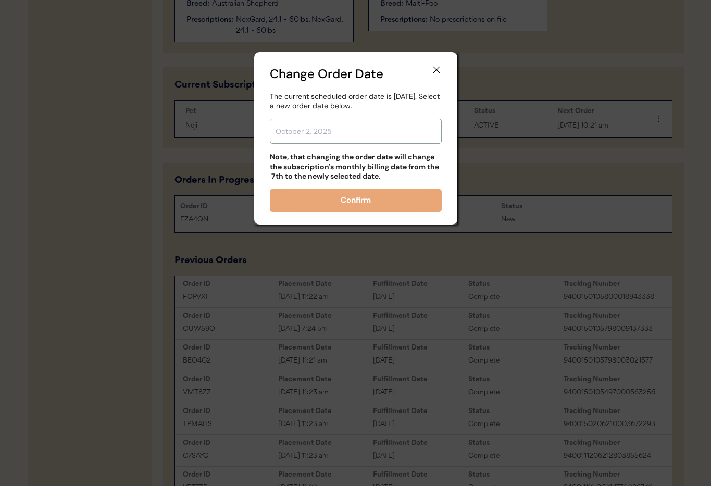
click at [327, 133] on input "text" at bounding box center [356, 131] width 172 height 25
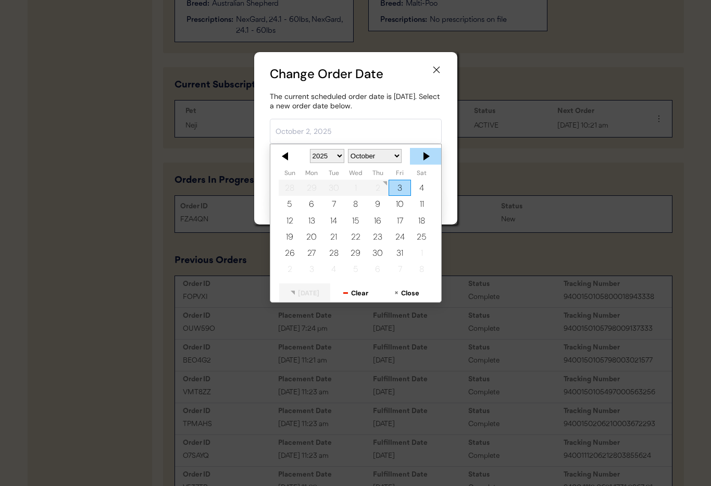
click at [428, 153] on div at bounding box center [425, 156] width 31 height 17
click at [287, 205] on div "2" at bounding box center [290, 204] width 22 height 16
type input "November 2, 2025"
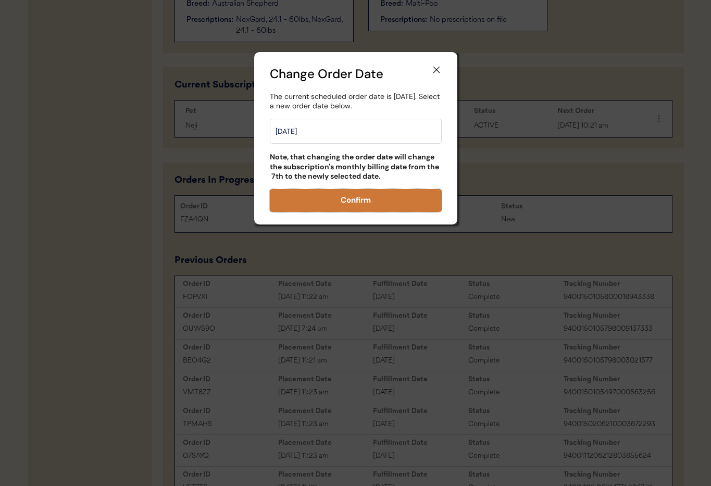
click at [345, 198] on button "Confirm" at bounding box center [356, 200] width 172 height 23
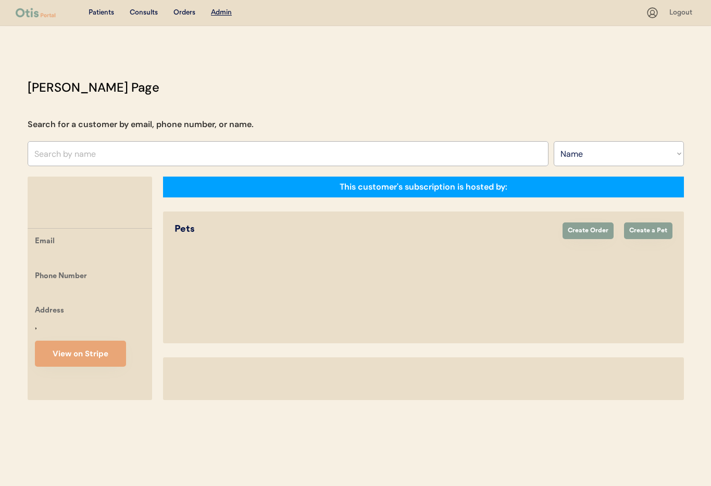
select select ""Name""
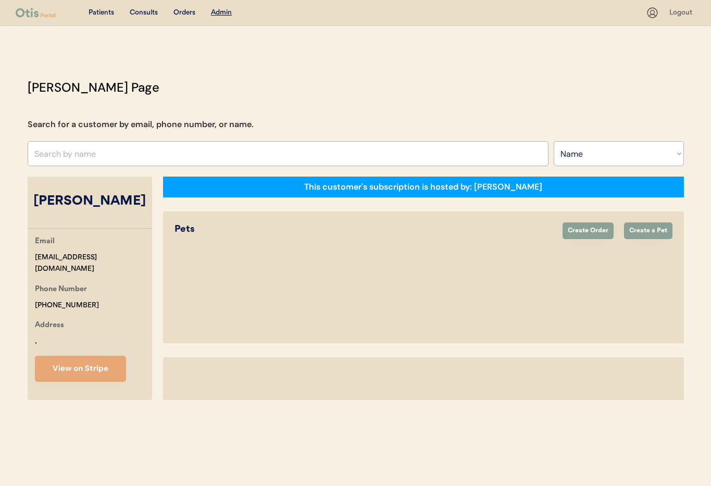
select select "true"
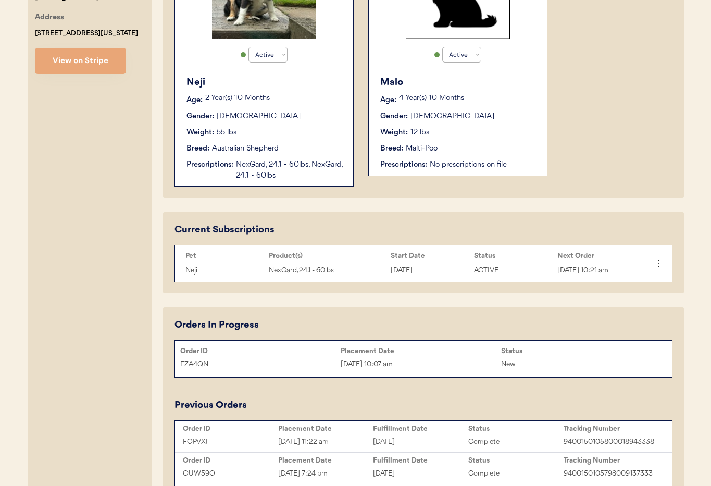
scroll to position [297, 0]
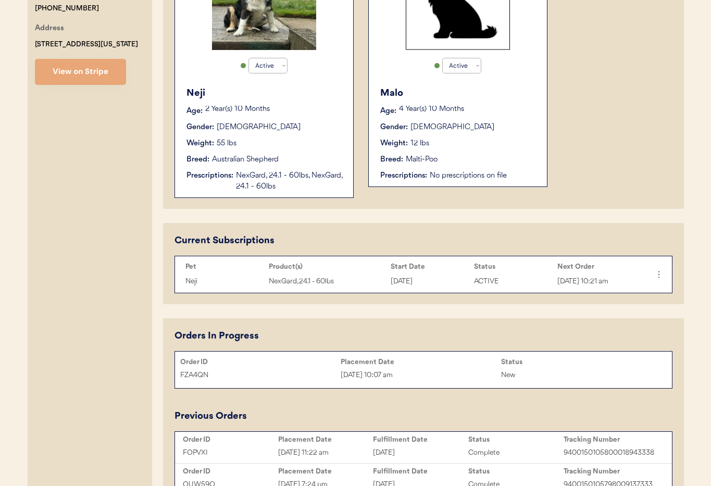
click at [257, 156] on div "Australian Shepherd" at bounding box center [245, 159] width 67 height 11
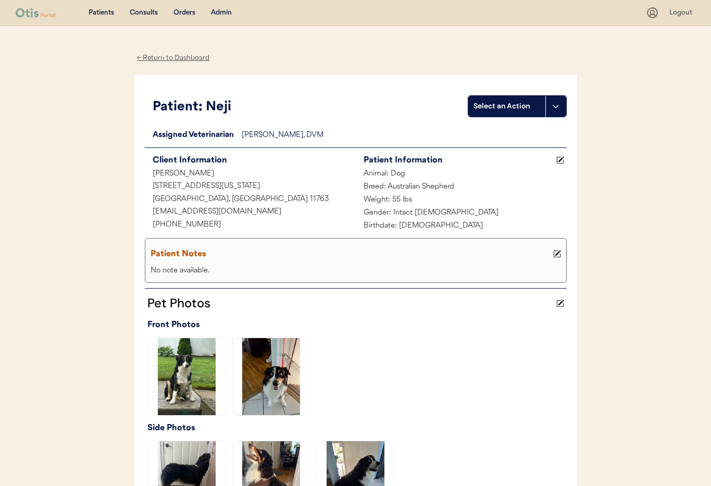
click at [157, 54] on div "← Return to Dashboard" at bounding box center [173, 58] width 78 height 12
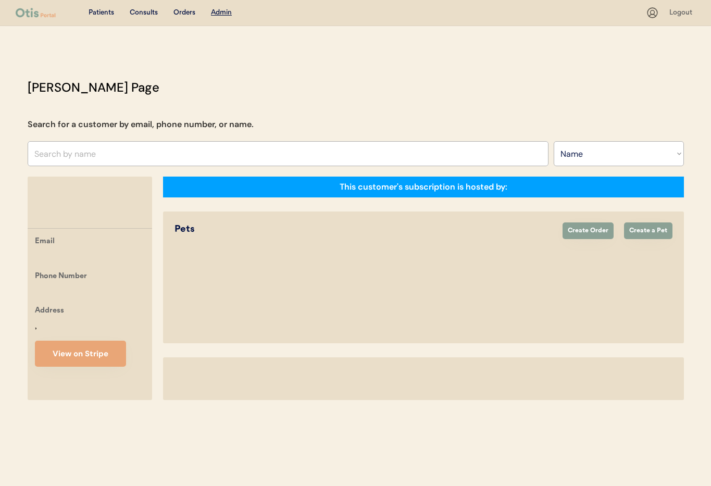
select select ""Name""
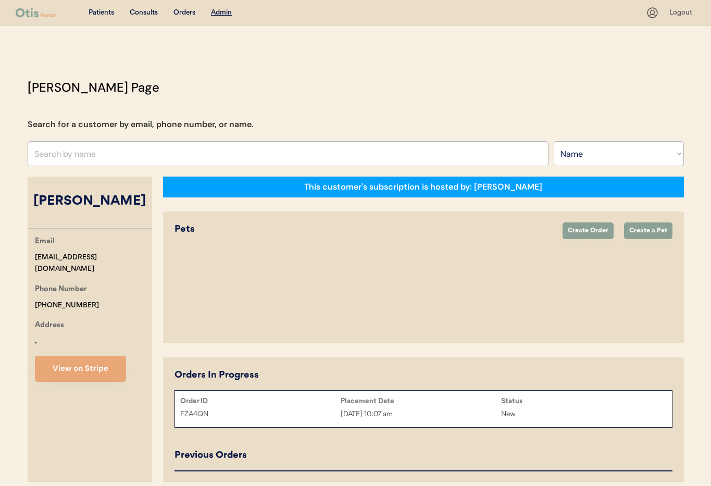
select select "true"
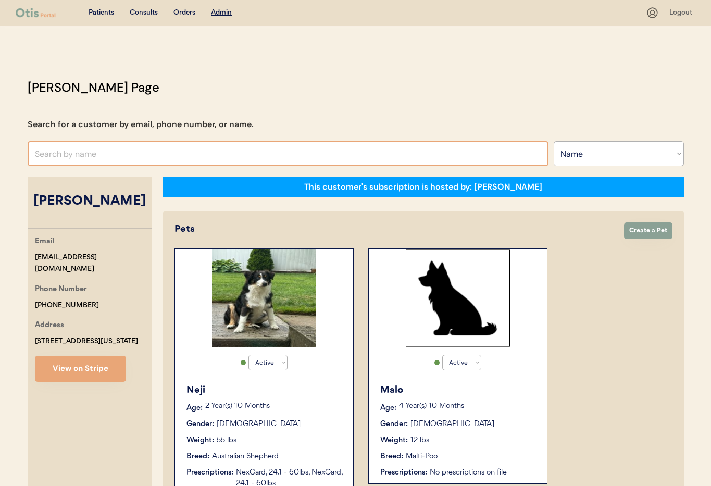
click at [187, 146] on input "text" at bounding box center [288, 153] width 521 height 25
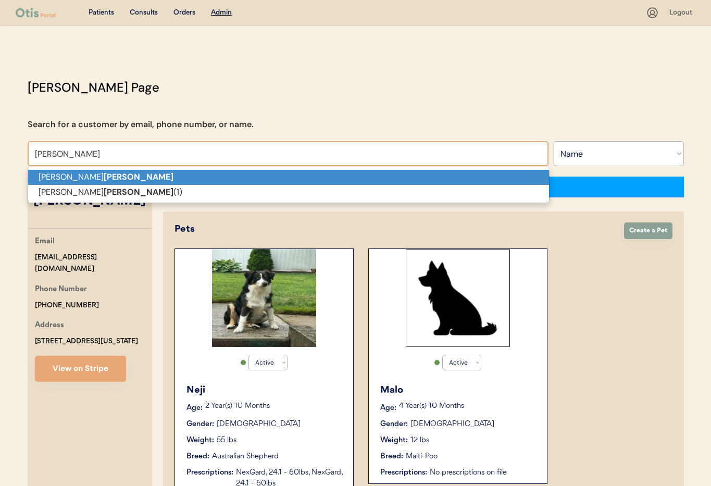
click at [127, 181] on p "Bobby Norman" at bounding box center [288, 177] width 521 height 15
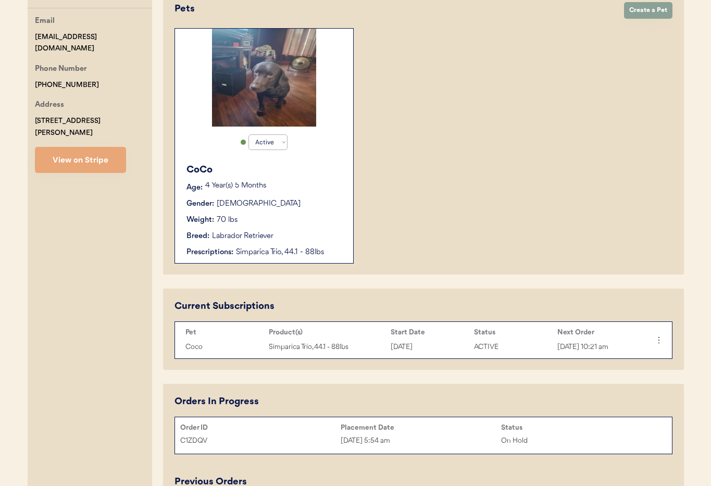
scroll to position [252, 0]
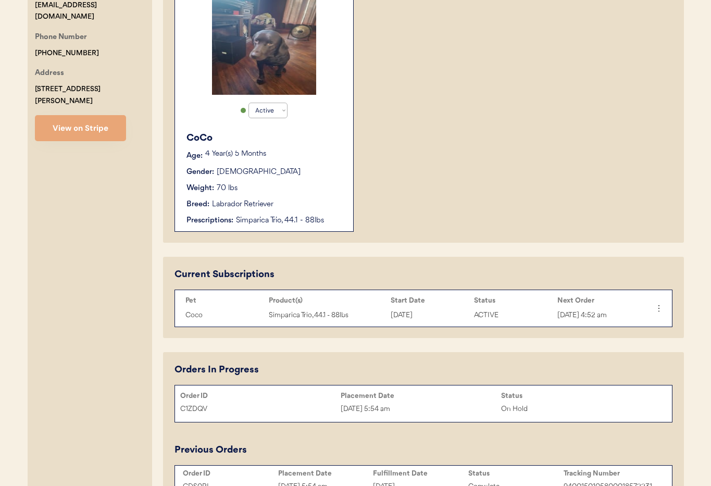
type input "[PERSON_NAME]"
click at [295, 184] on div "Weight: 70 lbs" at bounding box center [264, 188] width 156 height 11
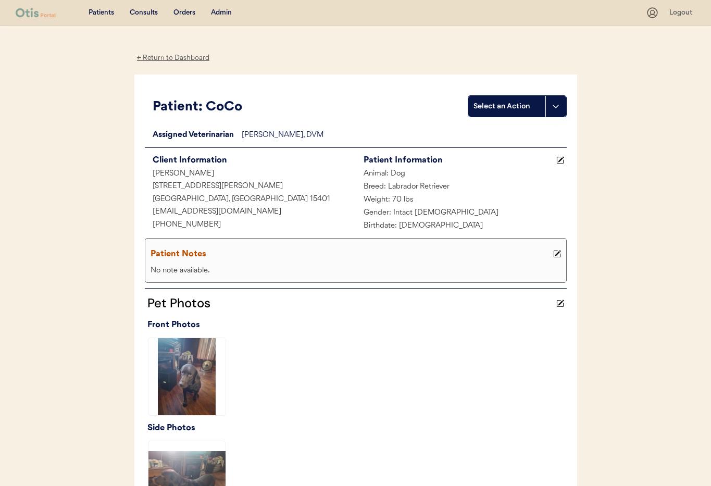
click at [158, 57] on div "← Return to Dashboard" at bounding box center [173, 58] width 78 height 12
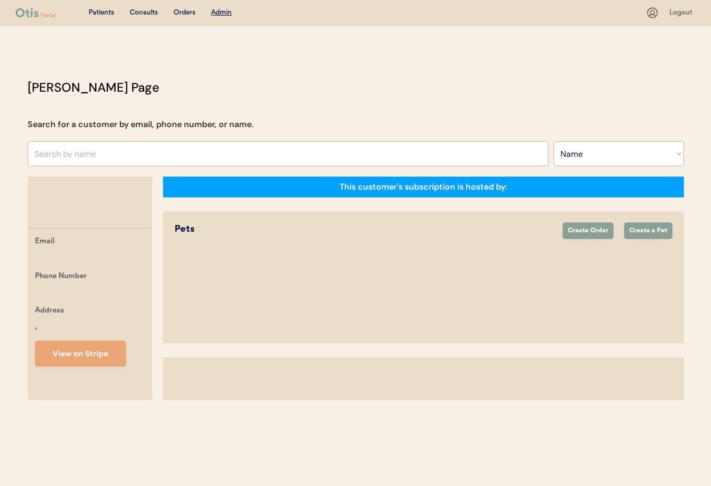
select select ""Name""
select select "true"
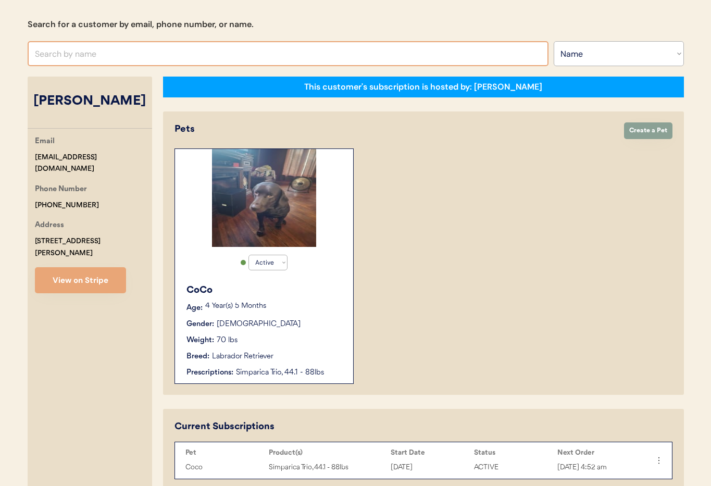
click at [93, 54] on input "text" at bounding box center [288, 53] width 521 height 25
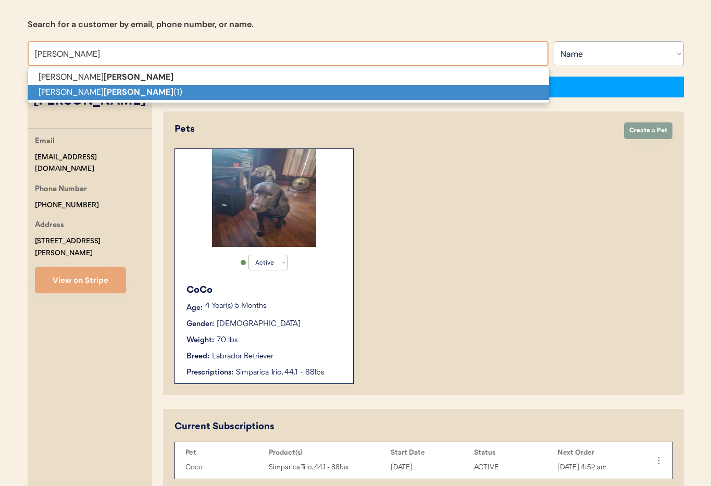
click at [104, 92] on strong "Norman" at bounding box center [139, 91] width 70 height 11
type input "Bobby Norman (1)"
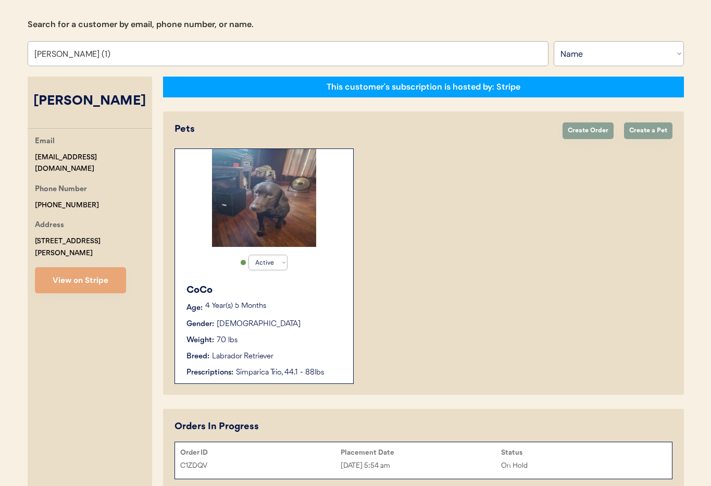
scroll to position [57, 0]
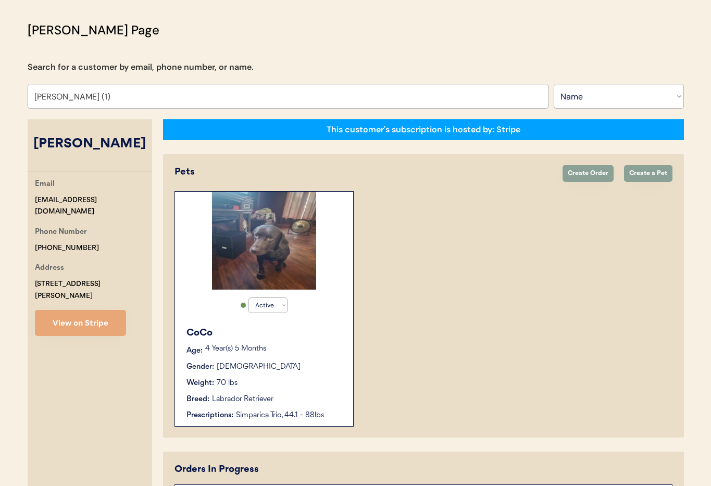
select select "true"
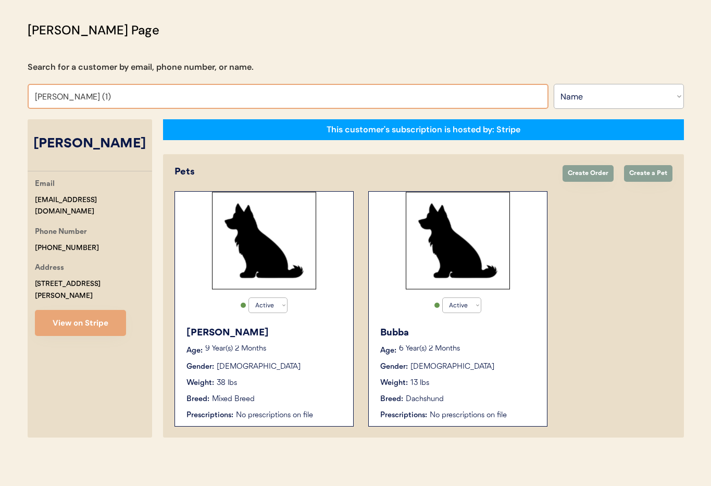
click at [124, 102] on input "Bobby Norman (1)" at bounding box center [288, 96] width 521 height 25
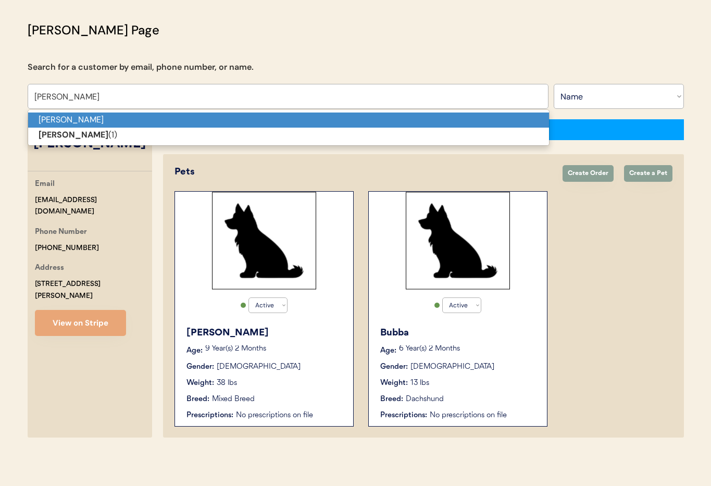
click at [107, 119] on p "[PERSON_NAME]" at bounding box center [288, 119] width 521 height 15
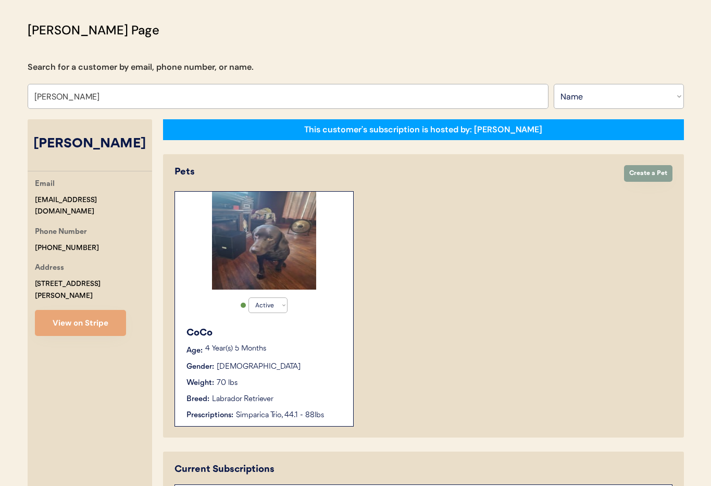
scroll to position [100, 0]
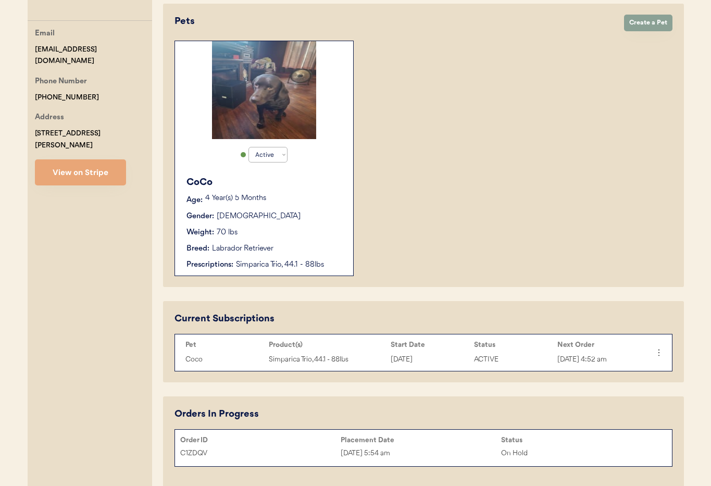
type input "[PERSON_NAME]"
click at [289, 221] on div "Gender: Female" at bounding box center [264, 216] width 156 height 11
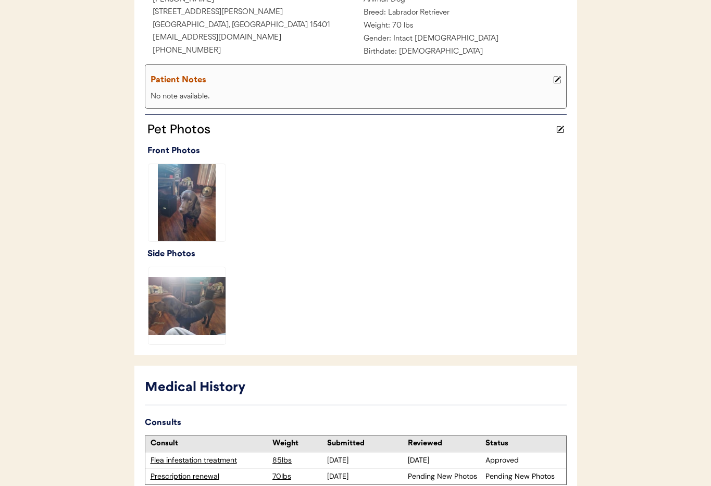
scroll to position [294, 0]
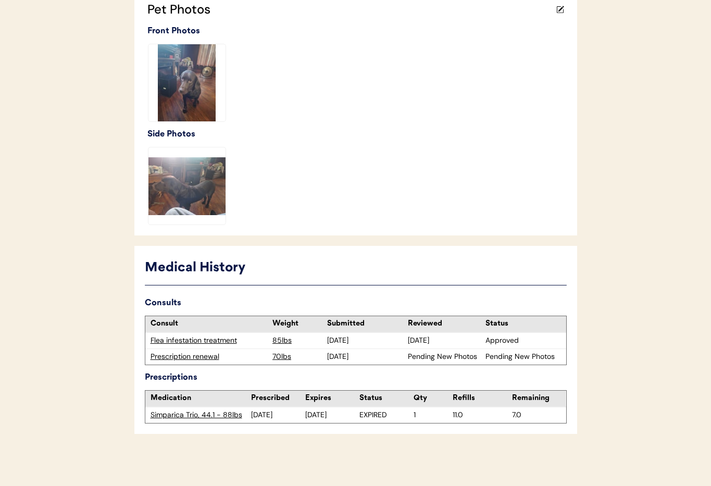
click at [192, 358] on div "Prescription renewal" at bounding box center [208, 356] width 117 height 10
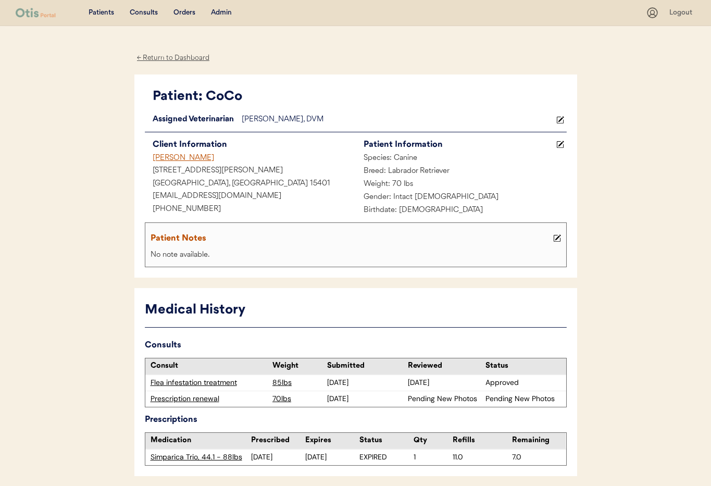
click at [558, 119] on icon at bounding box center [560, 120] width 8 height 8
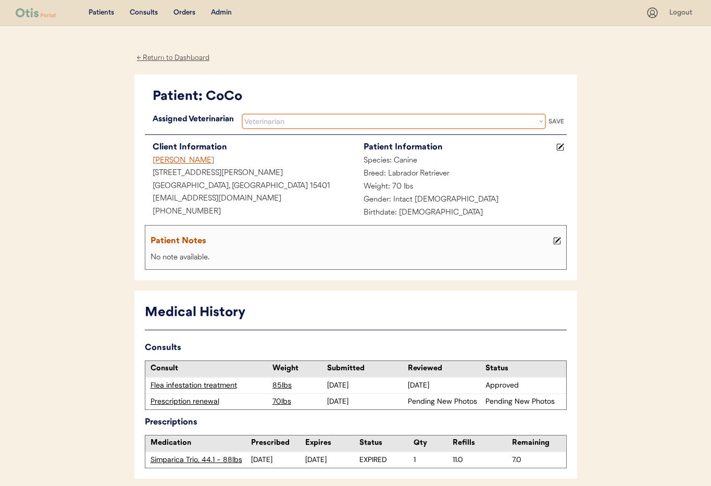
click at [344, 124] on select "Veterinarian Erin Belleville Hillary Braverman Kit Warren Scott Perry" at bounding box center [394, 121] width 304 height 16
select select ""1348695171700984260__LOOKUP__1759338682901x585269581670902800""
click at [242, 113] on select "Veterinarian Erin Belleville Hillary Braverman Kit Warren Scott Perry" at bounding box center [394, 121] width 304 height 16
click at [551, 119] on div "SAVE" at bounding box center [556, 121] width 21 height 6
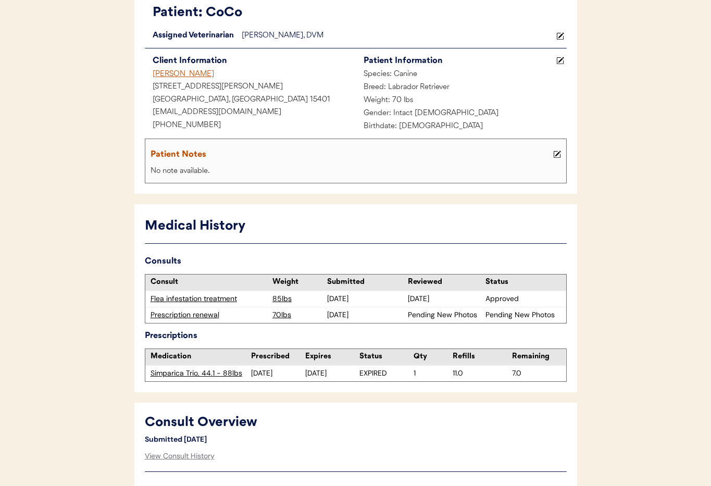
scroll to position [81, 0]
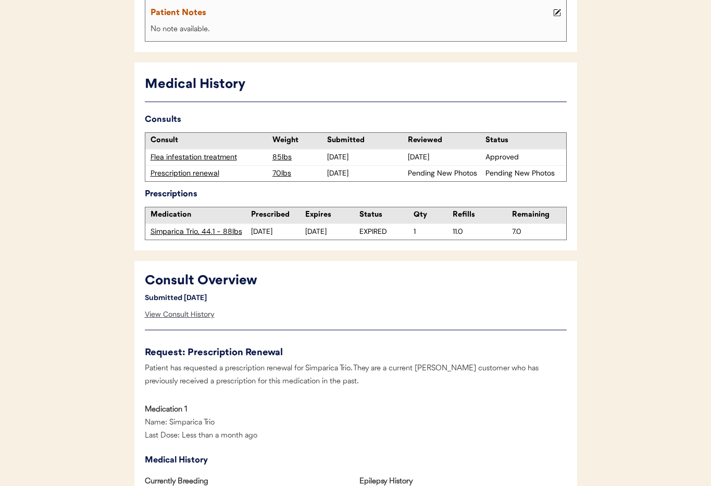
click at [179, 317] on div "View Consult History" at bounding box center [180, 314] width 70 height 21
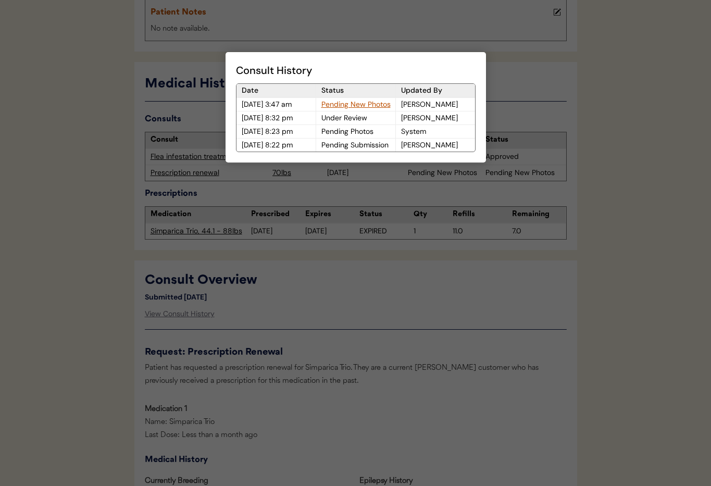
click at [338, 104] on div "Pending New Photos" at bounding box center [355, 104] width 79 height 13
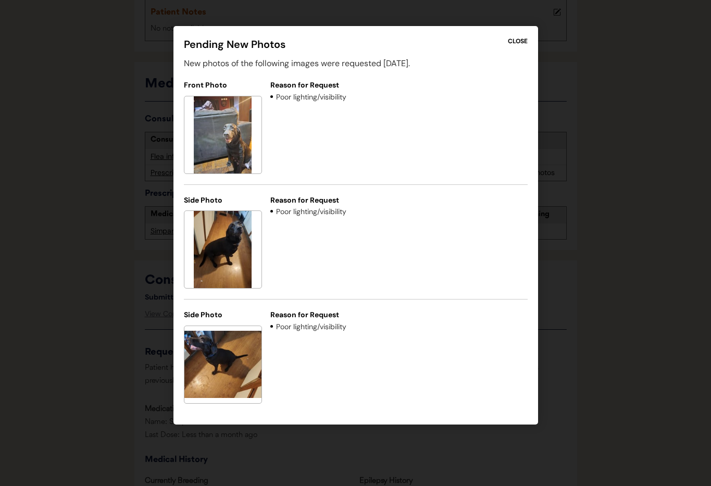
click at [522, 40] on div "CLOSE" at bounding box center [518, 40] width 20 height 9
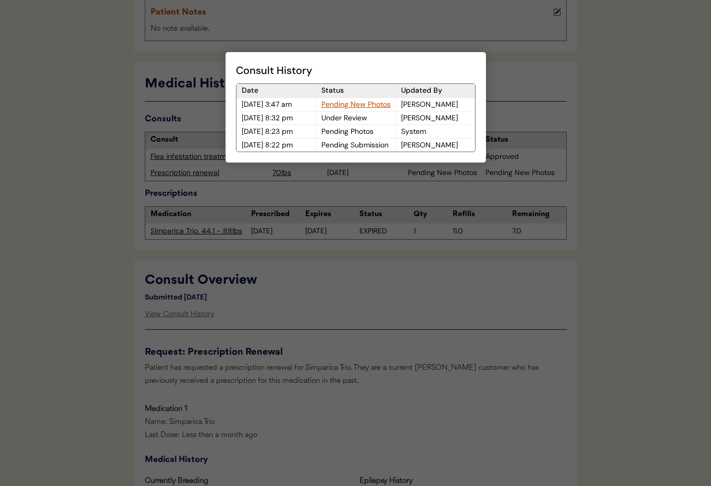
click at [504, 95] on div at bounding box center [355, 243] width 711 height 486
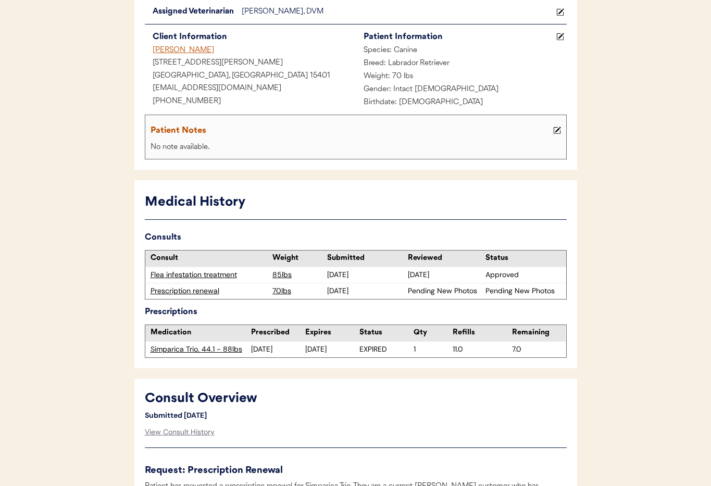
scroll to position [0, 0]
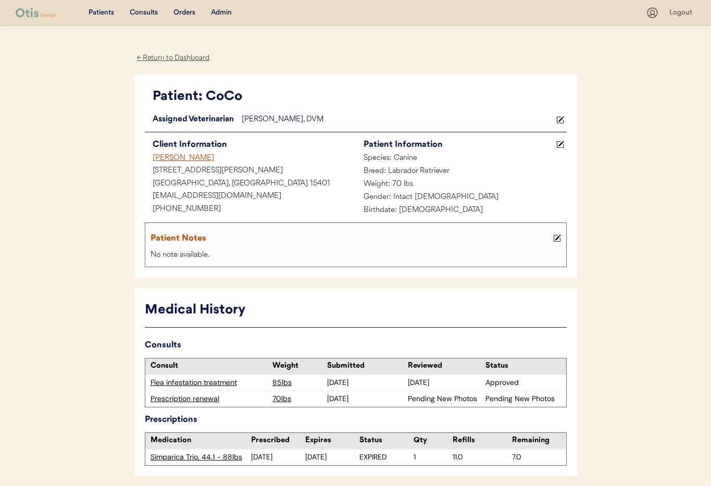
click at [170, 59] on div "← Return to Dashboard" at bounding box center [173, 58] width 78 height 12
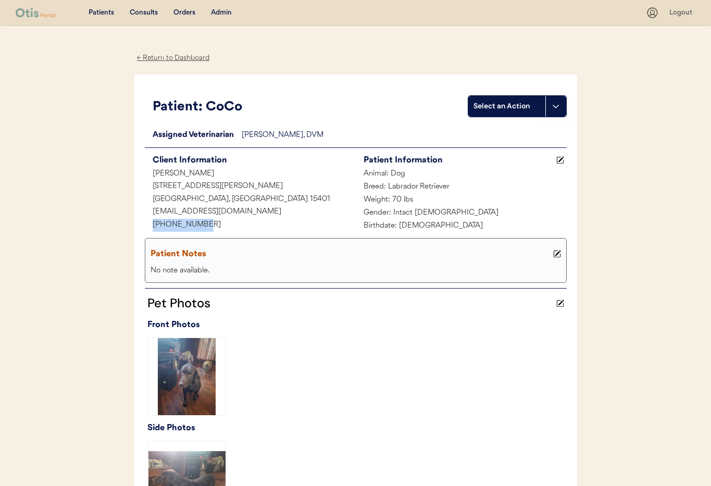
drag, startPoint x: 208, startPoint y: 222, endPoint x: 152, endPoint y: 226, distance: 56.3
click at [145, 225] on div "[PHONE_NUMBER]" at bounding box center [250, 225] width 211 height 13
copy div "[PHONE_NUMBER]"
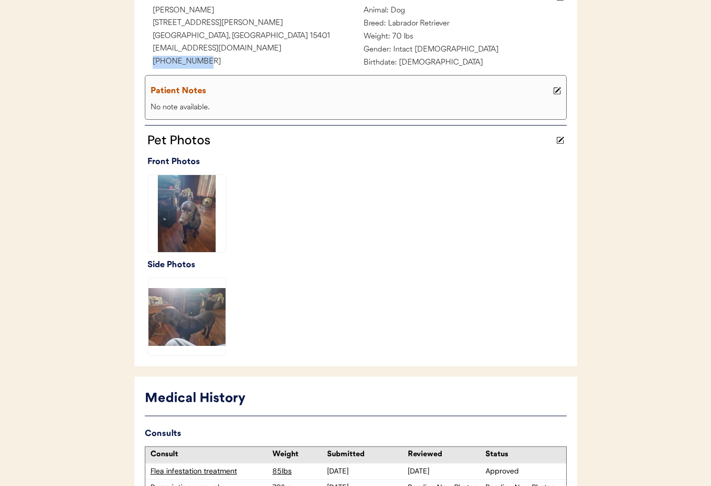
scroll to position [294, 0]
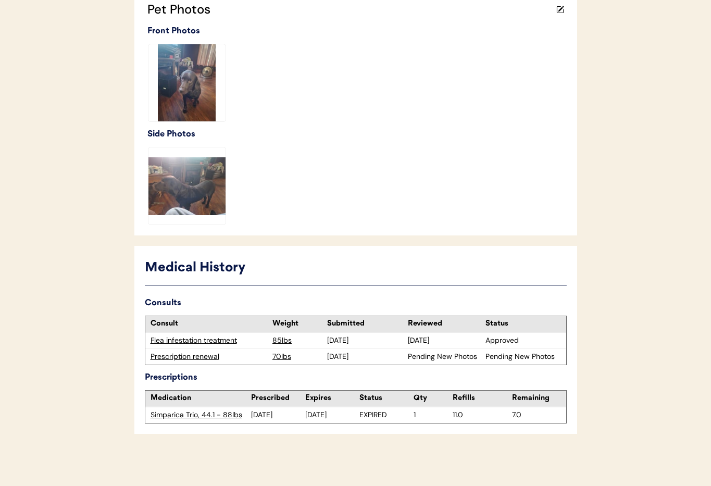
click at [184, 360] on div "Prescription renewal" at bounding box center [208, 356] width 117 height 10
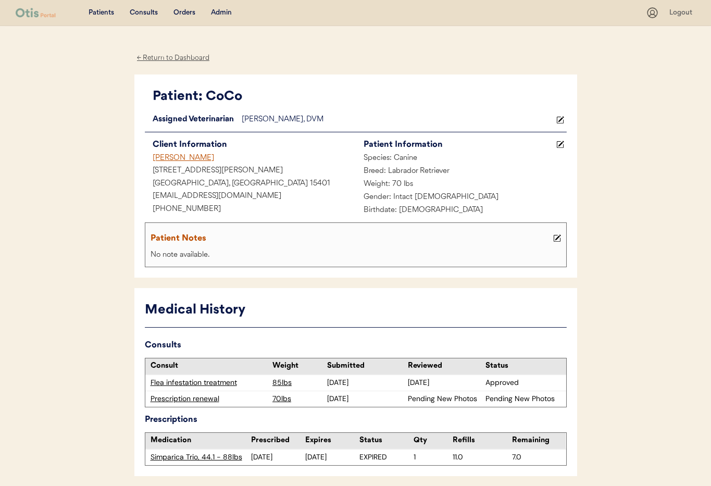
click at [168, 61] on div "← Return to Dashboard" at bounding box center [173, 58] width 78 height 12
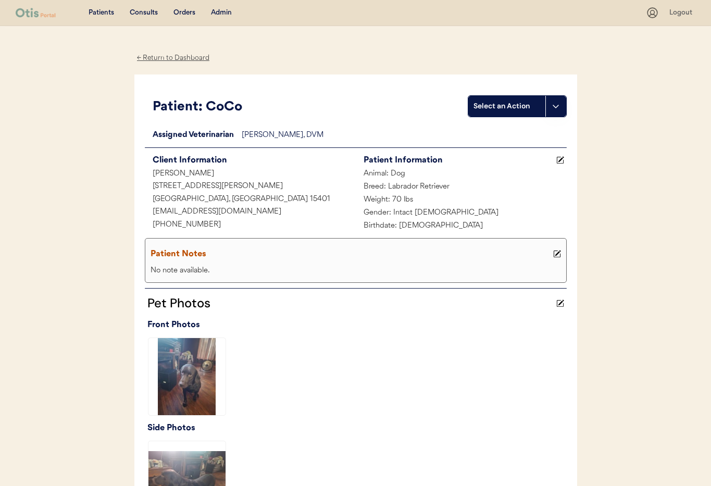
click at [227, 15] on div "Admin" at bounding box center [221, 13] width 21 height 10
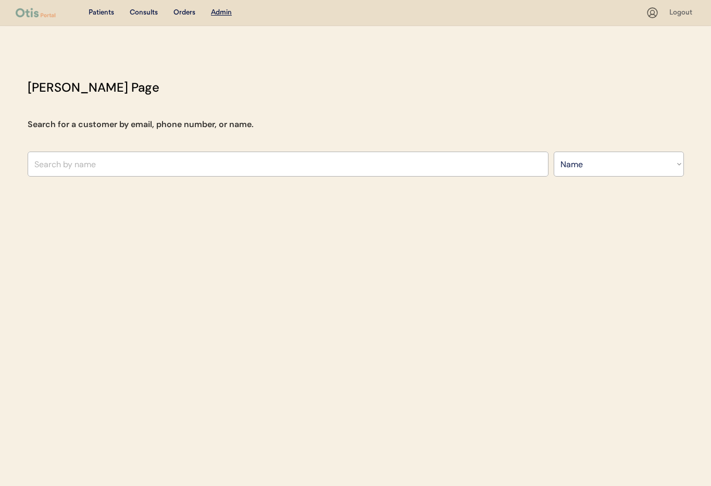
select select ""Name""
click at [109, 154] on input "text" at bounding box center [288, 163] width 521 height 25
type input "st"
type input "steven Zerneri"
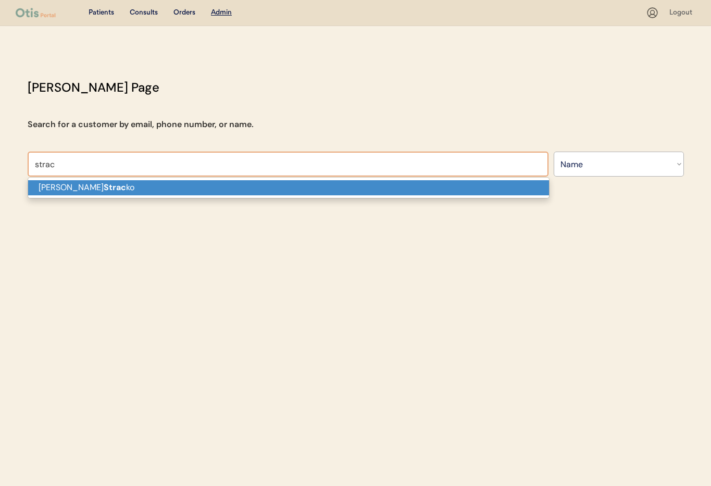
click at [118, 186] on p "Melanie Strac ko" at bounding box center [288, 187] width 521 height 15
type input "Melanie Stracko"
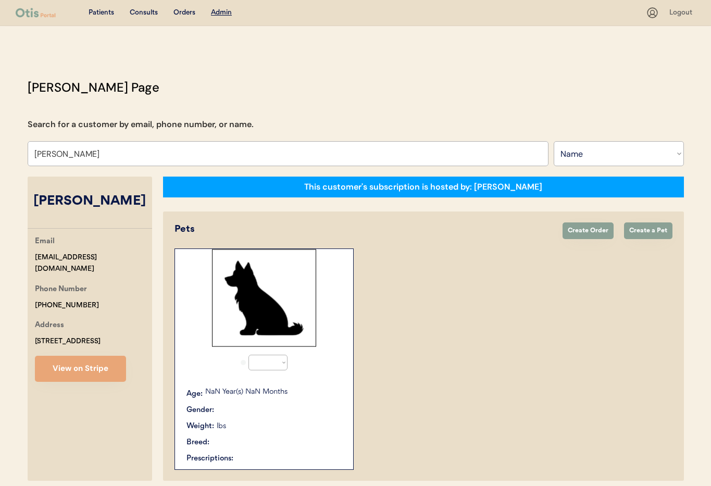
select select "true"
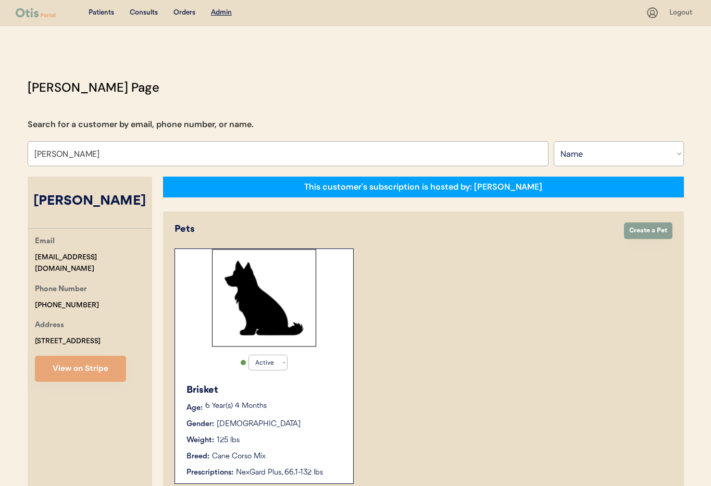
type input "[PERSON_NAME]"
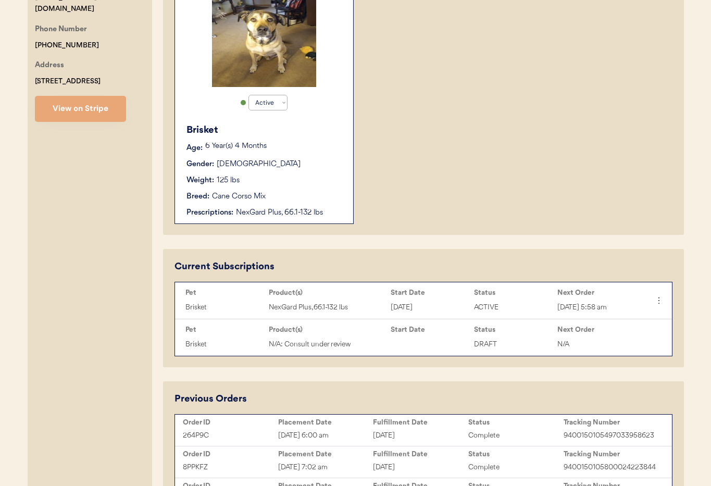
scroll to position [262, 0]
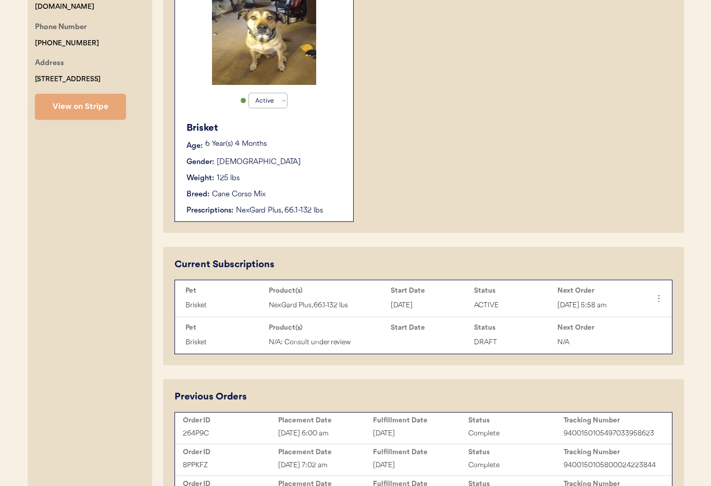
click at [279, 190] on div "Breed: Cane Corso Mix" at bounding box center [264, 194] width 156 height 11
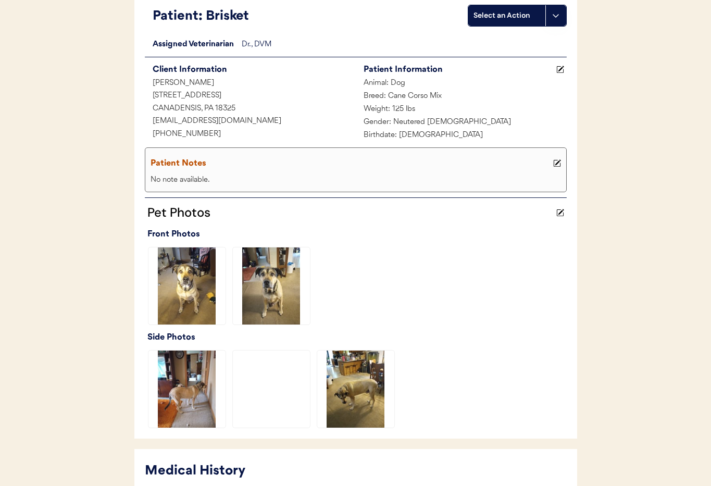
scroll to position [310, 0]
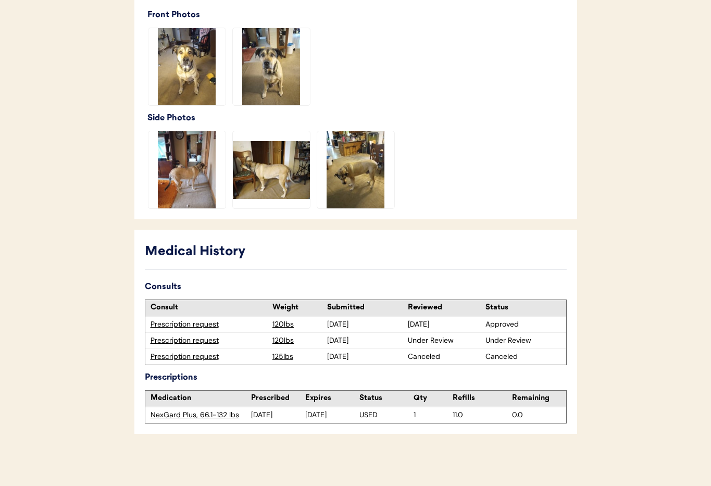
click at [166, 339] on div "Prescription request" at bounding box center [208, 340] width 117 height 10
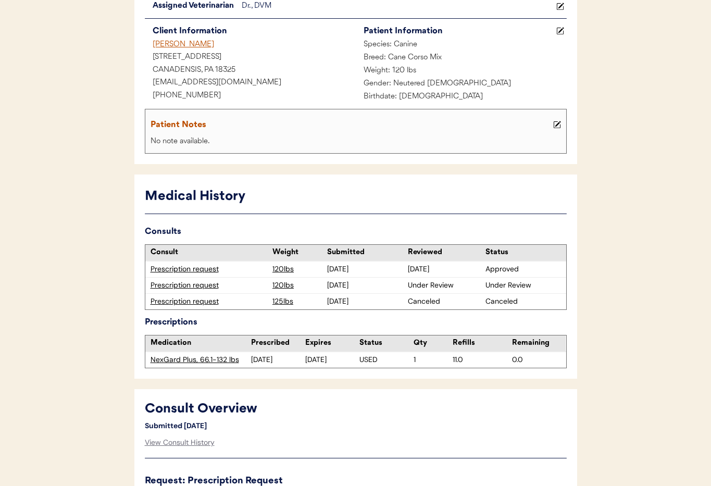
scroll to position [116, 0]
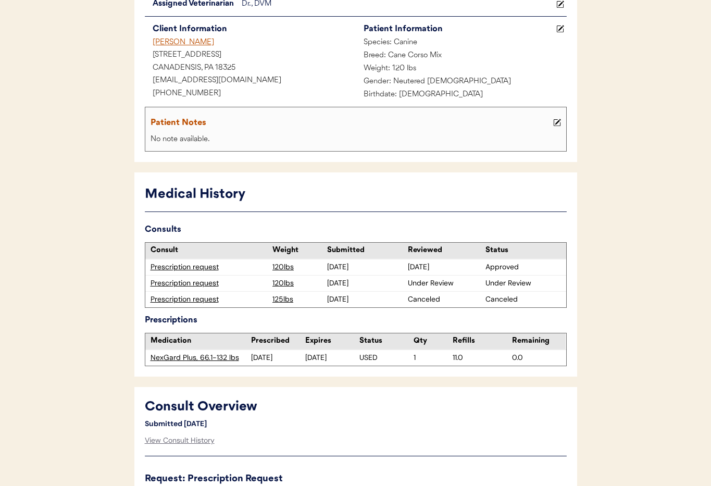
click at [185, 281] on div "Prescription request" at bounding box center [208, 283] width 117 height 10
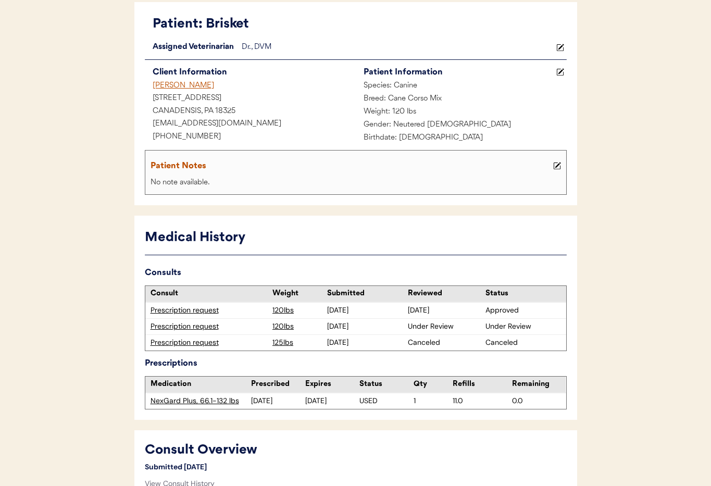
scroll to position [0, 0]
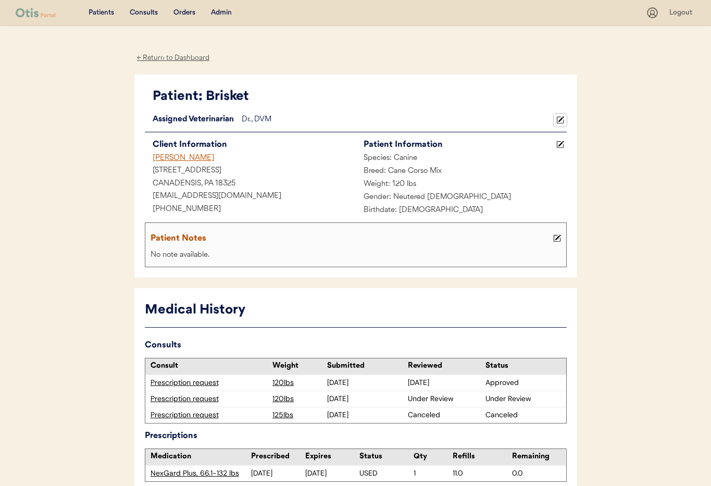
click at [562, 121] on icon at bounding box center [560, 120] width 8 height 8
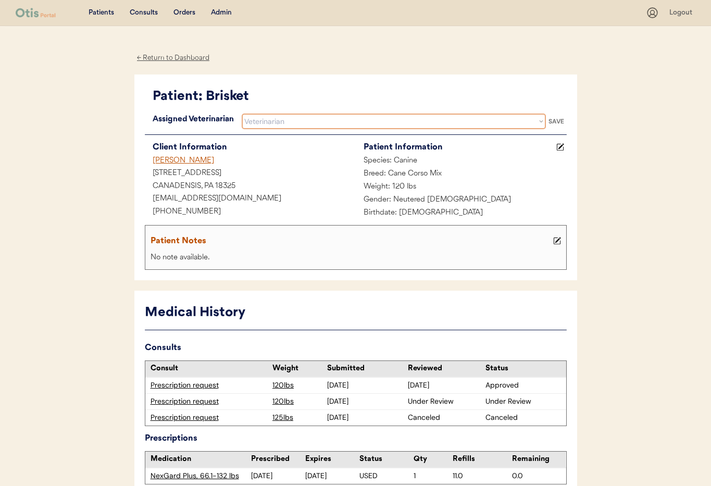
click at [386, 120] on select "Veterinarian Erin Belleville Hillary Braverman Kit Warren Scott Perry" at bounding box center [394, 121] width 304 height 16
select select ""1348695171700984260__LOOKUP__1759338682901x585269581670902800""
click at [242, 113] on select "Veterinarian Erin Belleville Hillary Braverman Kit Warren Scott Perry" at bounding box center [394, 121] width 304 height 16
click at [557, 120] on div "SAVE" at bounding box center [556, 121] width 21 height 6
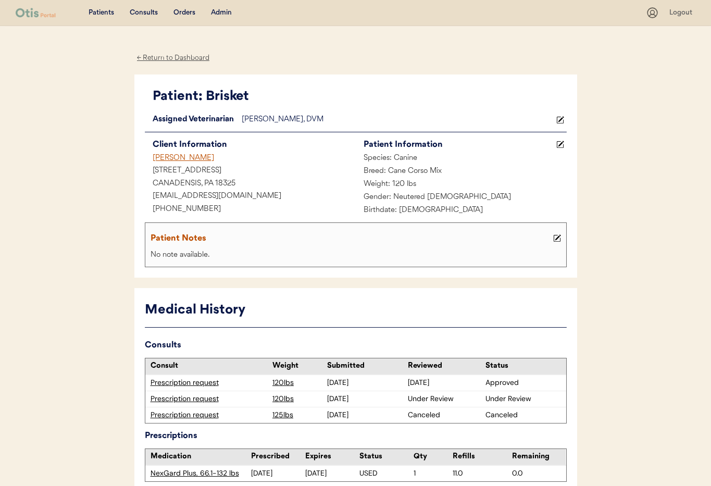
click at [161, 60] on div "← Return to Dashboard" at bounding box center [173, 58] width 78 height 12
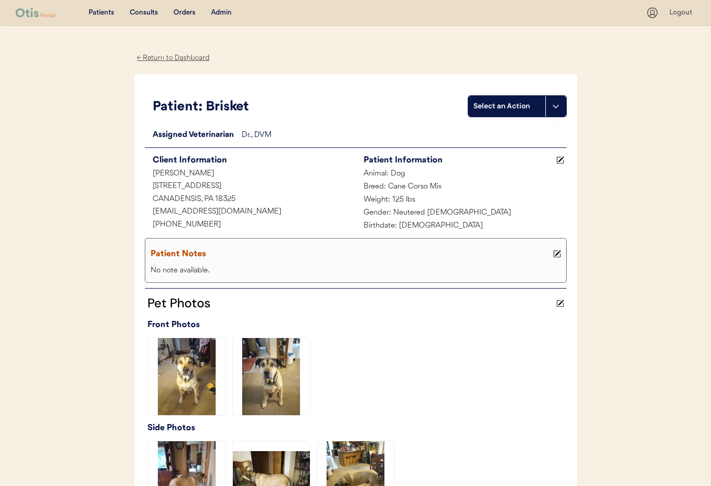
click at [137, 13] on div "Consults" at bounding box center [144, 13] width 28 height 10
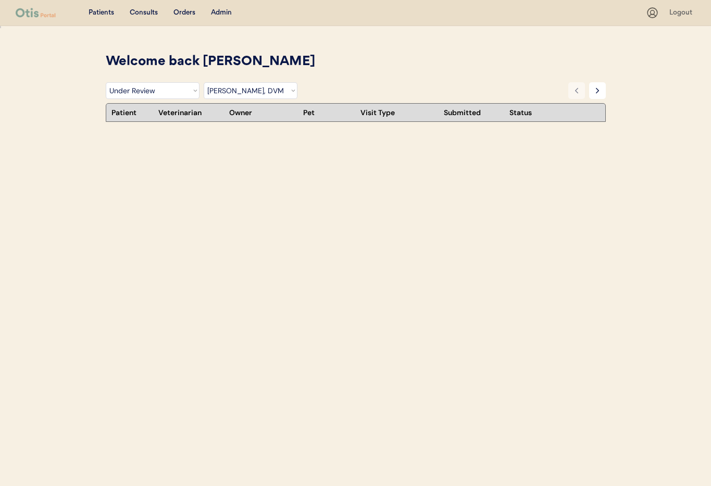
select select ""under_review""
select select ""dr__scott_perry__dvm""
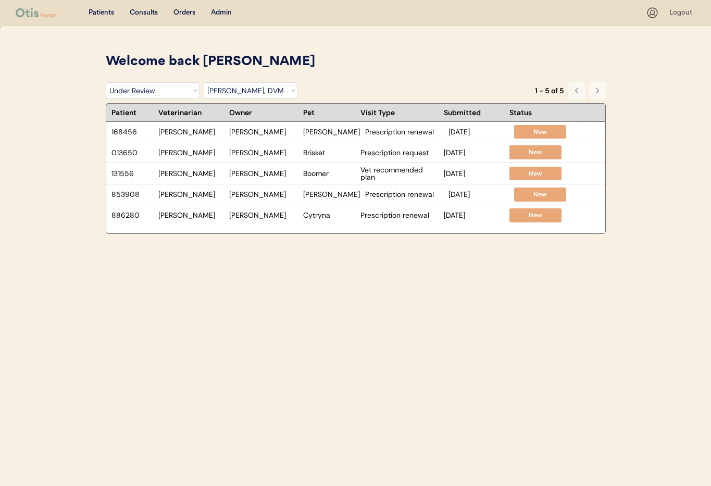
click at [217, 12] on div "Admin" at bounding box center [221, 13] width 21 height 10
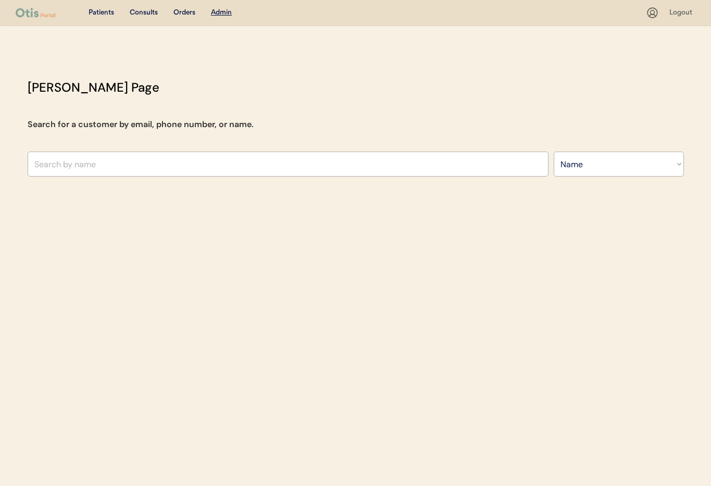
select select ""Name""
click at [95, 161] on input "text" at bounding box center [288, 163] width 521 height 25
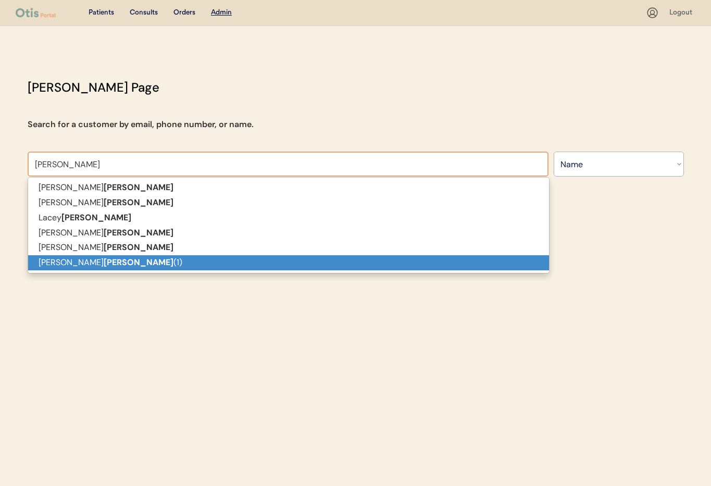
click at [94, 263] on p "Misty Gibson (1)" at bounding box center [288, 262] width 521 height 15
type input "Misty Gibson (1)"
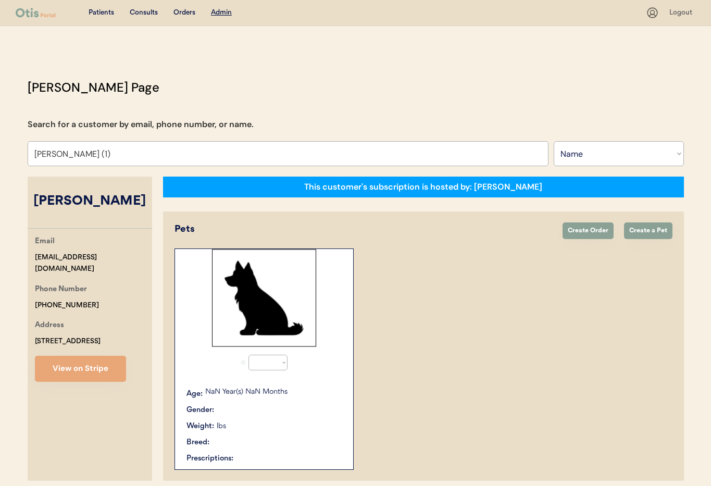
select select "true"
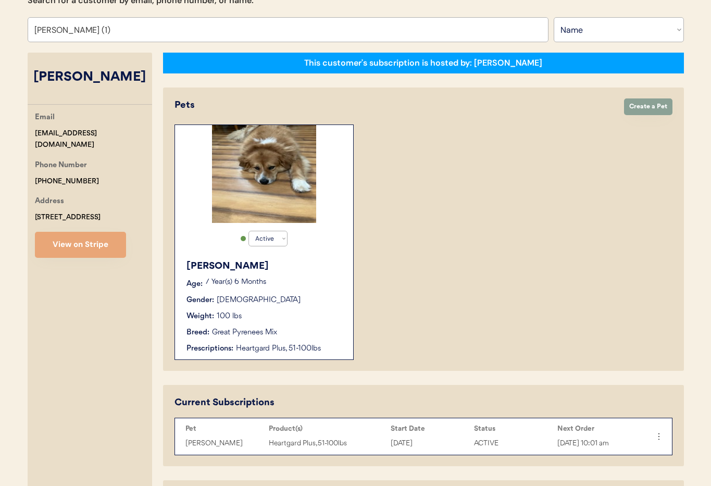
scroll to position [248, 0]
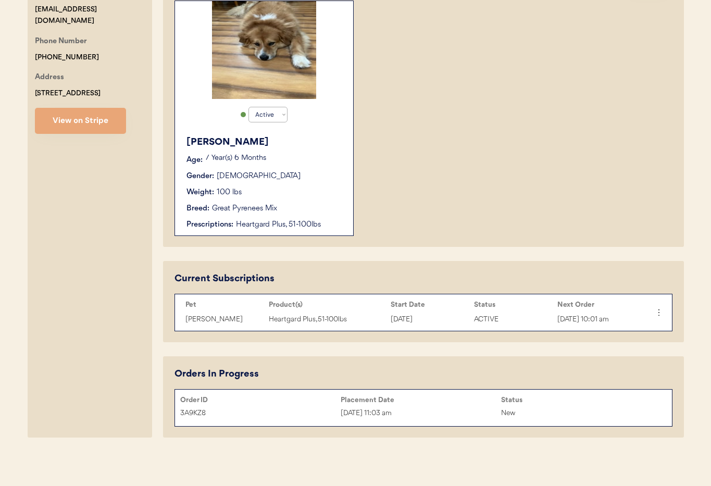
type input "Misty Gibson (1)"
click at [317, 182] on div "Gibbs Age: 7 Year(s) 6 Months Gender: Male Weight: 100 lbs Breed: Great Pyrenee…" at bounding box center [264, 182] width 168 height 105
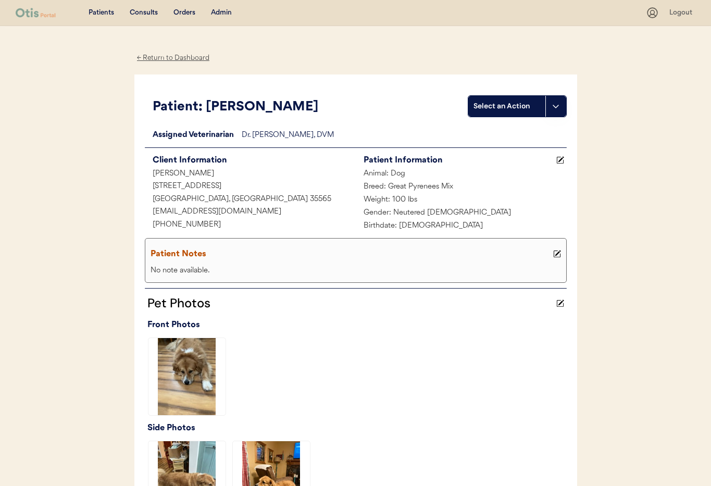
click at [161, 59] on div "← Return to Dashboard" at bounding box center [173, 58] width 78 height 12
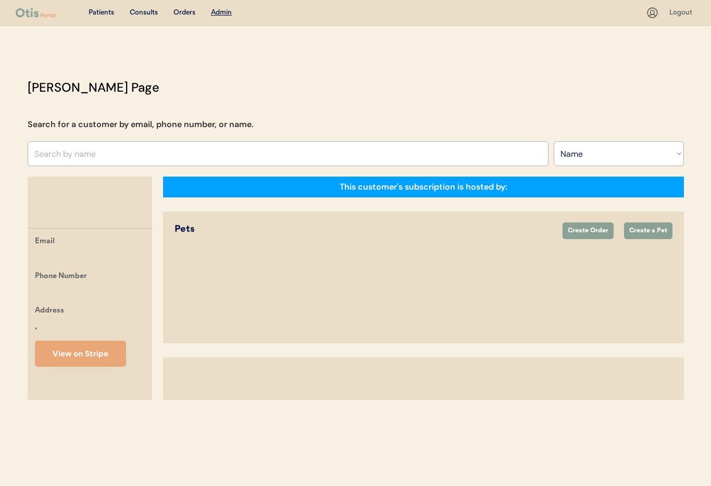
select select ""Name""
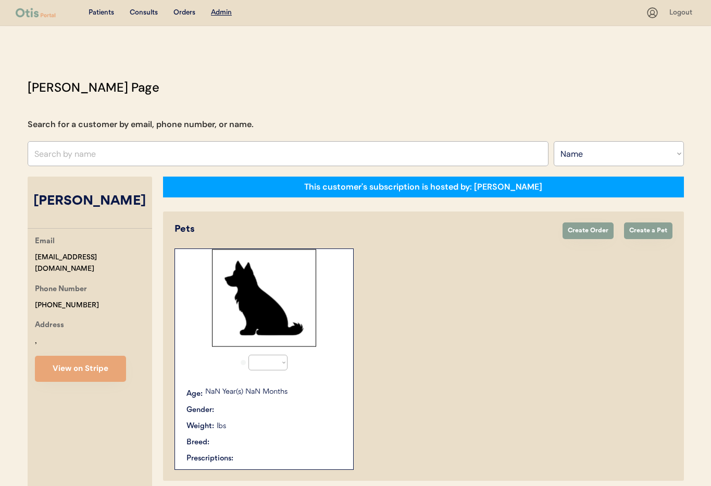
select select "true"
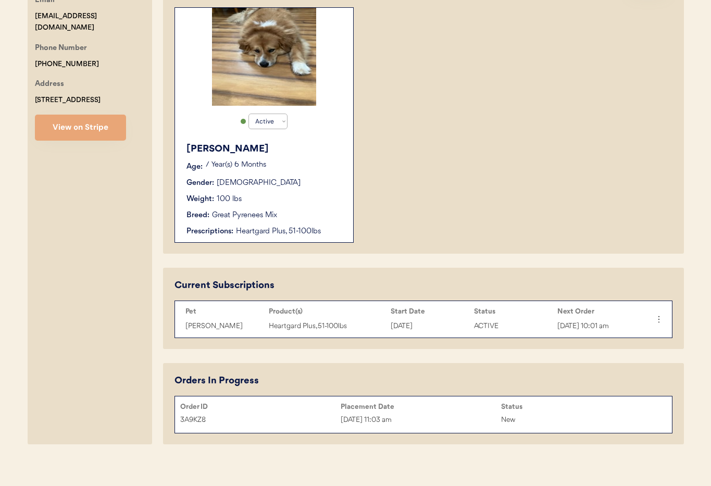
scroll to position [248, 0]
